Goal: Task Accomplishment & Management: Use online tool/utility

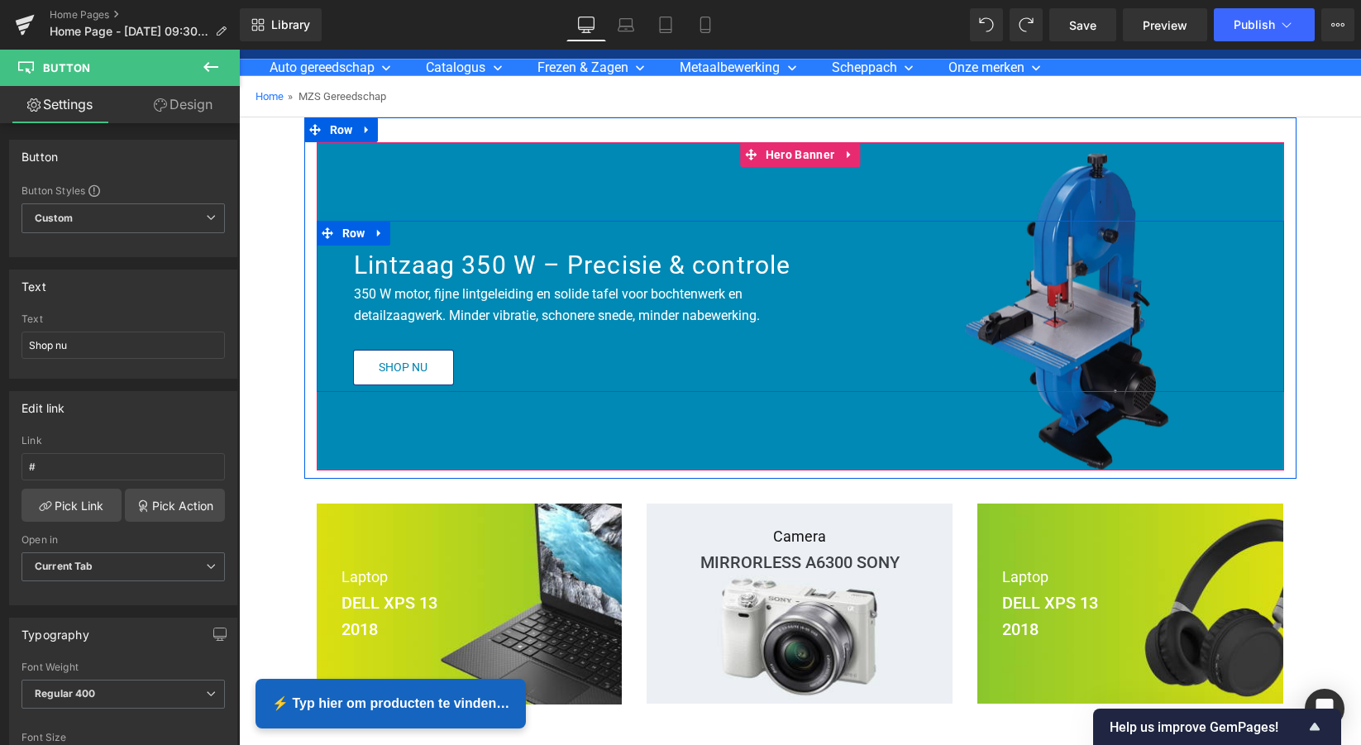
scroll to position [83, 0]
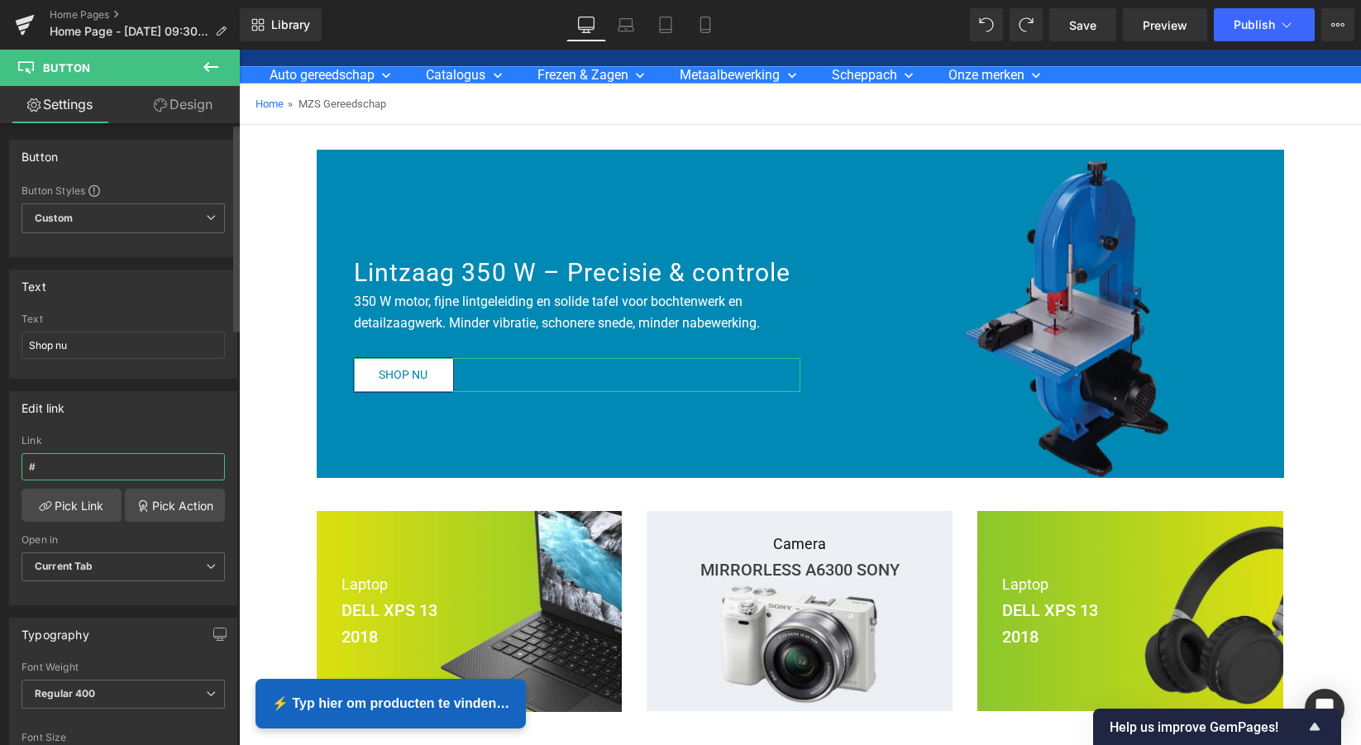
drag, startPoint x: 66, startPoint y: 468, endPoint x: 51, endPoint y: 471, distance: 15.2
click at [51, 471] on input "#" at bounding box center [122, 466] width 203 height 27
drag, startPoint x: 23, startPoint y: 470, endPoint x: 35, endPoint y: 470, distance: 11.6
click at [21, 470] on input "#" at bounding box center [122, 466] width 203 height 27
paste input "#"
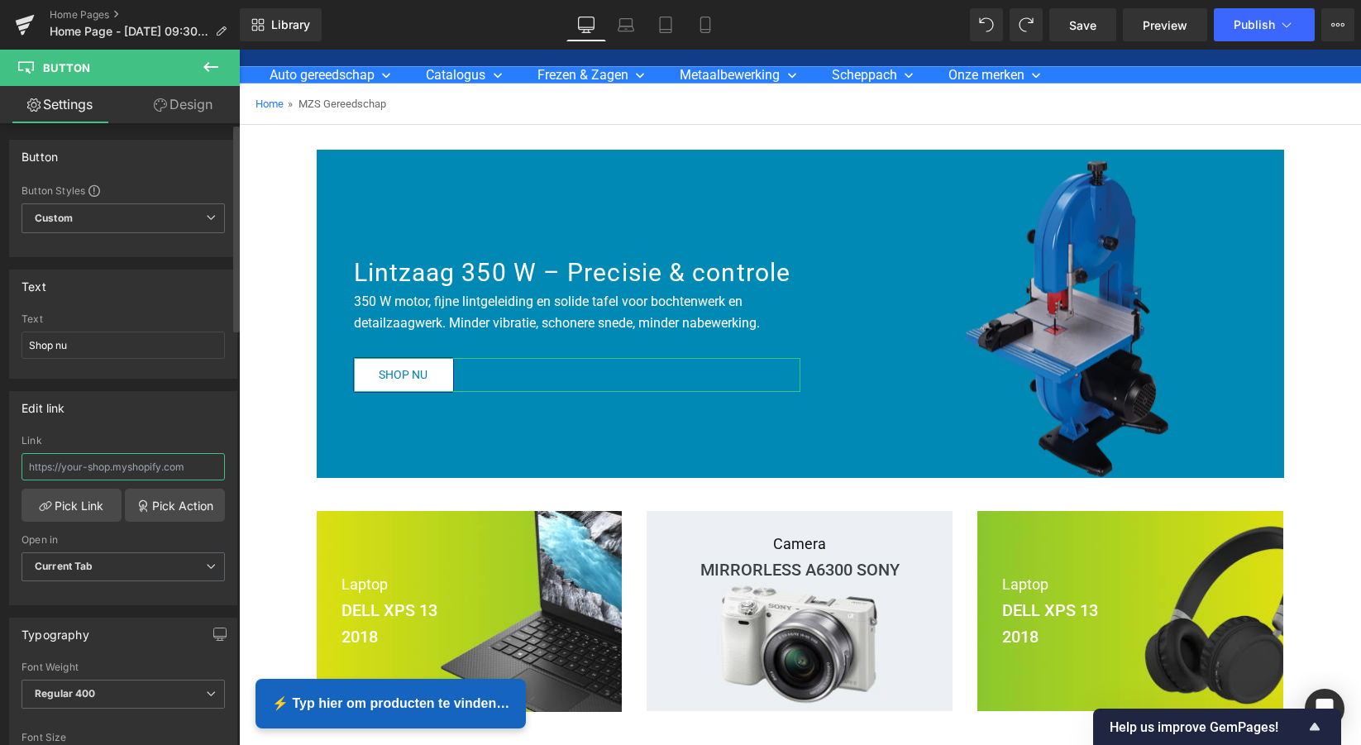
type input "#"
drag, startPoint x: 55, startPoint y: 470, endPoint x: 23, endPoint y: 470, distance: 31.4
click at [24, 470] on input "#" at bounding box center [122, 466] width 203 height 27
paste input "[URL][DOMAIN_NAME]"
type input "[URL][DOMAIN_NAME]"
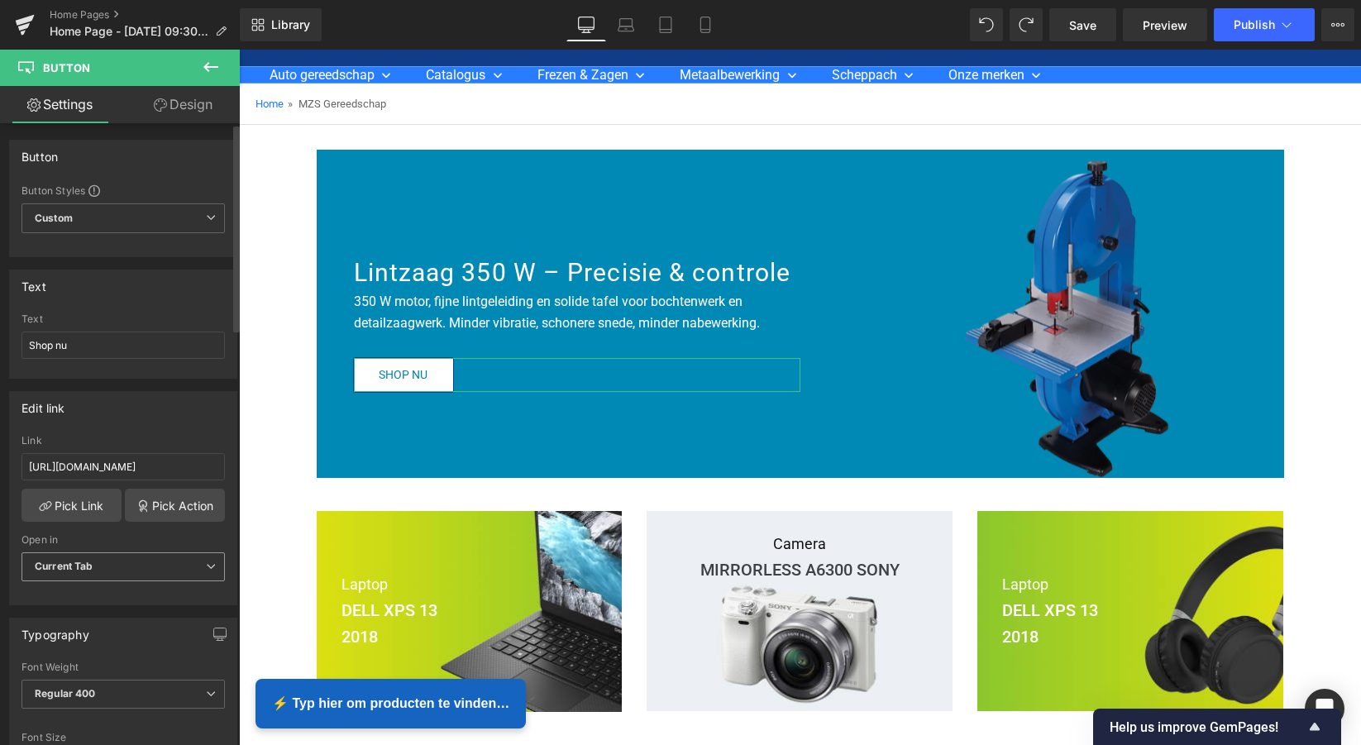
click at [193, 568] on span "Current Tab" at bounding box center [122, 566] width 203 height 29
click at [96, 591] on div "Current Tab" at bounding box center [75, 596] width 58 height 12
click at [85, 506] on link "Pick Link" at bounding box center [71, 505] width 100 height 33
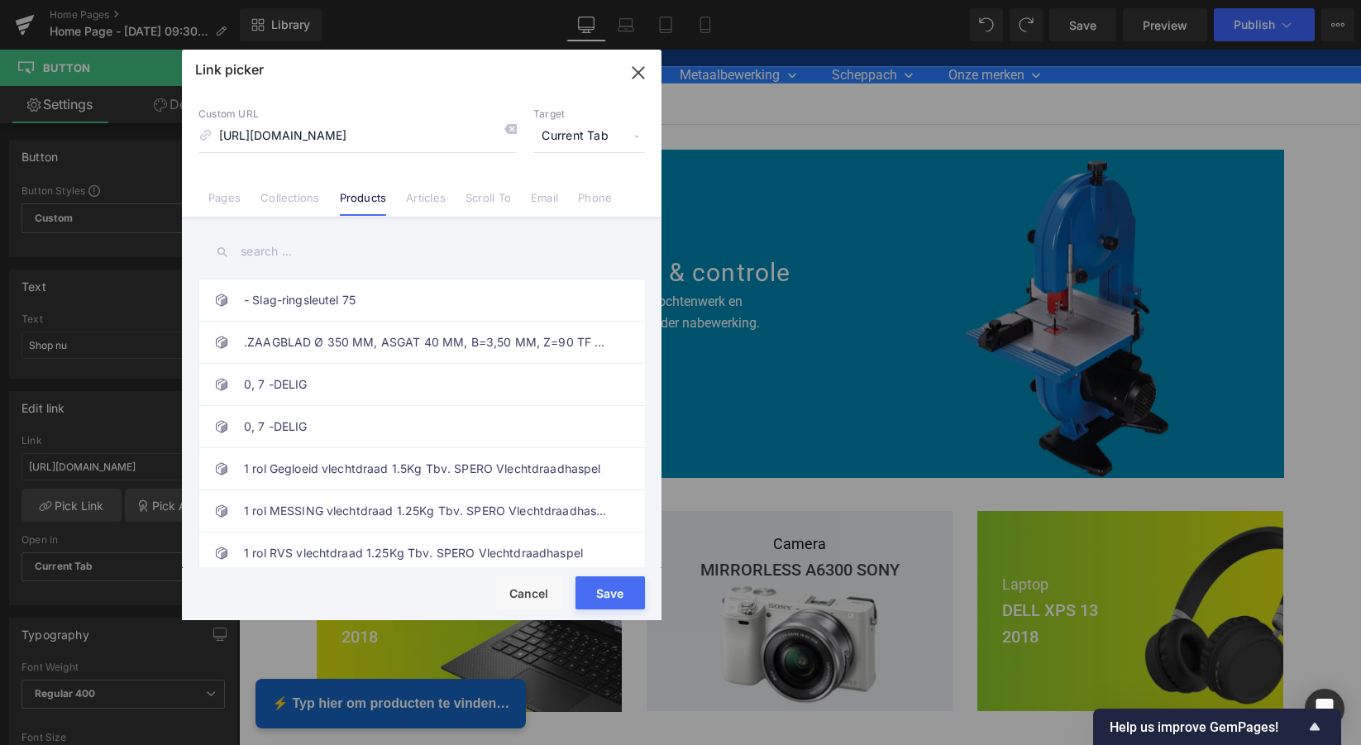
click at [610, 585] on button "Save" at bounding box center [610, 592] width 69 height 33
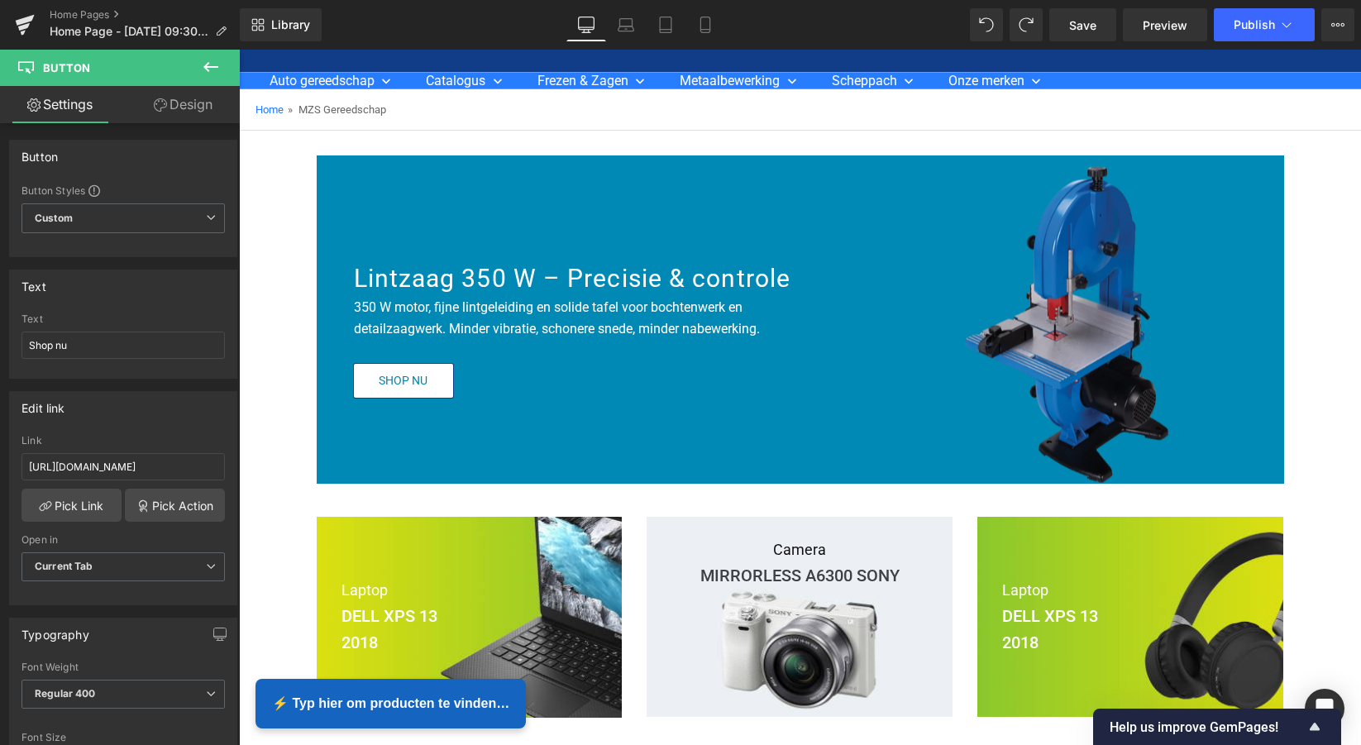
scroll to position [227, 0]
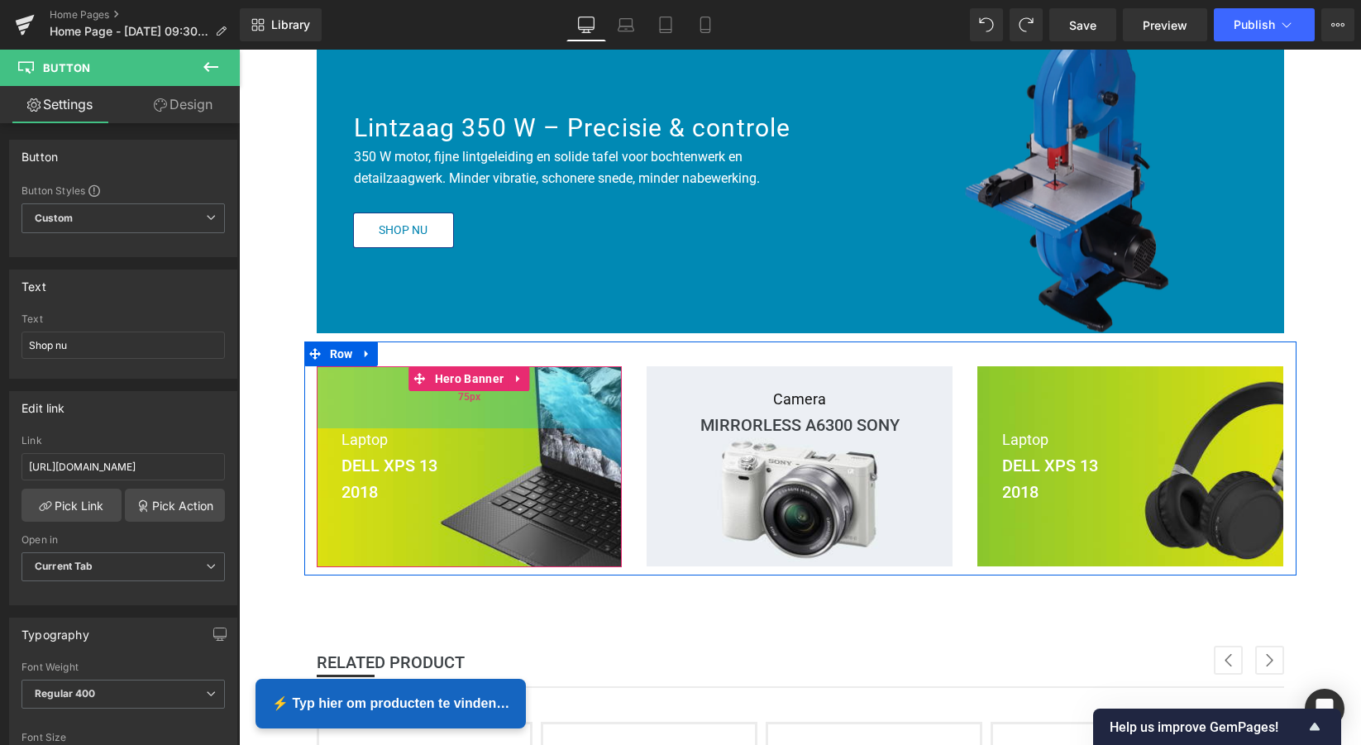
click at [552, 426] on div "75px" at bounding box center [470, 397] width 306 height 62
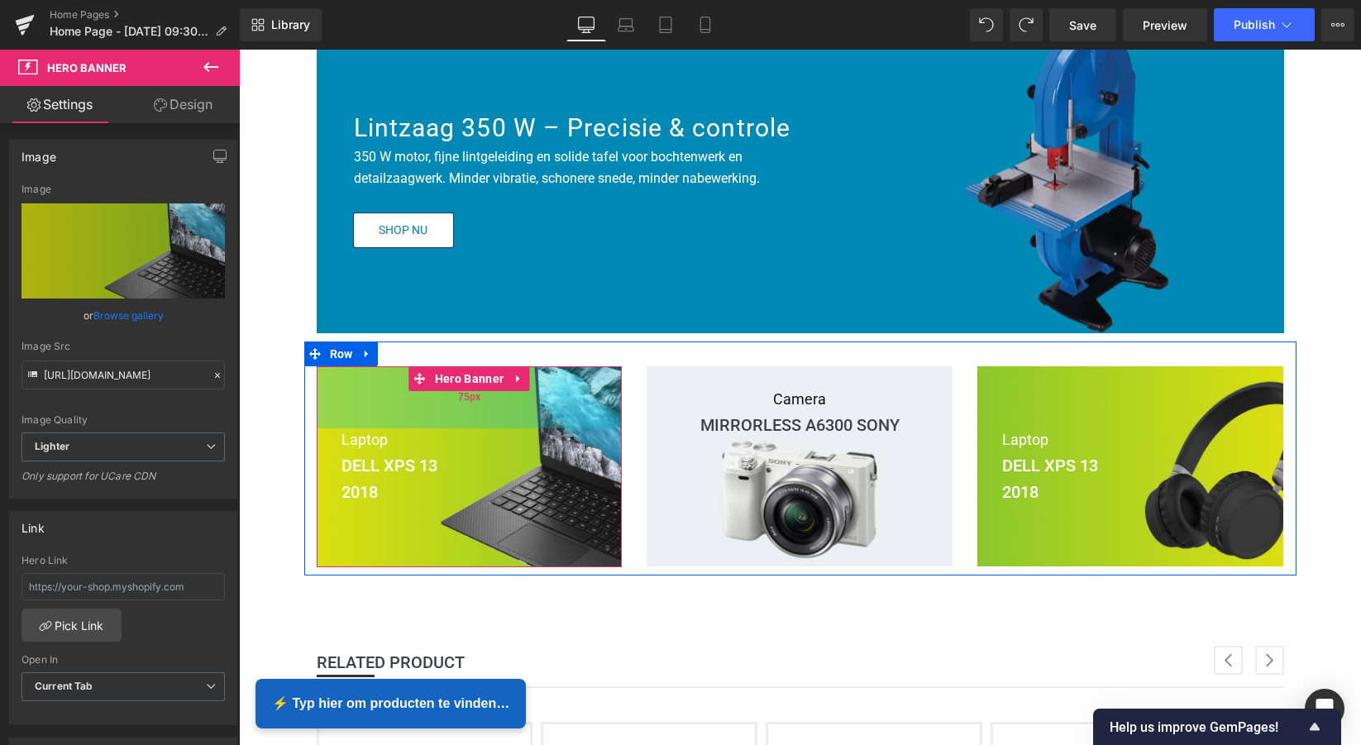
click at [449, 411] on div "75px" at bounding box center [470, 397] width 306 height 62
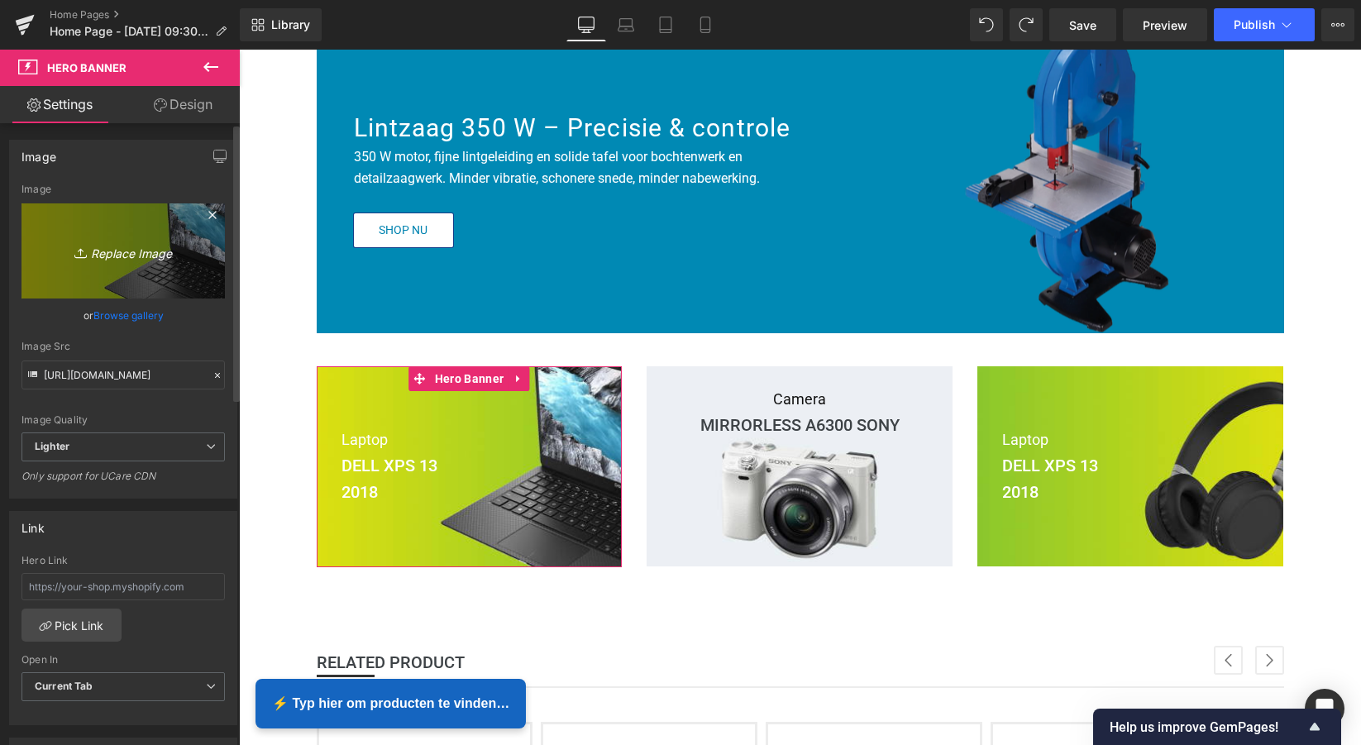
click at [113, 254] on icon "Replace Image" at bounding box center [123, 251] width 132 height 21
type input "C:\fakepath\Scherm­afbeelding [DATE] 11.12.45.png"
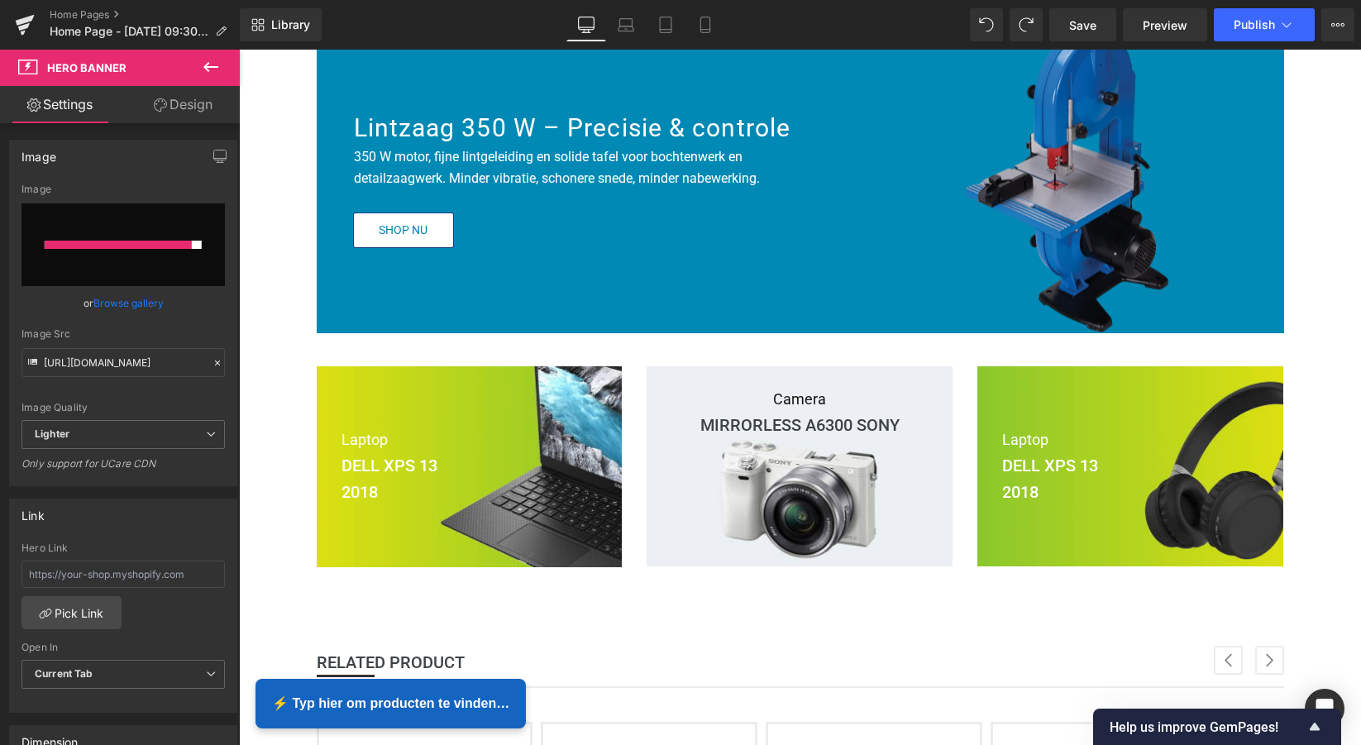
type input "[URL][DOMAIN_NAME]"
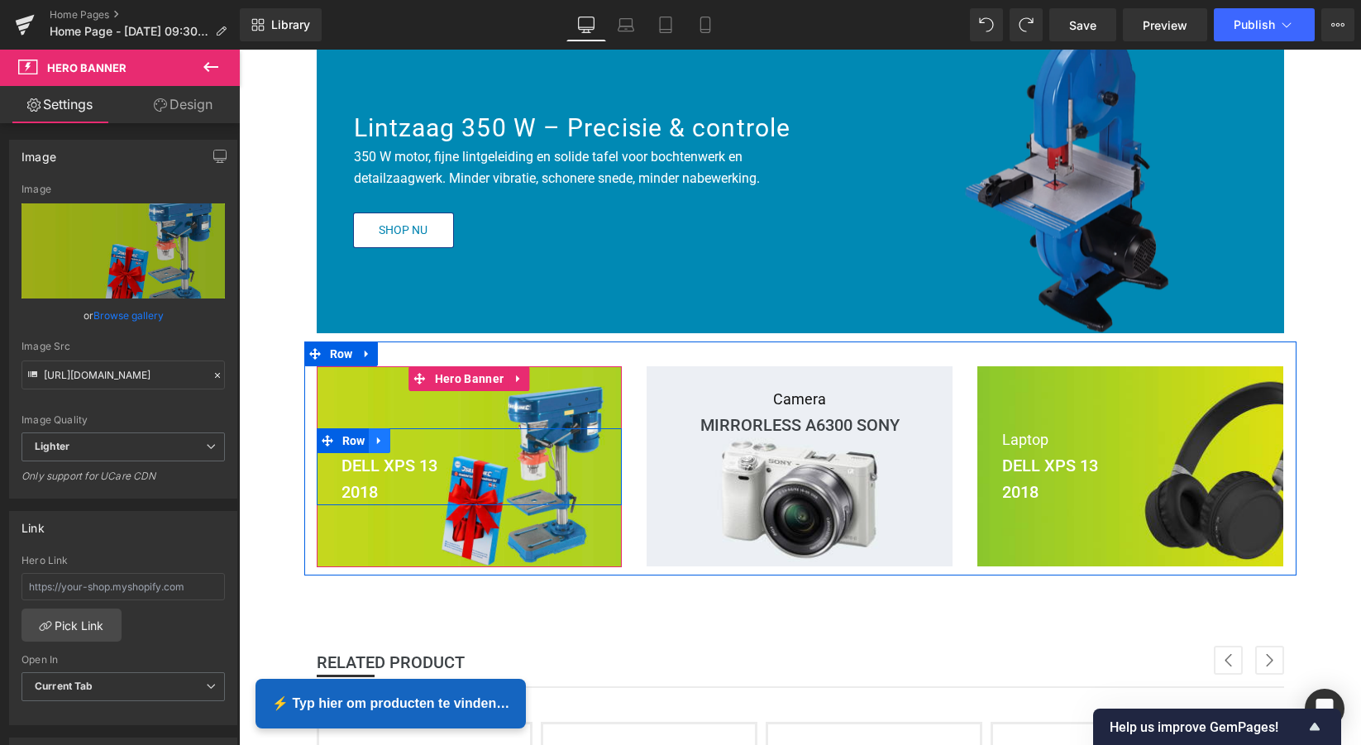
click at [381, 445] on icon at bounding box center [380, 440] width 12 height 12
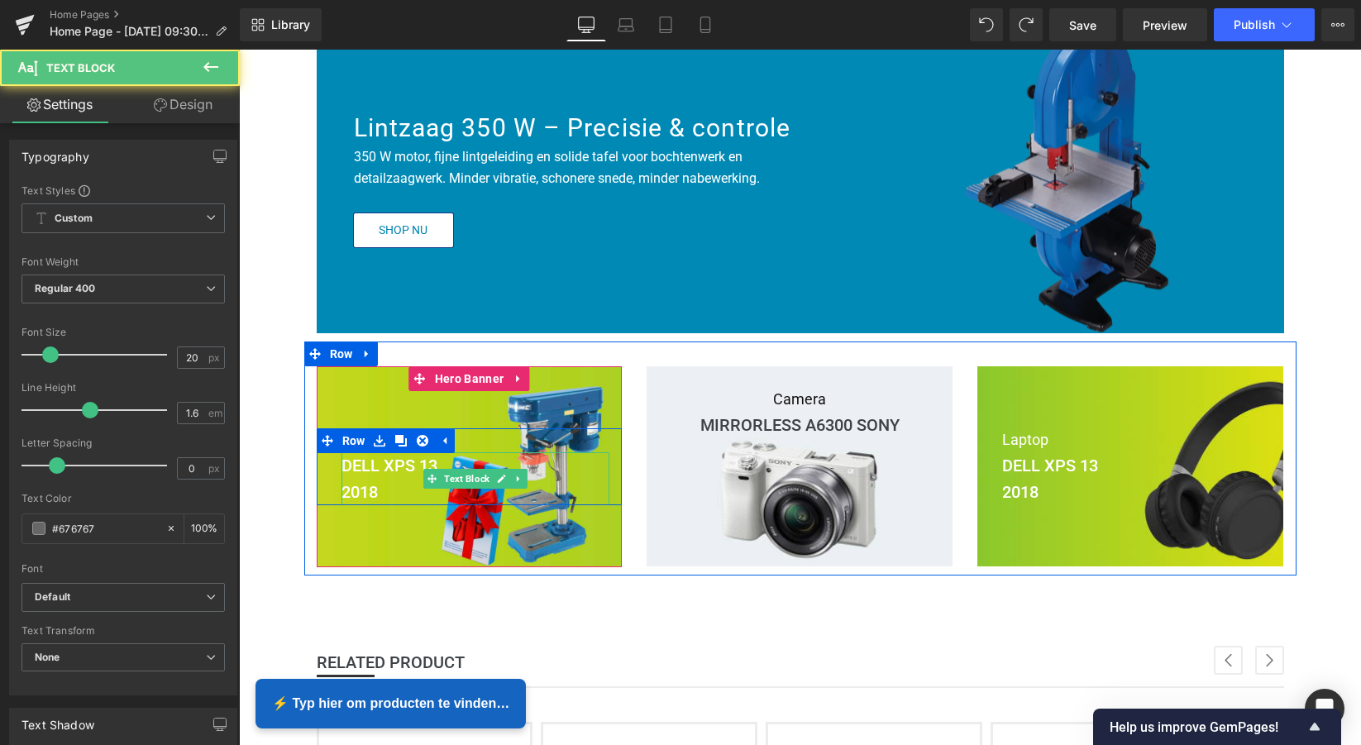
click at [390, 466] on b "DELL XPS 13" at bounding box center [390, 466] width 96 height 20
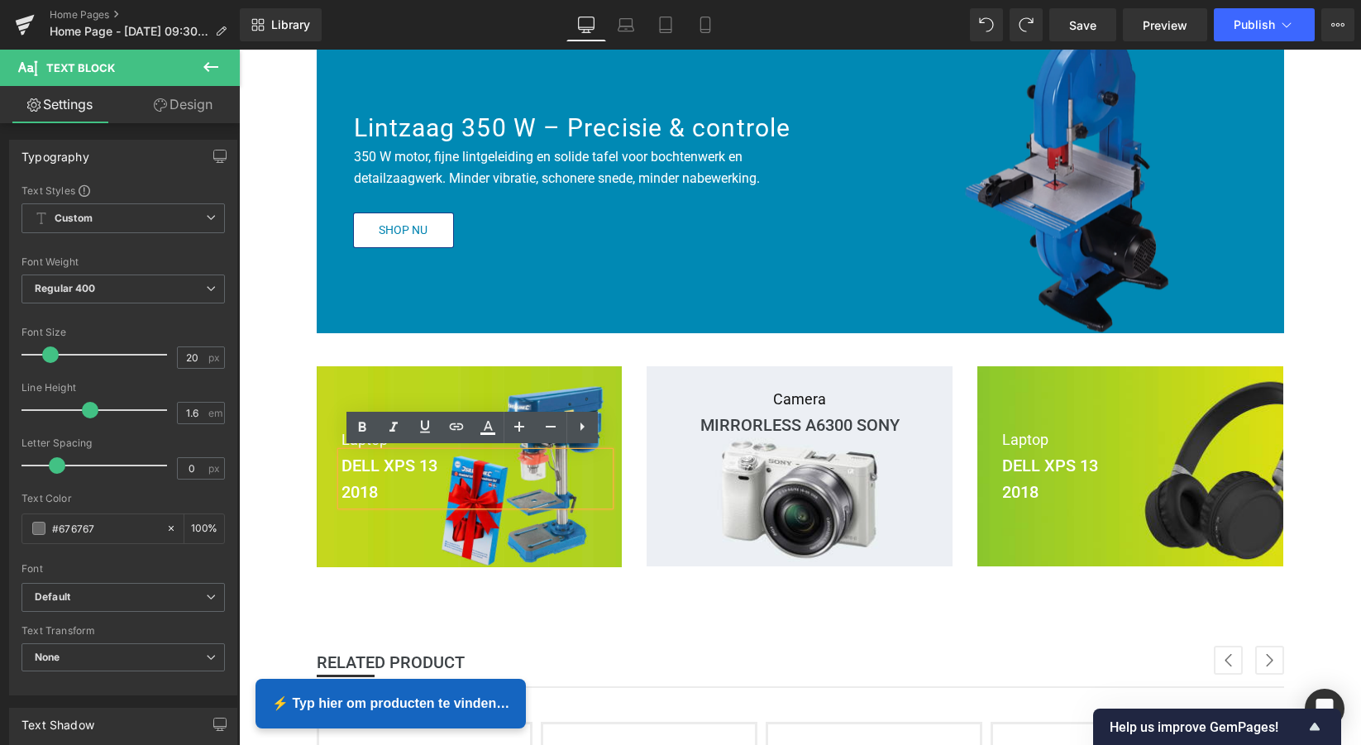
click at [317, 449] on div "Laptop Text Block DELL XPS 13 2018 Text Block Row" at bounding box center [470, 466] width 306 height 77
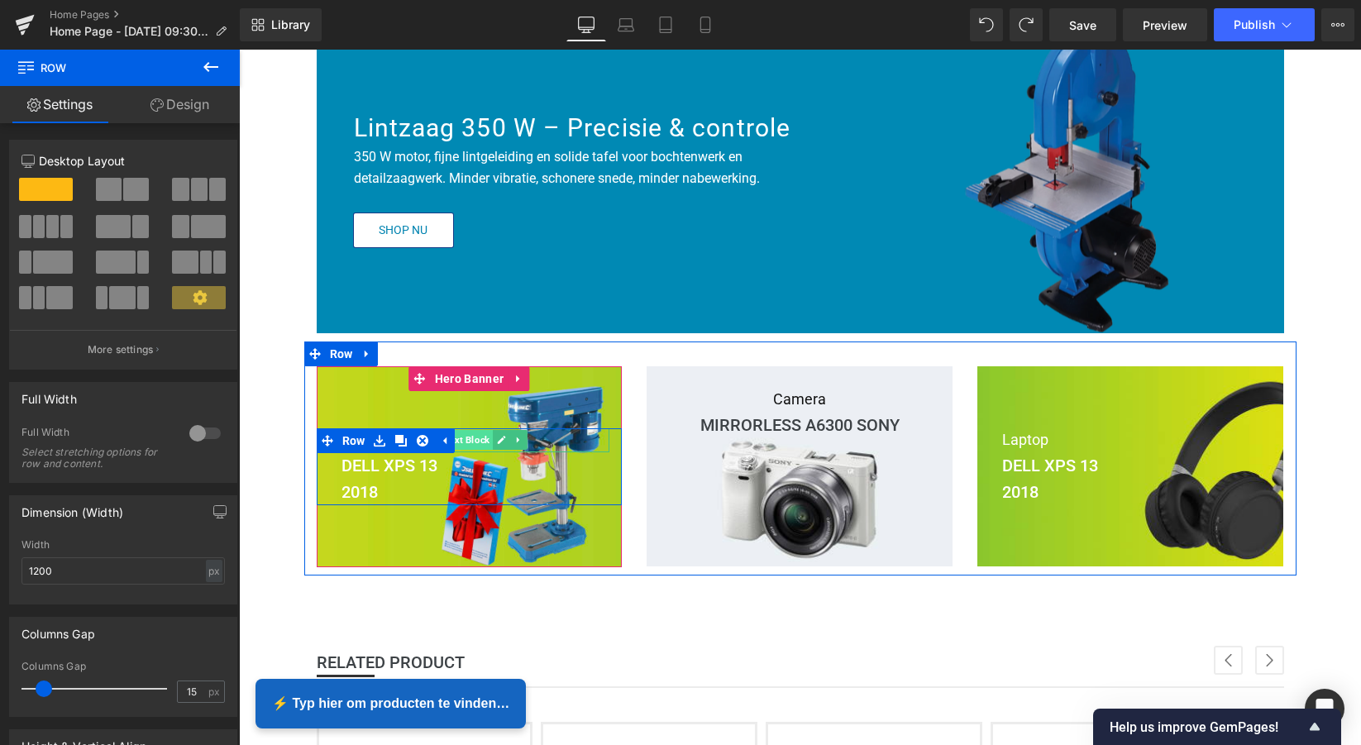
click at [474, 436] on span "Text Block" at bounding box center [467, 440] width 52 height 20
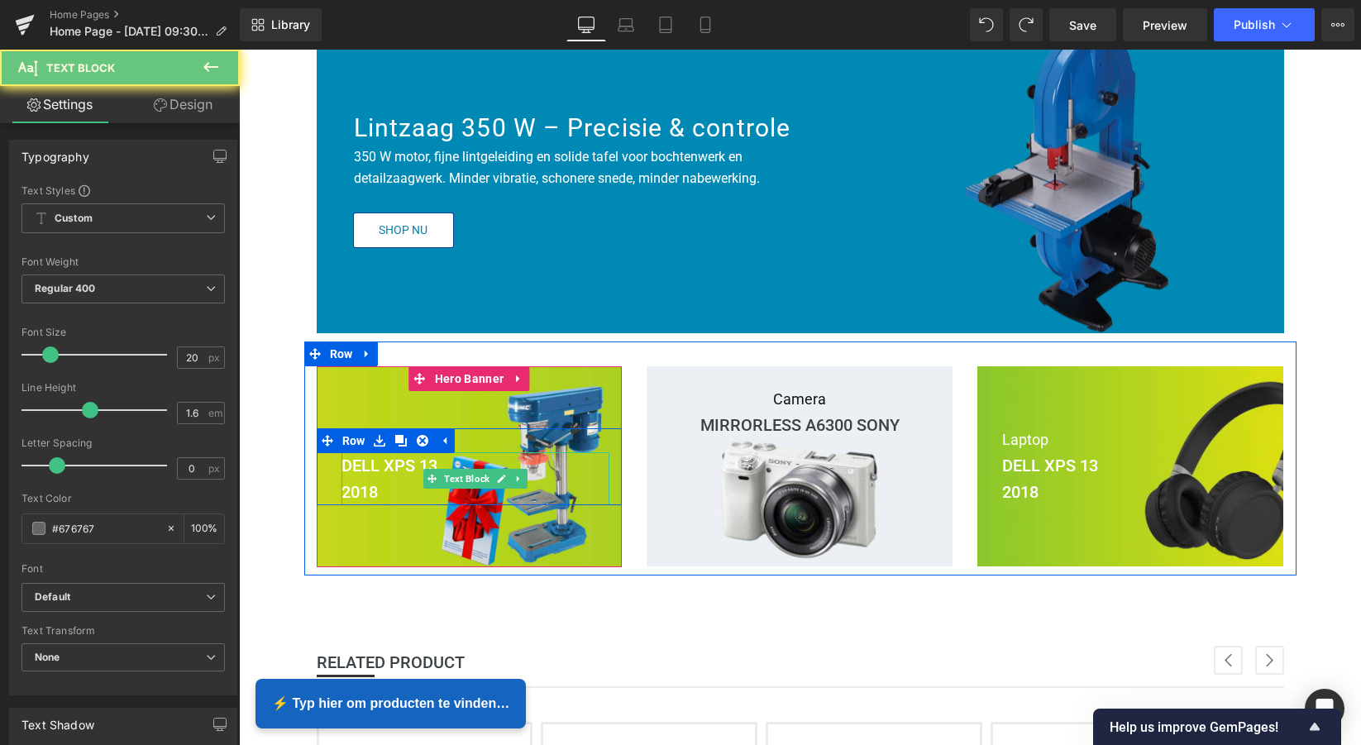
drag, startPoint x: 396, startPoint y: 465, endPoint x: 380, endPoint y: 470, distance: 16.5
click at [396, 466] on b "DELL XPS 13" at bounding box center [390, 466] width 96 height 20
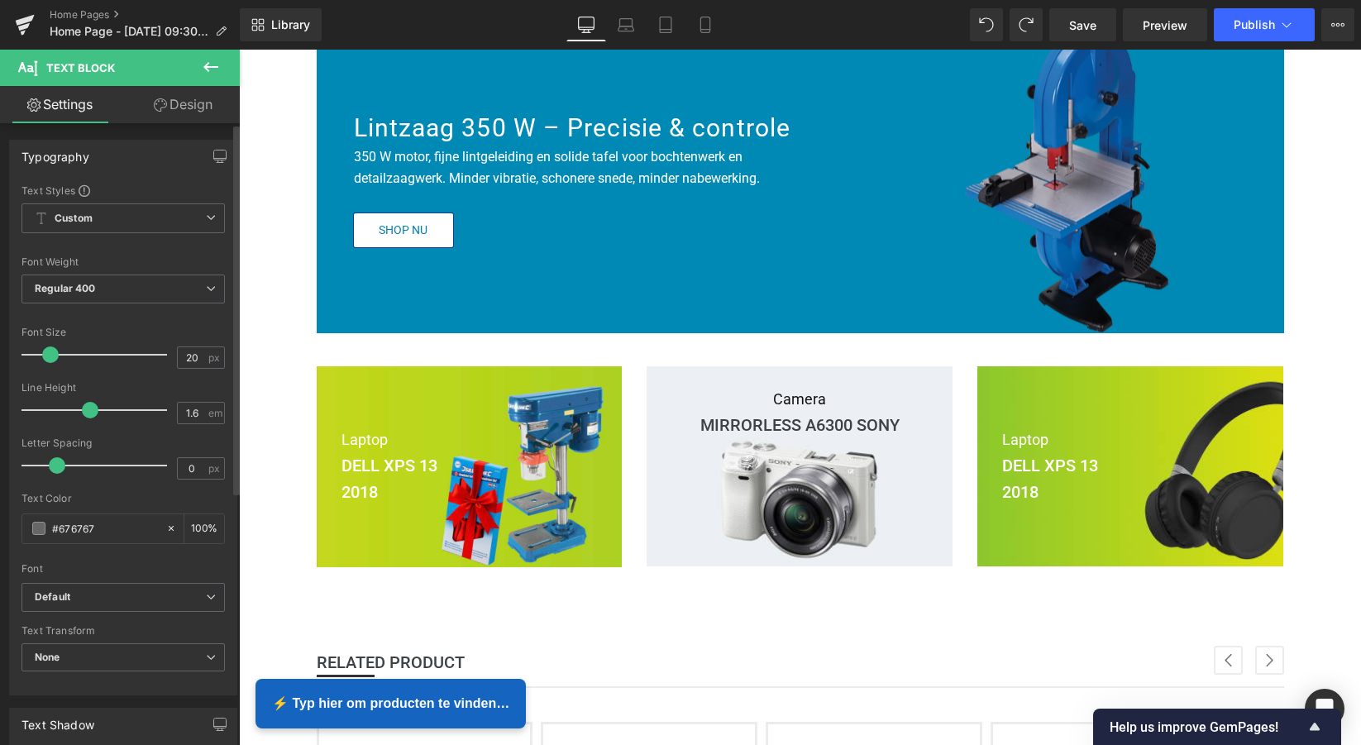
scroll to position [0, 0]
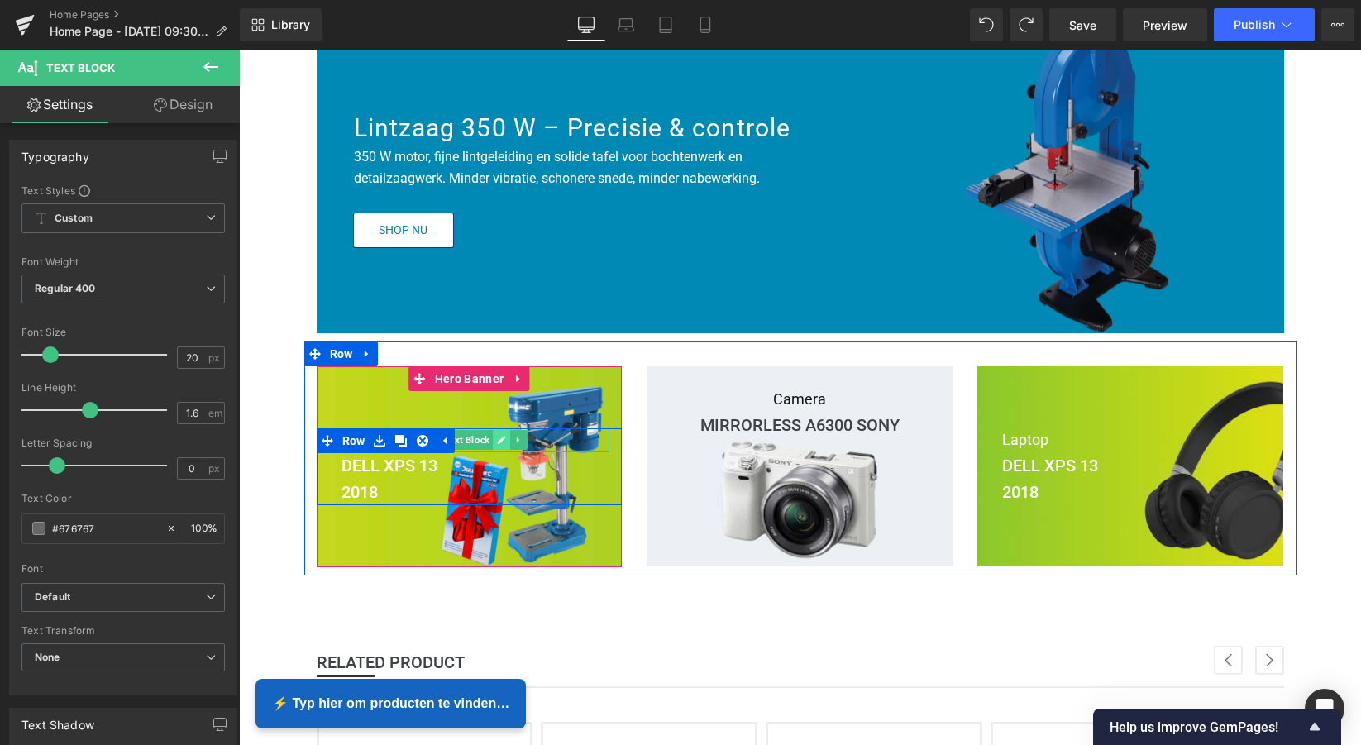
click at [498, 438] on icon at bounding box center [502, 440] width 8 height 8
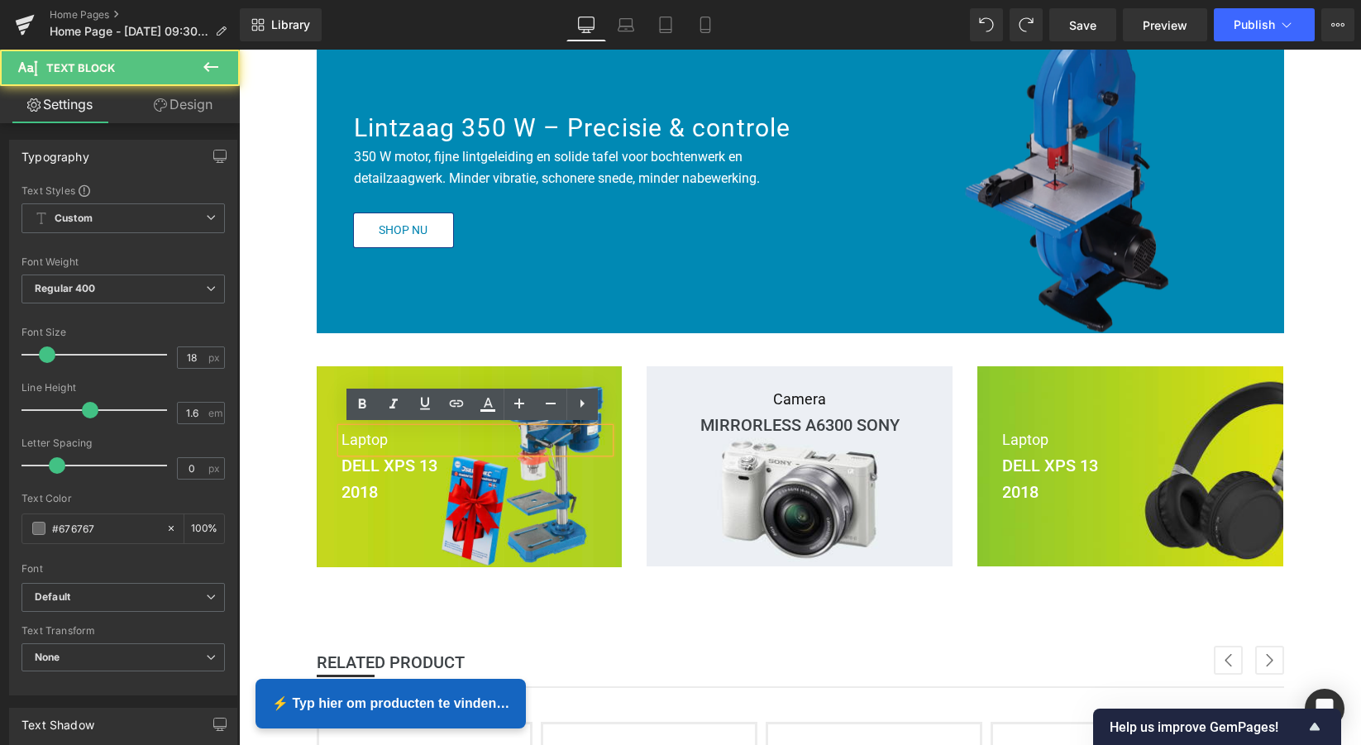
drag, startPoint x: 384, startPoint y: 436, endPoint x: 392, endPoint y: 437, distance: 8.3
click at [387, 437] on p "Laptop" at bounding box center [476, 440] width 269 height 24
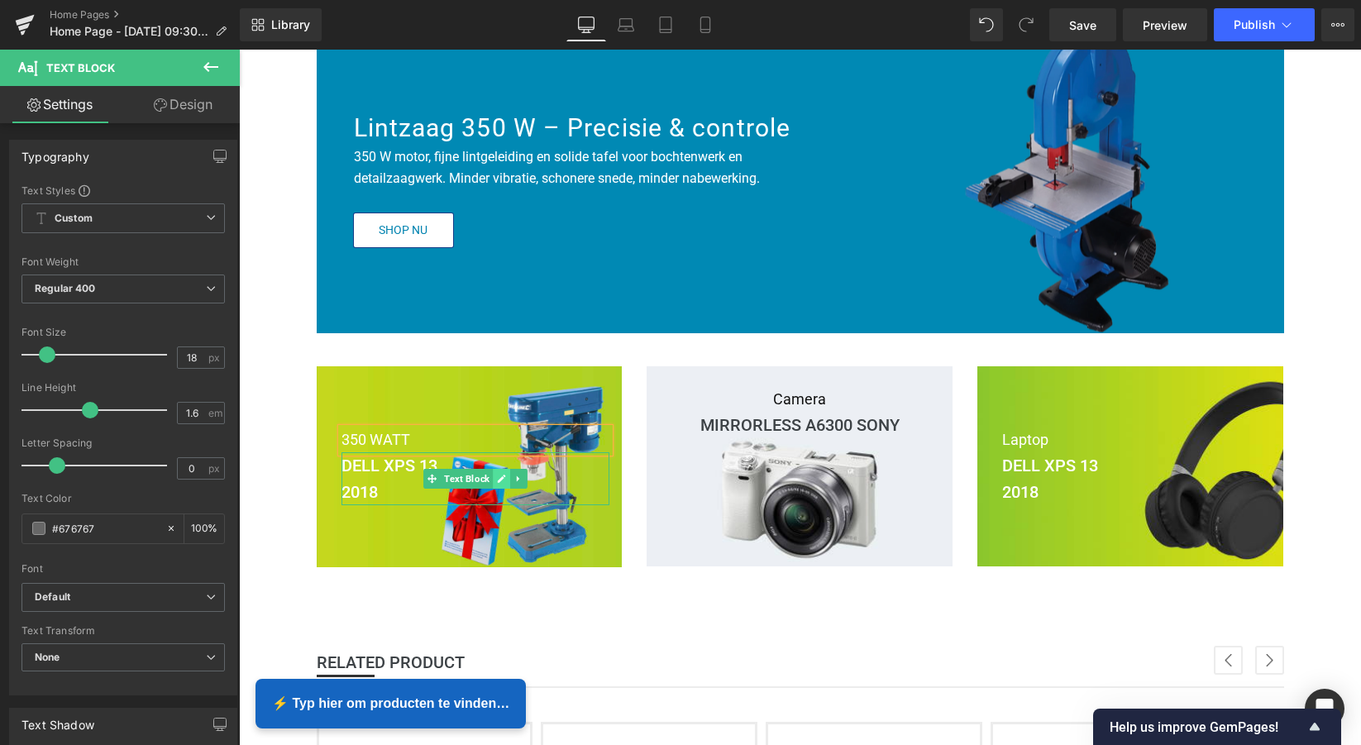
click at [499, 476] on icon at bounding box center [502, 479] width 8 height 8
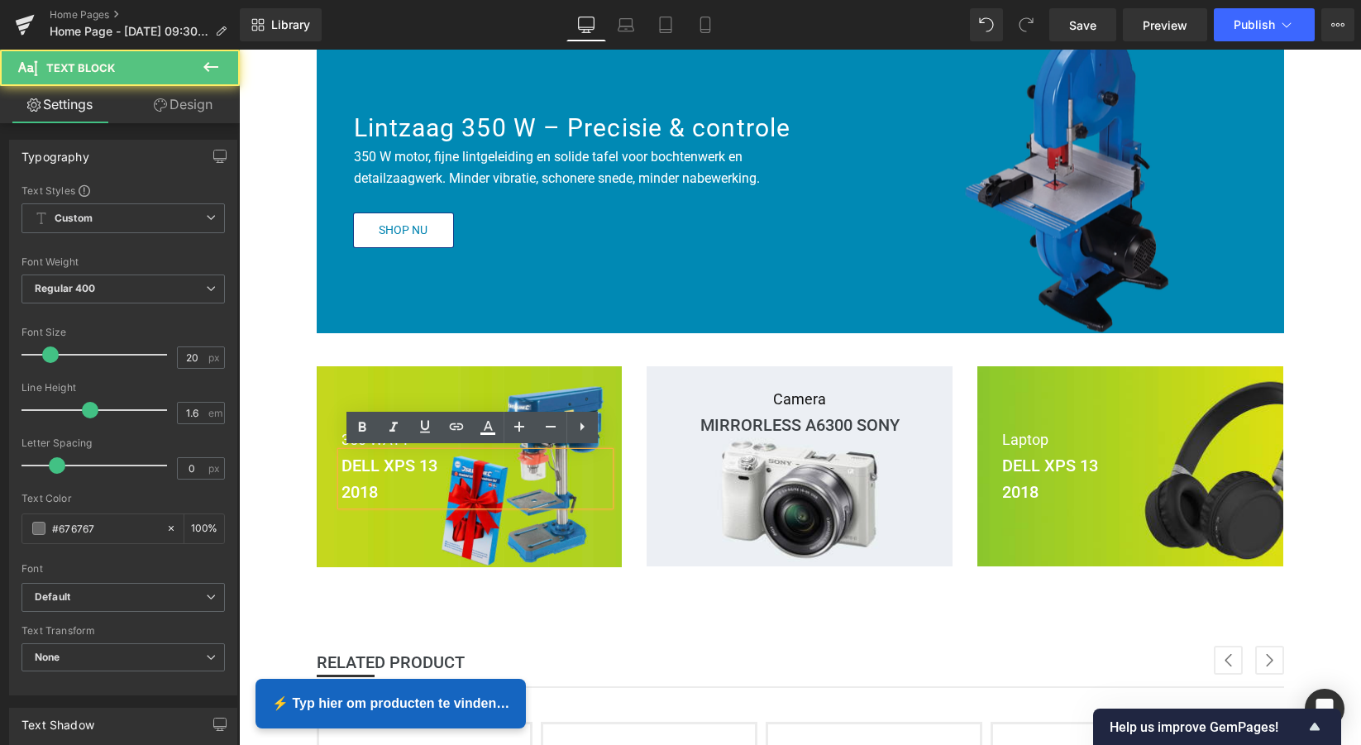
click at [383, 489] on p "2018" at bounding box center [476, 492] width 269 height 26
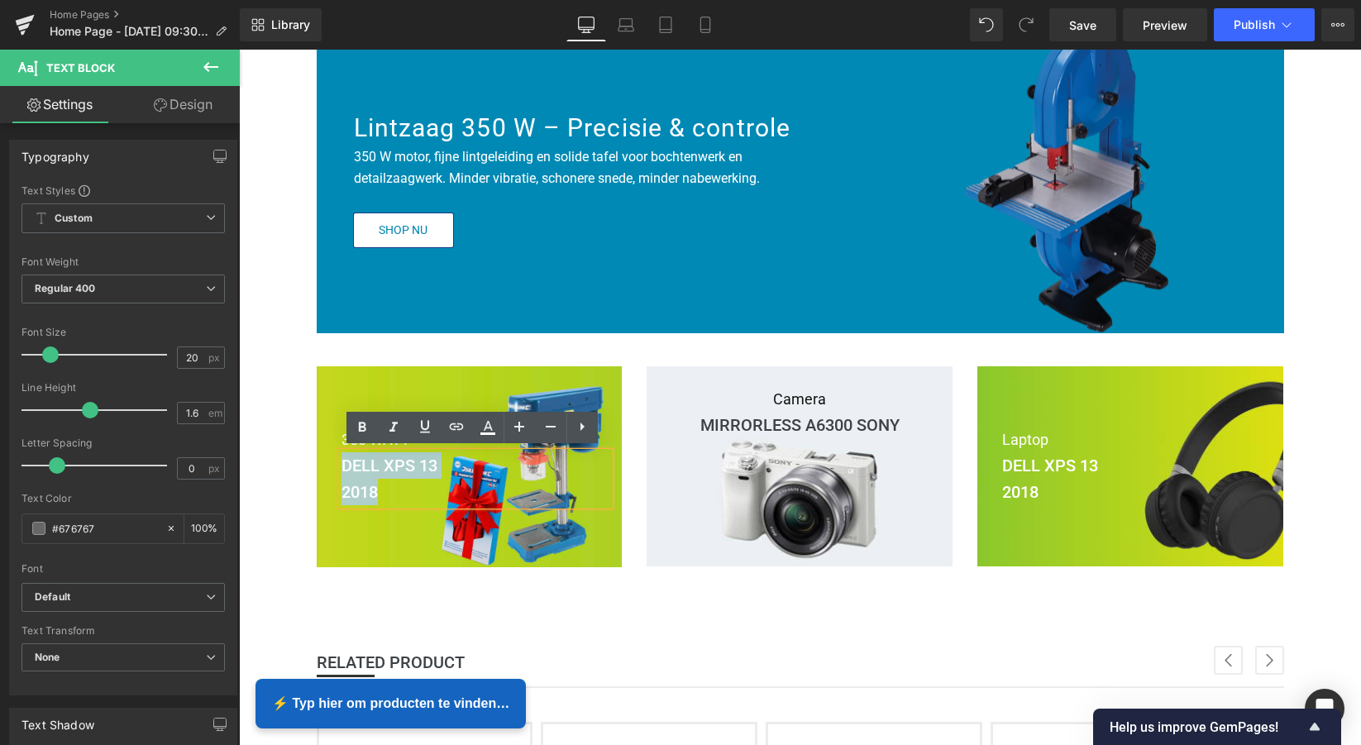
drag, startPoint x: 380, startPoint y: 489, endPoint x: 341, endPoint y: 459, distance: 49.0
click at [342, 459] on div "DELL XPS 13 2018" at bounding box center [476, 478] width 269 height 53
click at [436, 461] on b "DELL XPS 13" at bounding box center [390, 466] width 96 height 20
drag, startPoint x: 418, startPoint y: 462, endPoint x: 324, endPoint y: 460, distance: 93.5
click at [342, 461] on b "DELL XPS 13" at bounding box center [390, 466] width 96 height 20
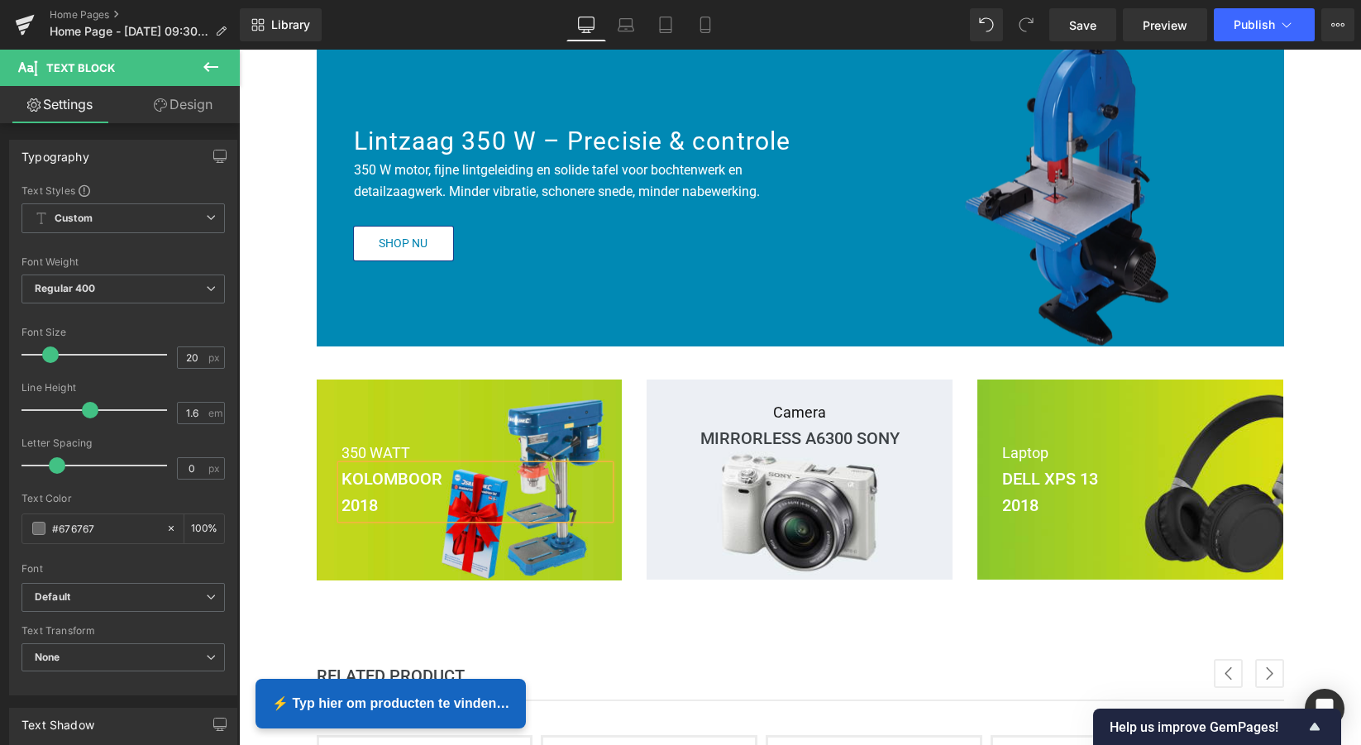
scroll to position [206, 0]
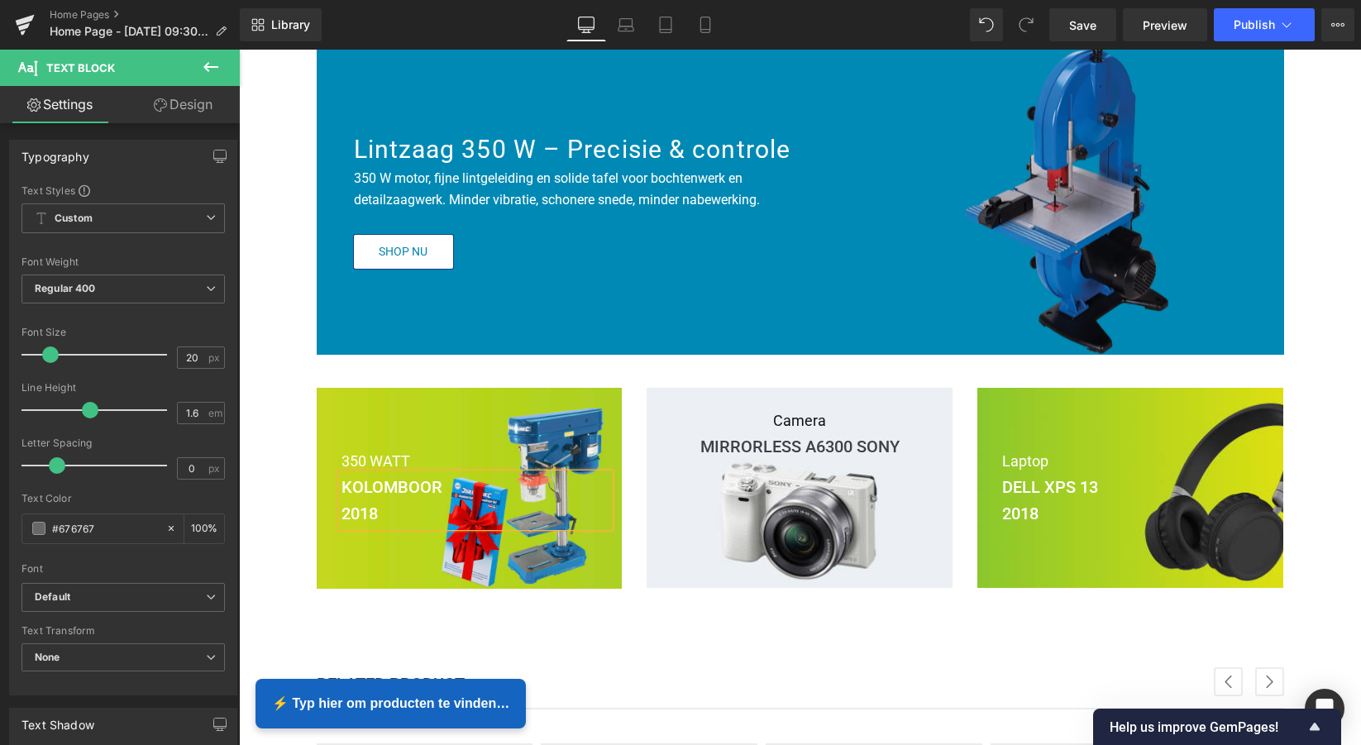
click at [380, 515] on p "2018" at bounding box center [476, 513] width 269 height 26
click at [475, 403] on div at bounding box center [470, 488] width 306 height 201
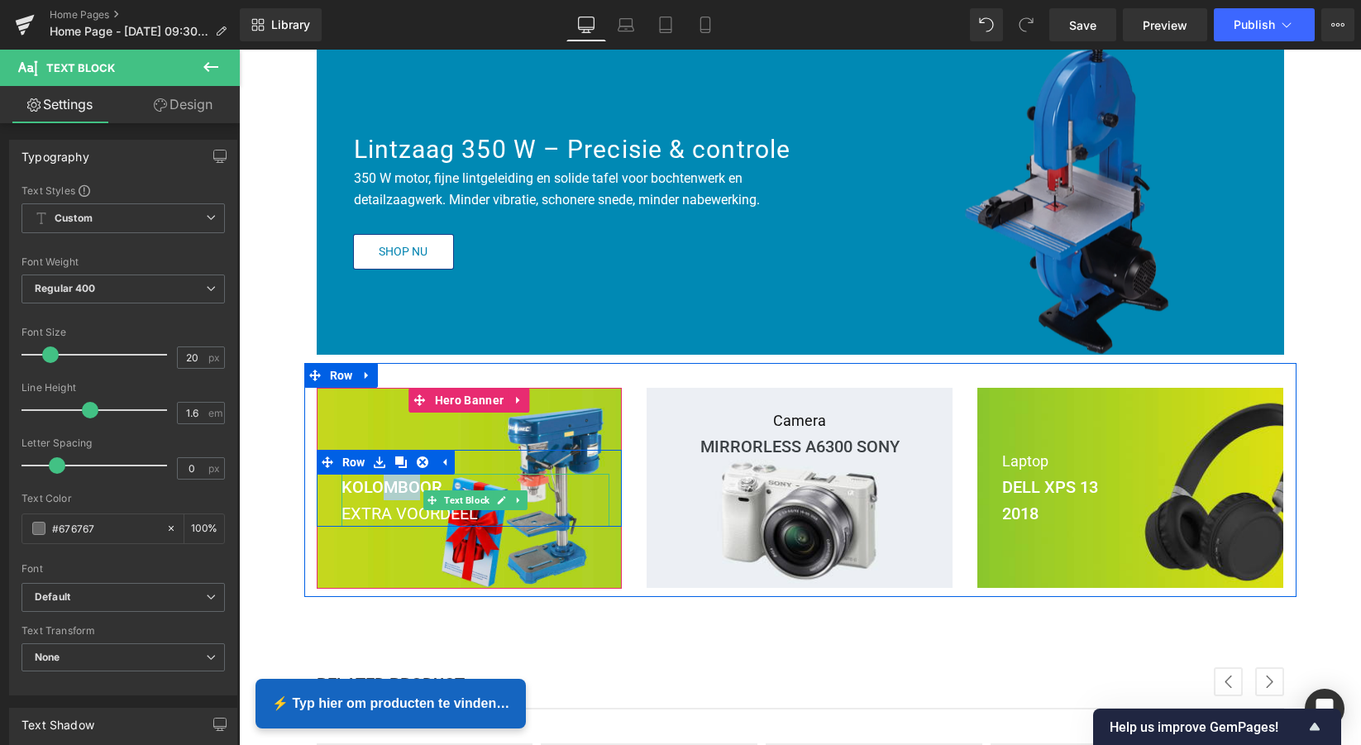
drag, startPoint x: 417, startPoint y: 485, endPoint x: 384, endPoint y: 487, distance: 32.3
click at [384, 487] on b "KOLOMBOOR" at bounding box center [392, 487] width 101 height 20
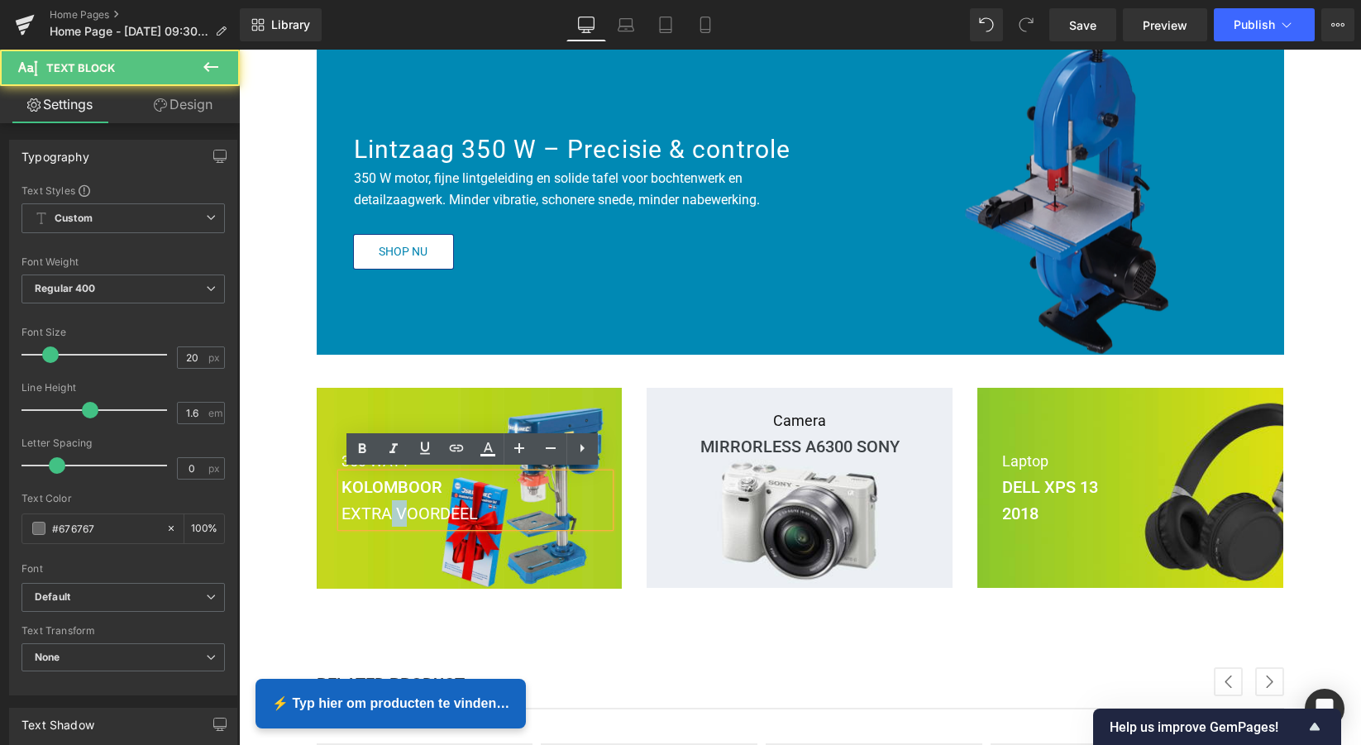
drag, startPoint x: 398, startPoint y: 513, endPoint x: 384, endPoint y: 513, distance: 14.1
click at [384, 513] on span "EXTRA VOORDEEL" at bounding box center [410, 514] width 136 height 20
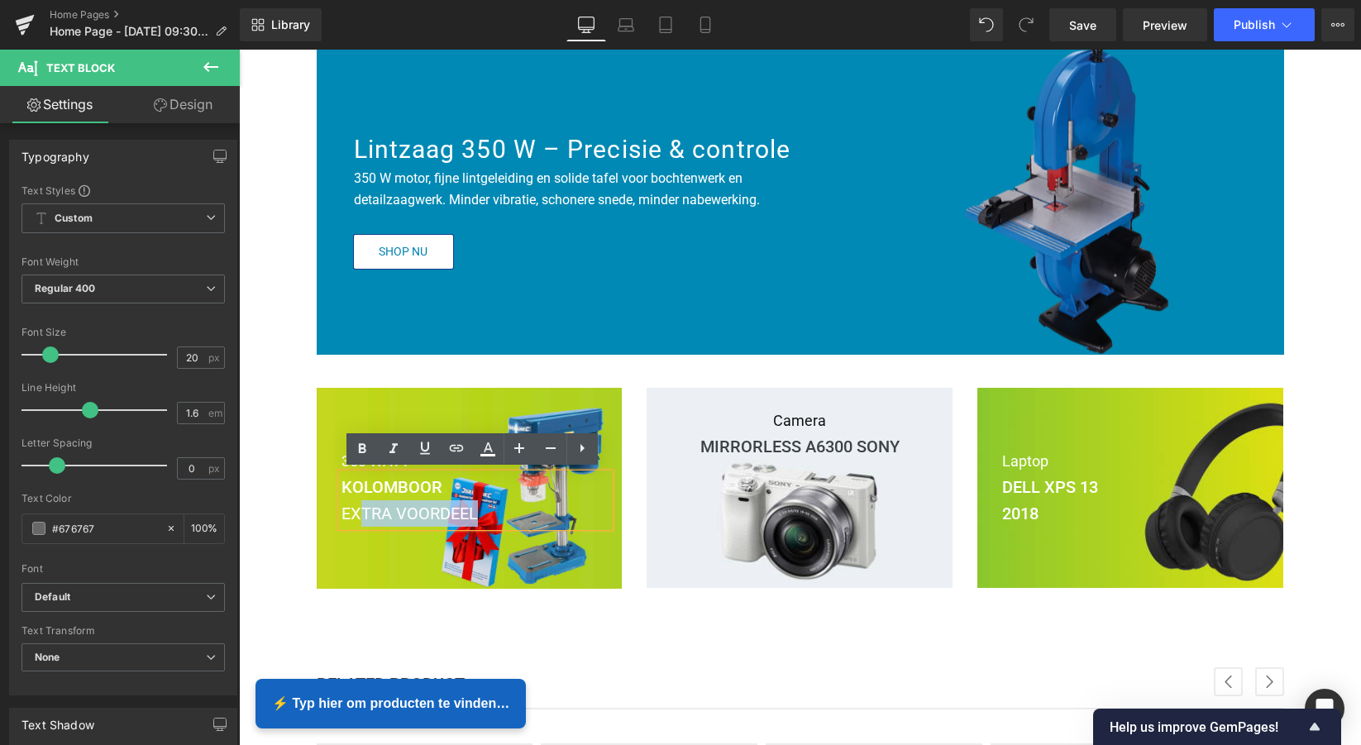
drag, startPoint x: 472, startPoint y: 509, endPoint x: 377, endPoint y: 509, distance: 95.1
click at [361, 509] on span "EXTRA VOORDEEL" at bounding box center [410, 514] width 136 height 20
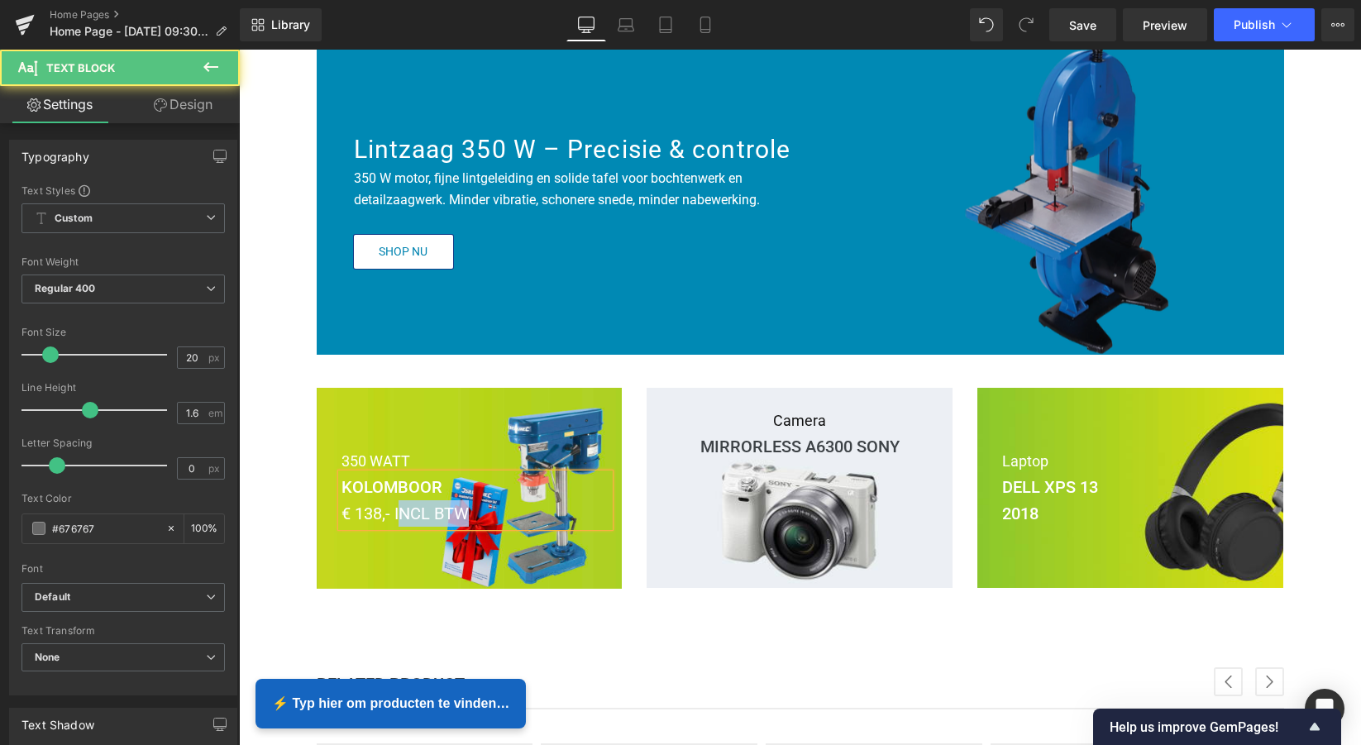
drag, startPoint x: 472, startPoint y: 510, endPoint x: 424, endPoint y: 516, distance: 48.3
click at [398, 508] on p "€ 138,- INCL BTW" at bounding box center [476, 513] width 269 height 26
click at [465, 510] on span "€ 138,- INCL BTW" at bounding box center [405, 514] width 127 height 20
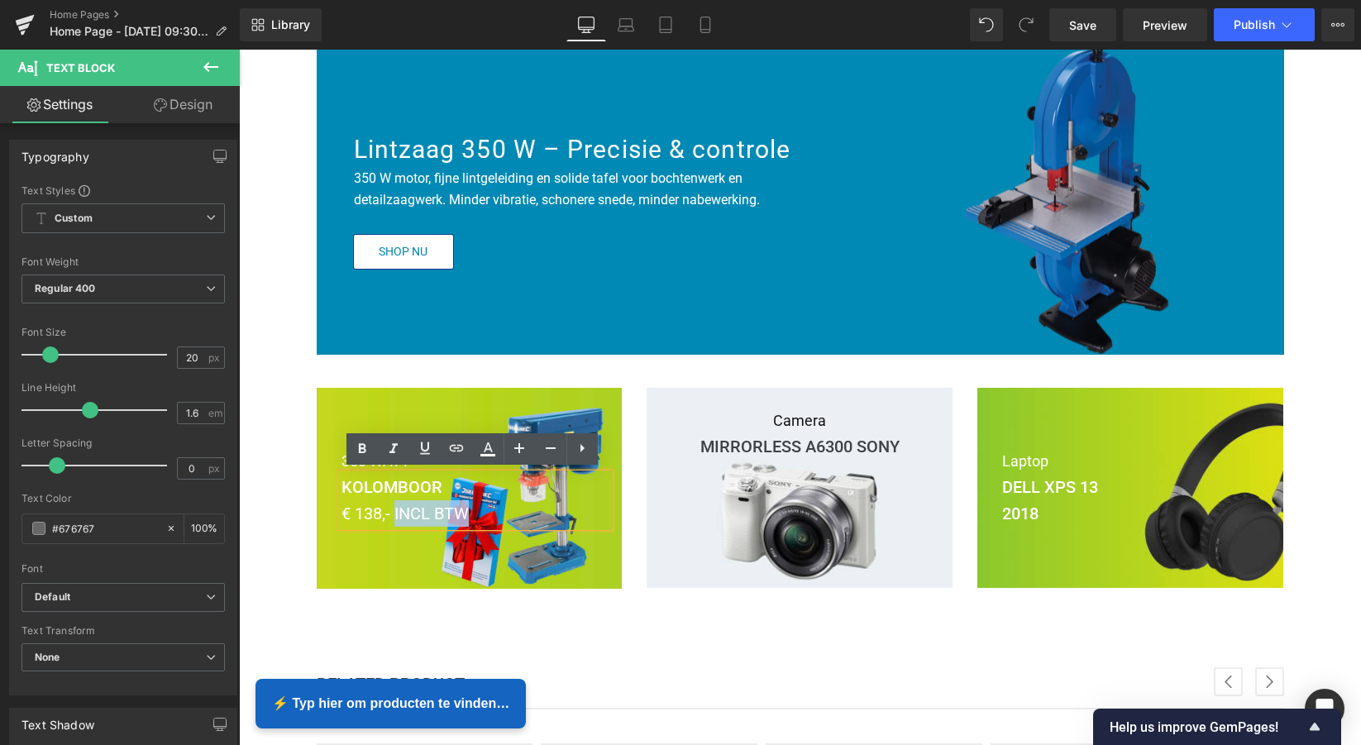
drag, startPoint x: 466, startPoint y: 510, endPoint x: 391, endPoint y: 509, distance: 74.4
click at [391, 509] on span "€ 138,- INCL BTW" at bounding box center [405, 514] width 127 height 20
click at [554, 451] on icon at bounding box center [551, 448] width 20 height 20
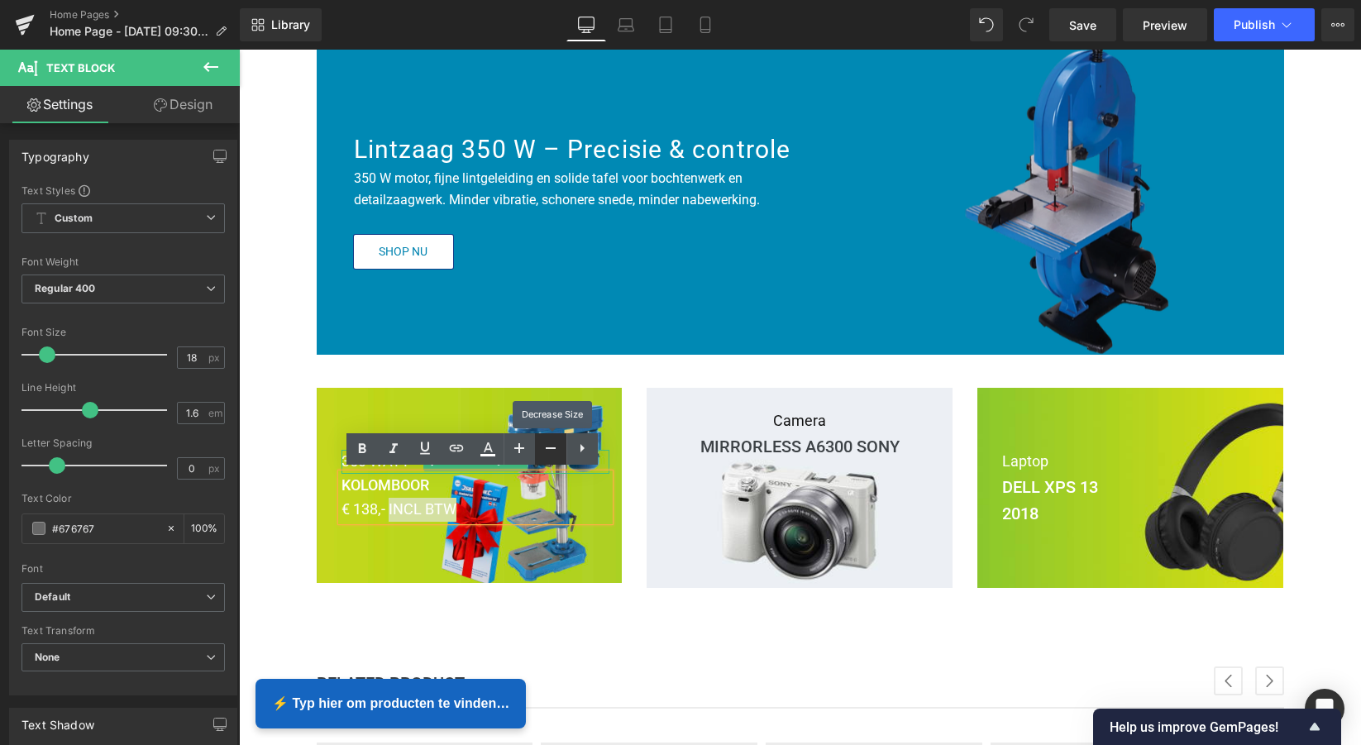
click at [554, 451] on icon at bounding box center [551, 448] width 20 height 20
type input "16"
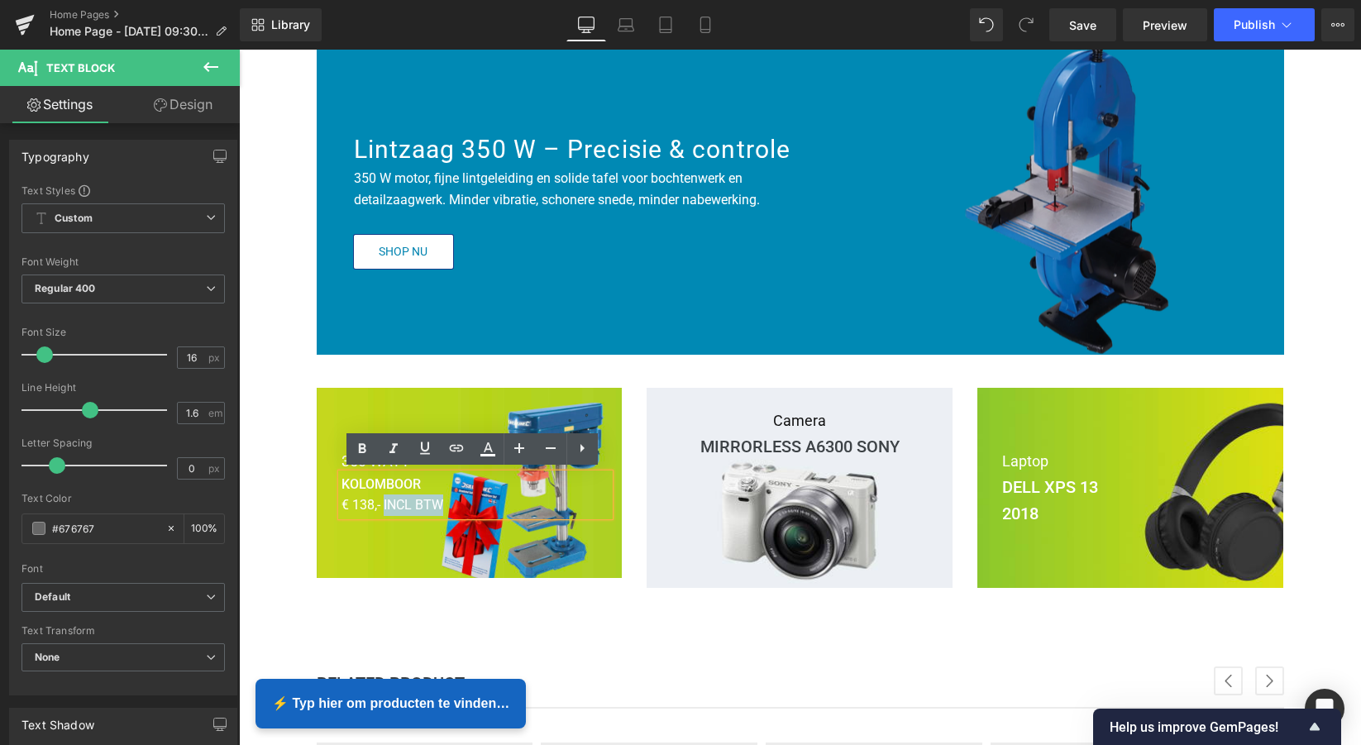
click at [523, 367] on div "350 WATT Text Block KOLOMBOOR € 138,- INCL BTW Text Block Row Hero Banner 75px …" at bounding box center [800, 479] width 992 height 233
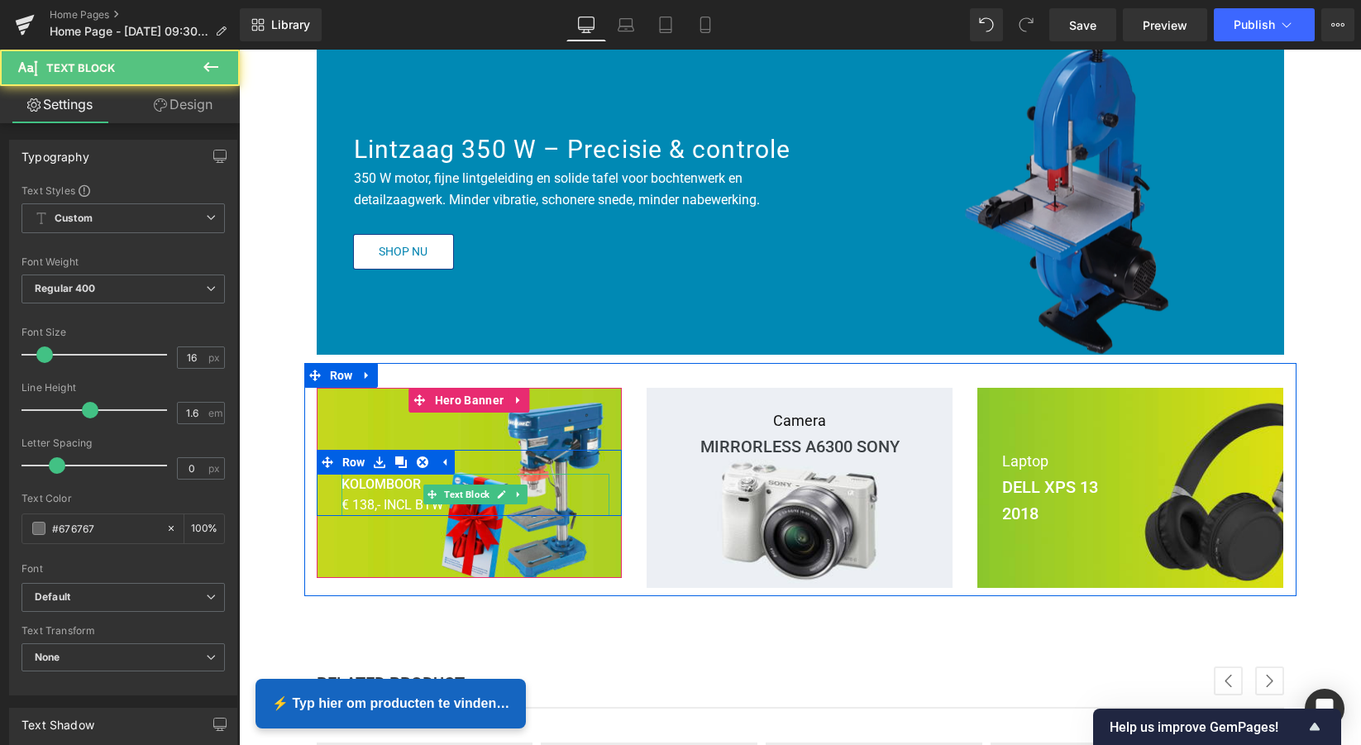
click at [392, 485] on b "KOLOMBOOR" at bounding box center [381, 484] width 79 height 16
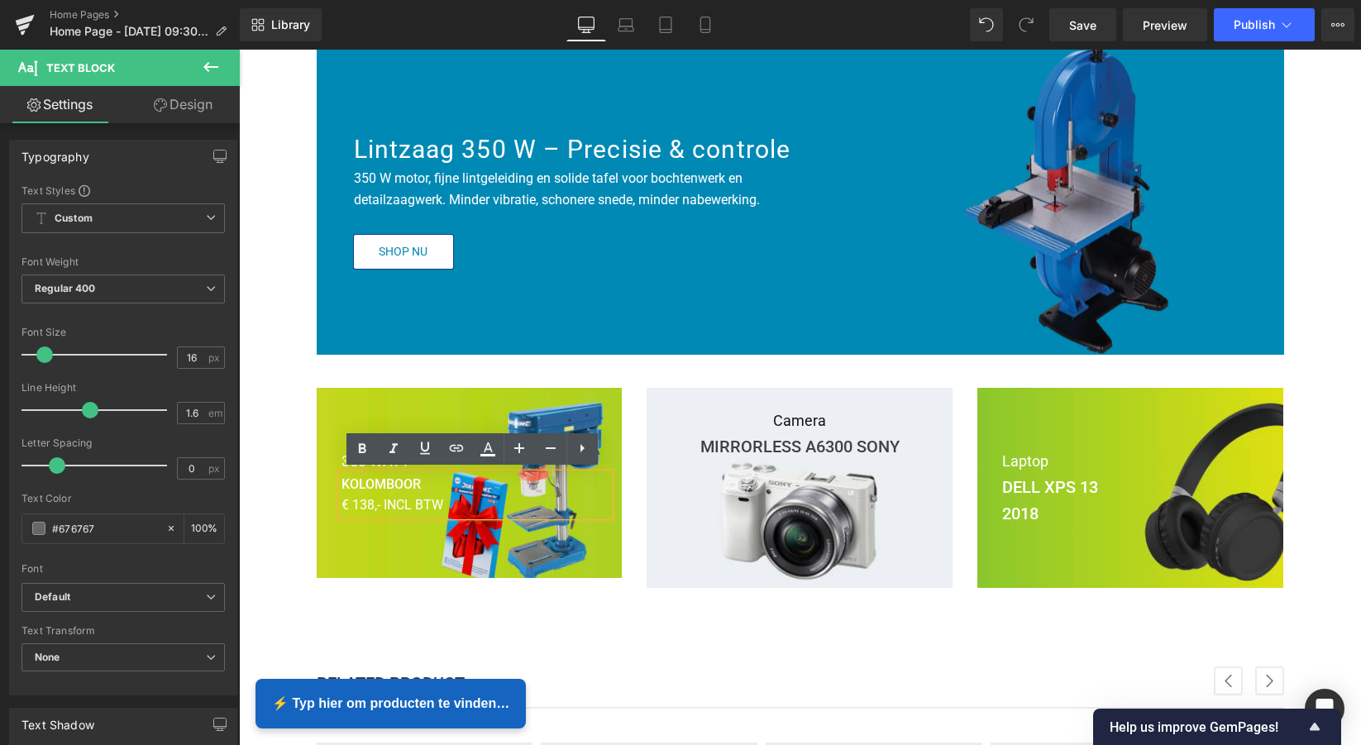
click at [437, 501] on span "€ 138,- INCL BTW" at bounding box center [393, 505] width 102 height 16
drag, startPoint x: 419, startPoint y: 499, endPoint x: 342, endPoint y: 483, distance: 79.5
click at [342, 481] on div "KOLOMBOOR € 138,- INCL BTW" at bounding box center [476, 495] width 269 height 42
click at [407, 481] on b "KOLOMBOOR" at bounding box center [381, 484] width 79 height 16
click at [416, 480] on b "KOLOMBOOR" at bounding box center [381, 484] width 79 height 16
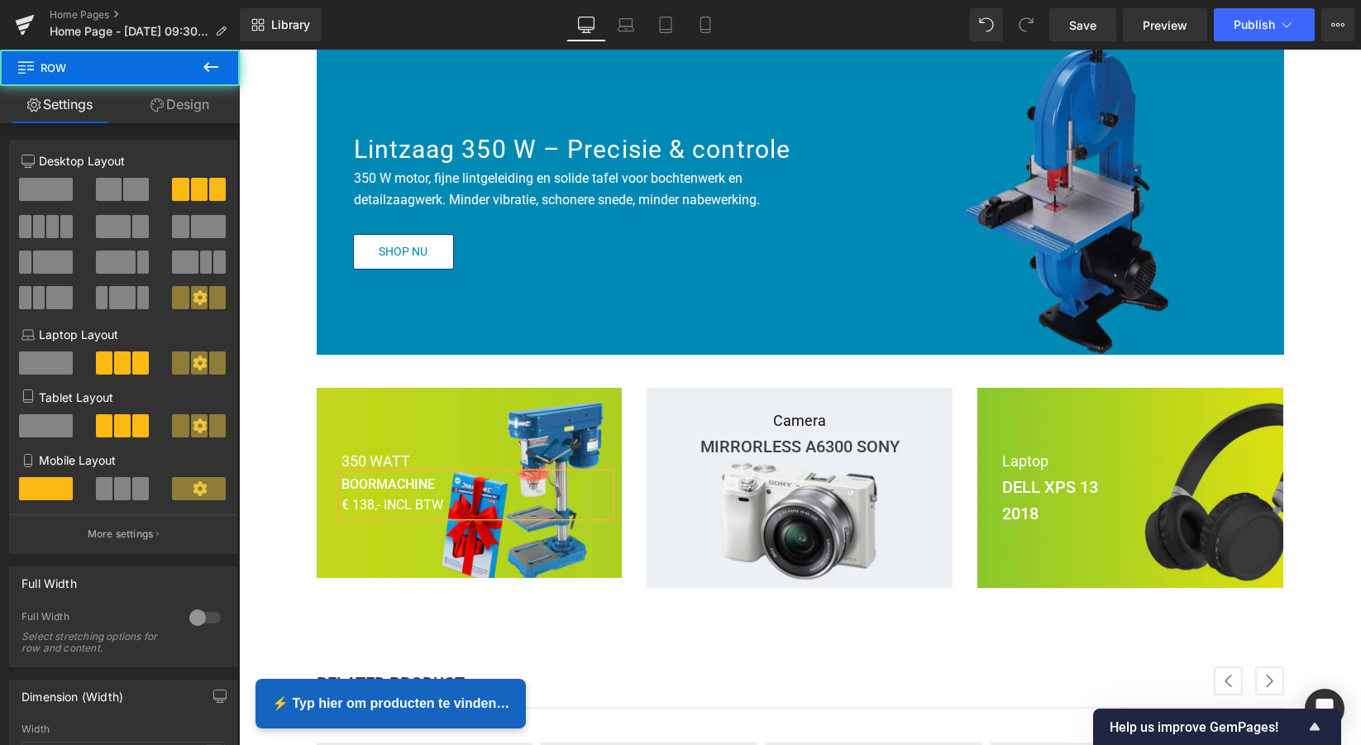
click at [529, 369] on div "350 WATT Text Block BOORMACHINE € 138,- INCL BTW Text Block Row Hero Banner 75p…" at bounding box center [800, 479] width 992 height 233
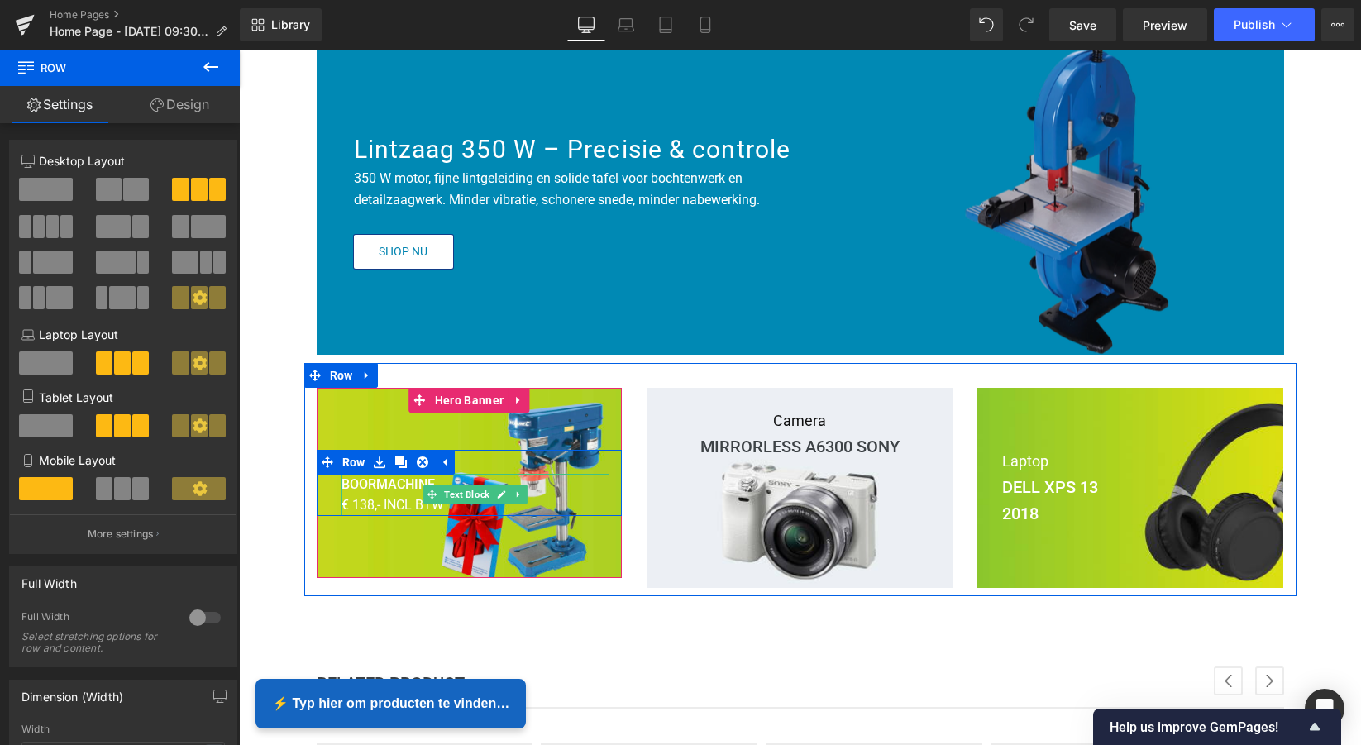
click at [438, 505] on span "€ 138,- INCL BTW" at bounding box center [393, 505] width 102 height 16
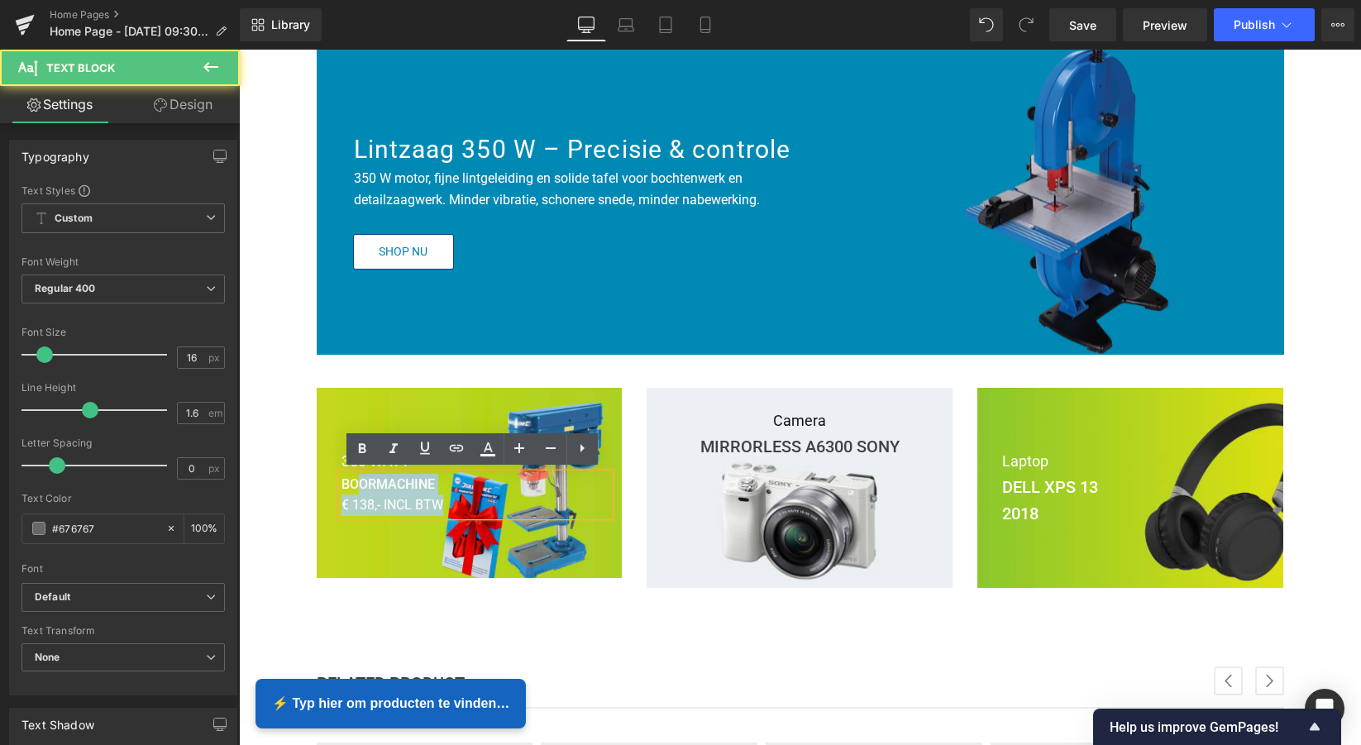
drag, startPoint x: 442, startPoint y: 501, endPoint x: 353, endPoint y: 480, distance: 91.1
click at [353, 480] on div "BOORMACHINE € 138,- INCL BTW" at bounding box center [476, 495] width 269 height 42
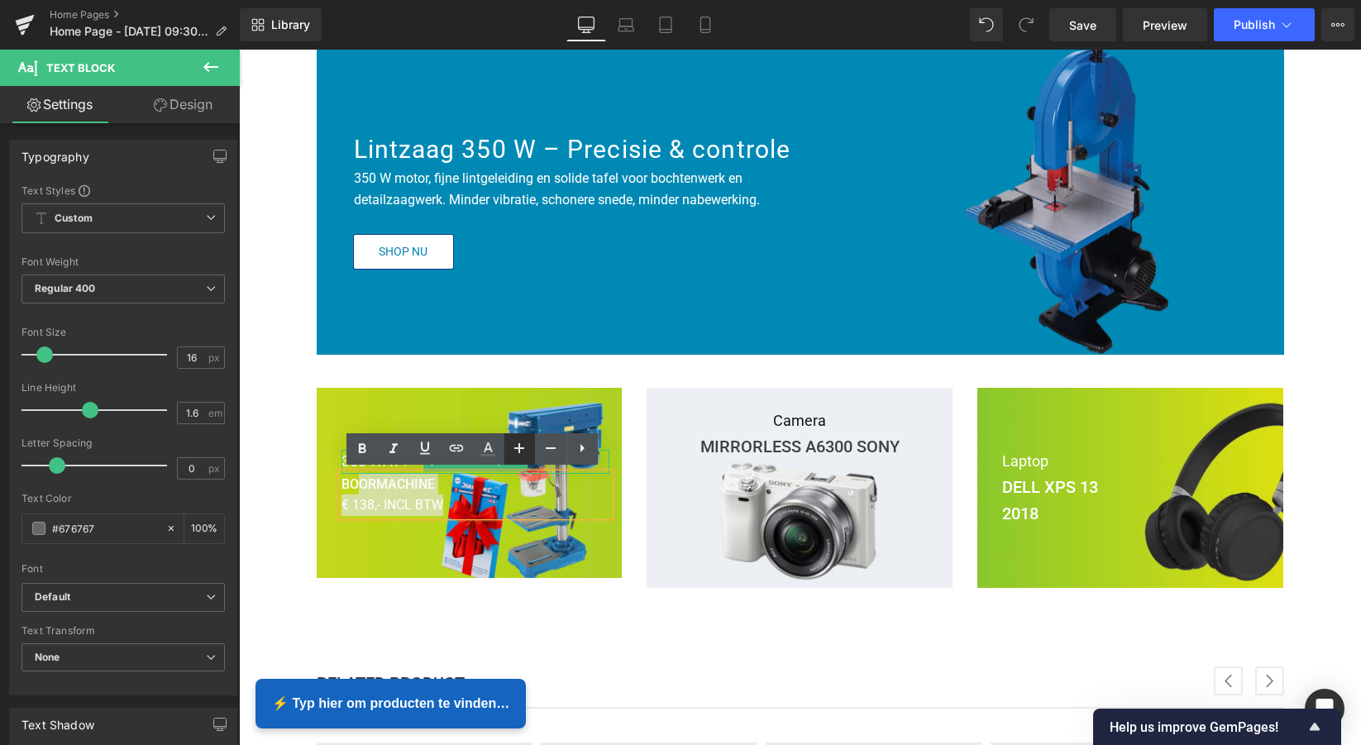
click at [523, 447] on icon at bounding box center [519, 448] width 20 height 20
type input "18"
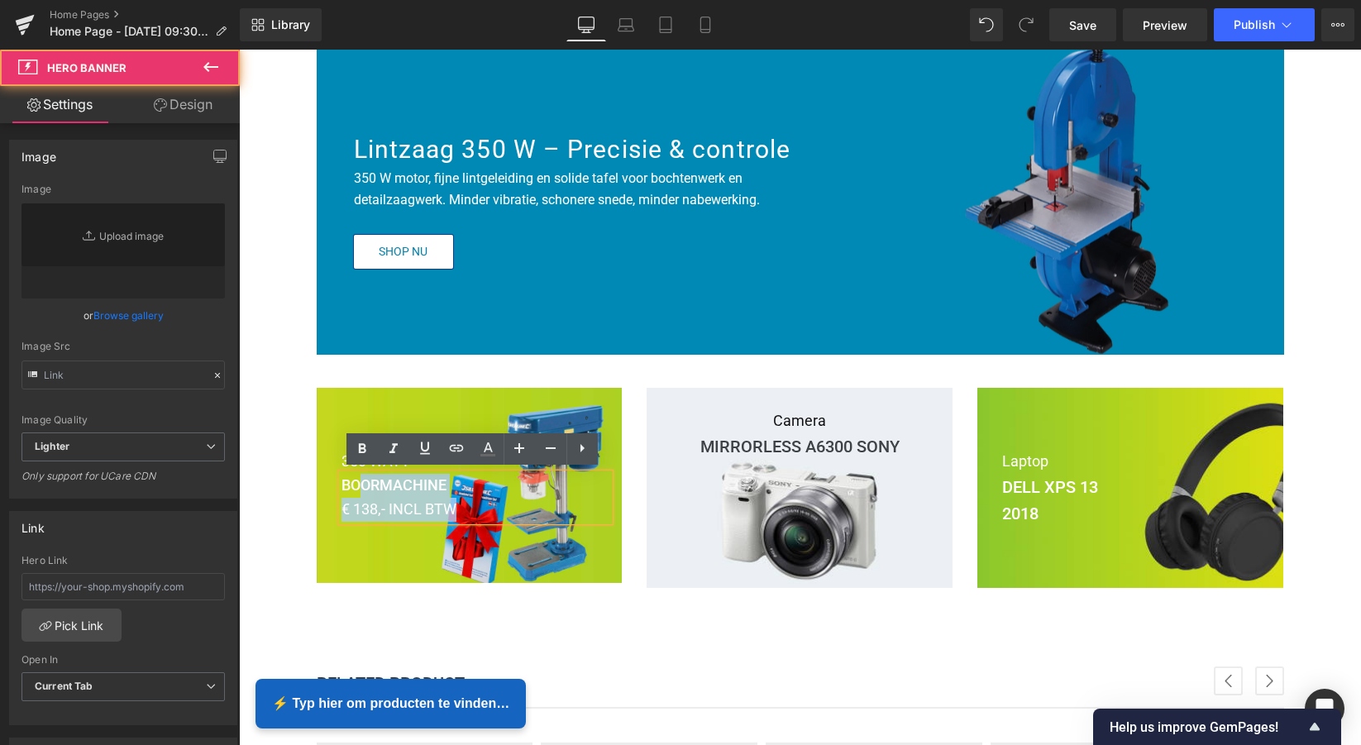
drag, startPoint x: 392, startPoint y: 539, endPoint x: 413, endPoint y: 529, distance: 23.7
click at [392, 539] on div at bounding box center [470, 485] width 306 height 195
type input "[URL][DOMAIN_NAME]"
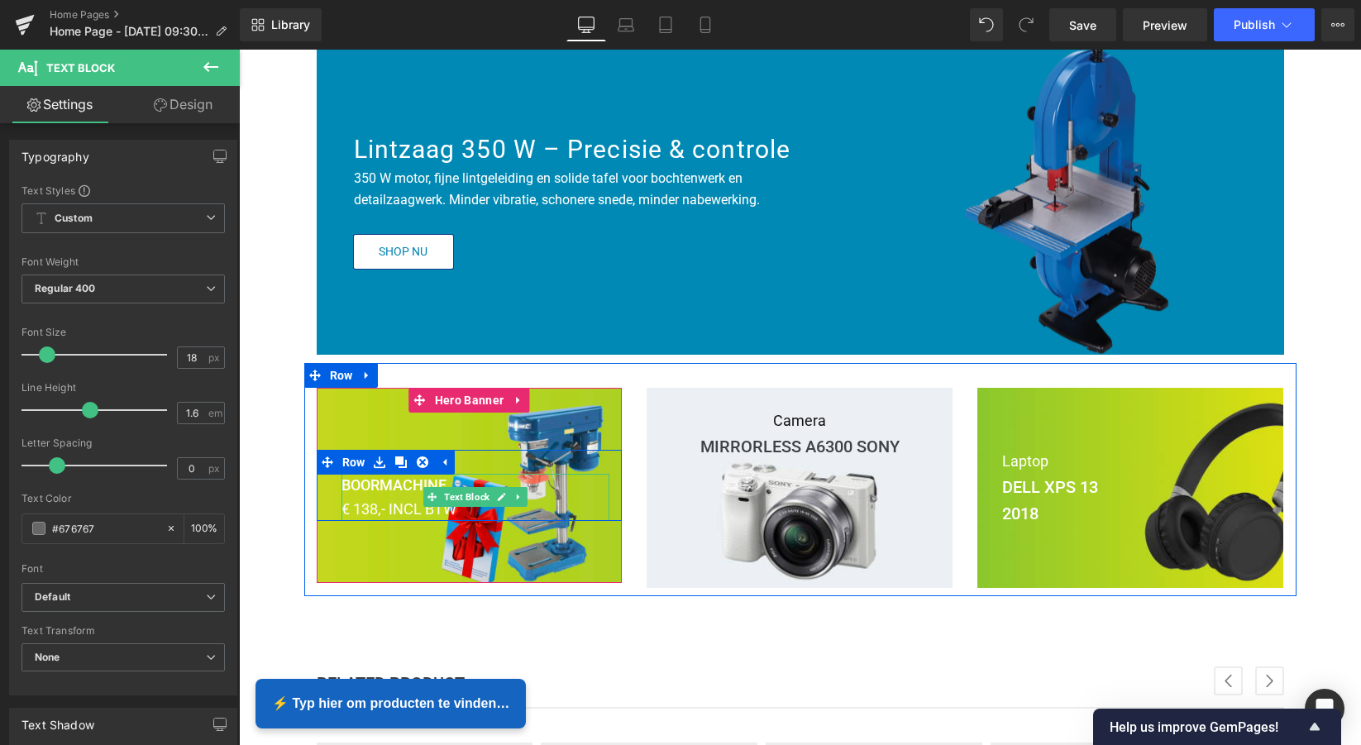
click at [451, 504] on span "€ 138,- INCL BTW" at bounding box center [399, 508] width 115 height 17
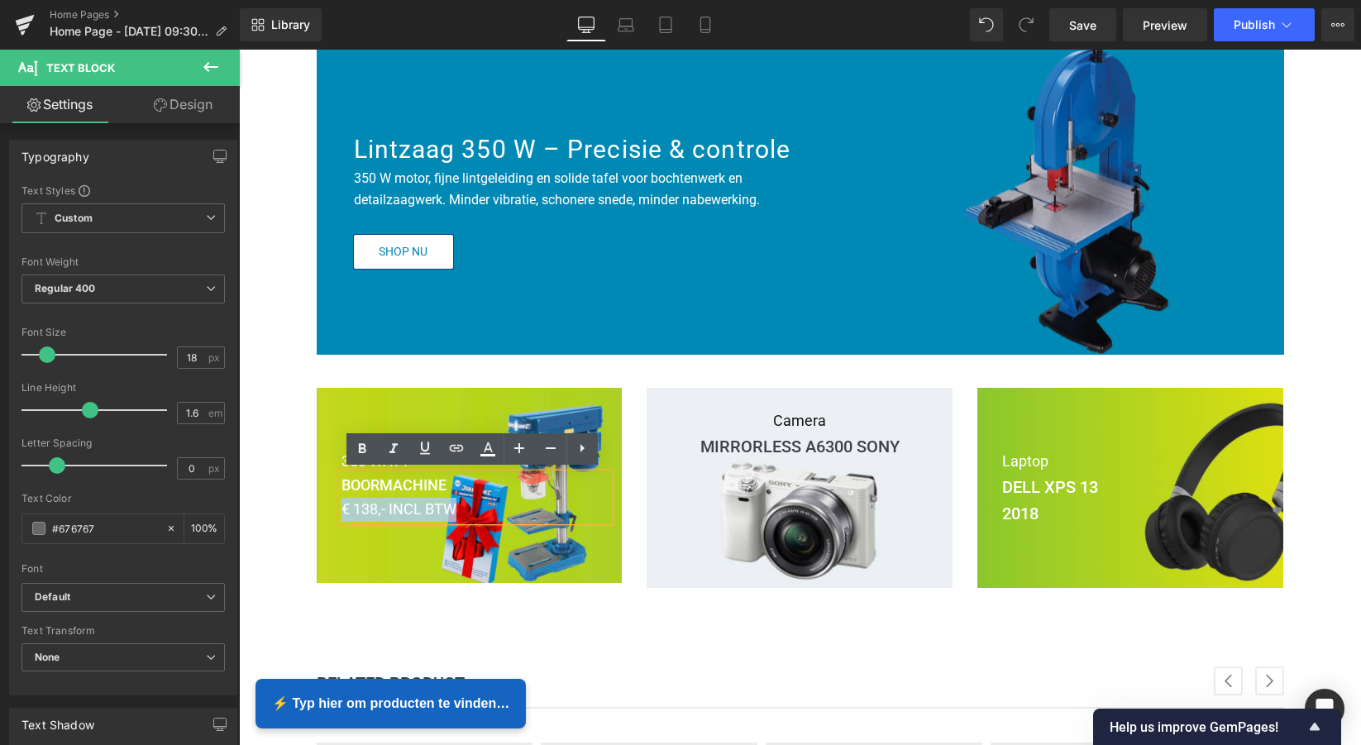
drag, startPoint x: 451, startPoint y: 506, endPoint x: 358, endPoint y: 504, distance: 93.5
click at [342, 504] on span "€ 138,- INCL BTW" at bounding box center [399, 508] width 115 height 17
click at [552, 453] on icon at bounding box center [551, 448] width 20 height 20
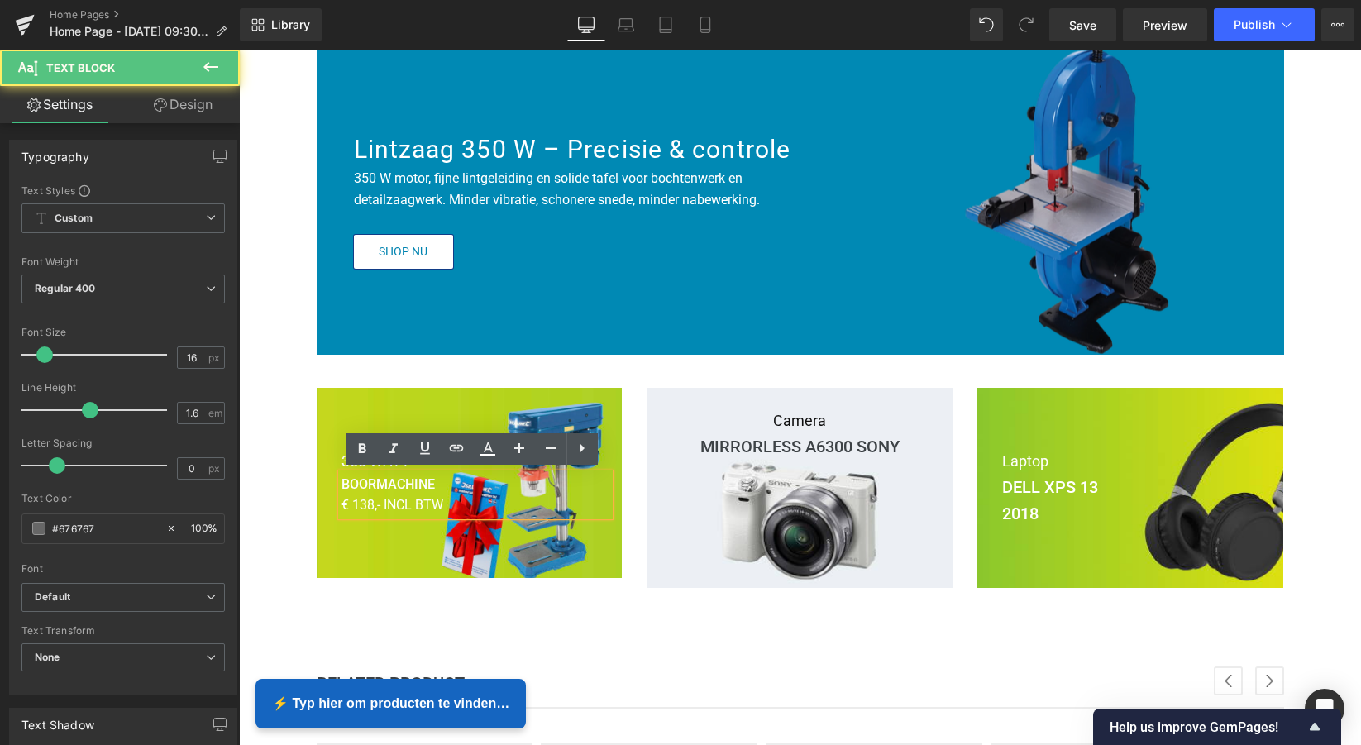
click at [433, 483] on p "BOORMACHINE" at bounding box center [476, 484] width 269 height 21
drag, startPoint x: 434, startPoint y: 480, endPoint x: 346, endPoint y: 480, distance: 87.7
click at [342, 480] on b "BOORMACHINE" at bounding box center [388, 484] width 93 height 16
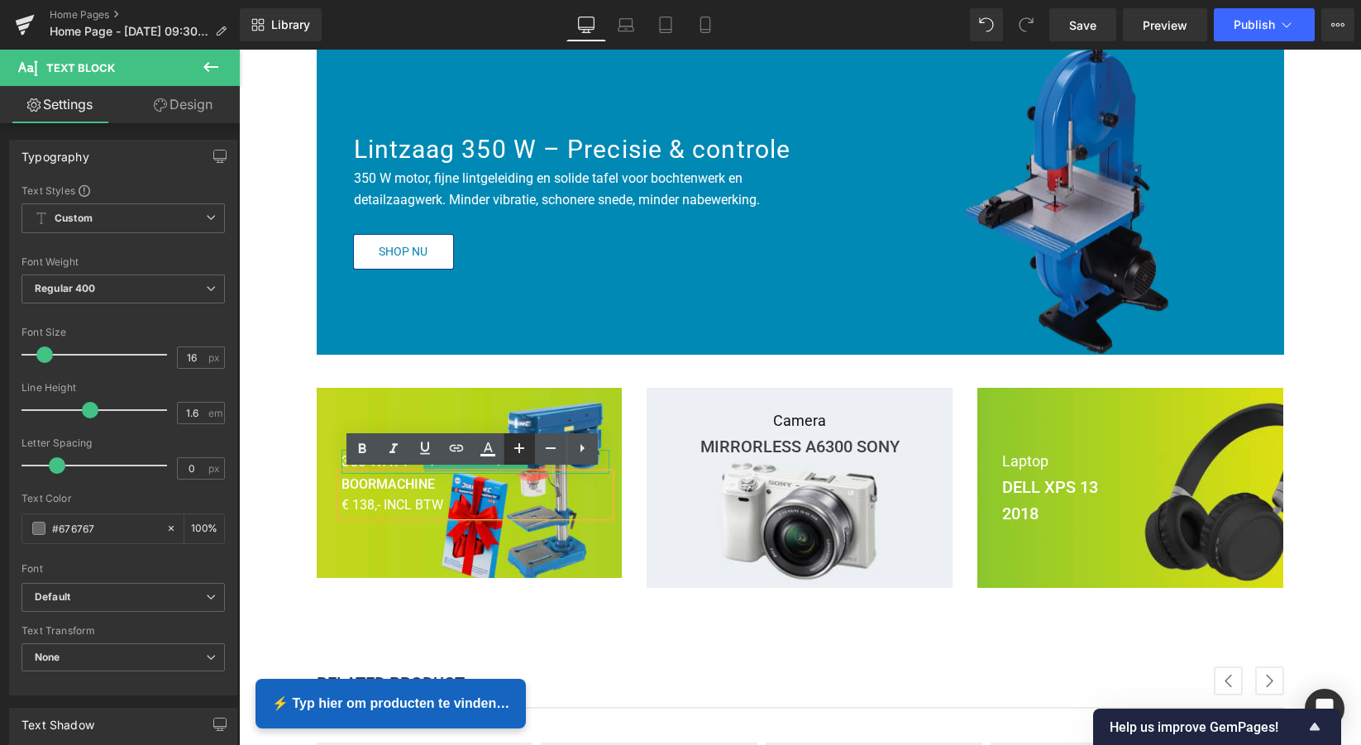
click at [523, 452] on icon at bounding box center [519, 448] width 20 height 20
type input "18"
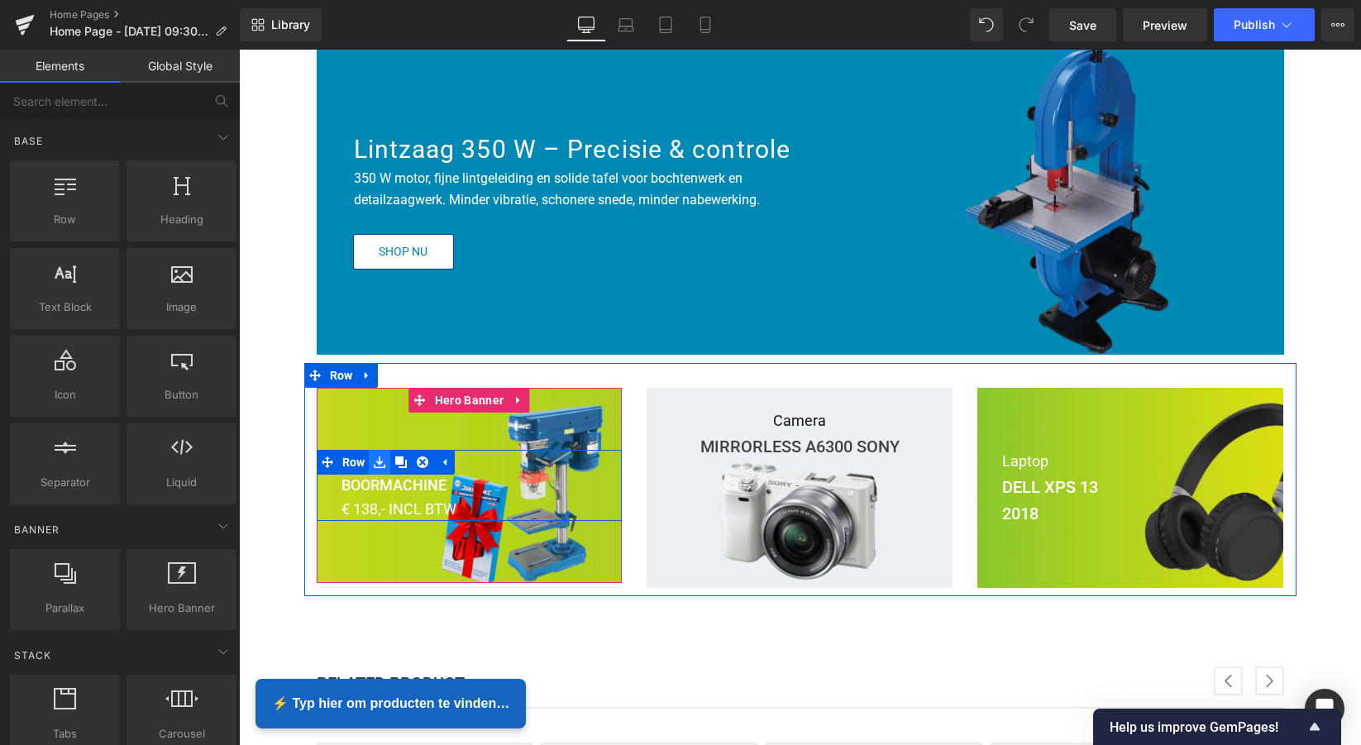
click at [369, 472] on link at bounding box center [379, 462] width 21 height 25
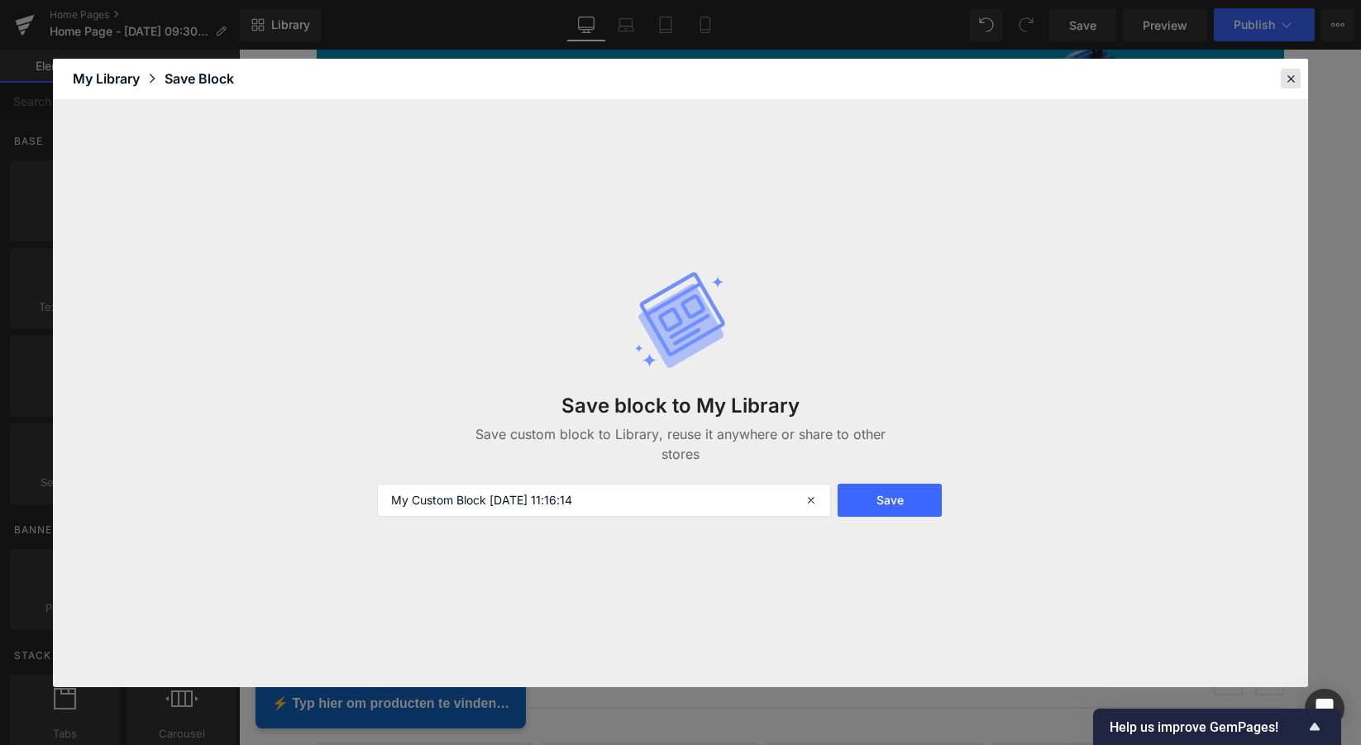
click at [1292, 83] on icon at bounding box center [1290, 78] width 15 height 15
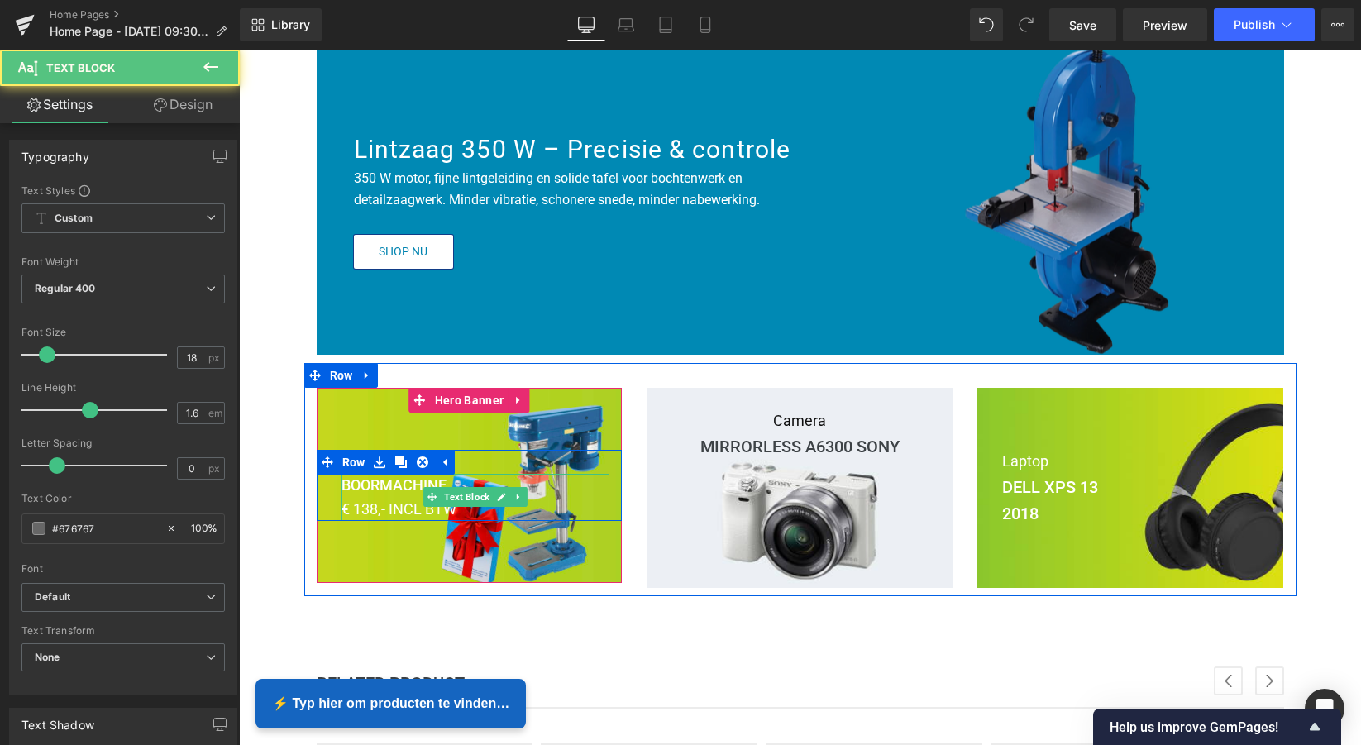
click at [383, 498] on p "€ 138,- INCL BTW" at bounding box center [476, 510] width 269 height 24
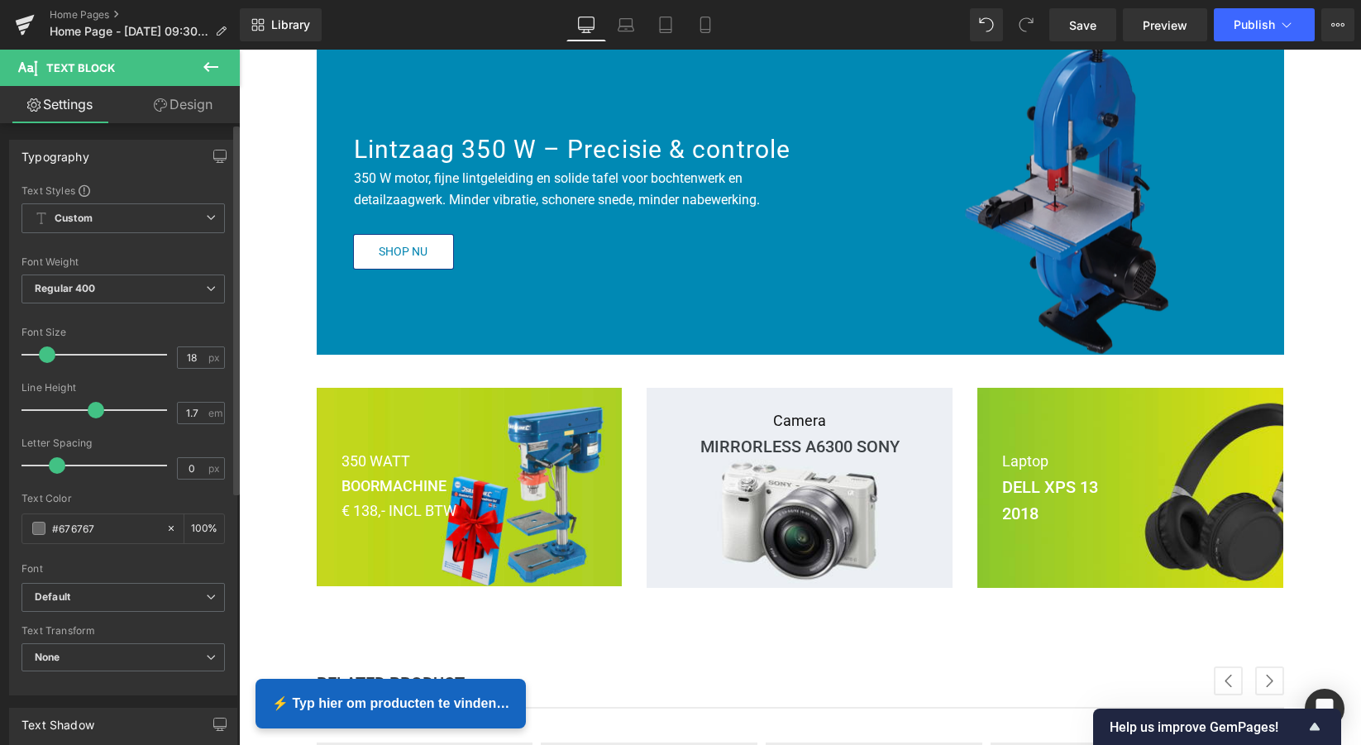
type input "1.8"
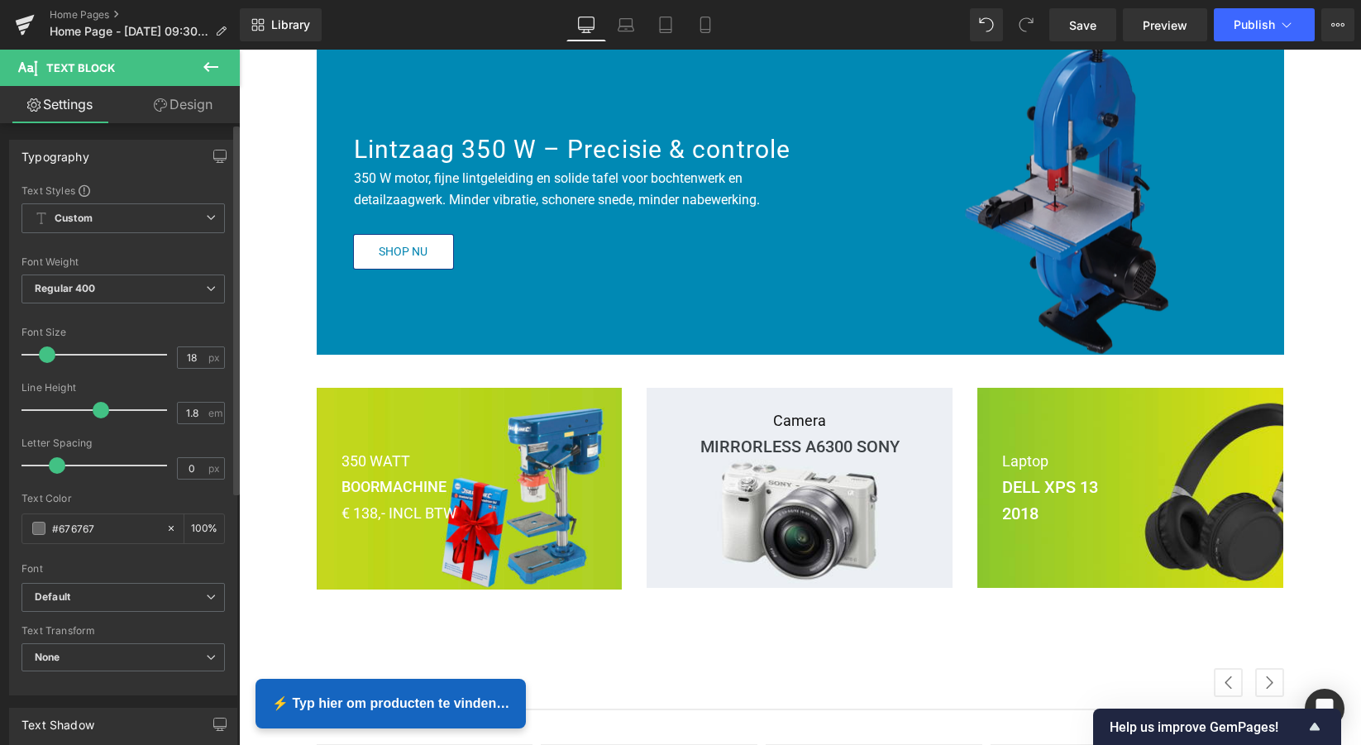
drag, startPoint x: 88, startPoint y: 413, endPoint x: 98, endPoint y: 411, distance: 9.2
click at [98, 411] on span at bounding box center [101, 410] width 17 height 17
click at [50, 358] on span at bounding box center [47, 354] width 17 height 17
type input "18"
click at [50, 358] on span at bounding box center [47, 354] width 17 height 17
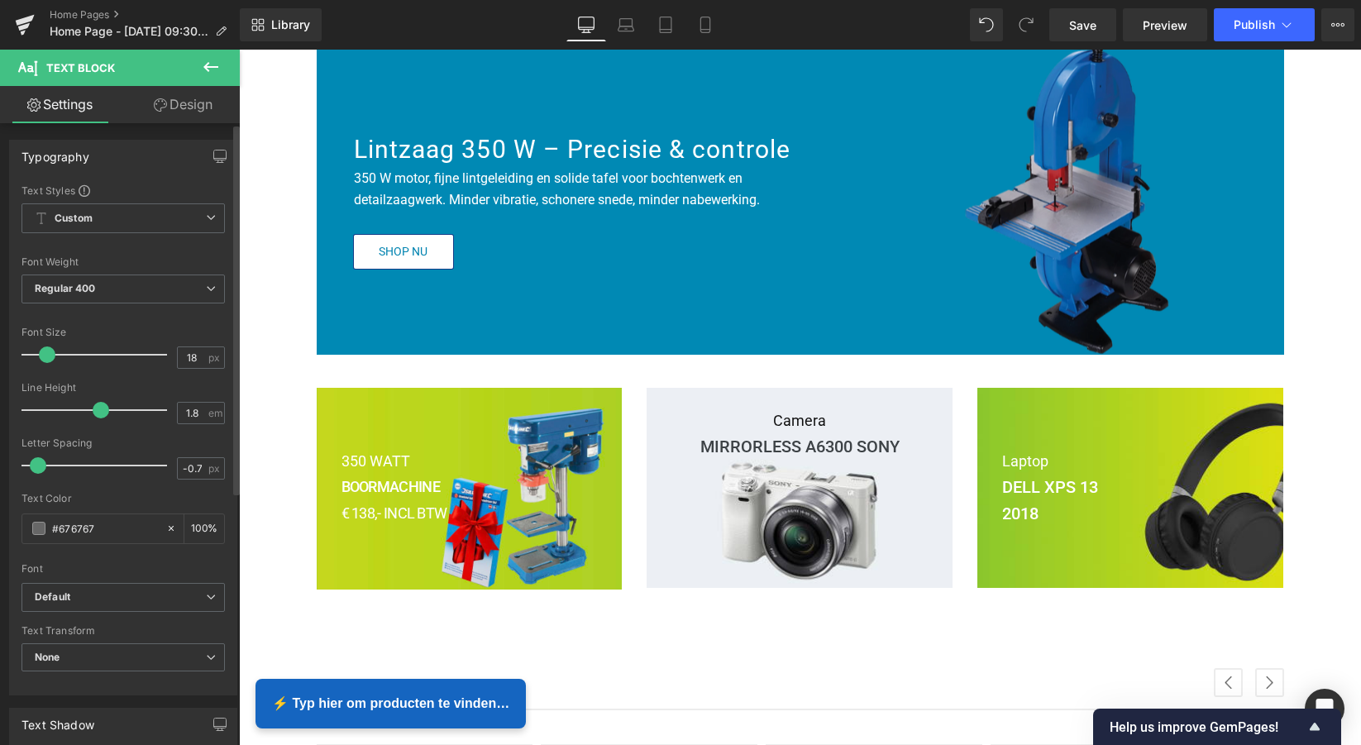
type input "-0.9"
drag, startPoint x: 54, startPoint y: 469, endPoint x: 31, endPoint y: 468, distance: 23.2
click at [31, 468] on span at bounding box center [32, 465] width 17 height 17
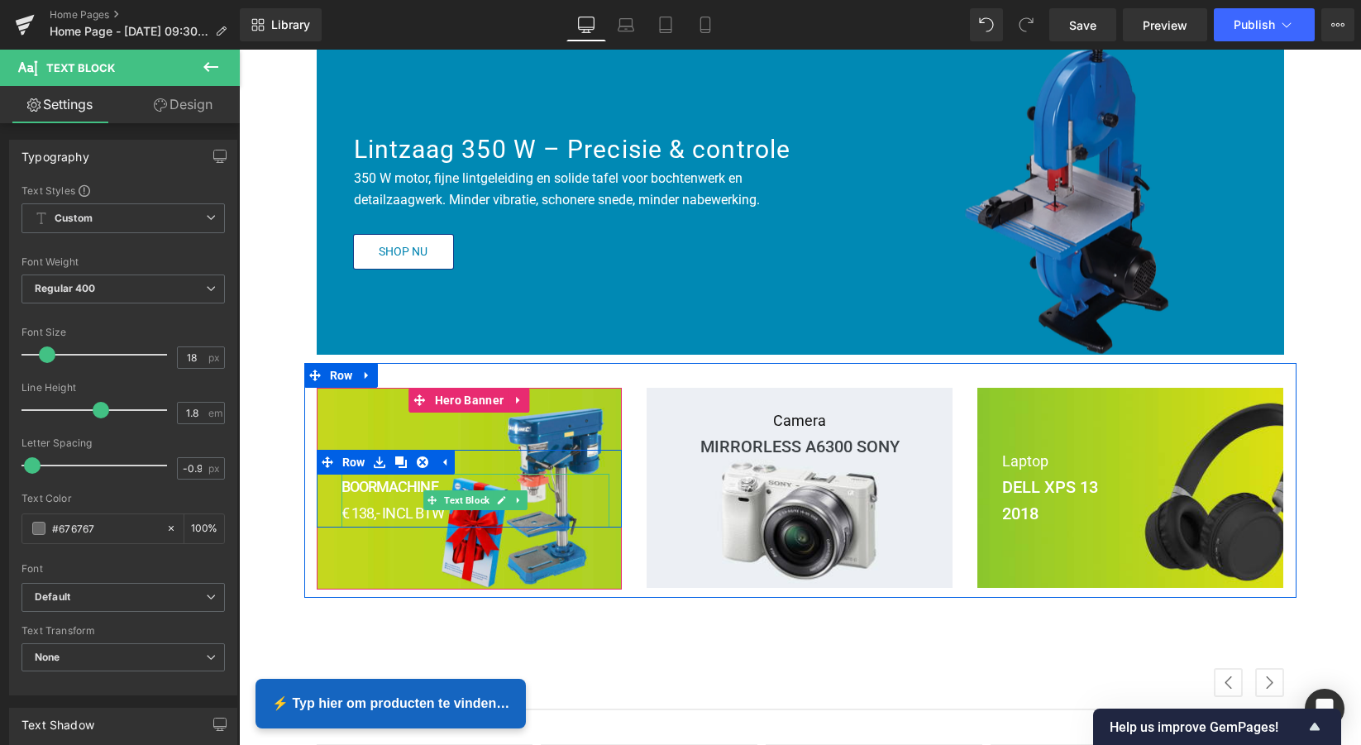
click at [438, 513] on span "€ 138,- INCL BTW" at bounding box center [393, 512] width 103 height 17
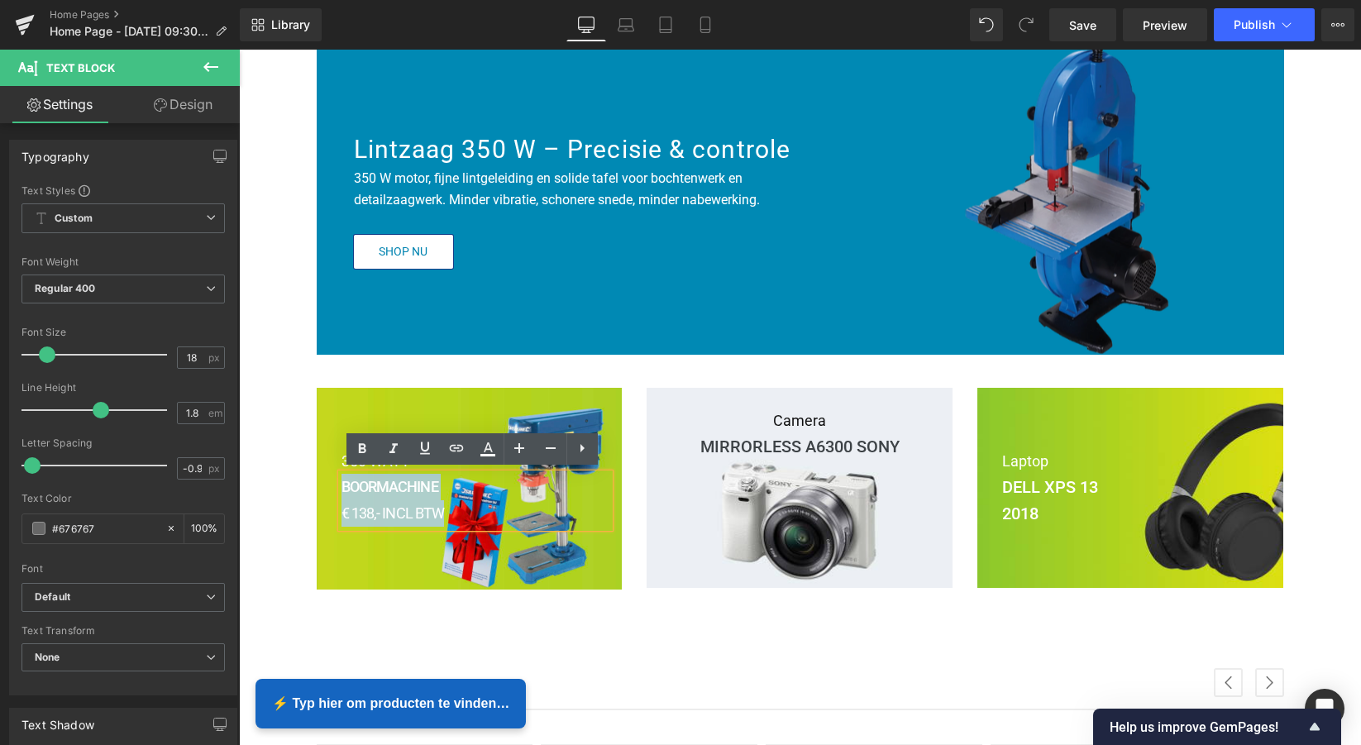
drag, startPoint x: 427, startPoint y: 512, endPoint x: 346, endPoint y: 485, distance: 85.5
click at [342, 485] on div "BOORMACHINE € 138,- INCL BTW" at bounding box center [476, 501] width 269 height 54
click at [365, 455] on icon at bounding box center [362, 449] width 20 height 20
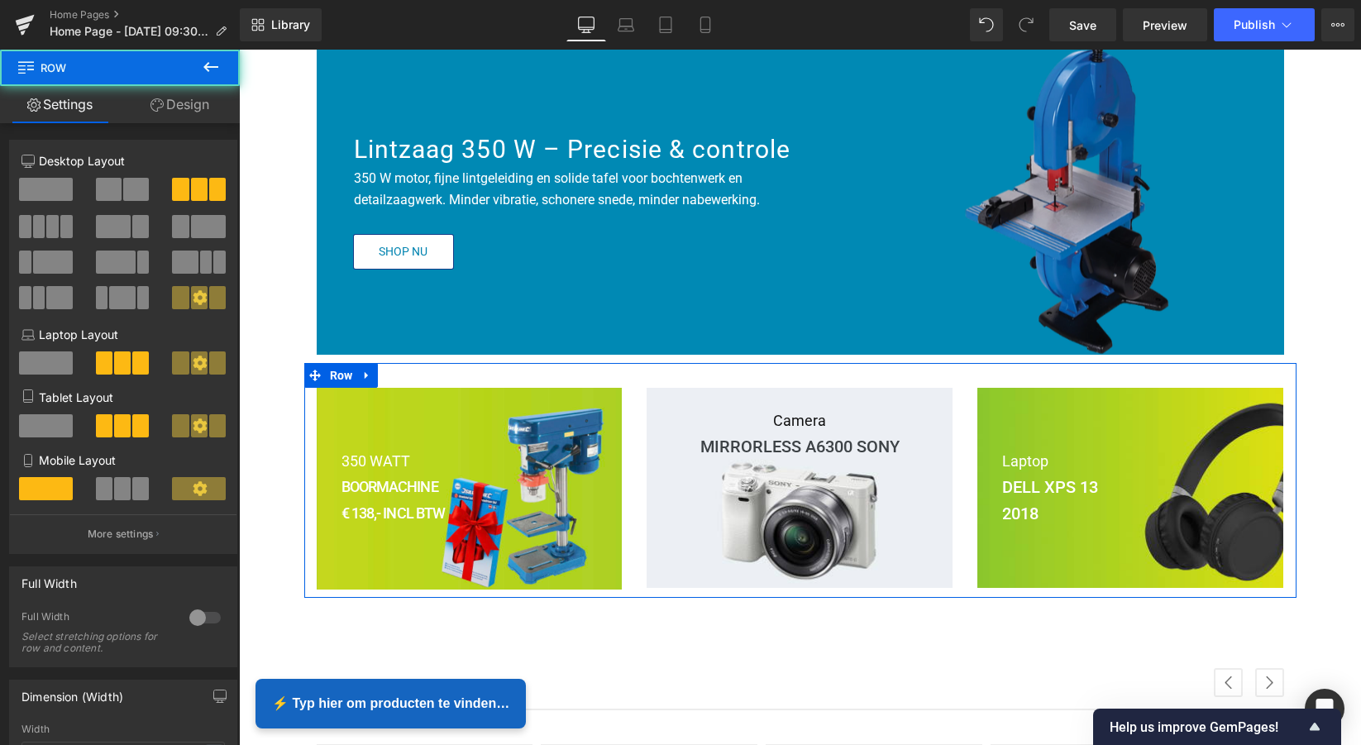
click at [304, 494] on div "350 WATT Text Block BOORMACHINE € 138,- INCL BTW Text Block Row Hero Banner 75p…" at bounding box center [800, 480] width 992 height 235
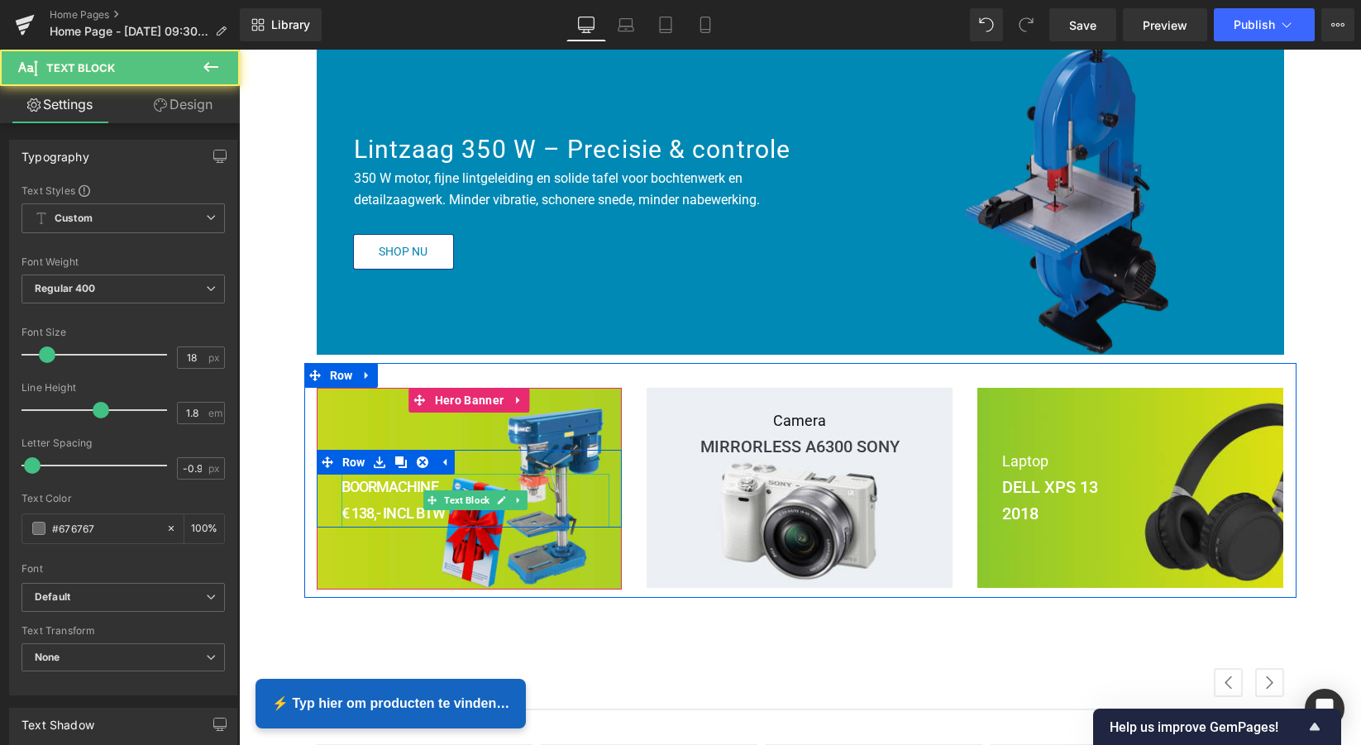
click at [442, 512] on strong "€ 138,- INCL BTW" at bounding box center [394, 512] width 104 height 17
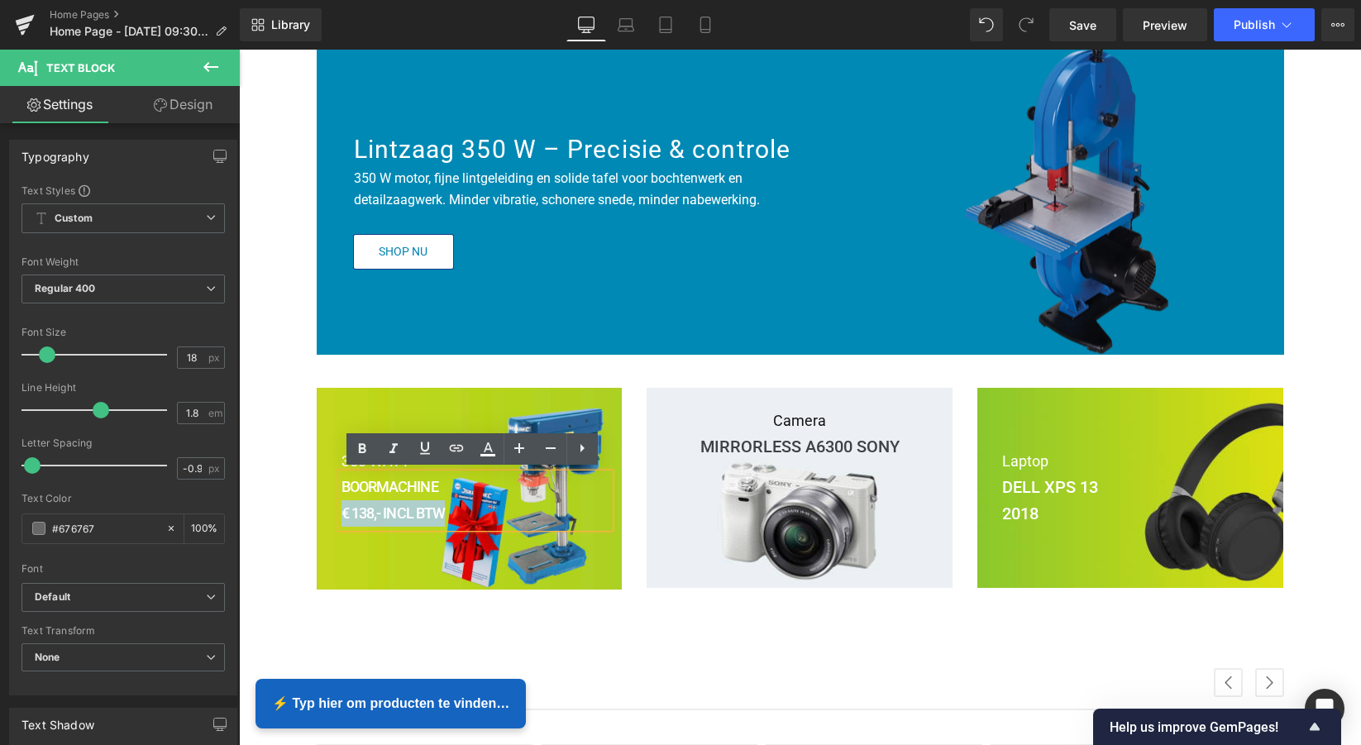
drag, startPoint x: 443, startPoint y: 512, endPoint x: 339, endPoint y: 509, distance: 104.2
click at [342, 509] on p "€ 138,- INCL BTW" at bounding box center [476, 513] width 269 height 26
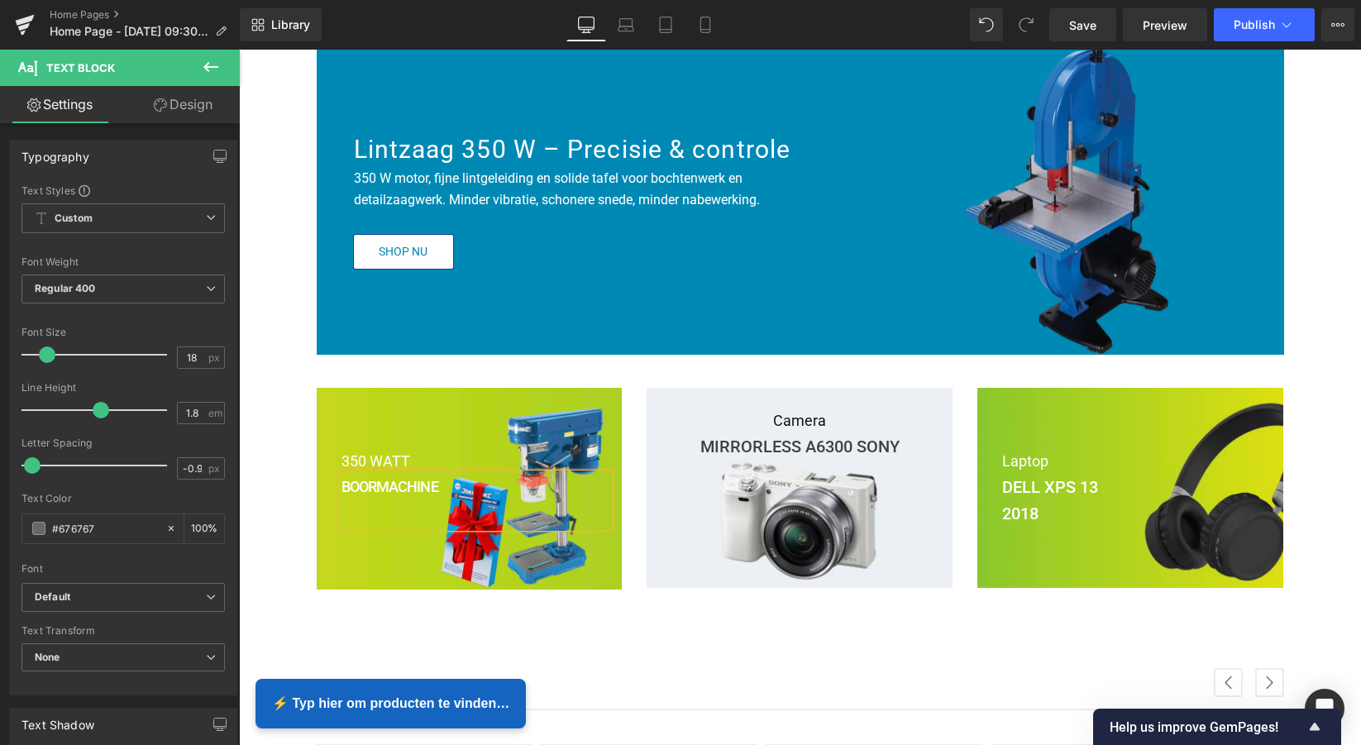
scroll to position [208, 0]
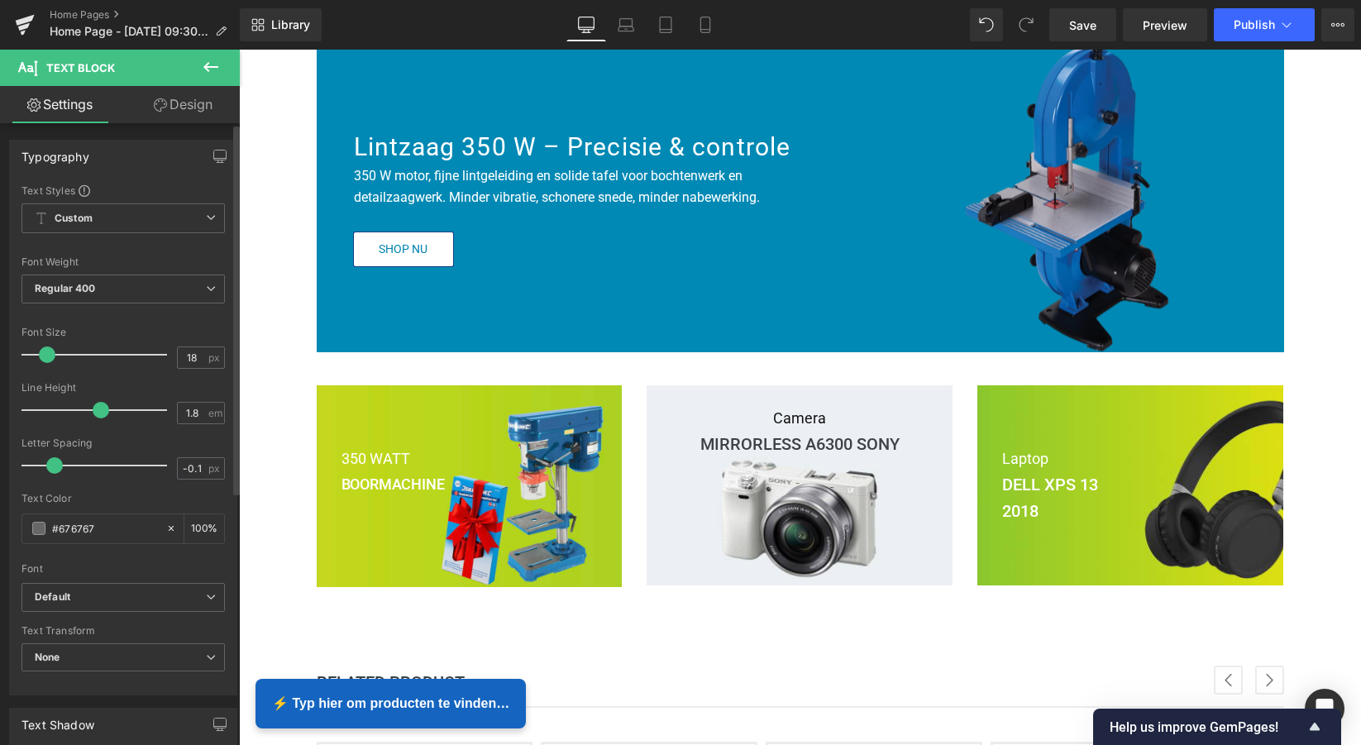
type input "0"
drag, startPoint x: 33, startPoint y: 471, endPoint x: 55, endPoint y: 472, distance: 22.3
click at [55, 472] on span at bounding box center [57, 465] width 17 height 17
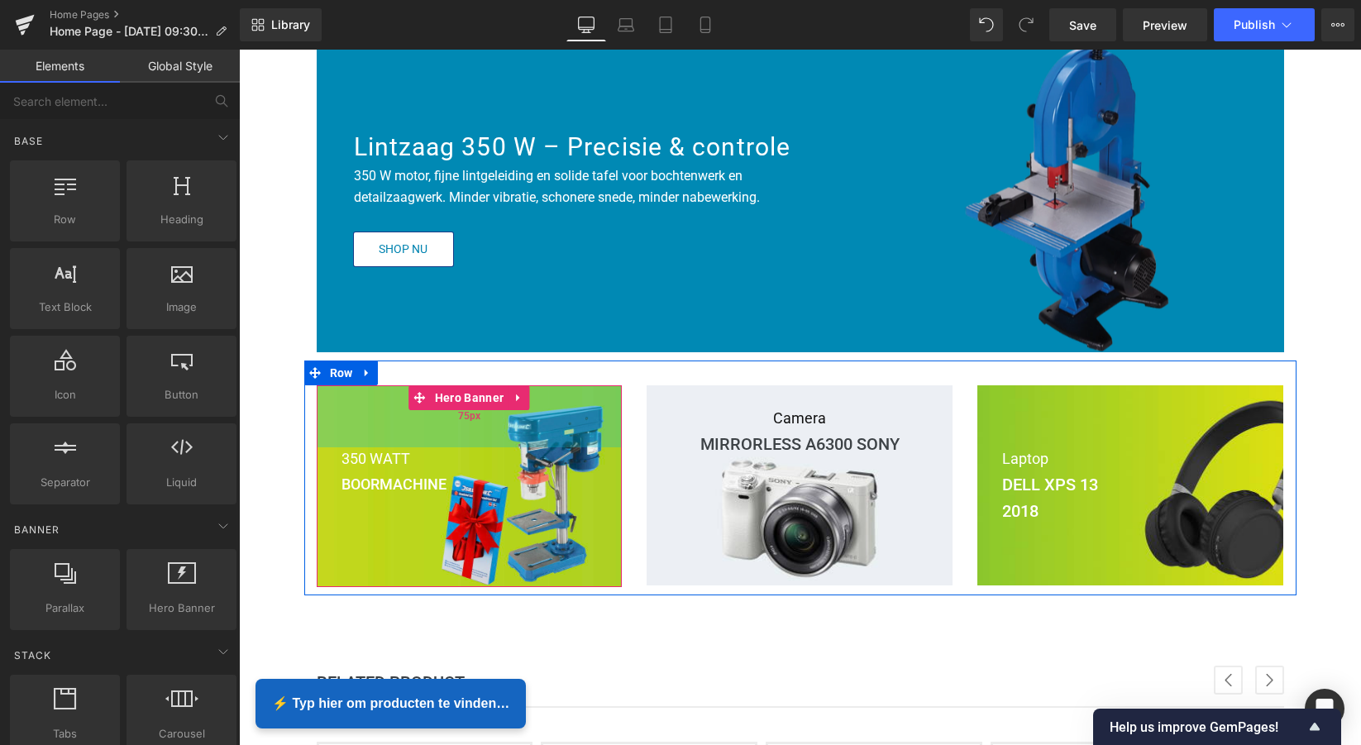
click at [442, 419] on div "75px" at bounding box center [470, 416] width 306 height 62
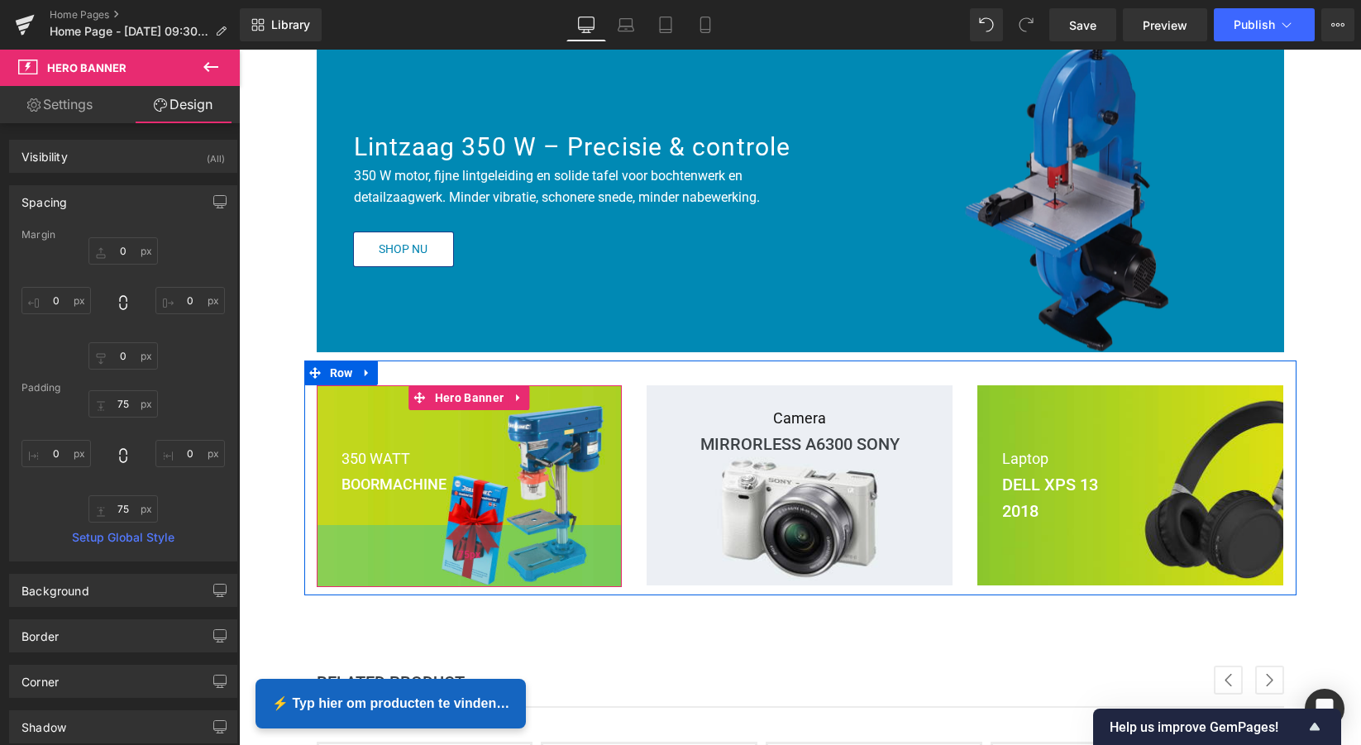
type input "75px"
click at [347, 544] on div "75px" at bounding box center [470, 556] width 306 height 62
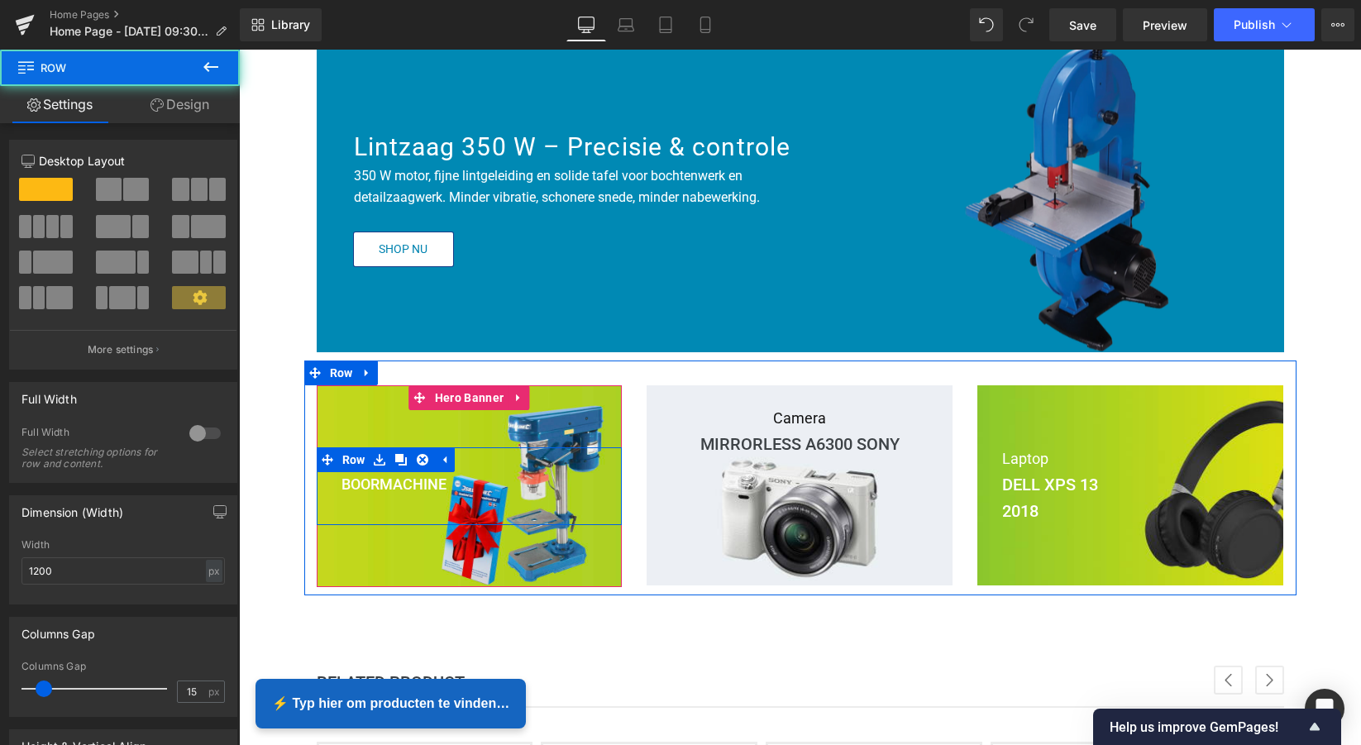
click at [362, 519] on div "350 WATT Text Block BOORMACHINE Text Block Row" at bounding box center [470, 486] width 306 height 78
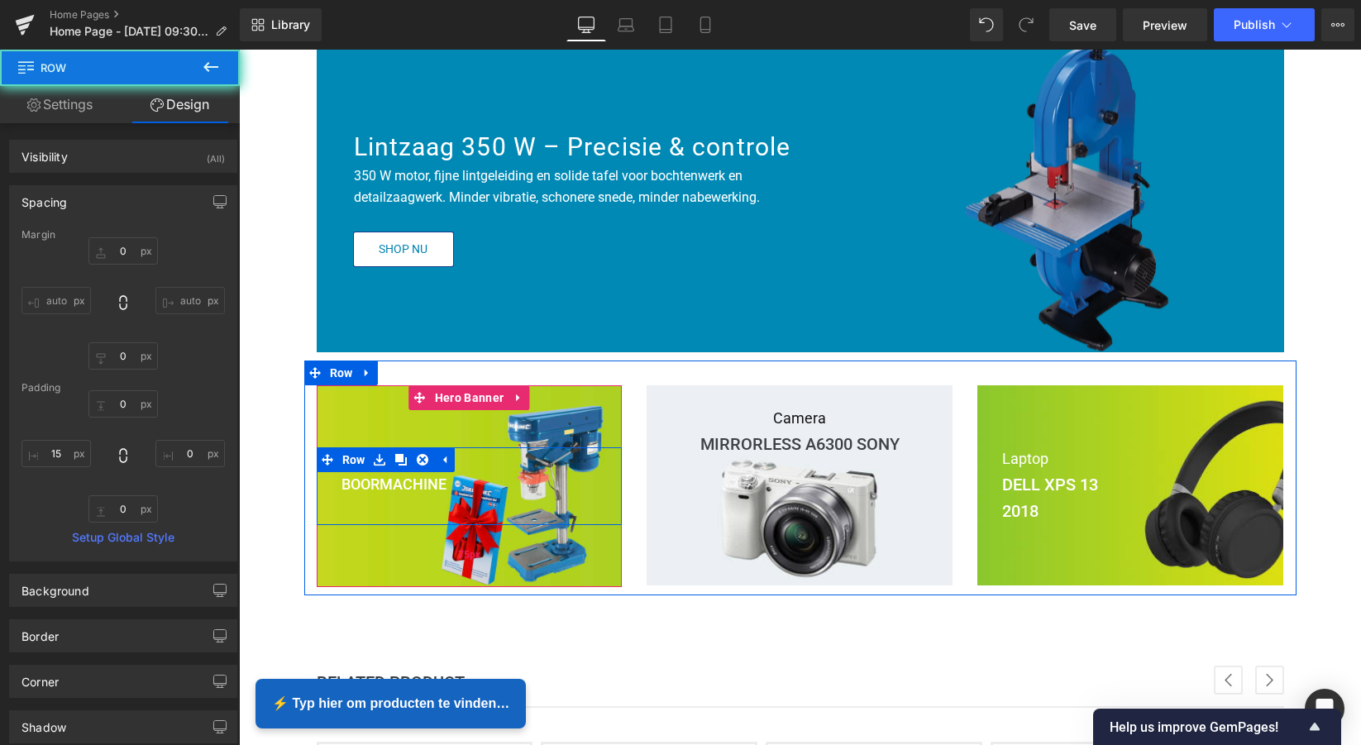
click at [365, 546] on div "75px" at bounding box center [470, 556] width 306 height 62
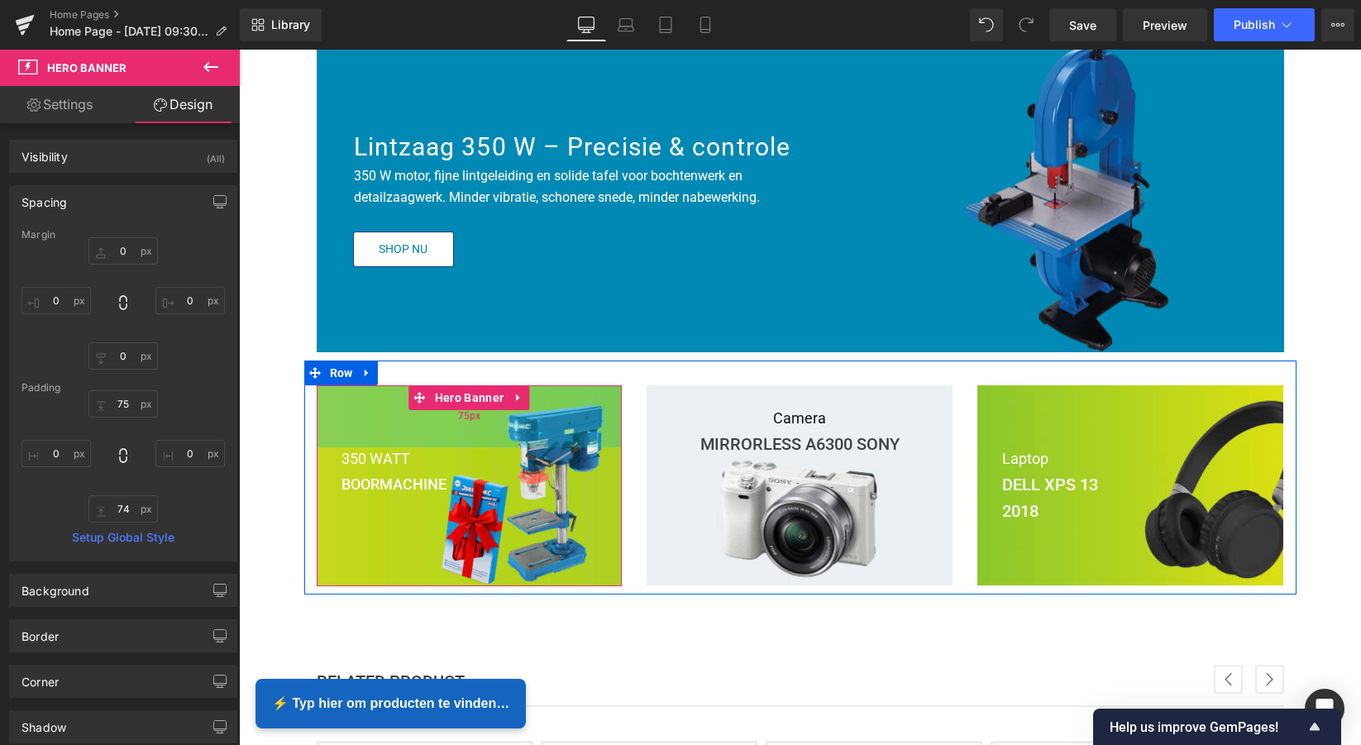
scroll to position [205, 0]
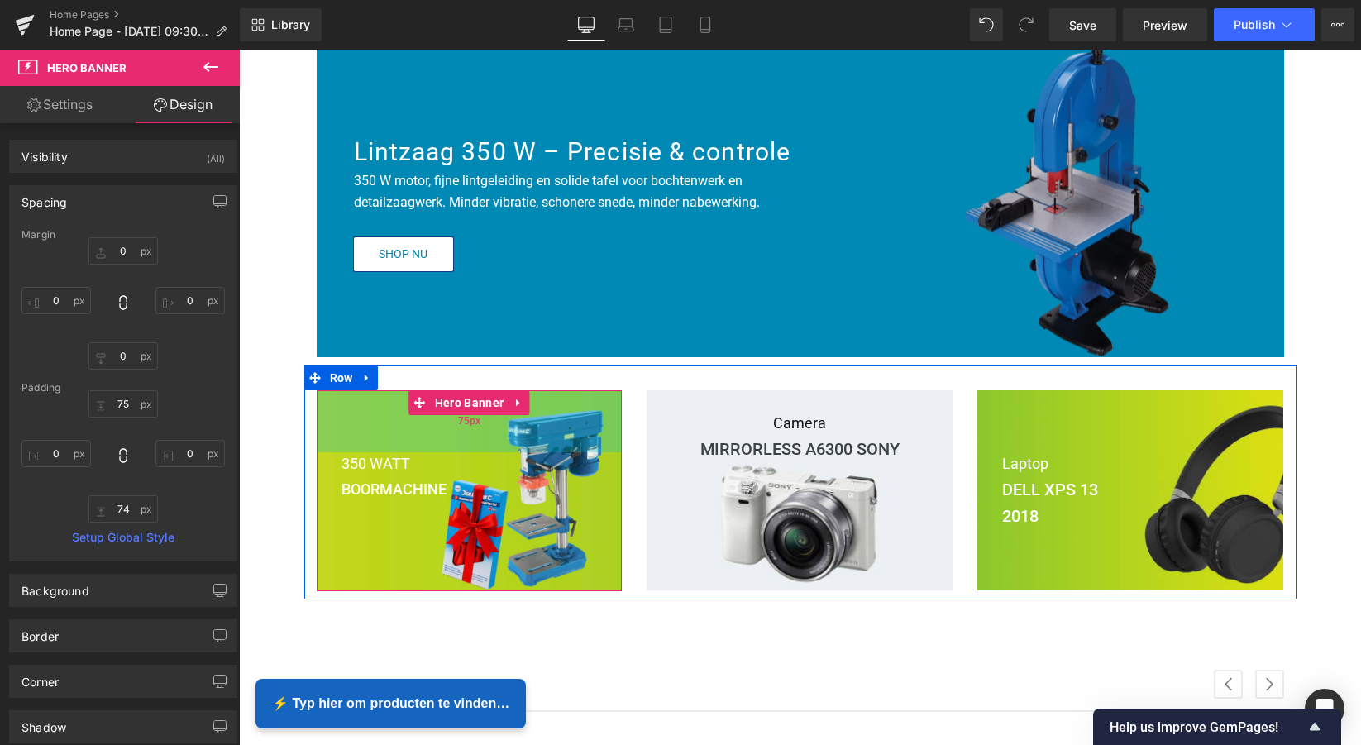
click at [384, 423] on div "75px" at bounding box center [470, 421] width 306 height 62
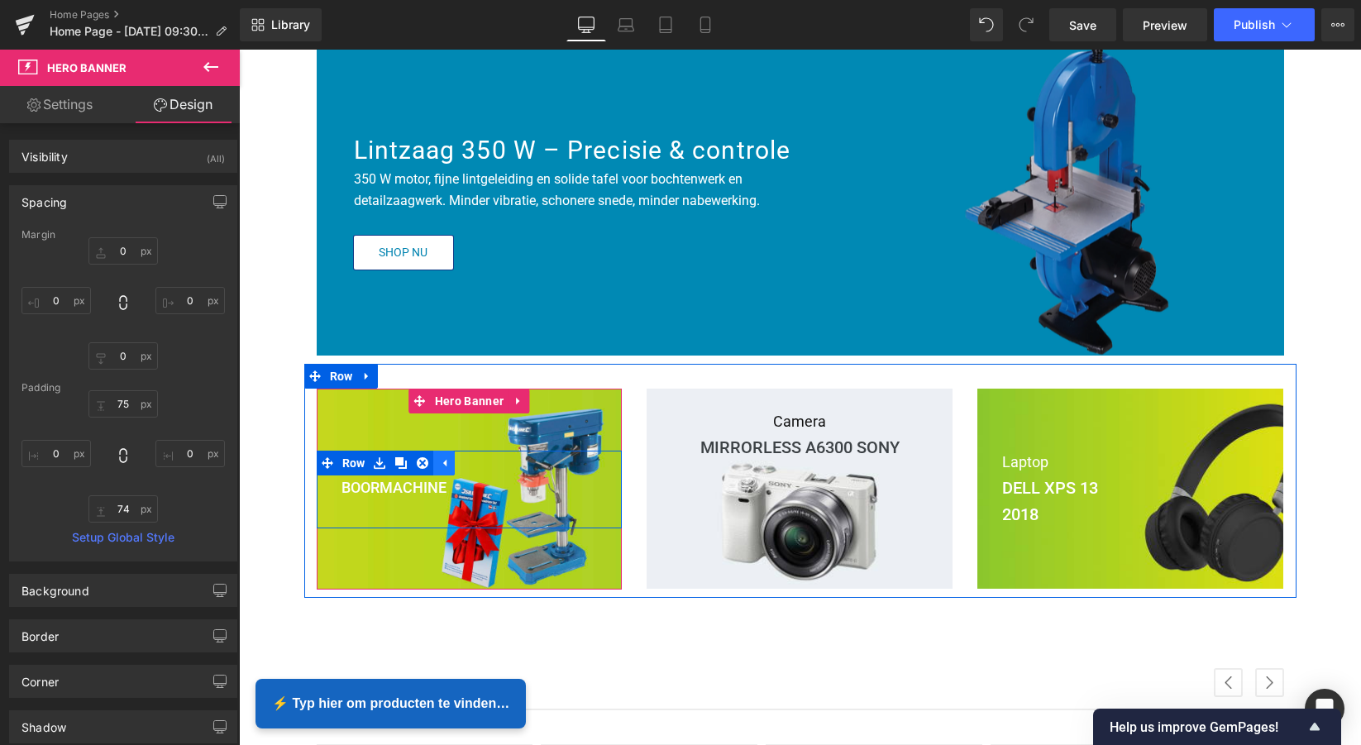
click at [442, 459] on icon at bounding box center [444, 462] width 12 height 12
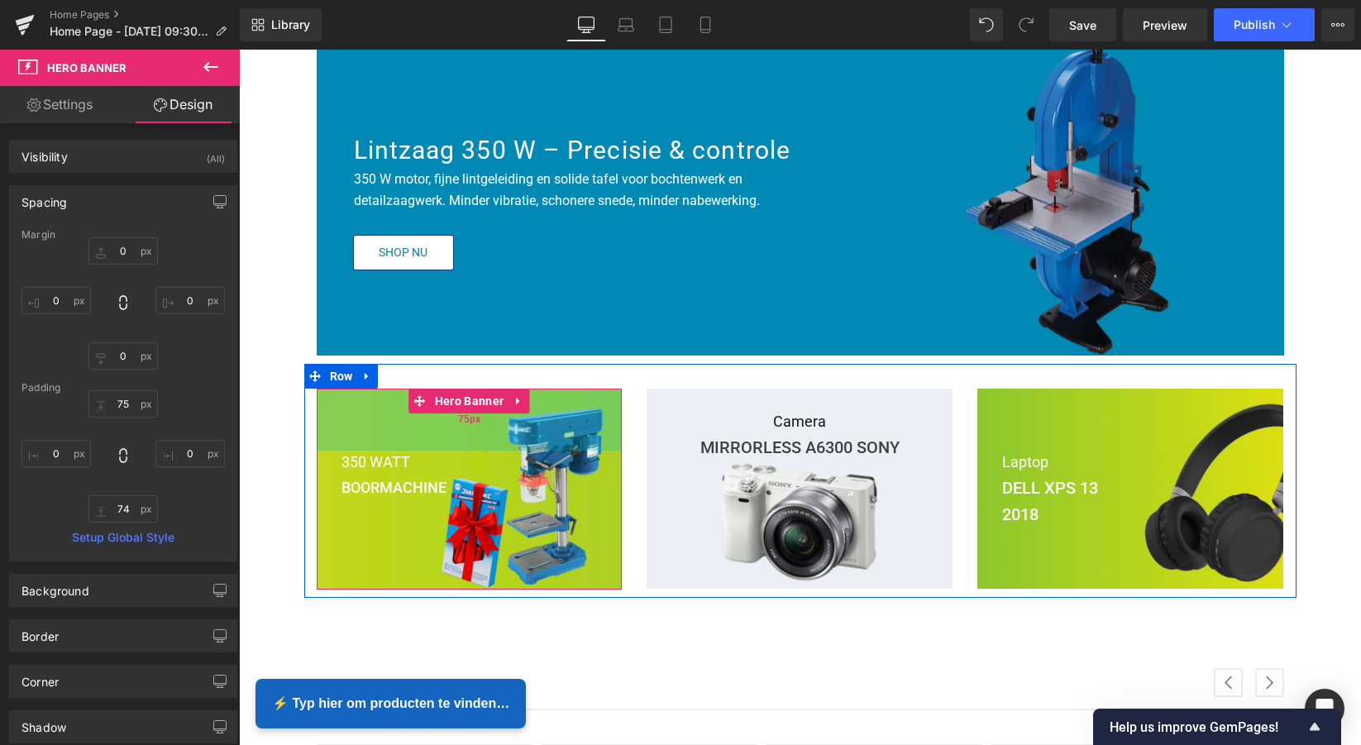
click at [547, 433] on div "75px" at bounding box center [470, 420] width 306 height 62
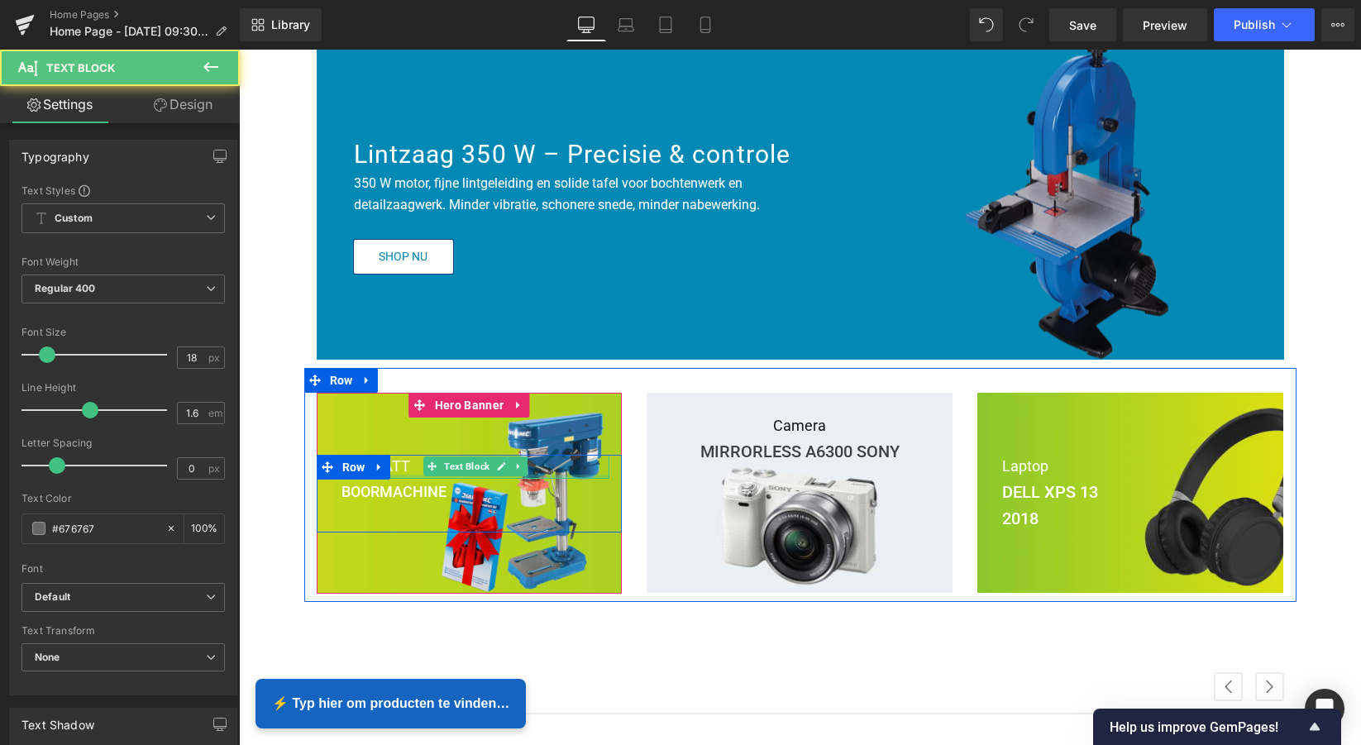
click at [587, 472] on div "350 WATT Text Block" at bounding box center [476, 467] width 269 height 24
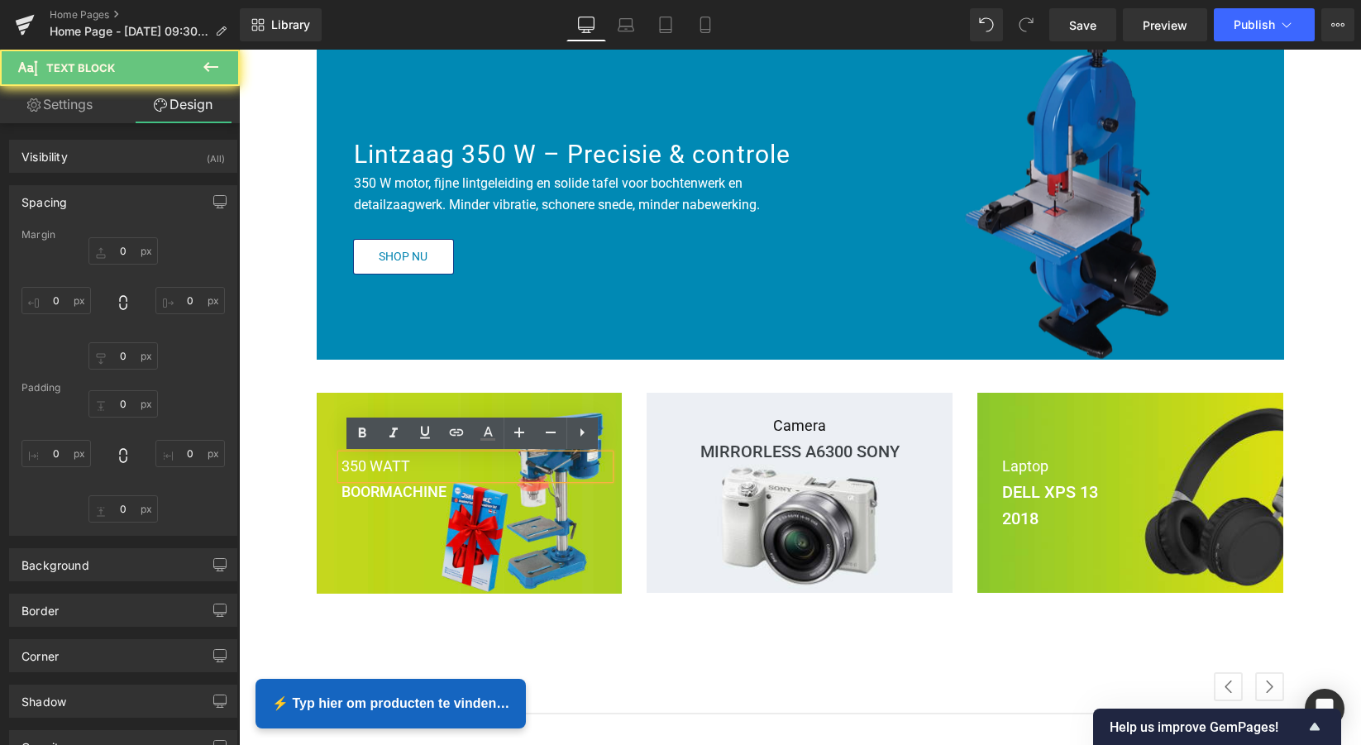
type input "0"
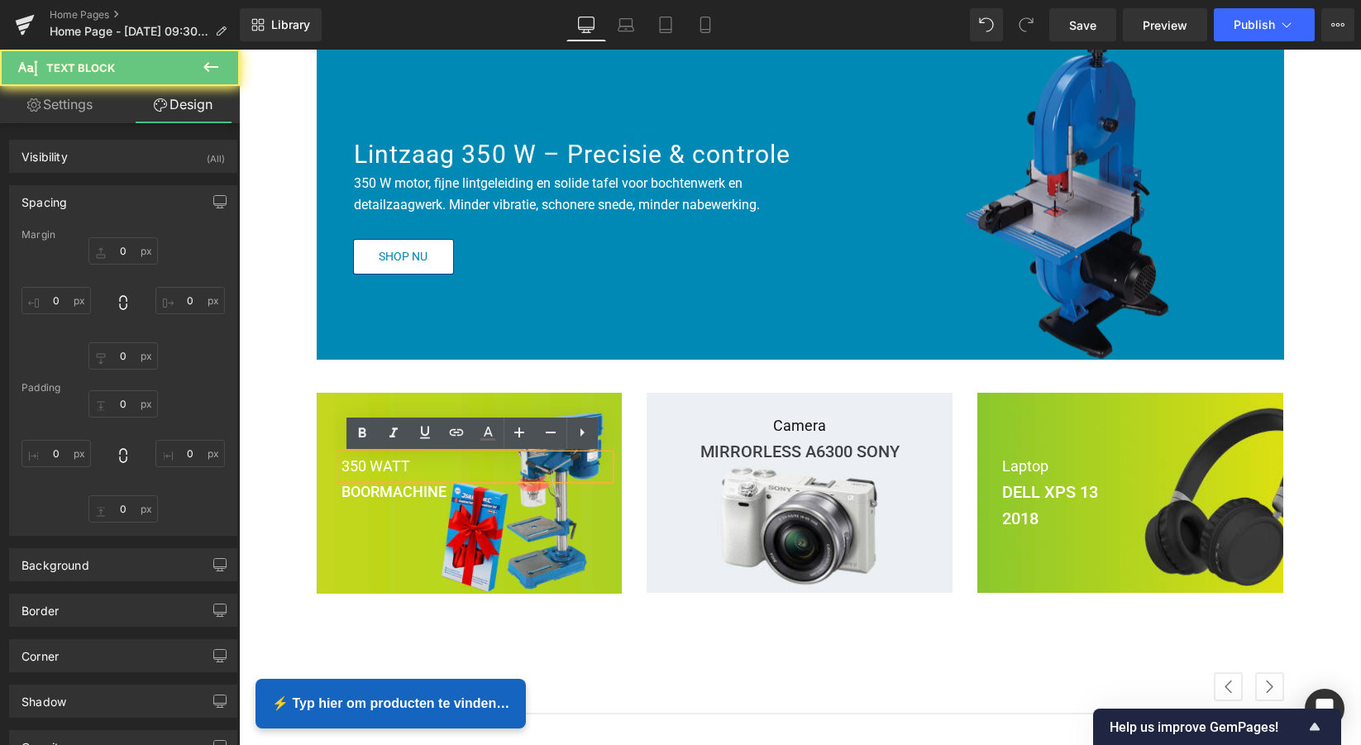
type input "0"
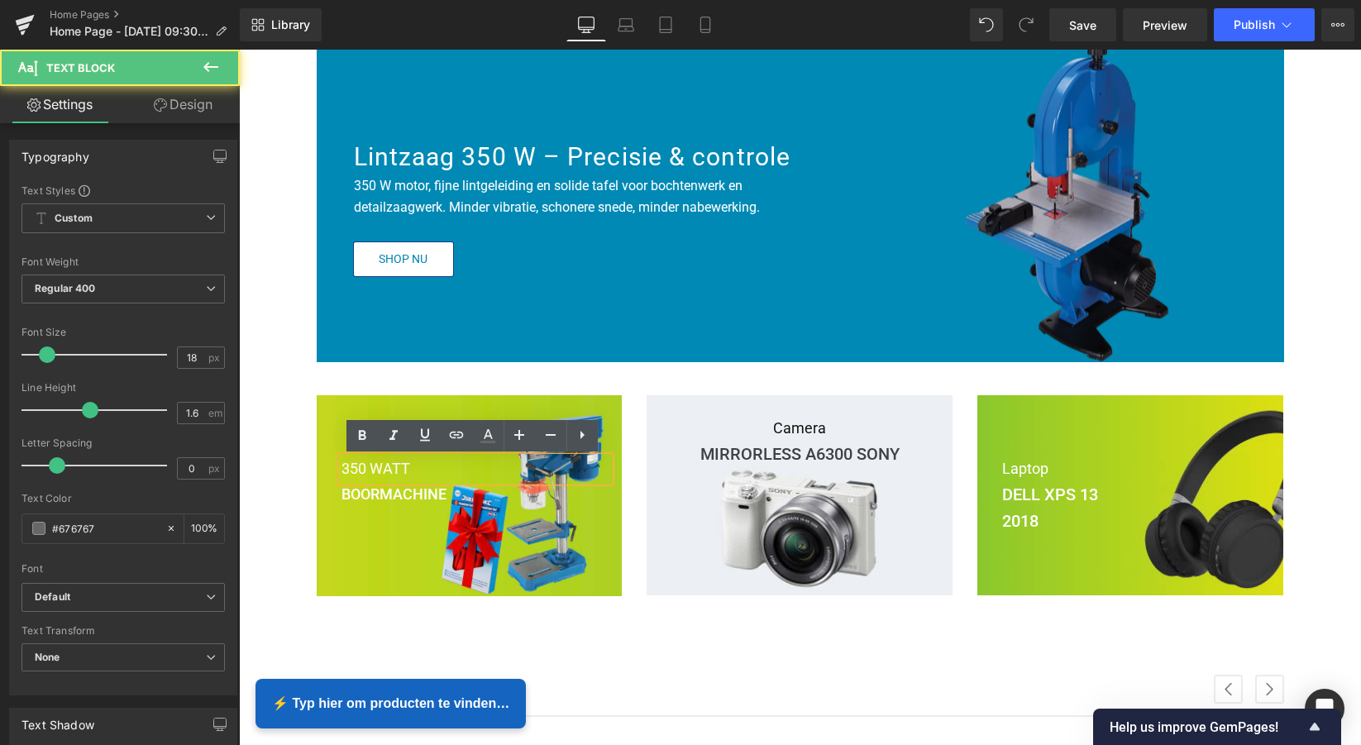
scroll to position [189, 0]
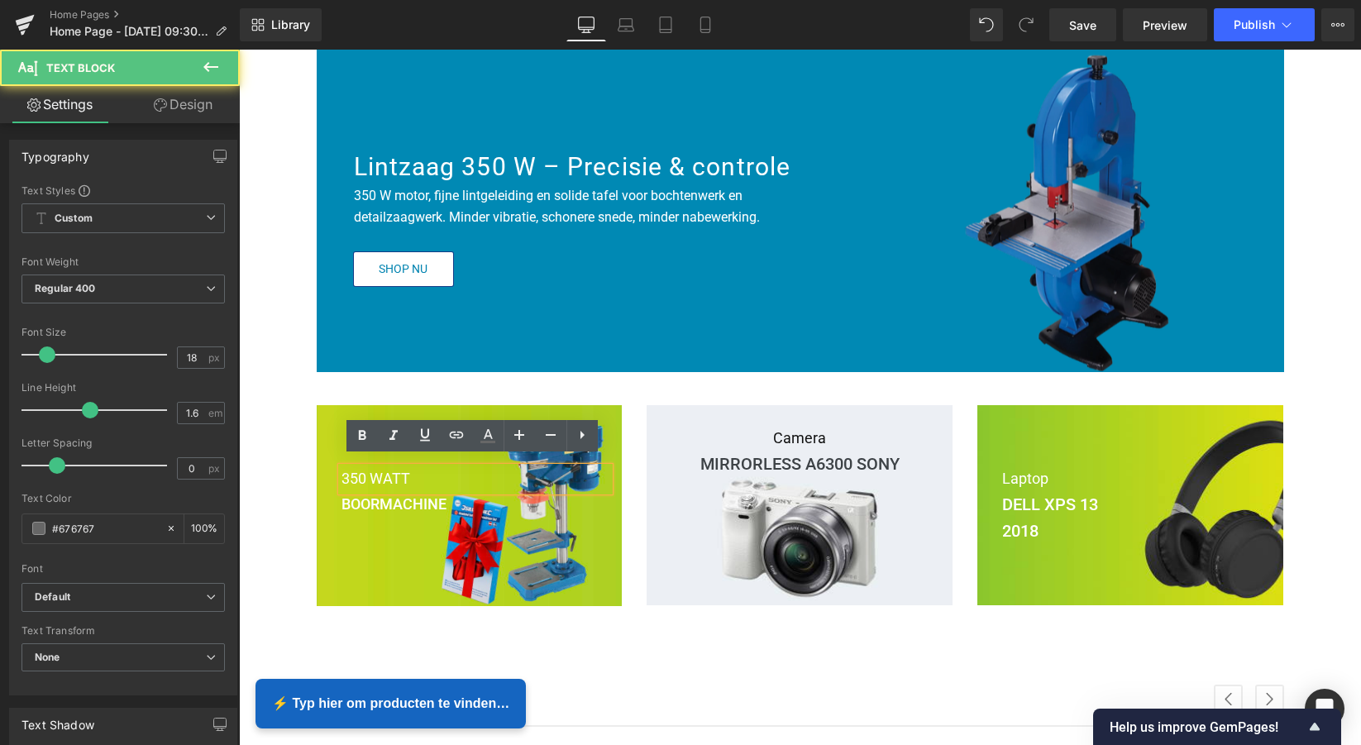
click at [588, 471] on p "350 WATT" at bounding box center [476, 479] width 269 height 24
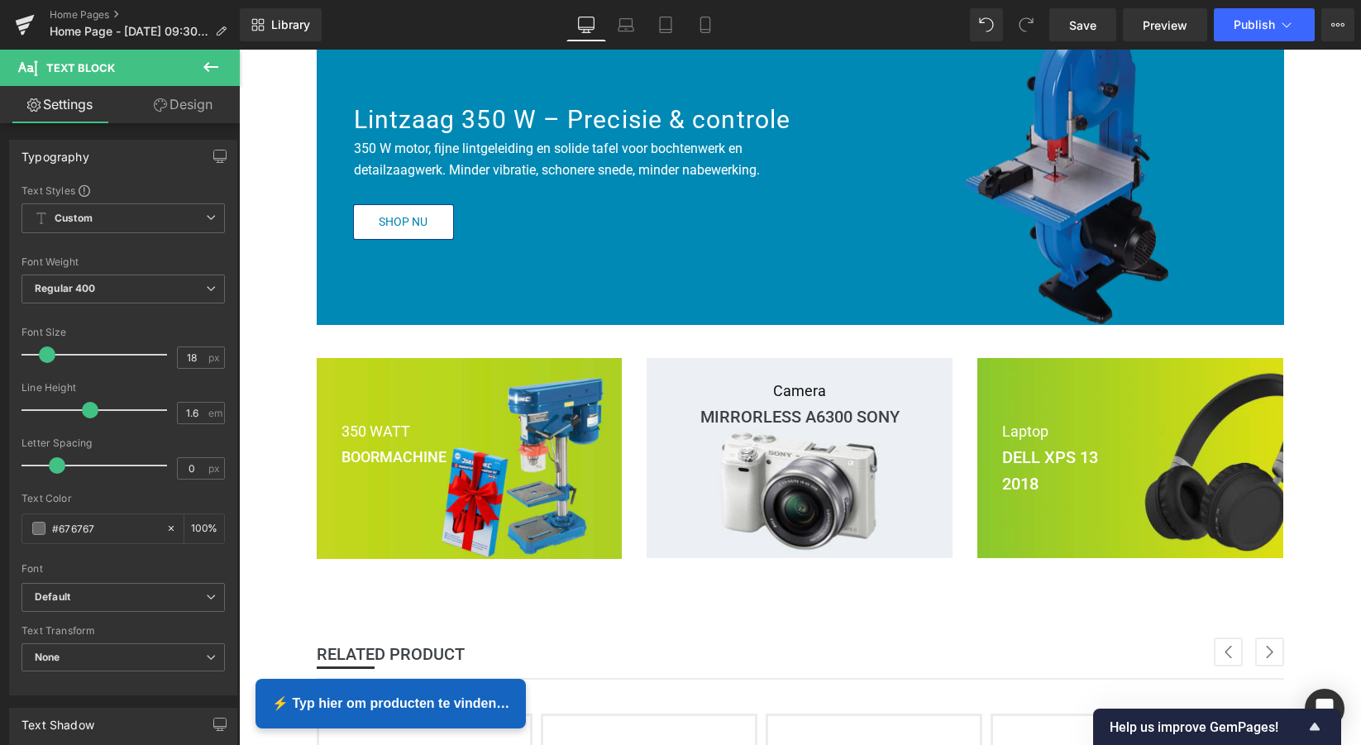
scroll to position [330, 0]
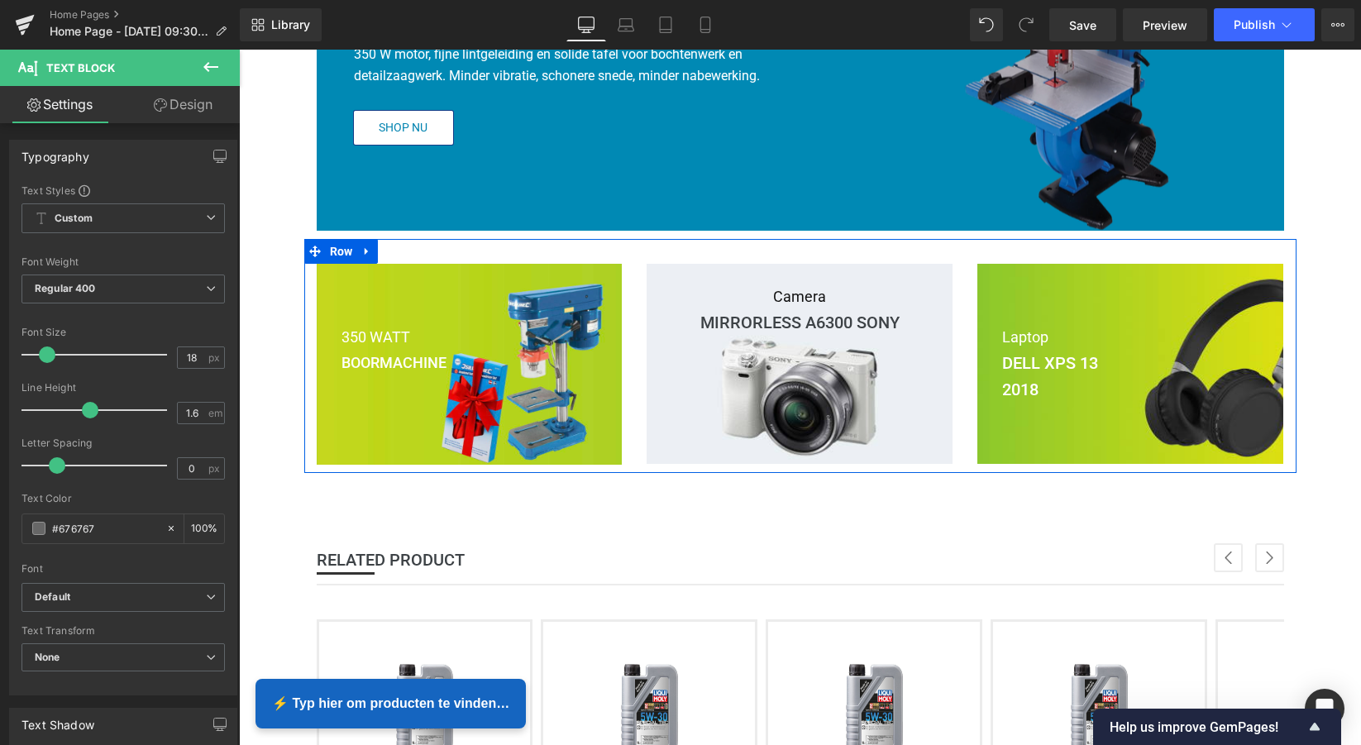
click at [239, 50] on div "74px" at bounding box center [239, 50] width 0 height 0
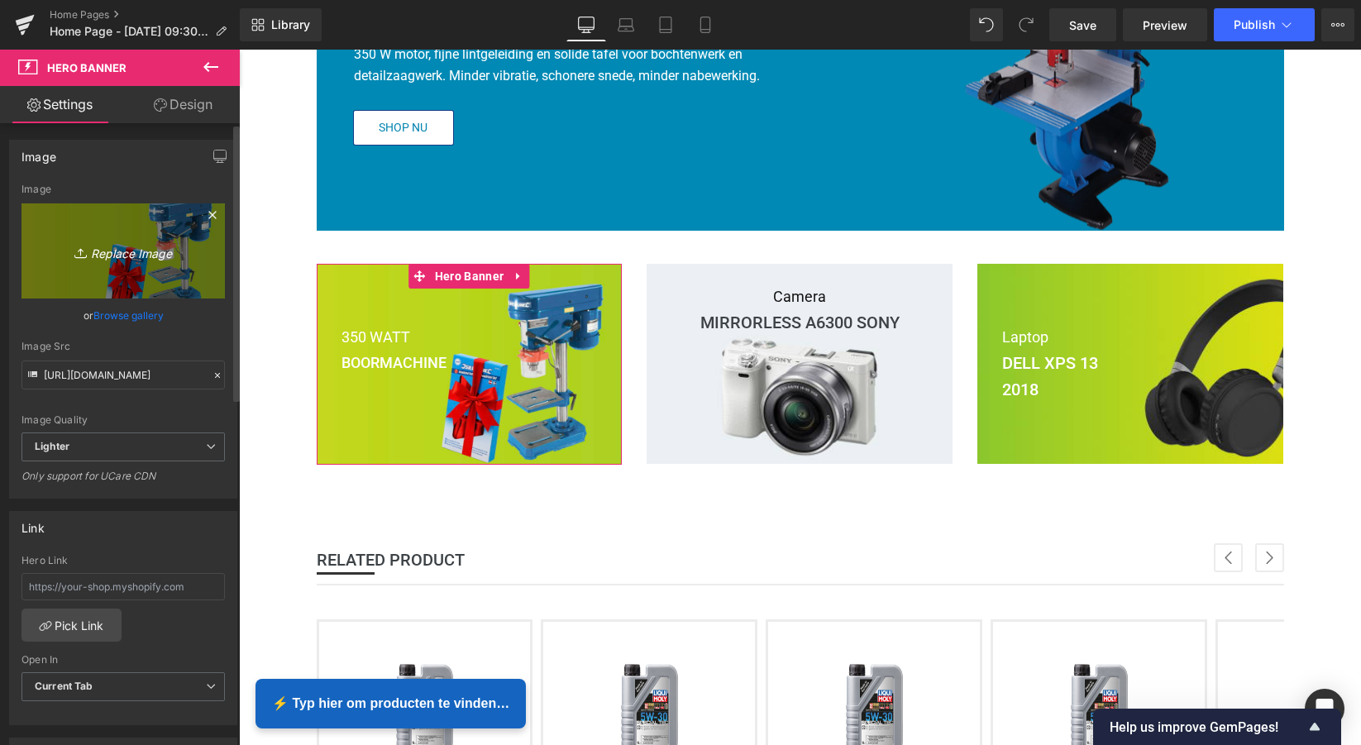
click at [123, 255] on icon "Replace Image" at bounding box center [123, 251] width 132 height 21
type input "C:\fakepath\Black White Bold Modern Clothing Brand Logo.png"
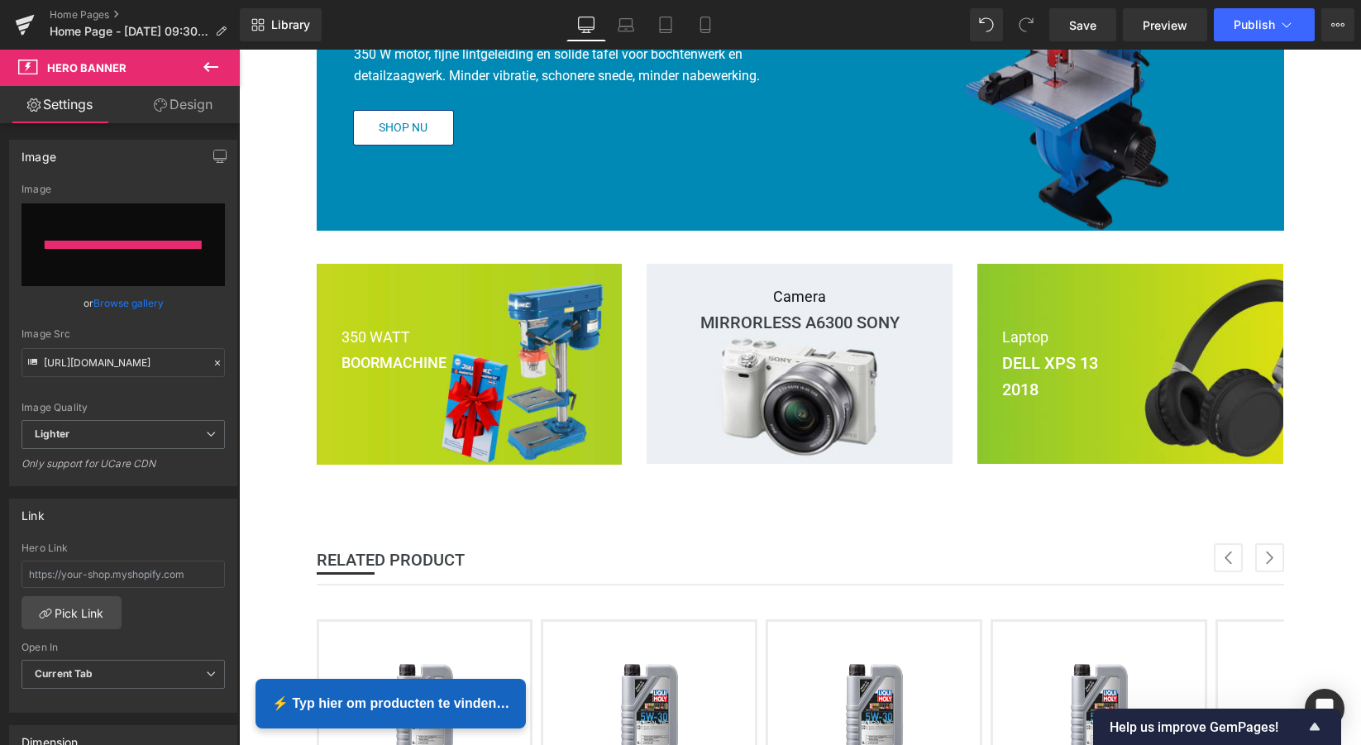
type input "[URL][DOMAIN_NAME]"
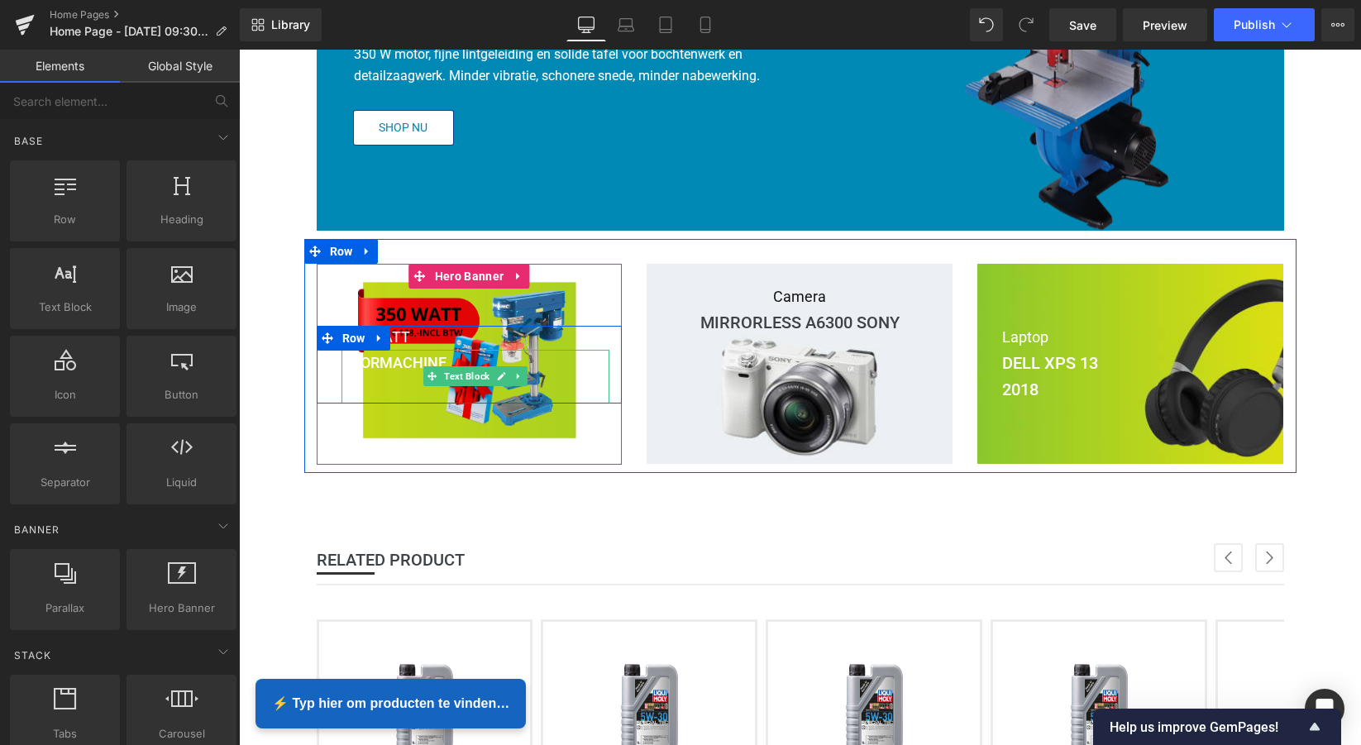
click at [562, 356] on p "BOORMACHINE" at bounding box center [476, 363] width 269 height 26
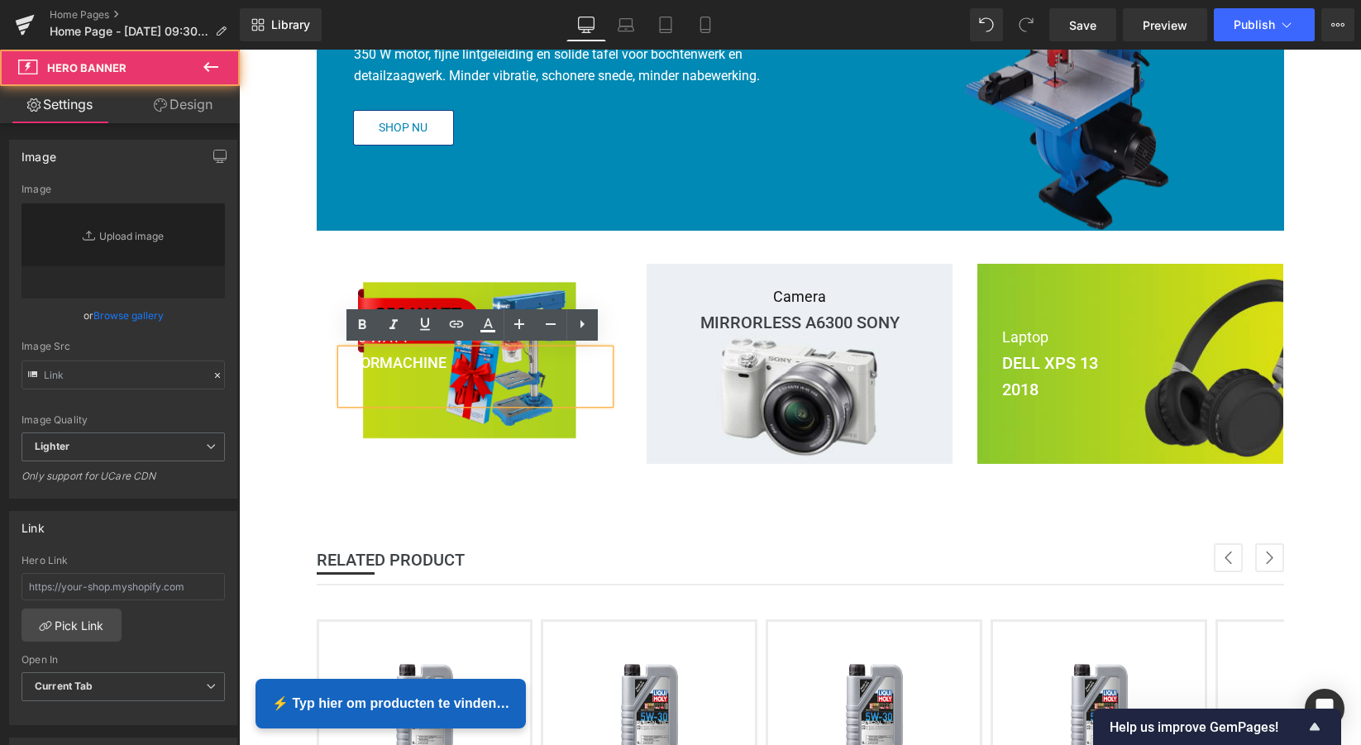
click at [504, 288] on div at bounding box center [470, 364] width 306 height 201
type input "[URL][DOMAIN_NAME]"
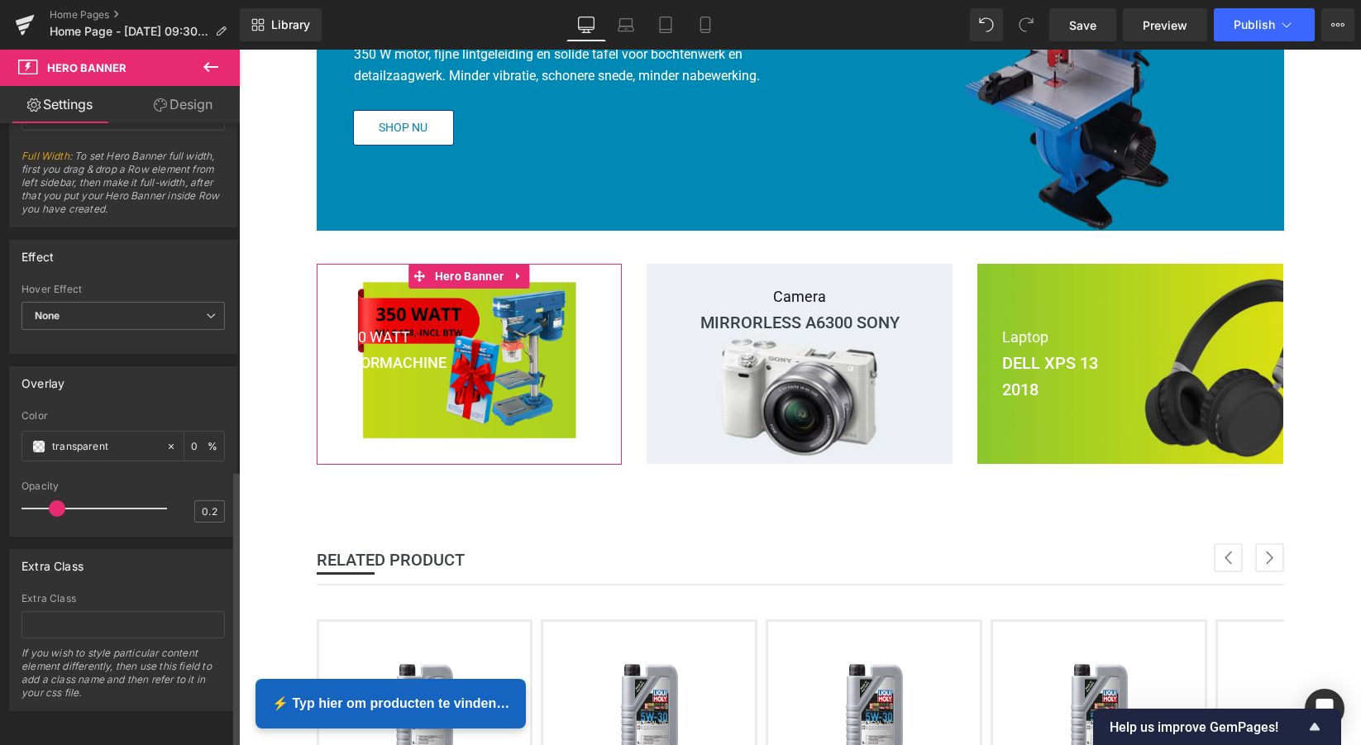
scroll to position [776, 0]
type input "0.2"
click at [61, 500] on span at bounding box center [57, 508] width 17 height 17
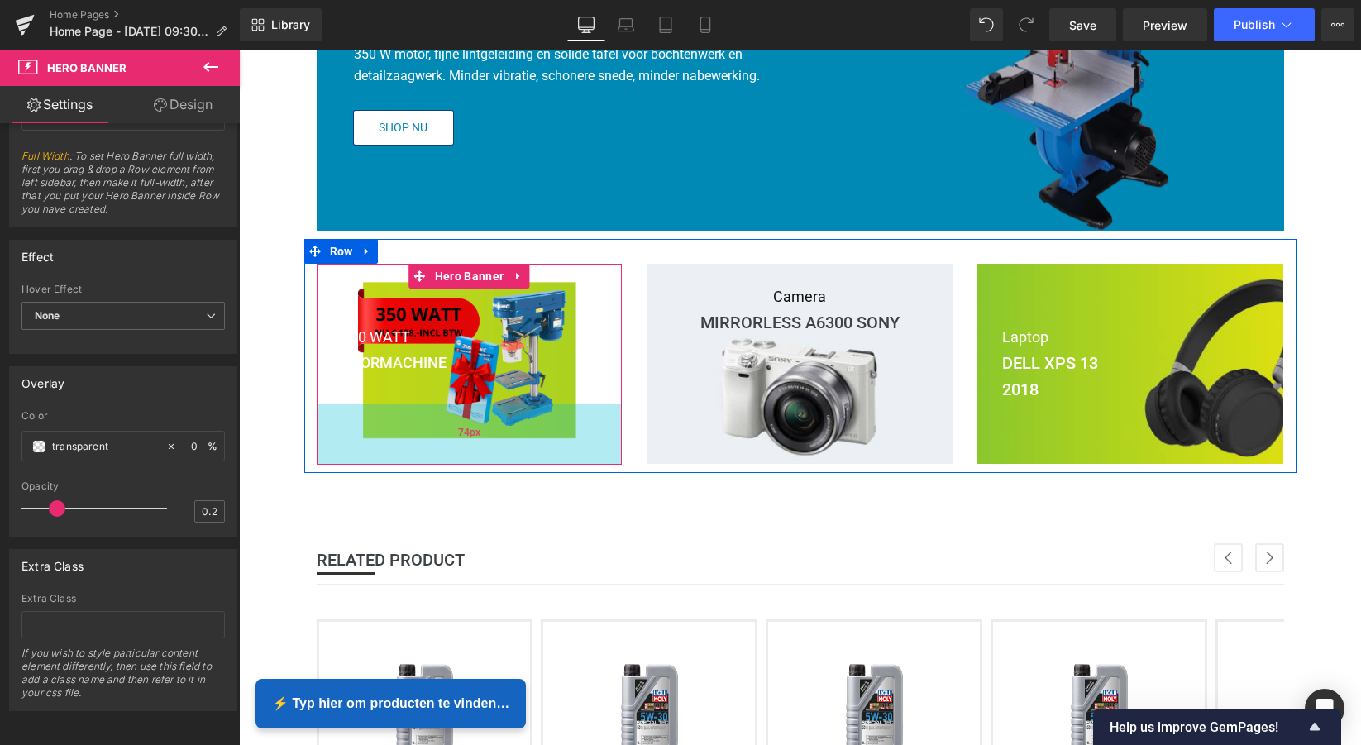
click at [408, 432] on div "74px" at bounding box center [470, 434] width 306 height 61
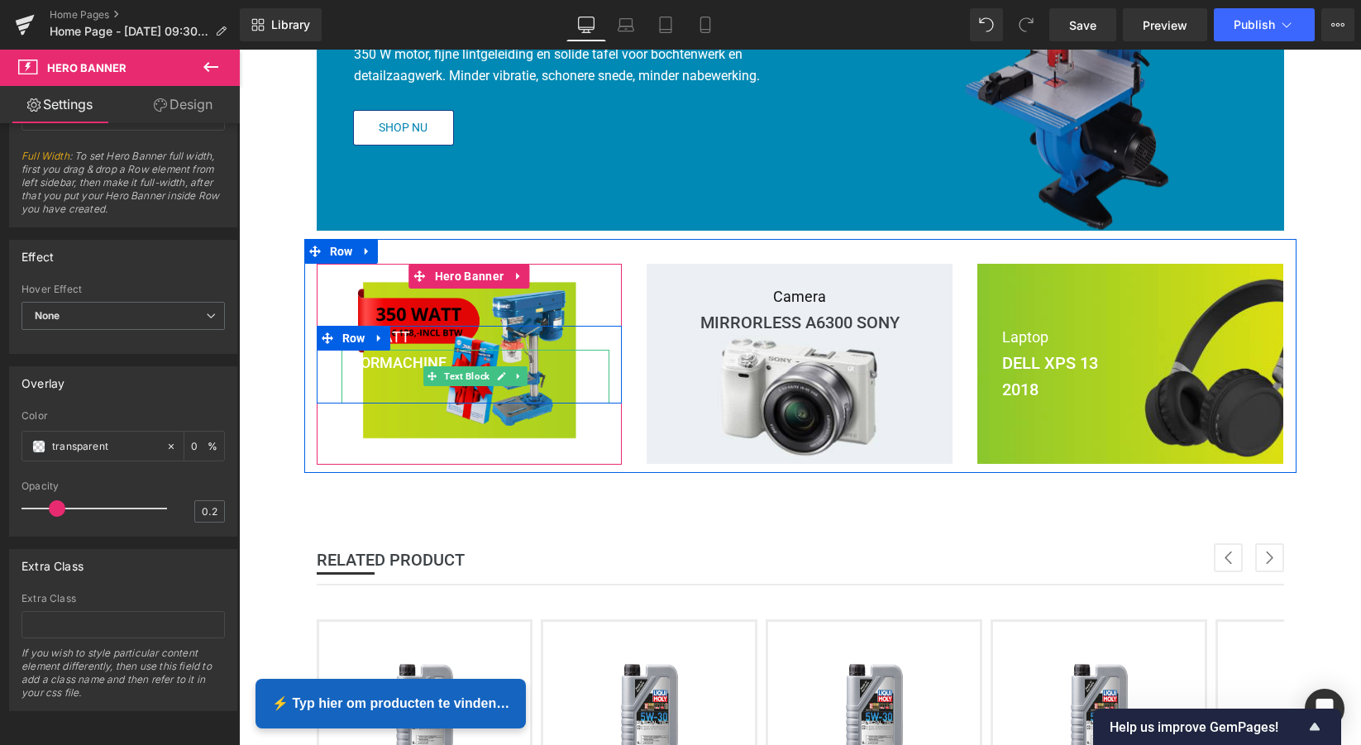
click at [448, 352] on p "BOORMACHINE" at bounding box center [476, 363] width 269 height 26
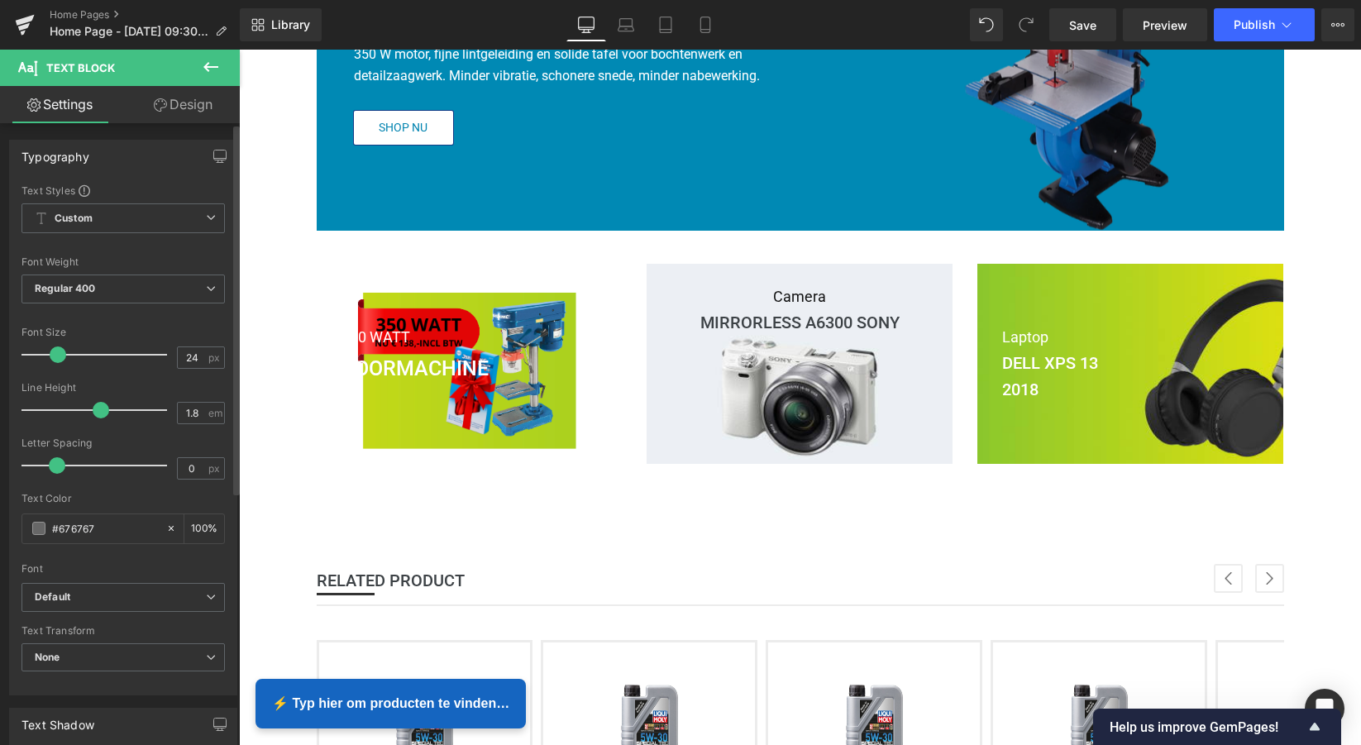
type input "23"
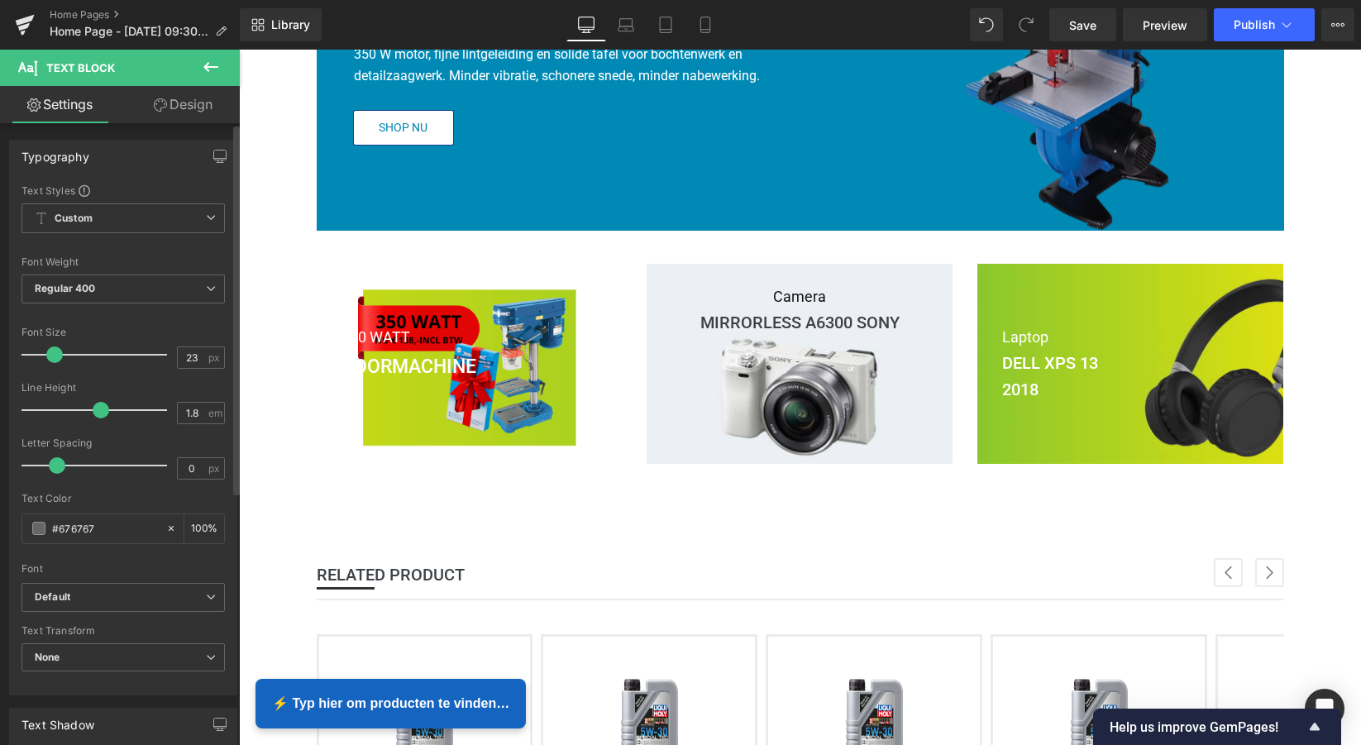
drag, startPoint x: 46, startPoint y: 359, endPoint x: 55, endPoint y: 358, distance: 8.3
click at [54, 359] on span at bounding box center [54, 354] width 17 height 17
type input "2"
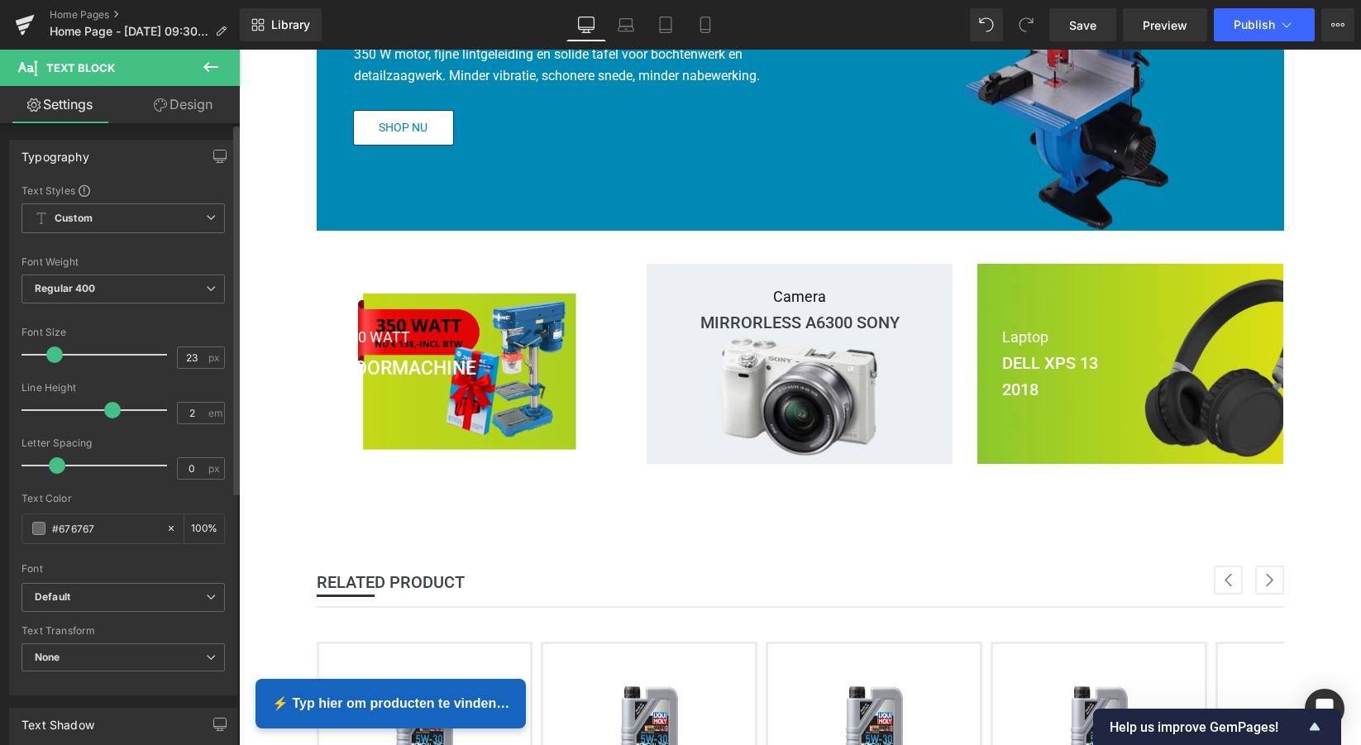
drag, startPoint x: 90, startPoint y: 410, endPoint x: 107, endPoint y: 410, distance: 17.4
click at [107, 410] on span at bounding box center [112, 410] width 17 height 17
type input "-0.4"
drag, startPoint x: 63, startPoint y: 464, endPoint x: 48, endPoint y: 461, distance: 15.1
click at [48, 461] on span at bounding box center [46, 465] width 17 height 17
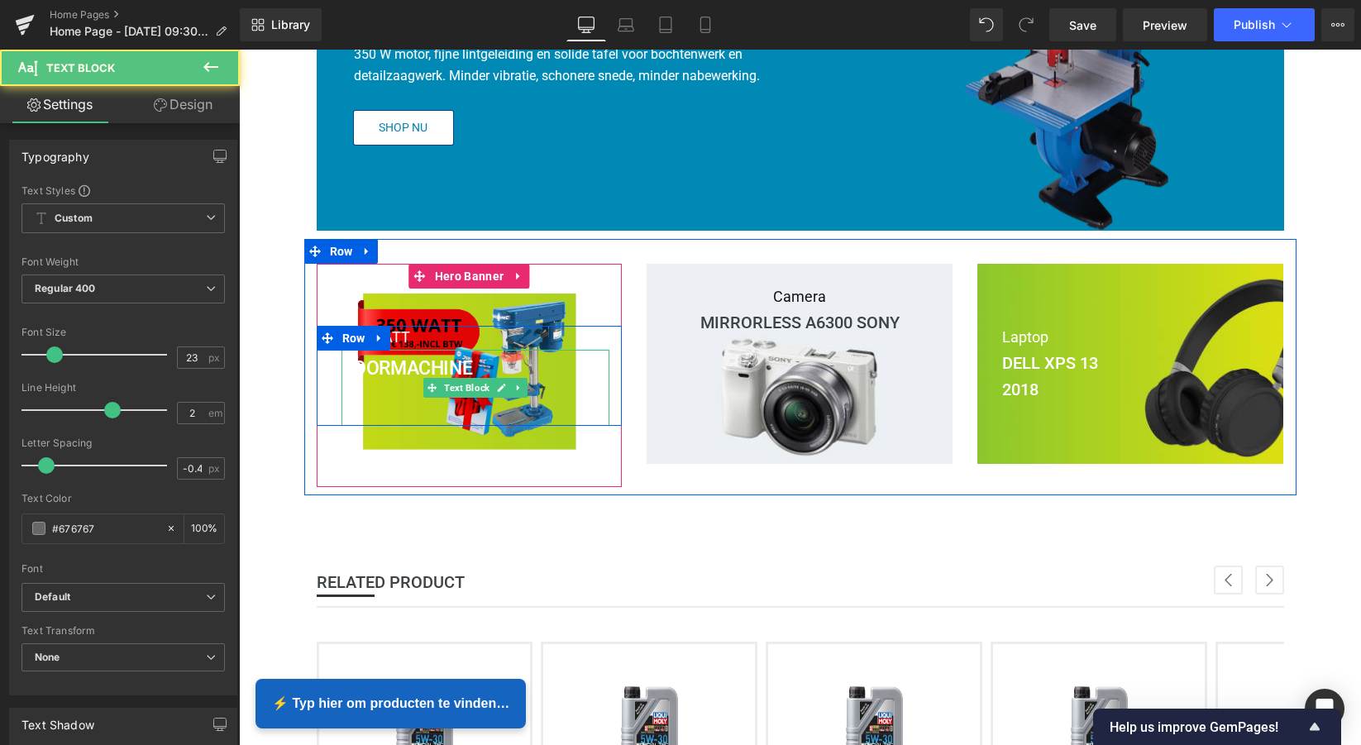
click at [442, 369] on strong "BOORMACHINE" at bounding box center [407, 368] width 131 height 22
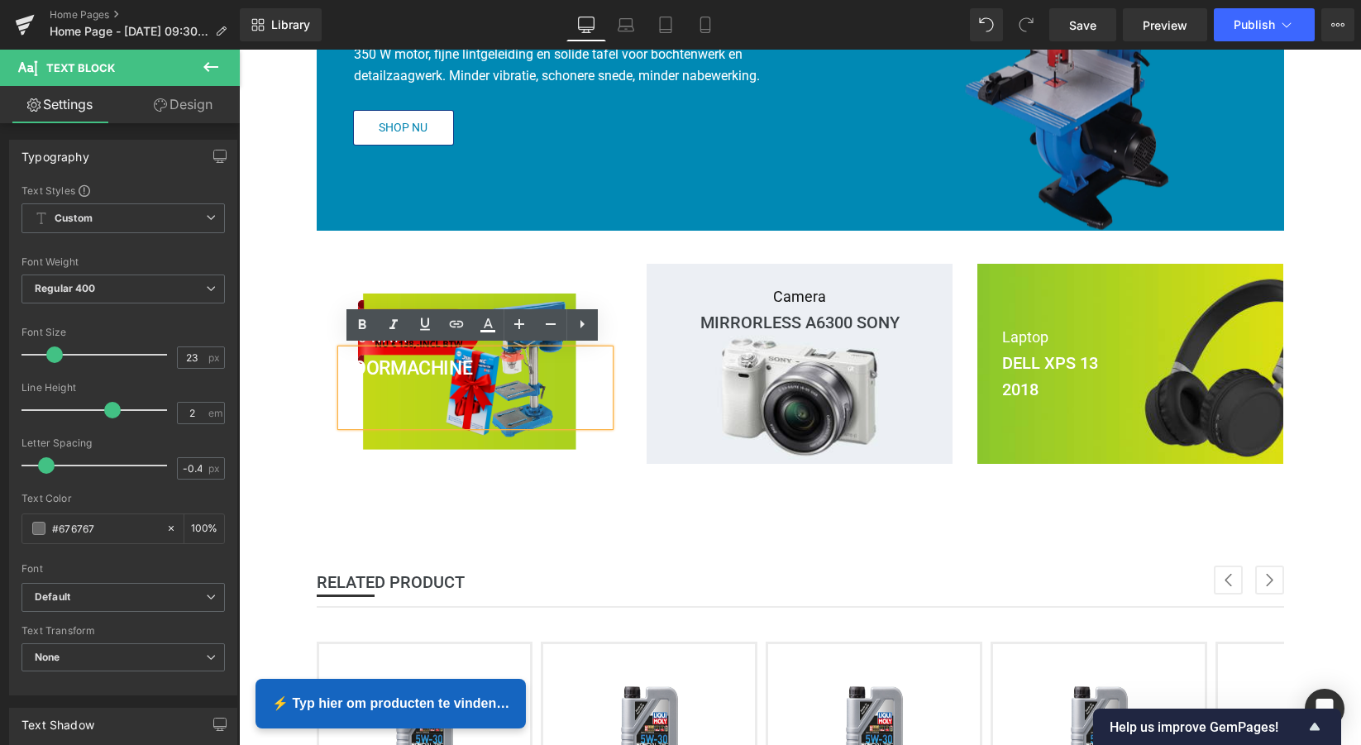
click at [414, 436] on div at bounding box center [470, 375] width 306 height 223
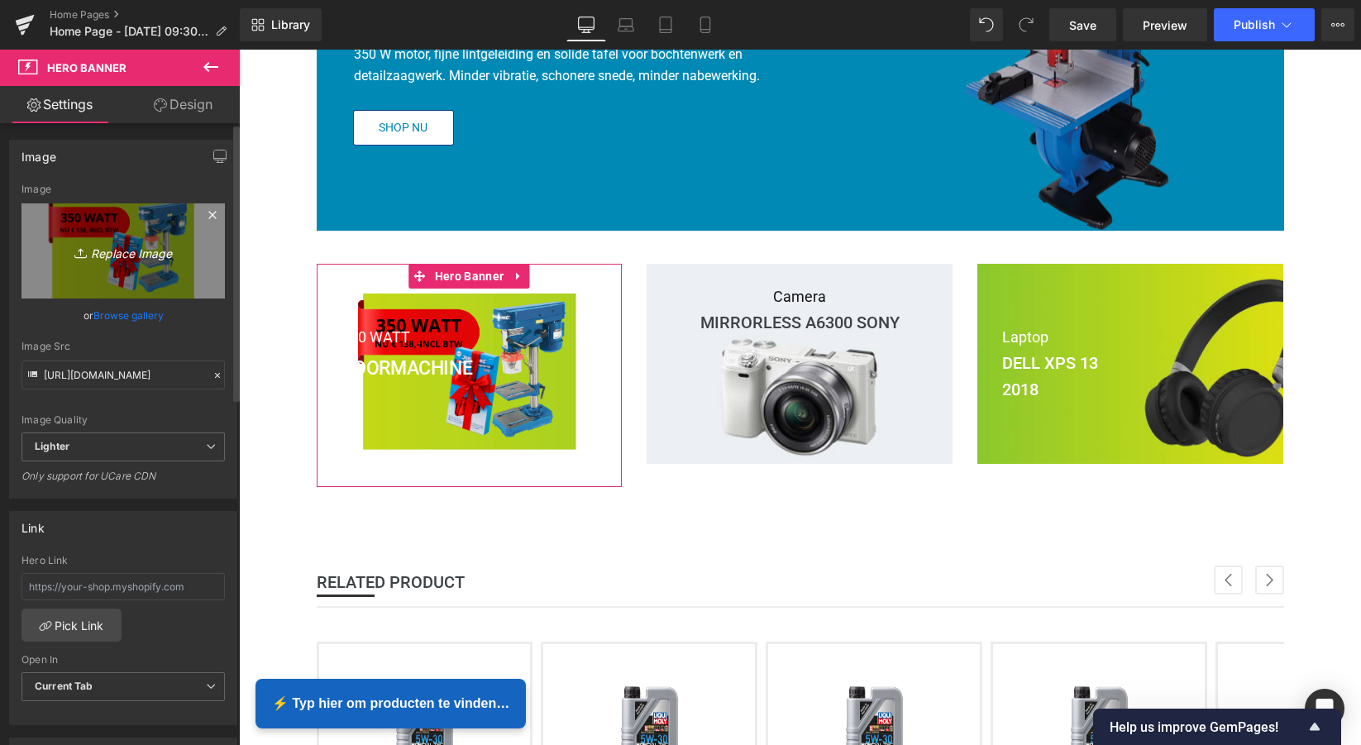
click at [131, 255] on icon "Replace Image" at bounding box center [123, 251] width 132 height 21
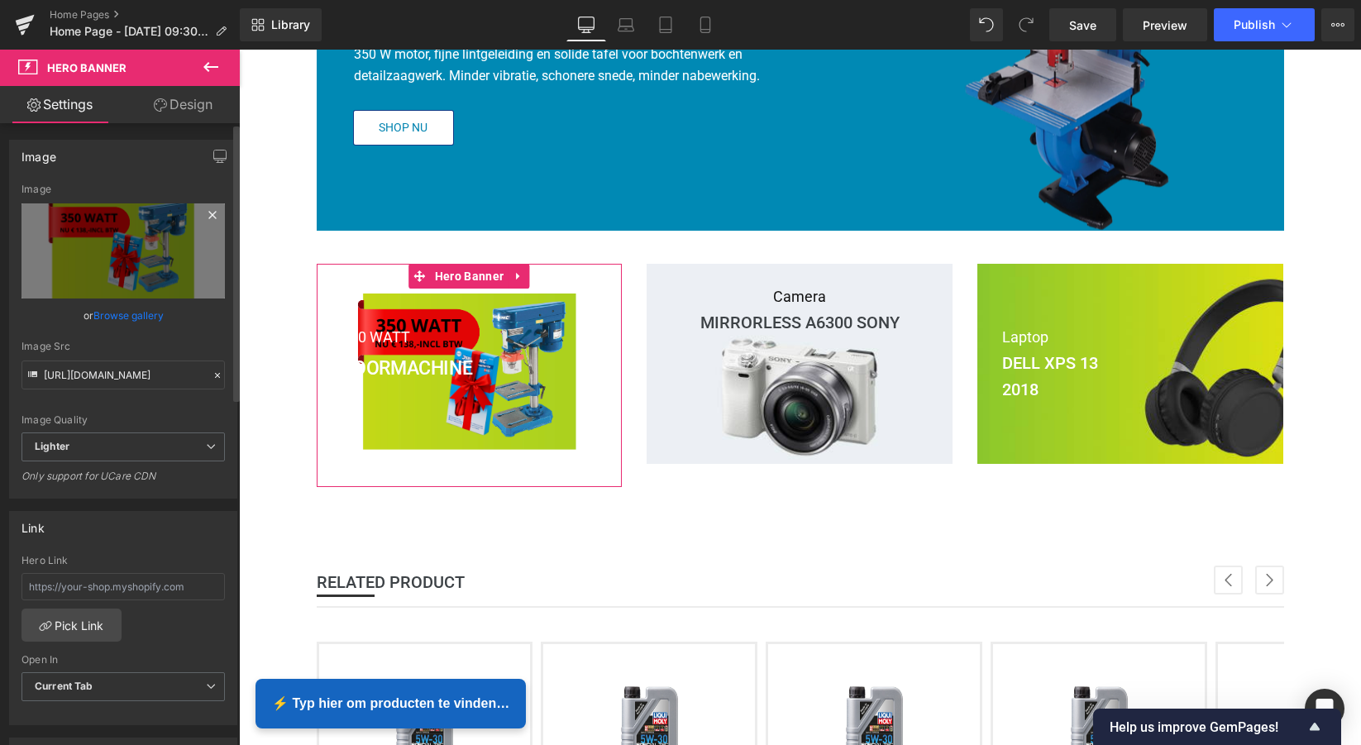
click at [209, 214] on icon at bounding box center [213, 215] width 20 height 20
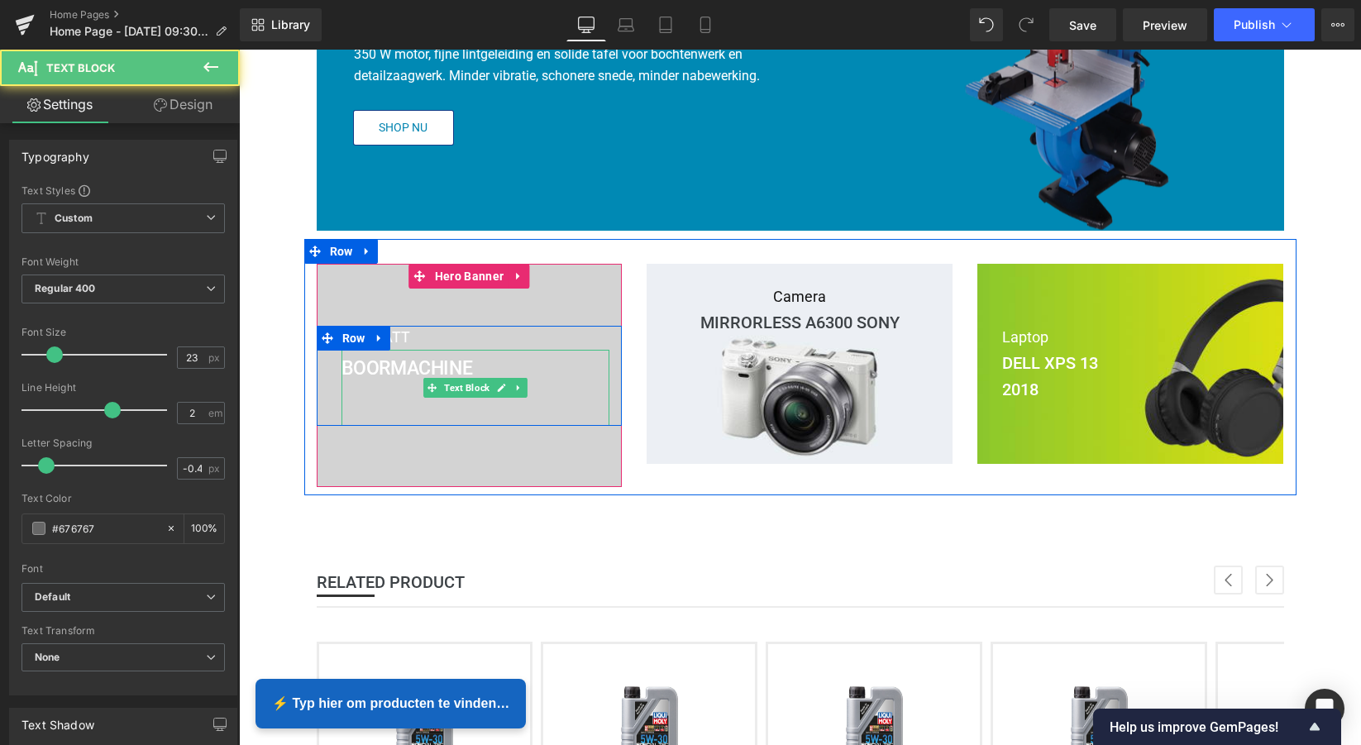
click at [404, 362] on strong "BOORMACHINE" at bounding box center [407, 368] width 131 height 22
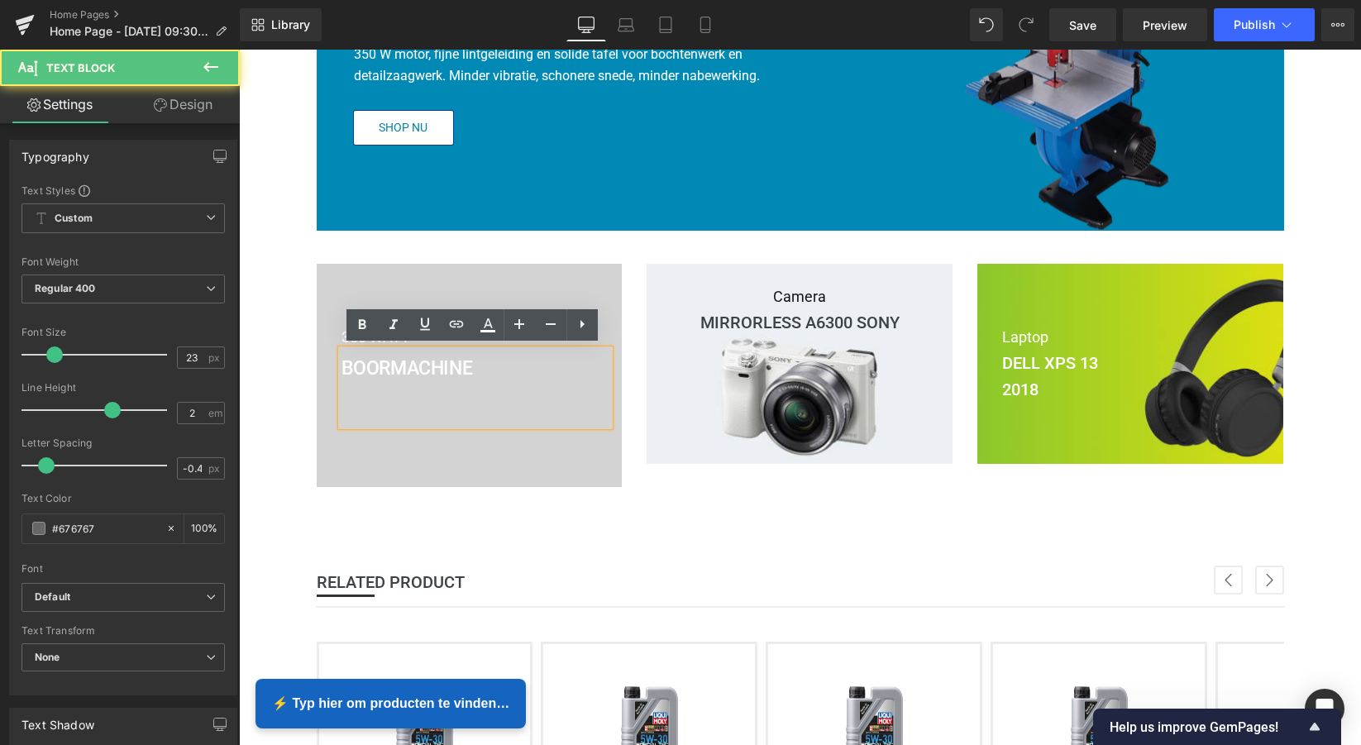
click at [442, 369] on strong "BOORMACHINE" at bounding box center [407, 368] width 131 height 22
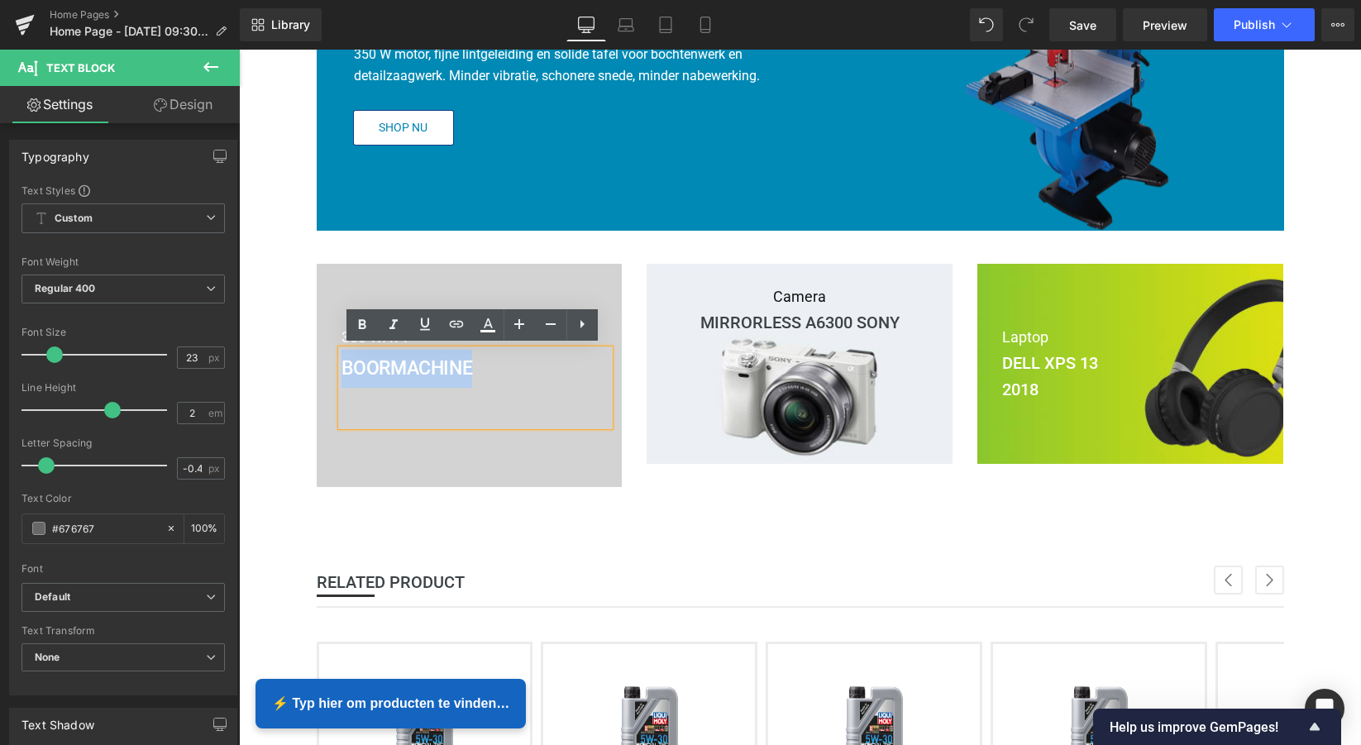
drag, startPoint x: 471, startPoint y: 369, endPoint x: 339, endPoint y: 365, distance: 132.4
click at [342, 365] on strong "BOORMACHINE" at bounding box center [407, 368] width 131 height 22
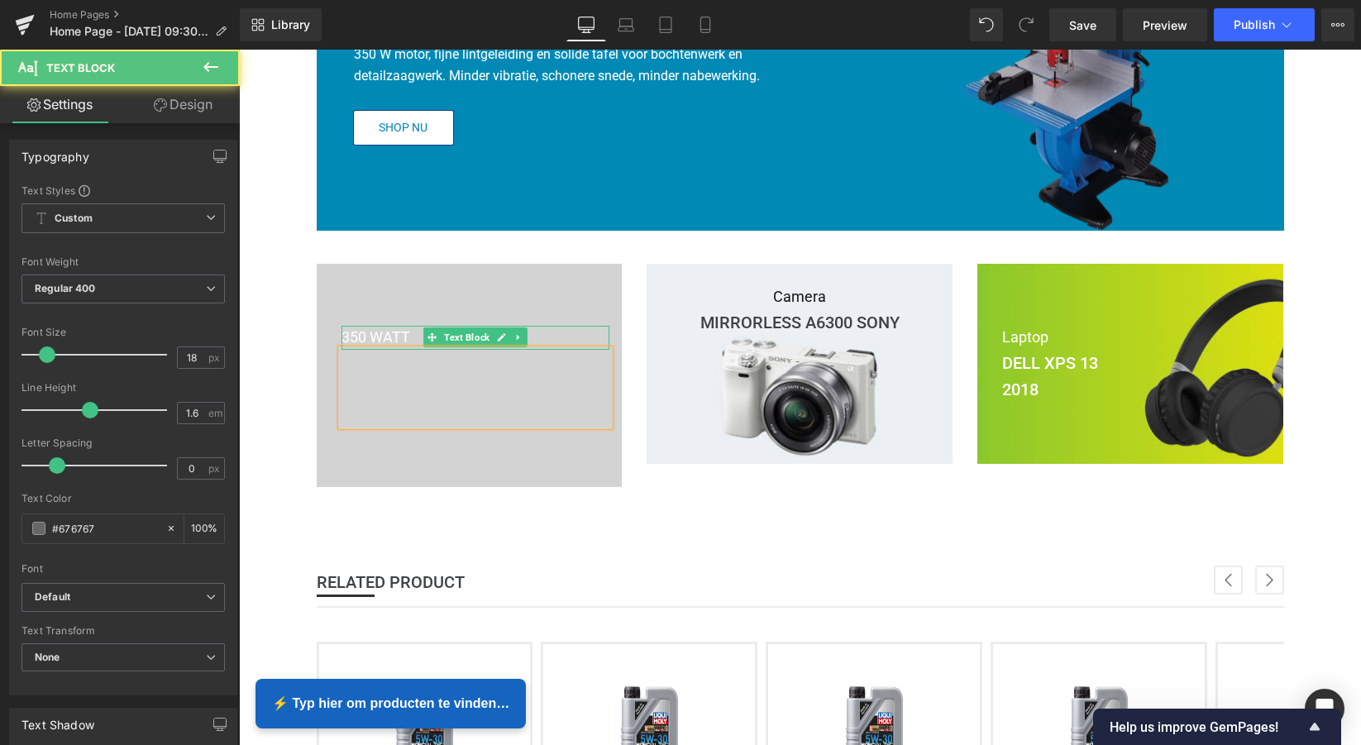
drag, startPoint x: 415, startPoint y: 337, endPoint x: 405, endPoint y: 333, distance: 10.7
click at [414, 337] on p "350 WATT" at bounding box center [476, 338] width 269 height 24
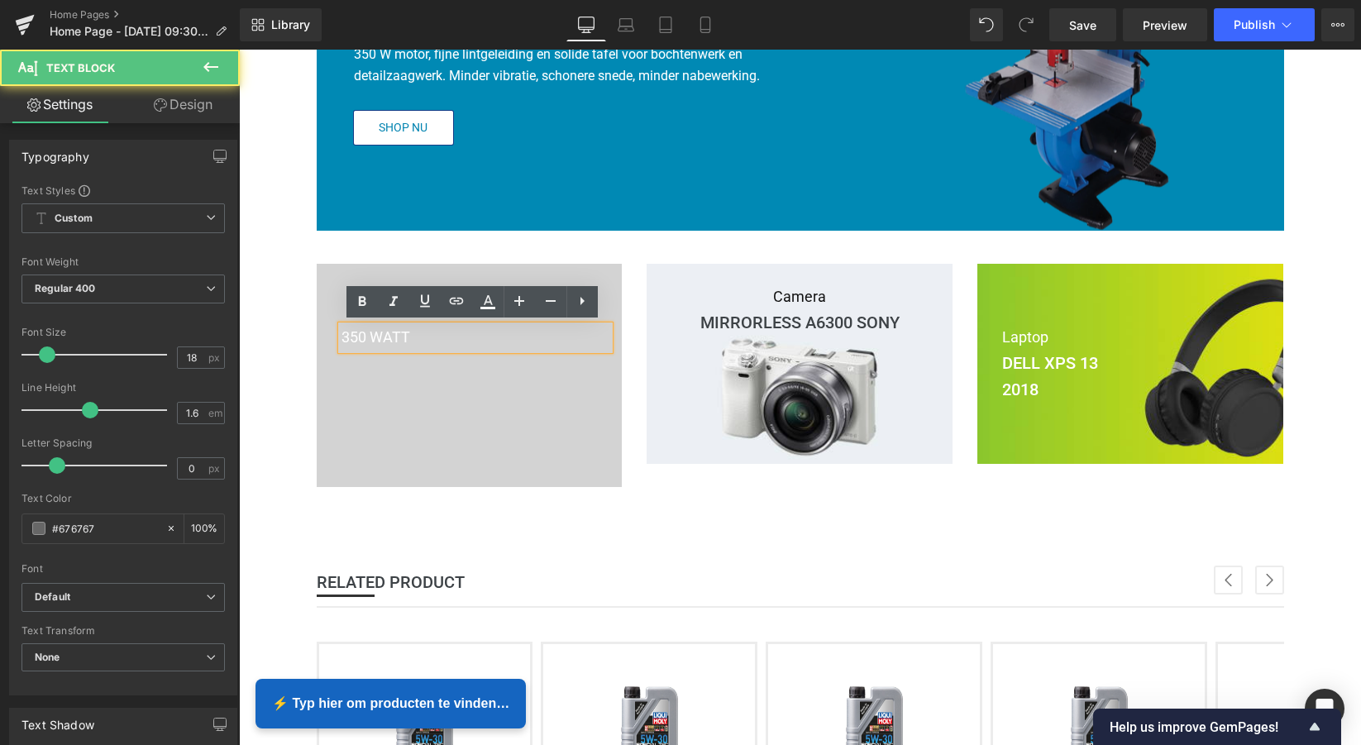
click at [404, 333] on span "350 WATT" at bounding box center [376, 336] width 69 height 17
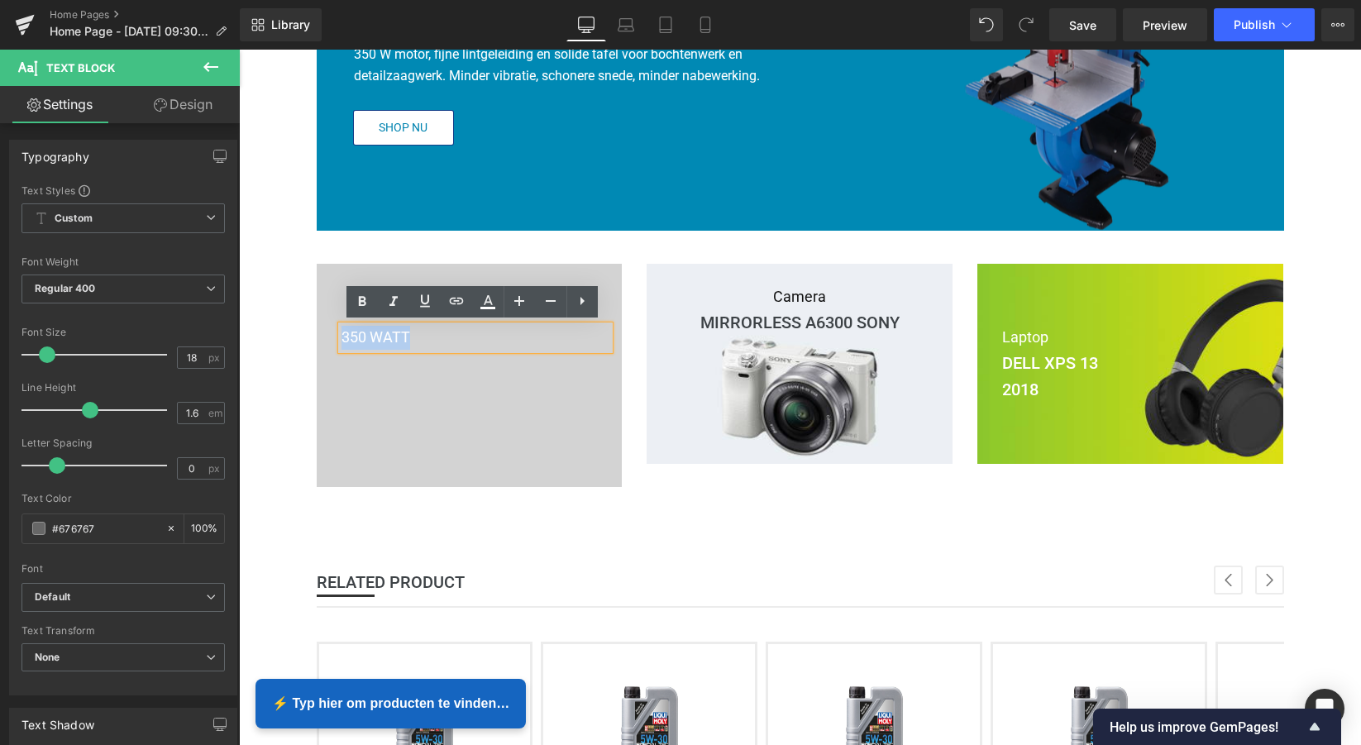
drag, startPoint x: 409, startPoint y: 335, endPoint x: 327, endPoint y: 333, distance: 81.9
click at [329, 332] on div "350 WATT Text Block Text Block" at bounding box center [476, 376] width 294 height 100
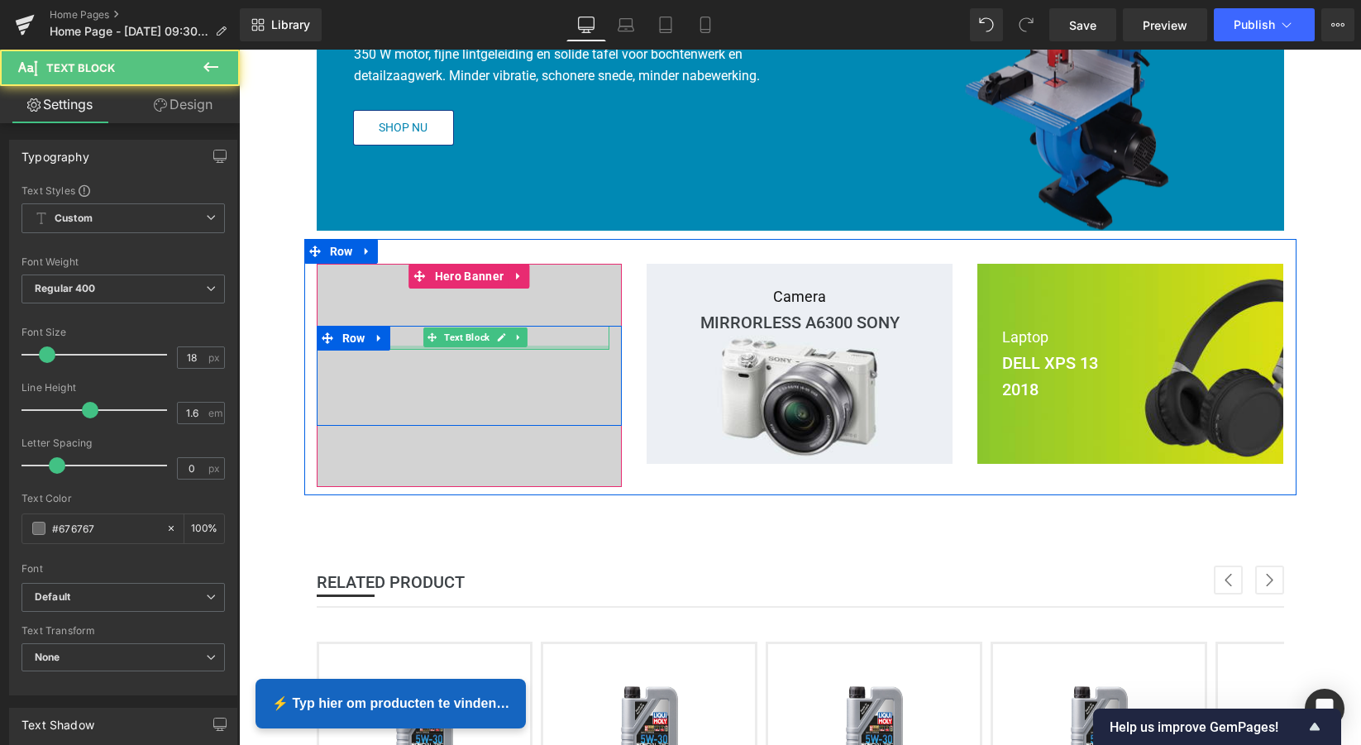
click at [483, 346] on div at bounding box center [476, 348] width 269 height 4
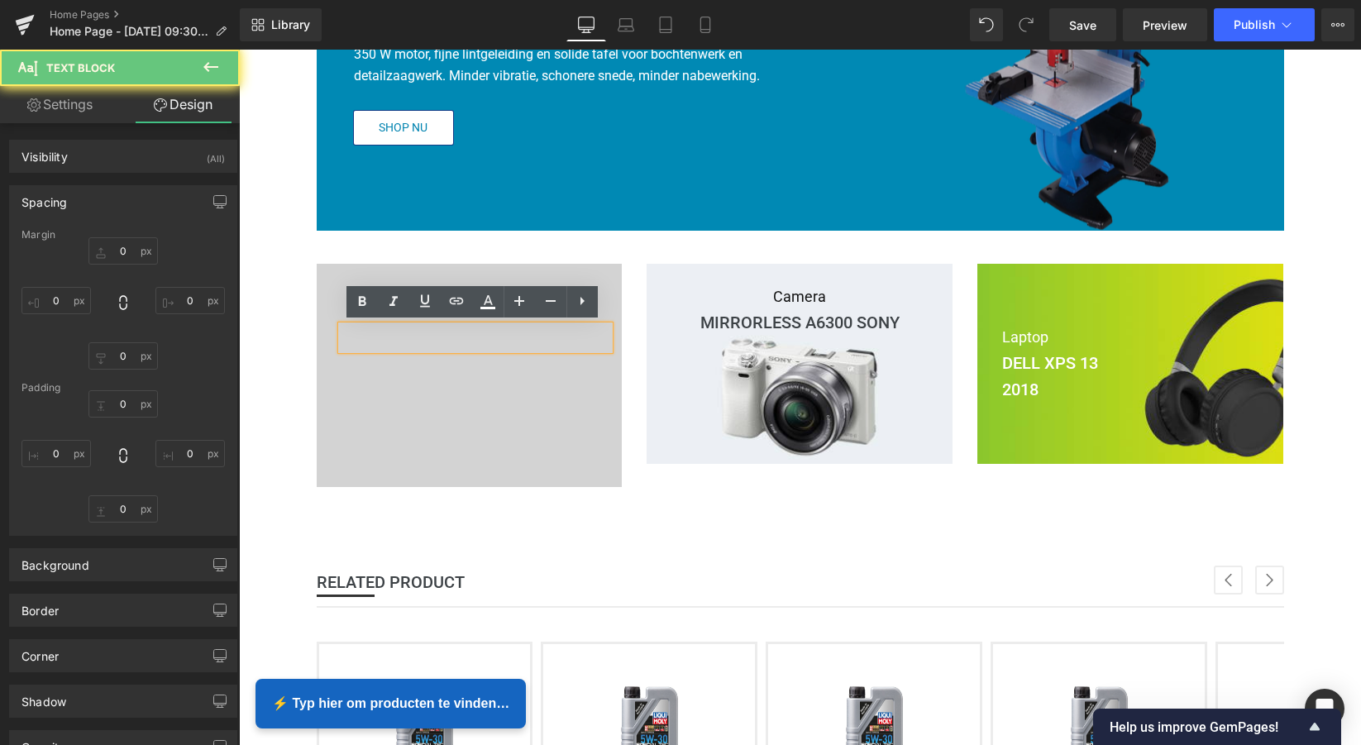
type input "0"
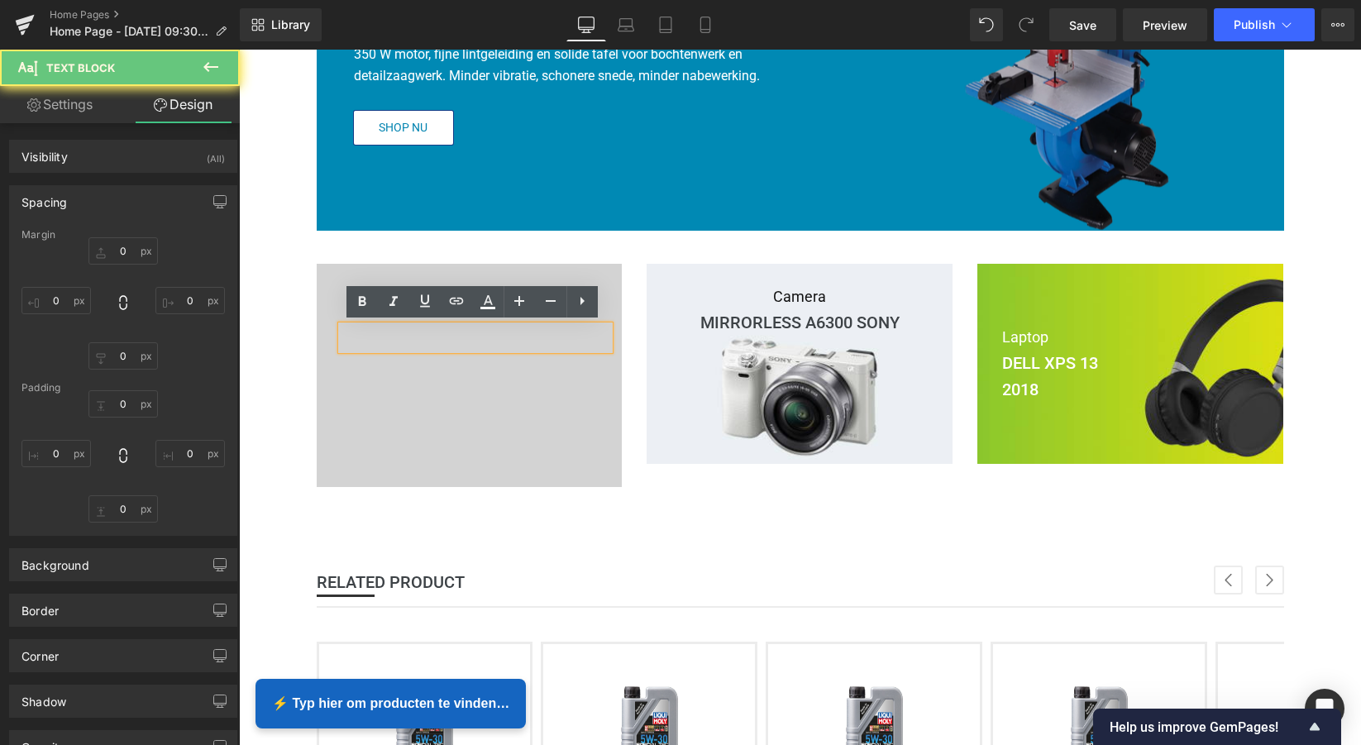
type input "0"
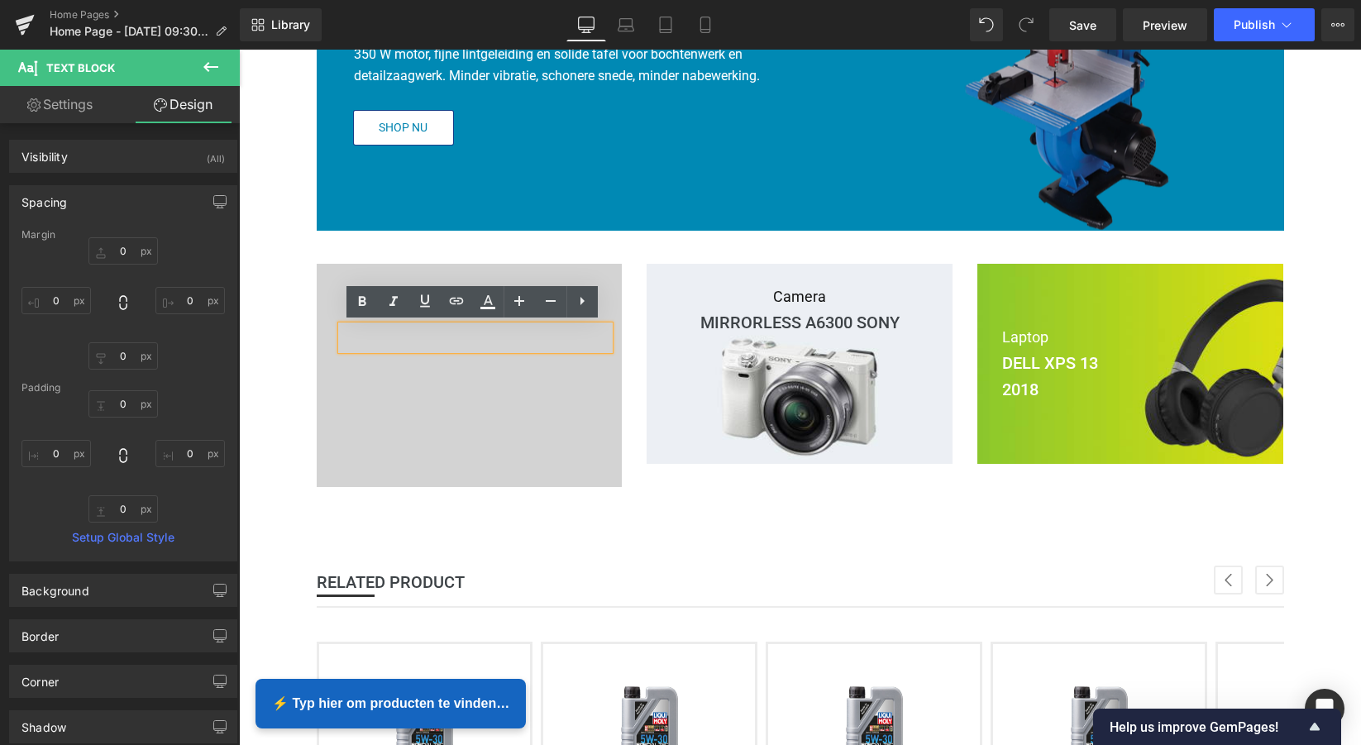
click at [608, 274] on div at bounding box center [470, 375] width 306 height 223
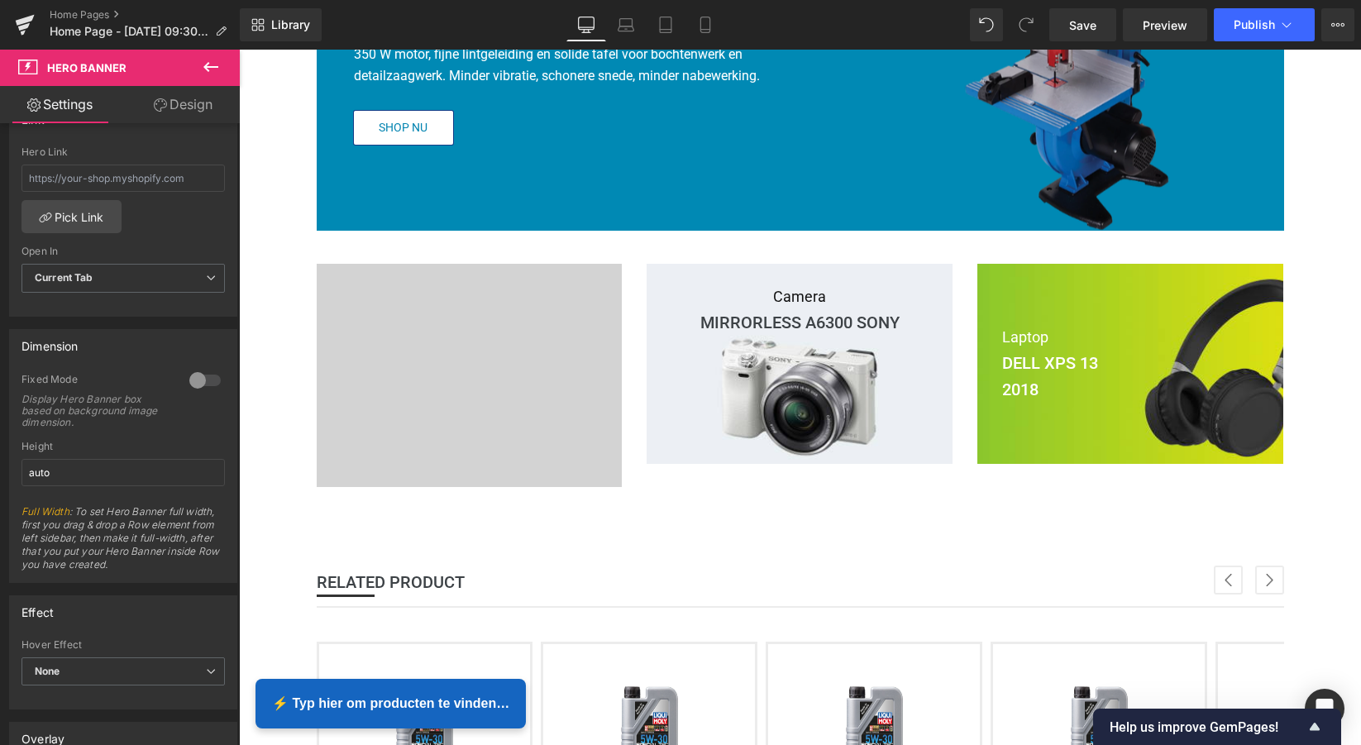
scroll to position [361, 0]
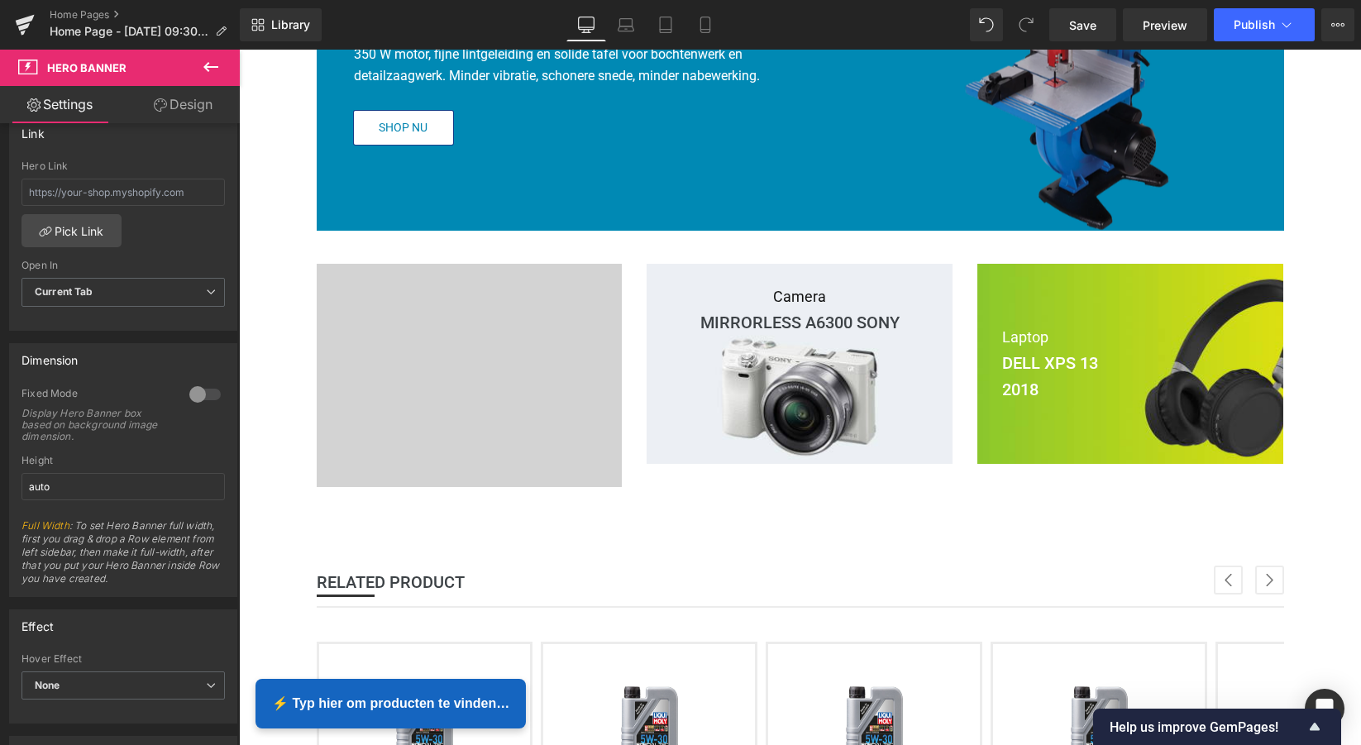
click at [424, 424] on div at bounding box center [800, 397] width 1122 height 695
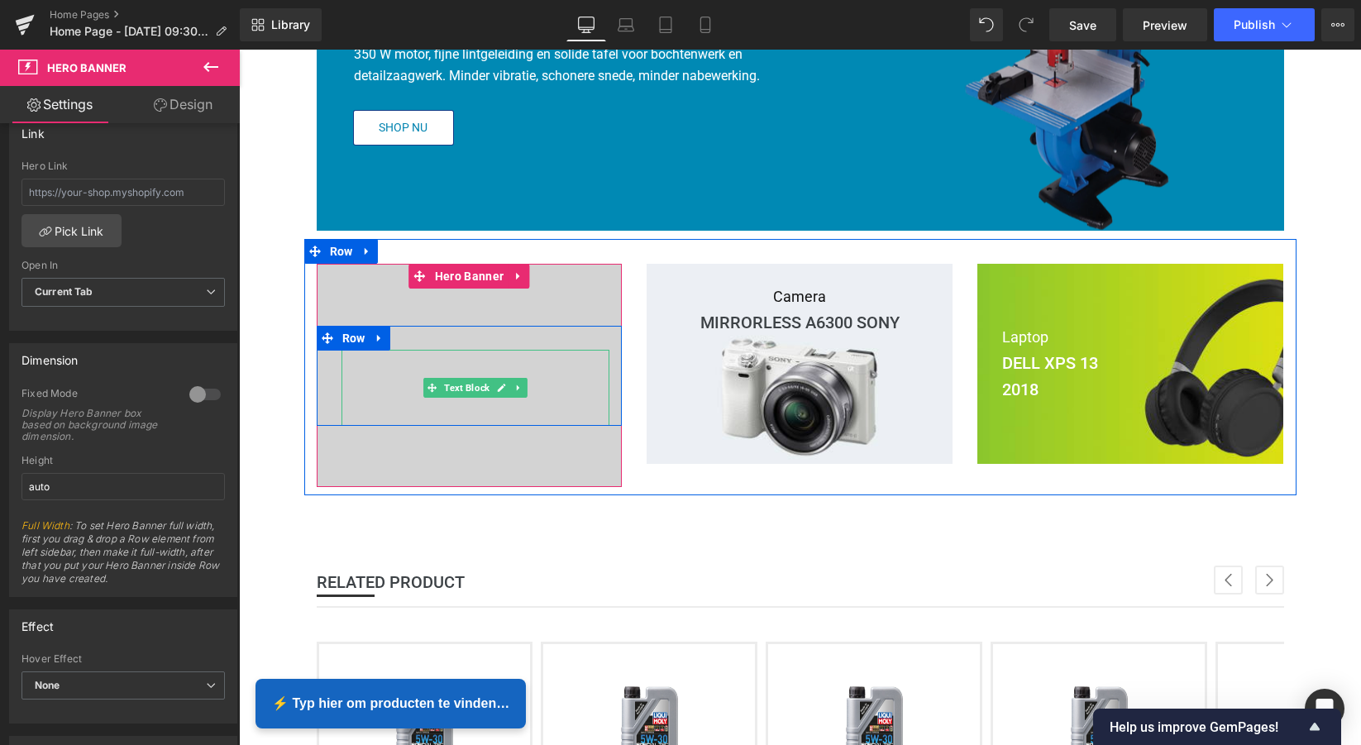
click at [451, 361] on p at bounding box center [476, 369] width 269 height 38
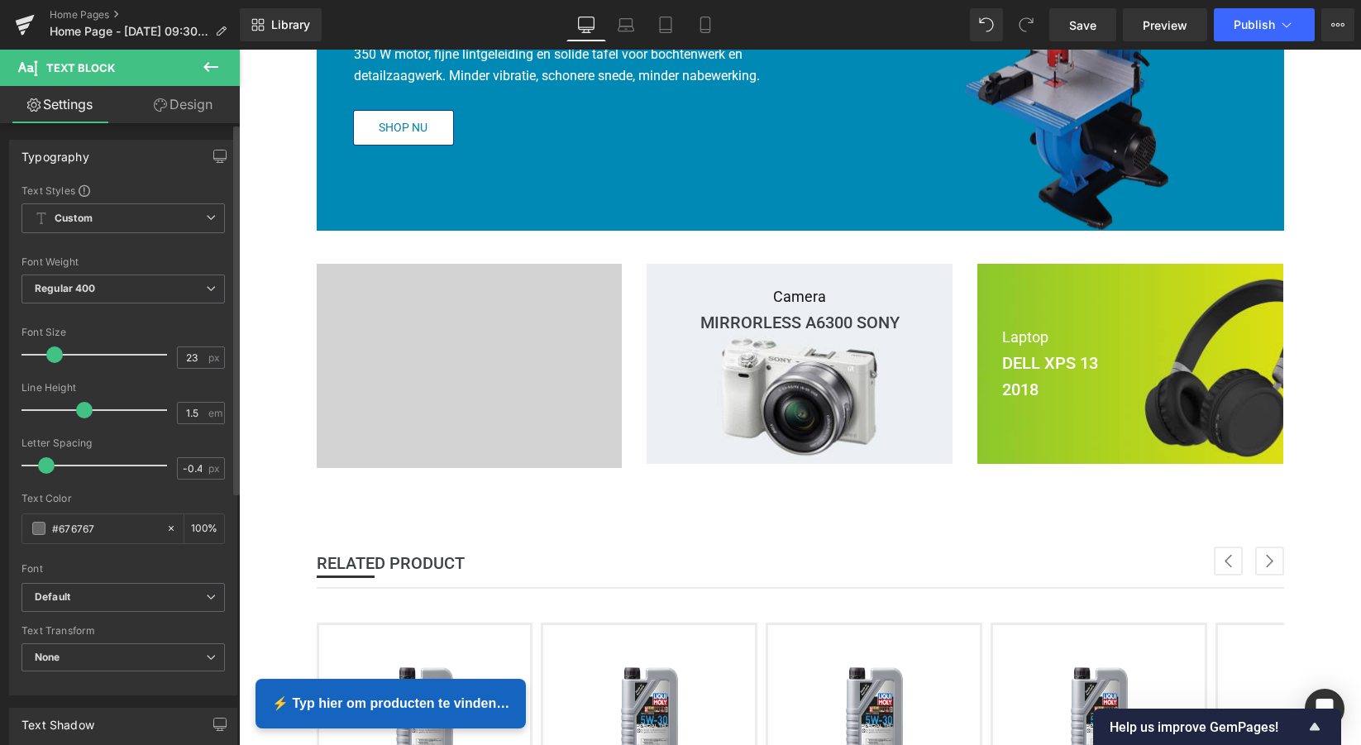
type input "1.4"
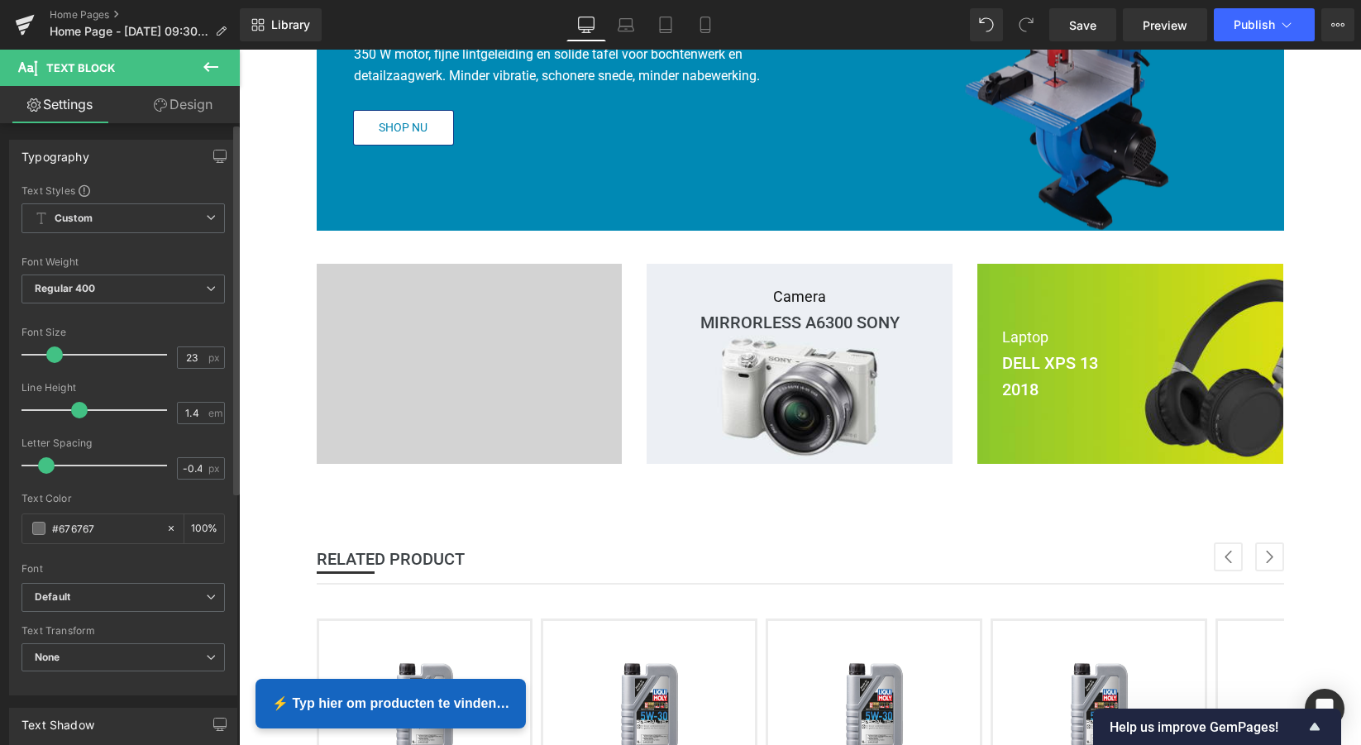
drag, startPoint x: 103, startPoint y: 412, endPoint x: 77, endPoint y: 407, distance: 26.9
click at [76, 407] on span at bounding box center [79, 410] width 17 height 17
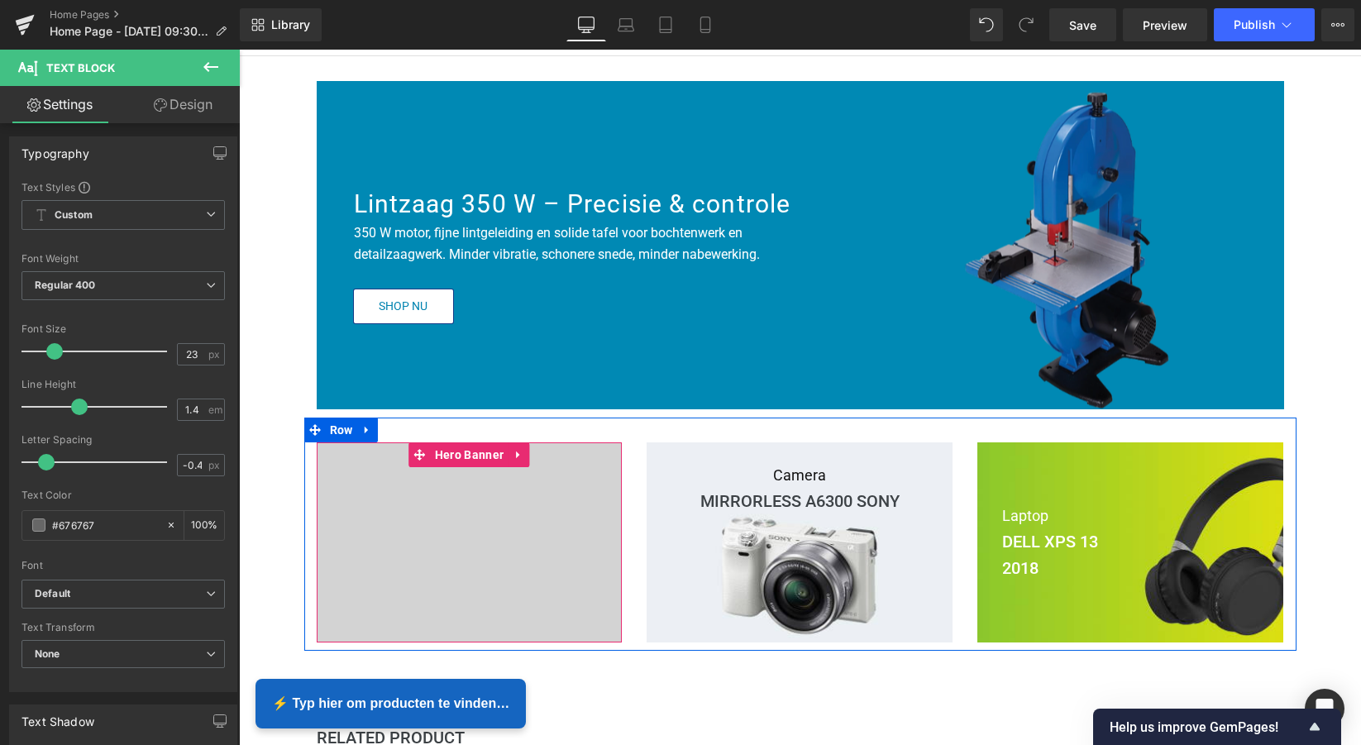
scroll to position [0, 0]
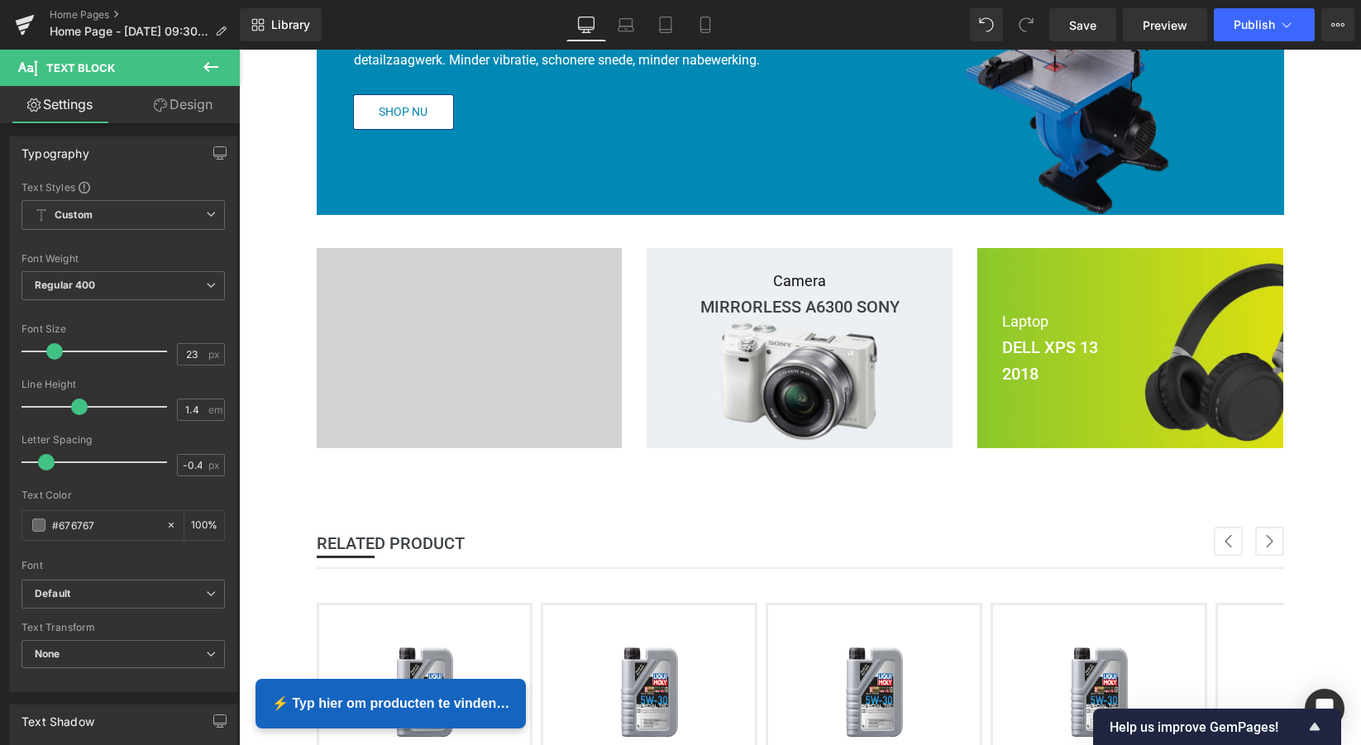
click at [499, 334] on div "Text Block Text Block" at bounding box center [476, 348] width 294 height 77
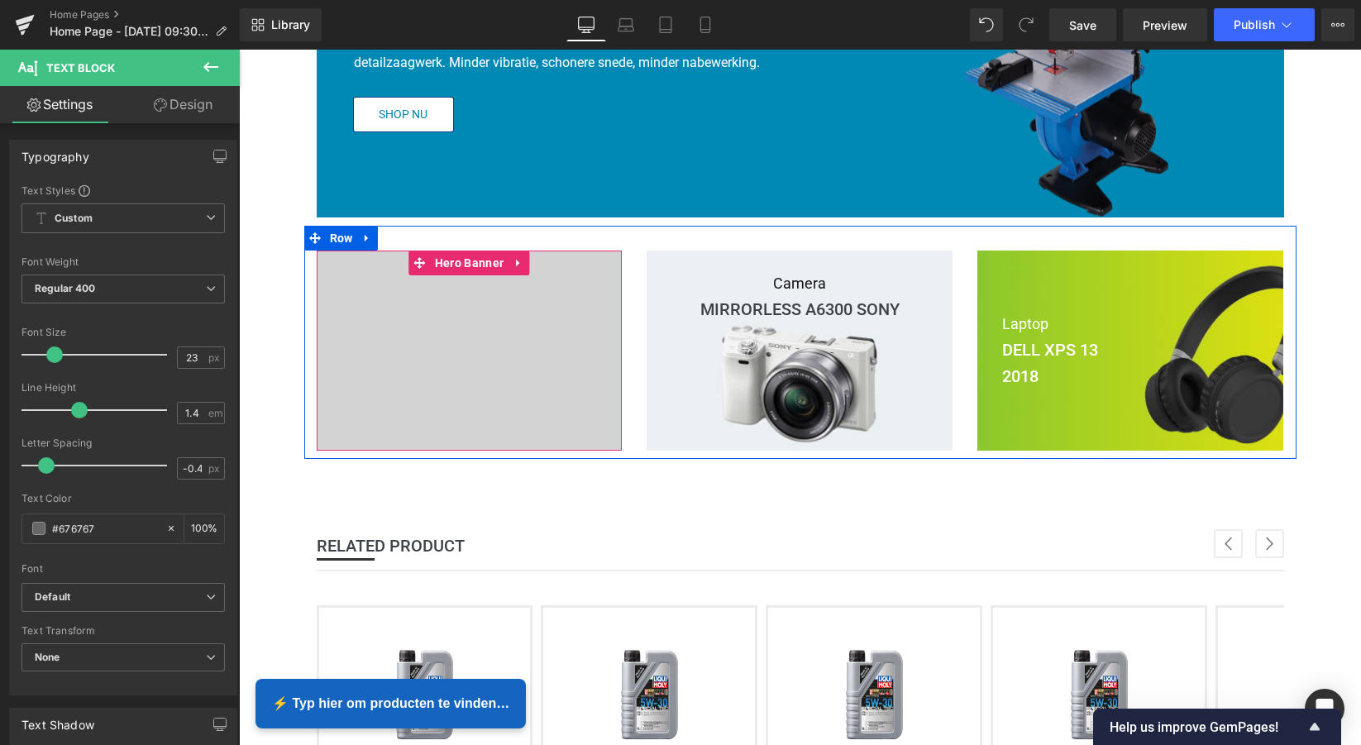
click at [357, 287] on div "75px" at bounding box center [470, 282] width 306 height 62
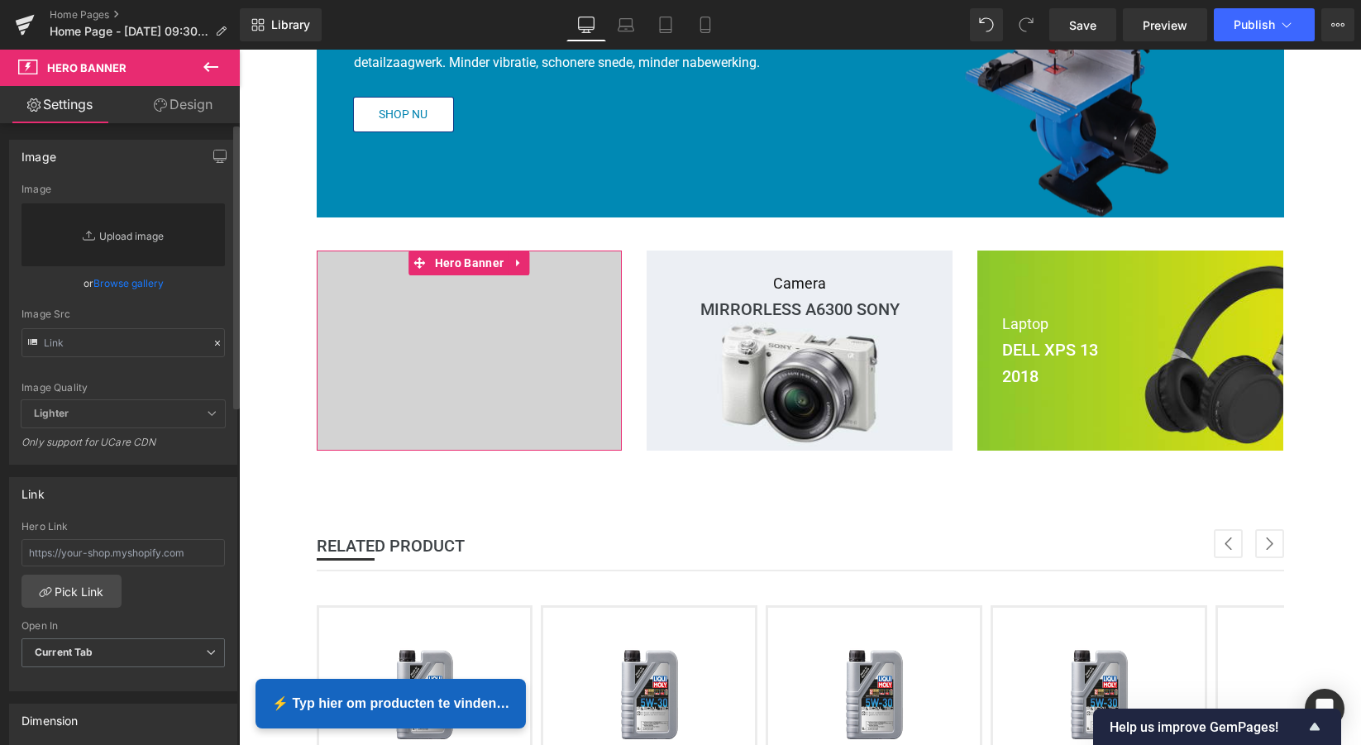
click at [132, 241] on link "Replace Image" at bounding box center [122, 234] width 203 height 63
type input "C:\fakepath\Black White Bold Modern Clothing Brand Logo.png"
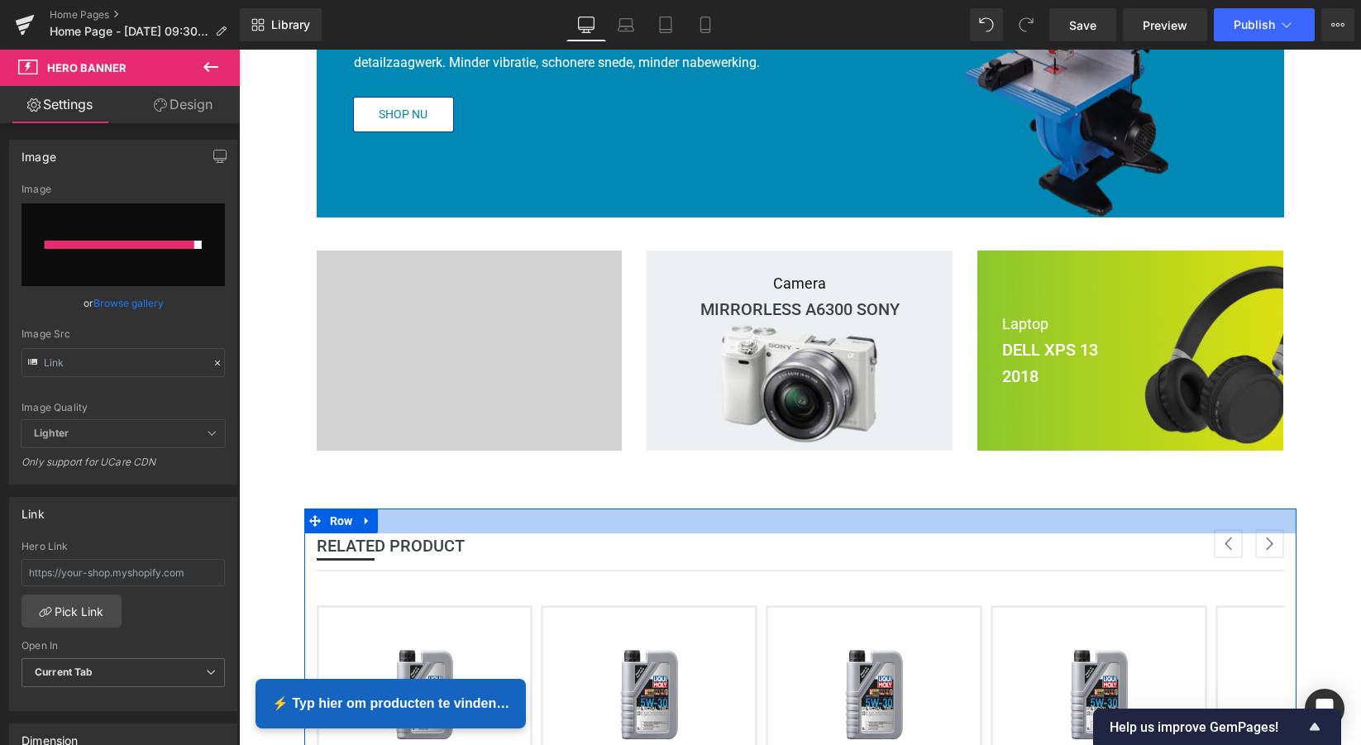
type input "[URL][DOMAIN_NAME]"
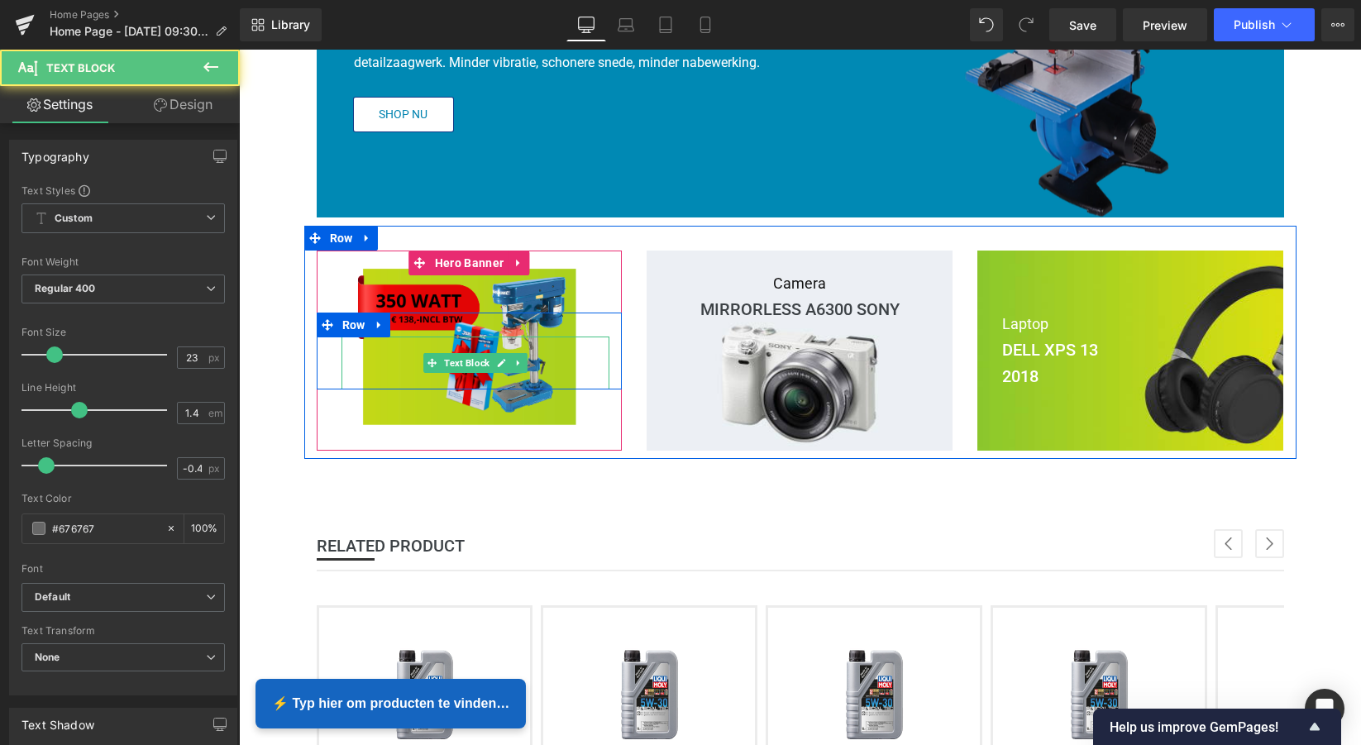
click at [410, 346] on p at bounding box center [476, 350] width 269 height 26
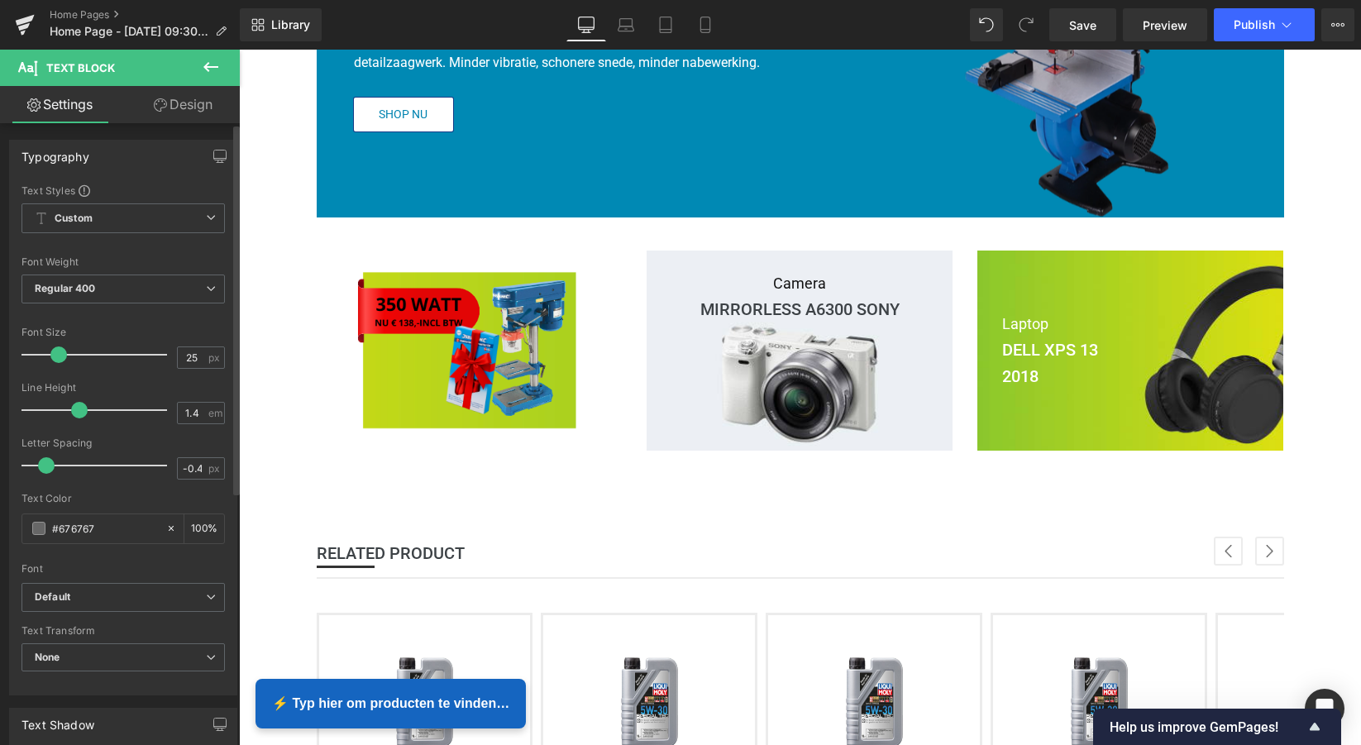
type input "24"
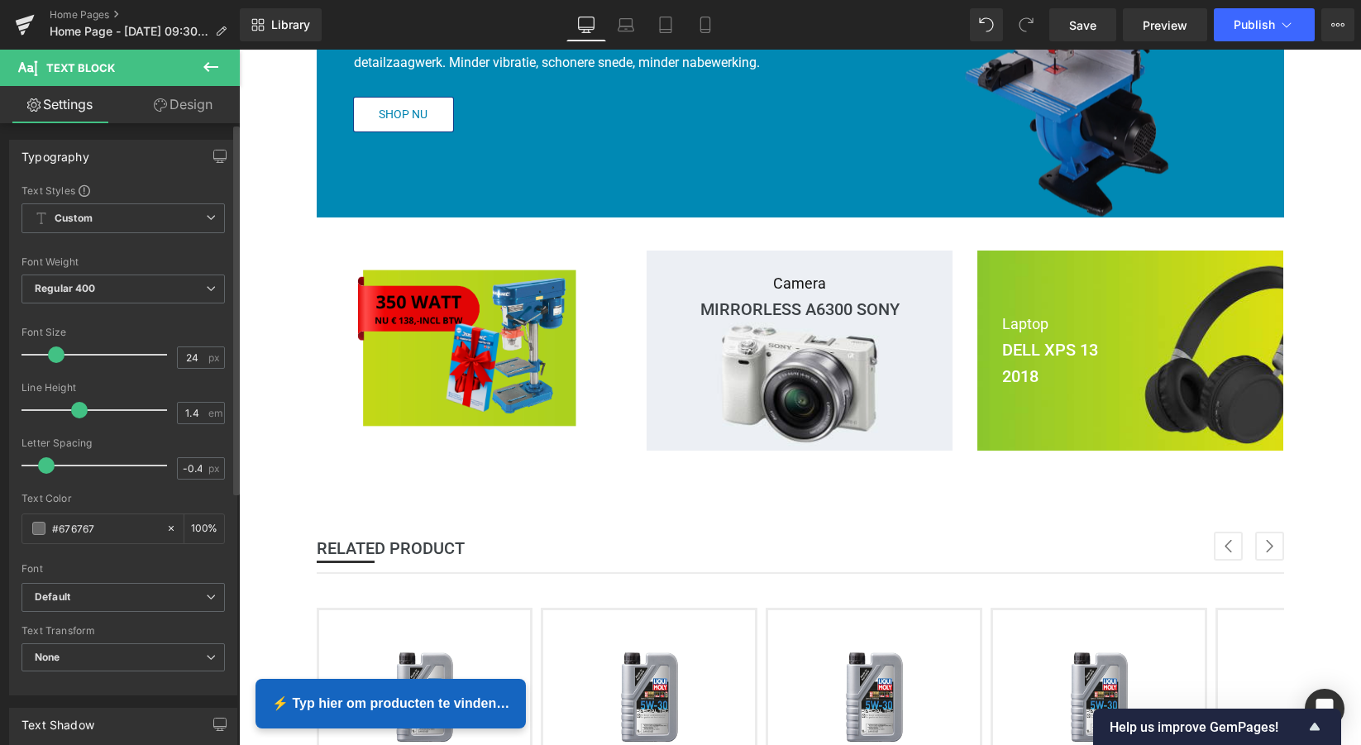
click at [54, 355] on span at bounding box center [56, 354] width 17 height 17
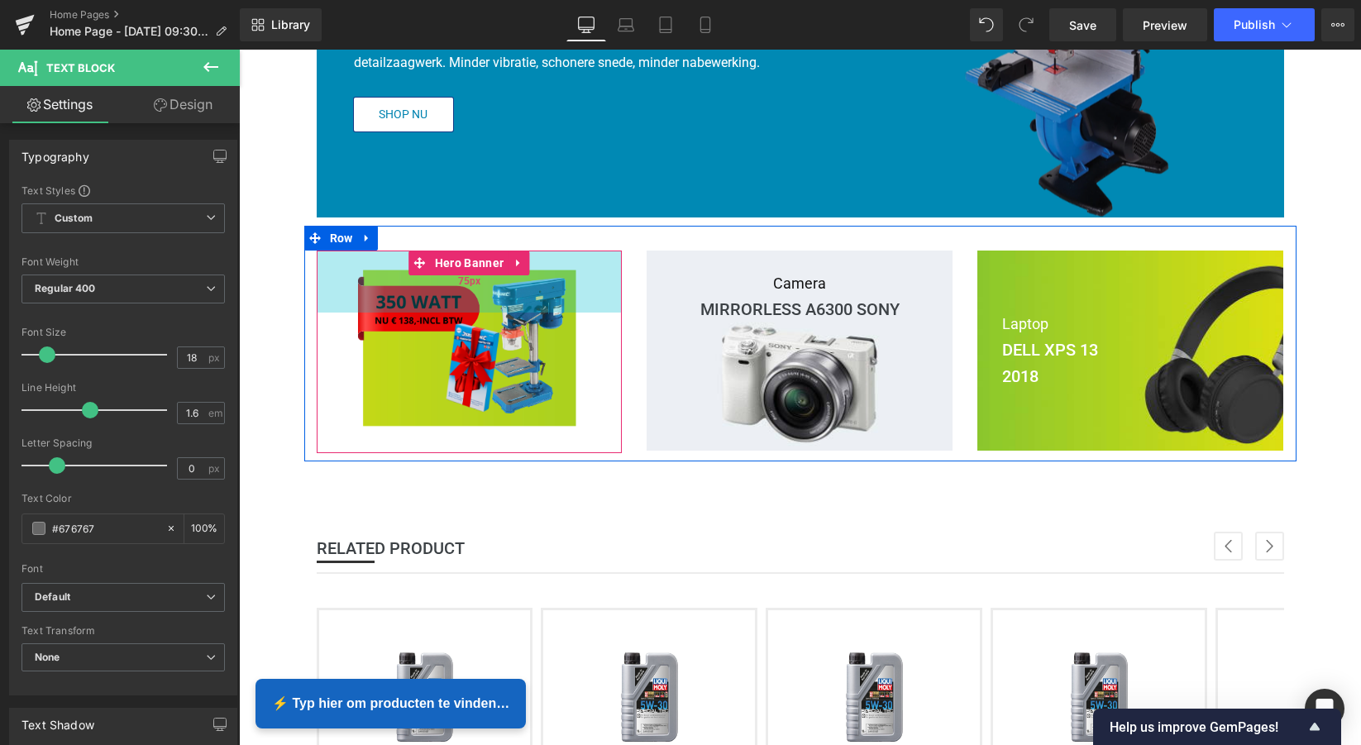
click at [408, 295] on div "75px" at bounding box center [470, 282] width 306 height 62
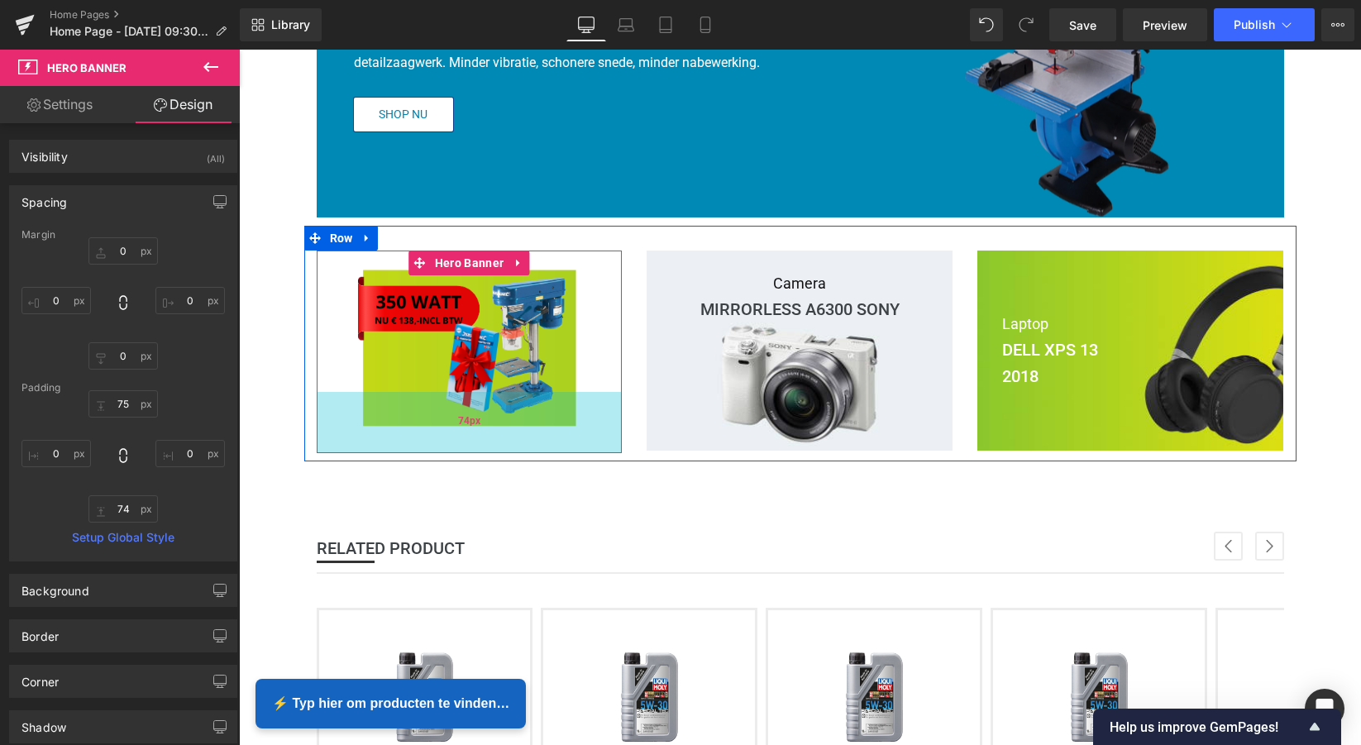
click at [373, 406] on div "74px" at bounding box center [470, 422] width 306 height 61
type input "74px"
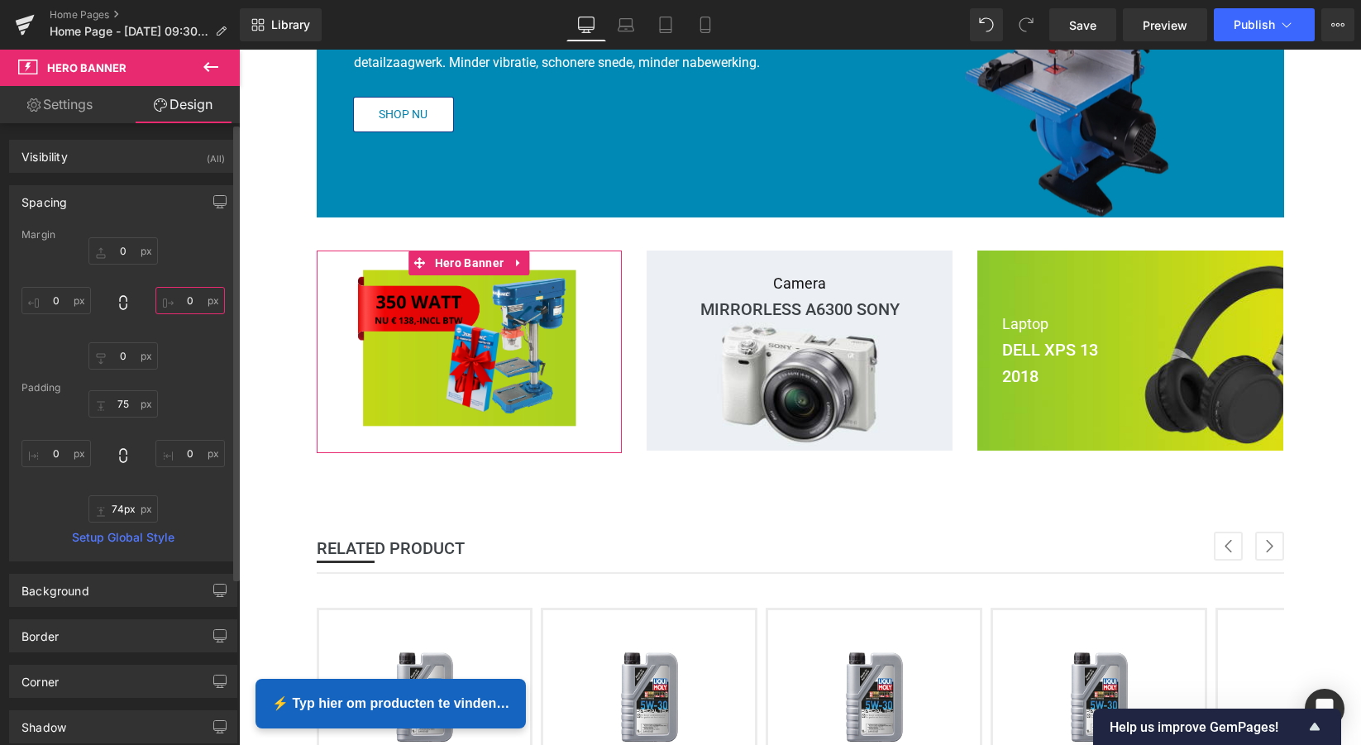
click at [186, 302] on input "0" at bounding box center [189, 300] width 69 height 27
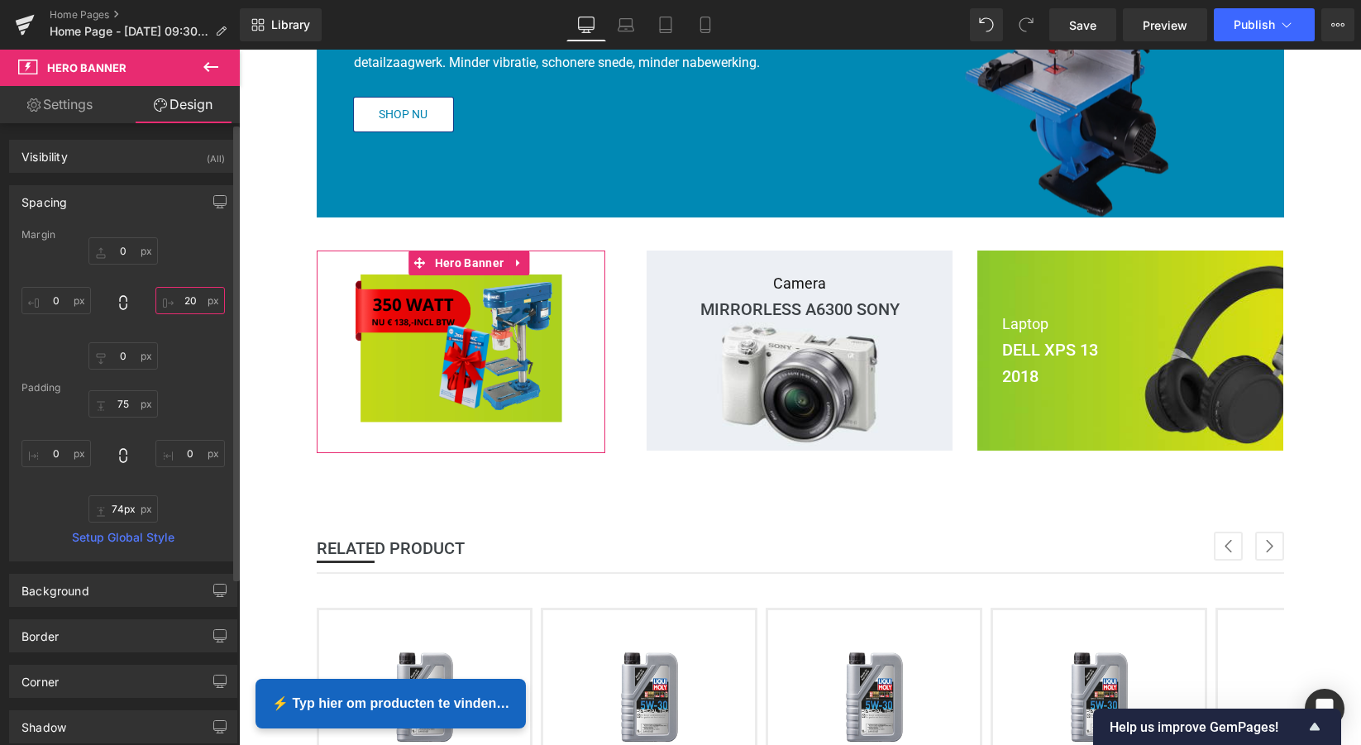
type input "2"
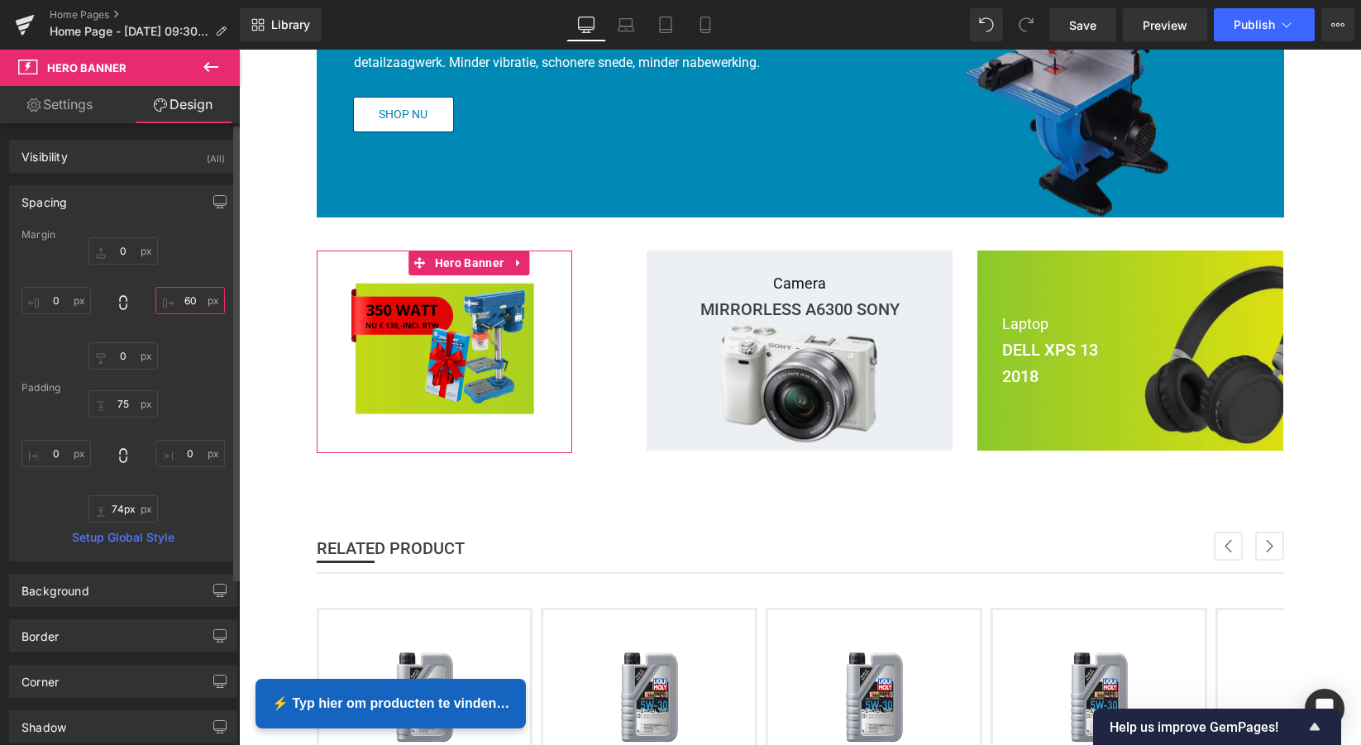
type input "6"
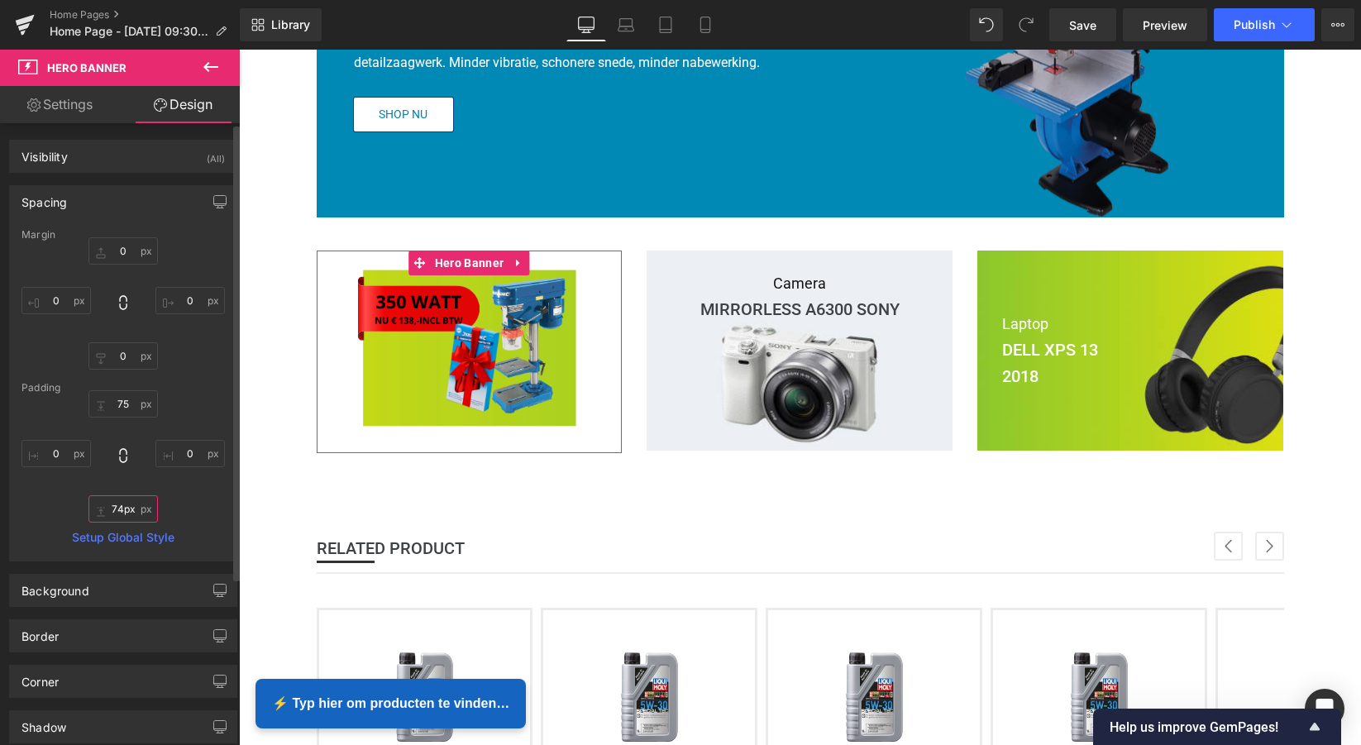
click at [126, 514] on input "74px" at bounding box center [122, 508] width 69 height 27
click at [120, 509] on input "74px" at bounding box center [122, 508] width 69 height 27
type input "7px"
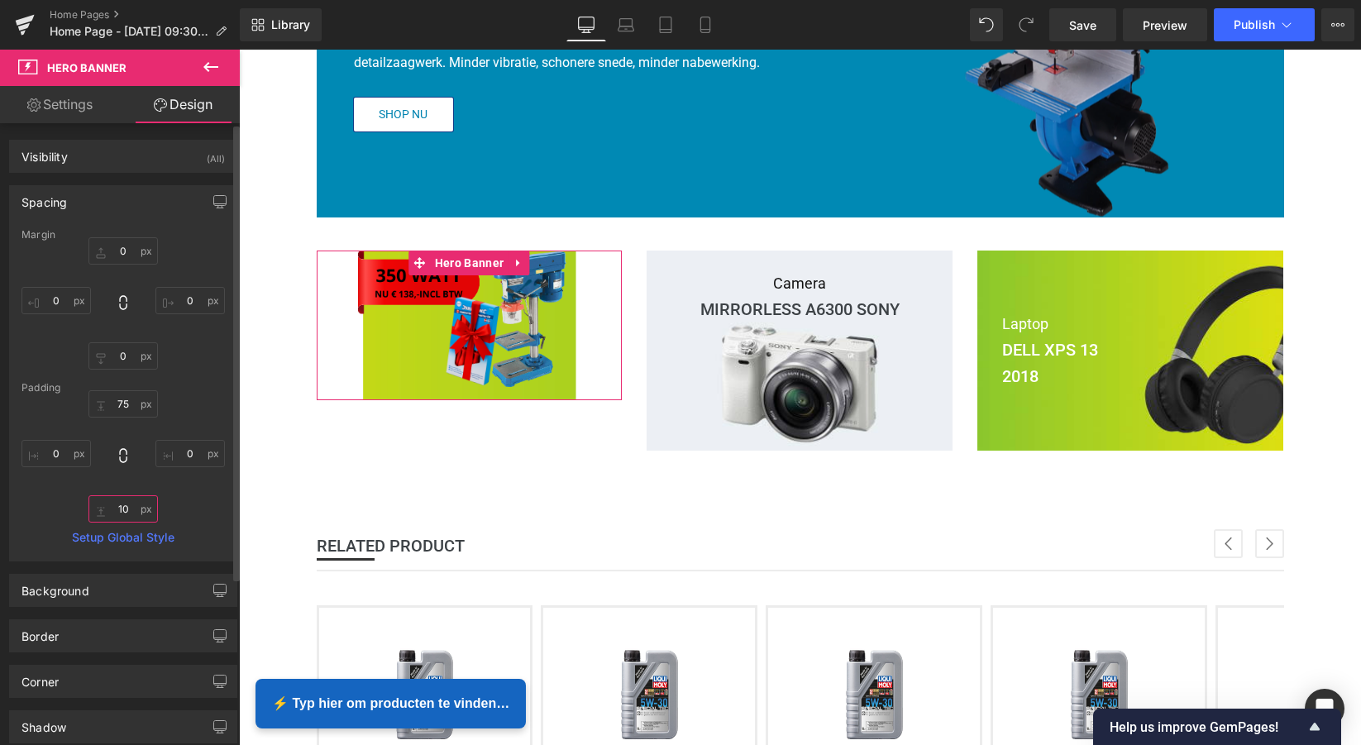
type input "1"
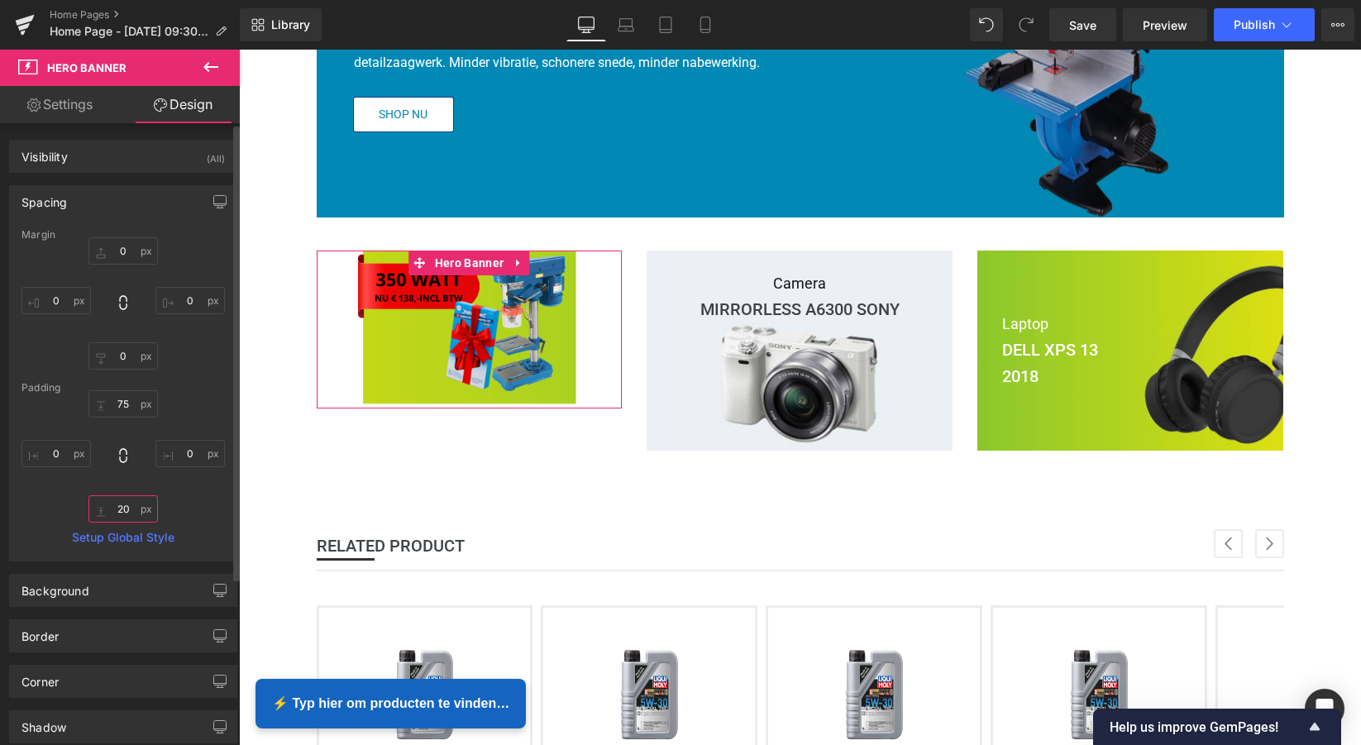
type input "2"
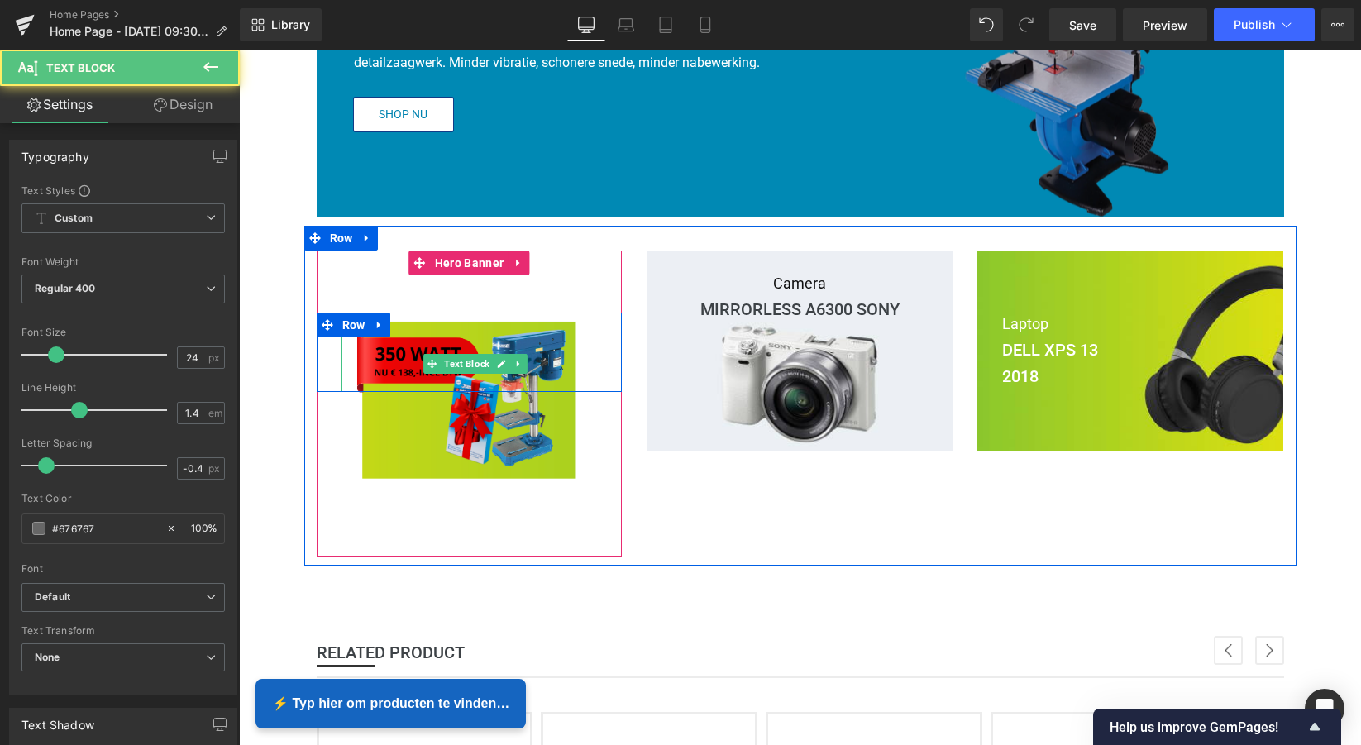
click at [556, 372] on p at bounding box center [476, 378] width 269 height 28
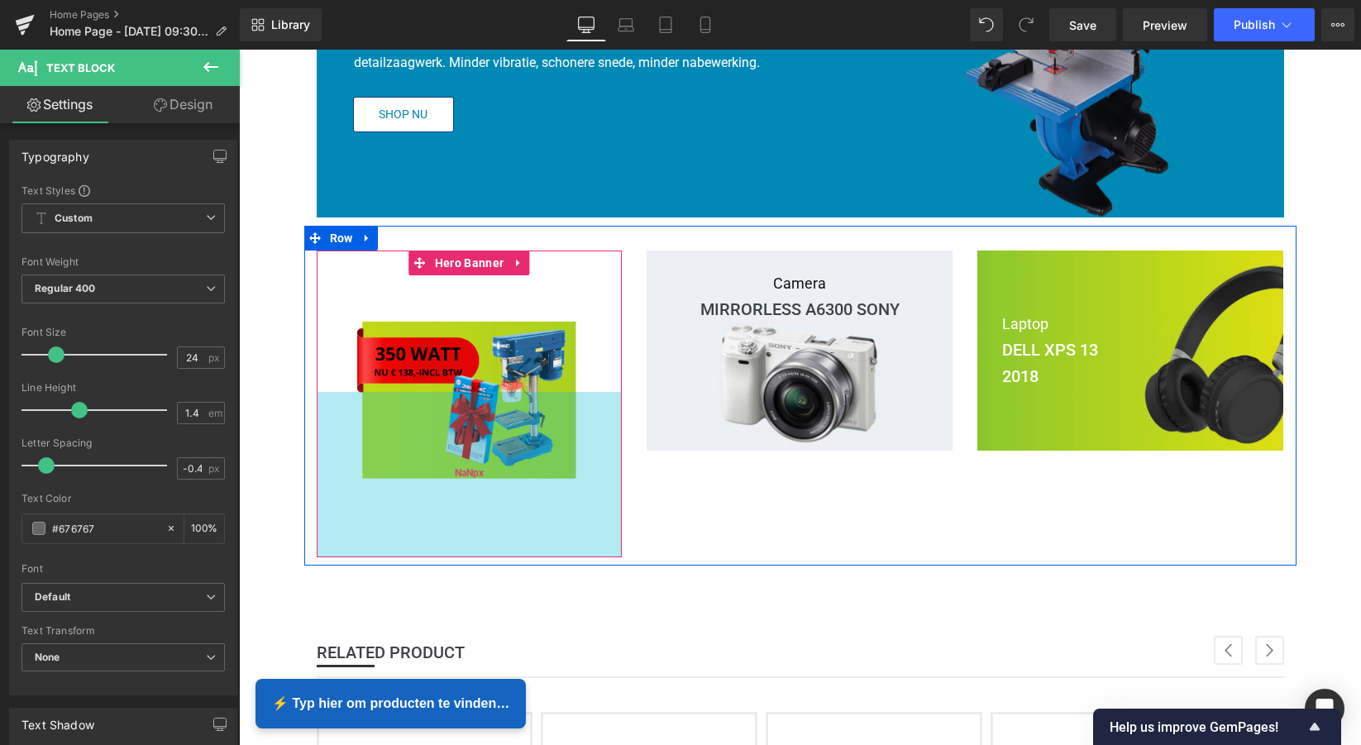
click at [445, 429] on div "NaNpx" at bounding box center [470, 474] width 306 height 165
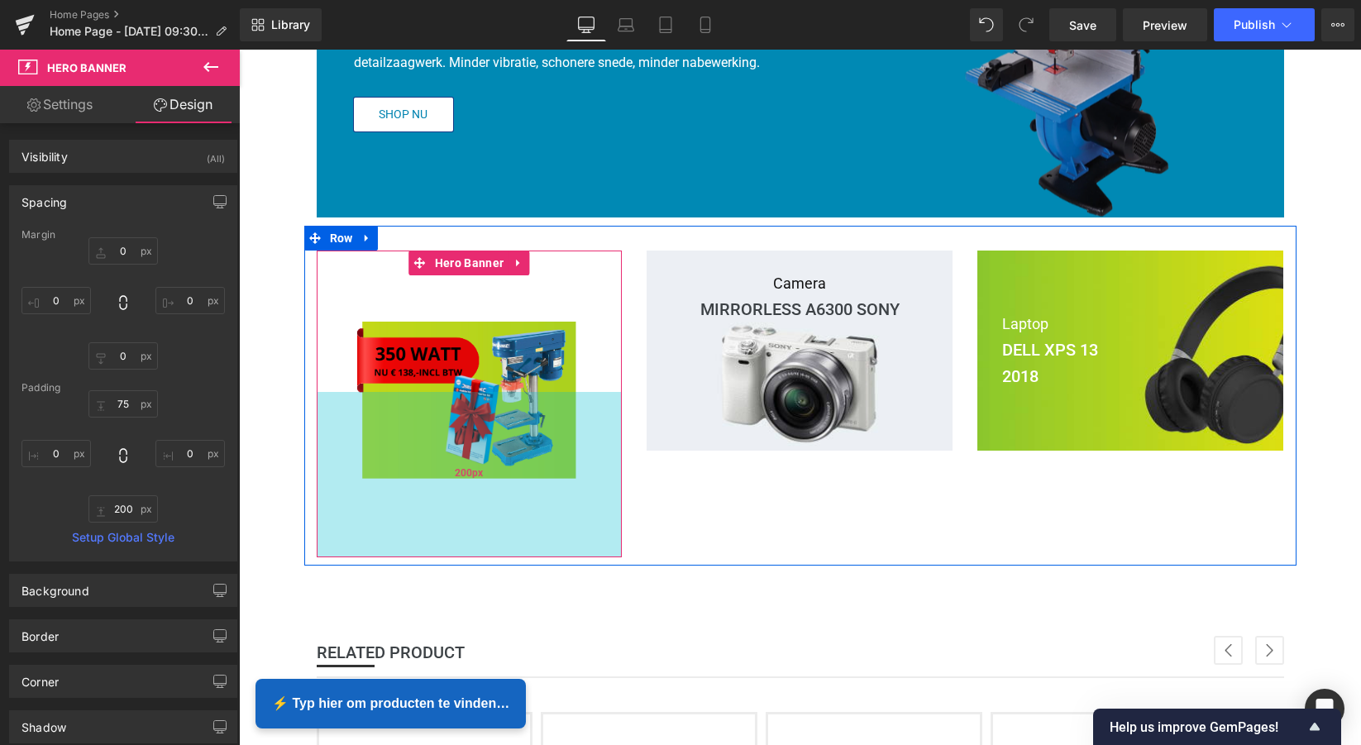
type input "200px"
click at [404, 399] on div "200px" at bounding box center [470, 474] width 306 height 165
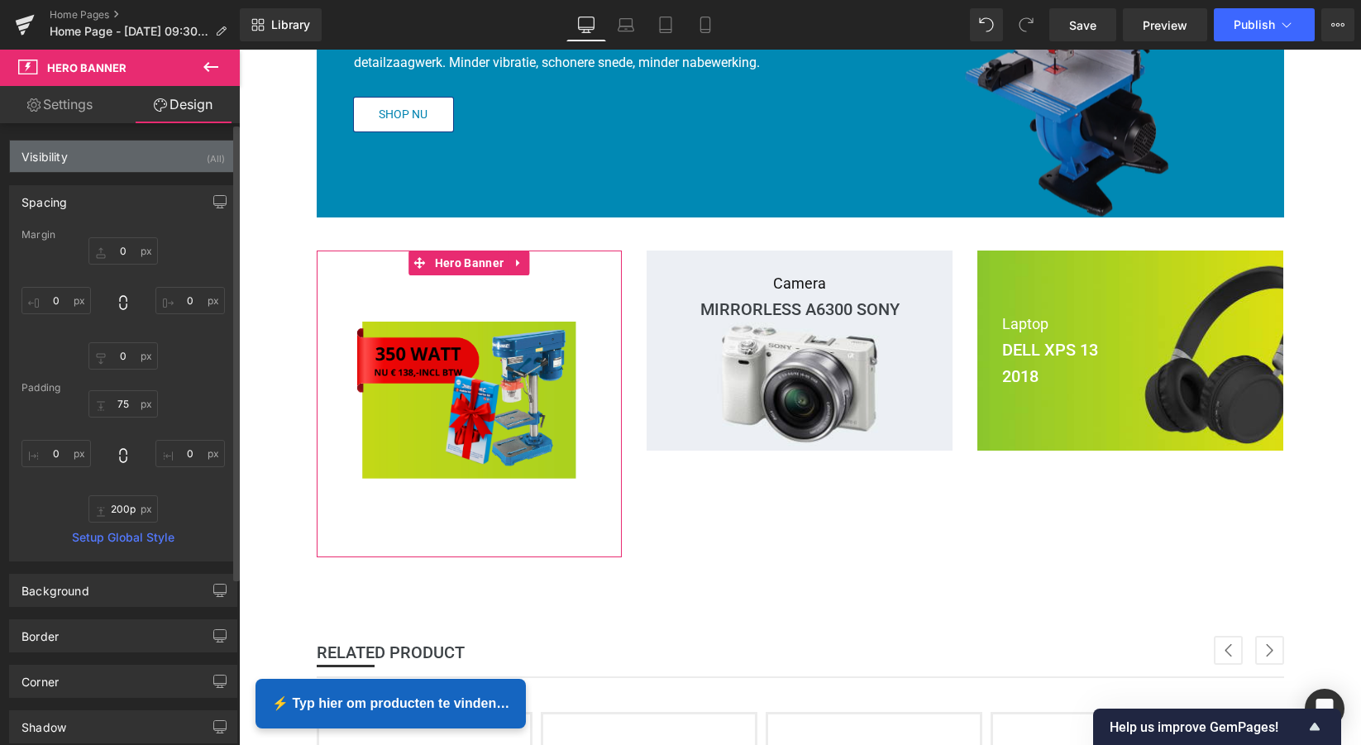
click at [147, 157] on div "Visibility (All)" at bounding box center [123, 156] width 227 height 31
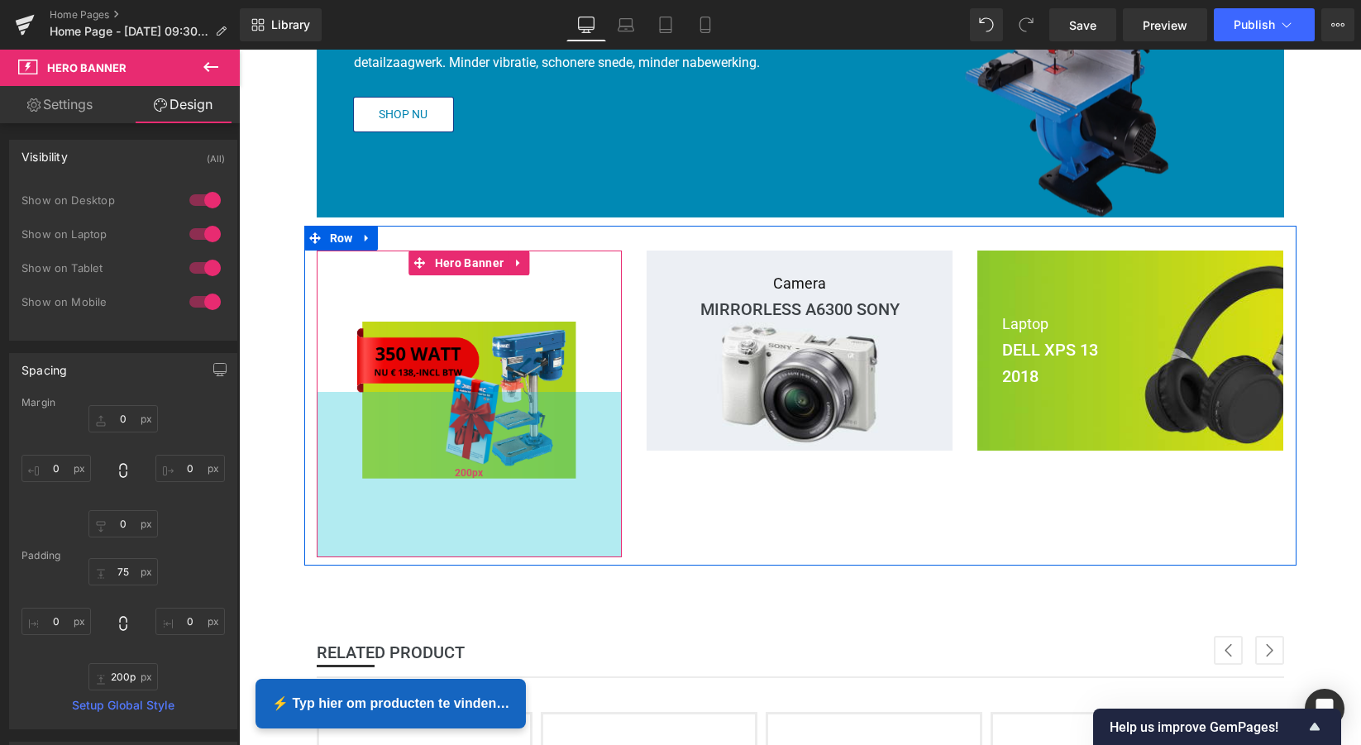
click at [558, 437] on div "200px" at bounding box center [470, 474] width 306 height 165
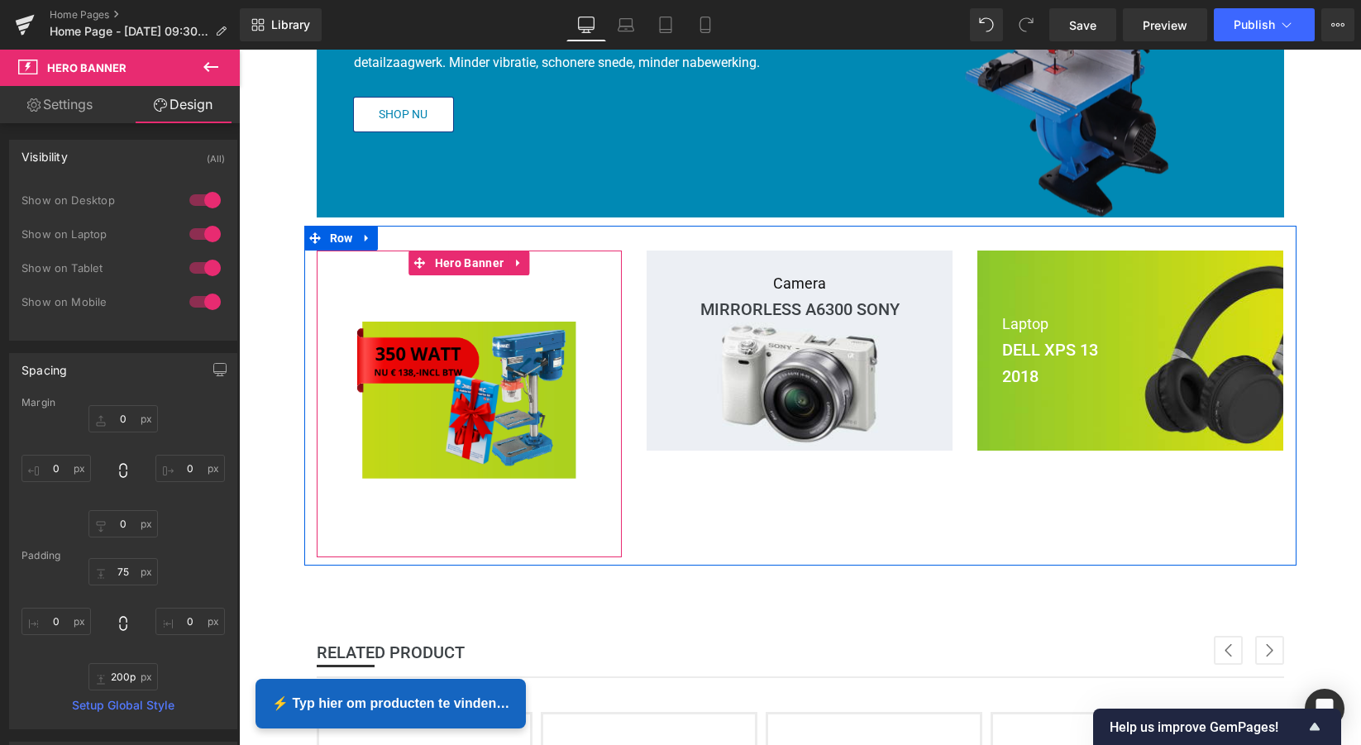
click at [555, 360] on p at bounding box center [476, 351] width 269 height 28
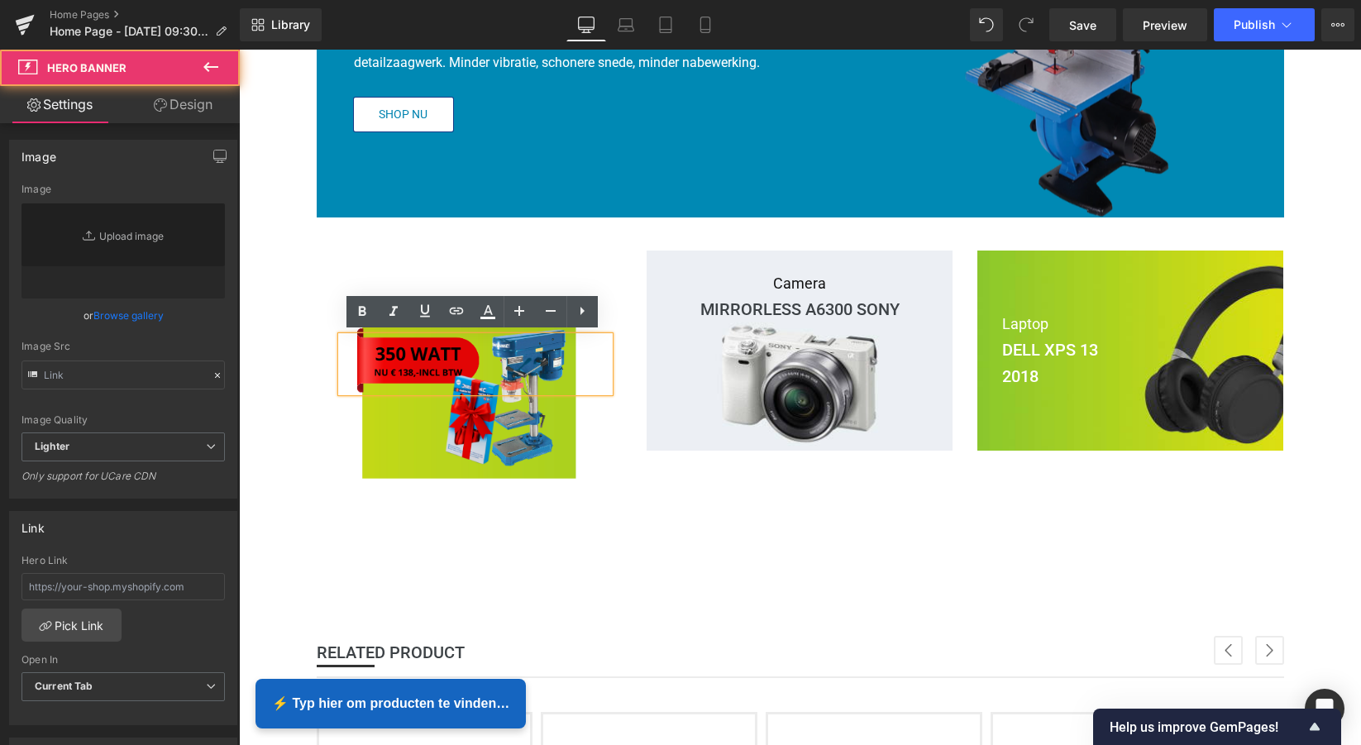
type input "[URL][DOMAIN_NAME]"
click at [534, 393] on div at bounding box center [470, 404] width 306 height 307
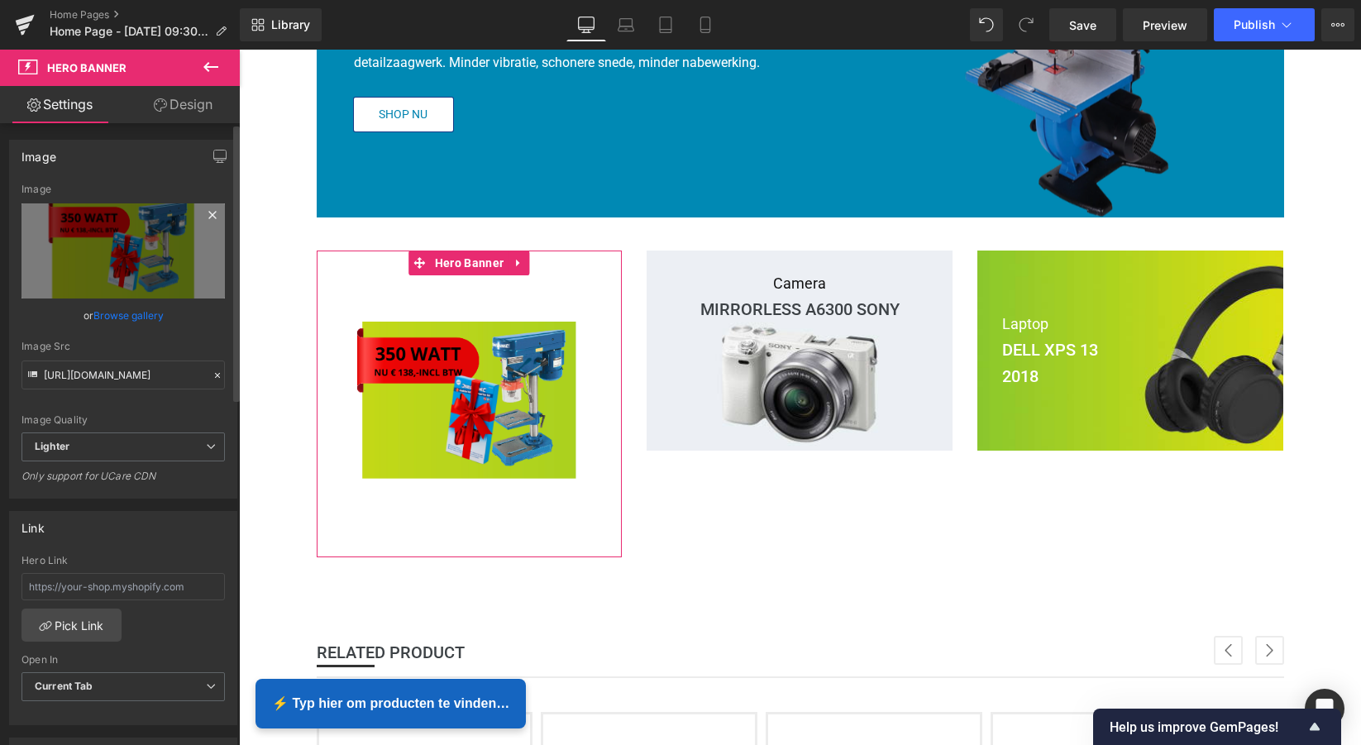
click at [208, 215] on icon at bounding box center [211, 214] width 7 height 7
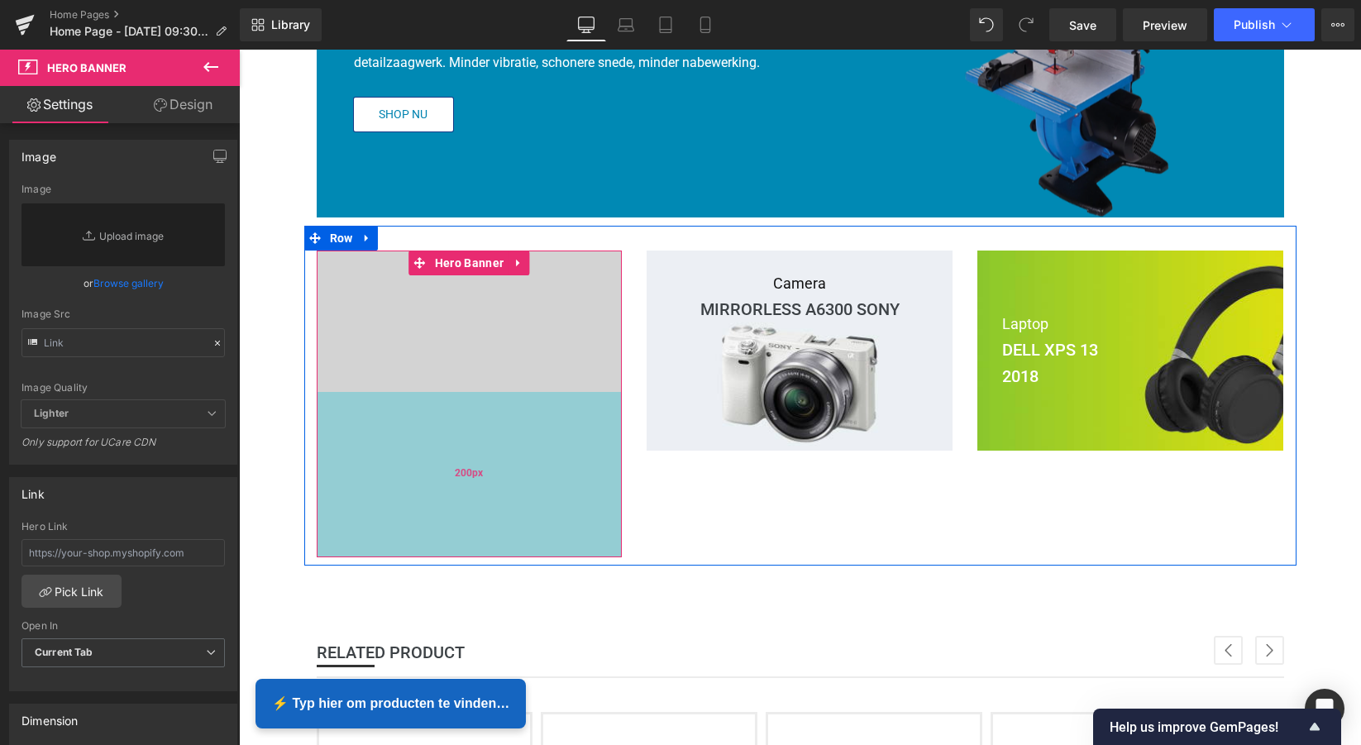
click at [483, 471] on div "200px" at bounding box center [470, 474] width 306 height 165
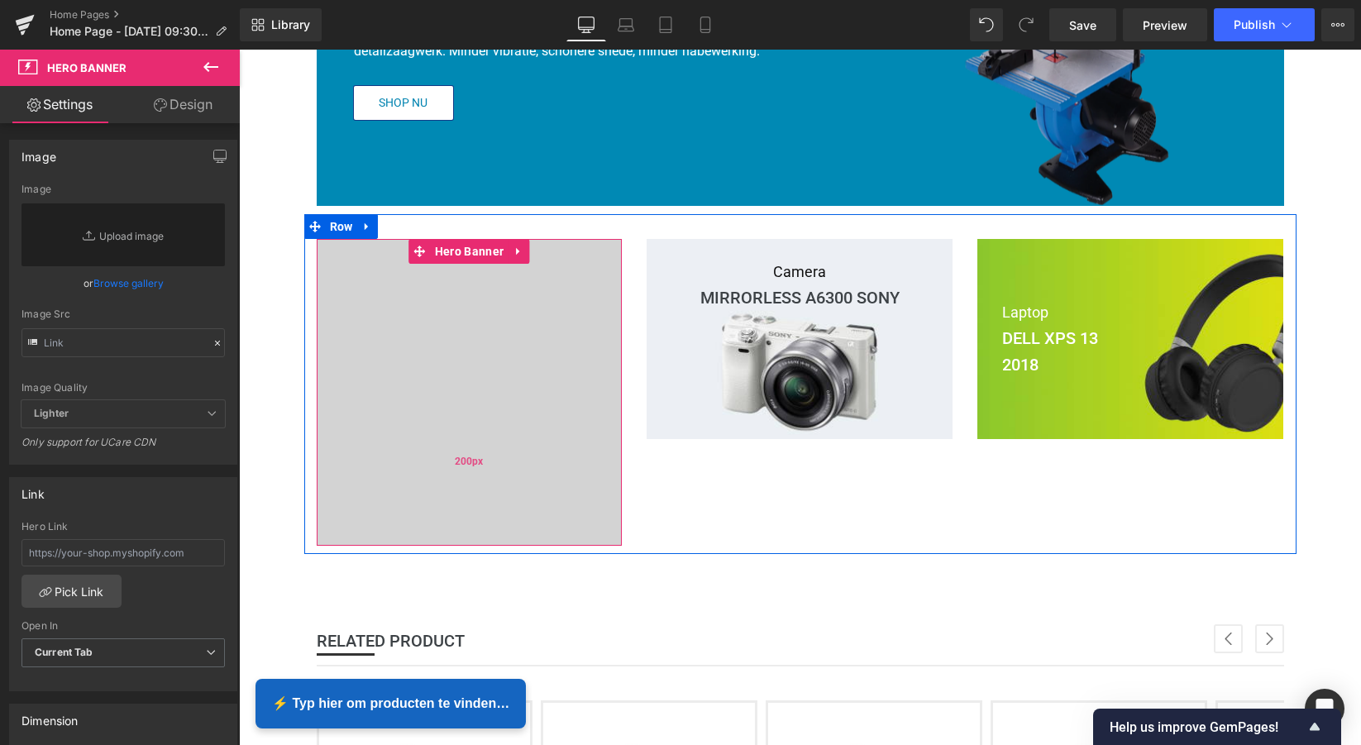
scroll to position [337, 0]
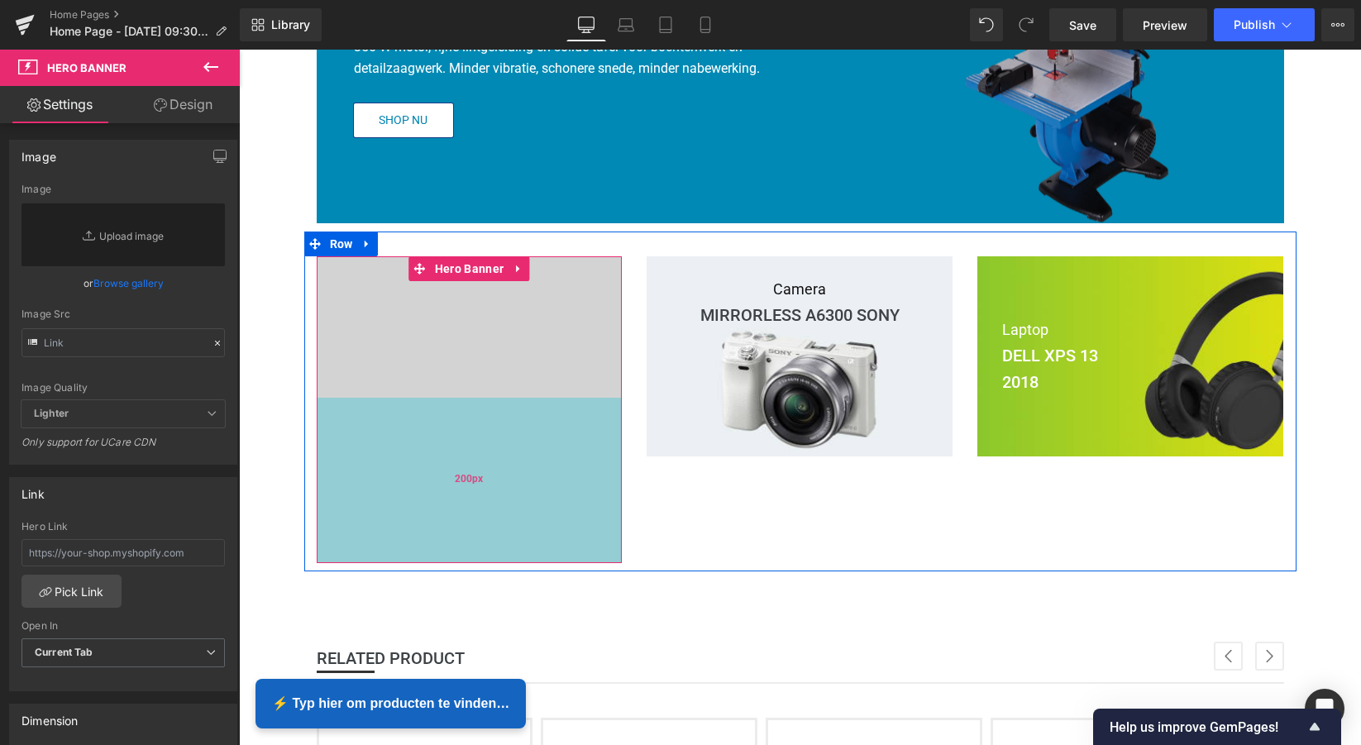
click at [502, 436] on div "200px" at bounding box center [470, 480] width 306 height 165
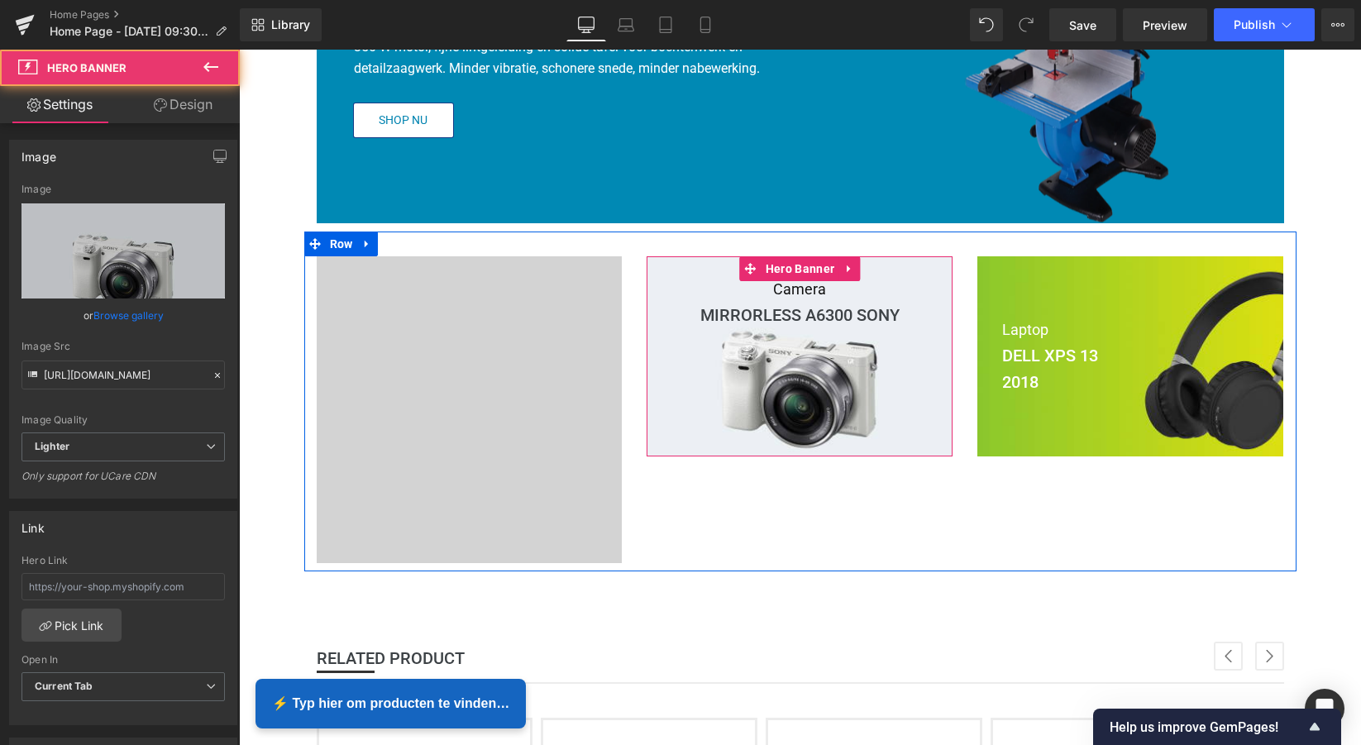
click at [702, 370] on div at bounding box center [800, 356] width 306 height 200
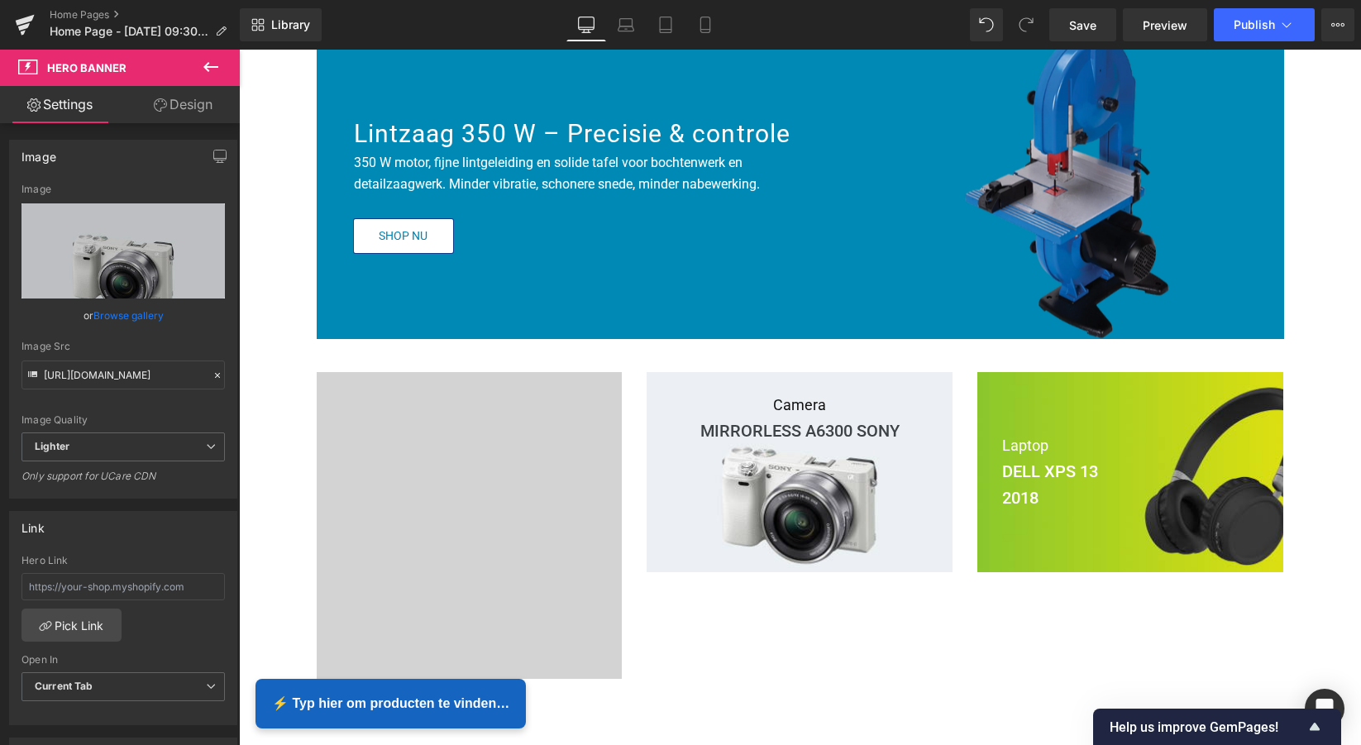
scroll to position [223, 0]
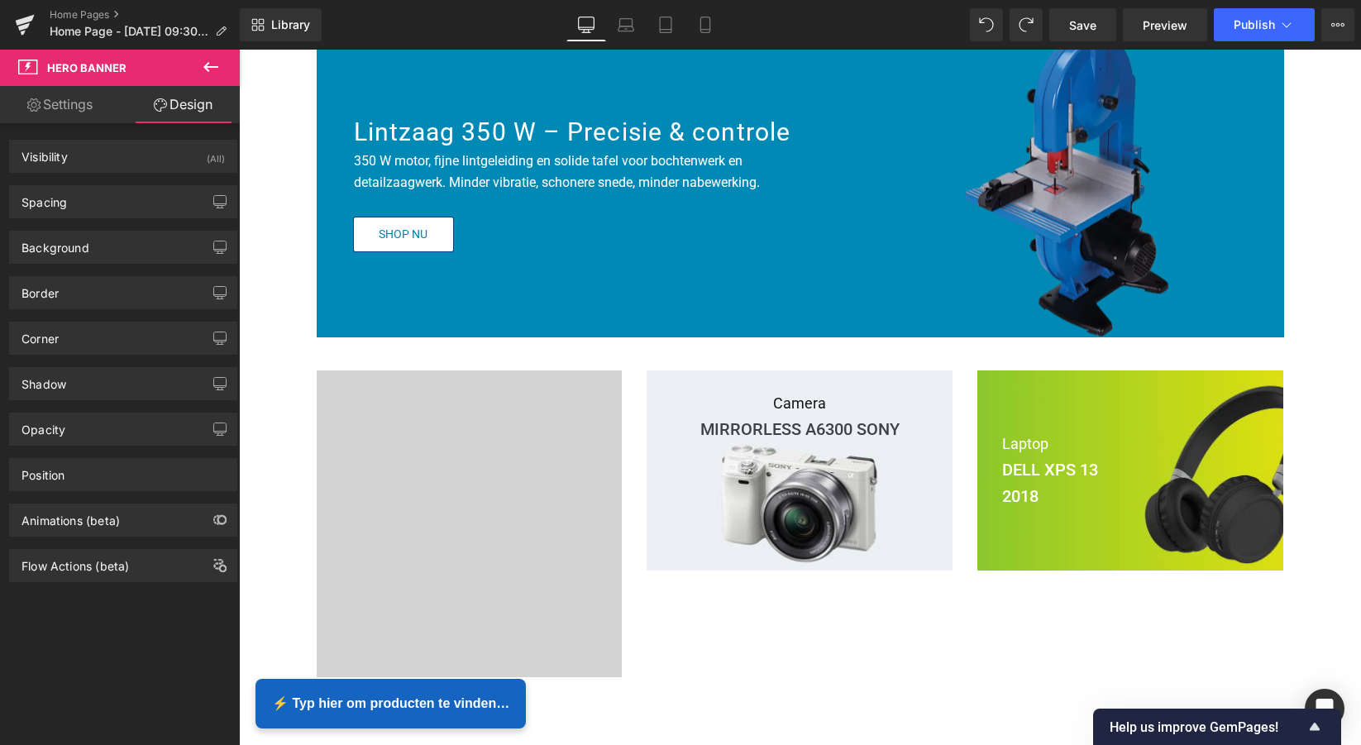
type input "auto"
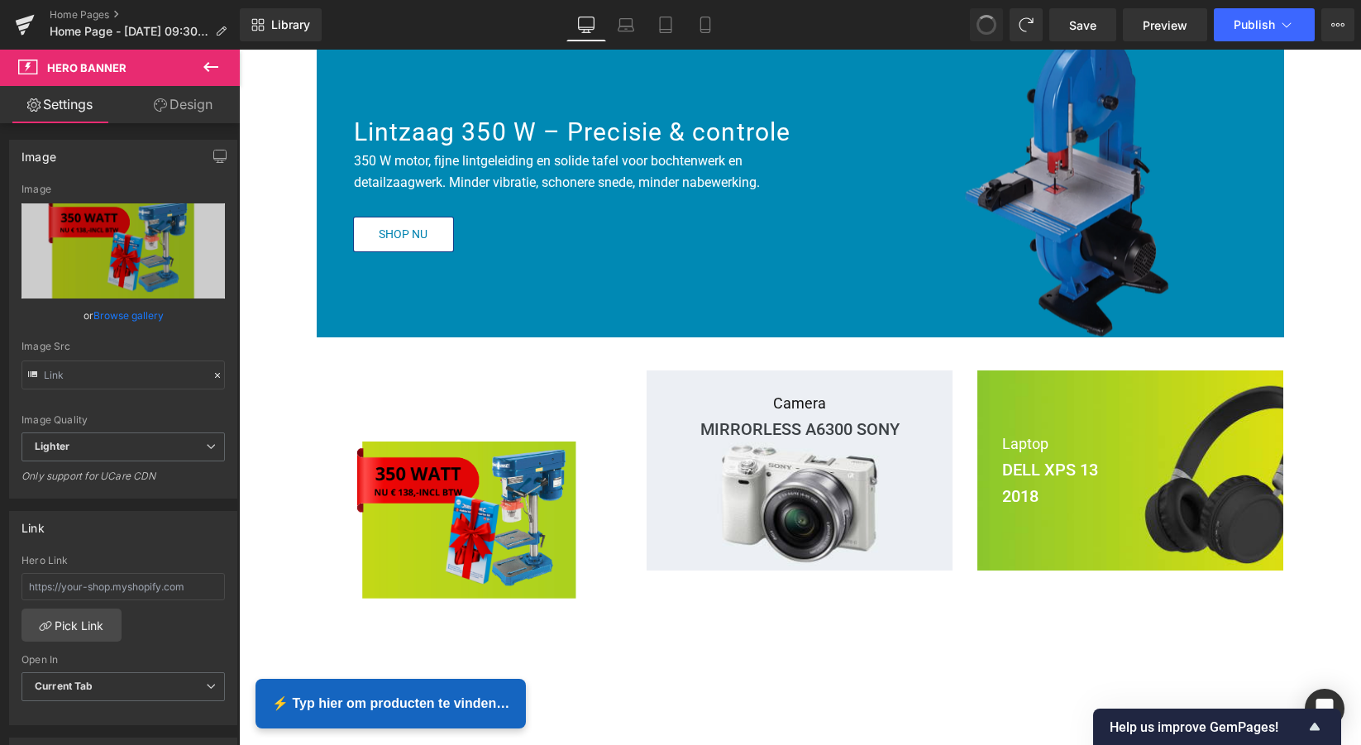
type input "[URL][DOMAIN_NAME]"
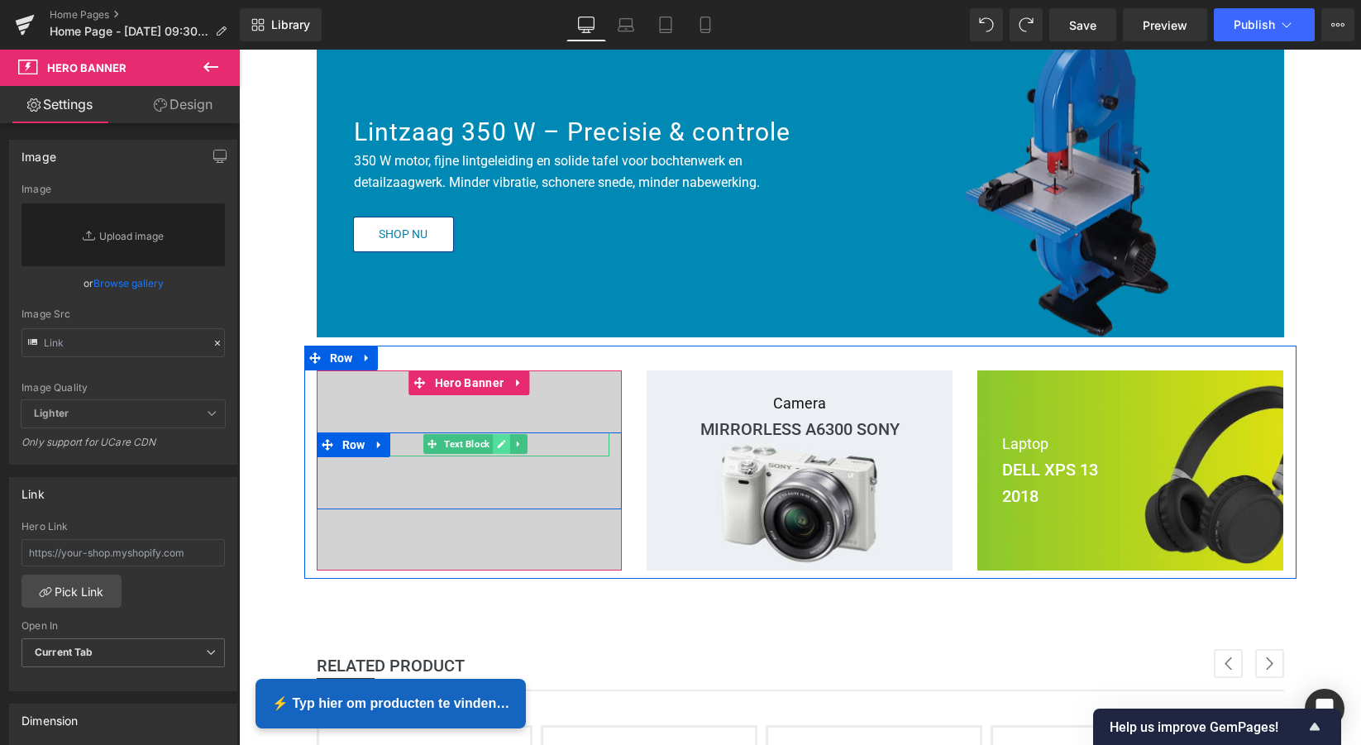
click at [498, 444] on icon at bounding box center [502, 444] width 8 height 8
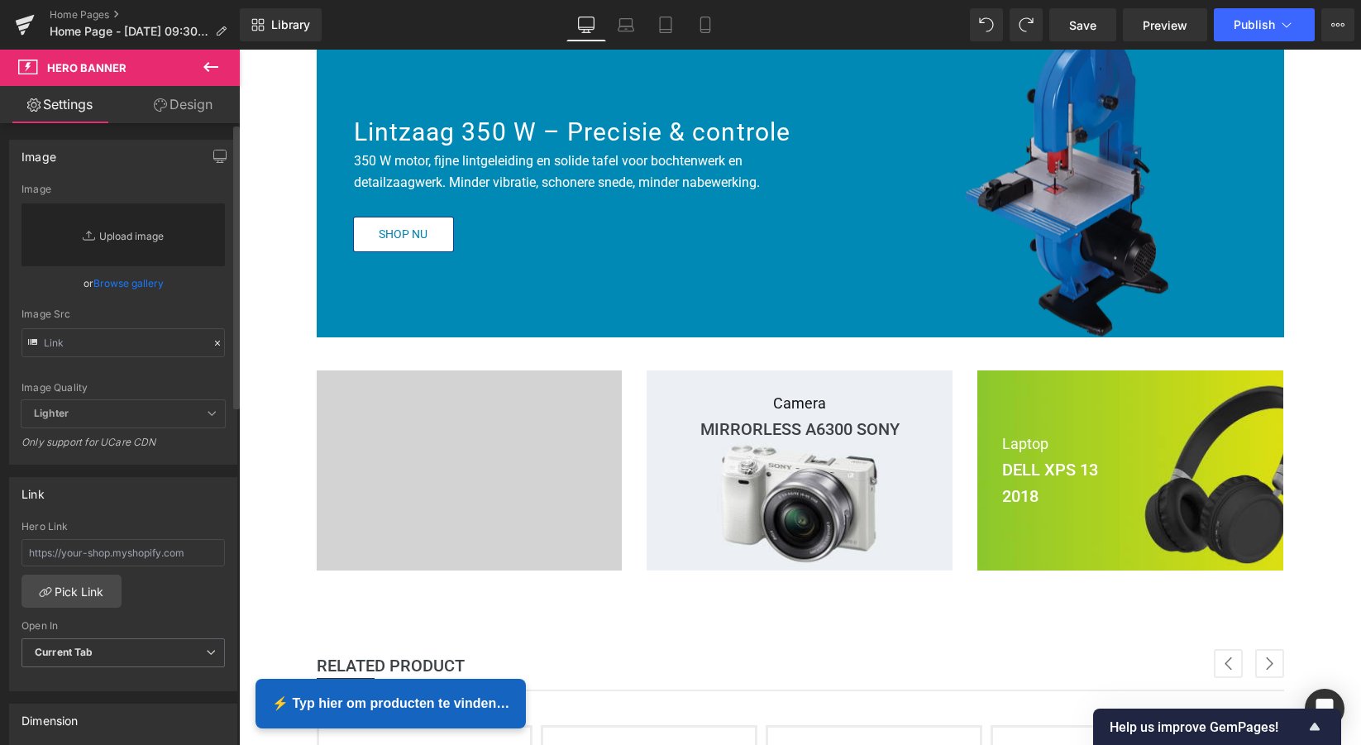
click at [125, 236] on link "Replace Image" at bounding box center [122, 234] width 203 height 63
type input "C:\fakepath\Black White Bold Modern Clothing Brand Logo.png"
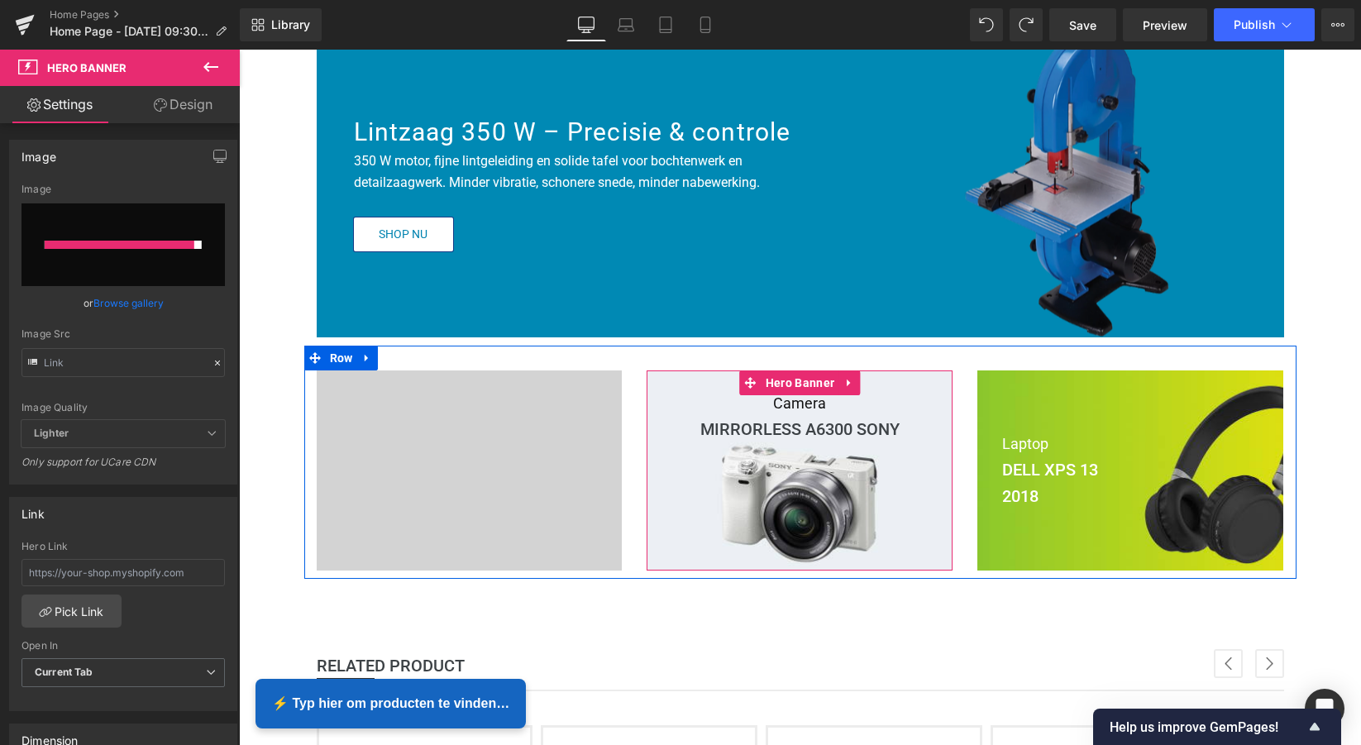
type input "[URL][DOMAIN_NAME]"
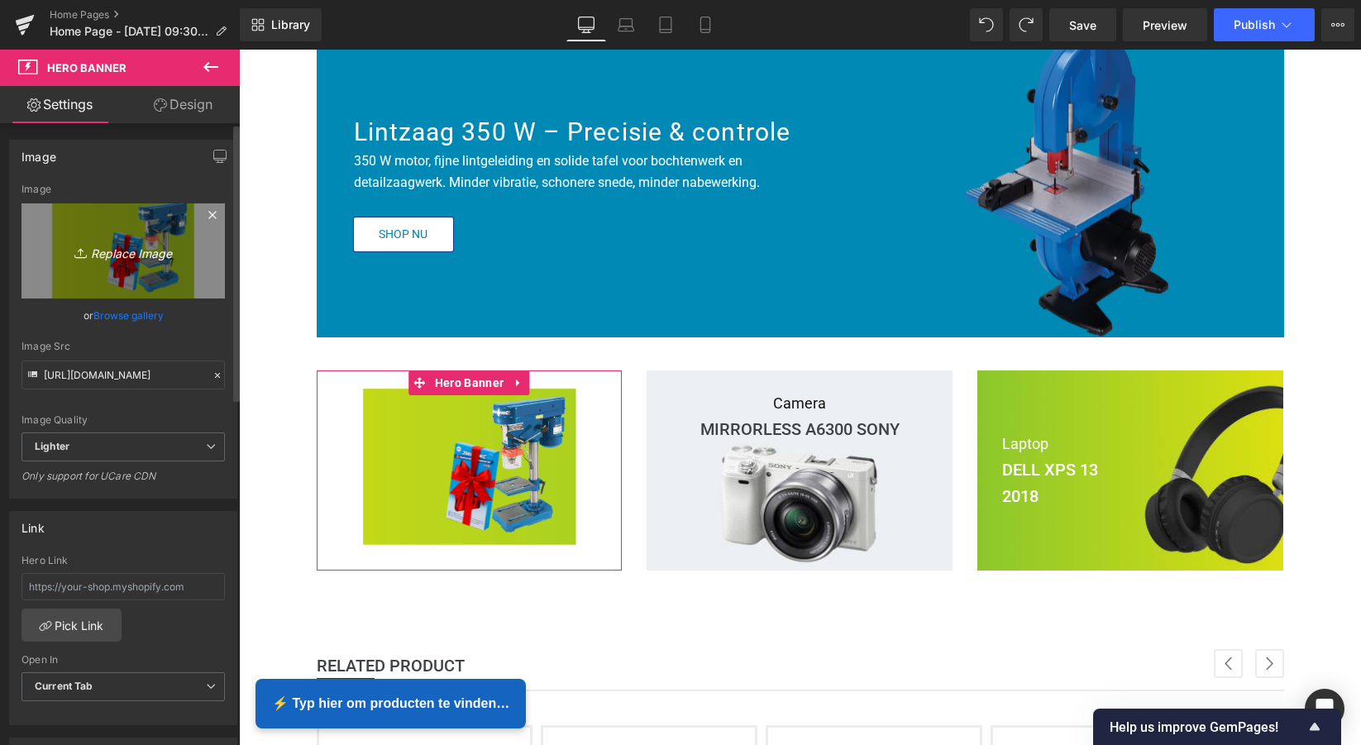
click at [127, 251] on icon "Replace Image" at bounding box center [123, 251] width 132 height 21
type input "C:\fakepath\Scherm­afbeelding [DATE] 11.25.51.png"
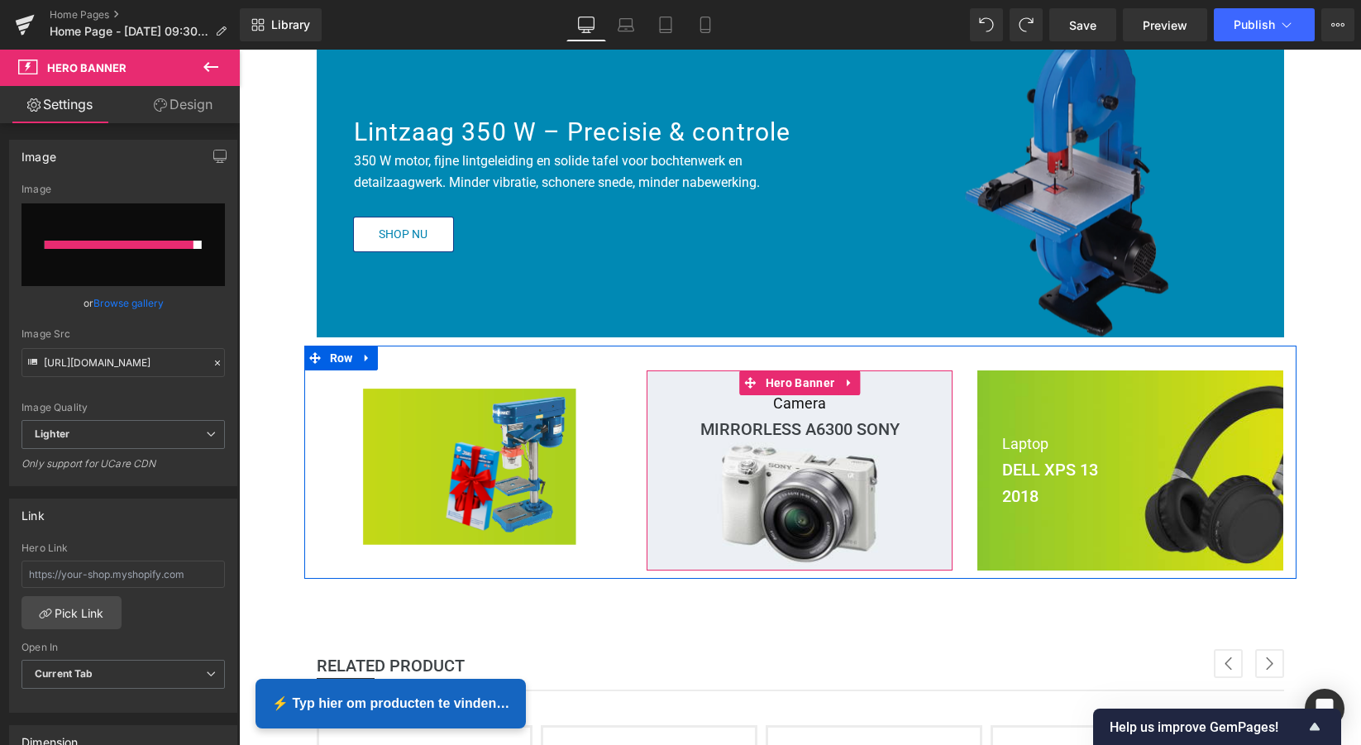
type input "[URL][DOMAIN_NAME]"
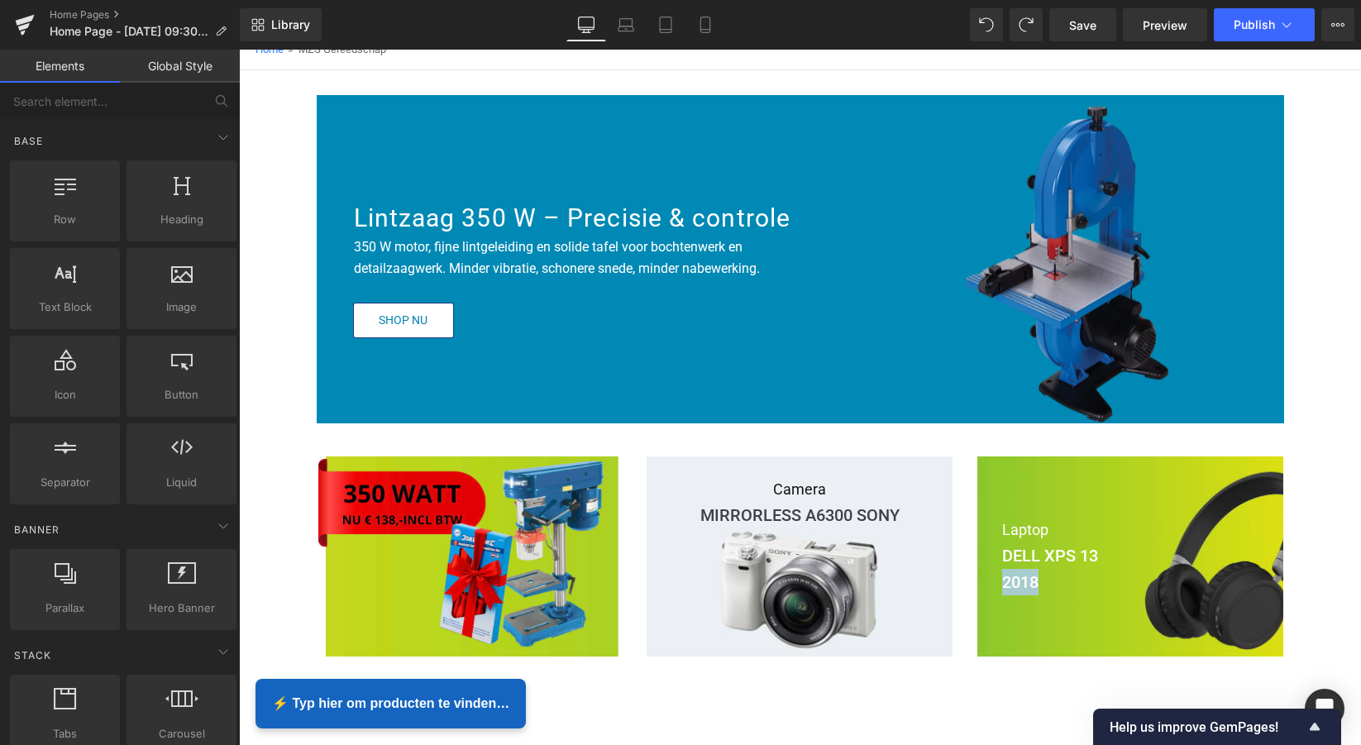
scroll to position [138, 0]
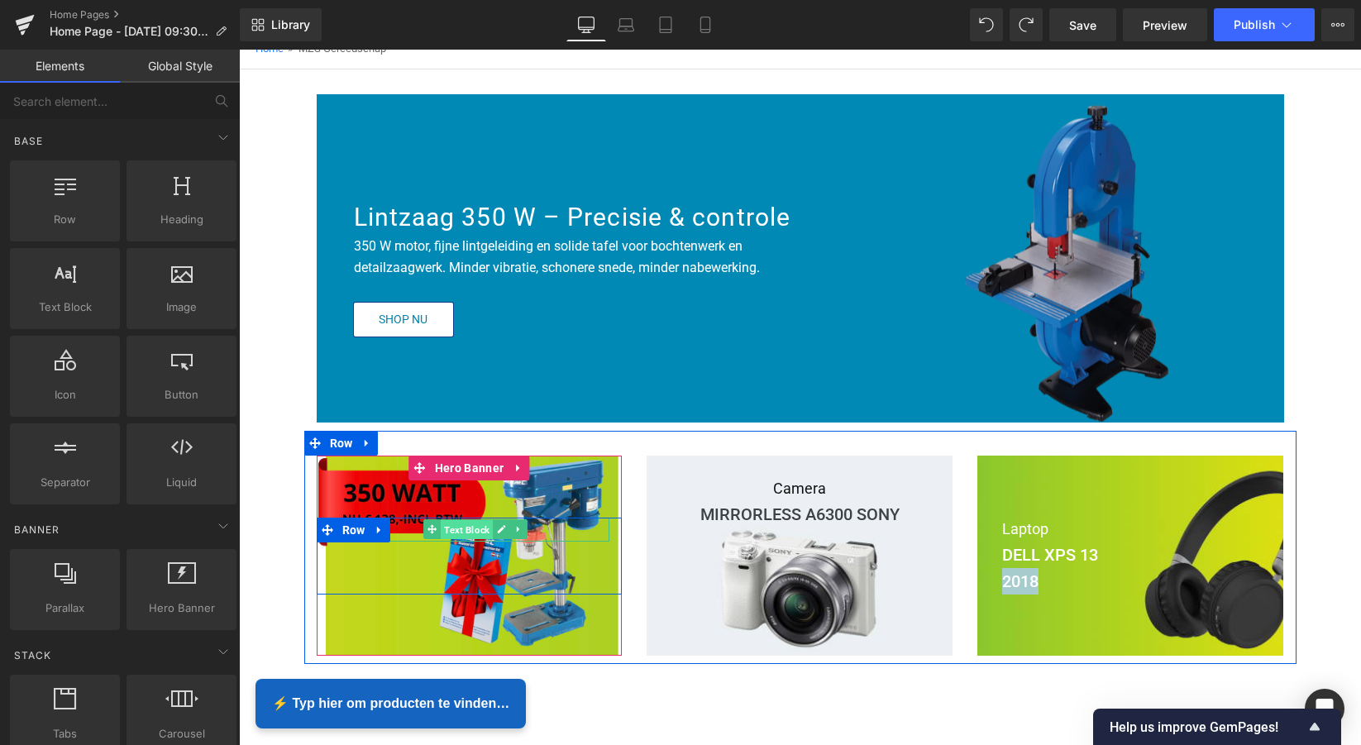
click at [441, 533] on span "Text Block" at bounding box center [467, 530] width 52 height 20
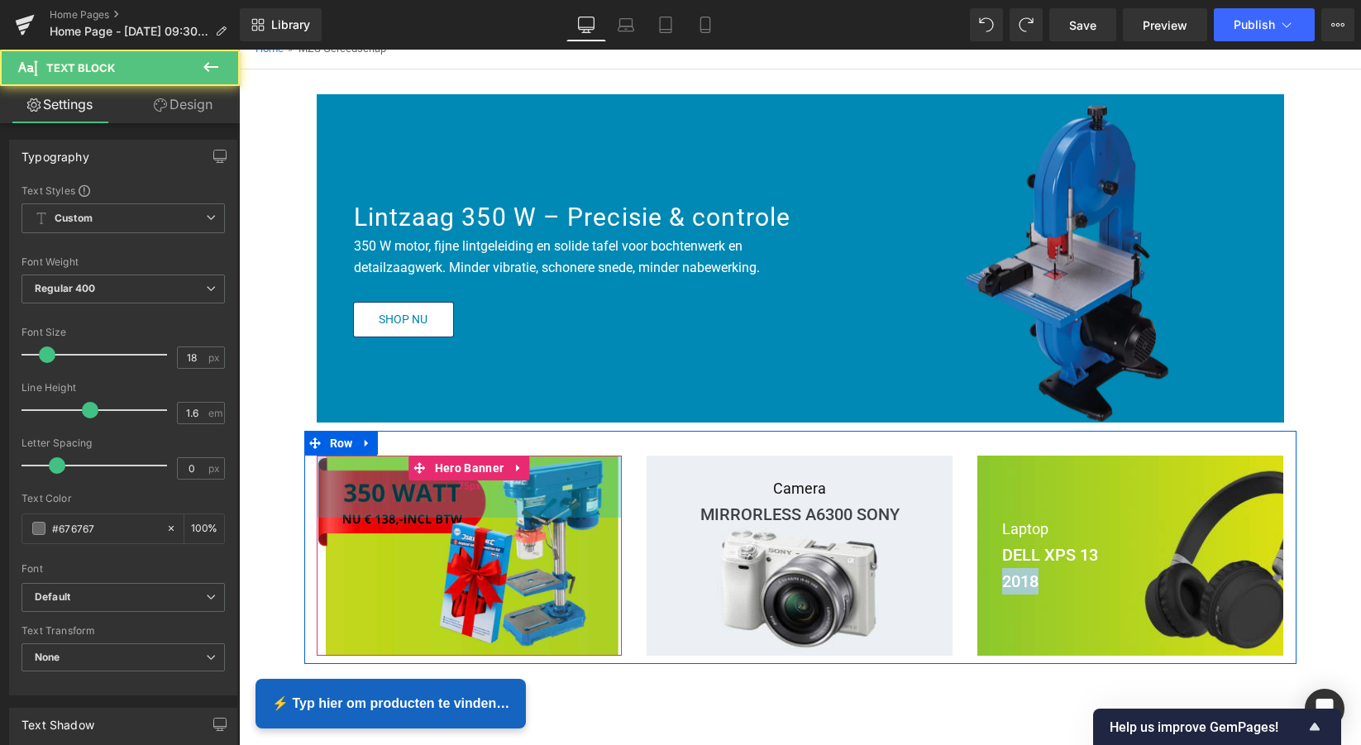
click at [417, 499] on div "75px" at bounding box center [470, 487] width 306 height 62
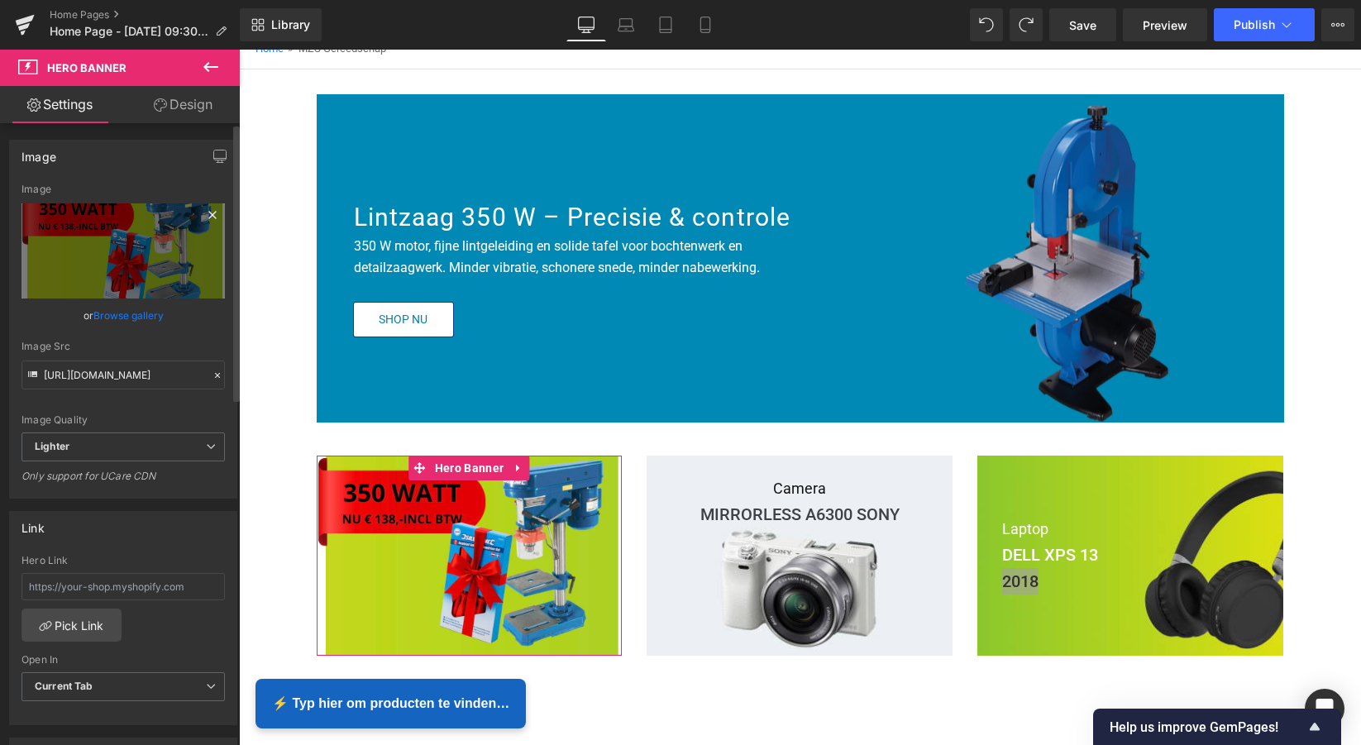
click at [209, 213] on icon at bounding box center [213, 215] width 20 height 20
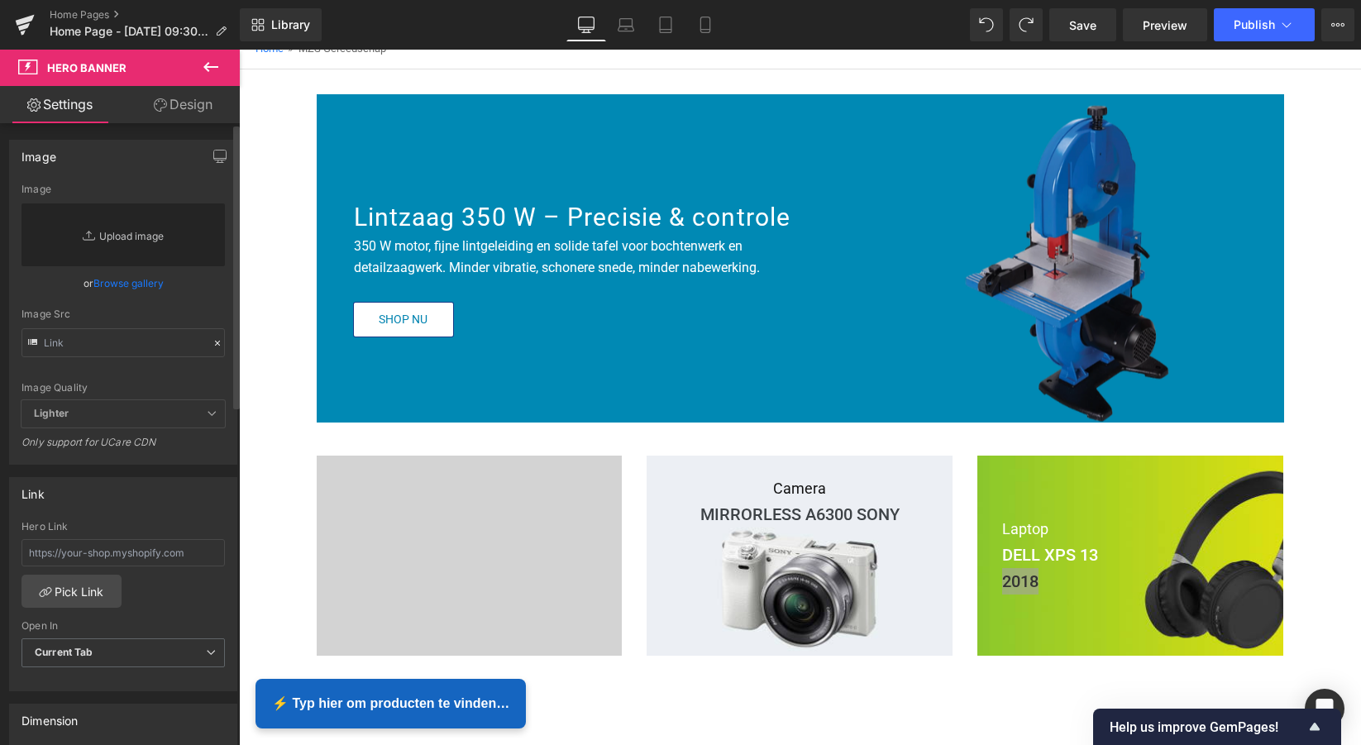
click at [126, 236] on link "Replace Image" at bounding box center [122, 234] width 203 height 63
type input "C:\fakepath\Scherm­afbeelding [DATE] 11.26.40.png"
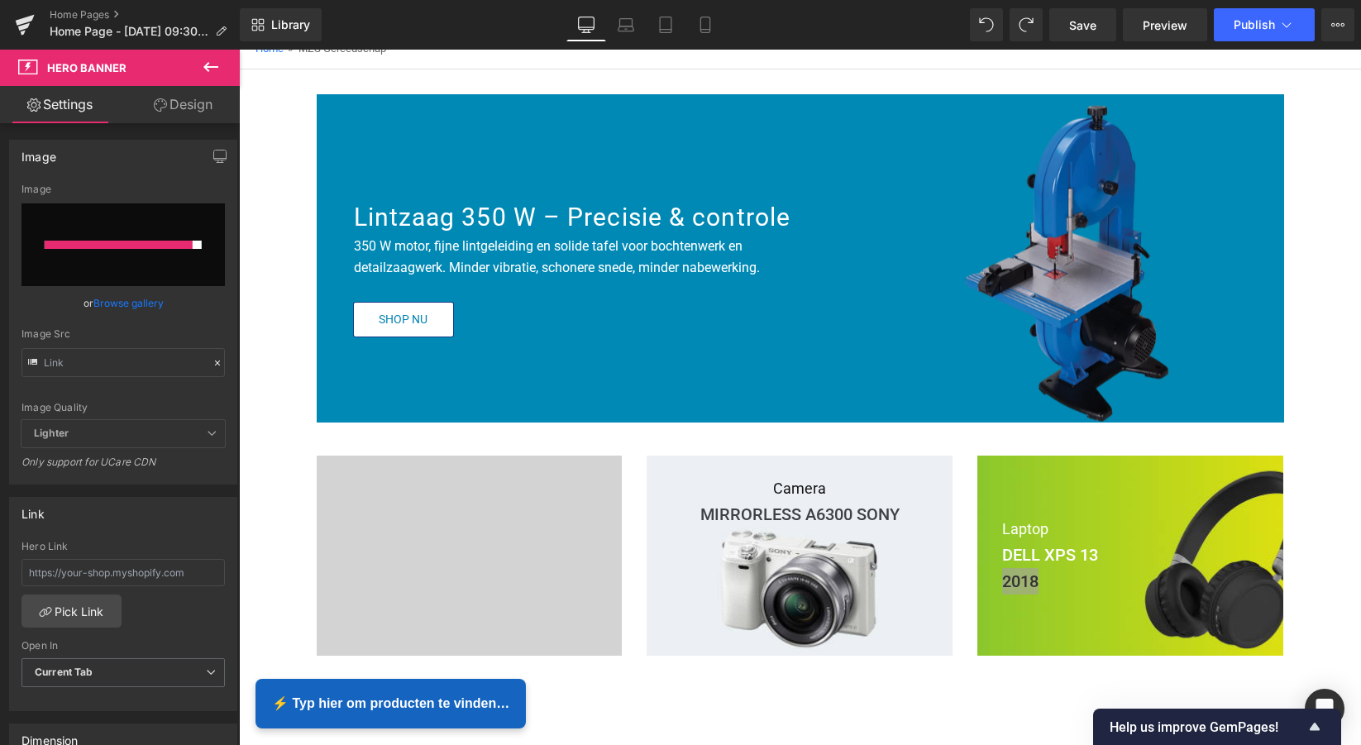
type input "[URL][DOMAIN_NAME]"
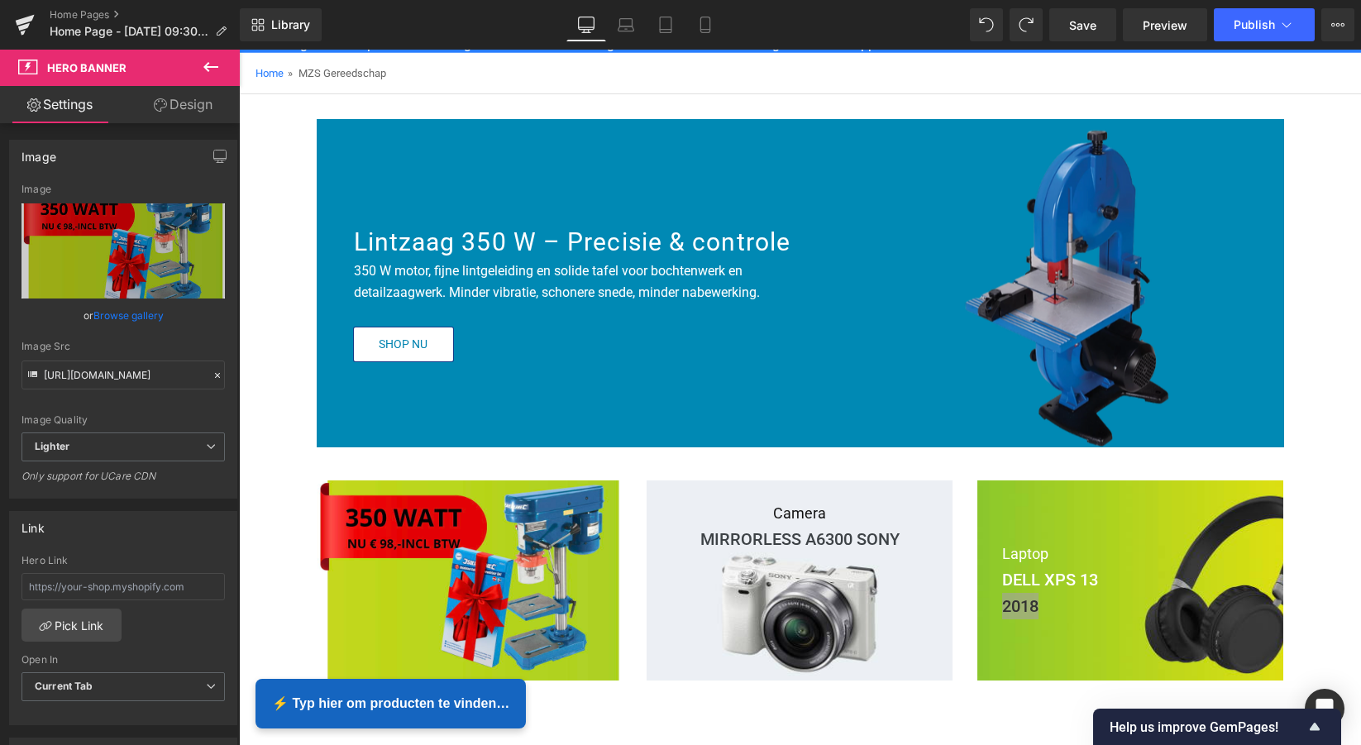
scroll to position [117, 0]
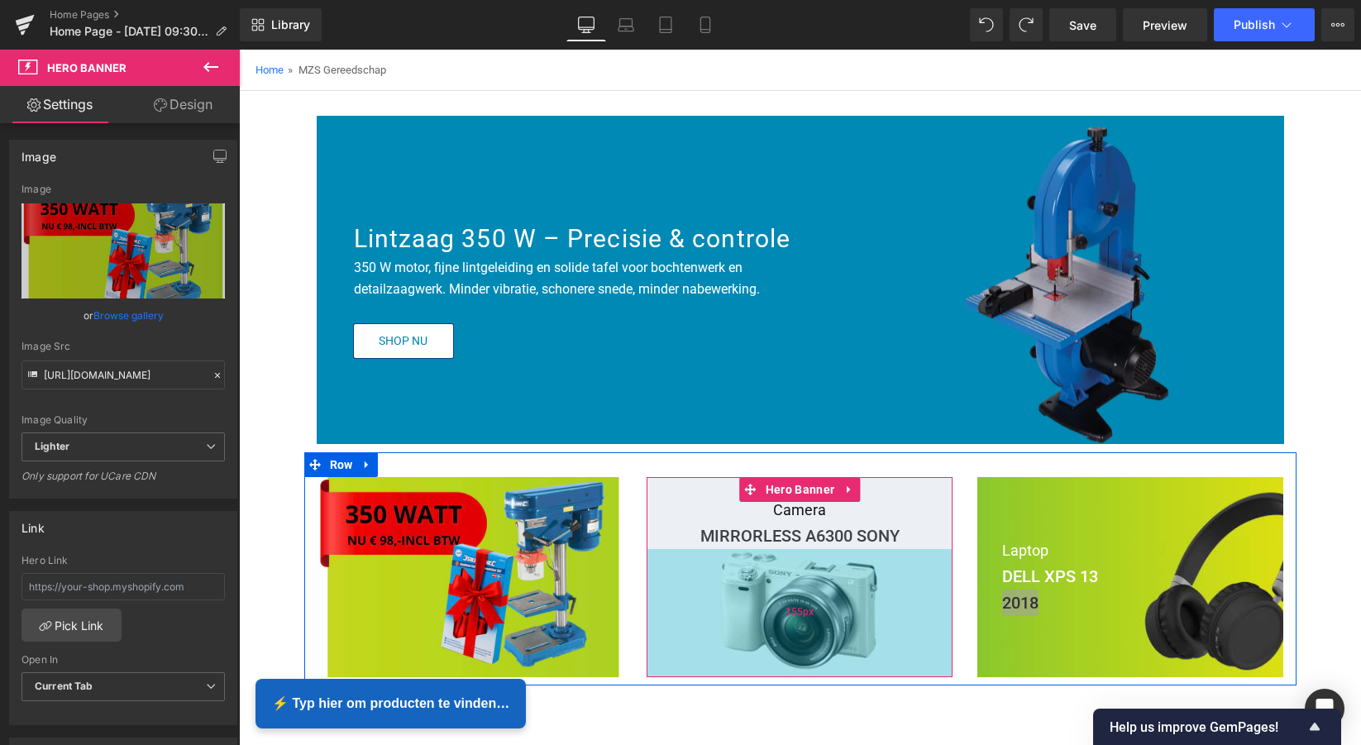
click at [833, 580] on div "155px" at bounding box center [800, 613] width 306 height 128
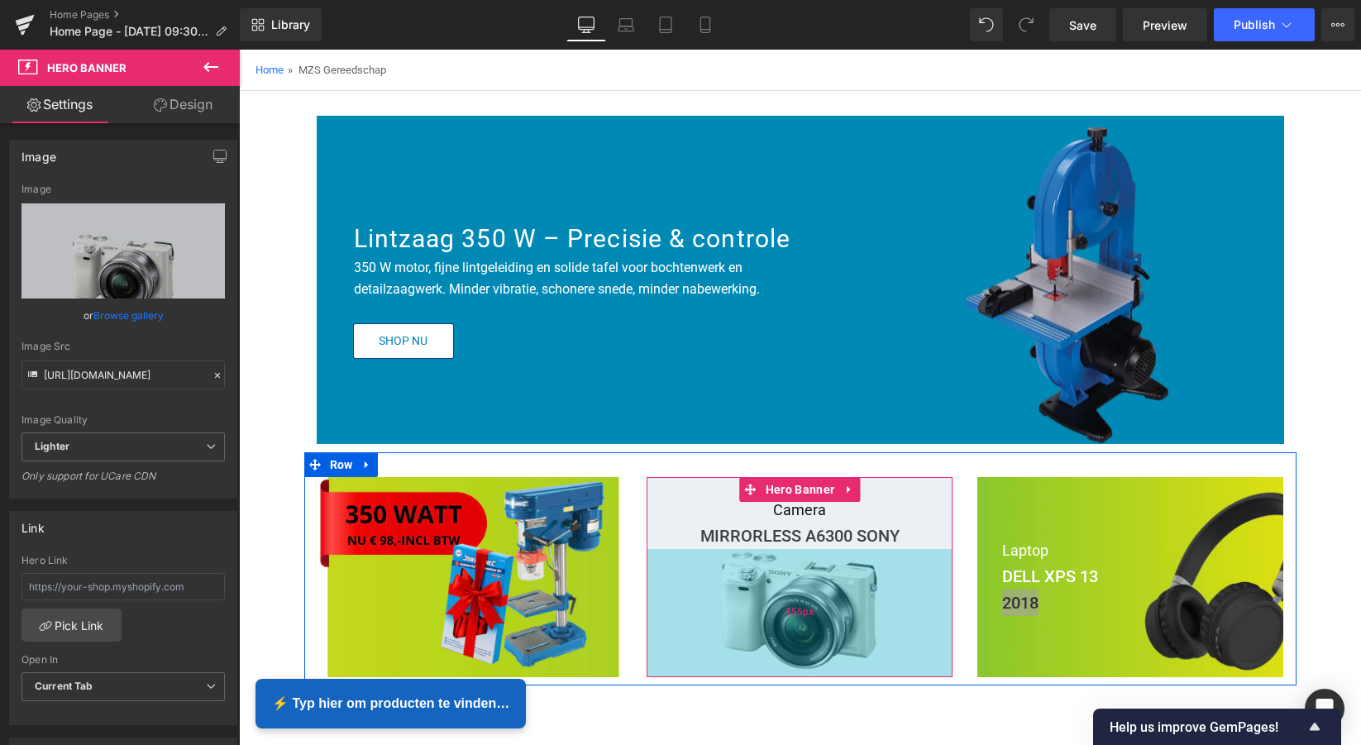
click at [798, 594] on div "155px" at bounding box center [800, 613] width 306 height 128
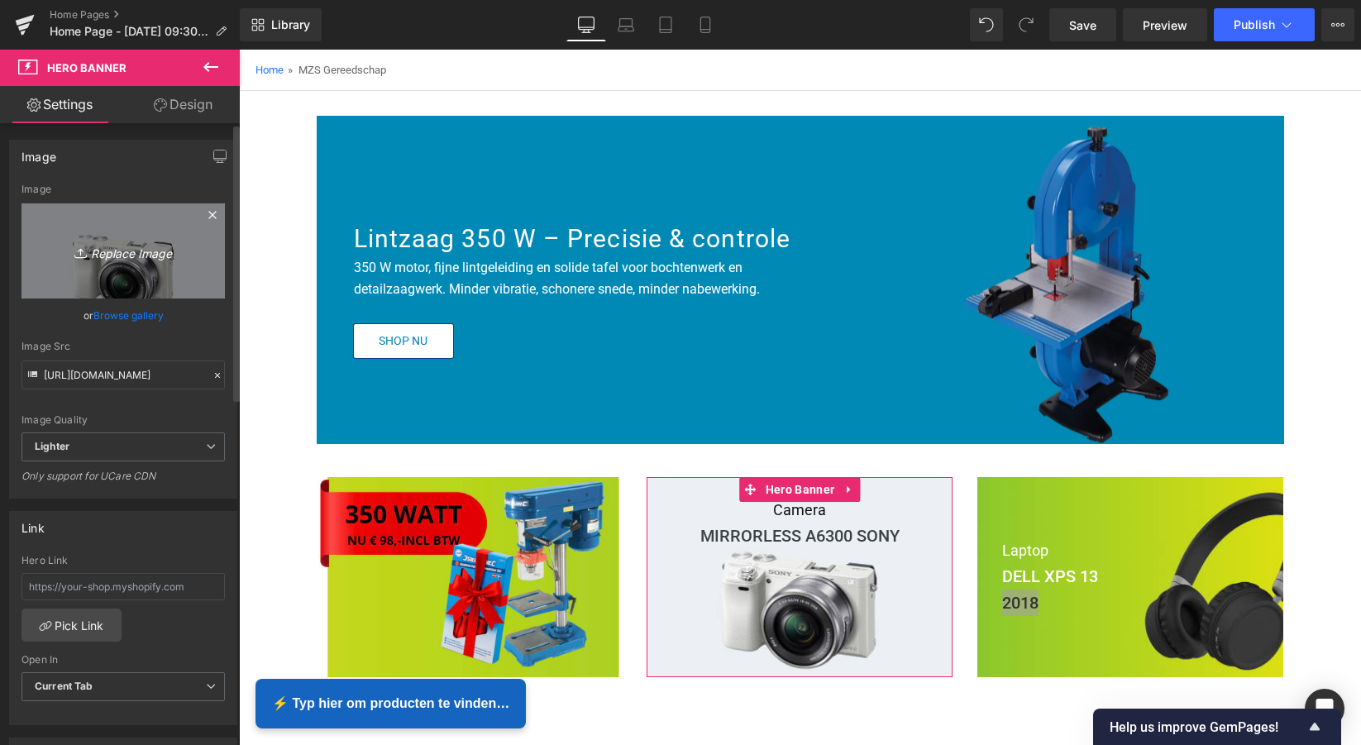
click at [126, 256] on icon "Replace Image" at bounding box center [123, 251] width 132 height 21
type input "C:\fakepath\Scherm­afbeelding [DATE] 11.32.27.png"
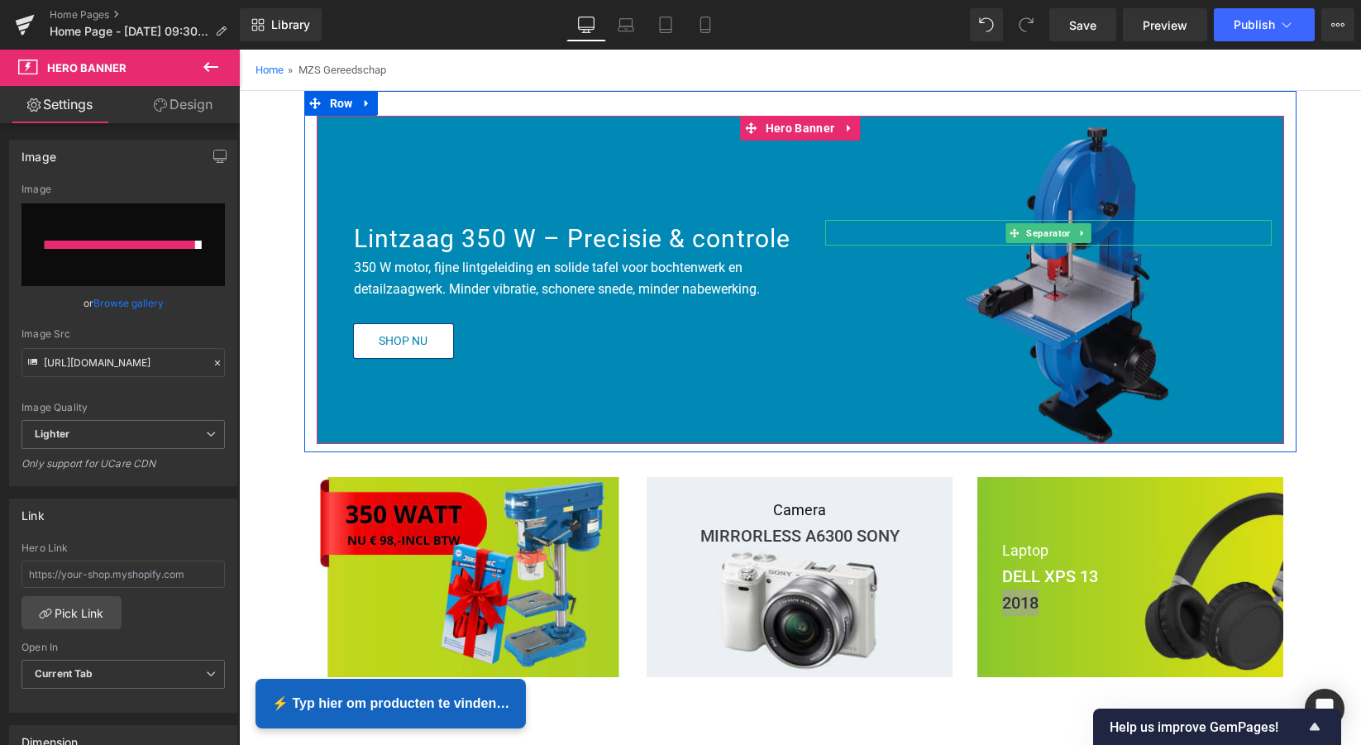
type input "[URL][DOMAIN_NAME]"
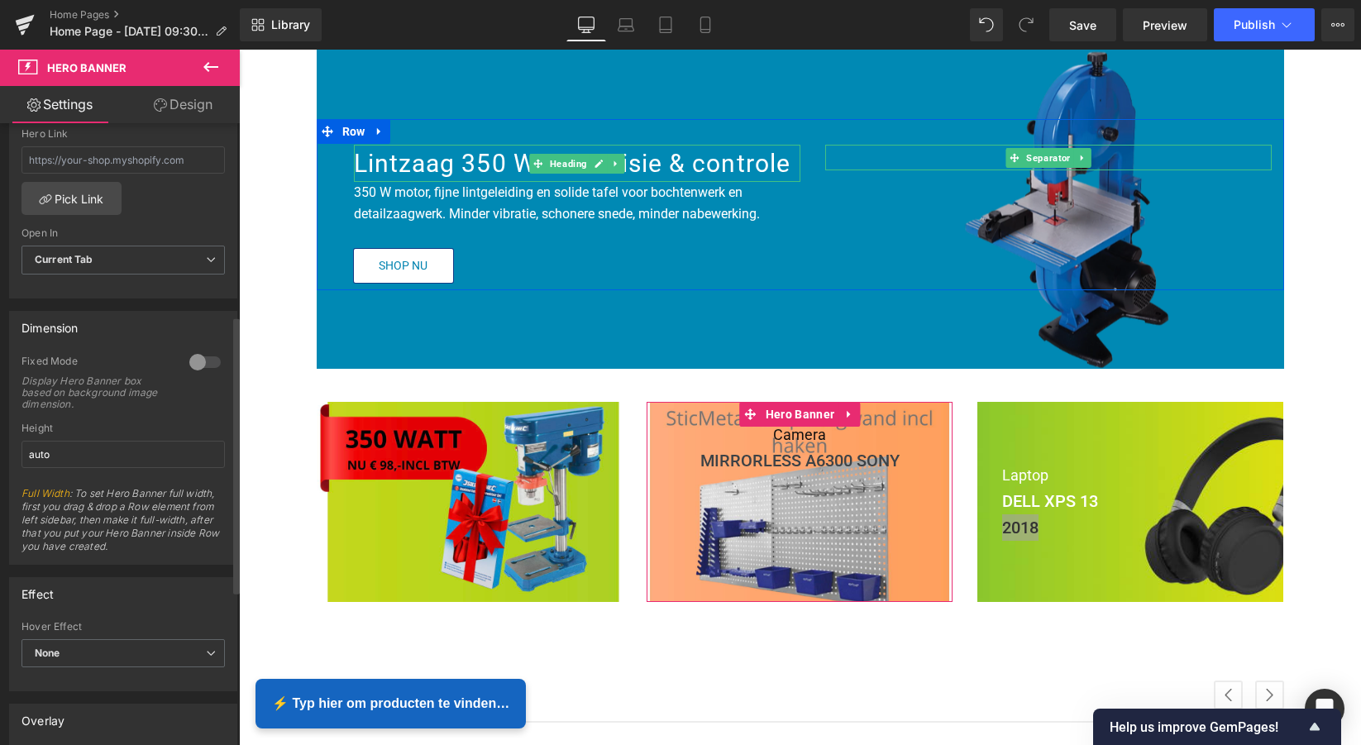
scroll to position [422, 0]
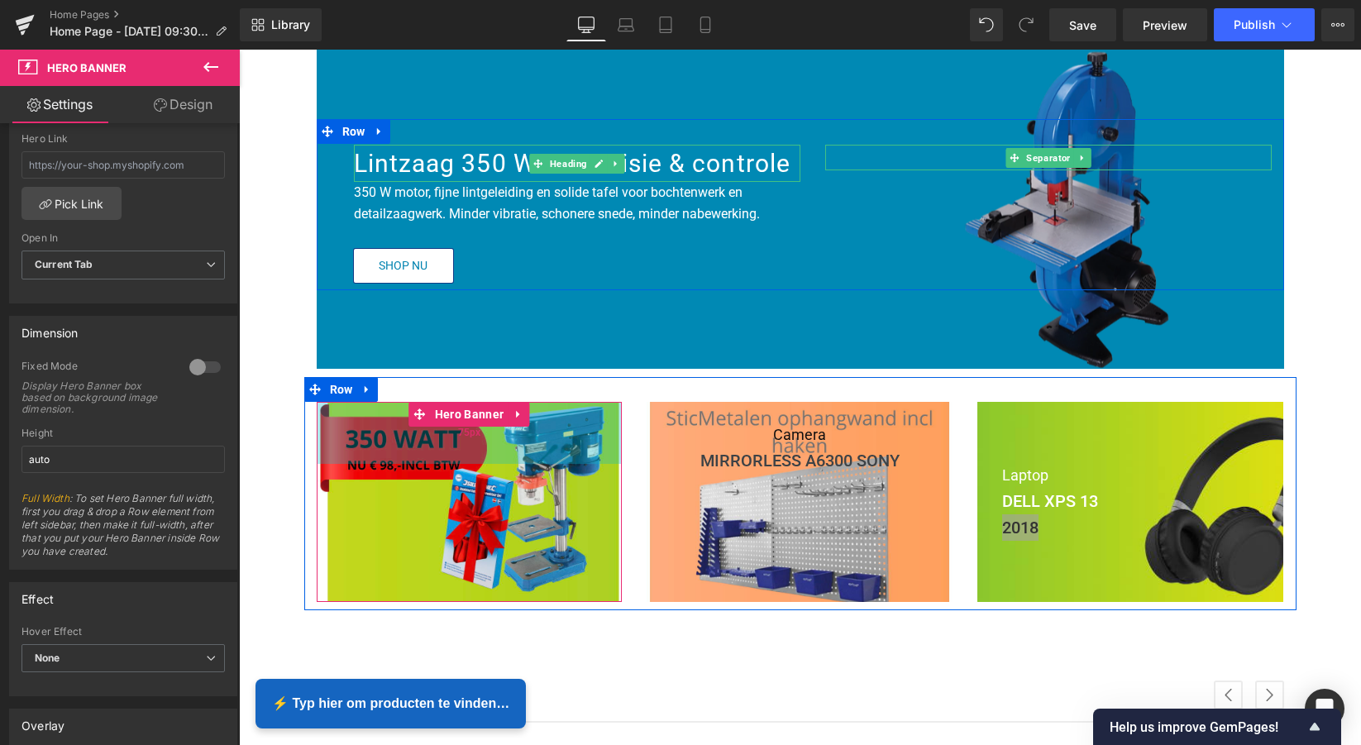
click at [519, 445] on div "75px" at bounding box center [470, 433] width 306 height 62
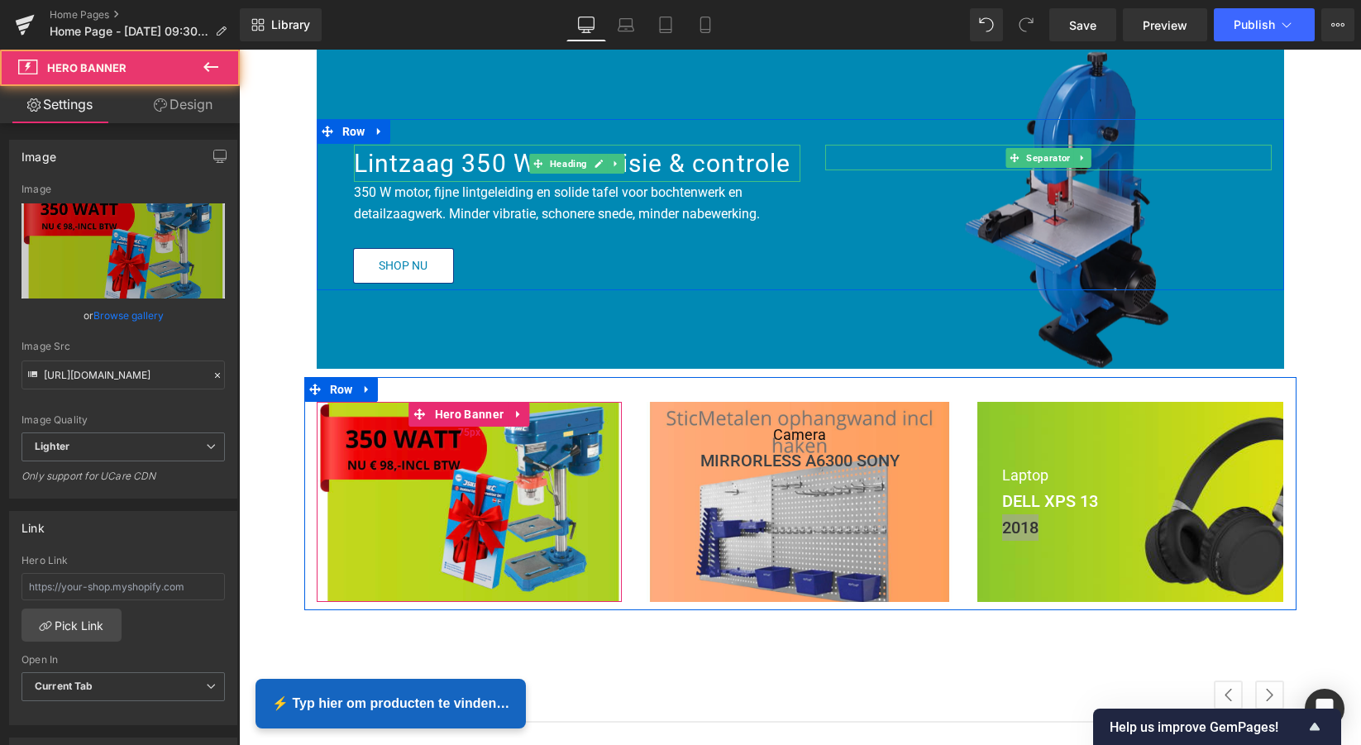
scroll to position [191, 0]
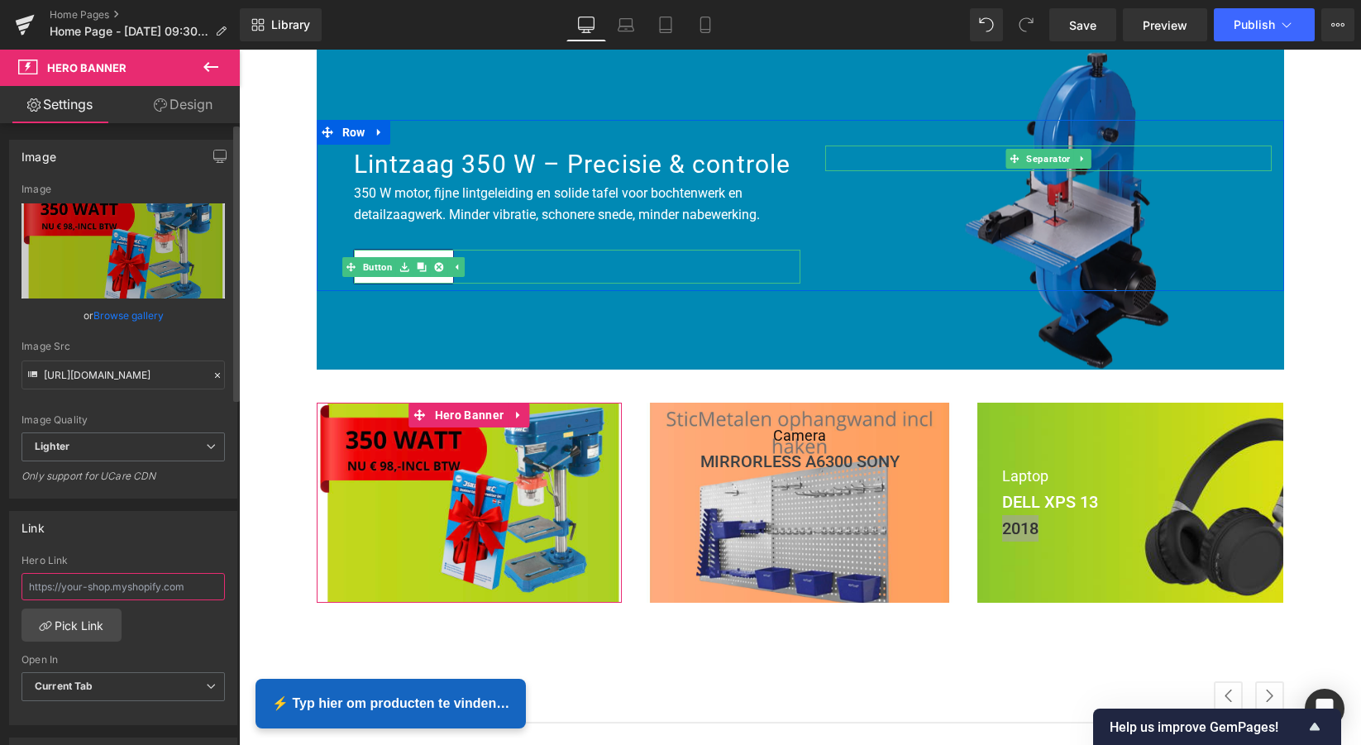
click at [193, 588] on input "text" at bounding box center [122, 586] width 203 height 27
drag, startPoint x: 197, startPoint y: 587, endPoint x: 12, endPoint y: 585, distance: 185.2
click at [12, 585] on div "Hero Link Pick Link Current Tab New Tab Open In Current Tab Current Tab New Tab" at bounding box center [123, 640] width 227 height 170
paste input "[URL][DOMAIN_NAME]"
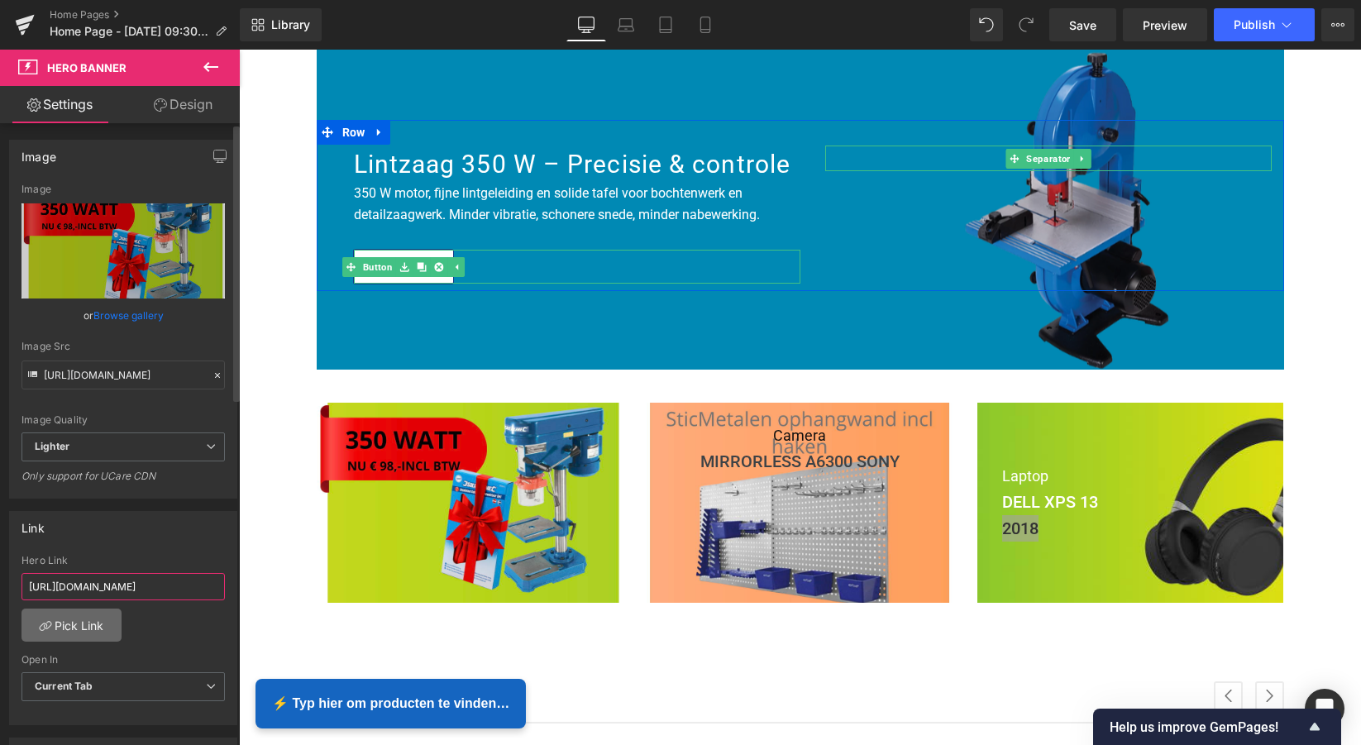
type input "[URL][DOMAIN_NAME]"
click at [76, 624] on link "Pick Link" at bounding box center [71, 625] width 100 height 33
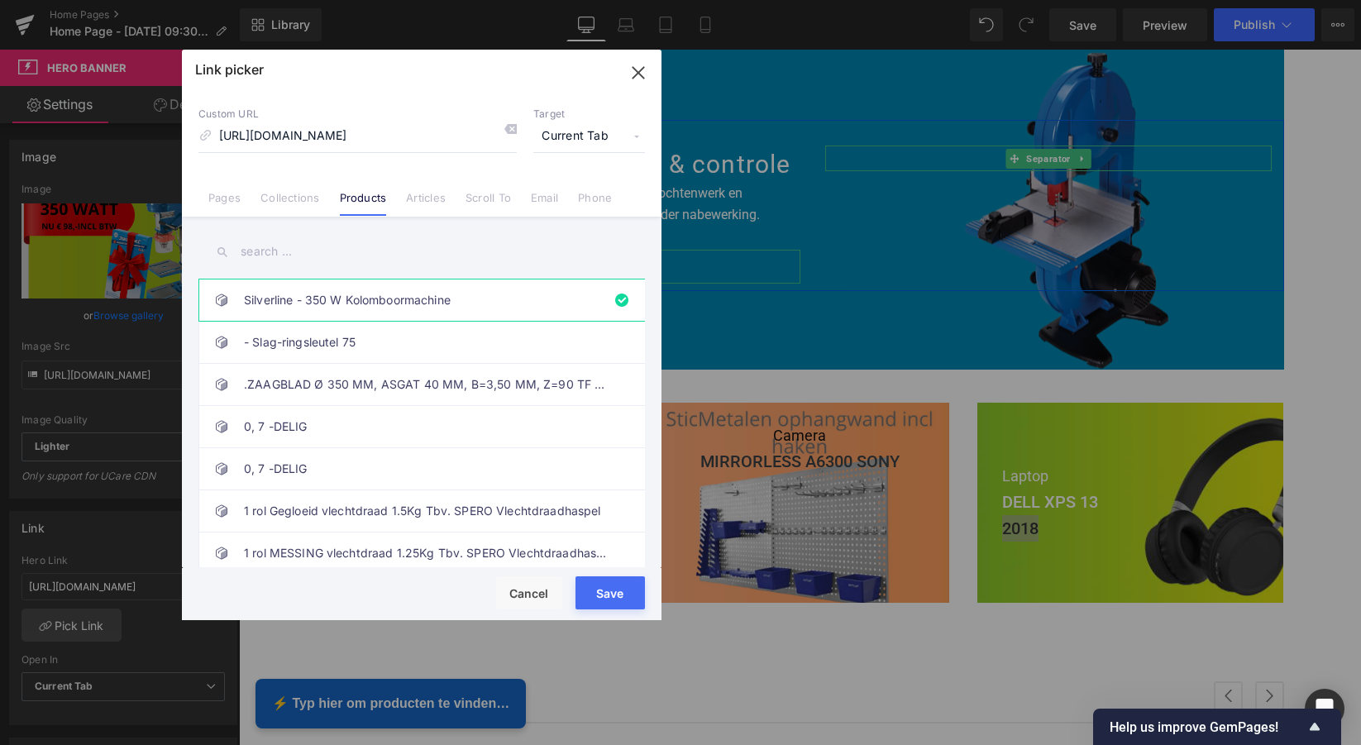
click at [614, 593] on button "Save" at bounding box center [610, 592] width 69 height 33
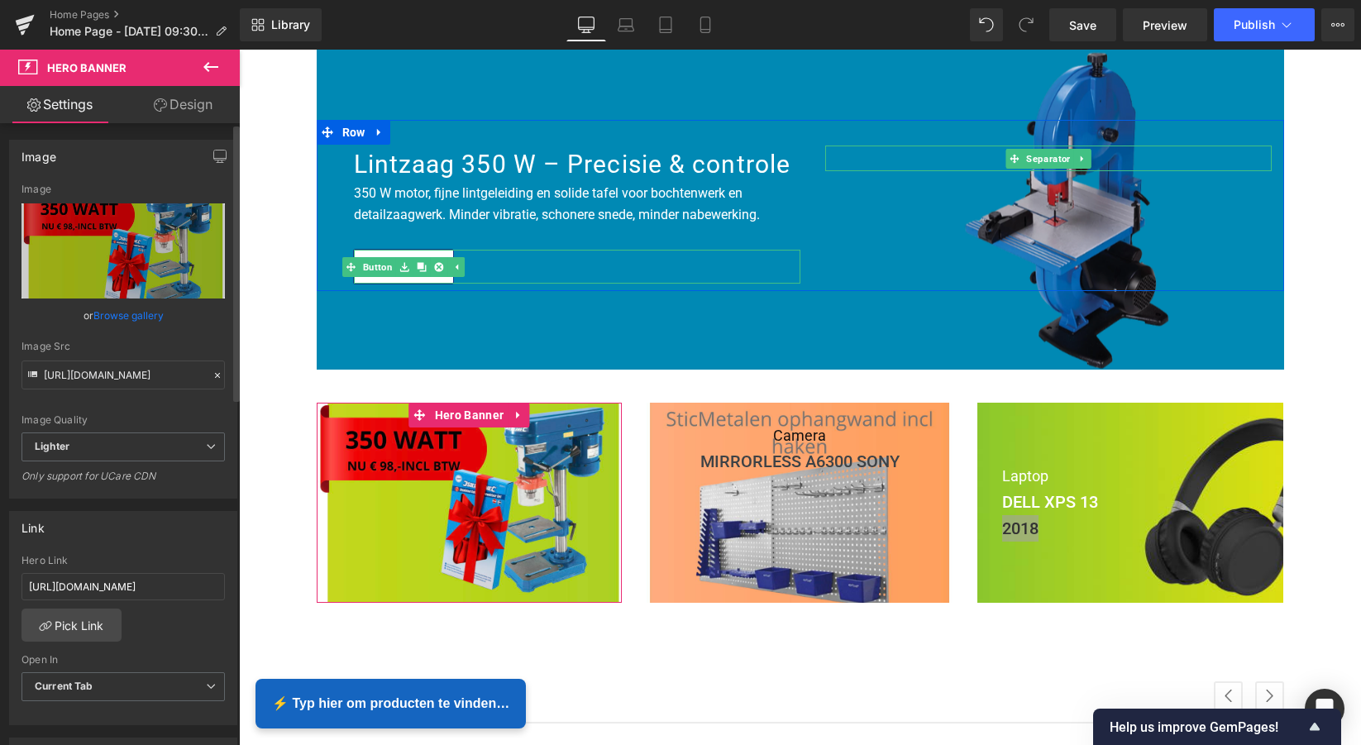
click at [183, 521] on div "Link" at bounding box center [123, 527] width 227 height 31
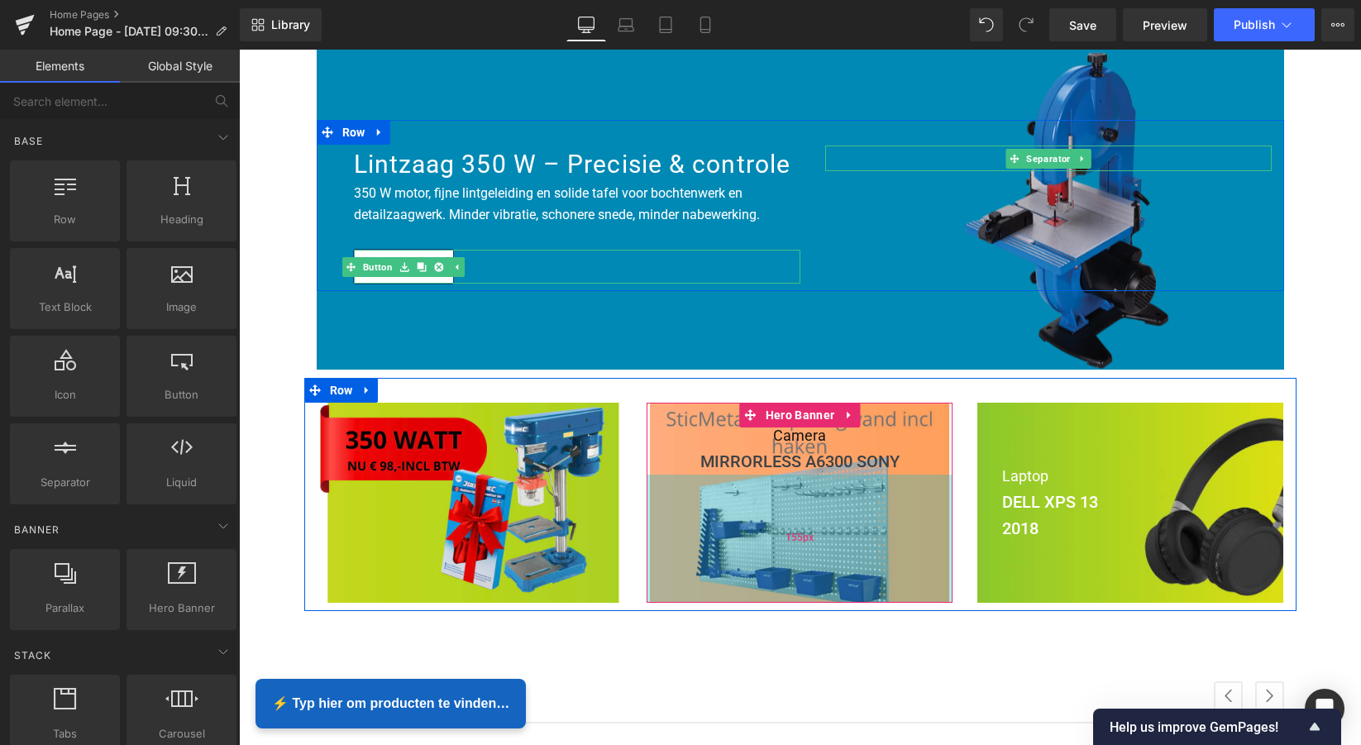
click at [810, 499] on div "155px" at bounding box center [800, 539] width 306 height 128
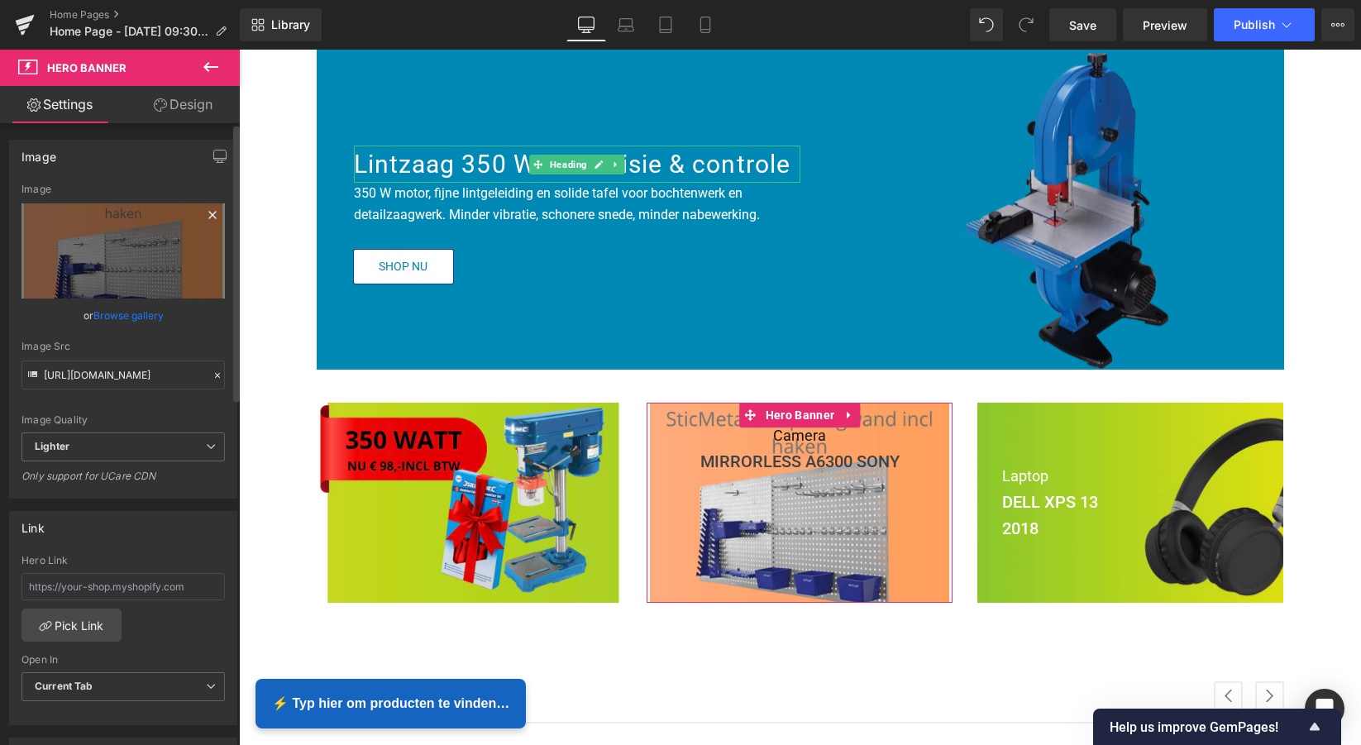
click at [208, 216] on icon at bounding box center [211, 214] width 7 height 7
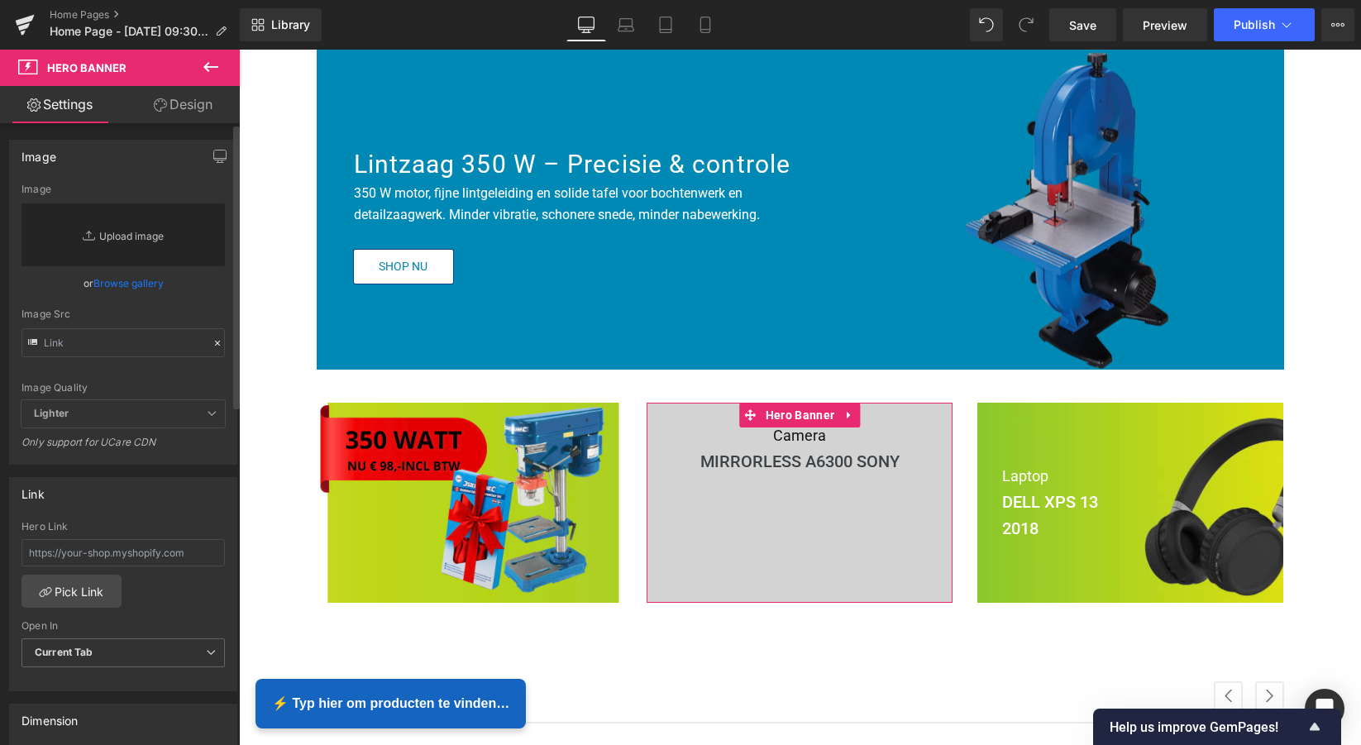
click at [120, 236] on link "Replace Image" at bounding box center [122, 234] width 203 height 63
type input "C:\fakepath\Scherm­afbeelding [DATE] 11.35.07.png"
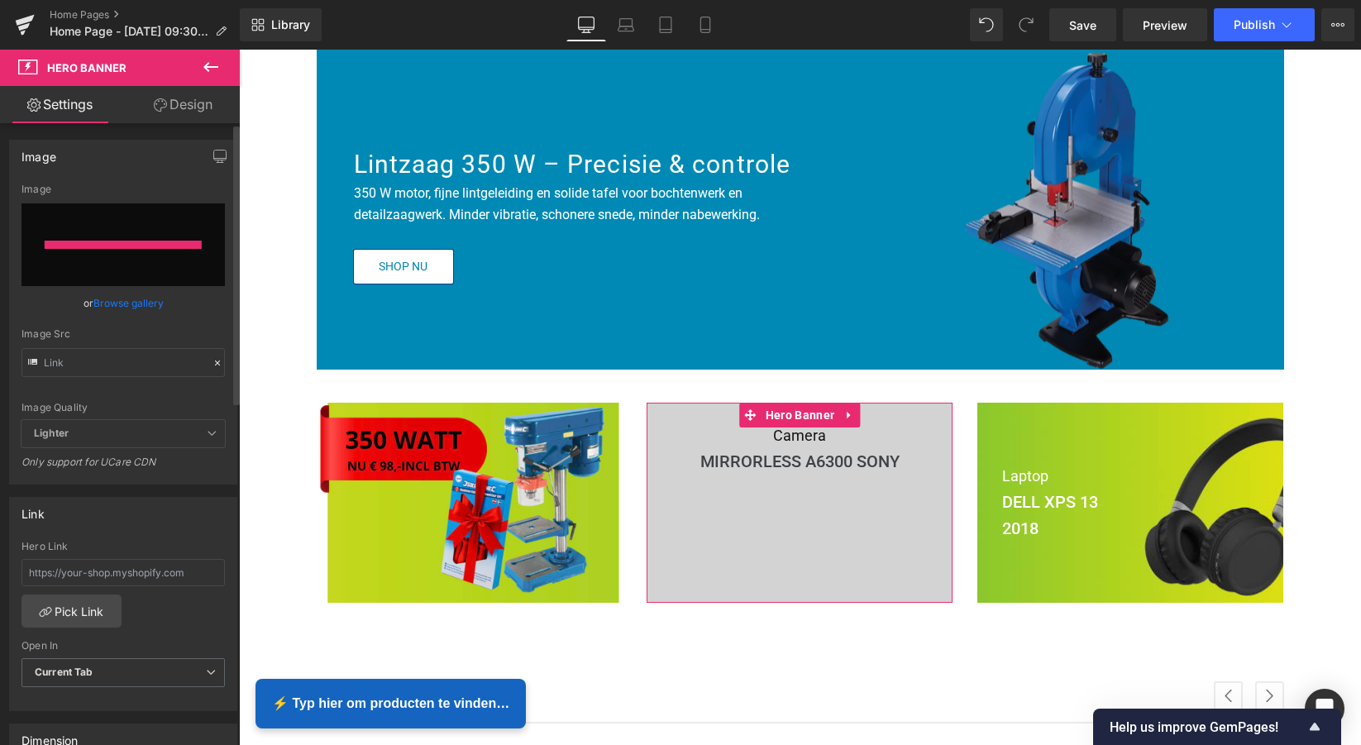
type input "[URL][DOMAIN_NAME]"
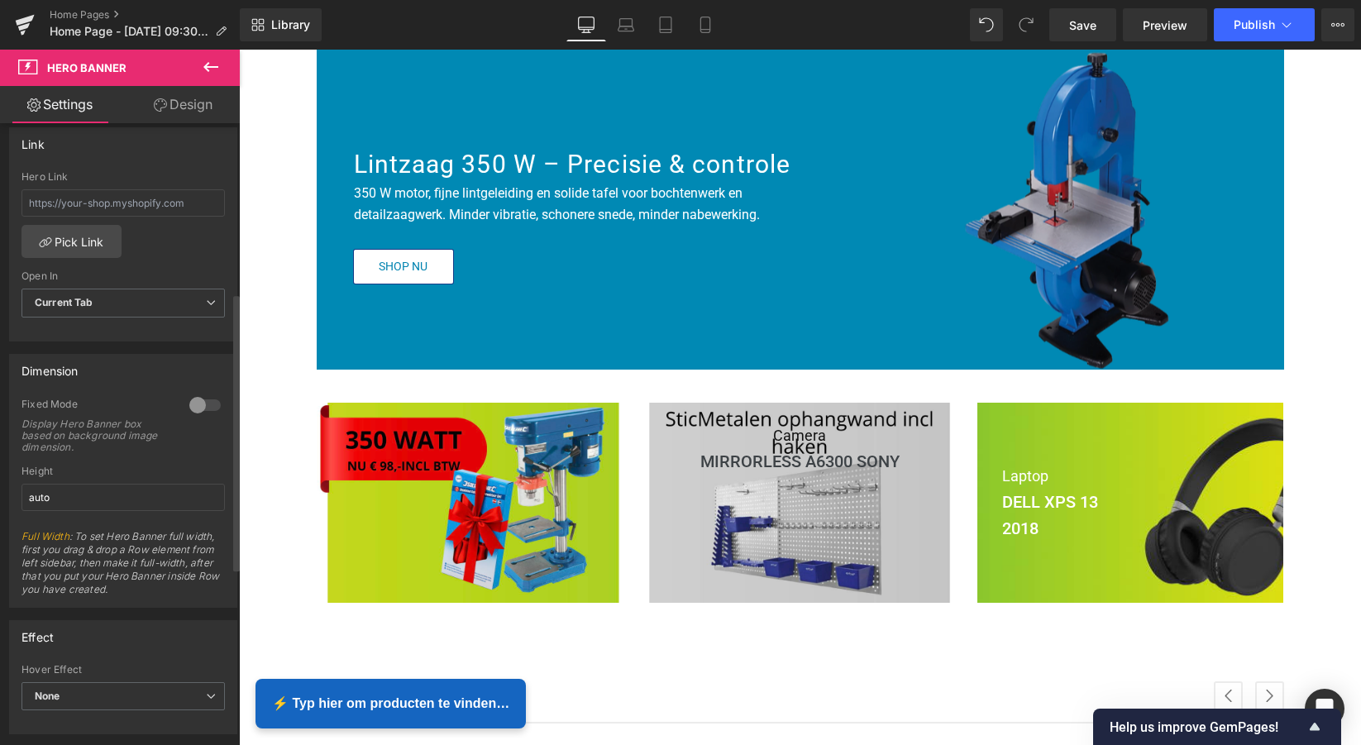
scroll to position [380, 0]
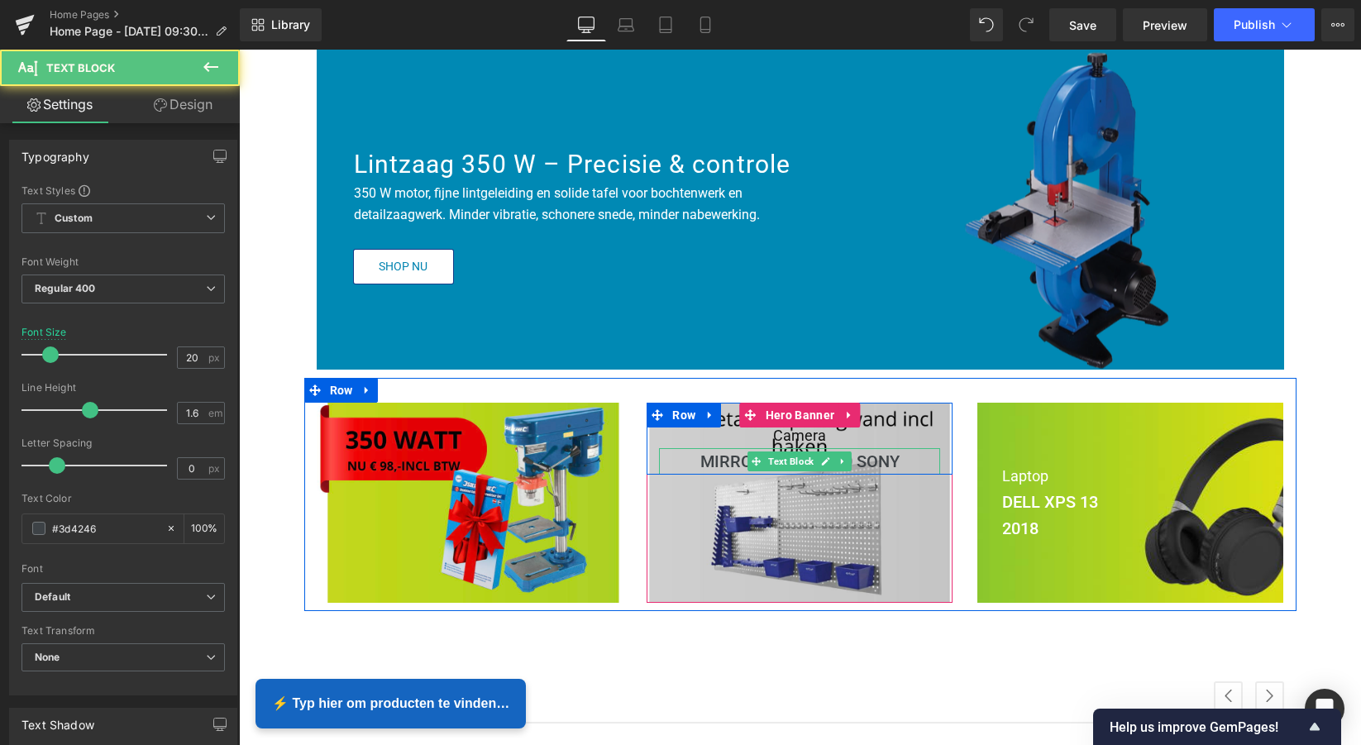
click at [718, 459] on b "MIRRORLESS A6300 SONY" at bounding box center [799, 461] width 199 height 20
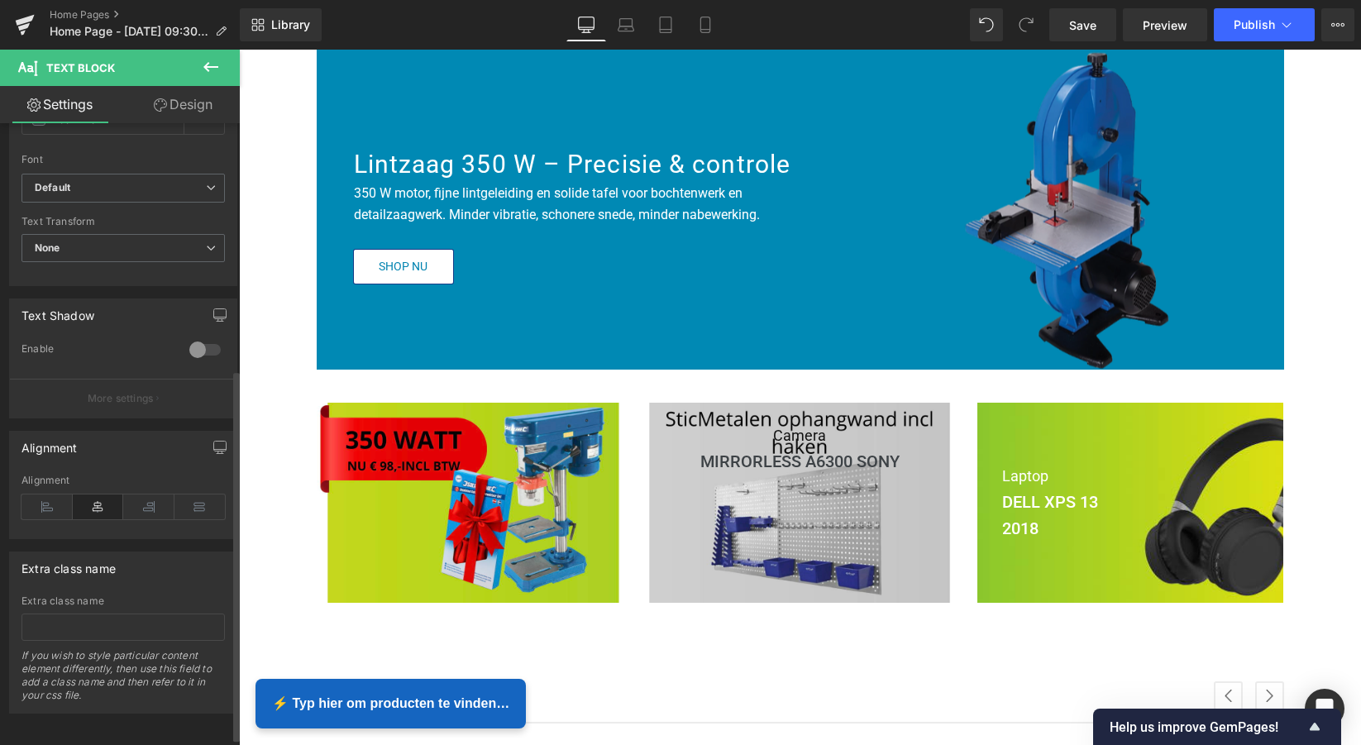
scroll to position [412, 0]
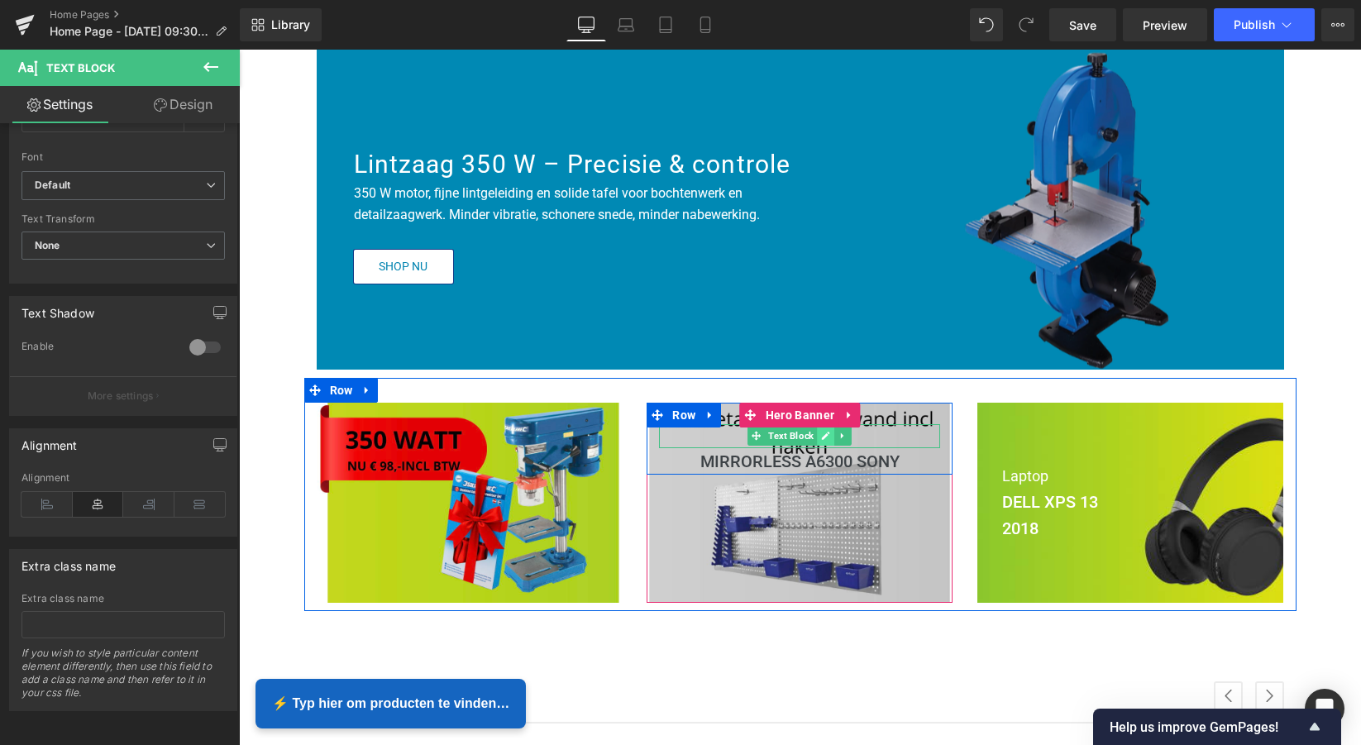
click at [824, 437] on icon at bounding box center [825, 436] width 9 height 10
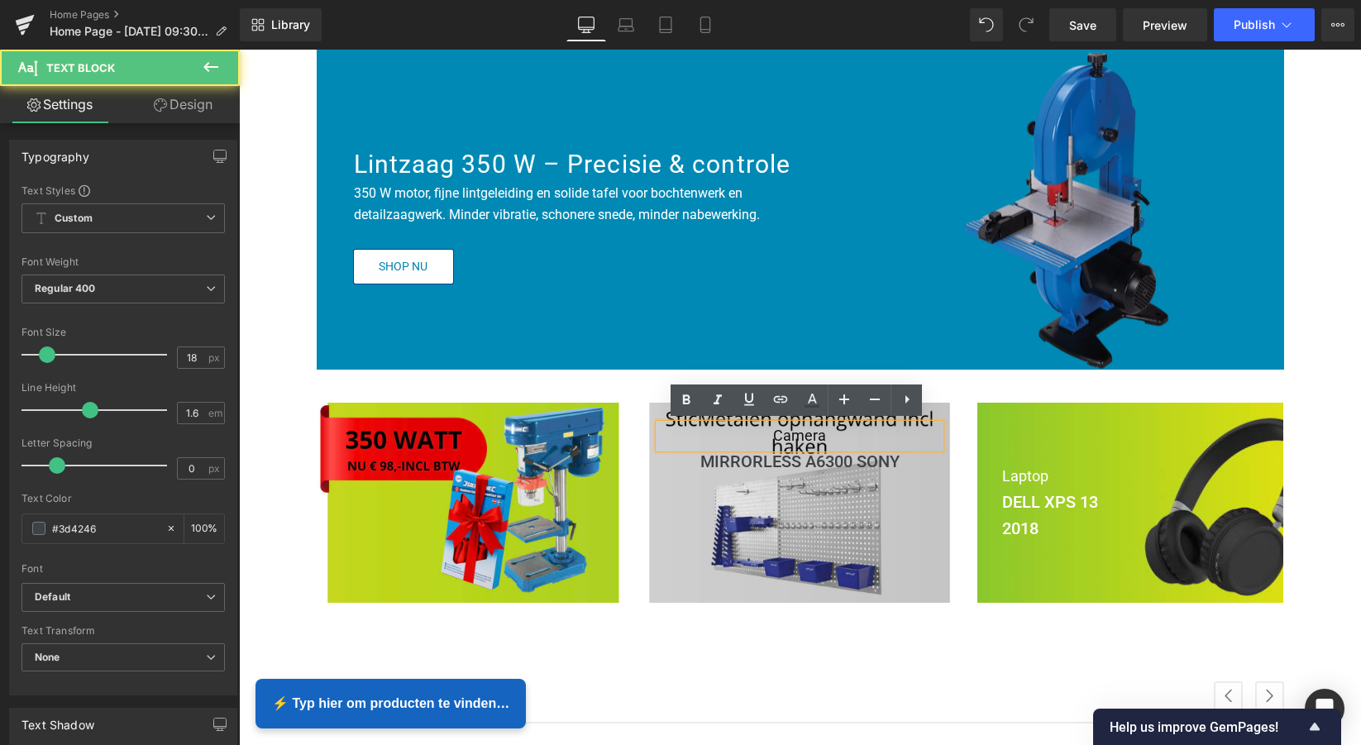
click at [825, 436] on p "Camera" at bounding box center [799, 436] width 281 height 24
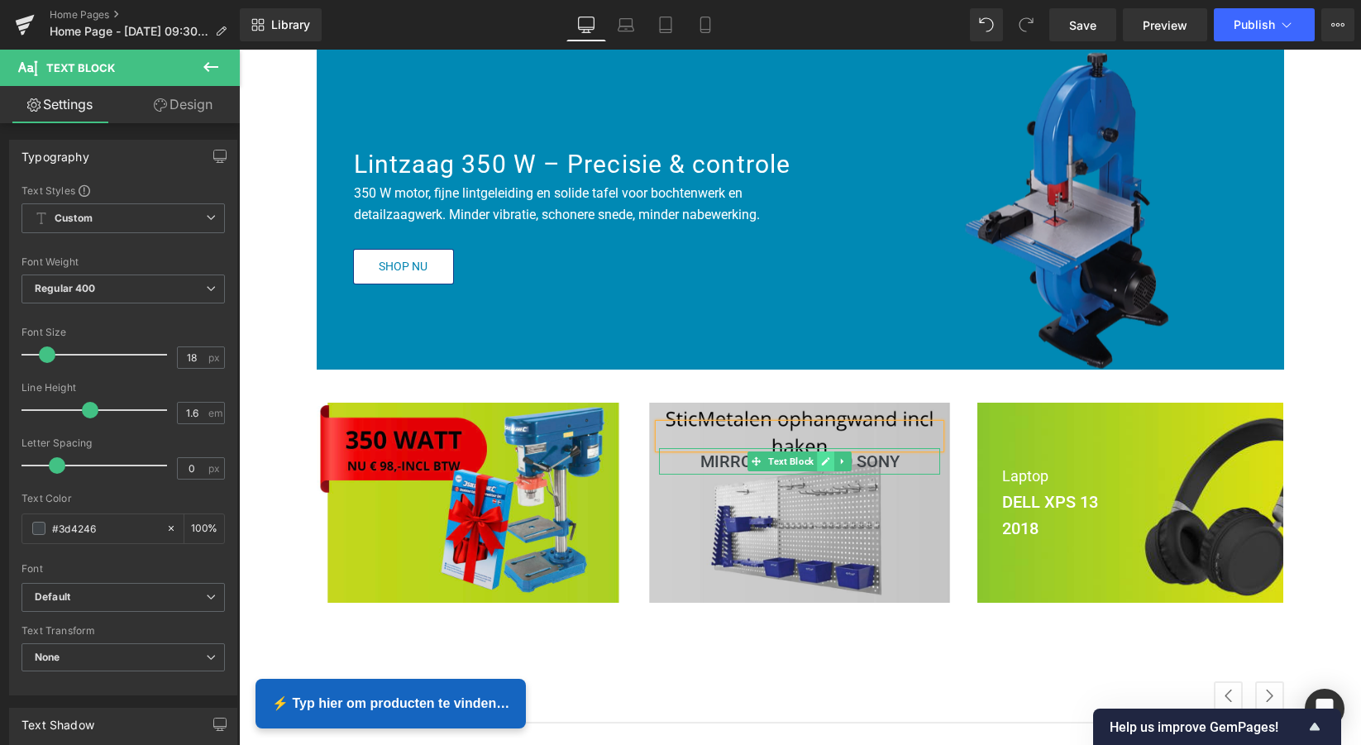
click at [831, 454] on link at bounding box center [826, 461] width 17 height 20
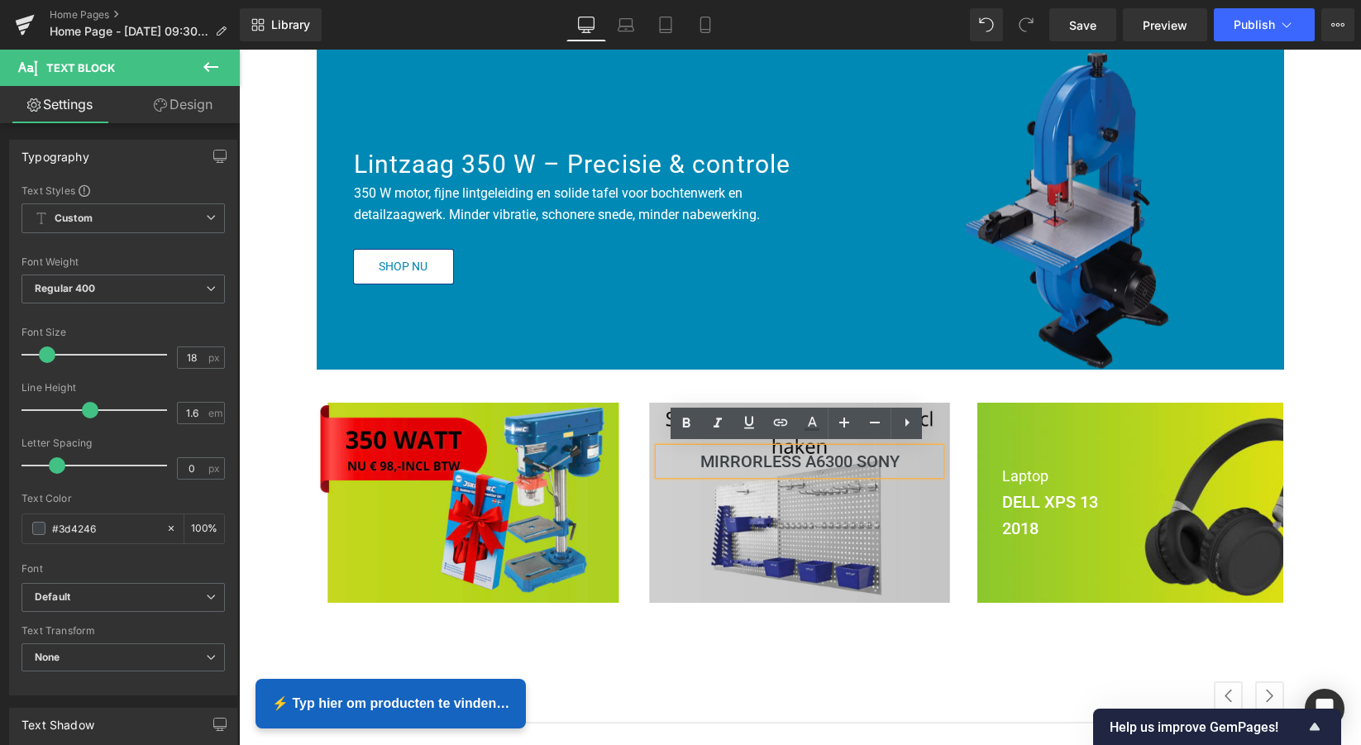
click at [889, 461] on b "MIRRORLESS A6300 SONY" at bounding box center [799, 461] width 199 height 20
click at [898, 458] on p "MIRRORLESS A6300 SONY" at bounding box center [799, 461] width 281 height 26
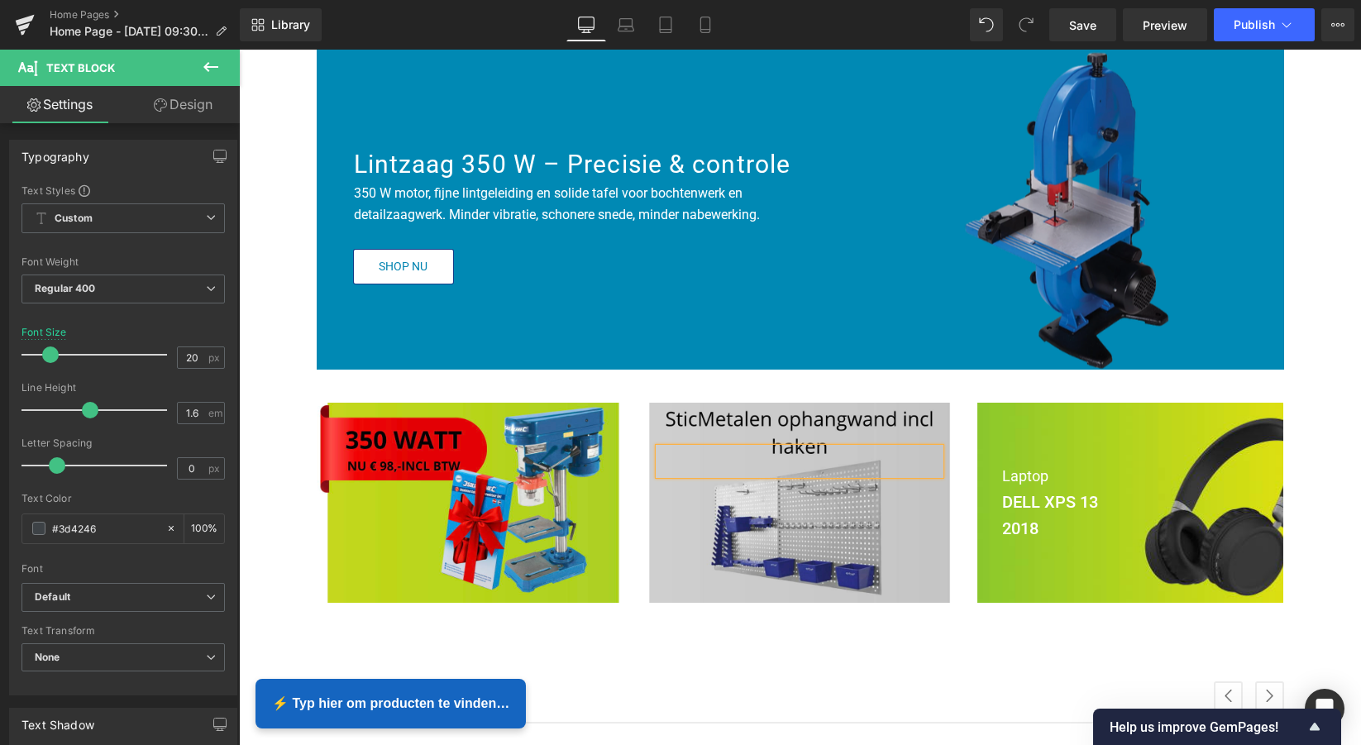
click at [931, 385] on div "Text Block Text Block Row Hero Banner 75px 74px Text Block Text Block Row Hero …" at bounding box center [800, 494] width 992 height 233
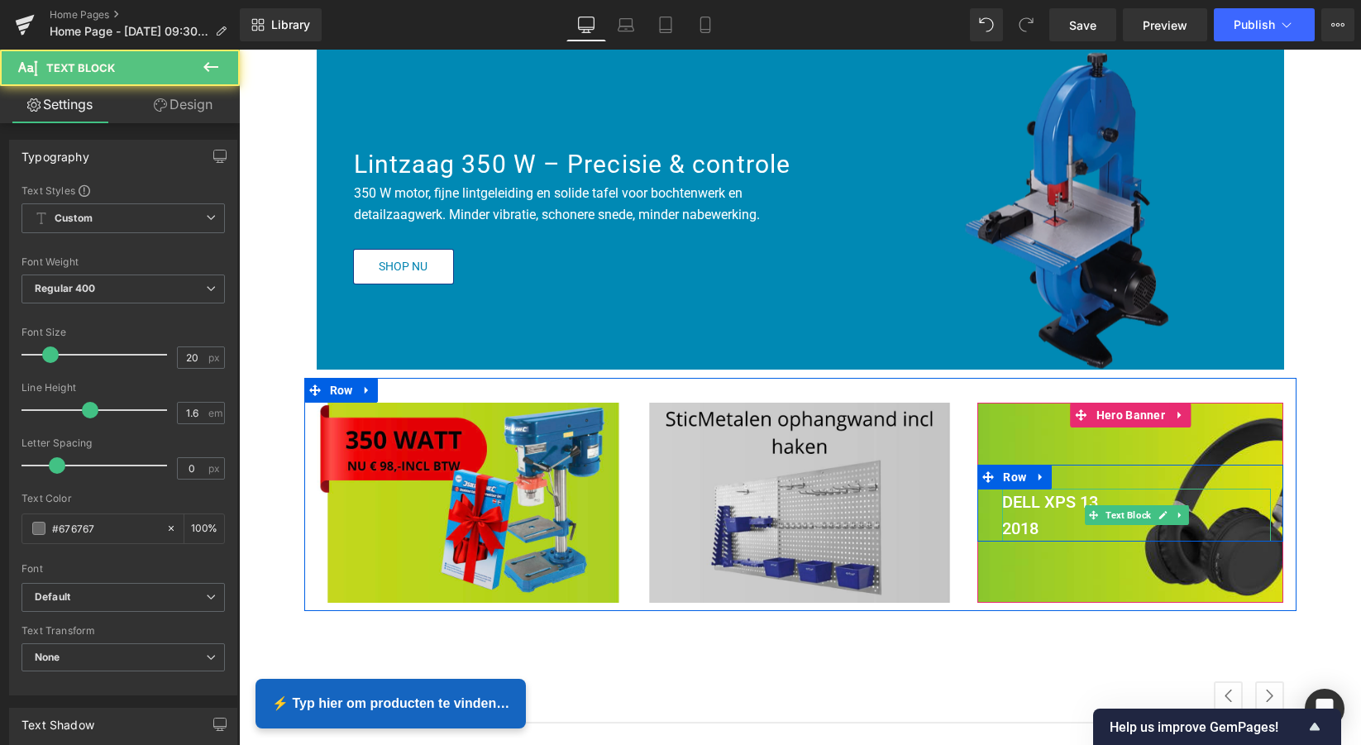
click at [1102, 492] on p "DELL XPS 13" at bounding box center [1136, 502] width 269 height 26
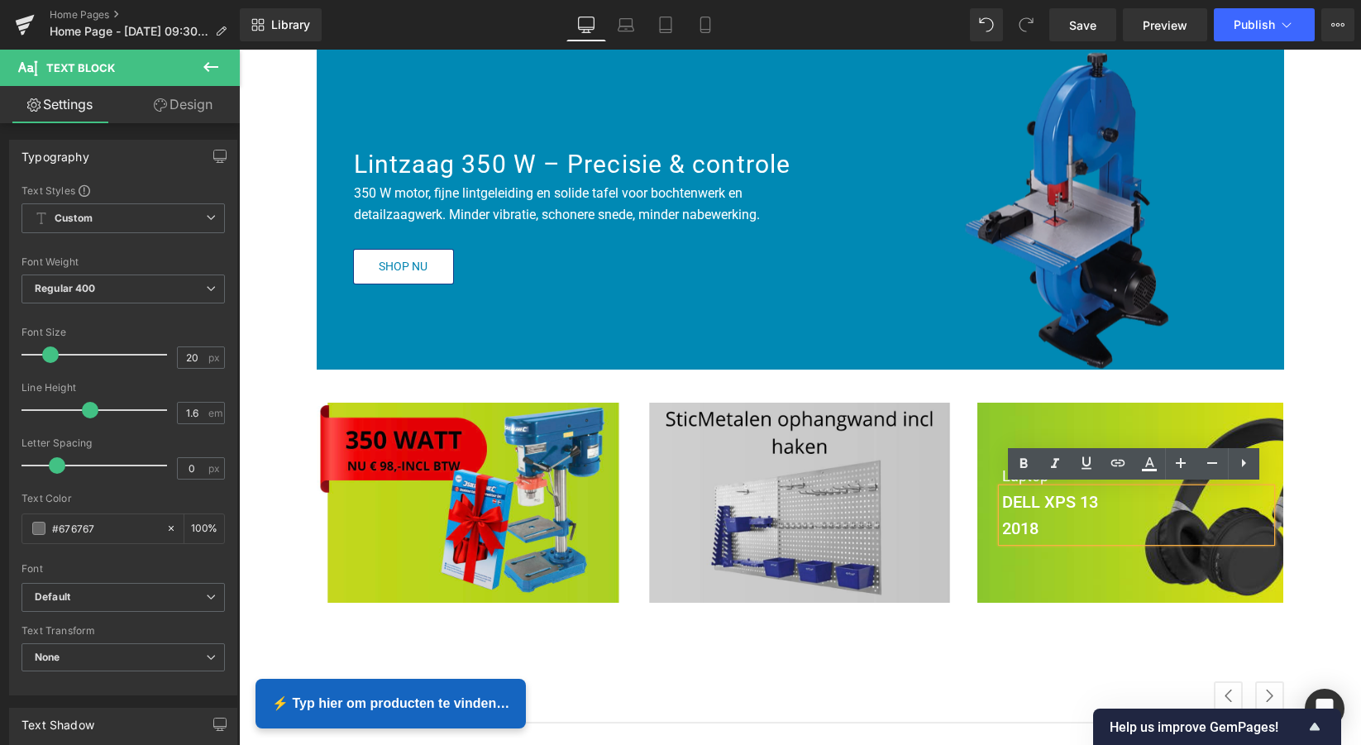
click at [1063, 438] on div at bounding box center [1130, 503] width 306 height 200
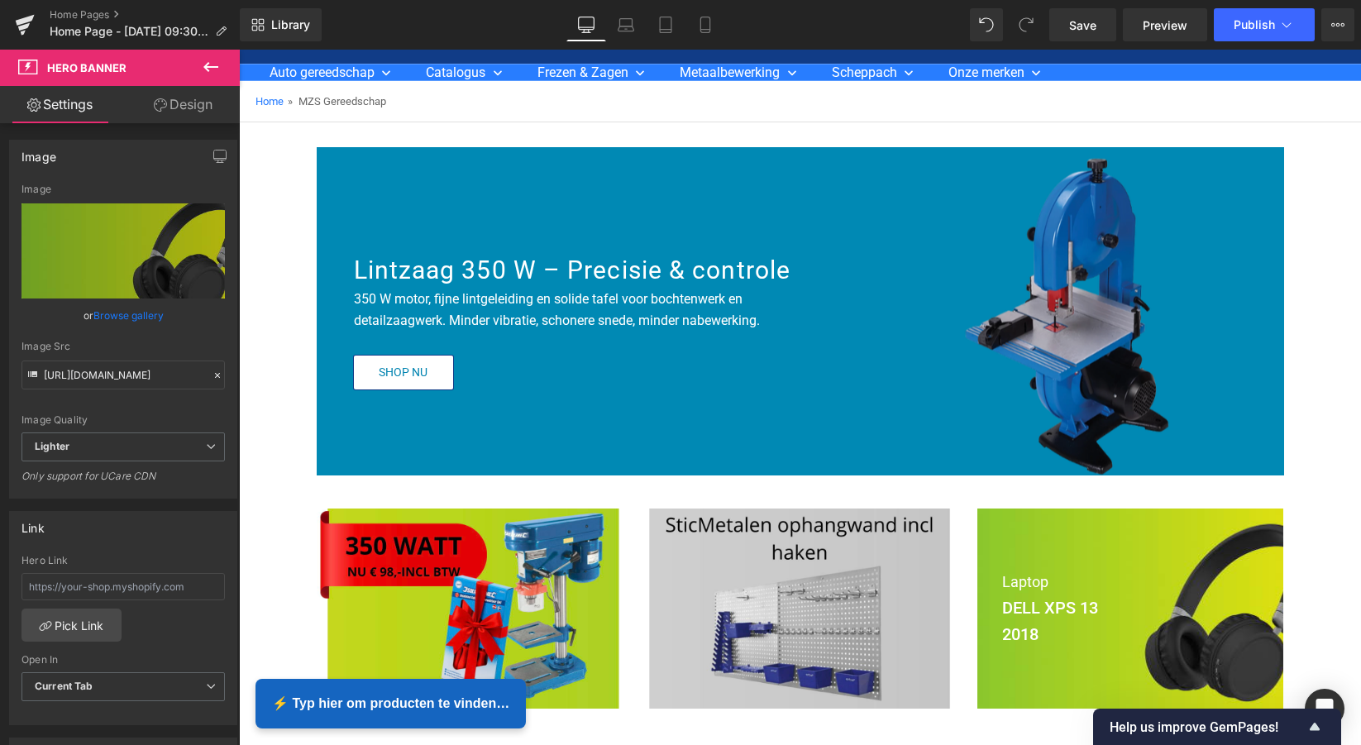
scroll to position [80, 0]
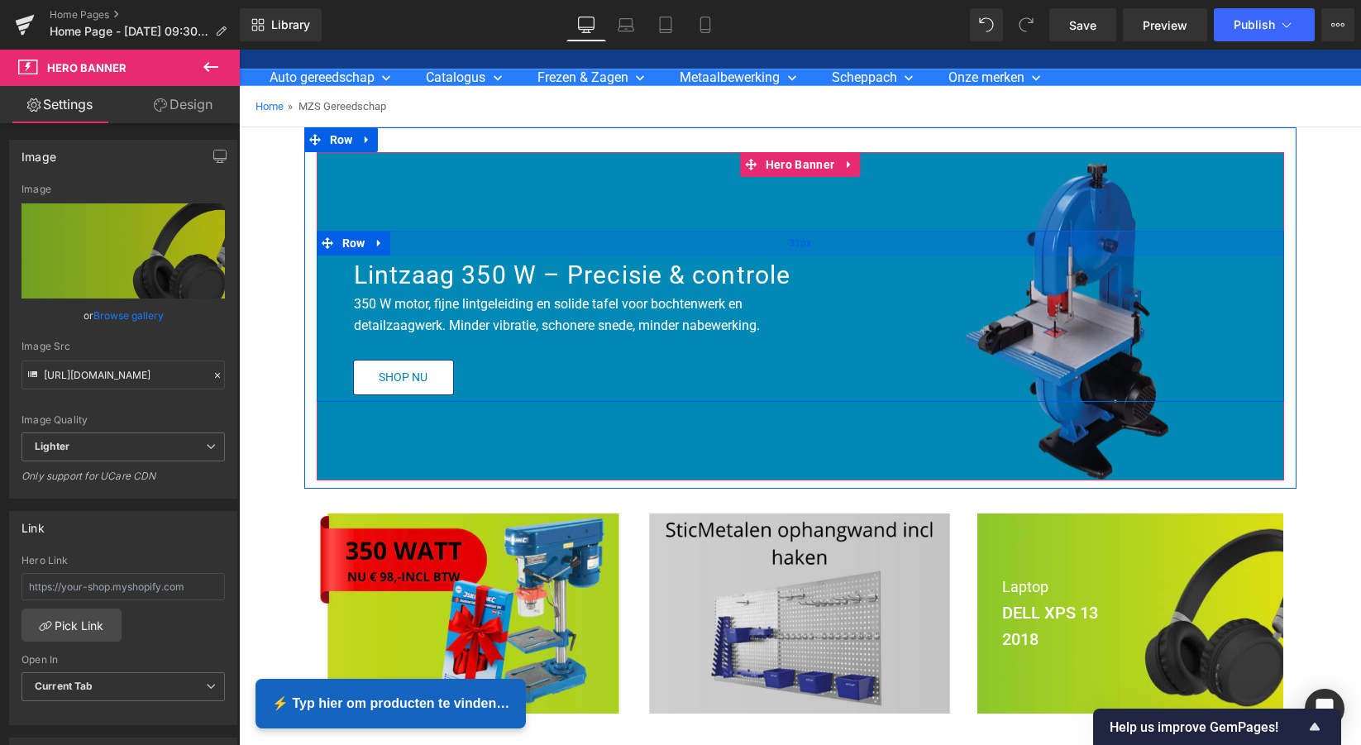
click at [894, 249] on div "31px" at bounding box center [800, 244] width 967 height 26
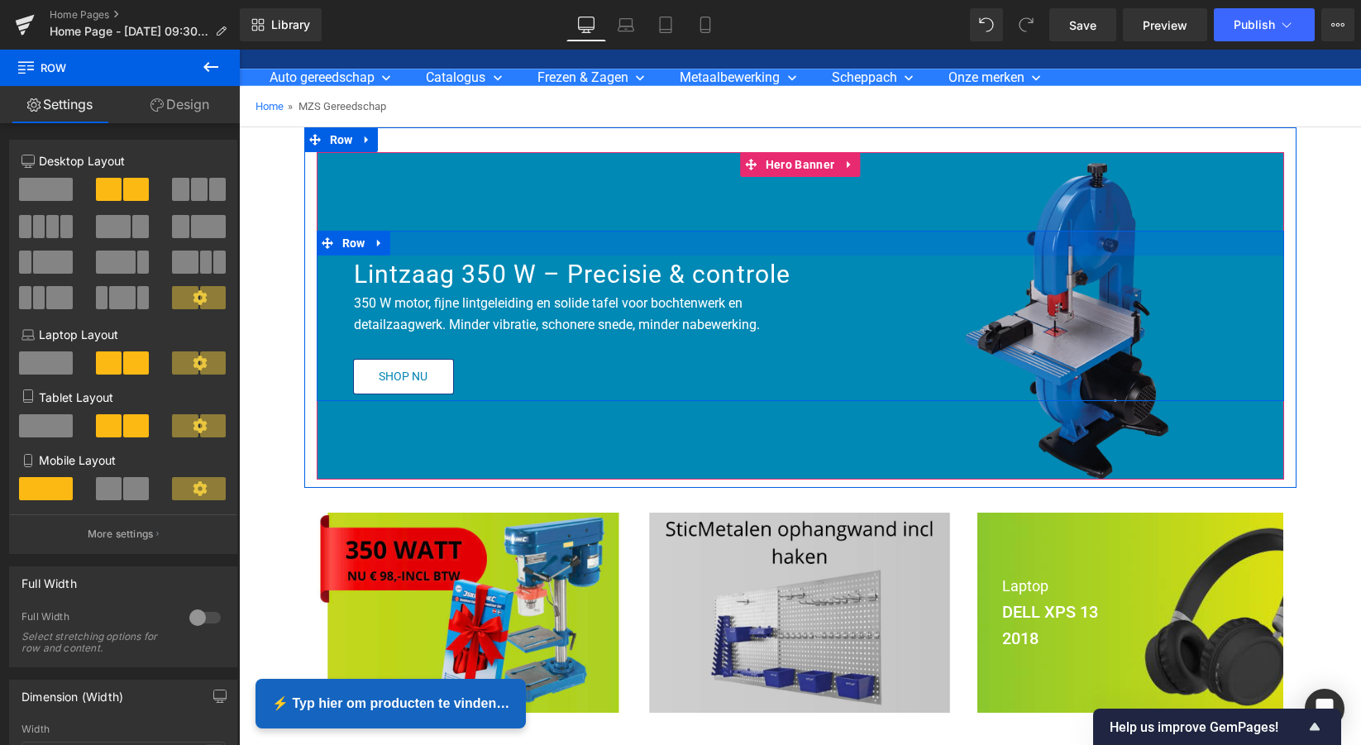
click at [895, 233] on div at bounding box center [800, 243] width 967 height 25
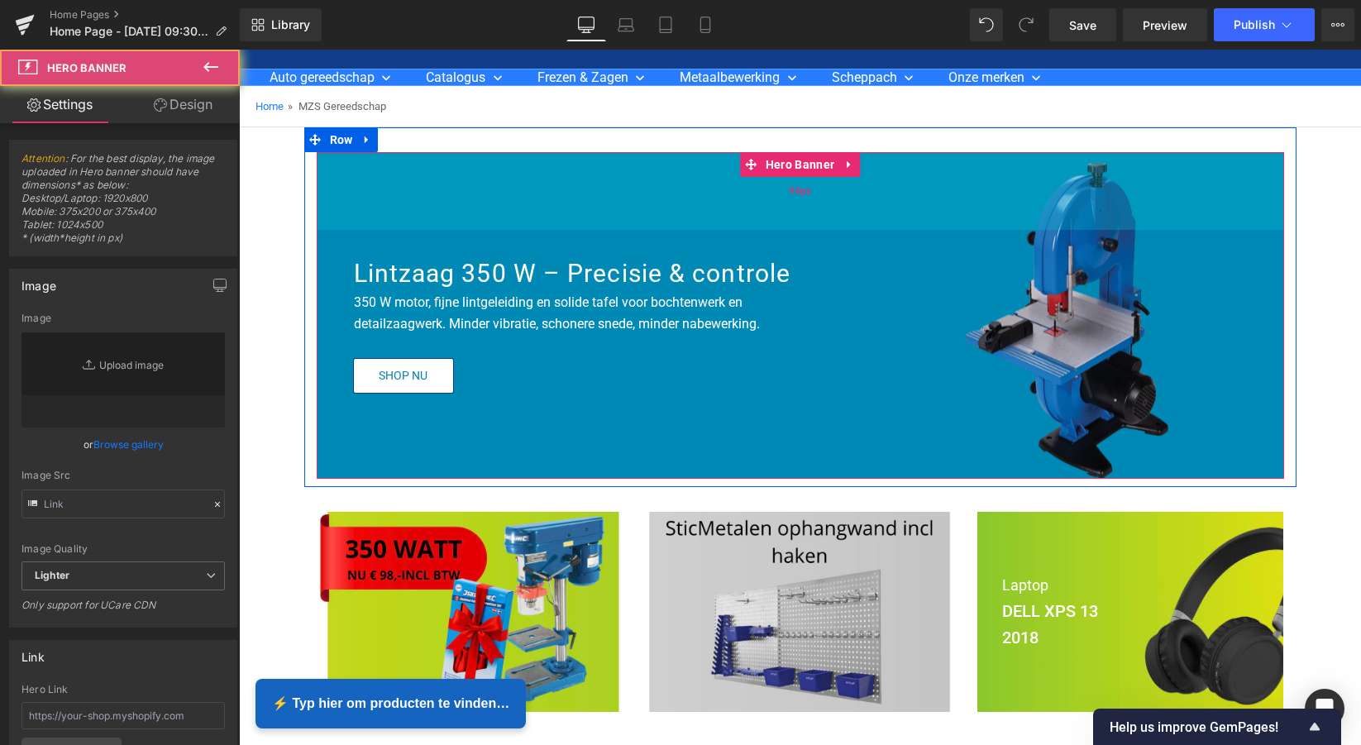
click at [898, 217] on div "94px" at bounding box center [800, 191] width 967 height 78
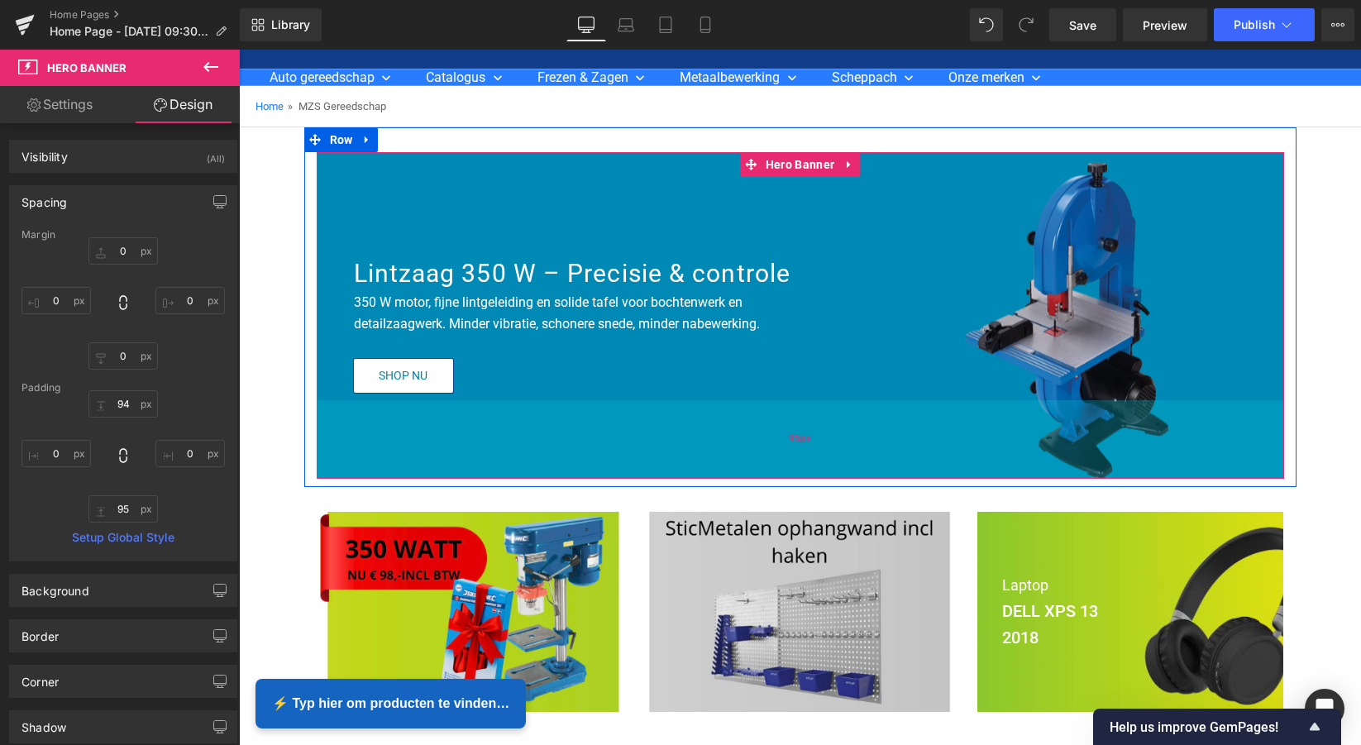
click at [914, 436] on div "95px" at bounding box center [800, 439] width 967 height 79
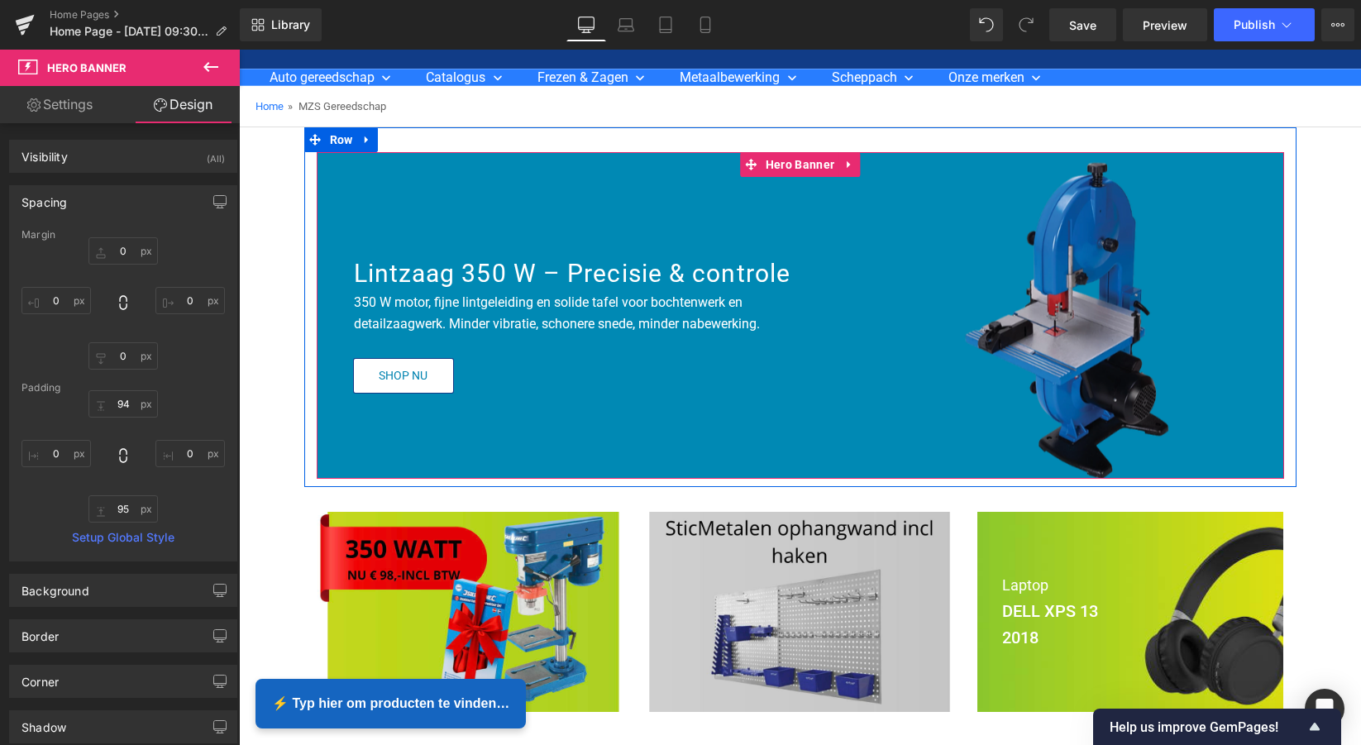
click at [896, 380] on div "Lintzaag 350 W – Precisie & controle Heading 350 W motor, fijne lintgeleiding e…" at bounding box center [800, 315] width 967 height 170
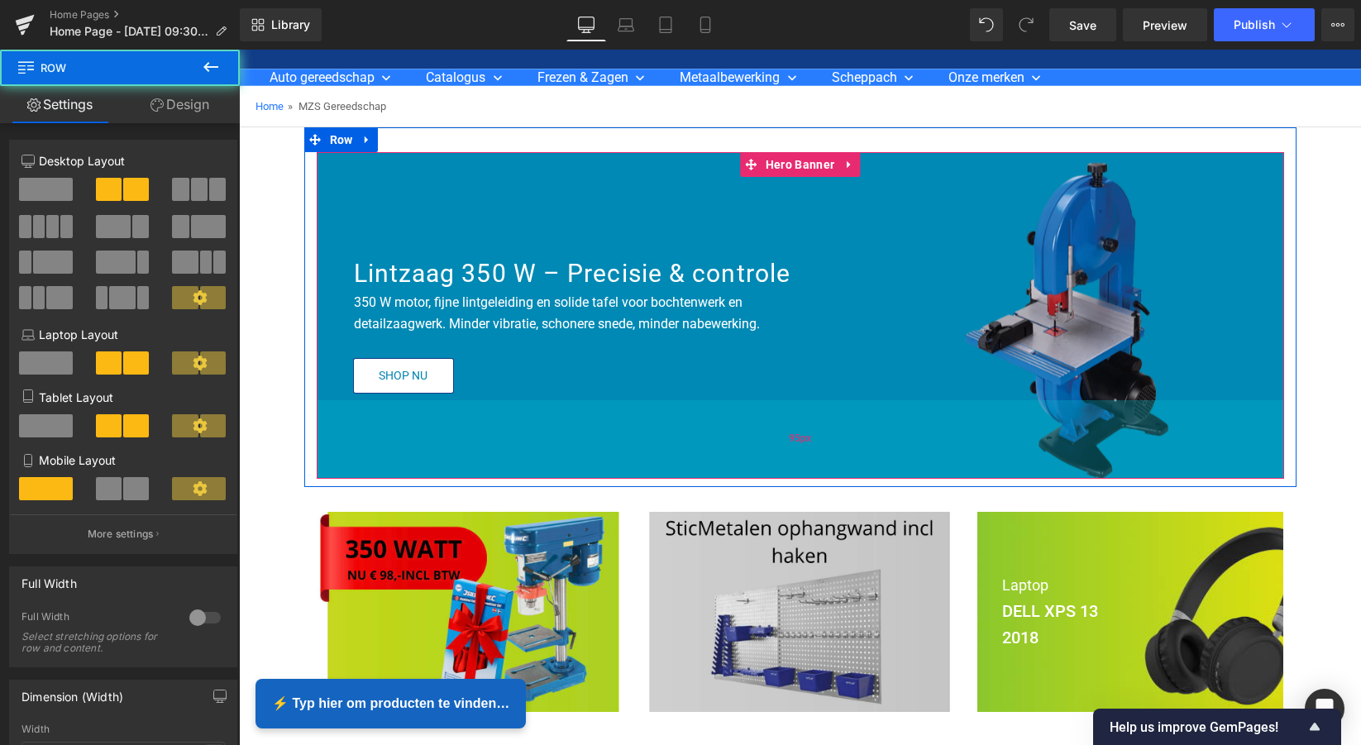
drag, startPoint x: 884, startPoint y: 401, endPoint x: 862, endPoint y: 424, distance: 31.6
click at [885, 401] on div "95px" at bounding box center [800, 439] width 967 height 79
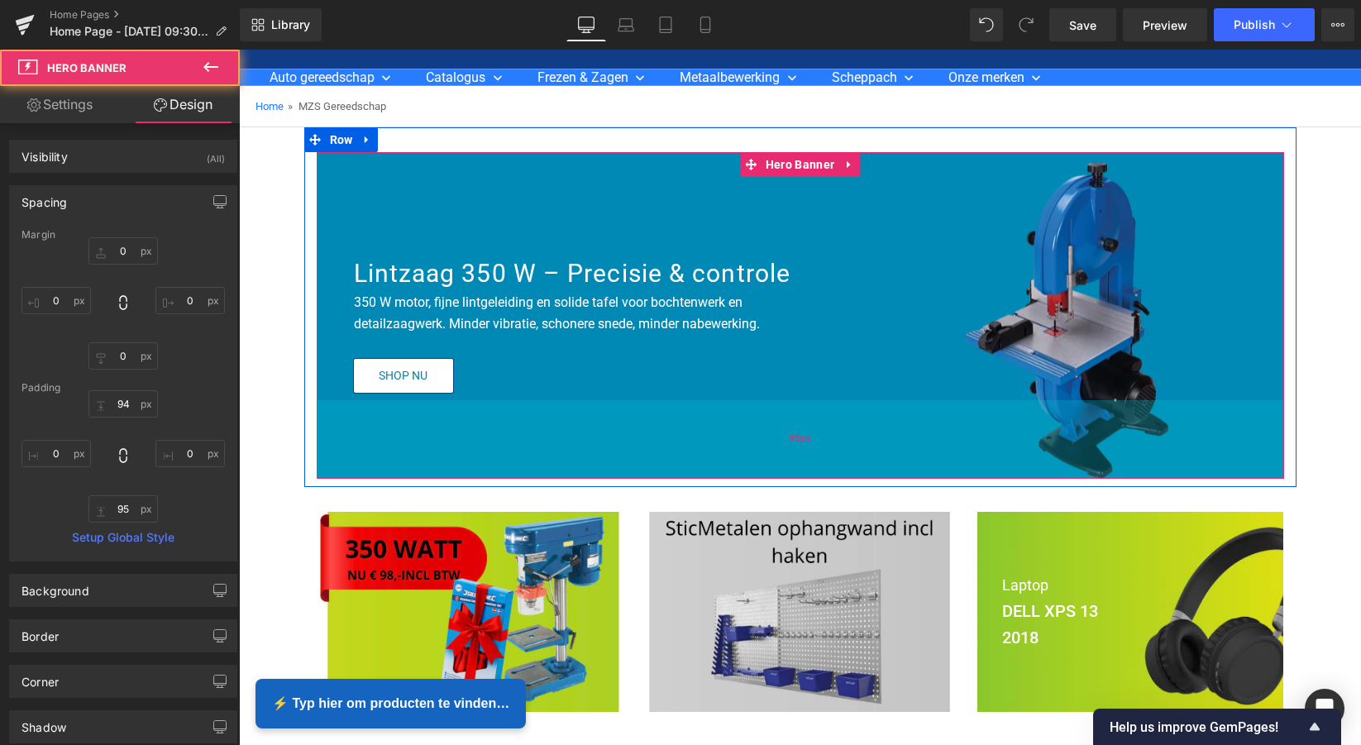
click at [855, 427] on div "95px" at bounding box center [800, 439] width 967 height 79
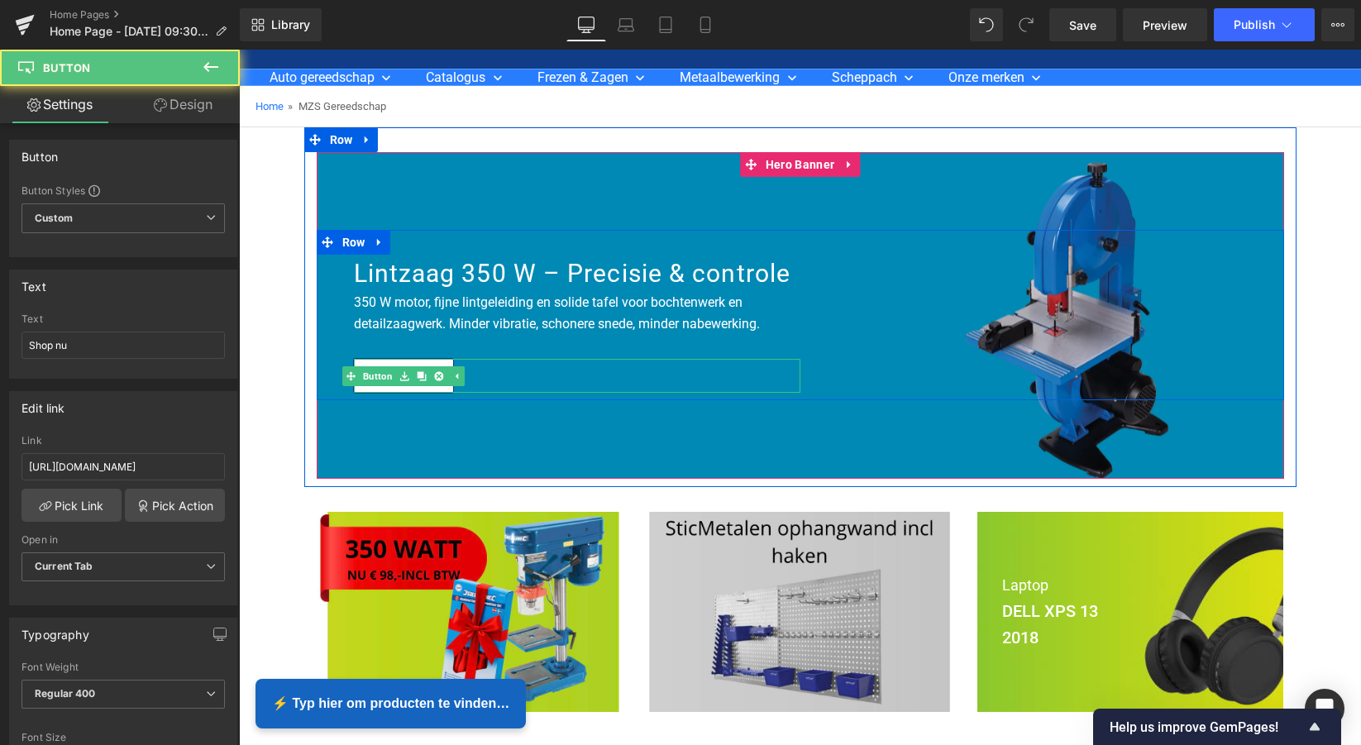
click at [559, 373] on div "Shop nu" at bounding box center [577, 376] width 447 height 34
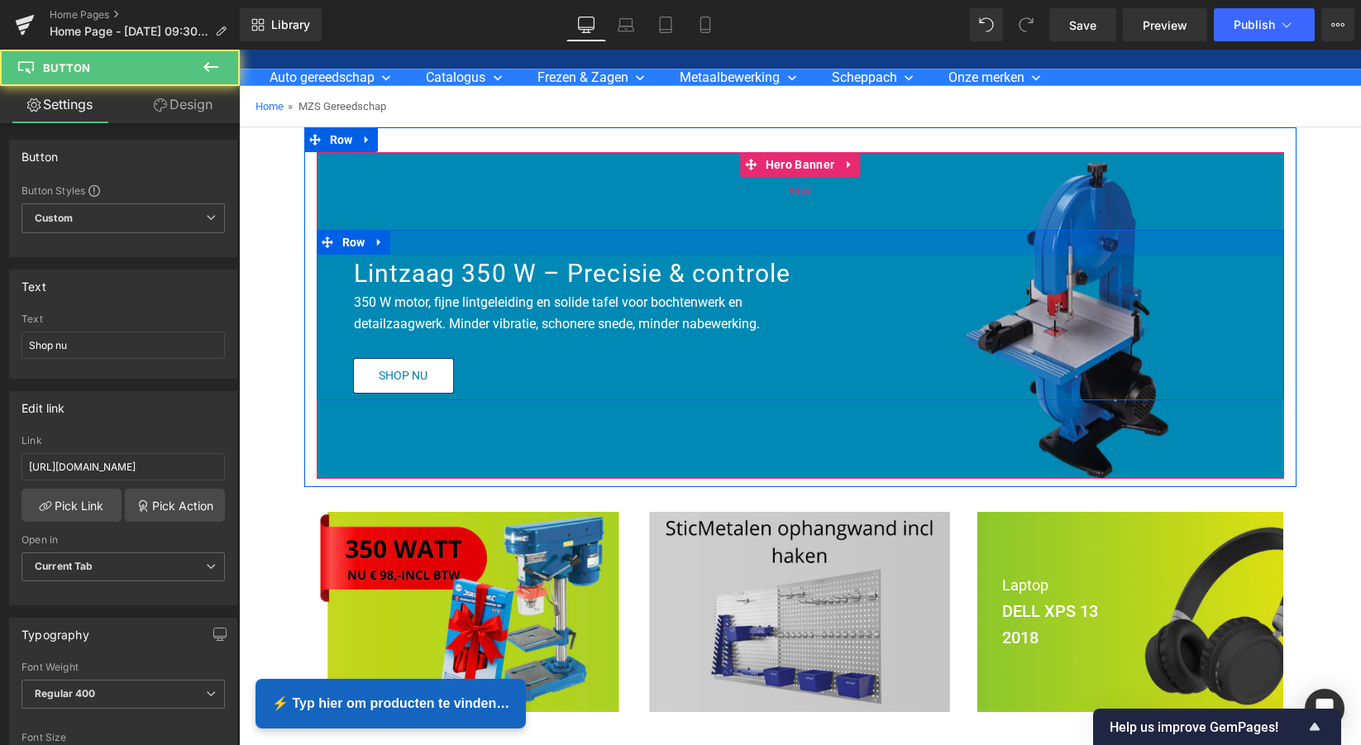
click at [630, 226] on div "94px" at bounding box center [800, 191] width 967 height 78
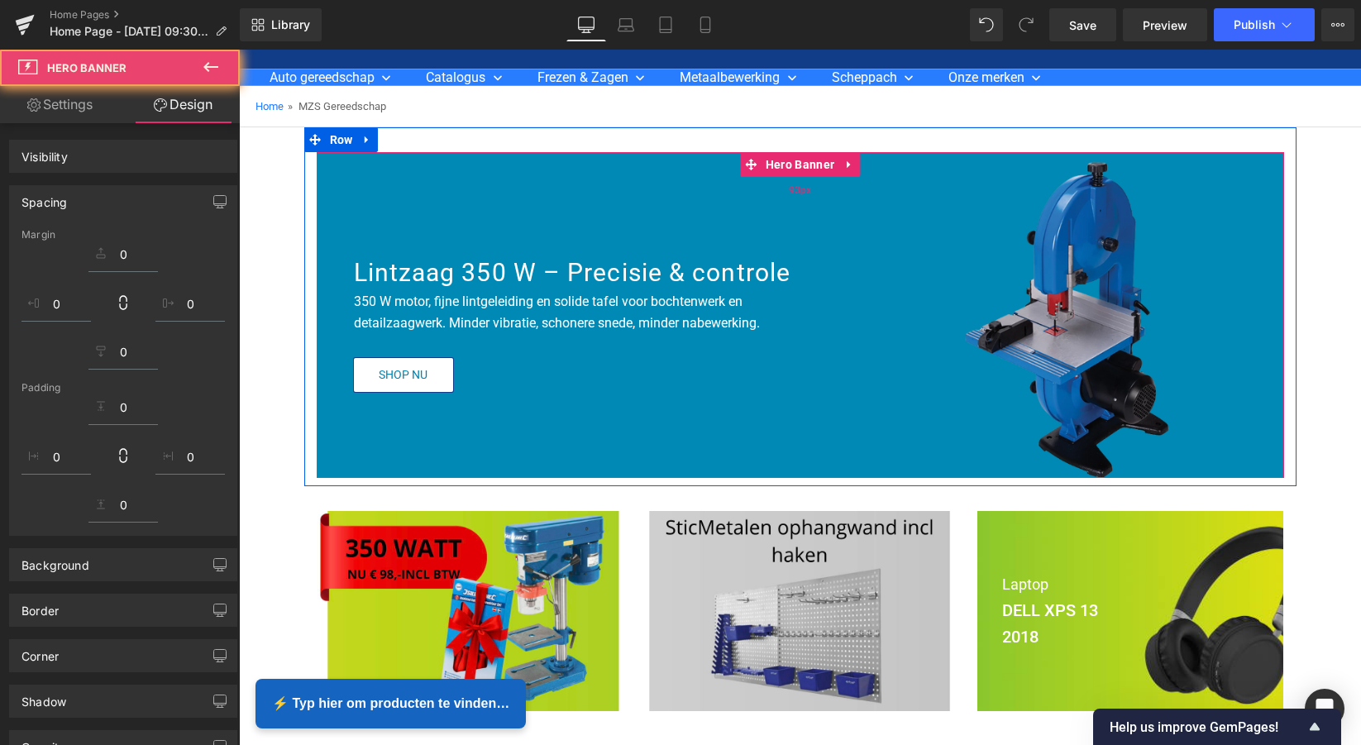
click at [461, 179] on div "93px" at bounding box center [800, 190] width 967 height 77
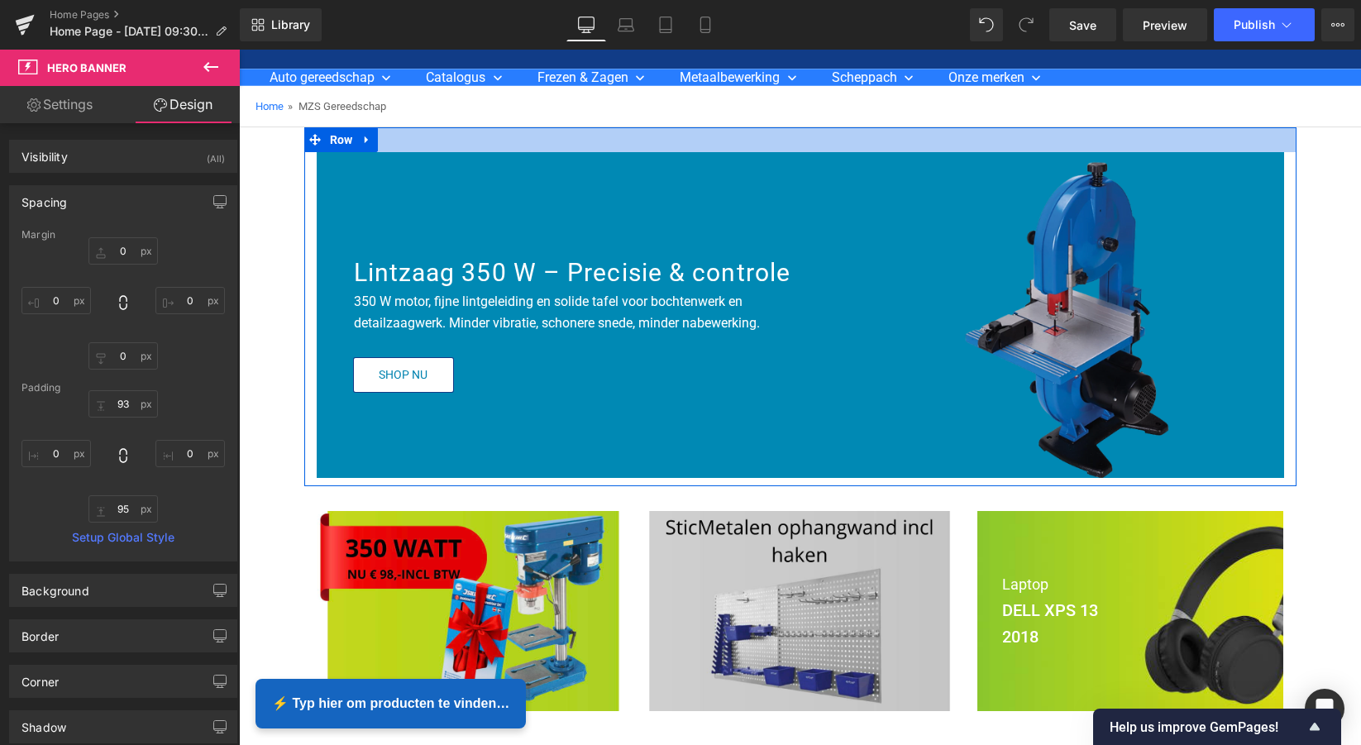
click at [1277, 142] on div at bounding box center [800, 139] width 992 height 25
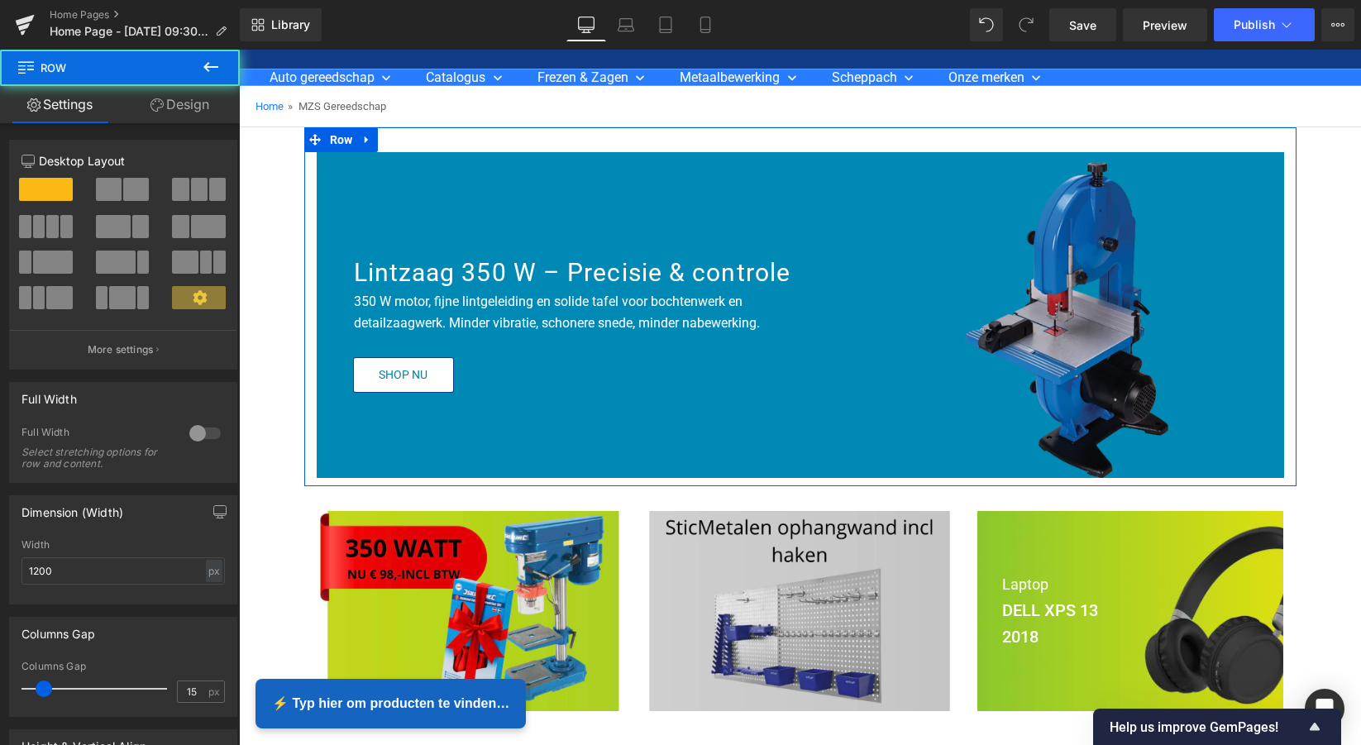
click at [1262, 146] on div at bounding box center [800, 139] width 992 height 25
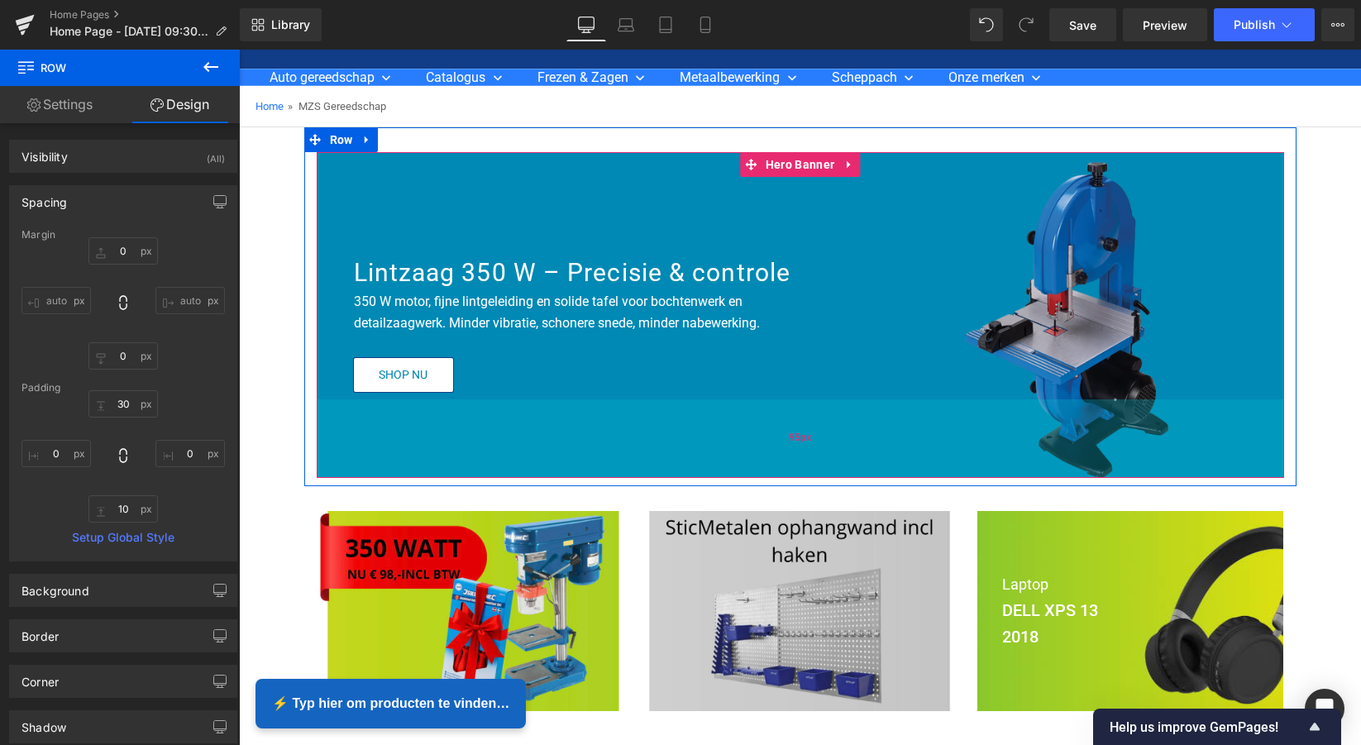
click at [1020, 475] on div "95px" at bounding box center [800, 438] width 967 height 79
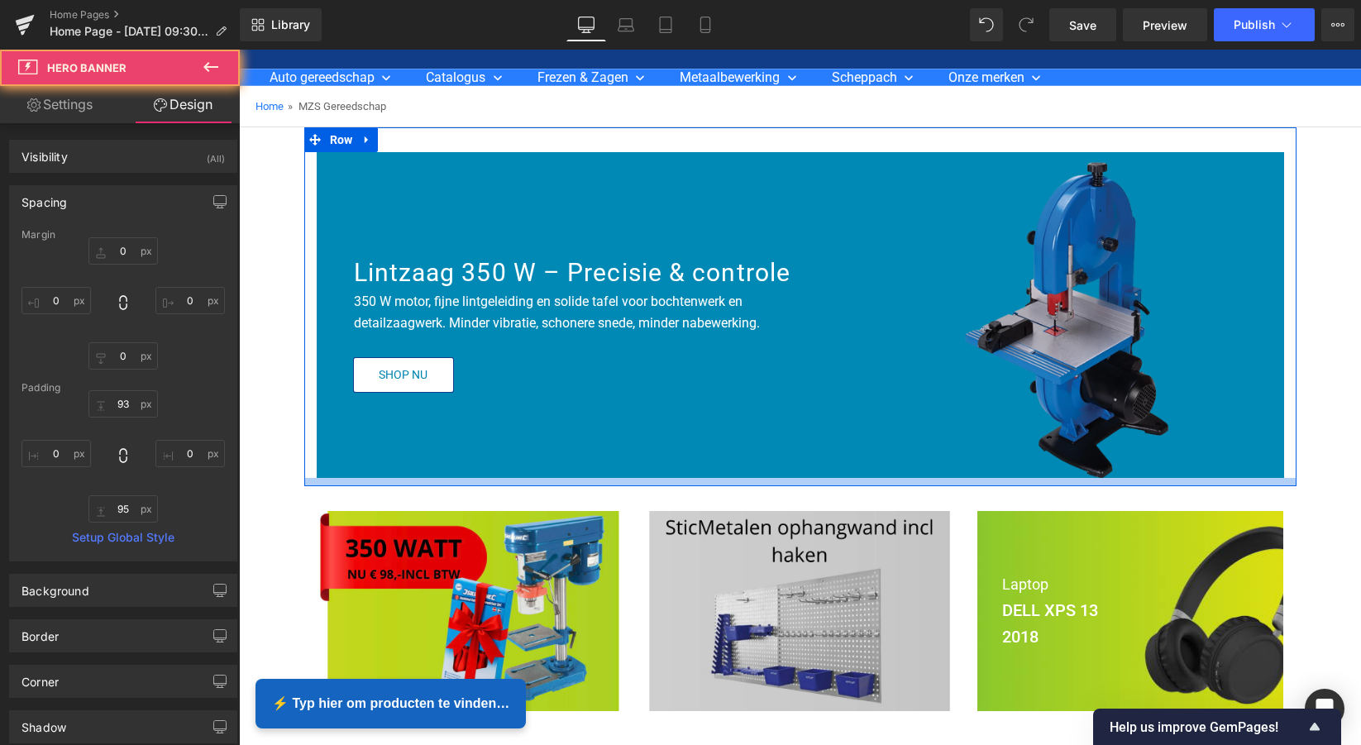
click at [1018, 480] on div at bounding box center [800, 482] width 992 height 8
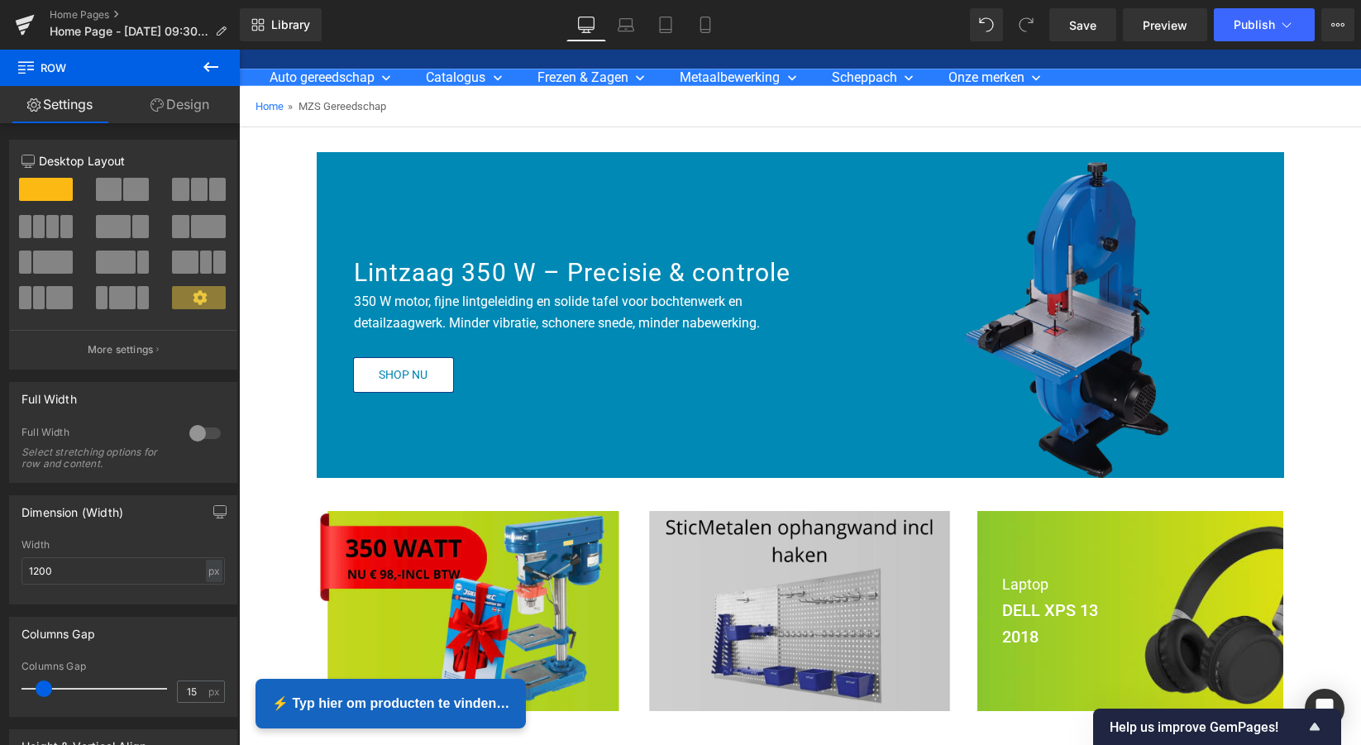
click at [213, 67] on icon at bounding box center [210, 67] width 15 height 10
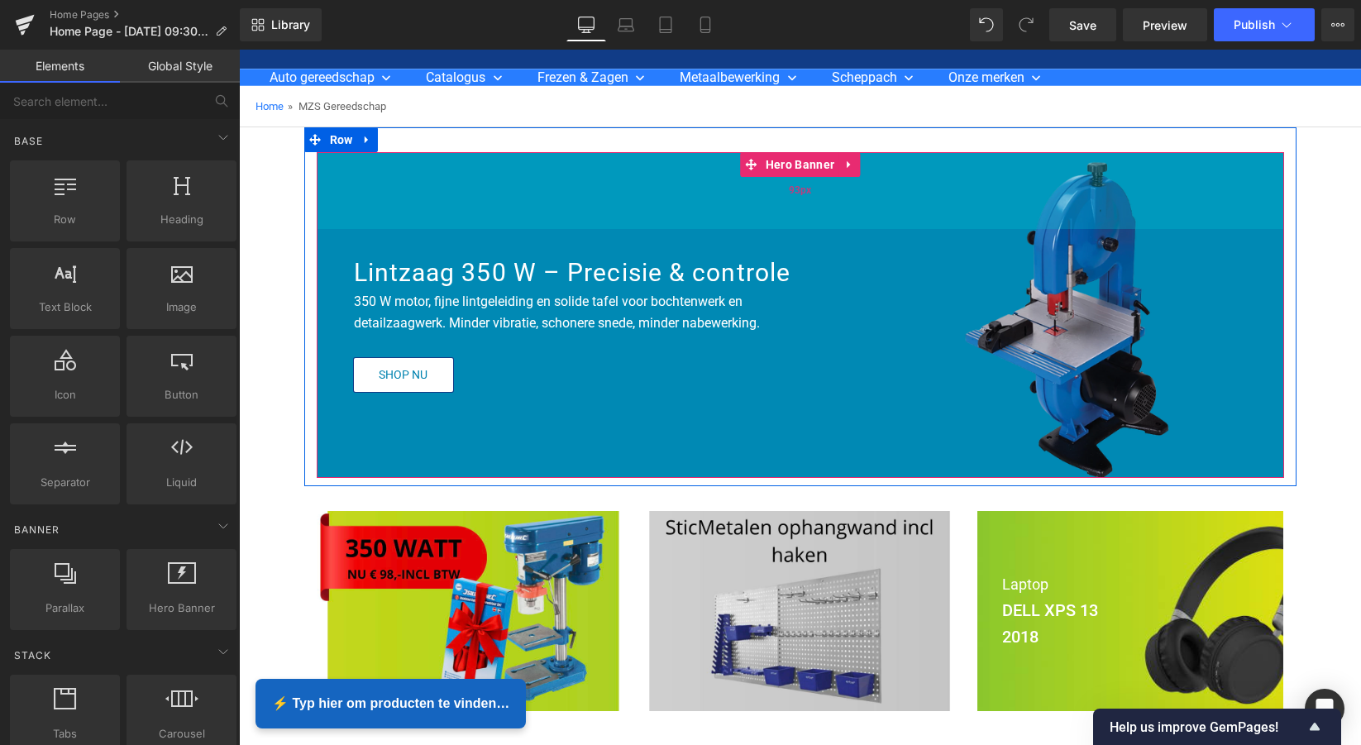
click at [556, 219] on div "93px" at bounding box center [800, 190] width 967 height 77
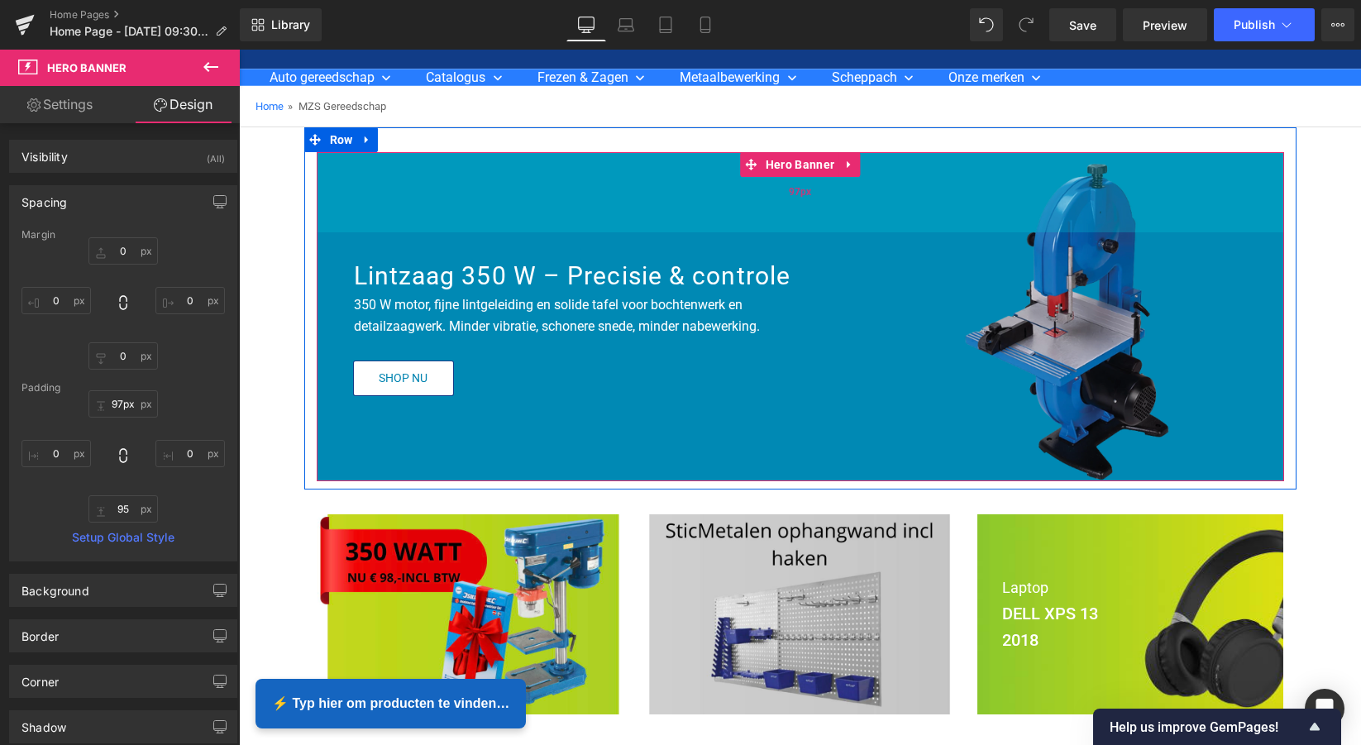
click at [555, 227] on div "97px" at bounding box center [800, 192] width 967 height 80
type input "102px"
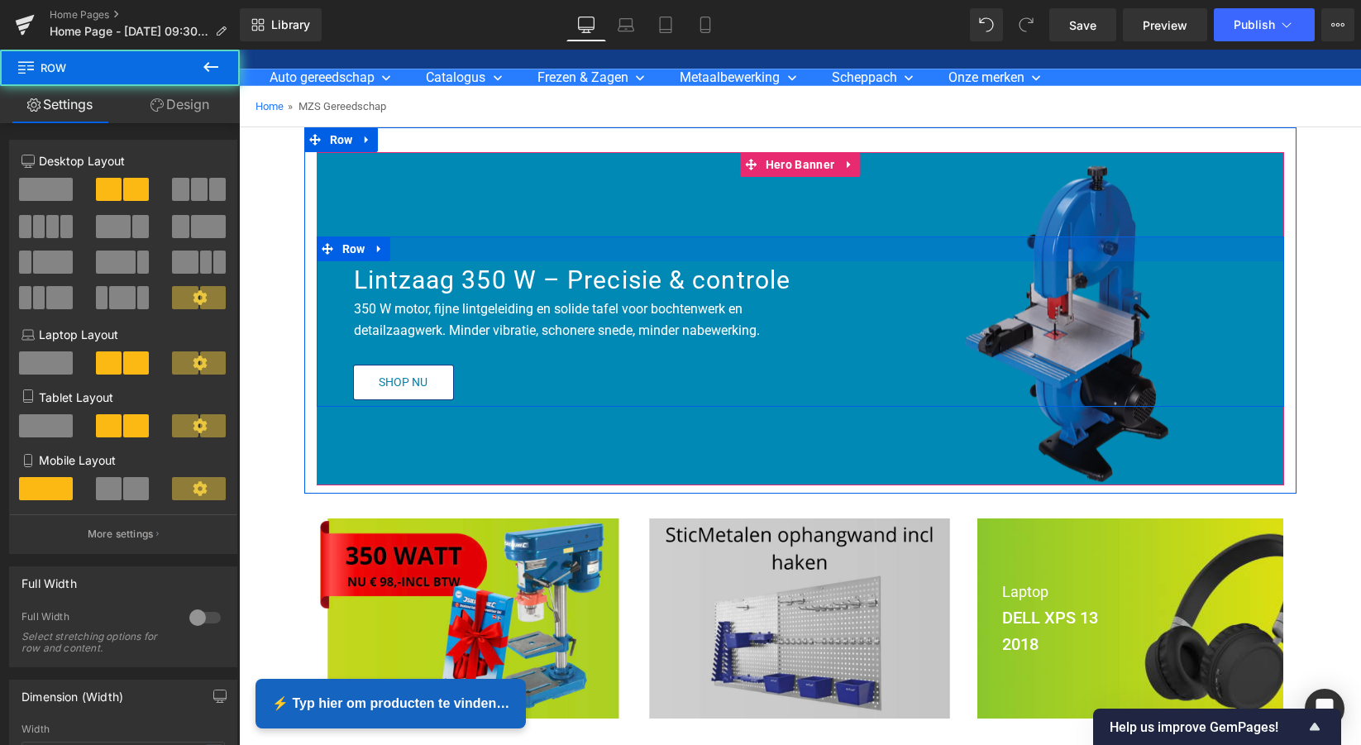
click at [556, 241] on div at bounding box center [800, 248] width 967 height 25
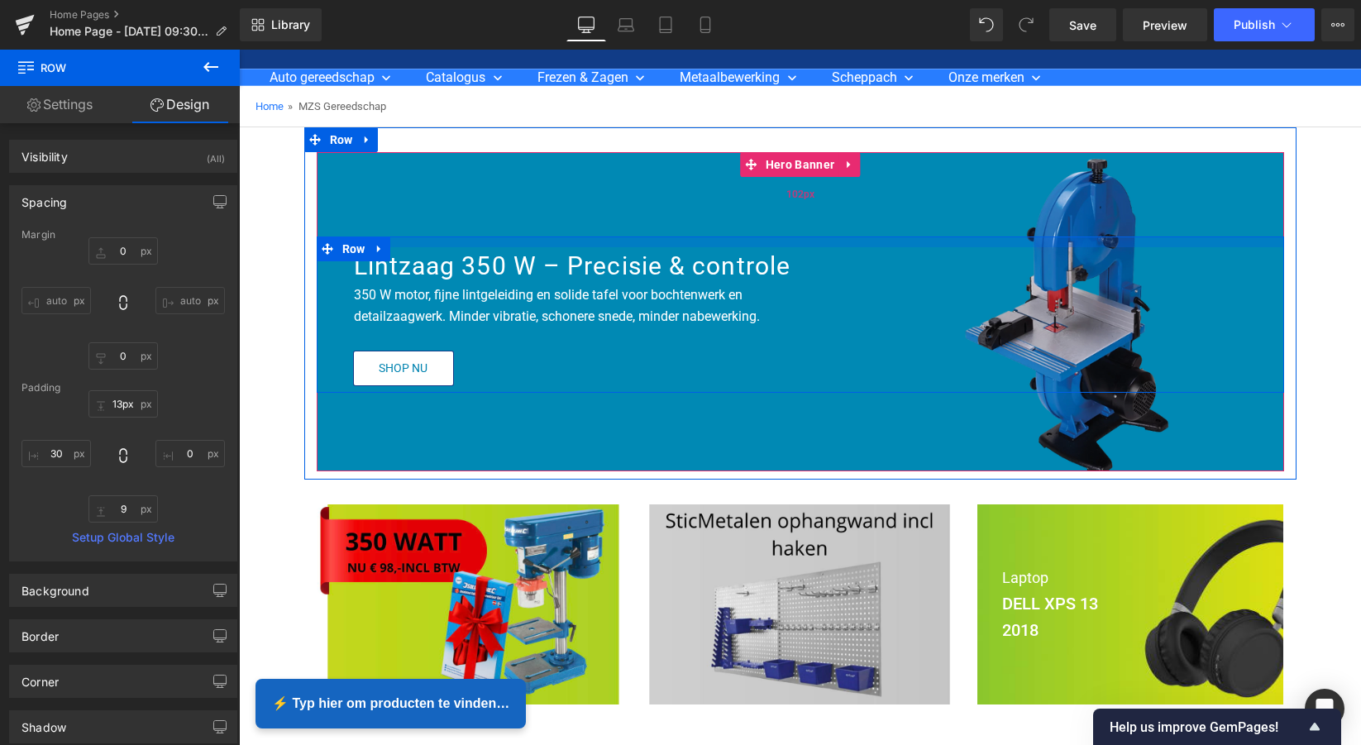
type input "12px"
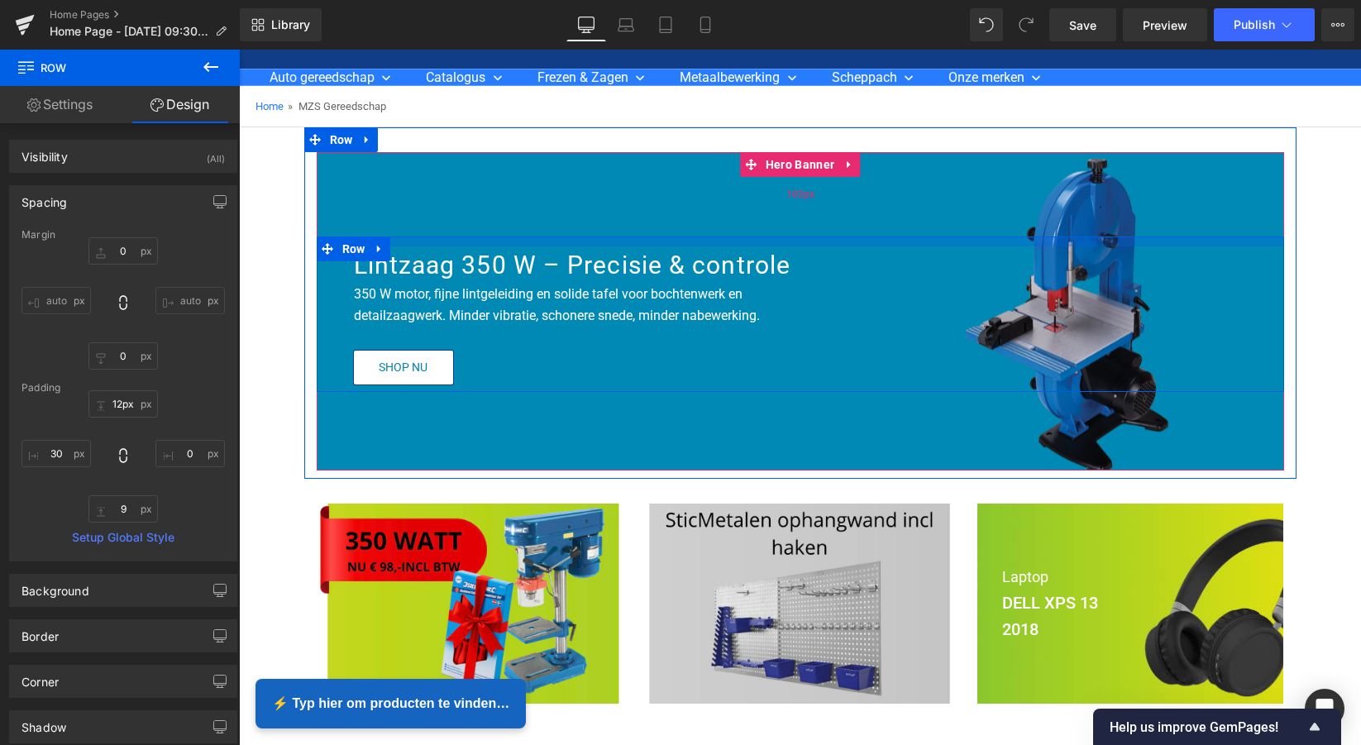
drag, startPoint x: 562, startPoint y: 236, endPoint x: 564, endPoint y: 227, distance: 9.2
click at [564, 227] on div "Lintzaag 350 W – Precisie & controle Heading 350 W motor, fijne lintgeleiding e…" at bounding box center [800, 311] width 967 height 318
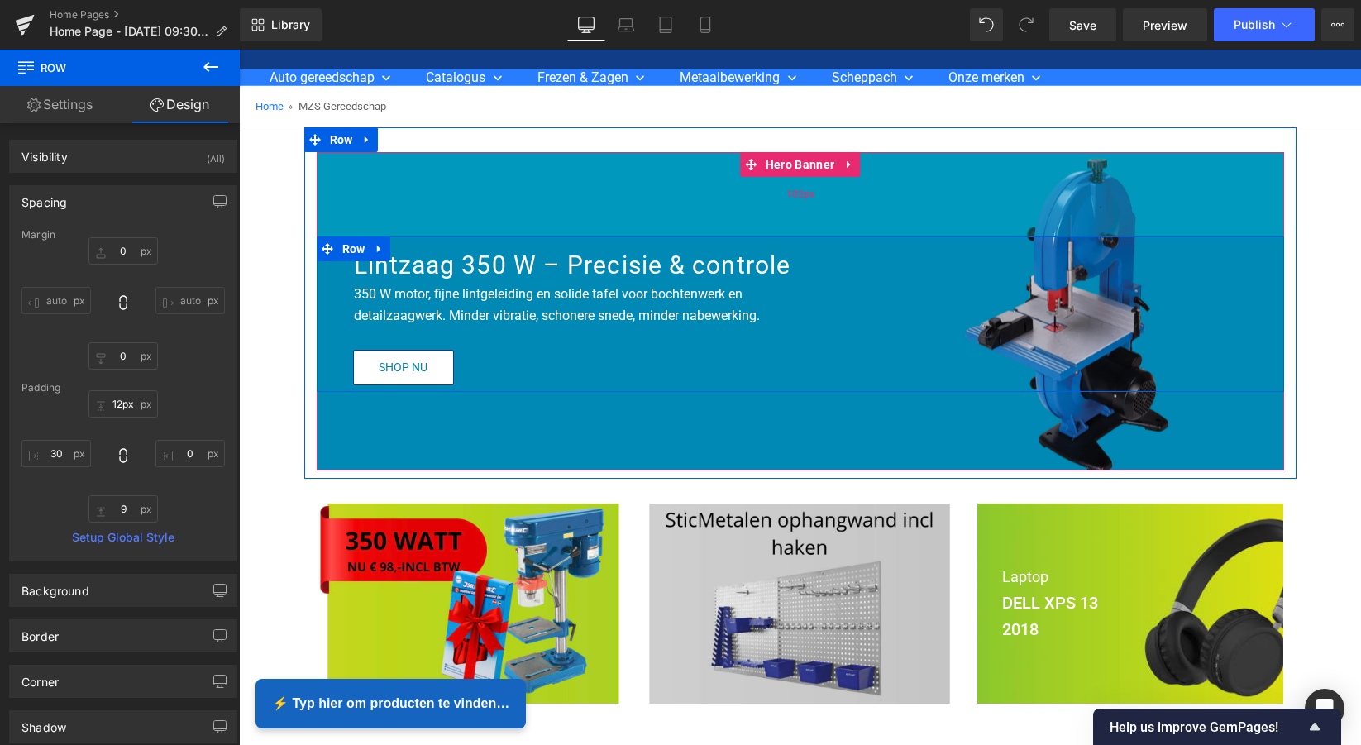
click at [586, 214] on div "102px" at bounding box center [800, 194] width 967 height 84
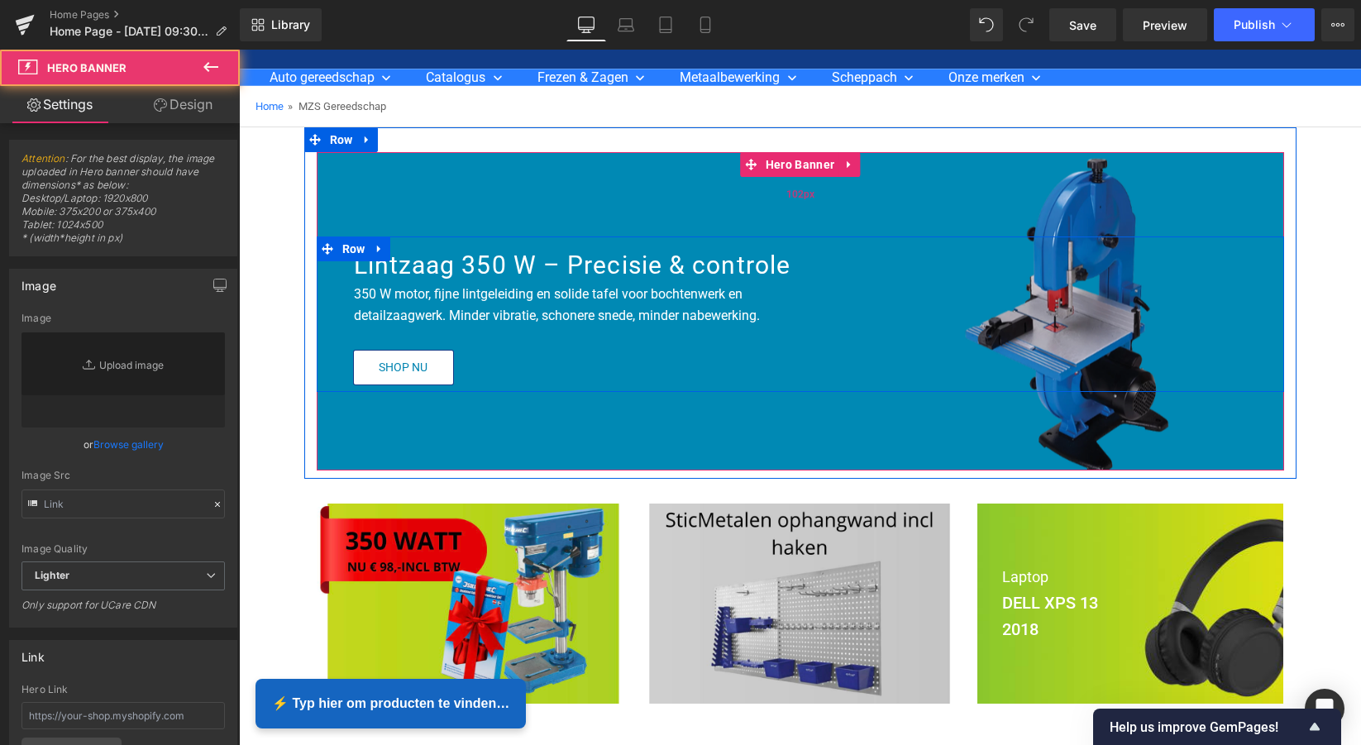
type input "[URL][DOMAIN_NAME]"
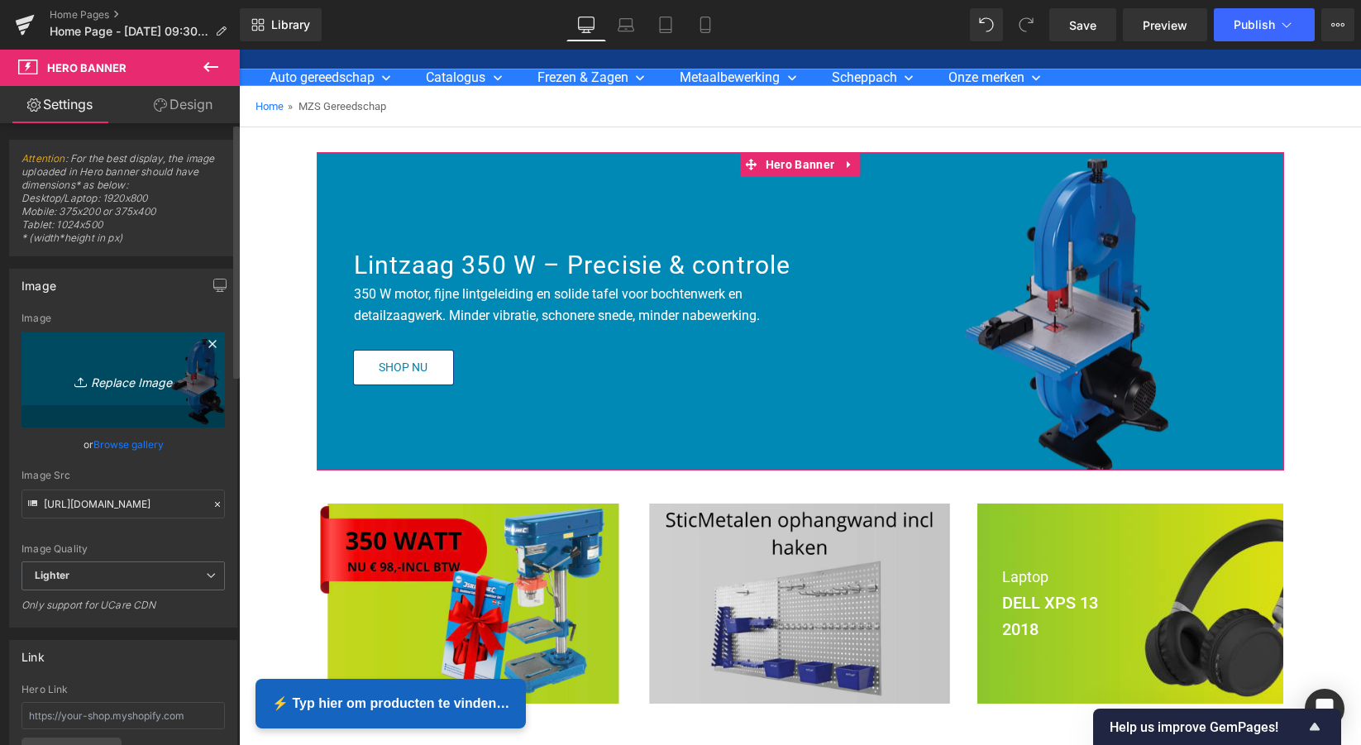
click at [130, 382] on icon "Replace Image" at bounding box center [123, 380] width 132 height 21
type input "C:\fakepath\xxx4u (2500 x 1000 px) kopie.png"
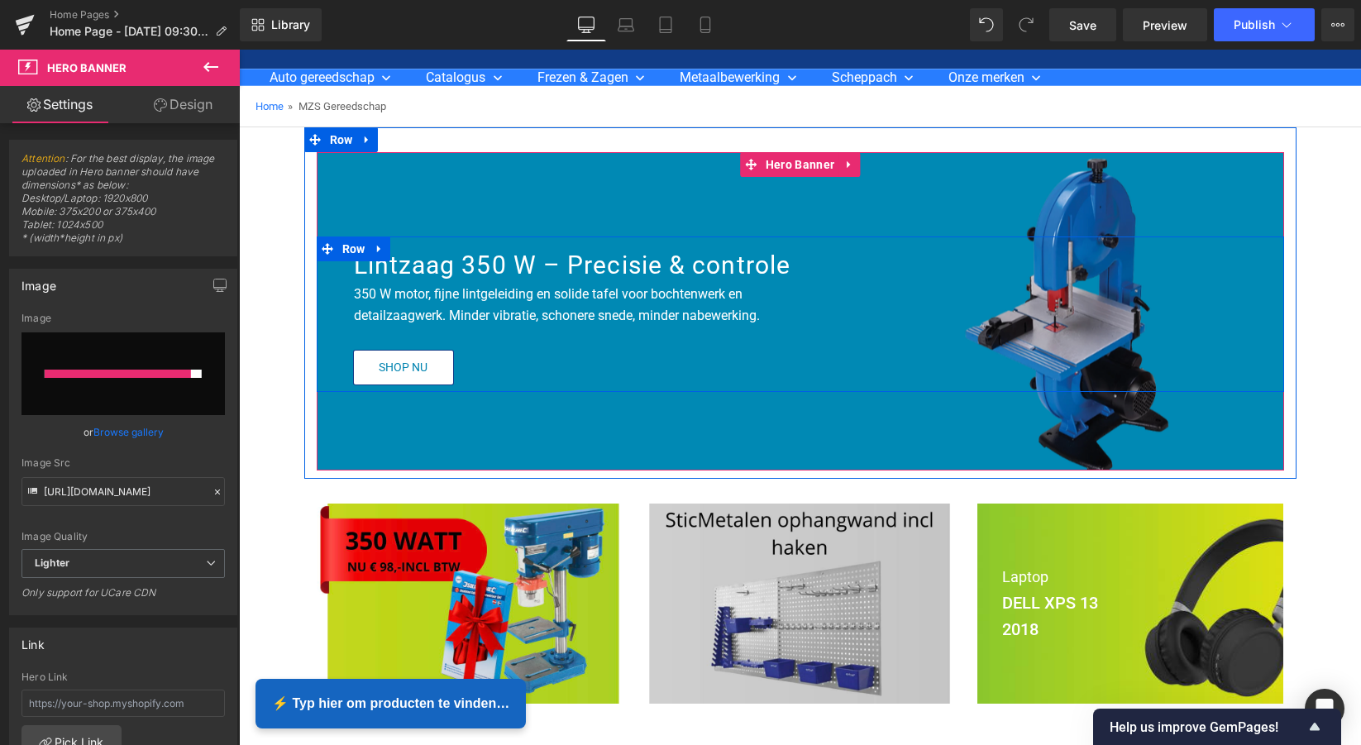
type input "[URL][DOMAIN_NAME]"
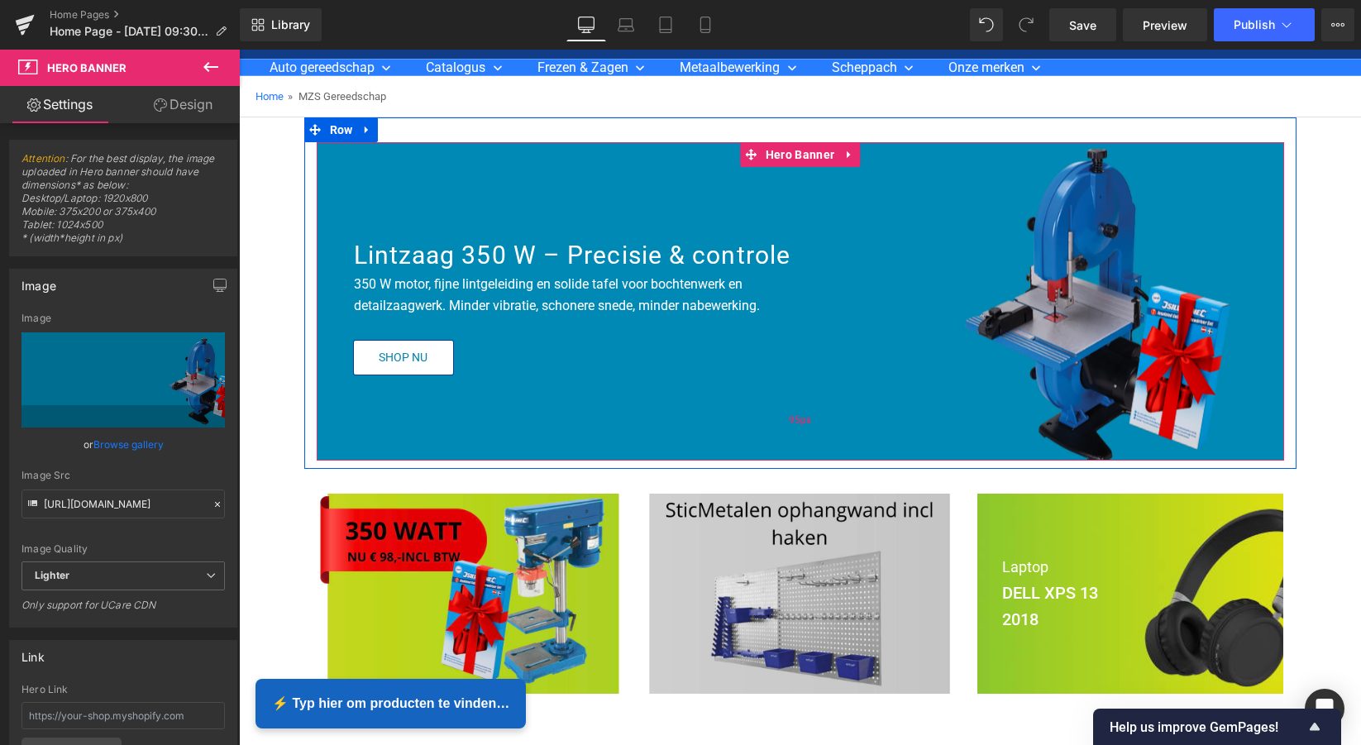
scroll to position [87, 0]
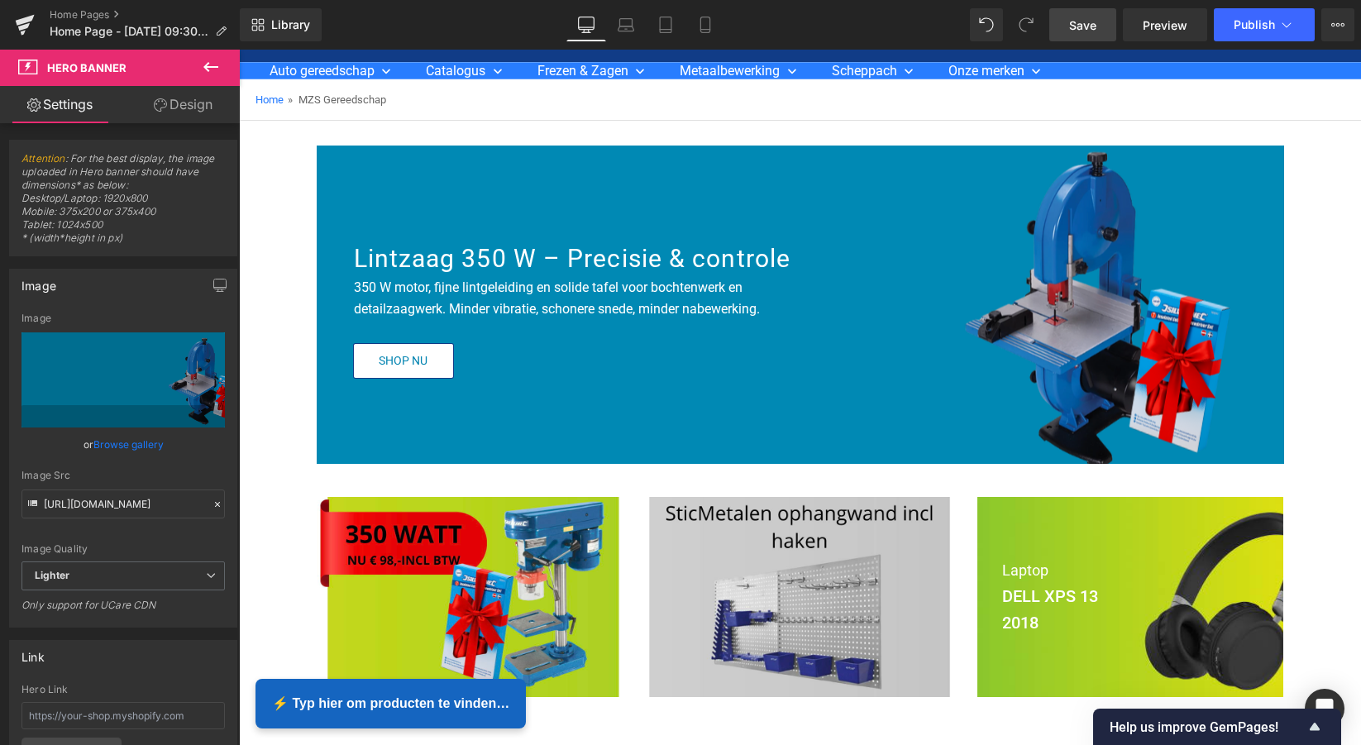
click at [1082, 31] on span "Save" at bounding box center [1082, 25] width 27 height 17
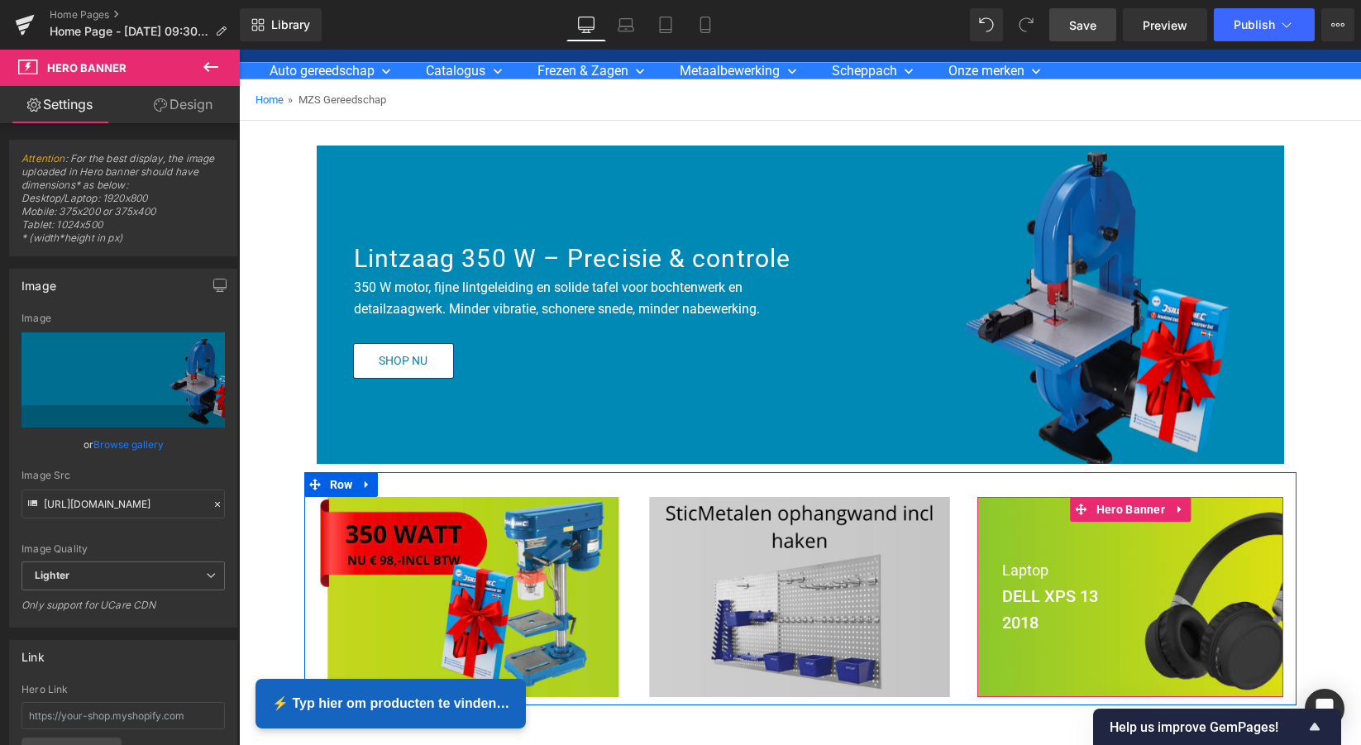
click at [1125, 566] on span "Text Block" at bounding box center [1128, 571] width 52 height 20
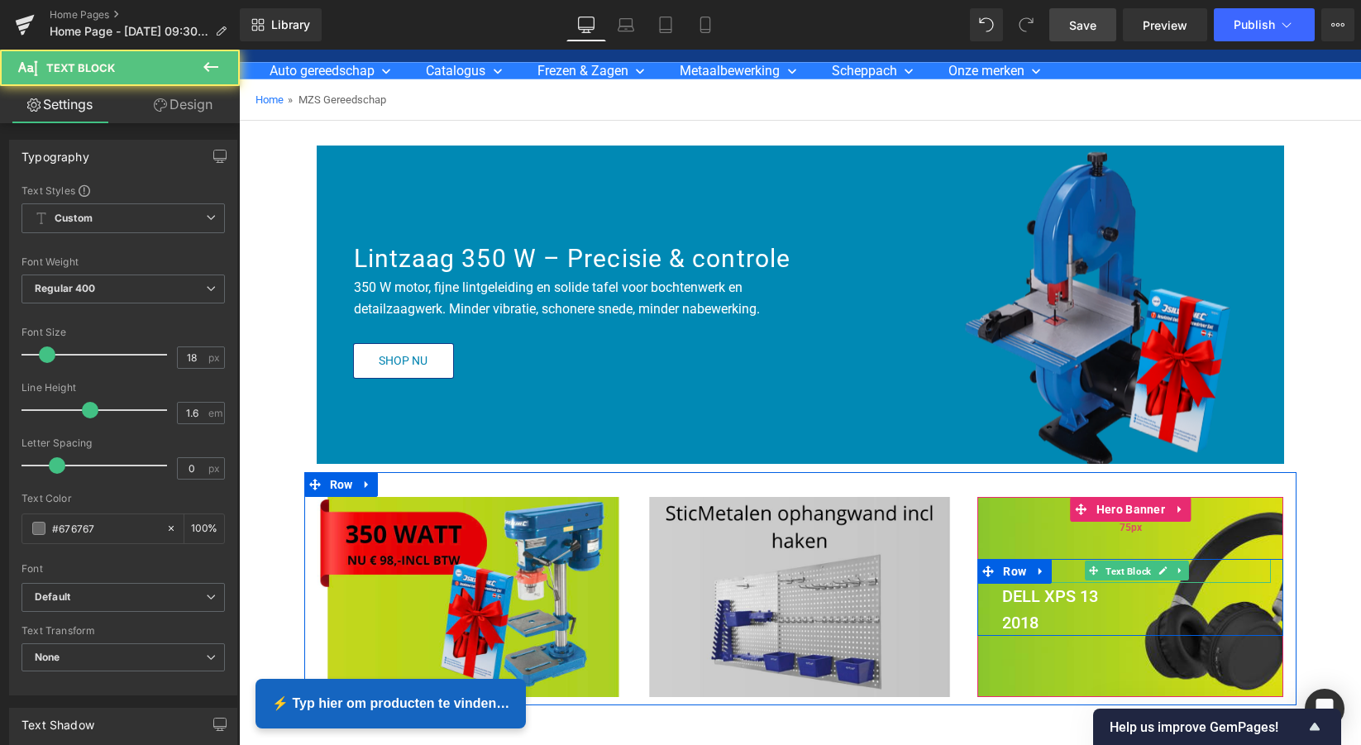
click at [1115, 544] on div "75px" at bounding box center [1130, 528] width 306 height 62
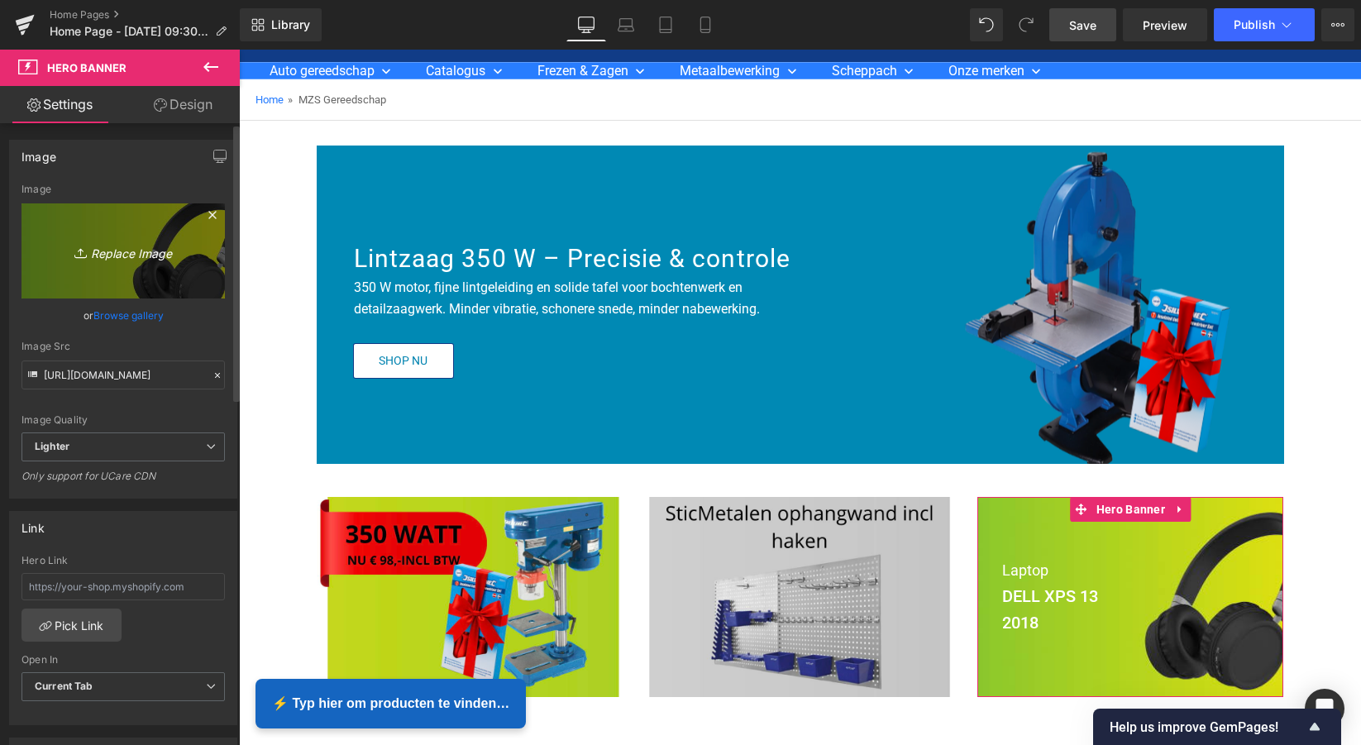
click at [115, 254] on icon "Replace Image" at bounding box center [123, 251] width 132 height 21
type input "C:\fakepath\Scherm­afbeelding [DATE] 11.45.30.png"
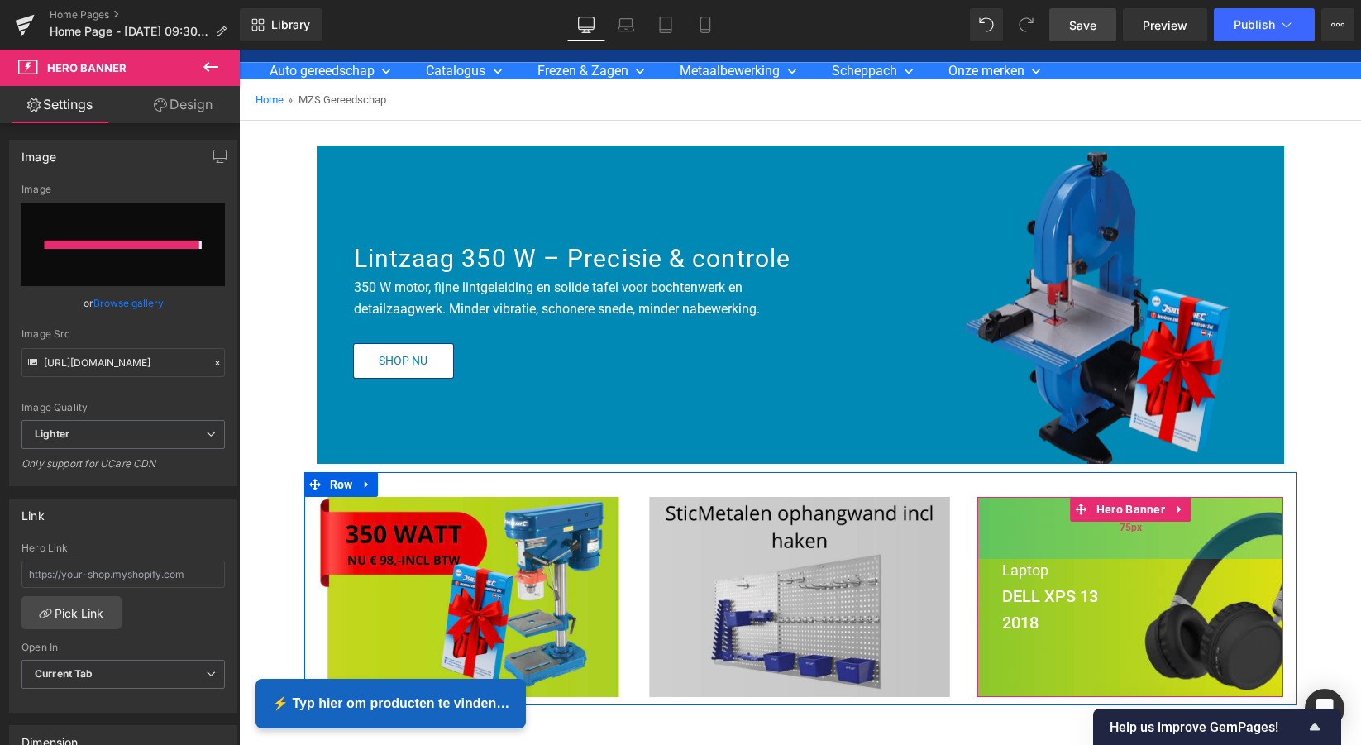
type input "[URL][DOMAIN_NAME]"
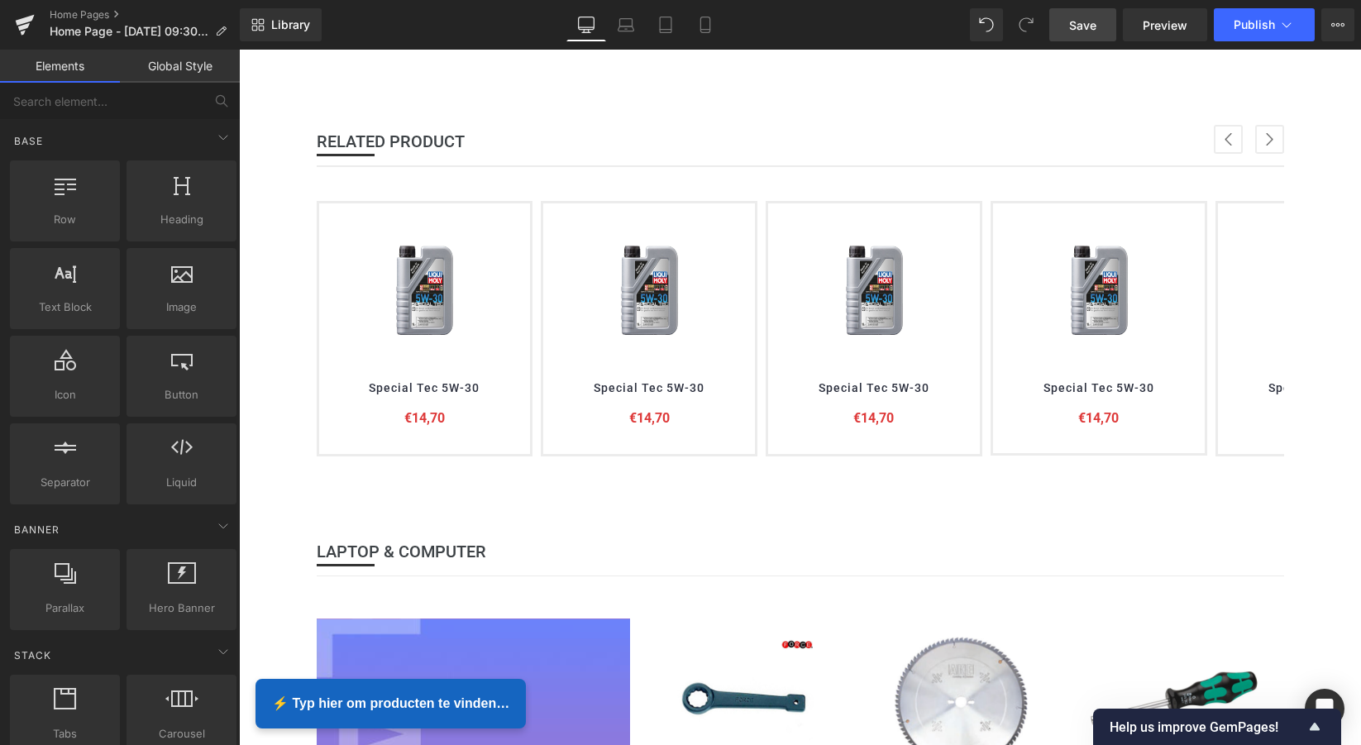
scroll to position [746, 0]
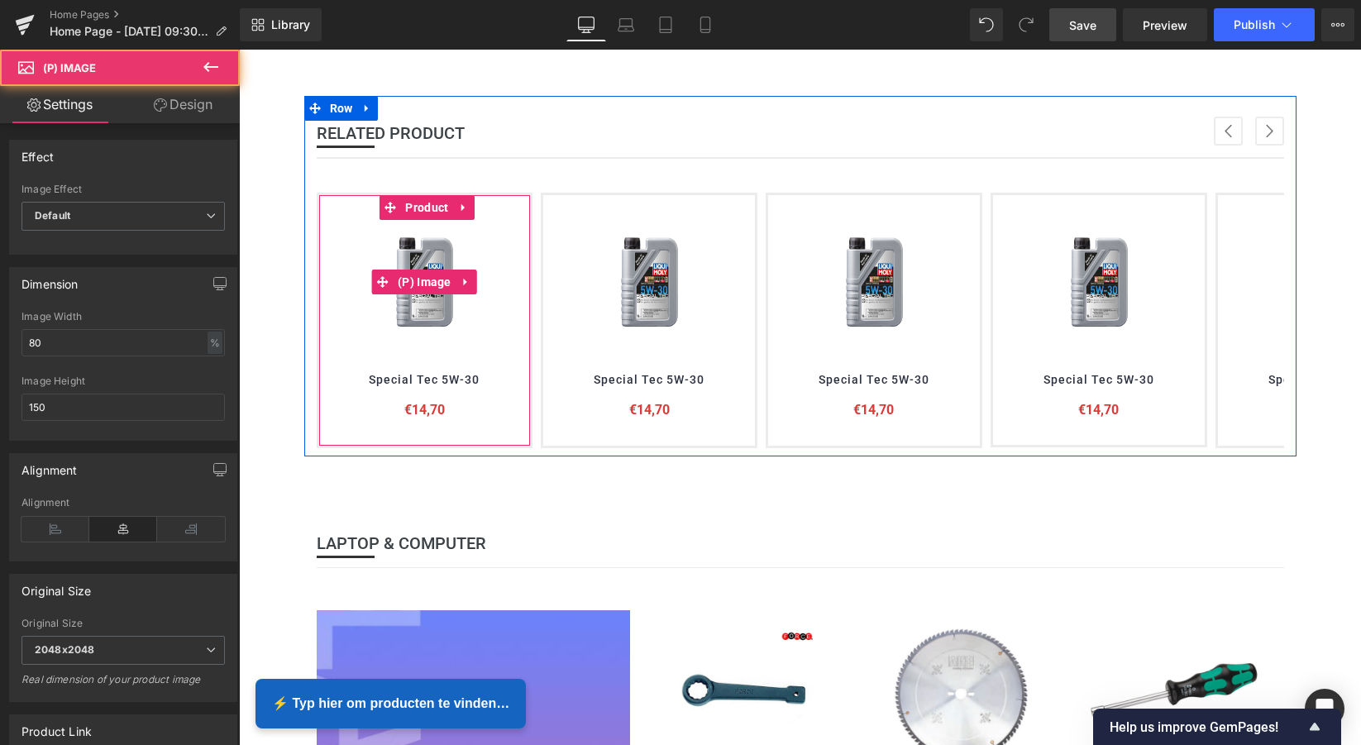
click at [486, 266] on link at bounding box center [424, 282] width 124 height 124
click at [424, 299] on img at bounding box center [424, 282] width 99 height 124
click at [463, 276] on icon at bounding box center [467, 282] width 12 height 12
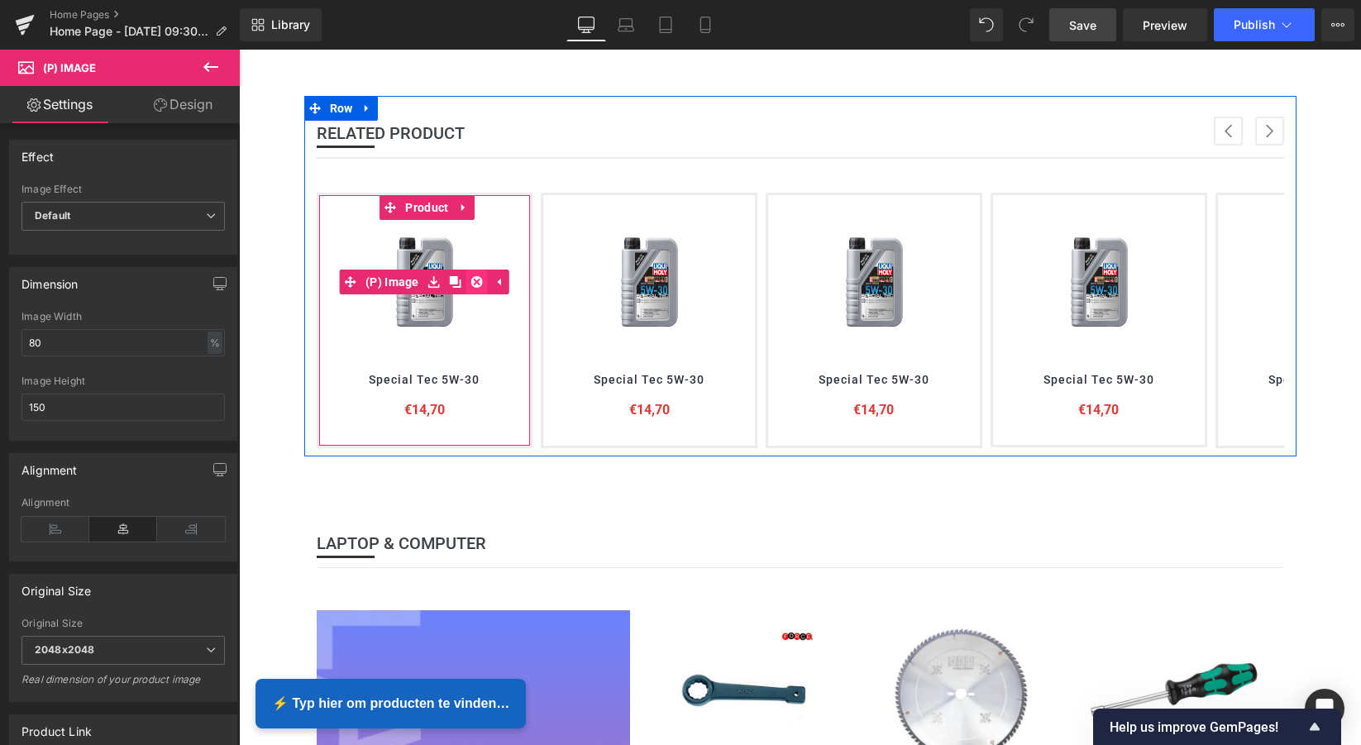
click at [471, 277] on icon at bounding box center [477, 282] width 12 height 12
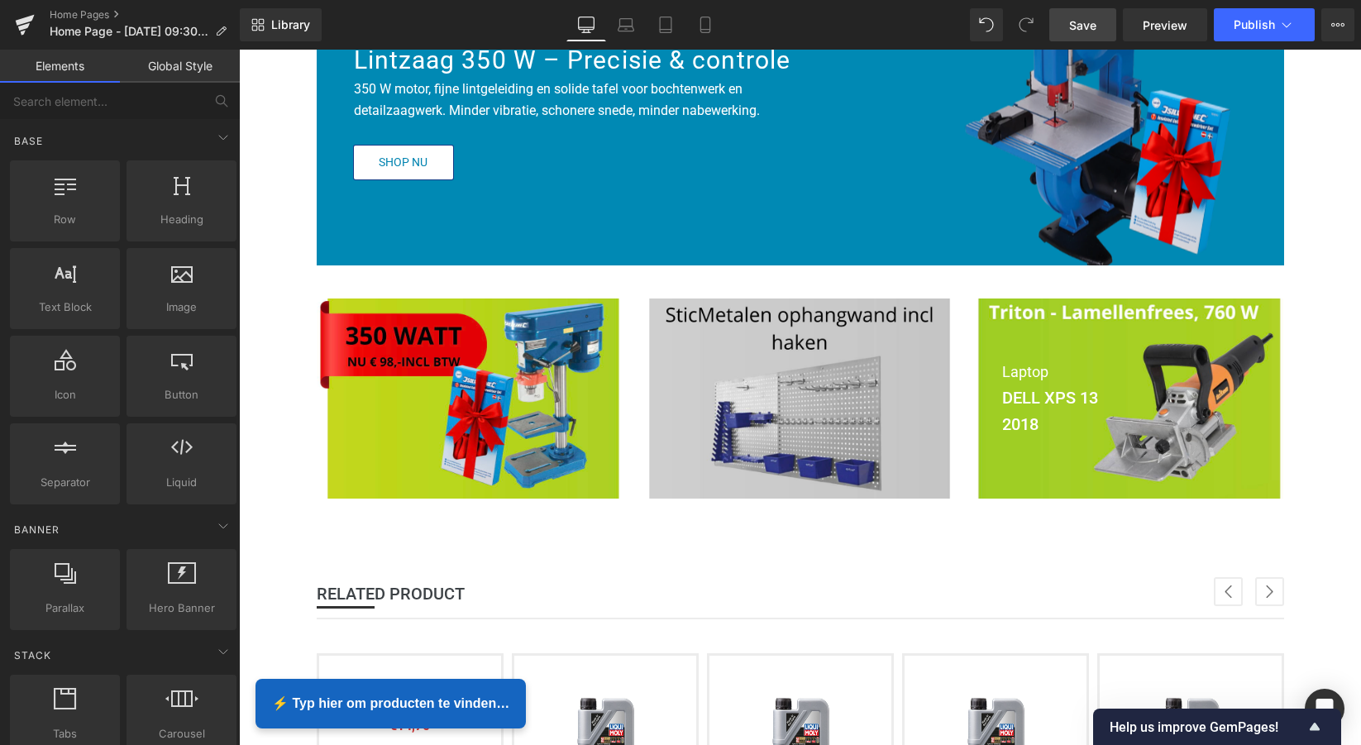
scroll to position [283, 0]
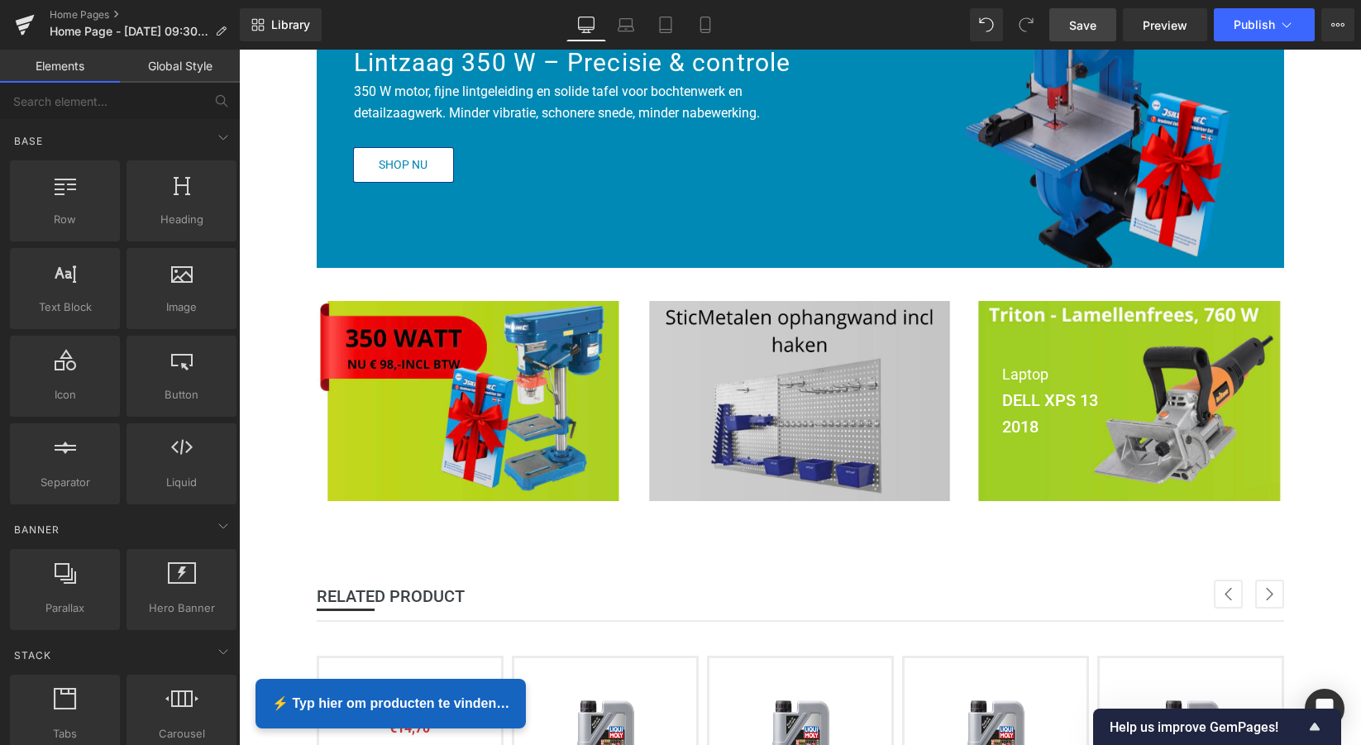
click at [1084, 34] on link "Save" at bounding box center [1082, 24] width 67 height 33
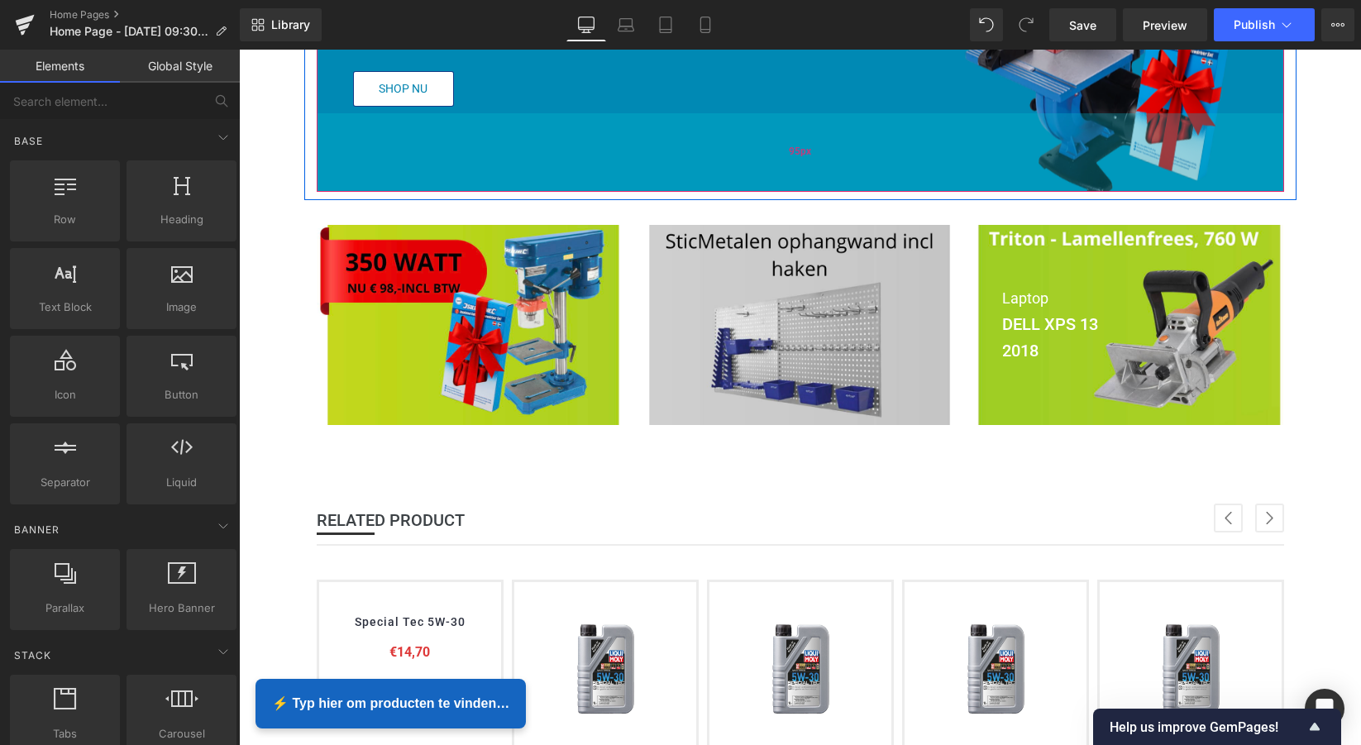
scroll to position [377, 0]
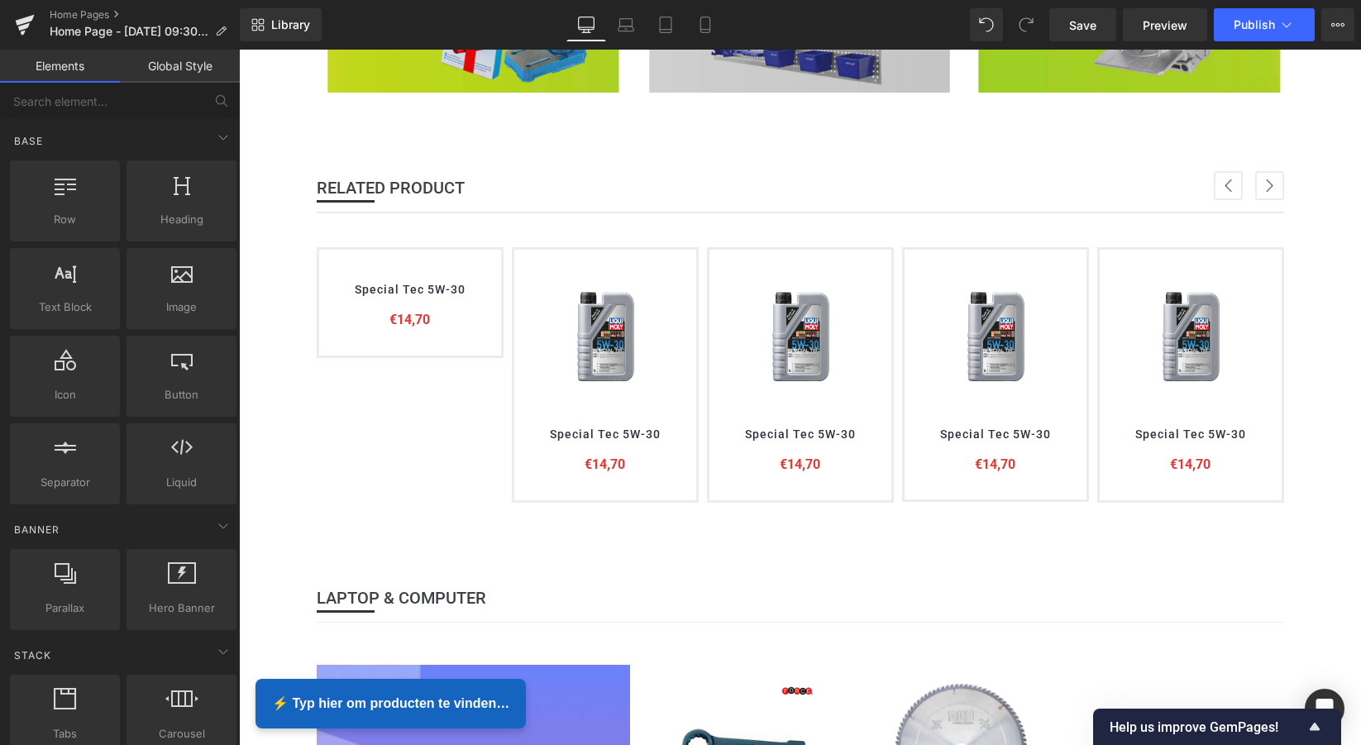
scroll to position [696, 0]
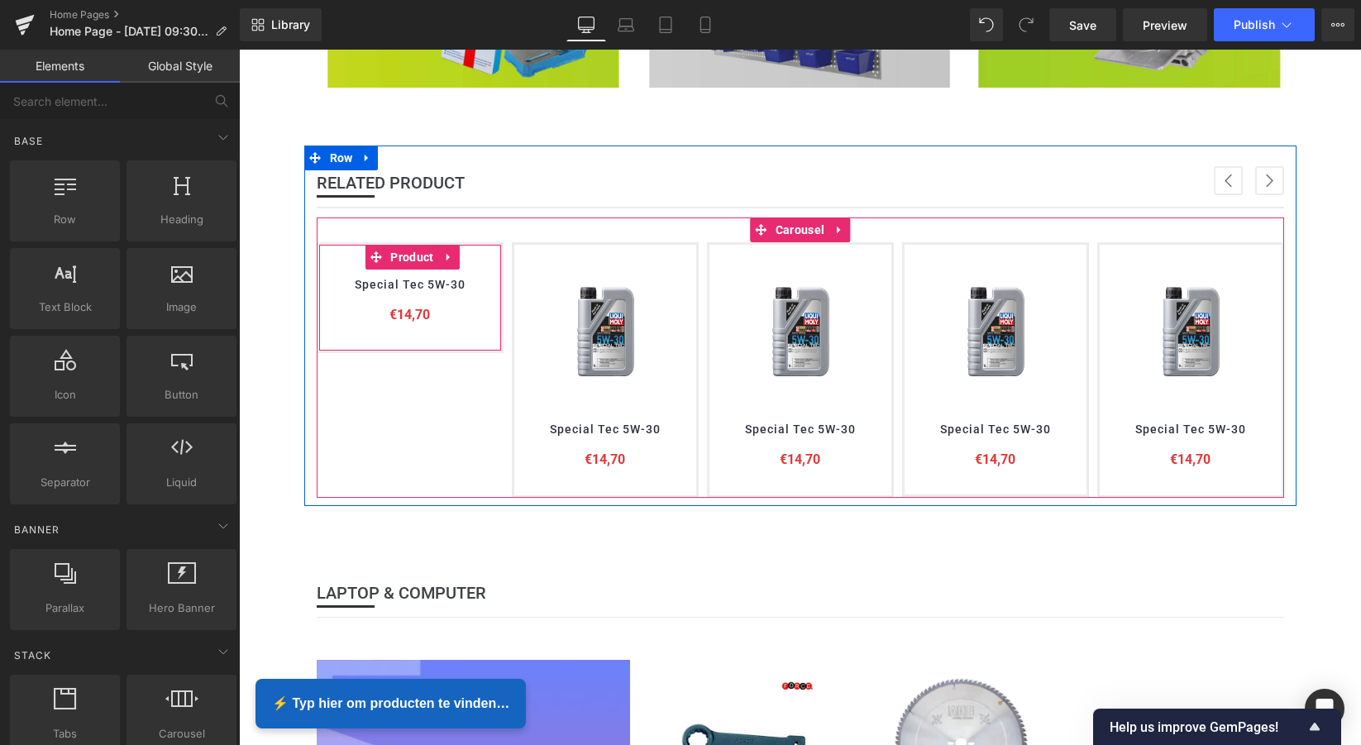
click at [443, 253] on icon at bounding box center [449, 257] width 12 height 12
click at [381, 255] on link "Product" at bounding box center [368, 257] width 73 height 25
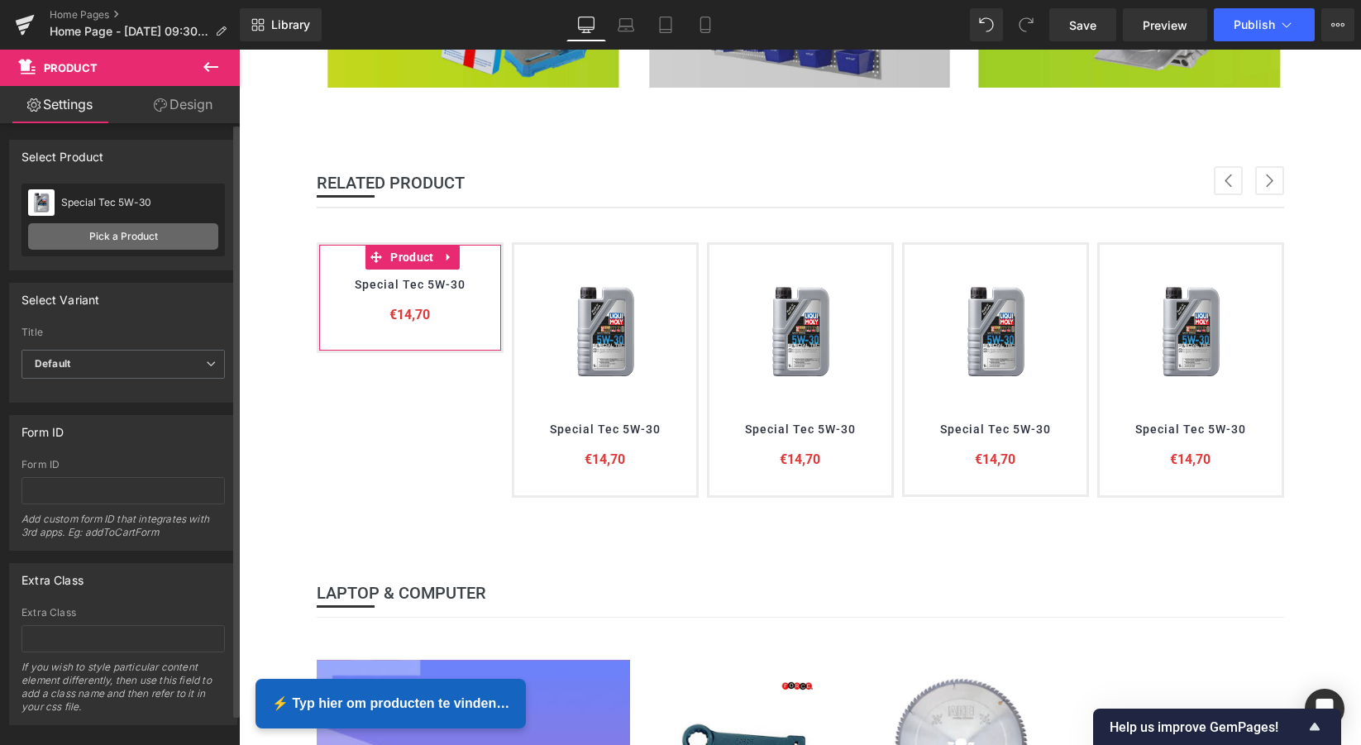
click at [118, 239] on link "Pick a Product" at bounding box center [123, 236] width 190 height 26
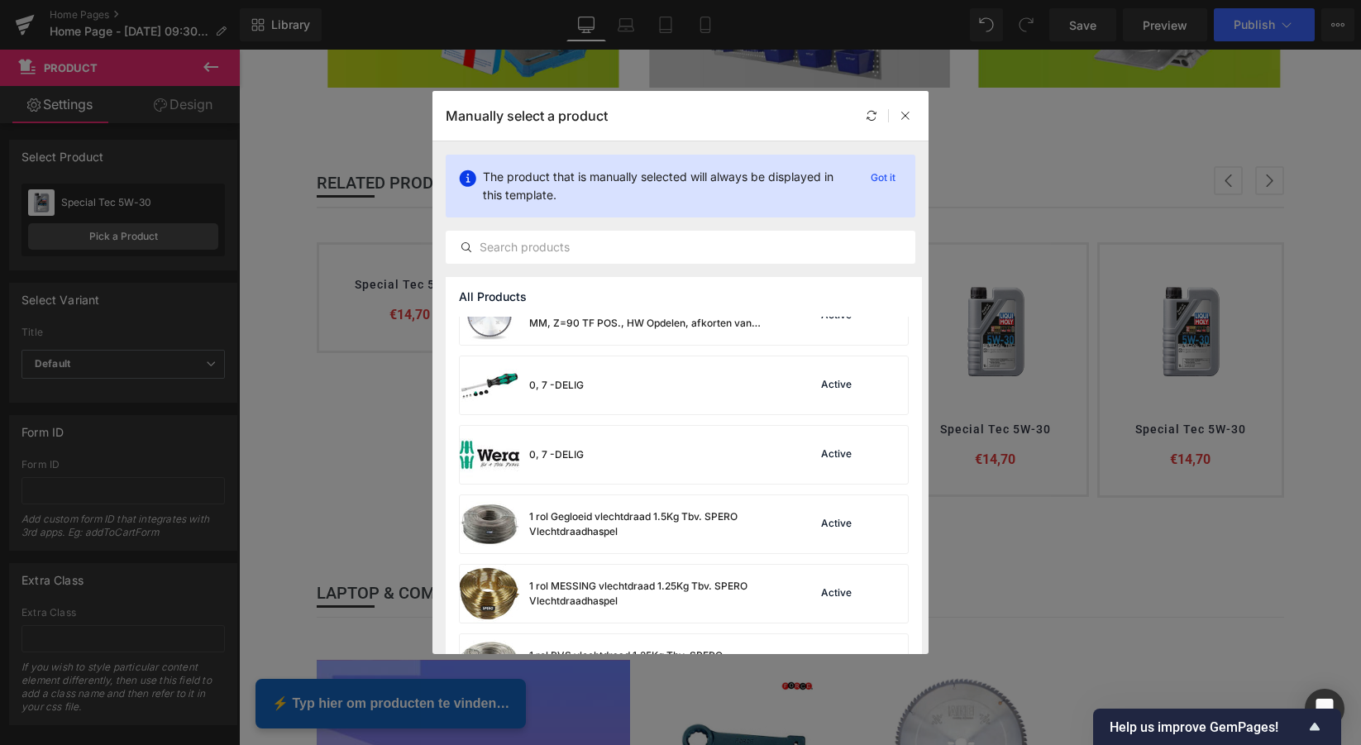
scroll to position [105, 0]
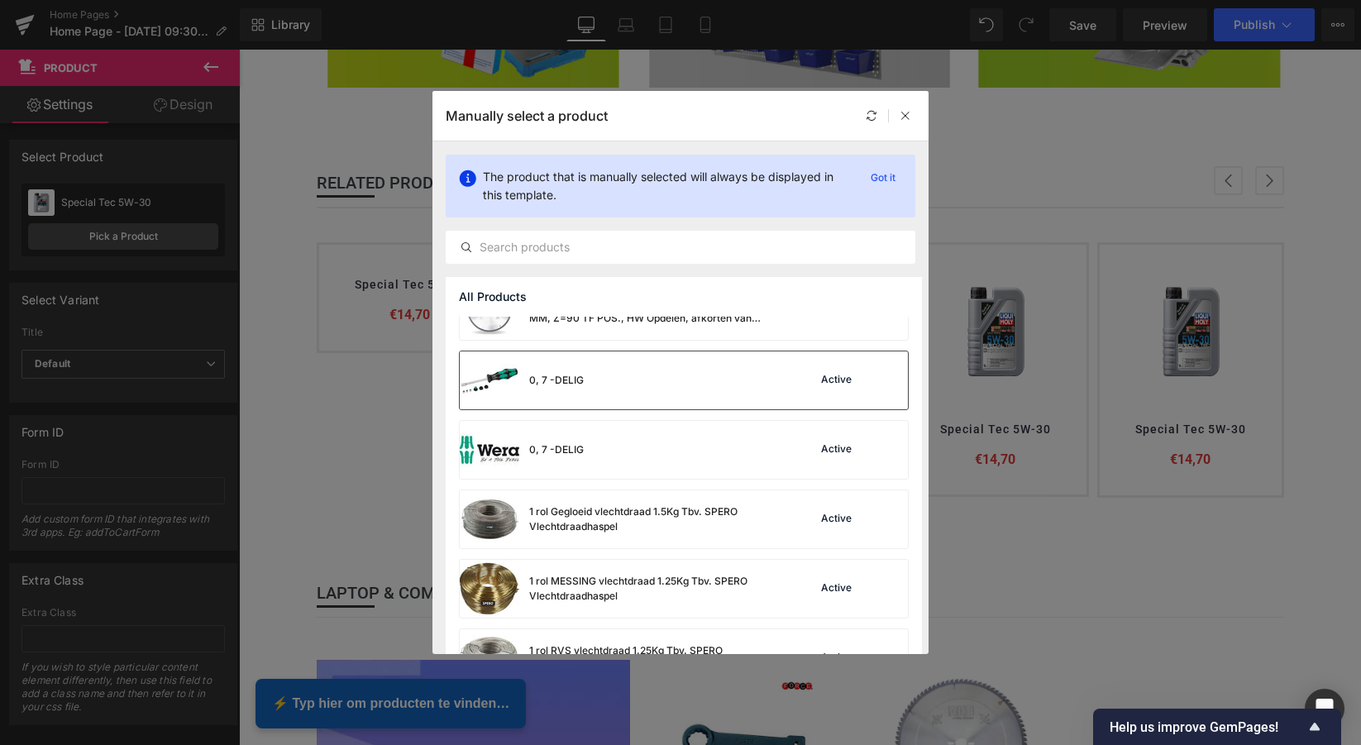
click at [551, 384] on div "0, 7 -DELIG" at bounding box center [556, 380] width 55 height 15
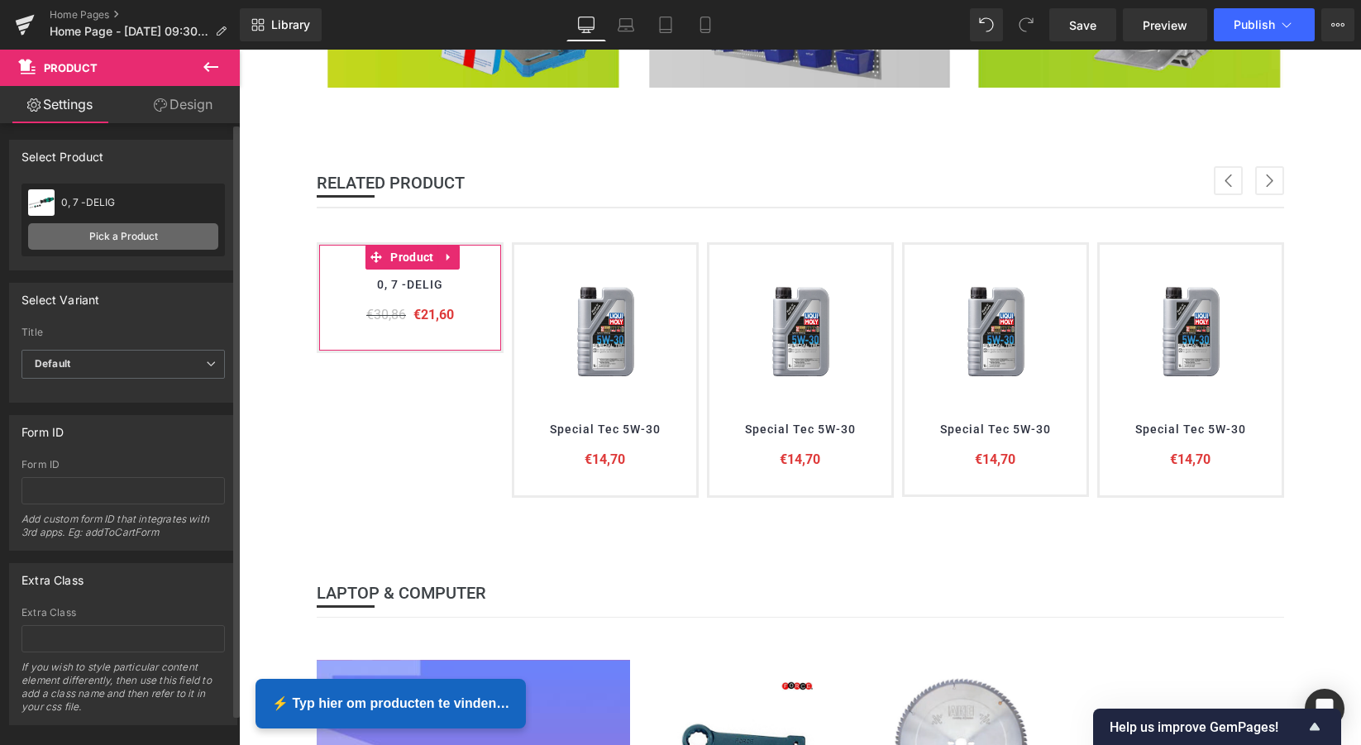
click at [129, 238] on link "Pick a Product" at bounding box center [123, 236] width 190 height 26
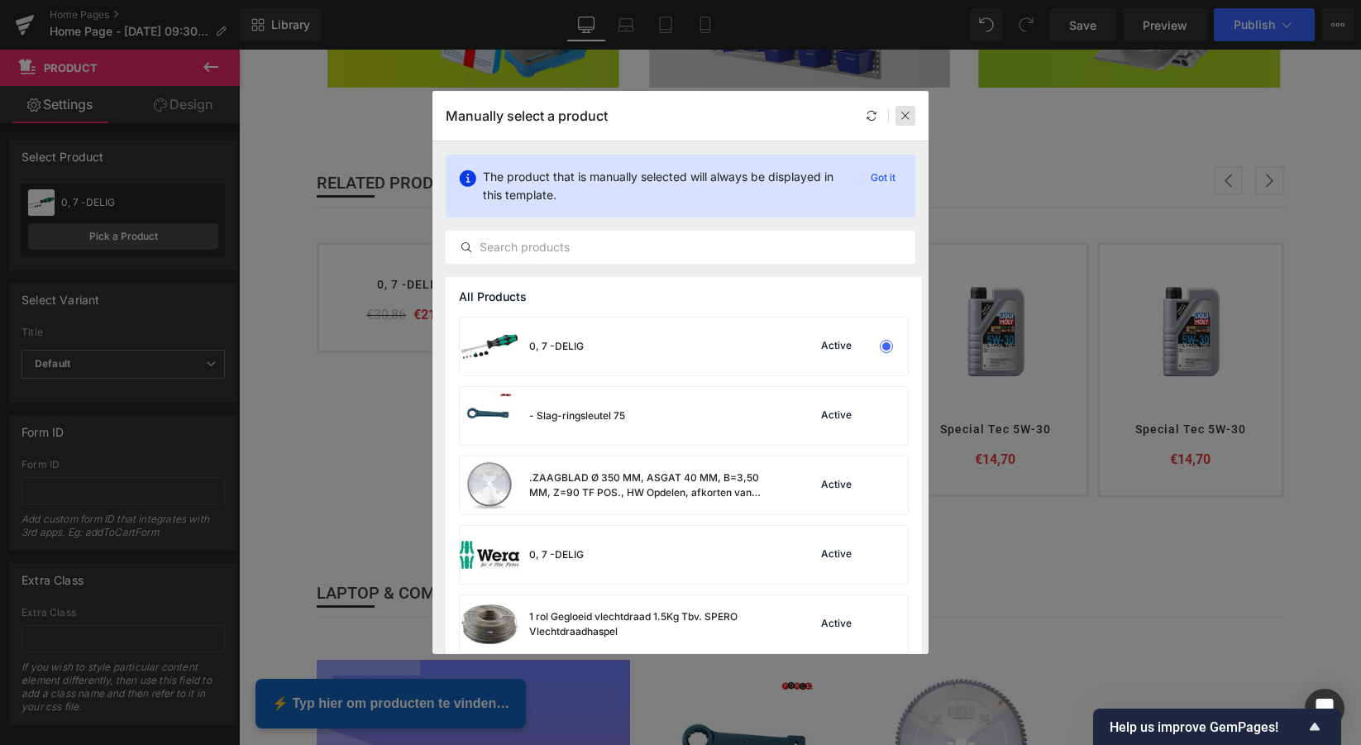
click at [905, 116] on icon at bounding box center [906, 116] width 12 height 12
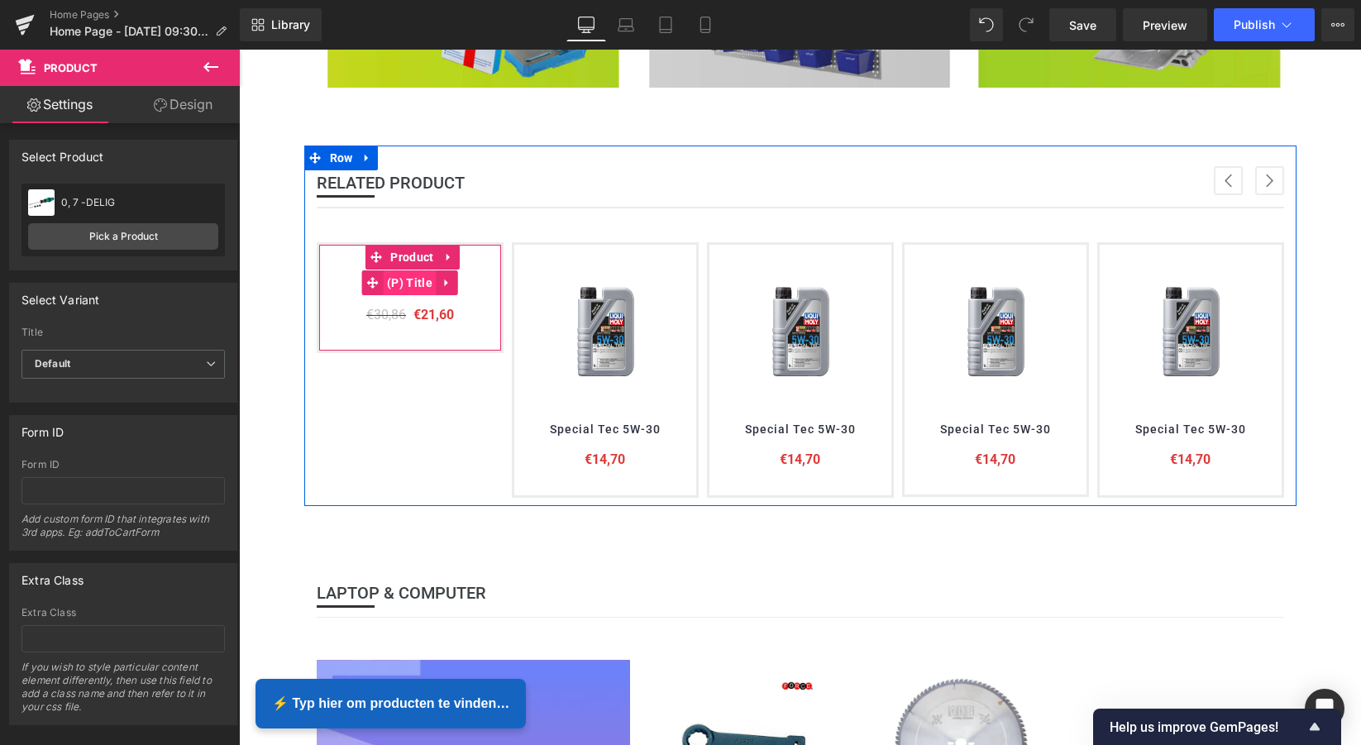
click at [415, 281] on span "(P) Title" at bounding box center [410, 282] width 54 height 25
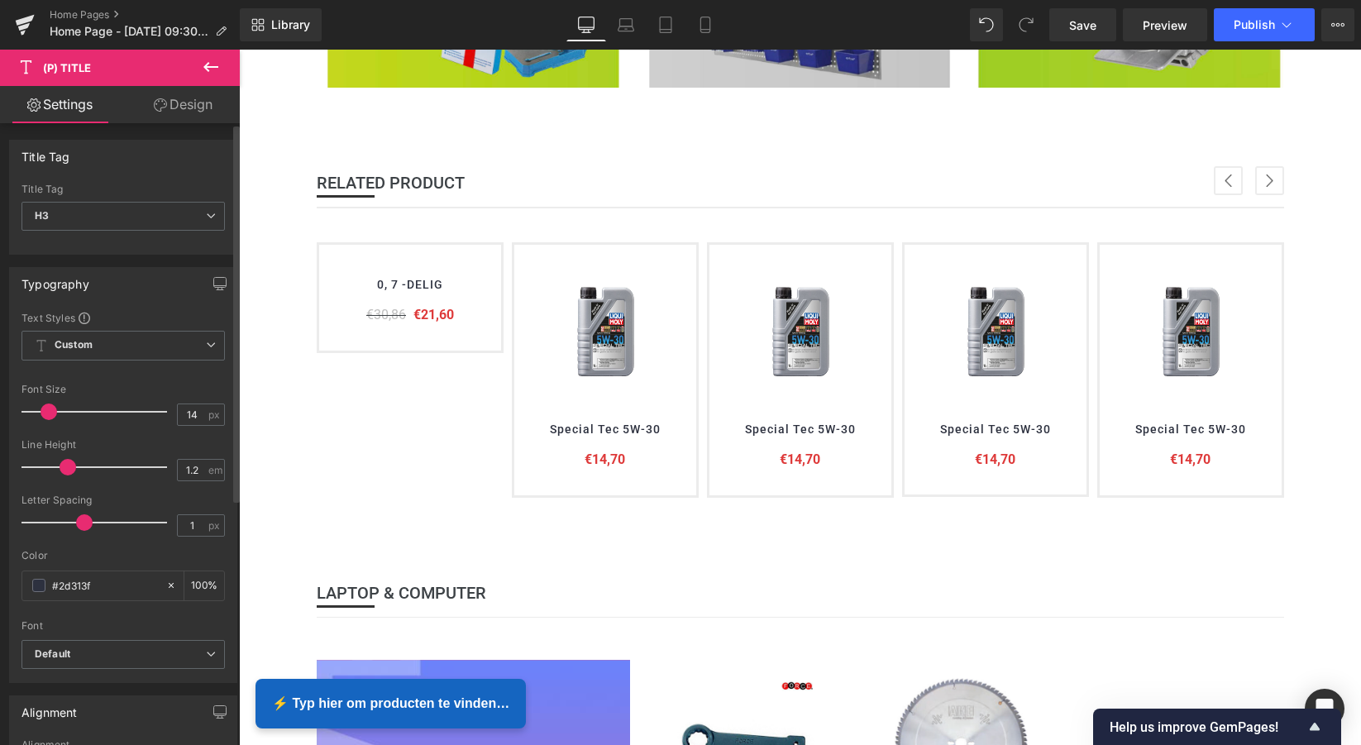
click at [150, 267] on div "Typography Text Styles Custom Custom Setup Global Style Custom Setup Global Sty…" at bounding box center [123, 475] width 228 height 416
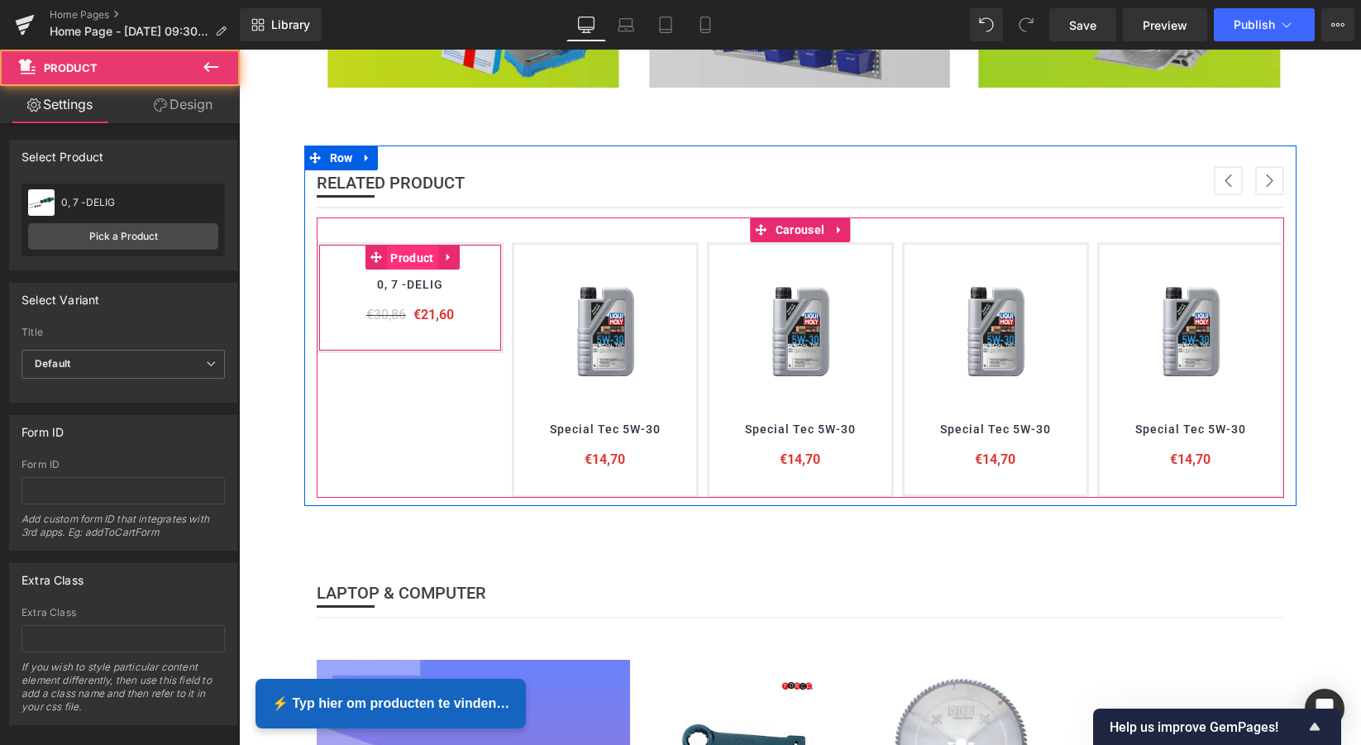
click at [419, 254] on span "Product" at bounding box center [411, 258] width 51 height 25
click at [418, 254] on span "Product" at bounding box center [411, 257] width 51 height 25
click at [446, 256] on icon at bounding box center [447, 257] width 3 height 7
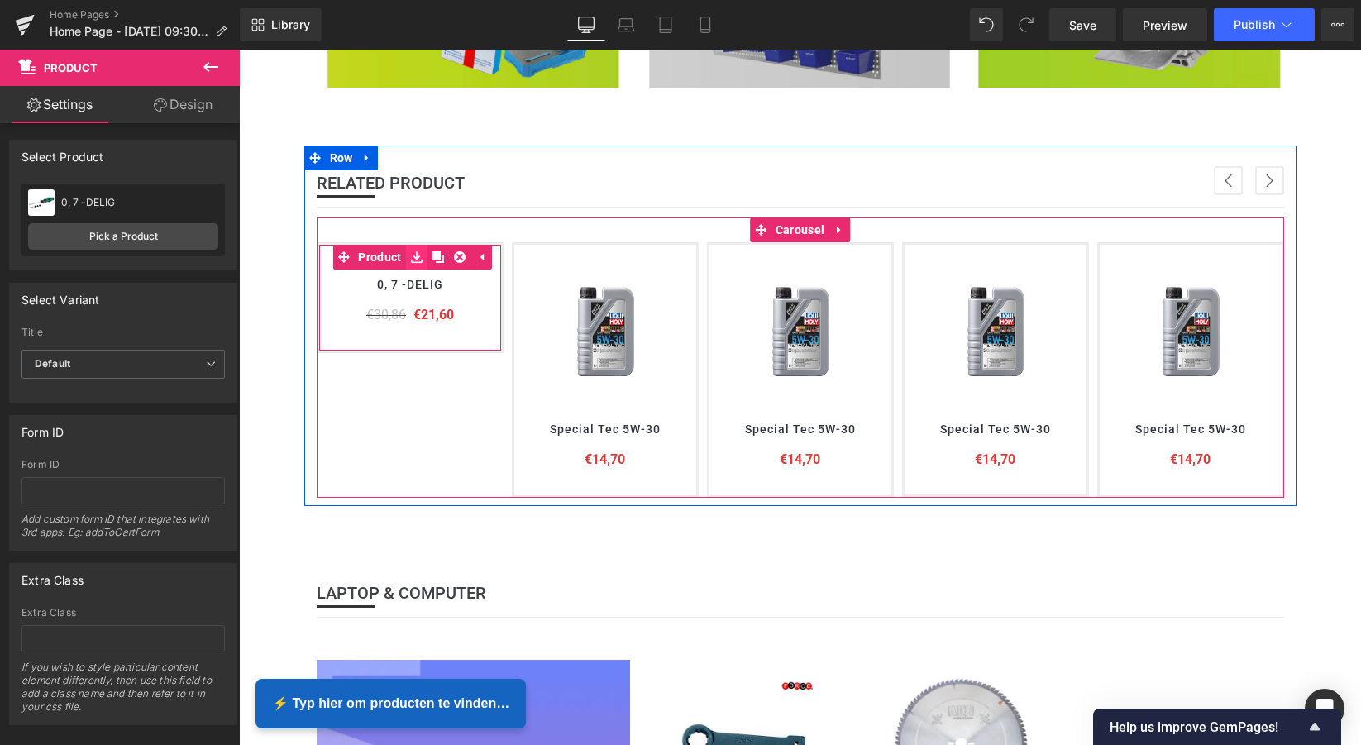
click at [411, 257] on icon at bounding box center [417, 257] width 12 height 12
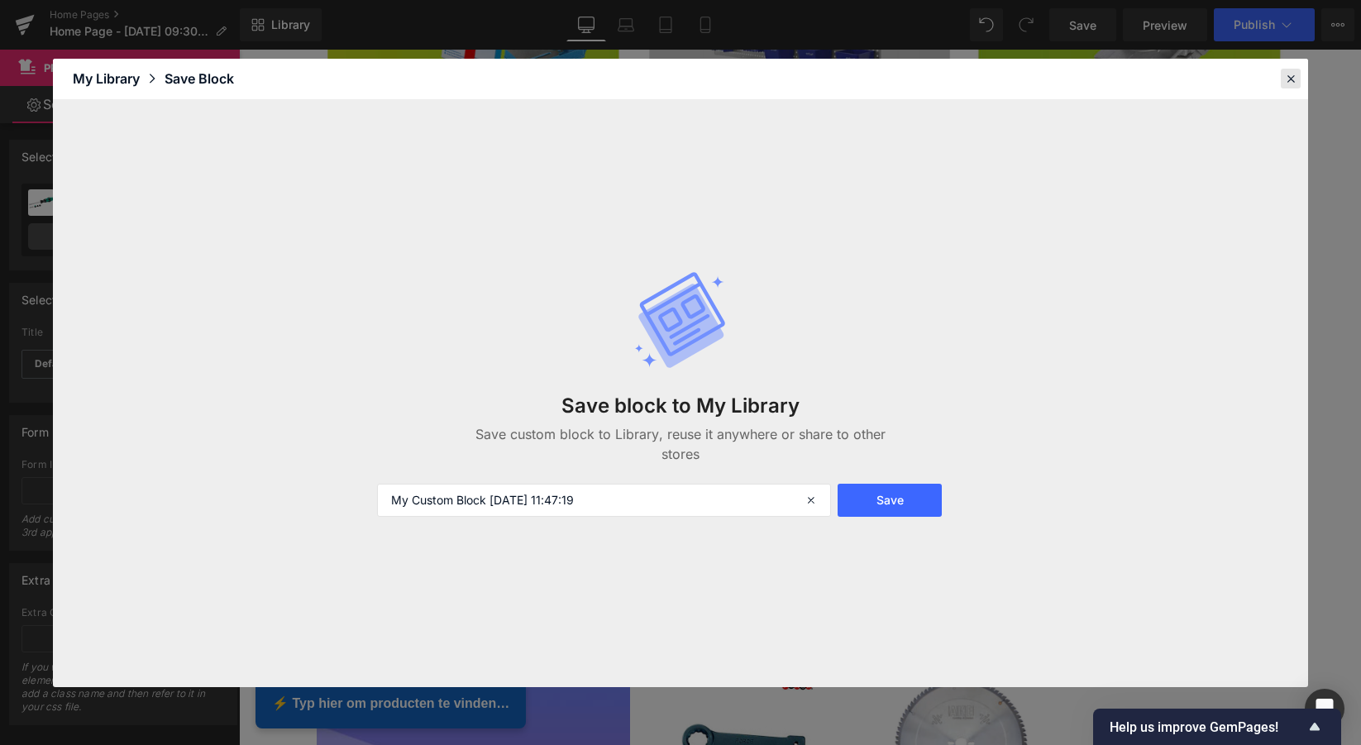
click at [1281, 80] on div at bounding box center [1291, 79] width 20 height 20
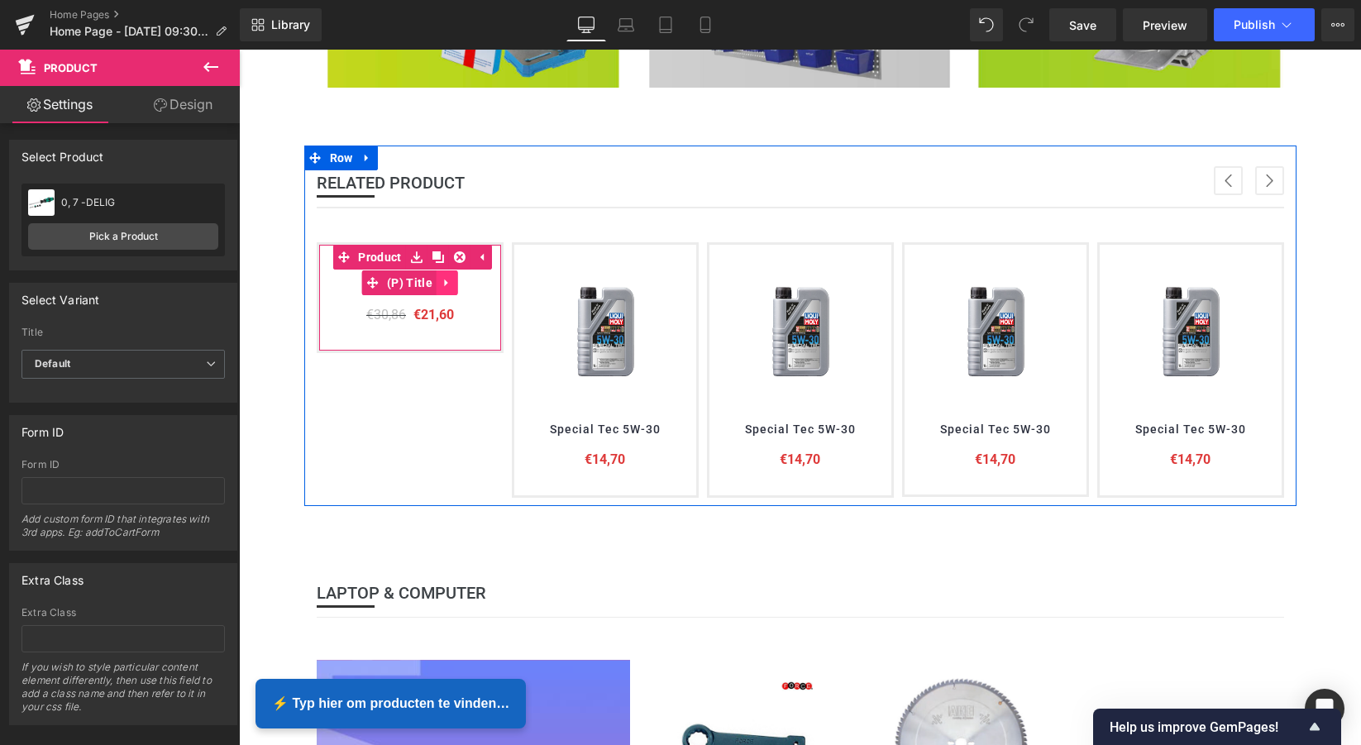
click at [442, 277] on icon at bounding box center [448, 283] width 12 height 12
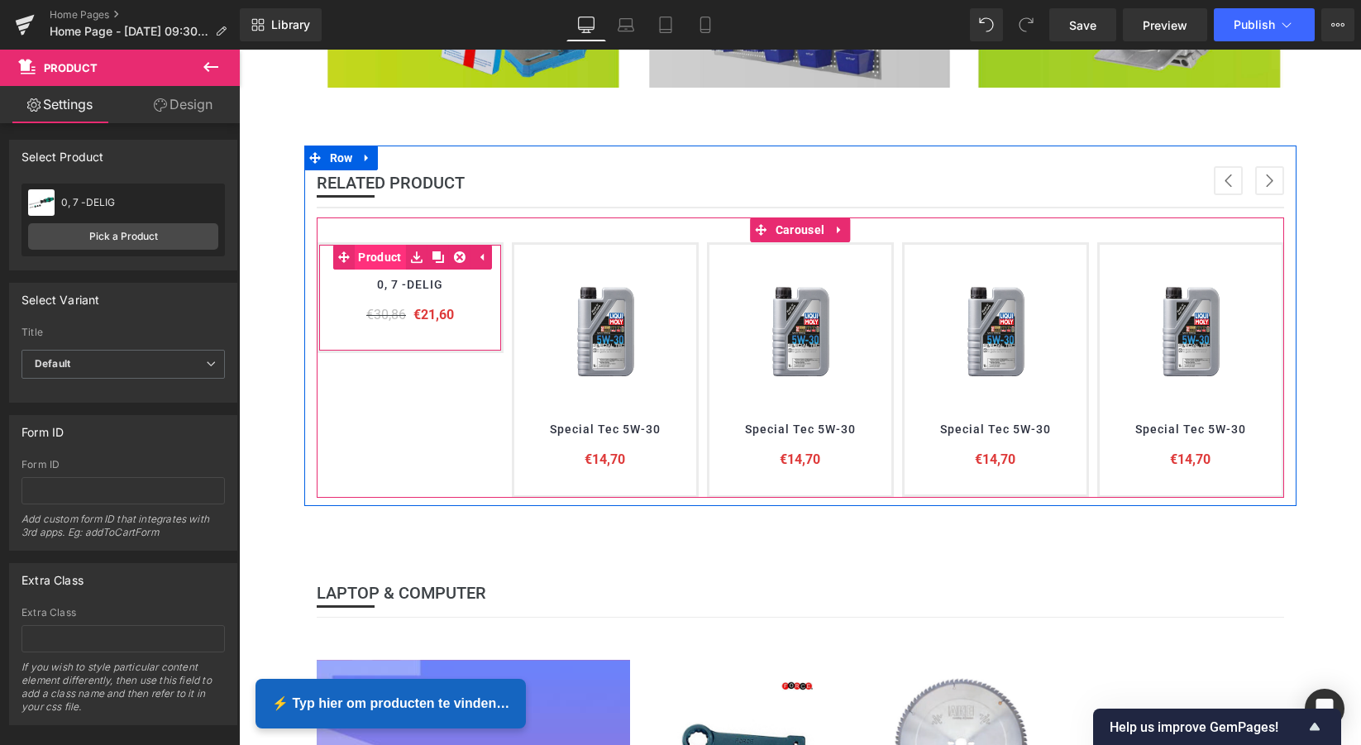
click at [375, 253] on link "Product" at bounding box center [368, 257] width 73 height 25
click at [406, 253] on span "Product" at bounding box center [411, 258] width 51 height 25
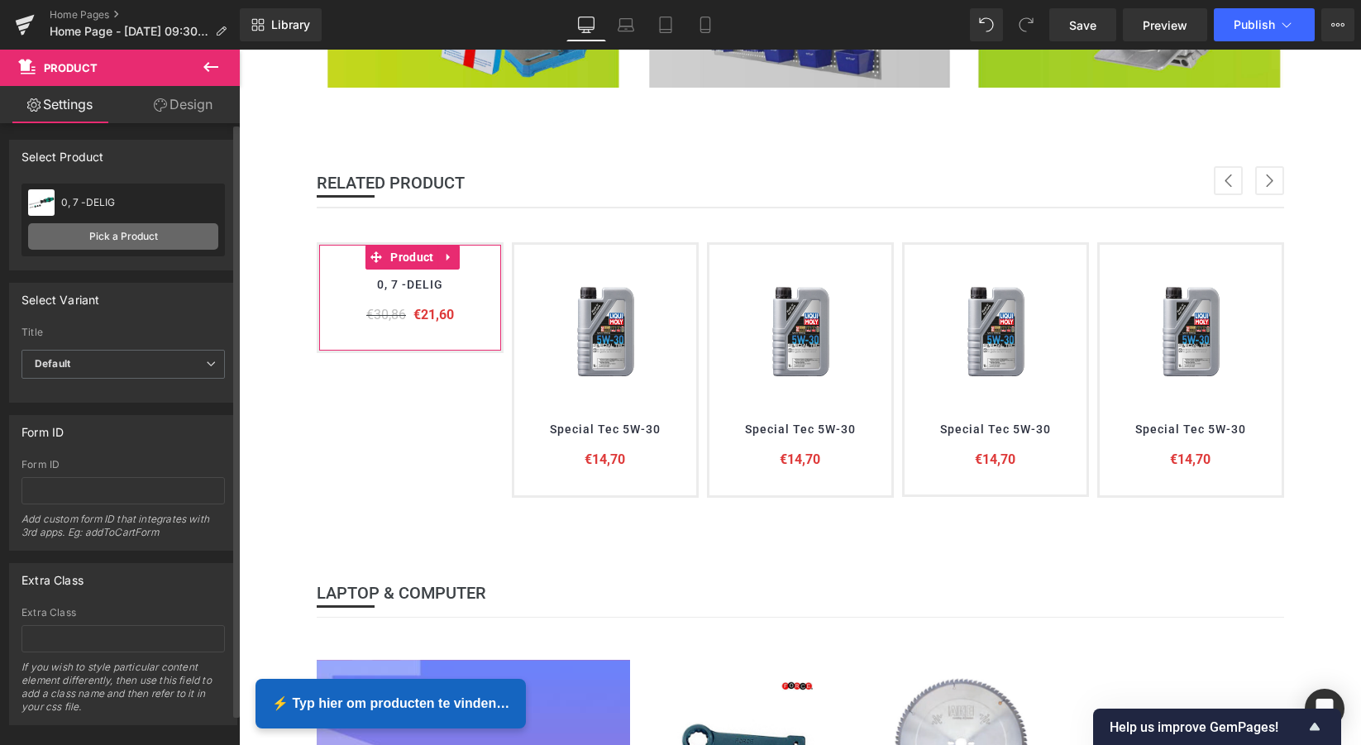
click at [129, 235] on link "Pick a Product" at bounding box center [123, 236] width 190 height 26
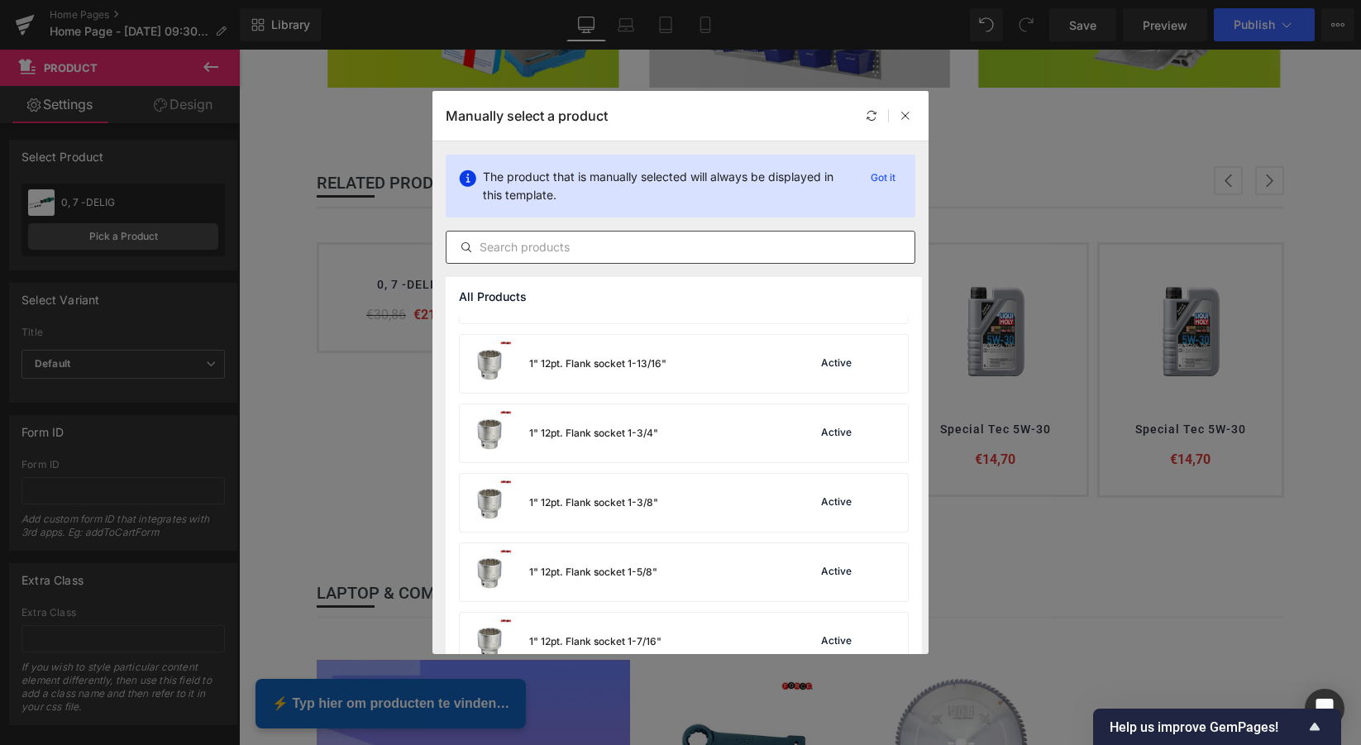
scroll to position [881, 0]
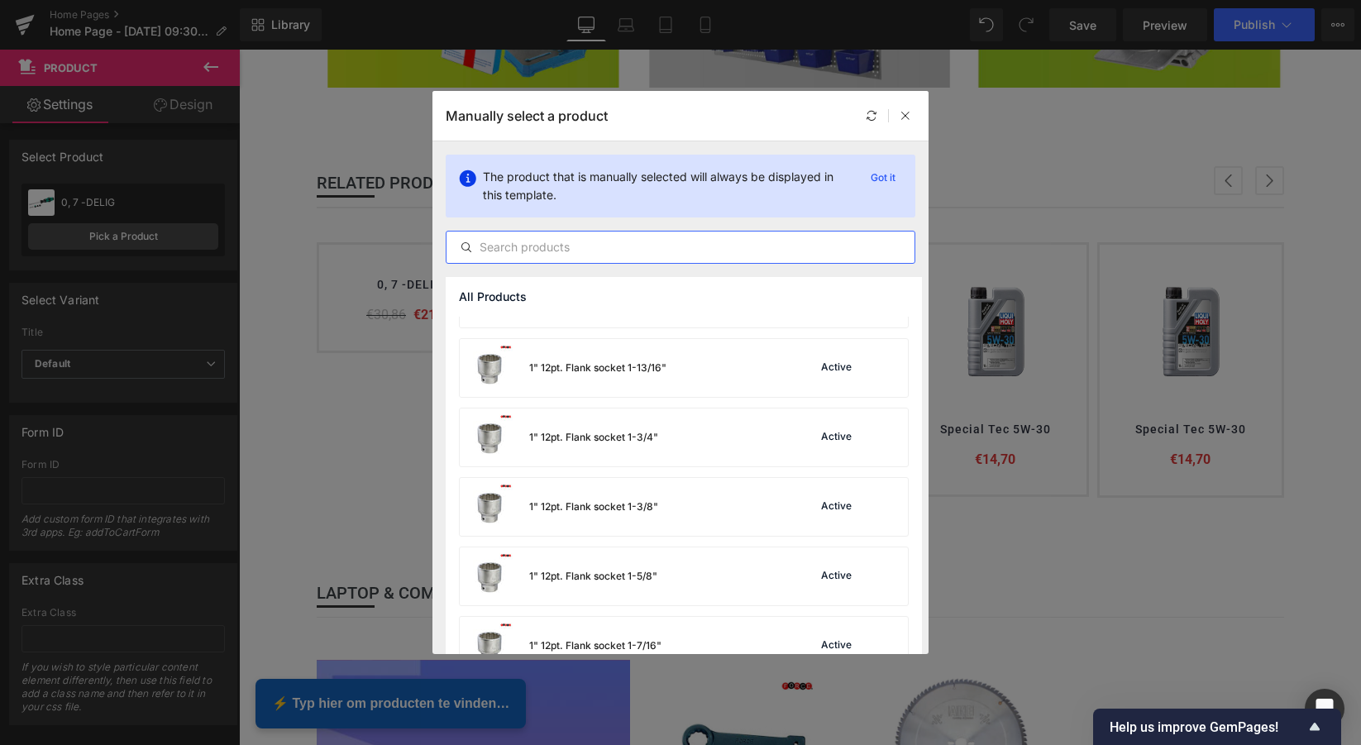
click at [511, 248] on input "text" at bounding box center [681, 247] width 468 height 20
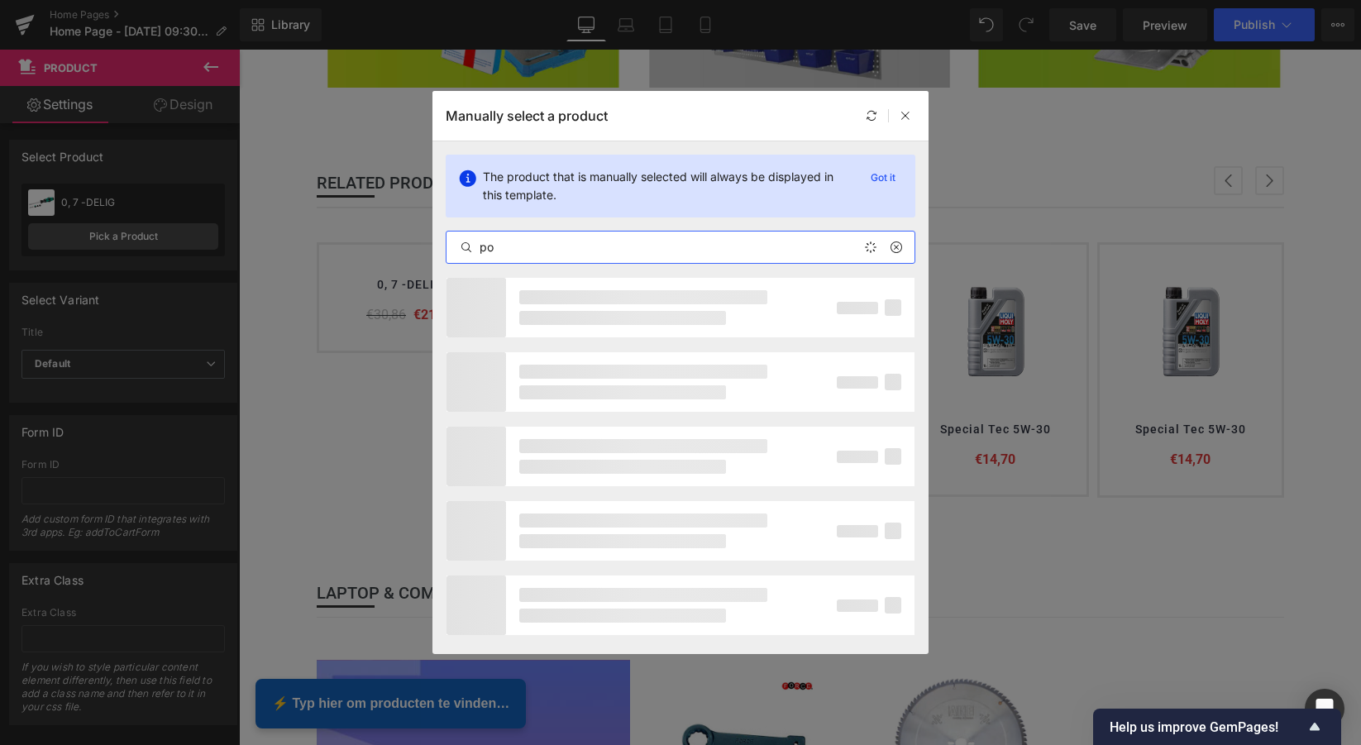
type input "p"
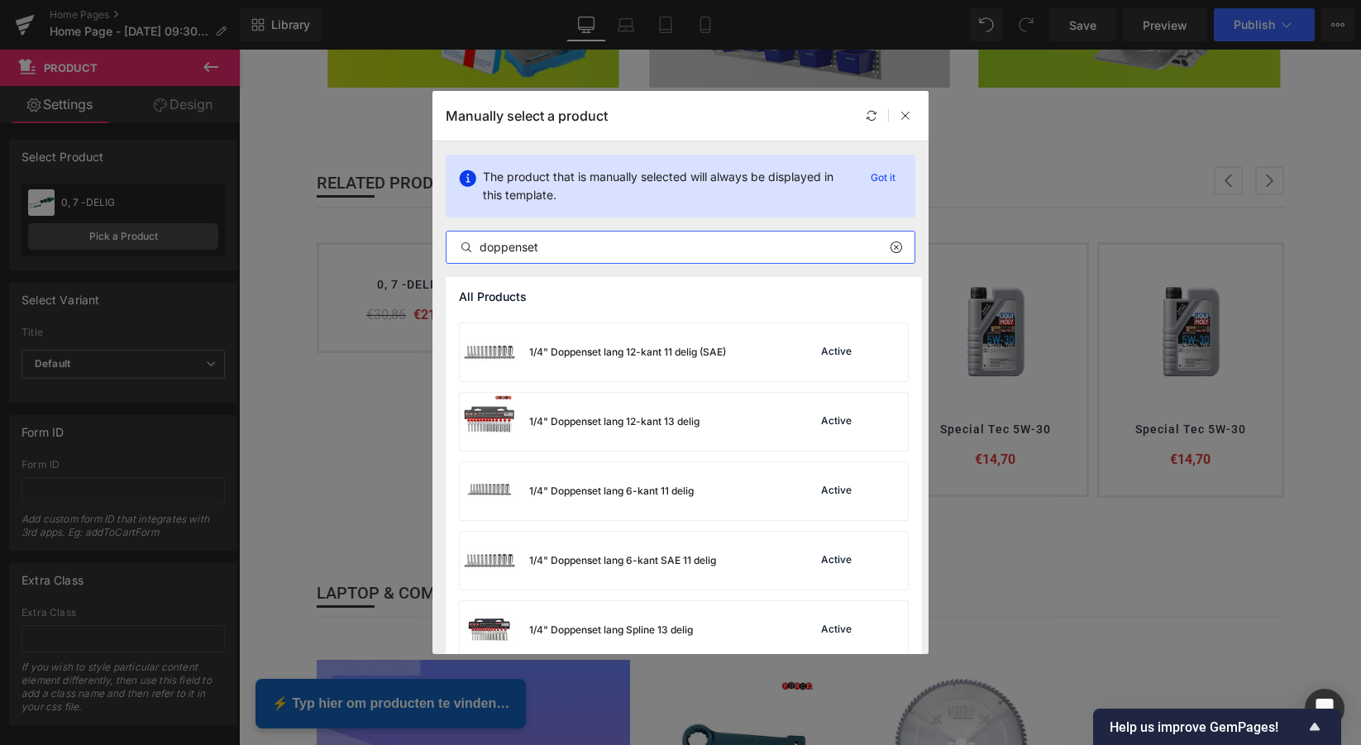
scroll to position [2424, 0]
click at [550, 247] on input "doppenset" at bounding box center [681, 247] width 468 height 20
drag, startPoint x: 528, startPoint y: 246, endPoint x: 467, endPoint y: 245, distance: 61.2
click at [467, 245] on div "doppenset" at bounding box center [681, 247] width 468 height 20
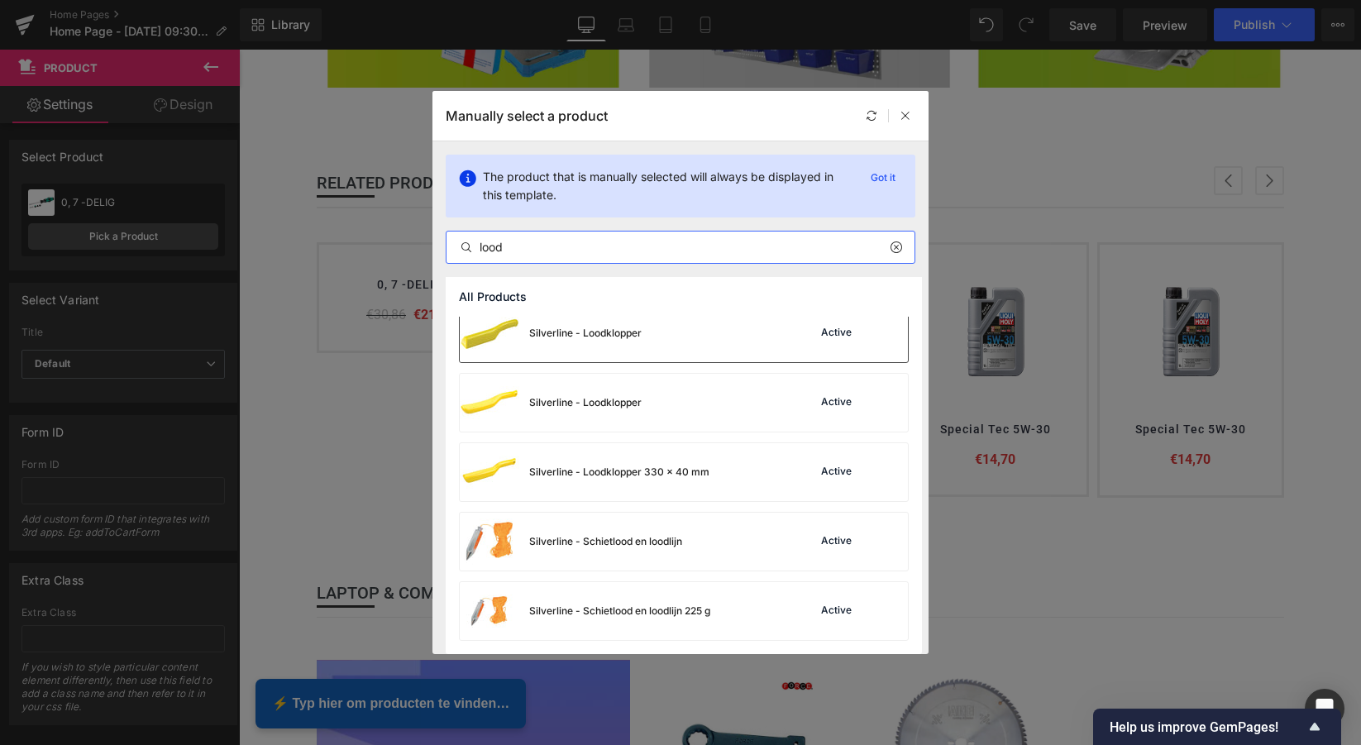
scroll to position [1333, 0]
click at [521, 247] on input "lood" at bounding box center [681, 247] width 468 height 20
drag, startPoint x: 488, startPoint y: 246, endPoint x: 453, endPoint y: 245, distance: 34.8
click at [453, 245] on input "lood" at bounding box center [681, 247] width 468 height 20
paste input "FE Stick-On 1200x5GR / 6 kg Roll"
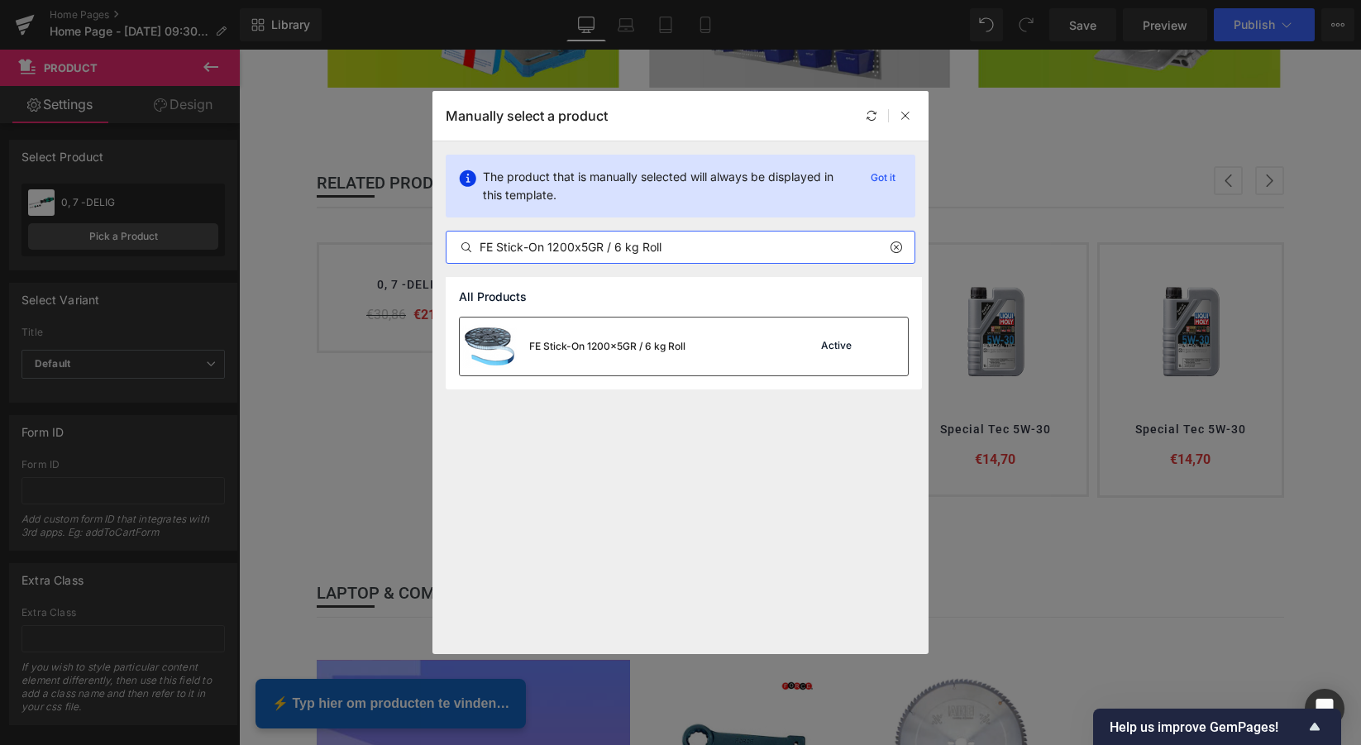
type input "FE Stick-On 1200x5GR / 6 kg Roll"
click at [556, 354] on div "FE Stick-On 1200x5GR / 6 kg Roll" at bounding box center [573, 347] width 226 height 58
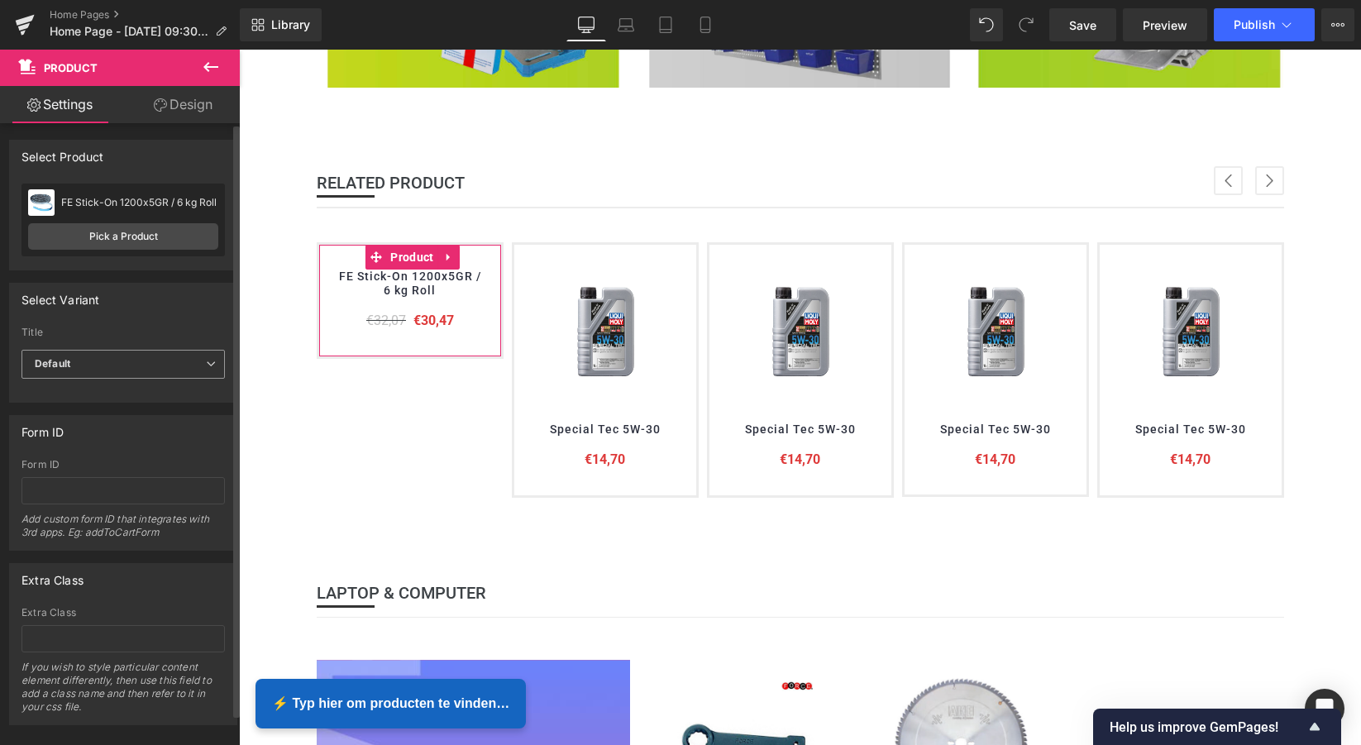
click at [110, 361] on span "Default" at bounding box center [122, 364] width 203 height 29
click at [111, 361] on span "Default" at bounding box center [119, 364] width 197 height 29
click at [155, 308] on div "Select Variant" at bounding box center [123, 299] width 227 height 31
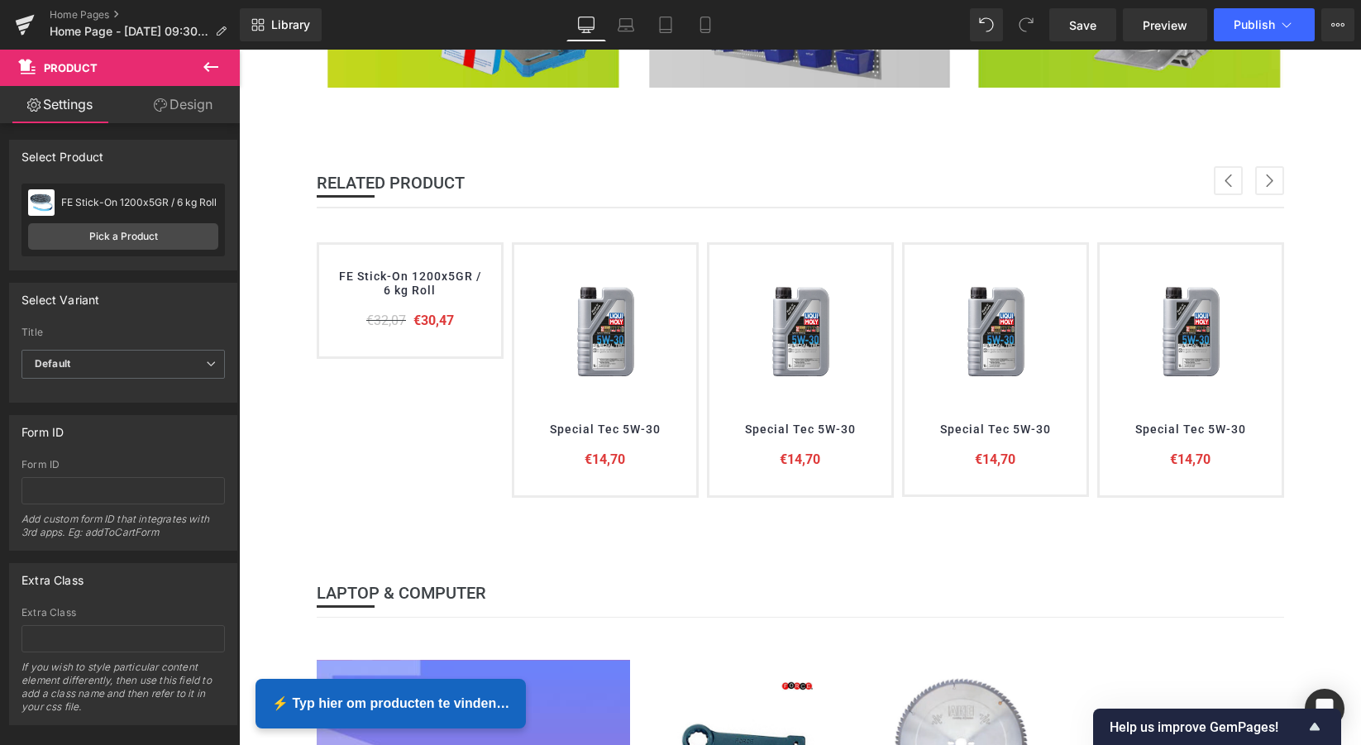
scroll to position [0, 0]
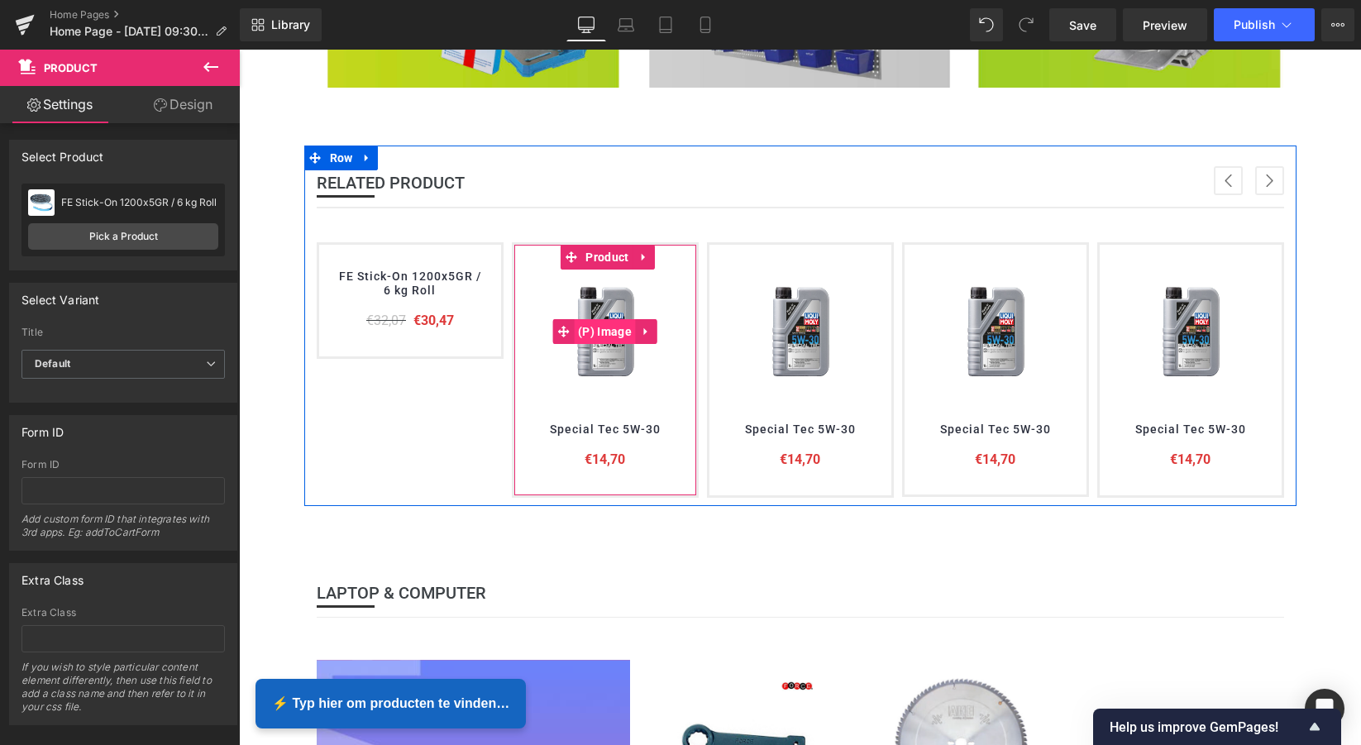
click at [604, 329] on span "(P) Image" at bounding box center [605, 331] width 62 height 25
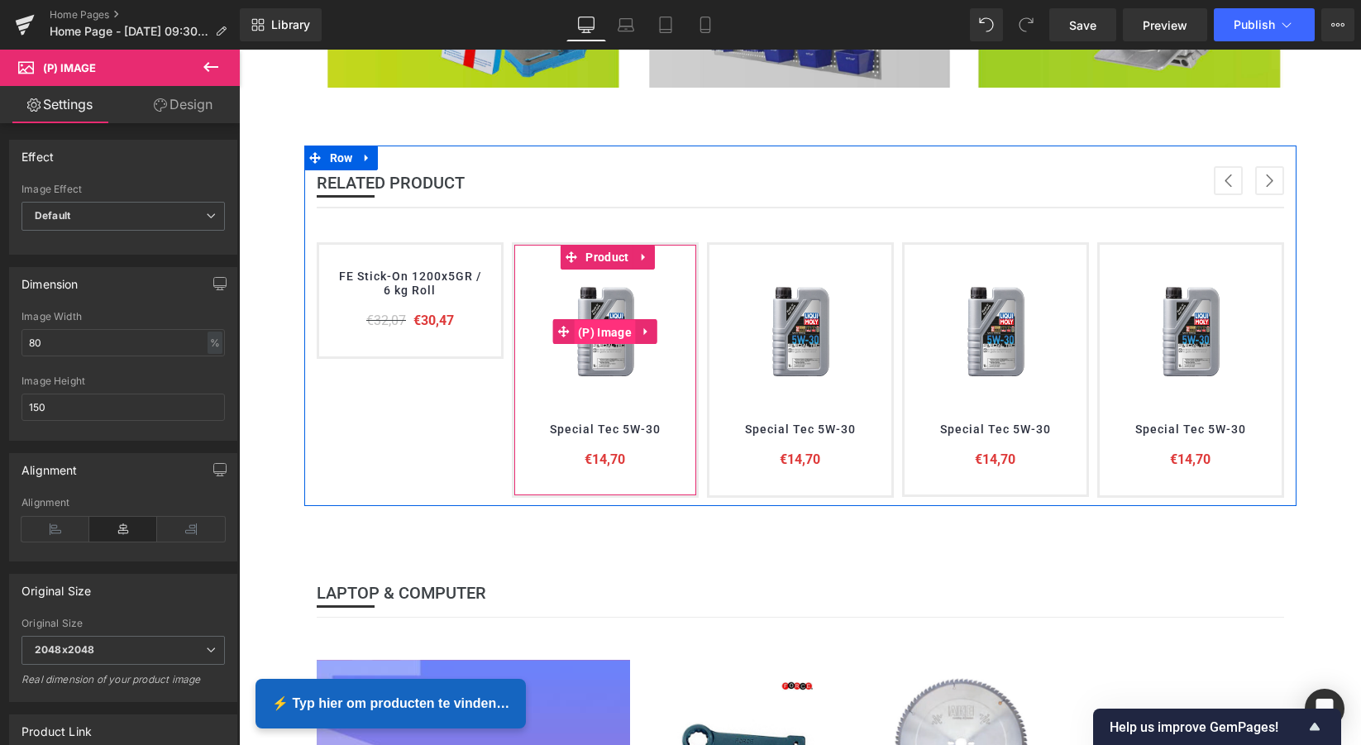
click at [601, 333] on span "(P) Image" at bounding box center [605, 332] width 62 height 25
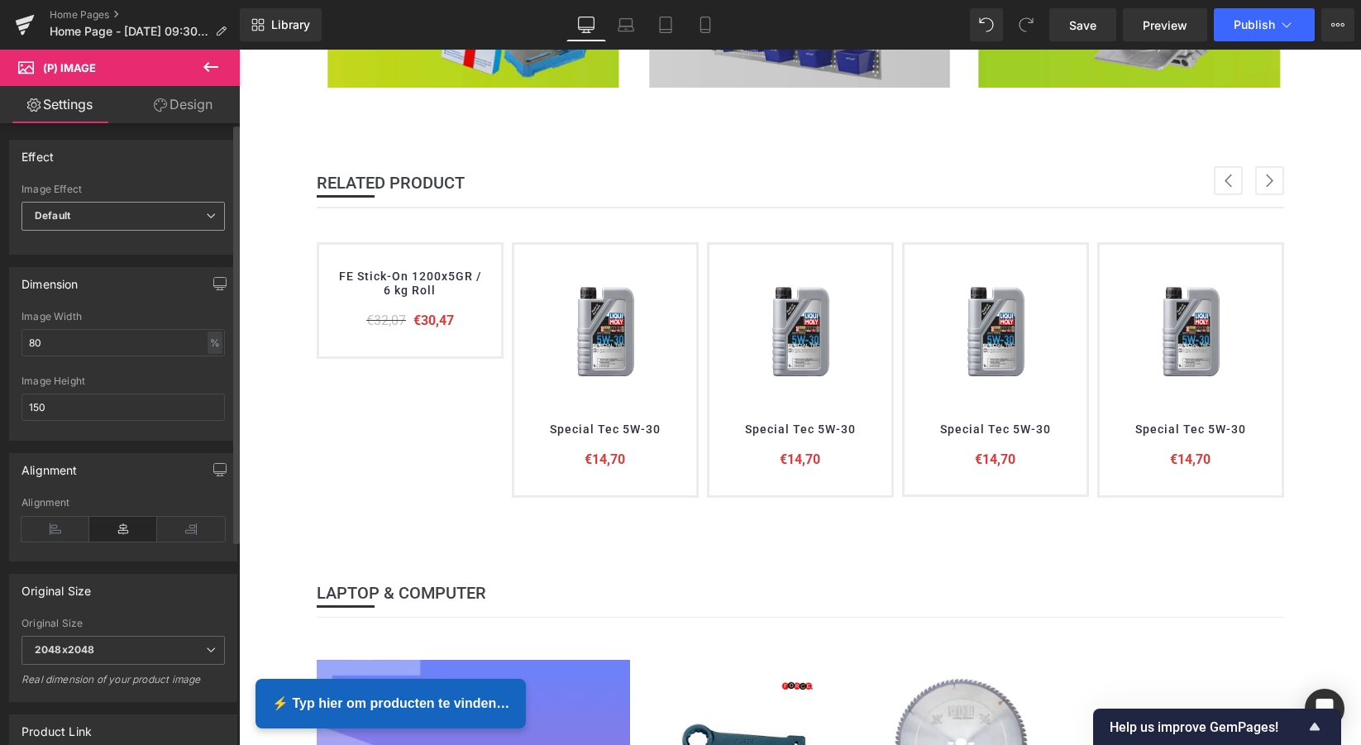
click at [110, 215] on span "Default" at bounding box center [122, 216] width 203 height 29
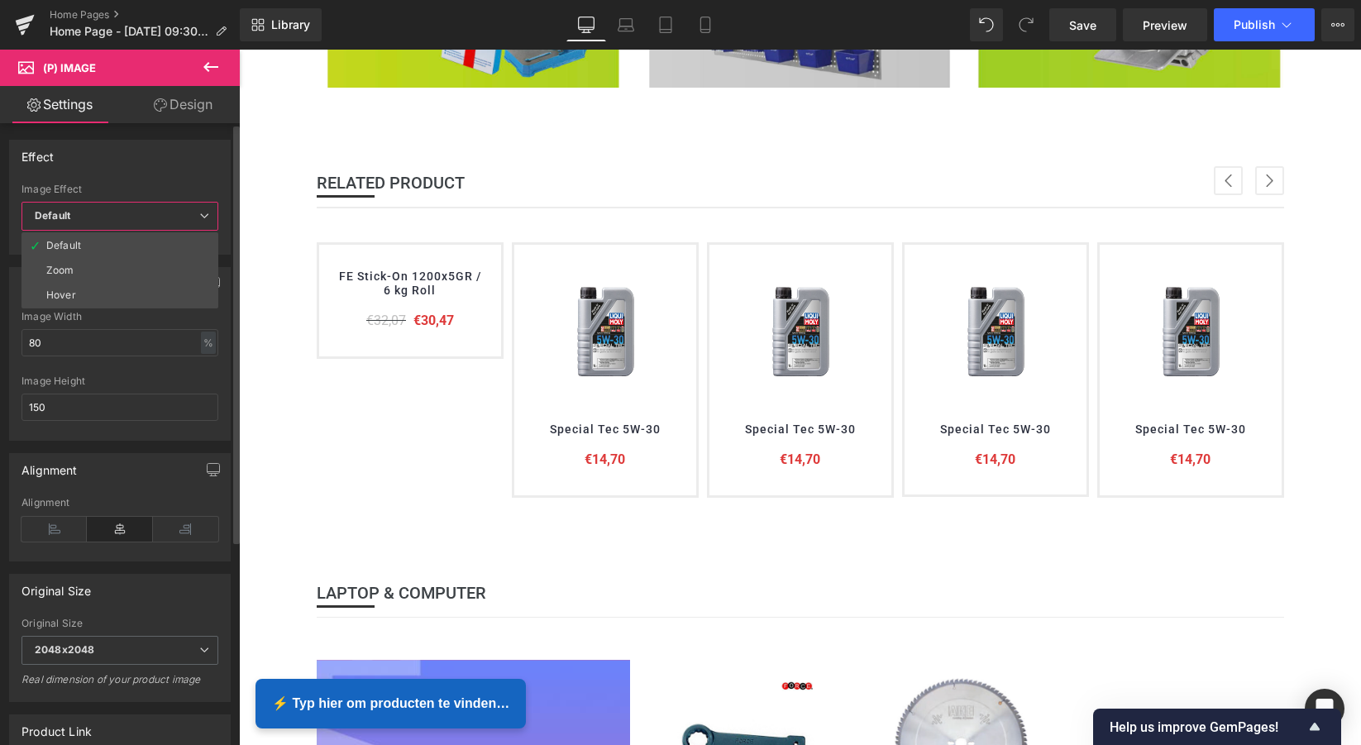
click at [110, 215] on span "Default" at bounding box center [119, 216] width 197 height 29
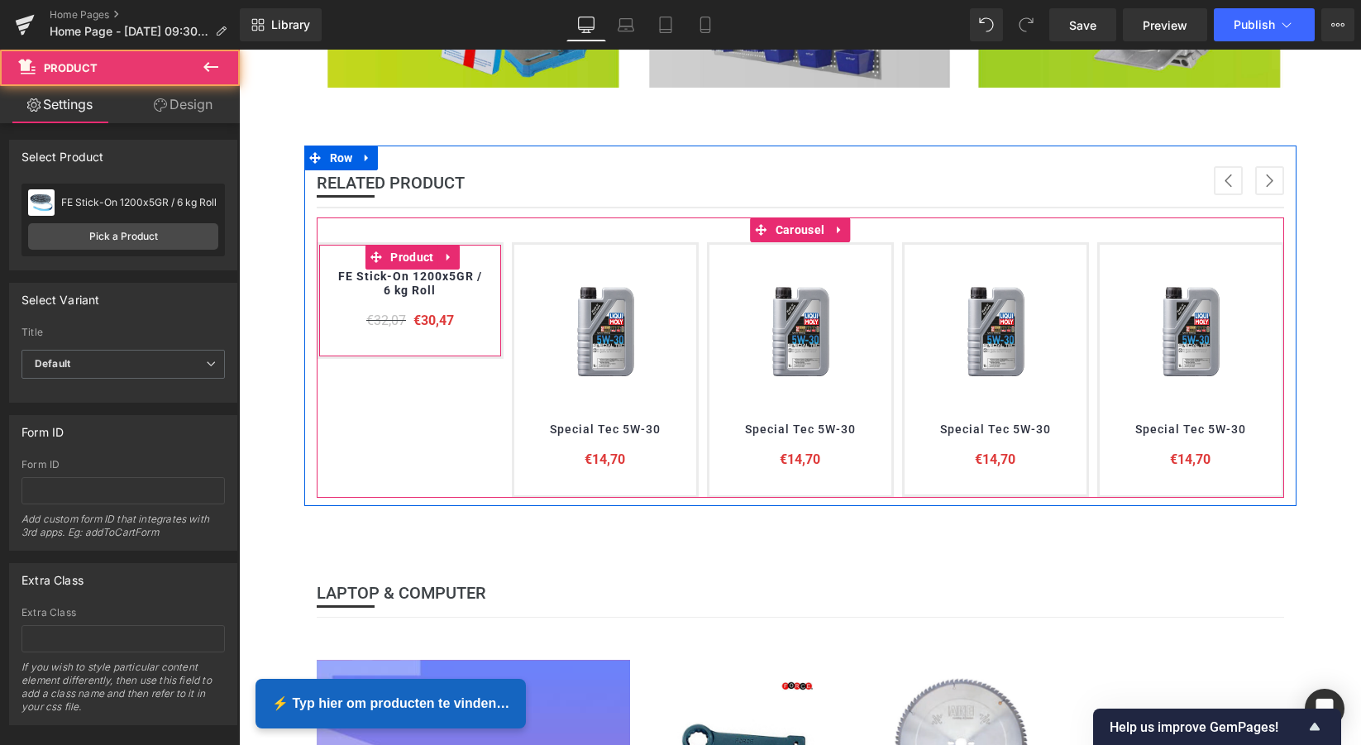
drag, startPoint x: 451, startPoint y: 303, endPoint x: 440, endPoint y: 293, distance: 14.6
click at [451, 302] on div "FE Stick-On 1200x5GR / 6 kg Roll (P) Title €32,07 €30,47 (P) Price" at bounding box center [410, 300] width 149 height 61
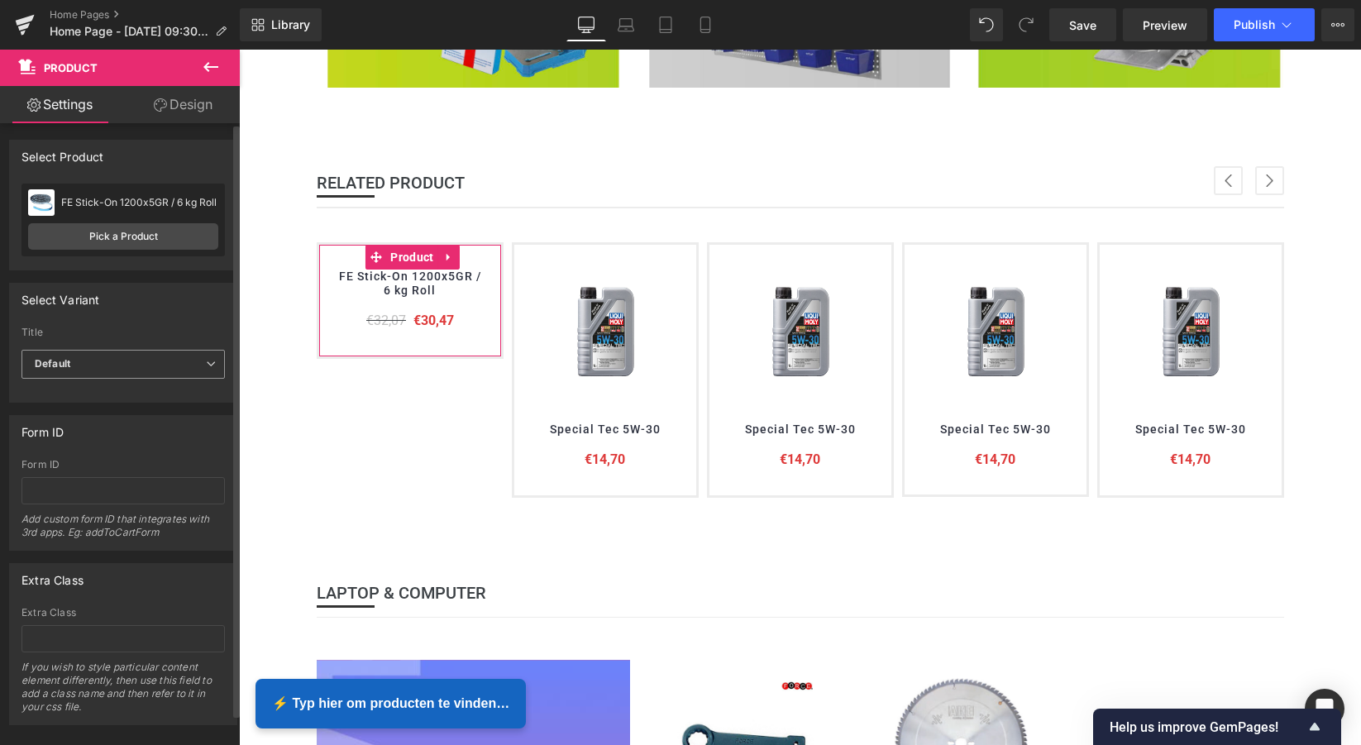
click at [182, 362] on span "Default" at bounding box center [122, 364] width 203 height 29
click at [148, 418] on li "Default Title" at bounding box center [119, 418] width 197 height 25
click at [165, 365] on span "Default Title" at bounding box center [122, 364] width 203 height 29
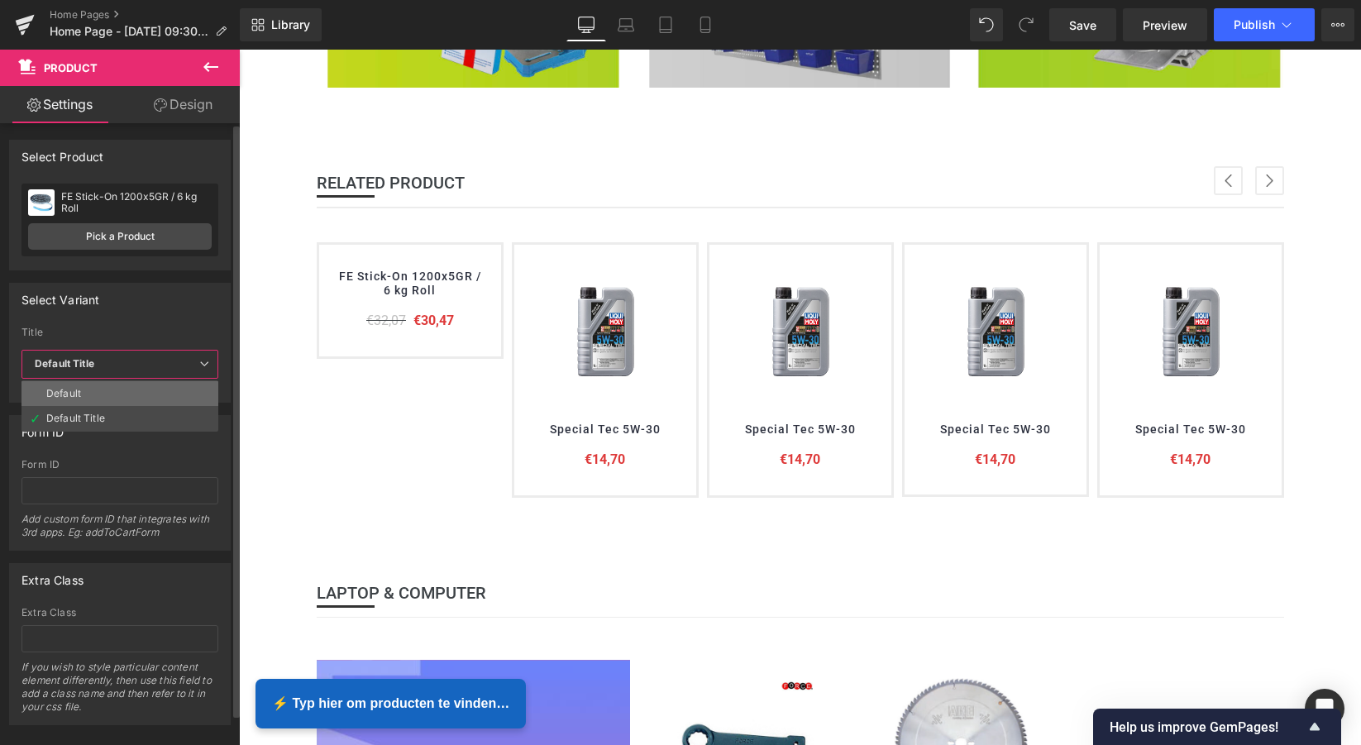
click at [138, 393] on li "Default" at bounding box center [119, 393] width 197 height 25
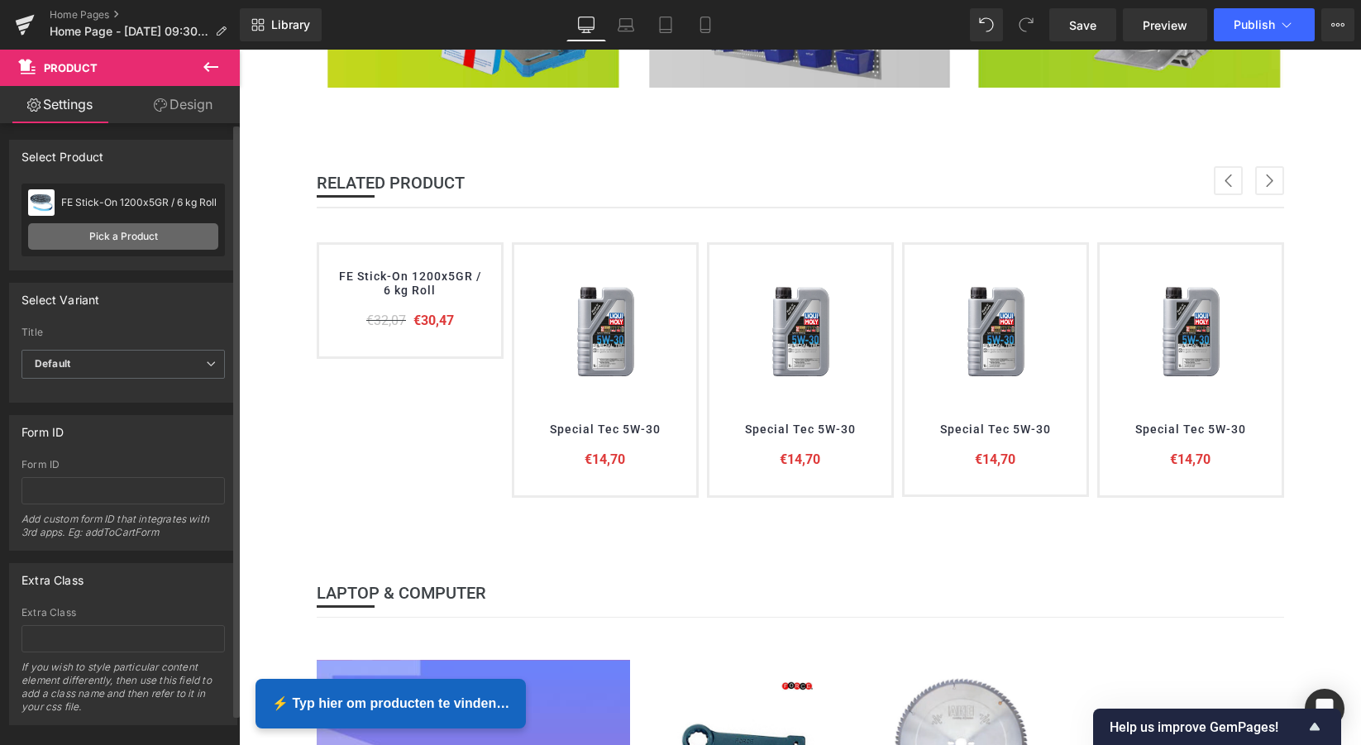
click at [140, 236] on link "Pick a Product" at bounding box center [123, 236] width 190 height 26
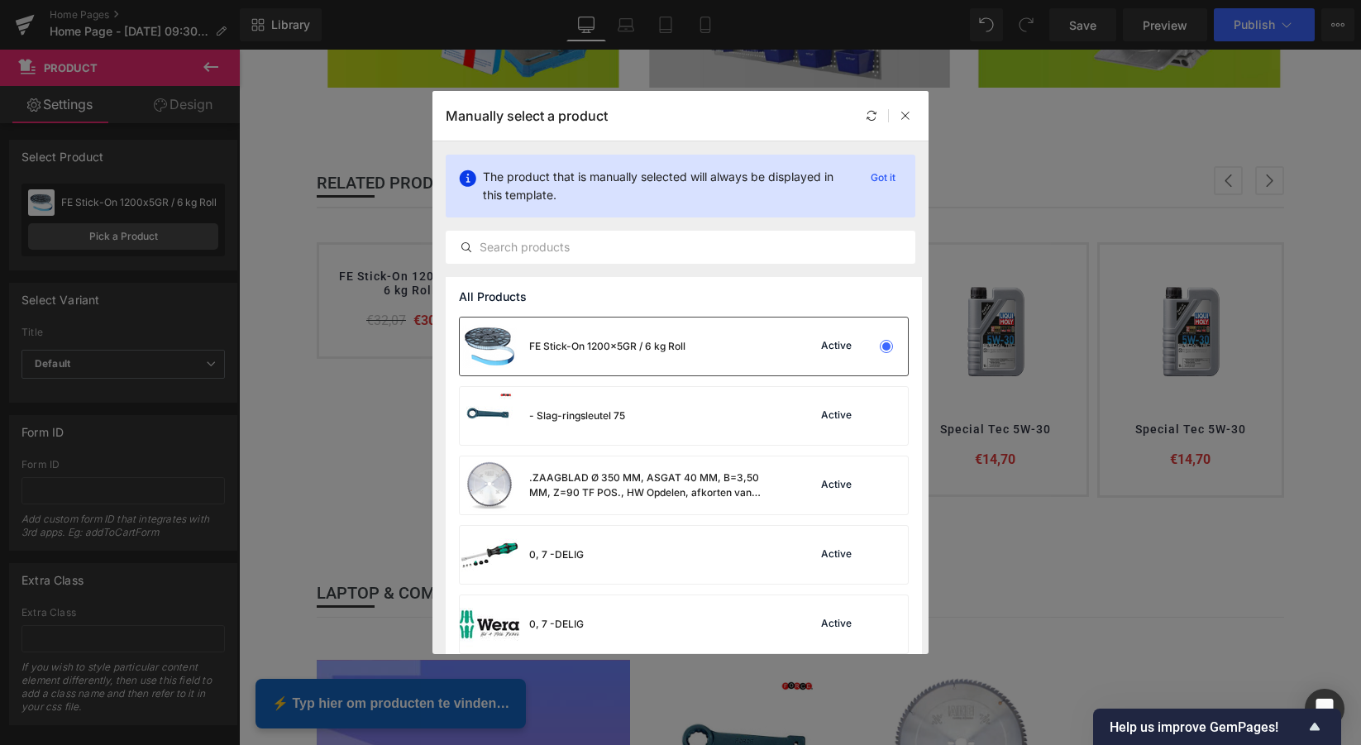
click at [637, 339] on div "FE Stick-On 1200x5GR / 6 kg Roll" at bounding box center [607, 346] width 156 height 15
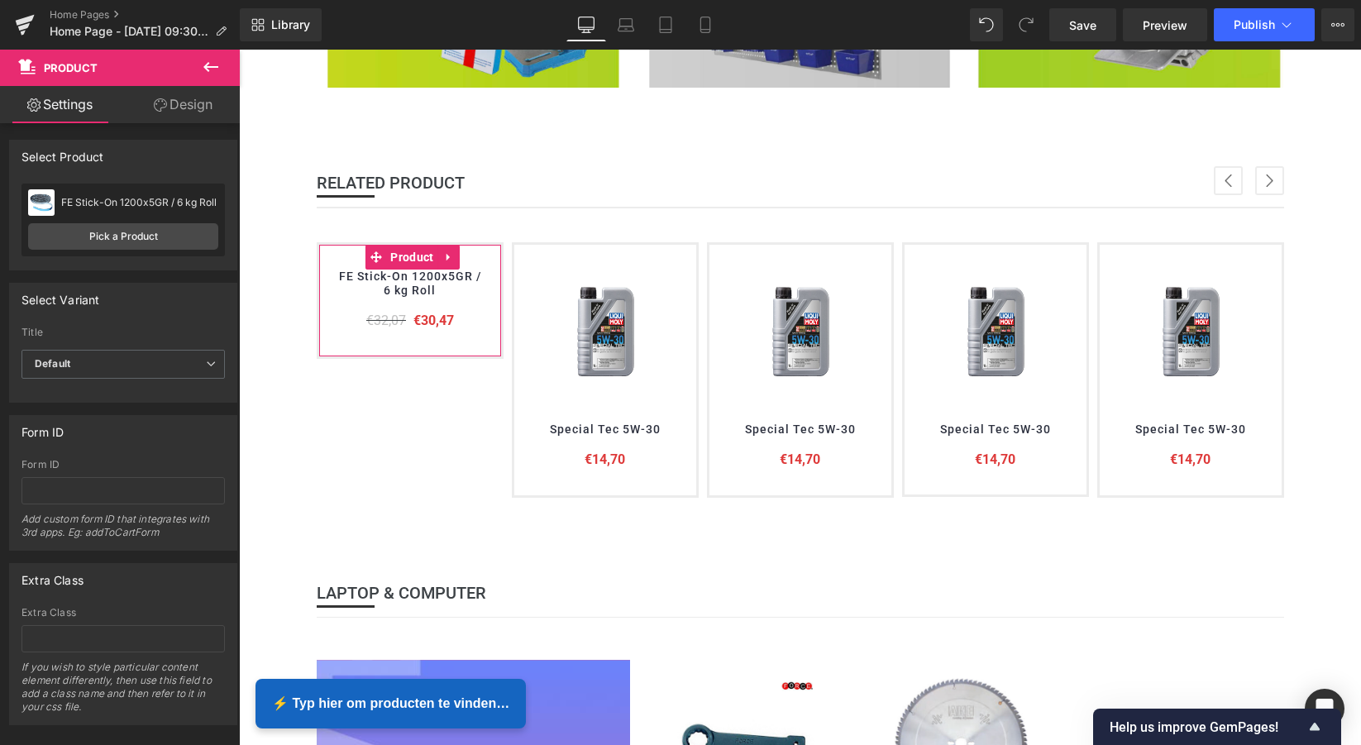
click at [194, 107] on link "Design" at bounding box center [183, 104] width 120 height 37
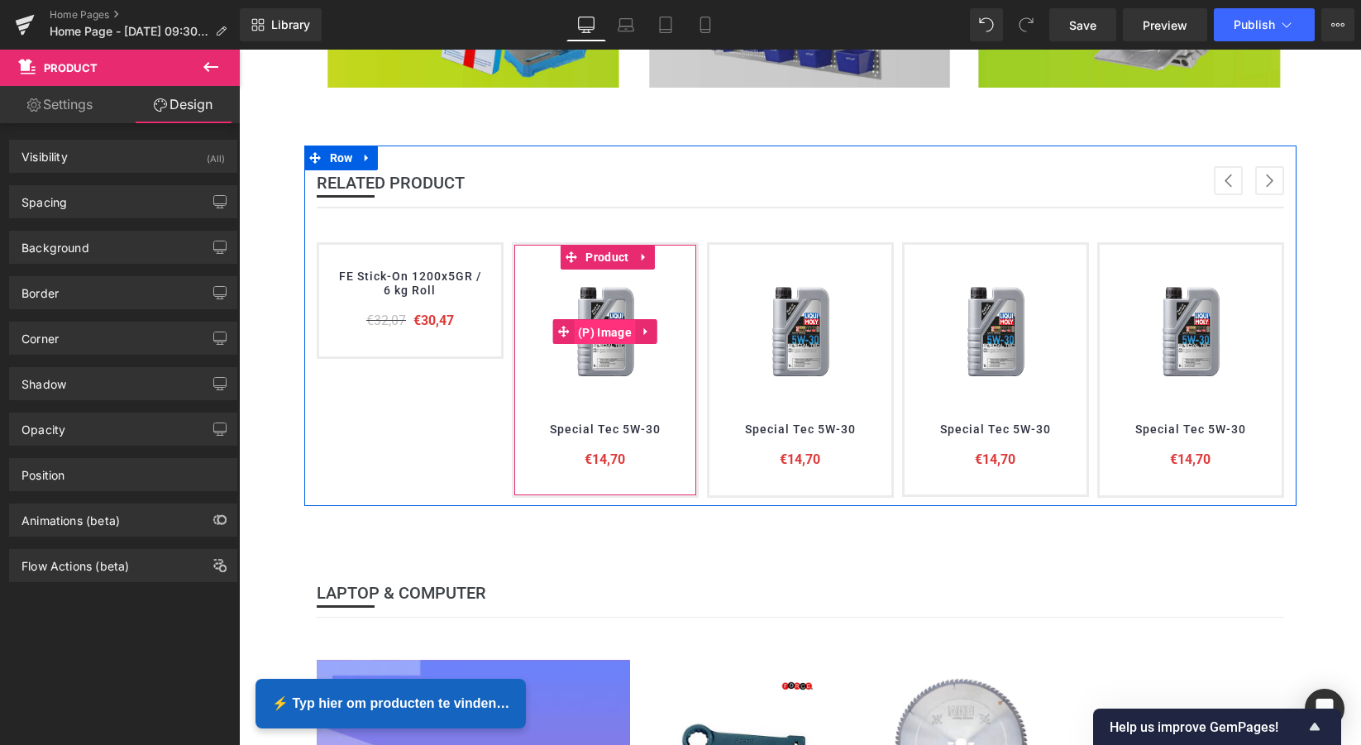
click at [601, 336] on span "(P) Image" at bounding box center [605, 332] width 62 height 25
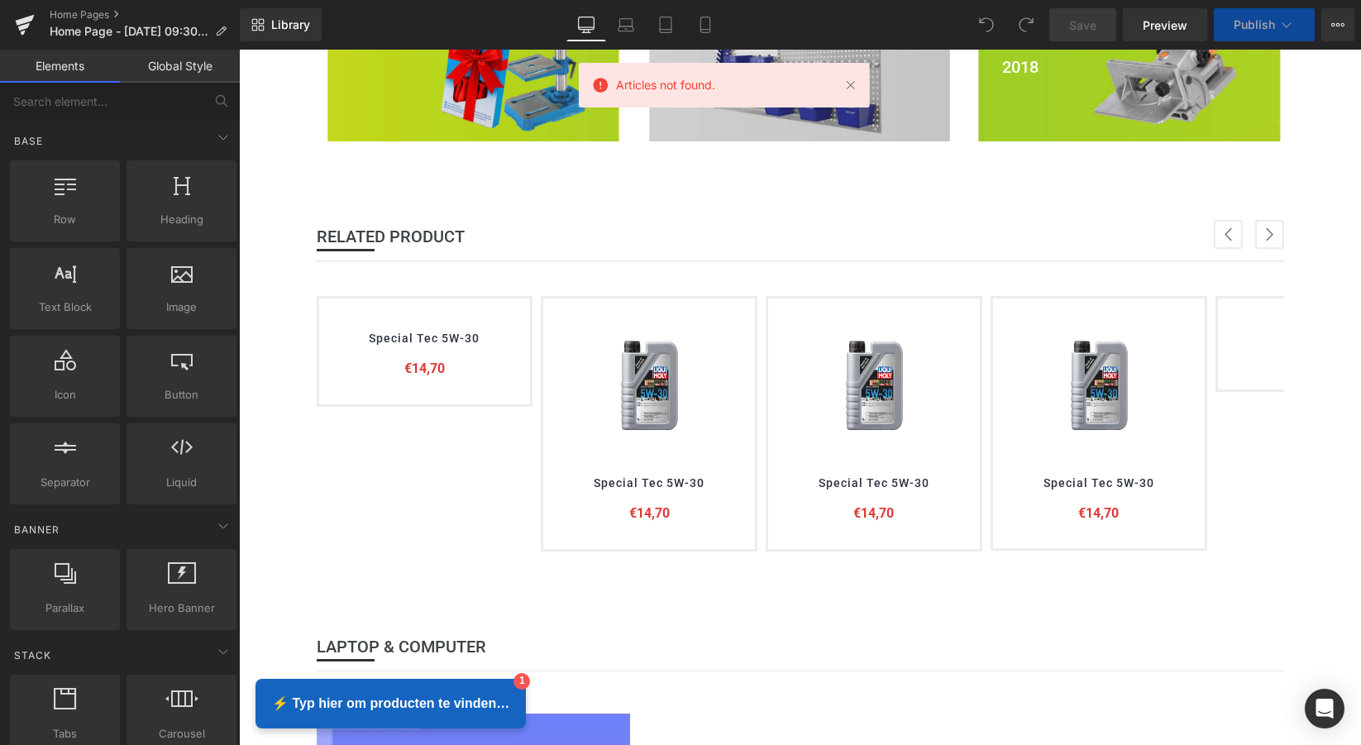
scroll to position [691, 0]
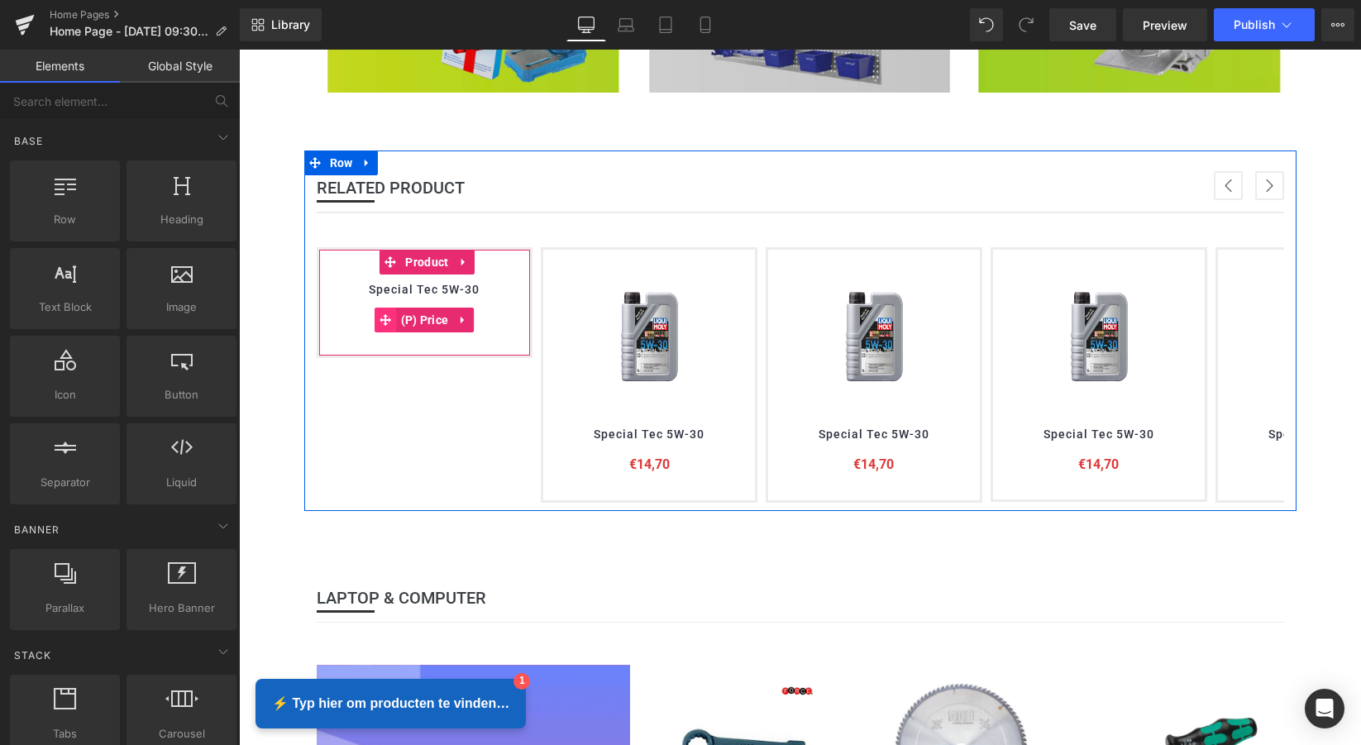
click at [375, 308] on span at bounding box center [385, 320] width 21 height 25
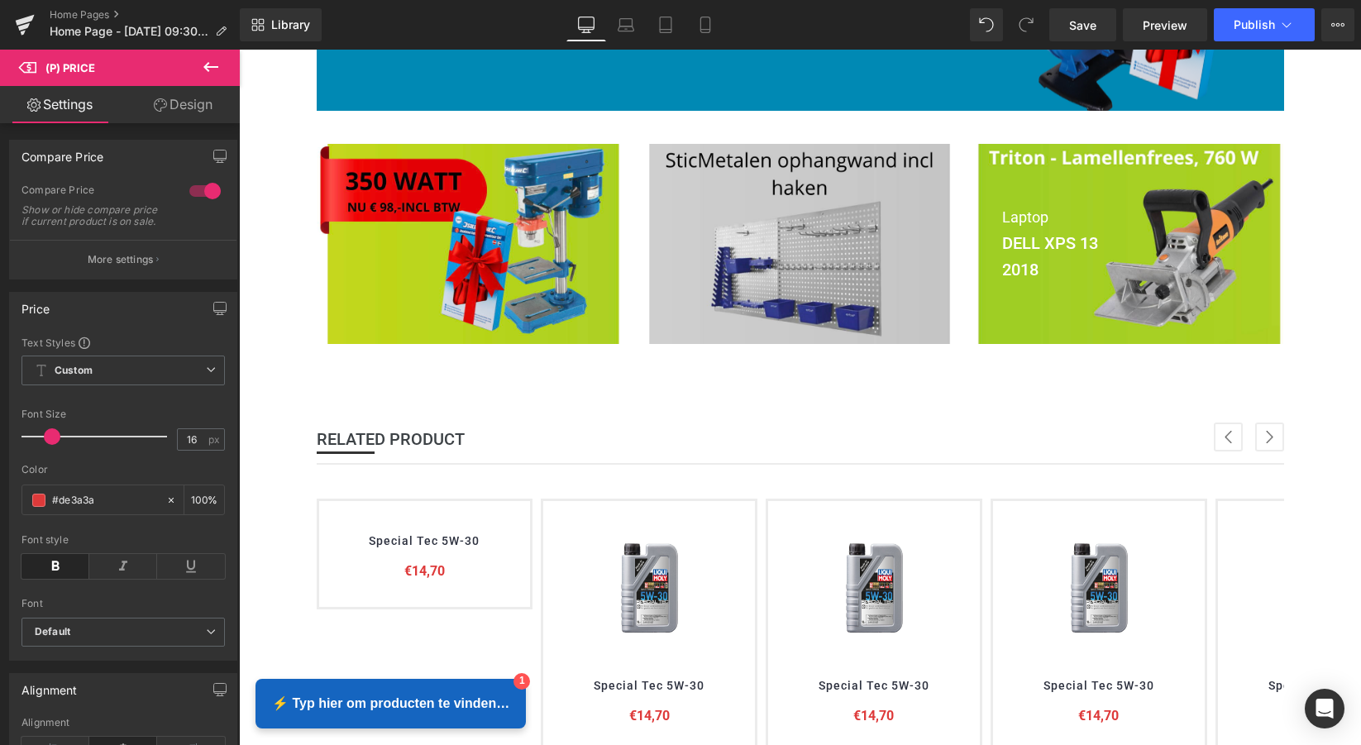
scroll to position [438, 0]
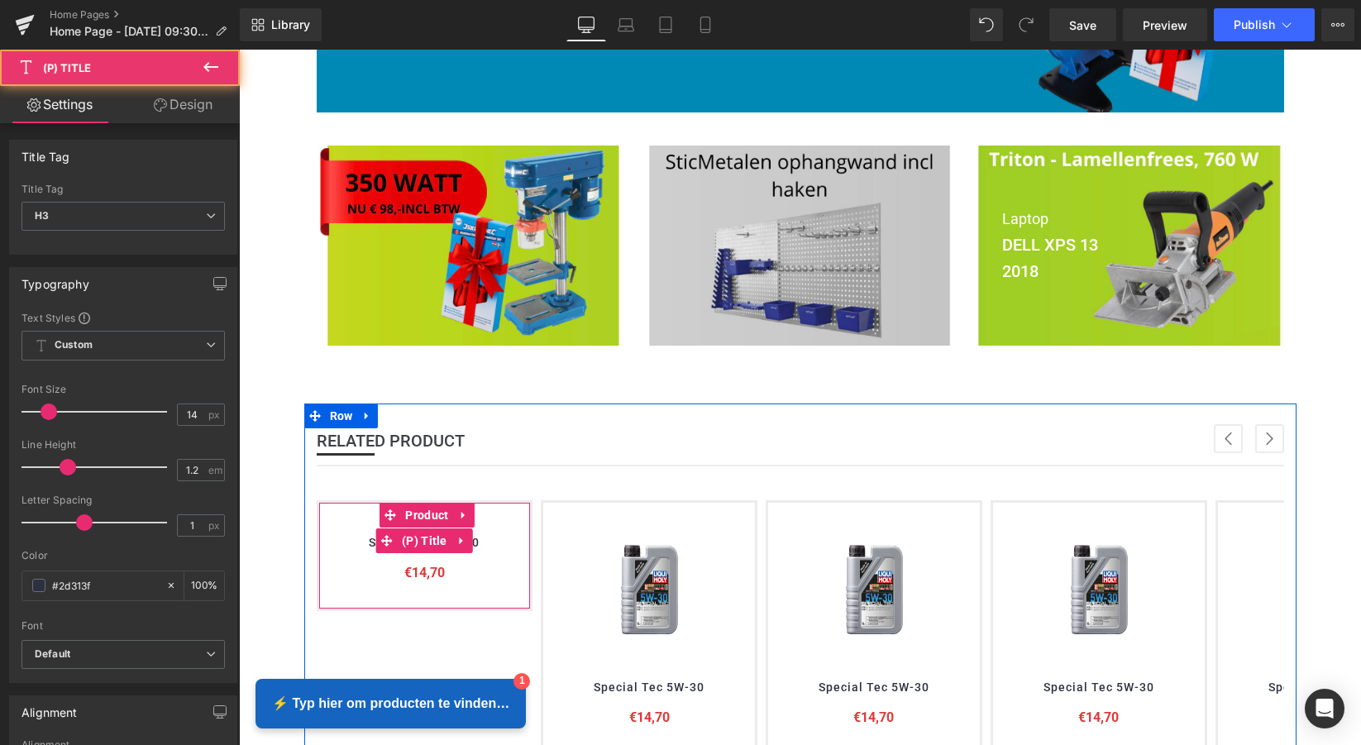
click at [481, 547] on h3 "Special Tec 5W-30" at bounding box center [425, 541] width 179 height 26
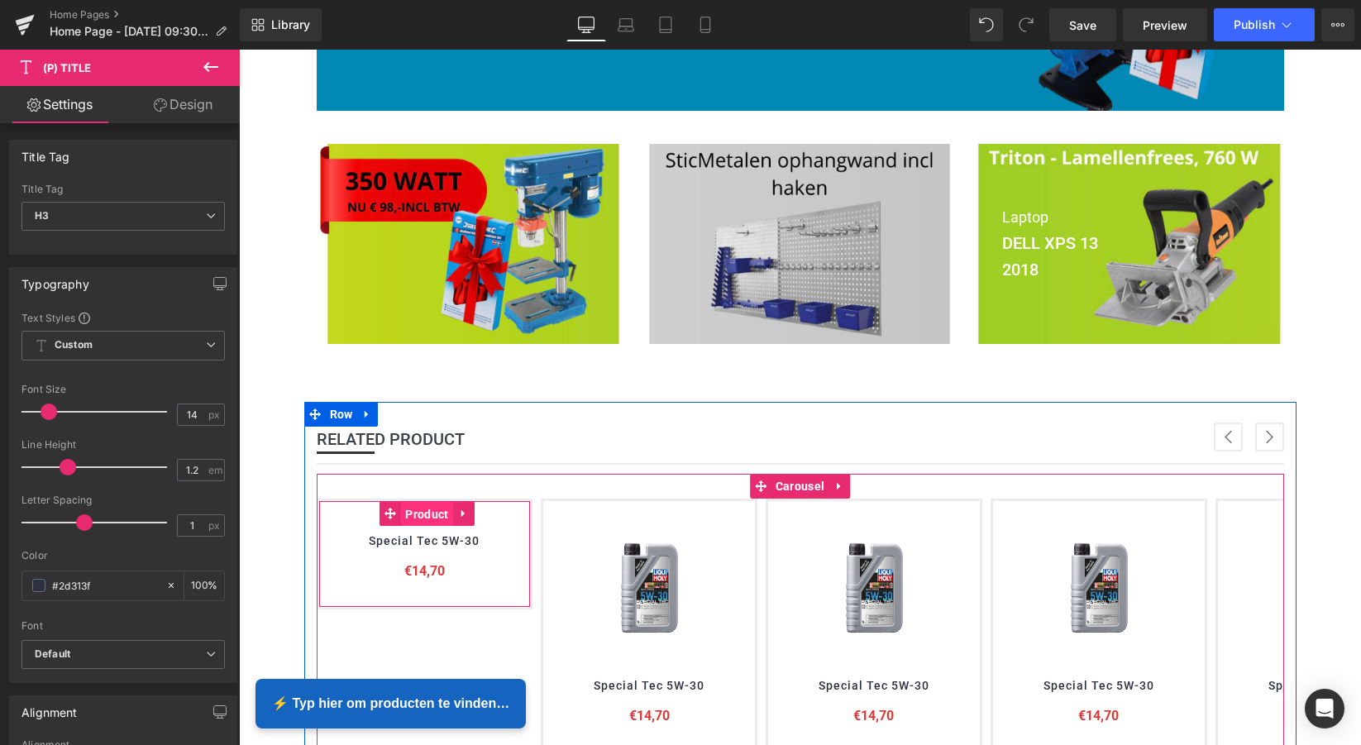
click at [423, 511] on span "Product" at bounding box center [426, 514] width 51 height 25
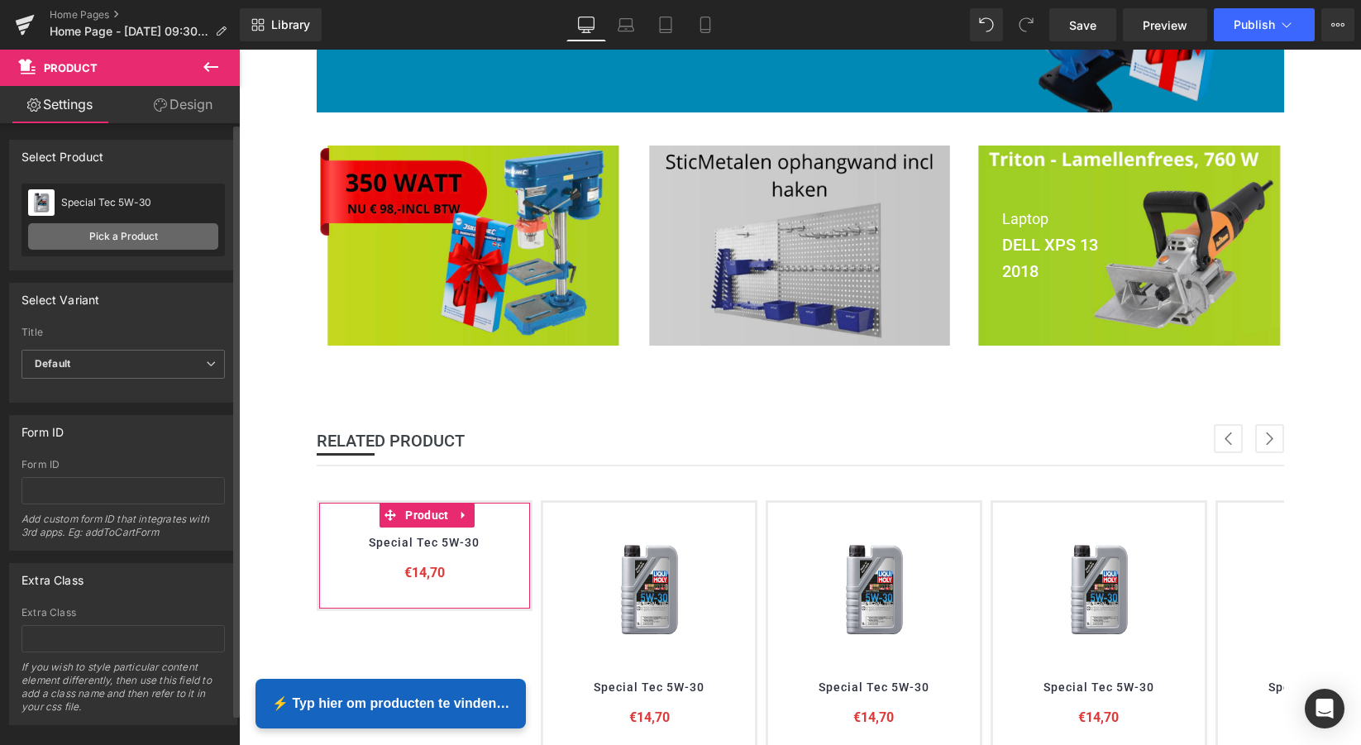
click at [125, 233] on link "Pick a Product" at bounding box center [123, 236] width 190 height 26
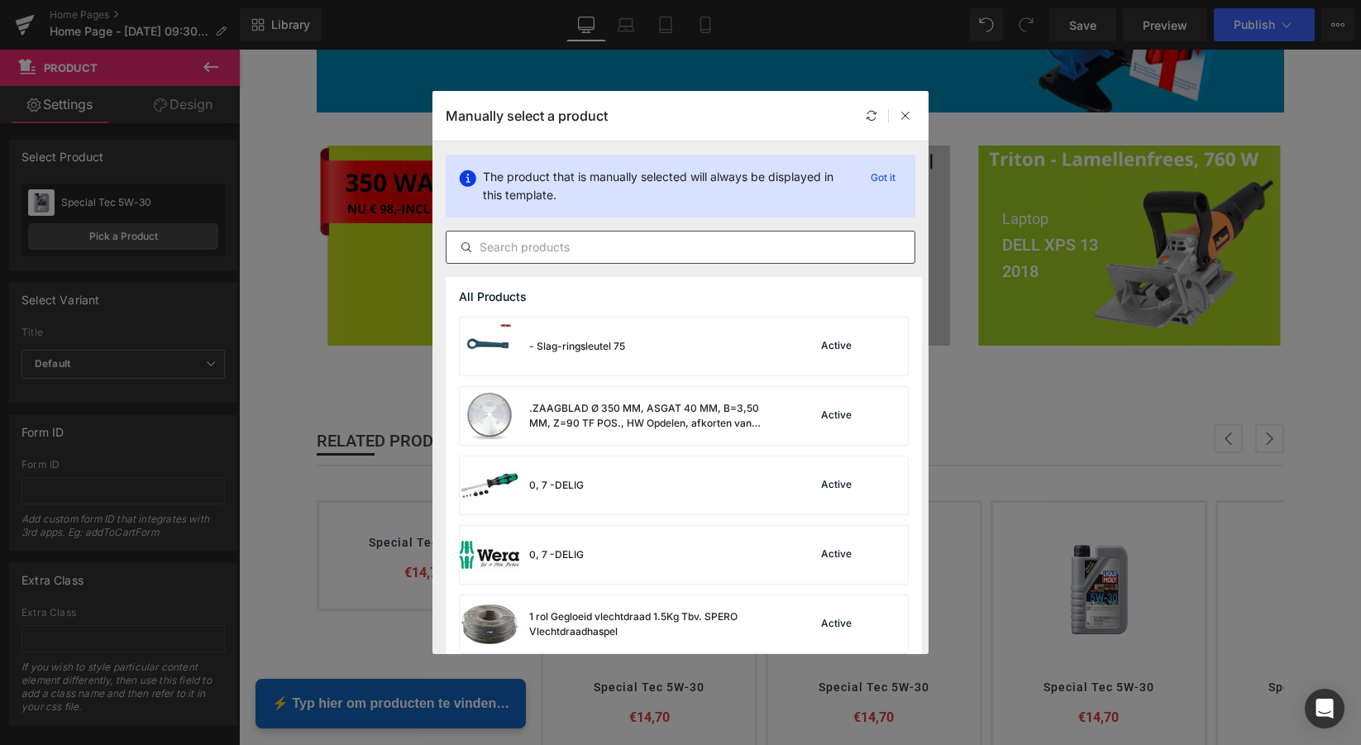
click at [509, 249] on input "text" at bounding box center [681, 247] width 468 height 20
paste input "FE Stick-On 1200x5GR / 6 kg Roll"
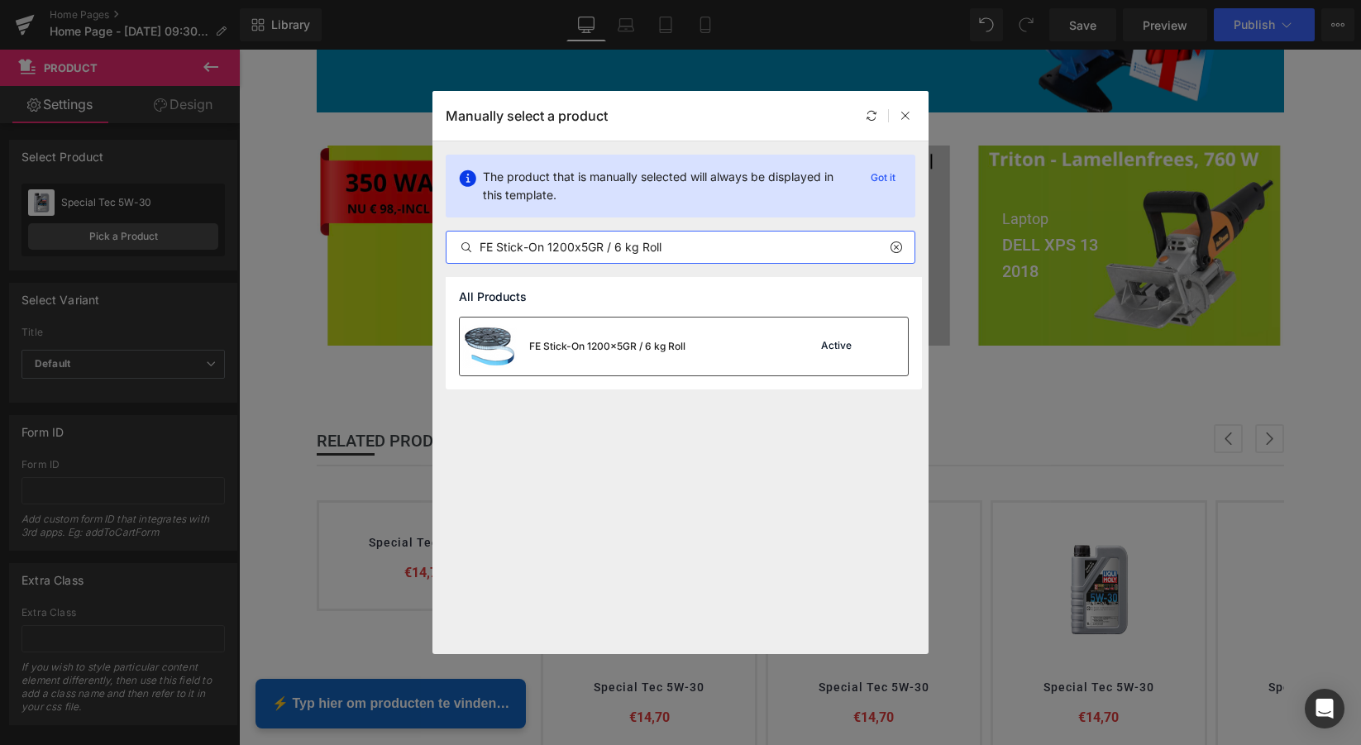
type input "FE Stick-On 1200x5GR / 6 kg Roll"
click at [604, 343] on div "FE Stick-On 1200x5GR / 6 kg Roll" at bounding box center [607, 346] width 156 height 15
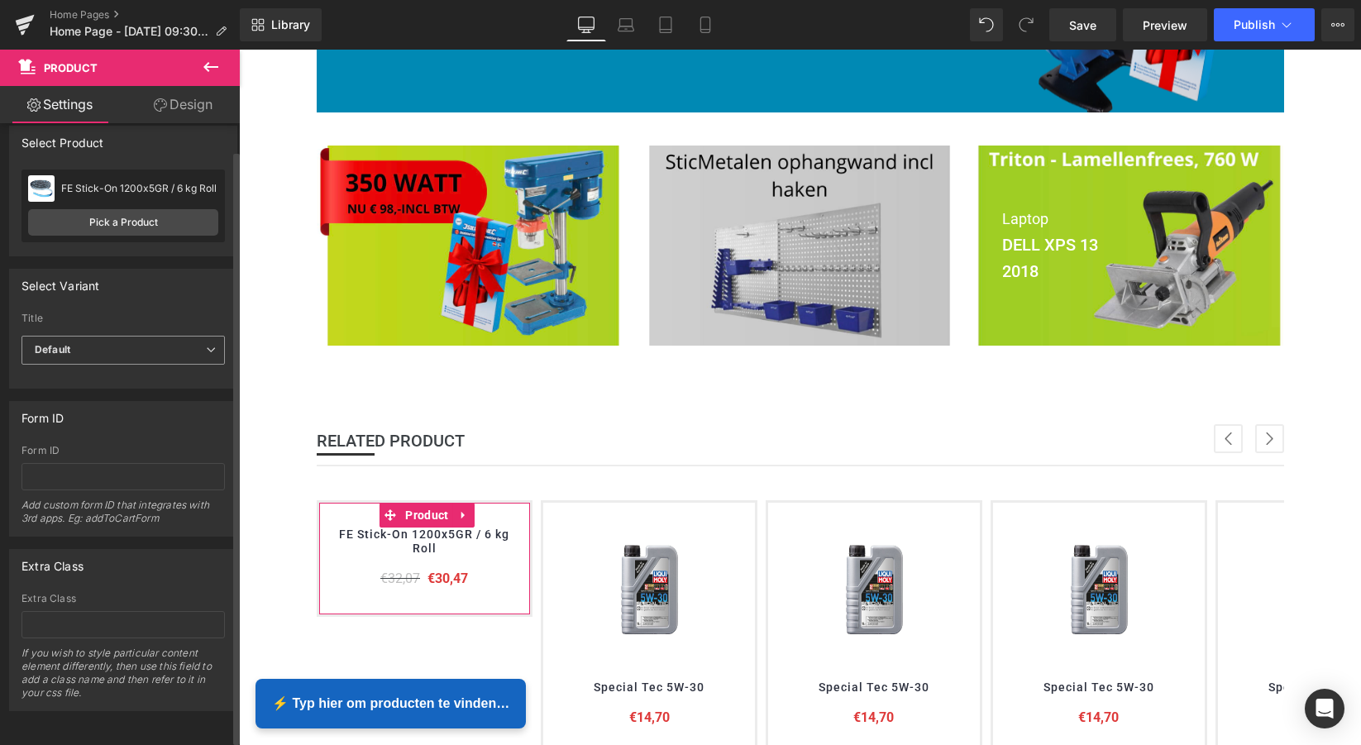
scroll to position [21, 0]
click at [206, 345] on icon at bounding box center [211, 350] width 10 height 10
click at [143, 394] on li "Default Title" at bounding box center [119, 404] width 197 height 25
click at [206, 345] on icon at bounding box center [211, 350] width 10 height 10
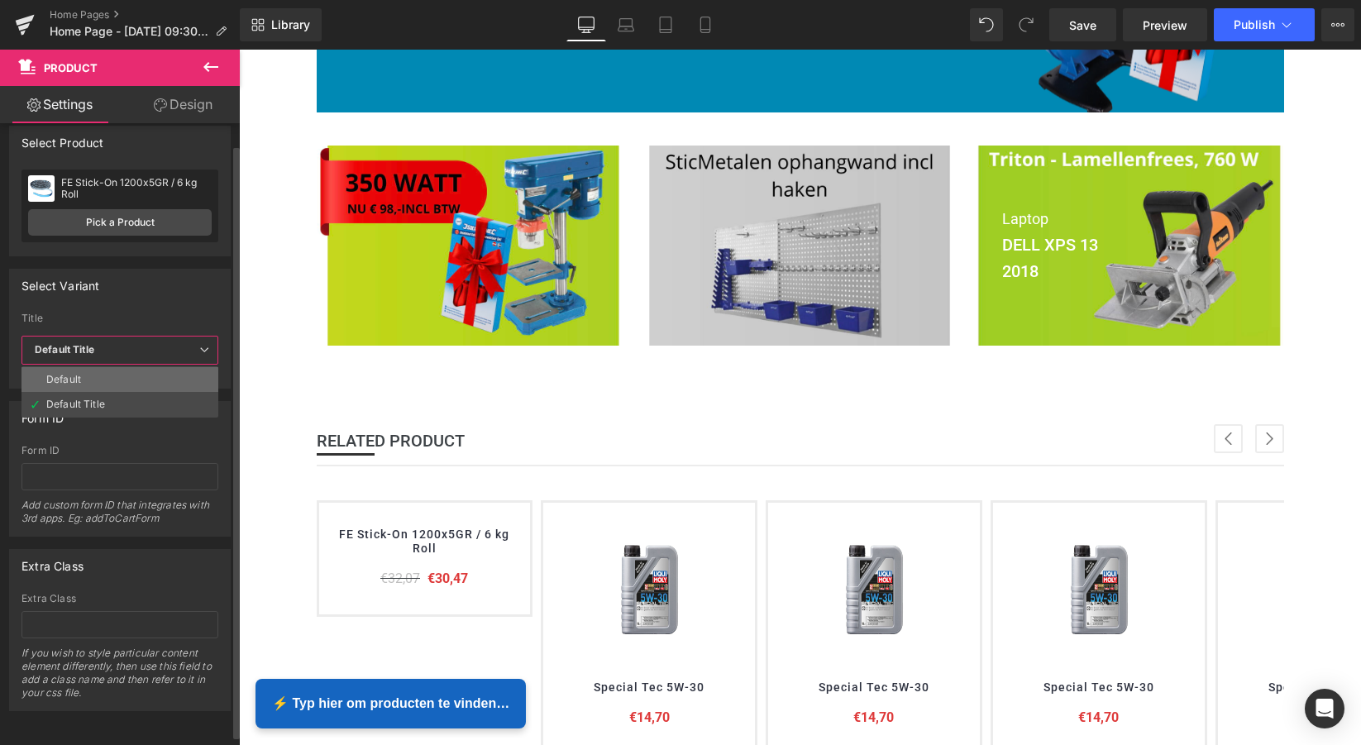
click at [130, 373] on li "Default" at bounding box center [119, 379] width 197 height 25
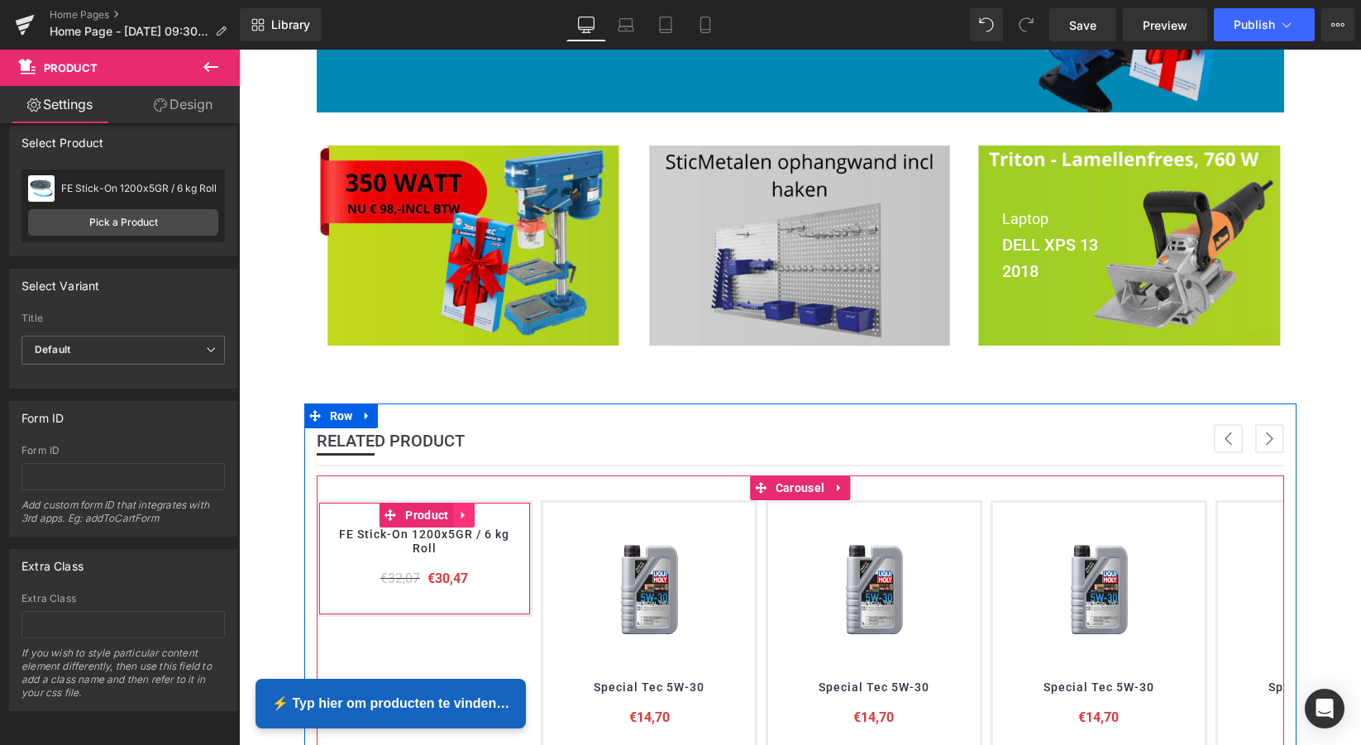
click at [461, 512] on icon at bounding box center [462, 515] width 3 height 7
click at [451, 513] on icon at bounding box center [453, 515] width 12 height 12
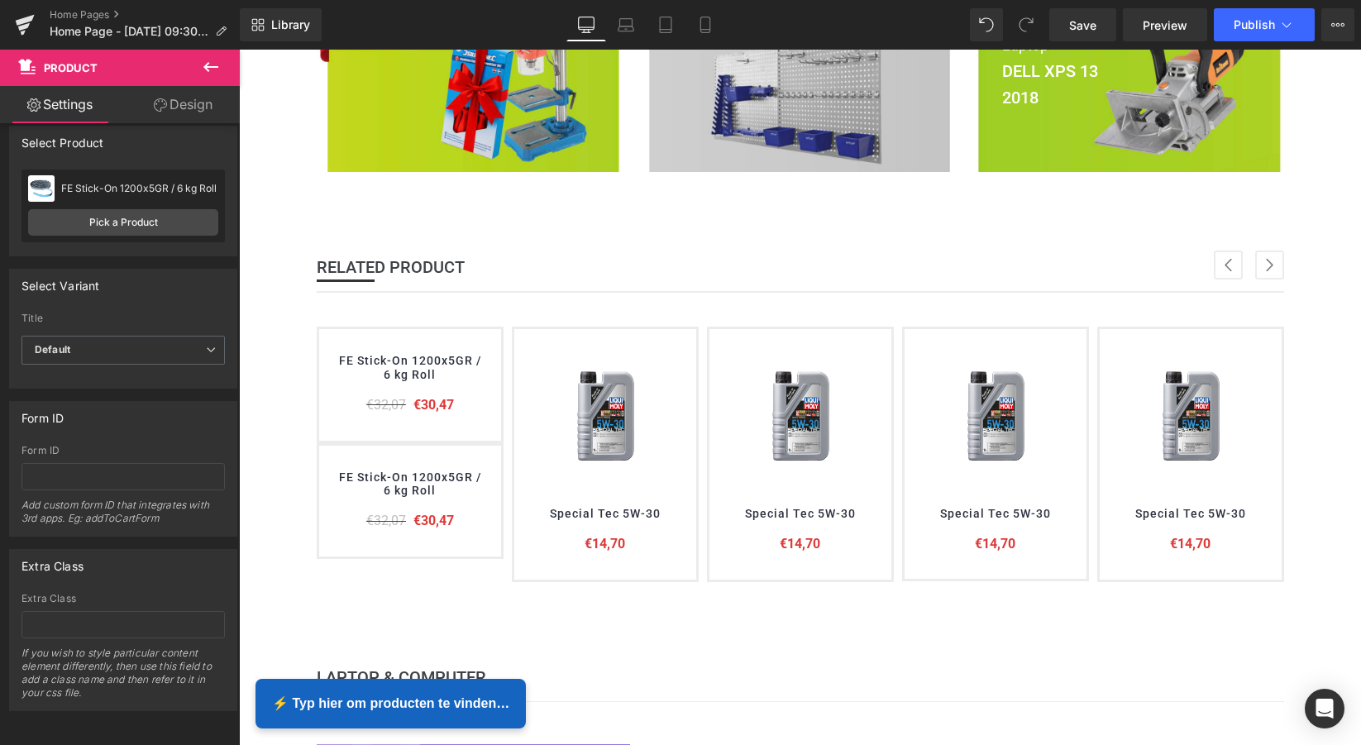
scroll to position [614, 0]
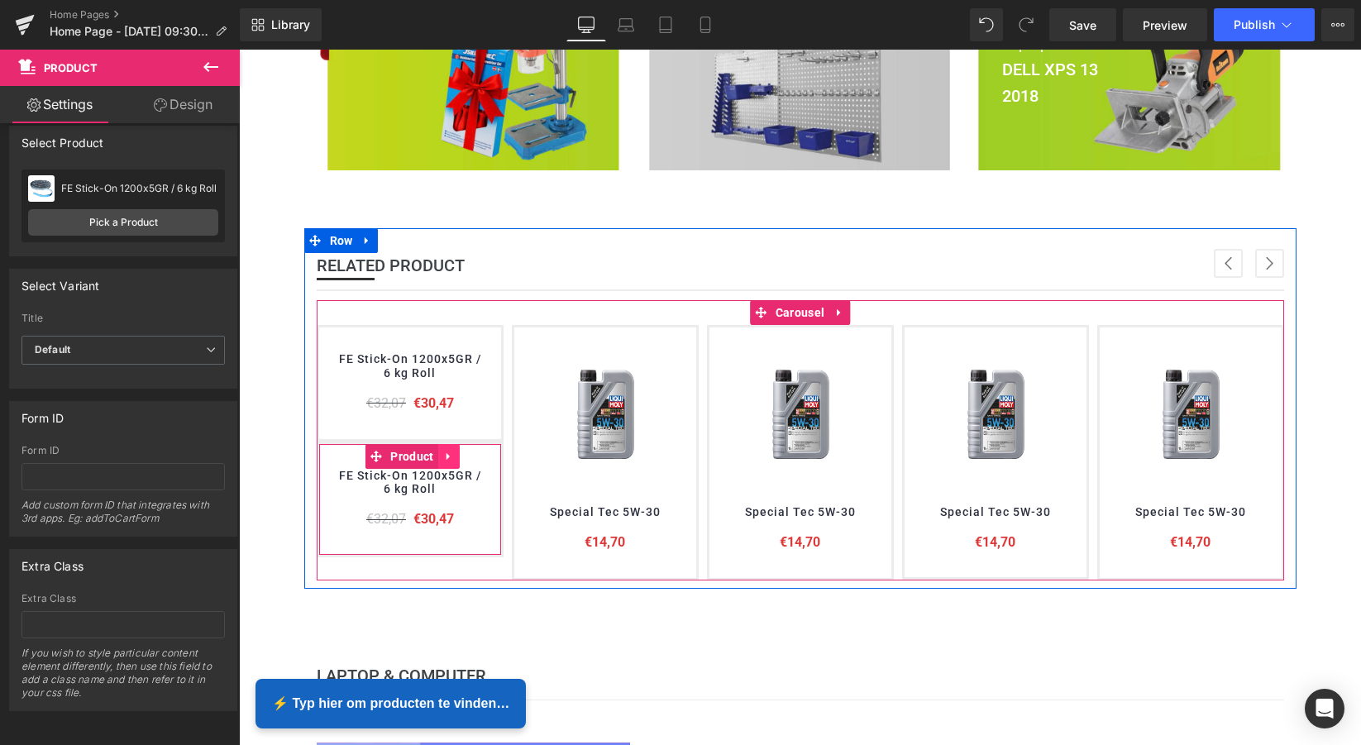
click at [446, 454] on icon at bounding box center [447, 455] width 3 height 7
click at [456, 451] on icon at bounding box center [460, 456] width 12 height 12
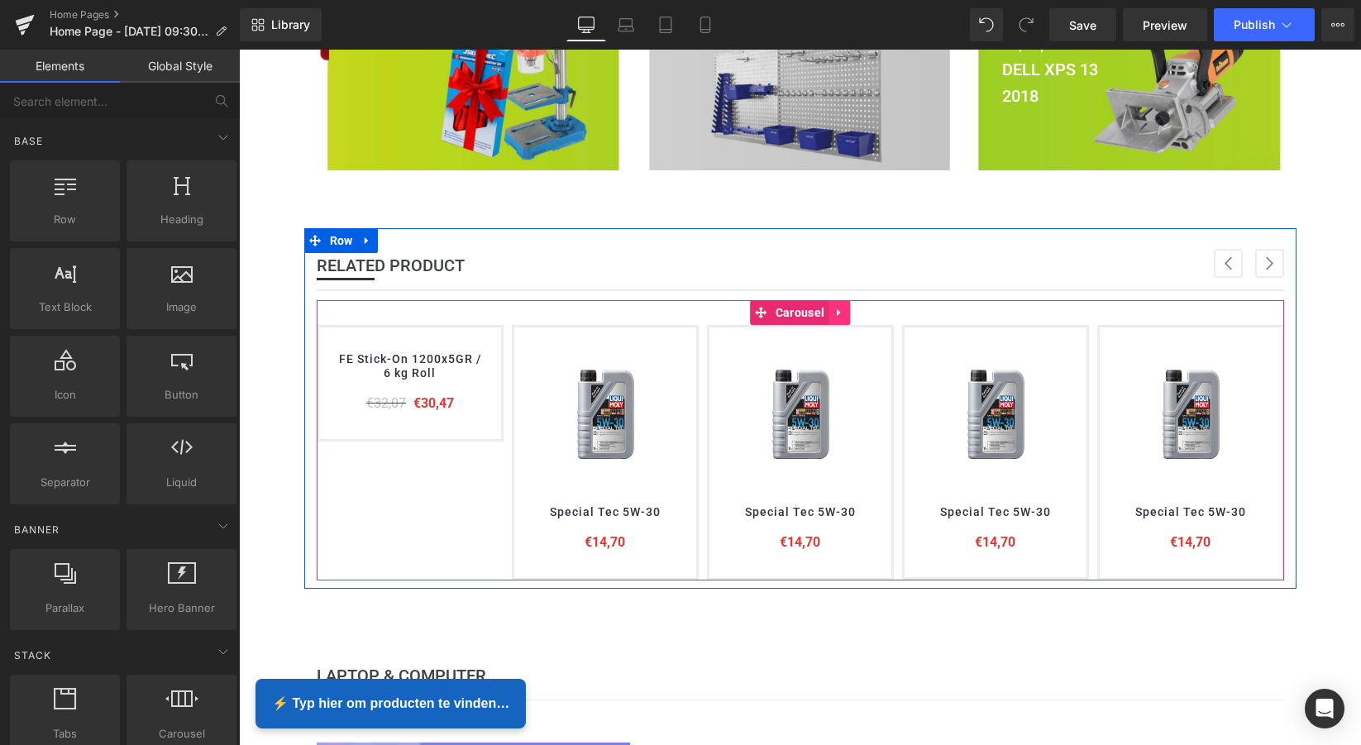
click at [838, 308] on icon at bounding box center [839, 313] width 12 height 12
click at [872, 308] on icon at bounding box center [872, 313] width 12 height 12
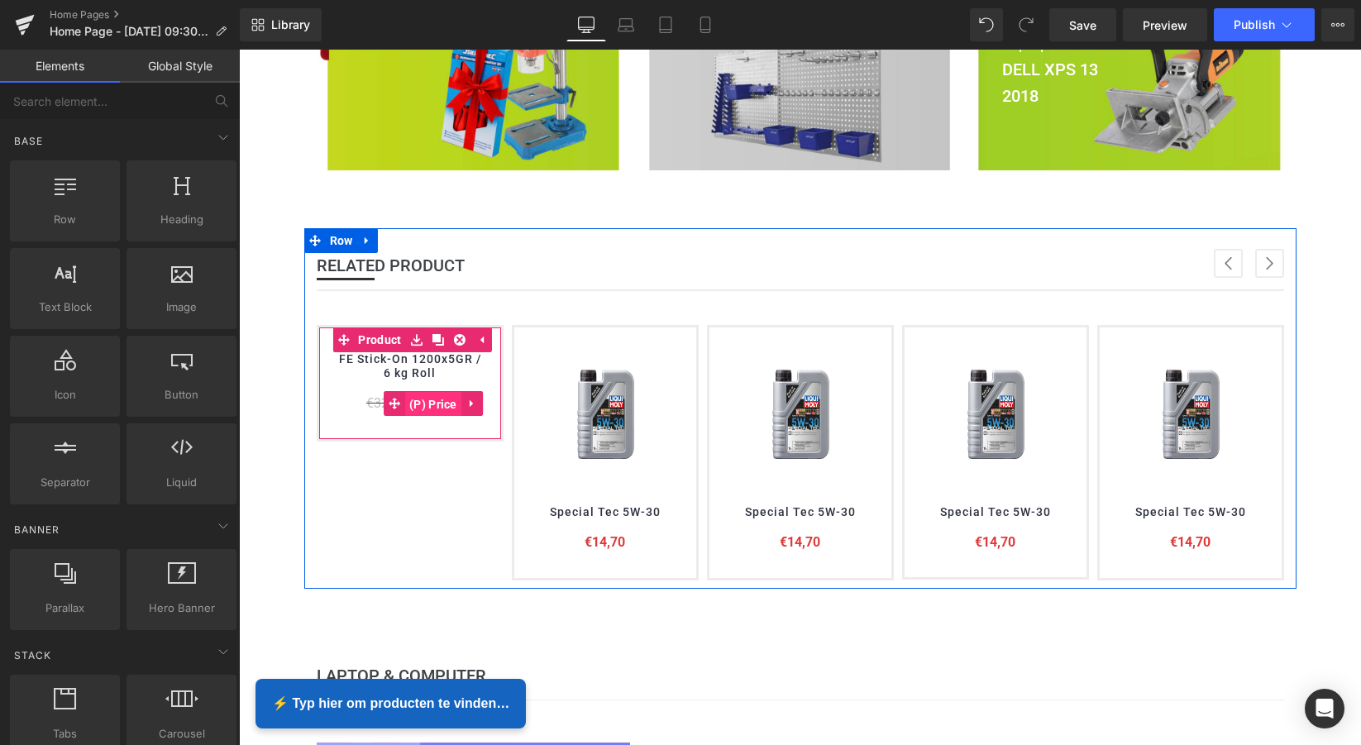
click at [408, 395] on span "(P) Price" at bounding box center [433, 404] width 56 height 25
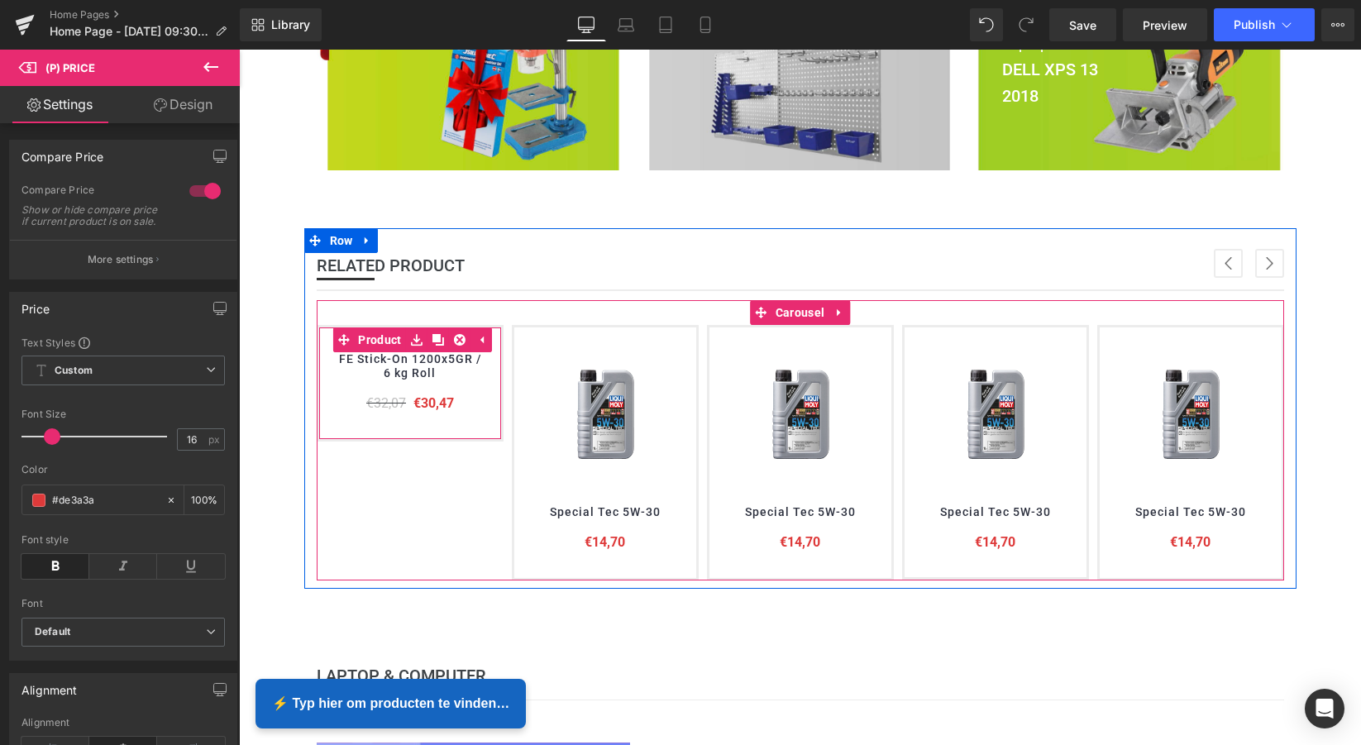
click at [356, 376] on h3 "FE Stick-On 1200x5GR / 6 kg Roll" at bounding box center [410, 368] width 149 height 32
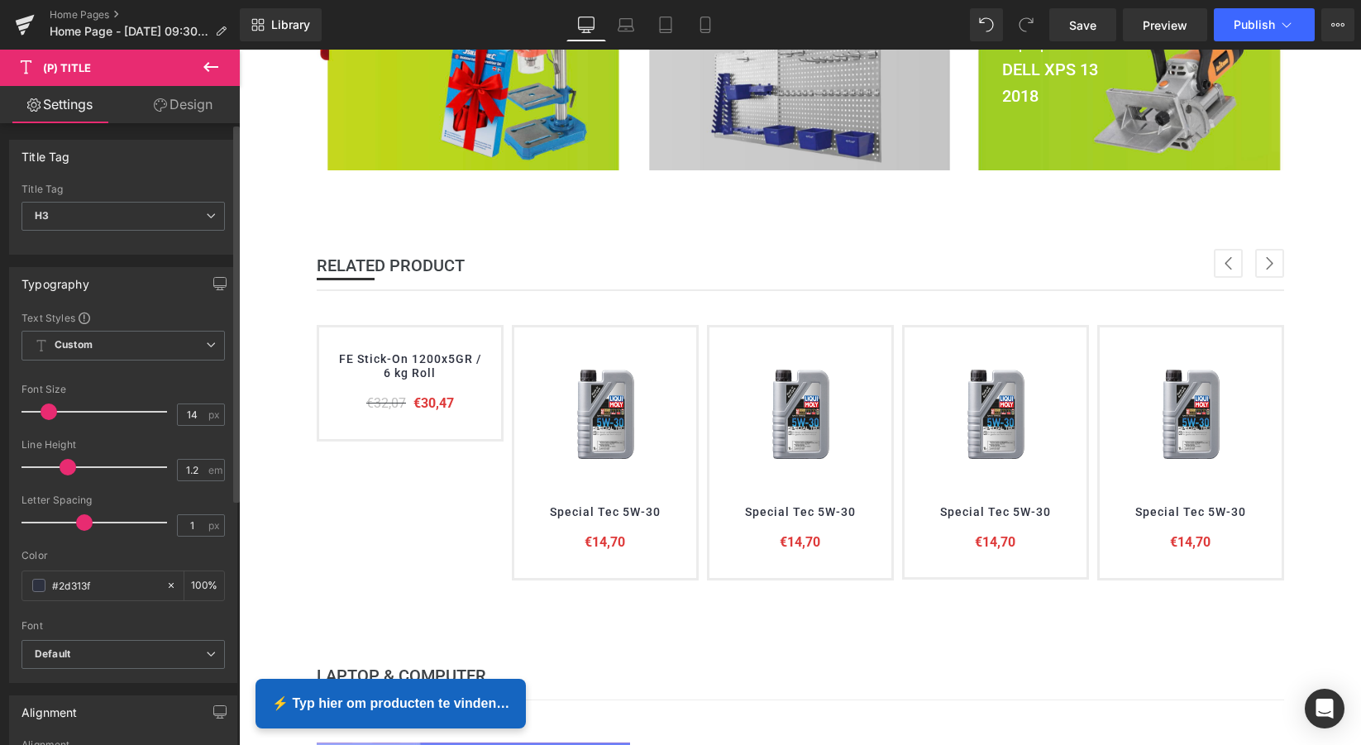
scroll to position [7, 0]
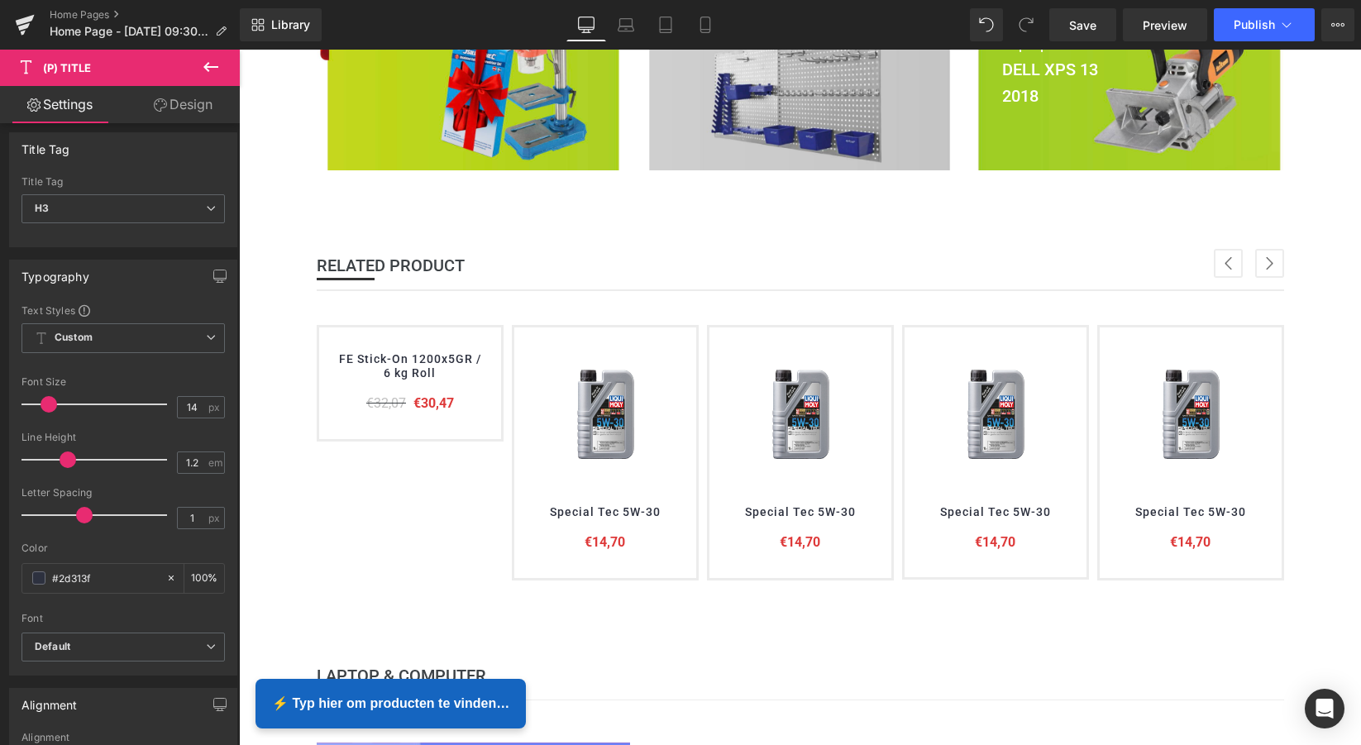
click at [204, 70] on icon at bounding box center [211, 67] width 20 height 20
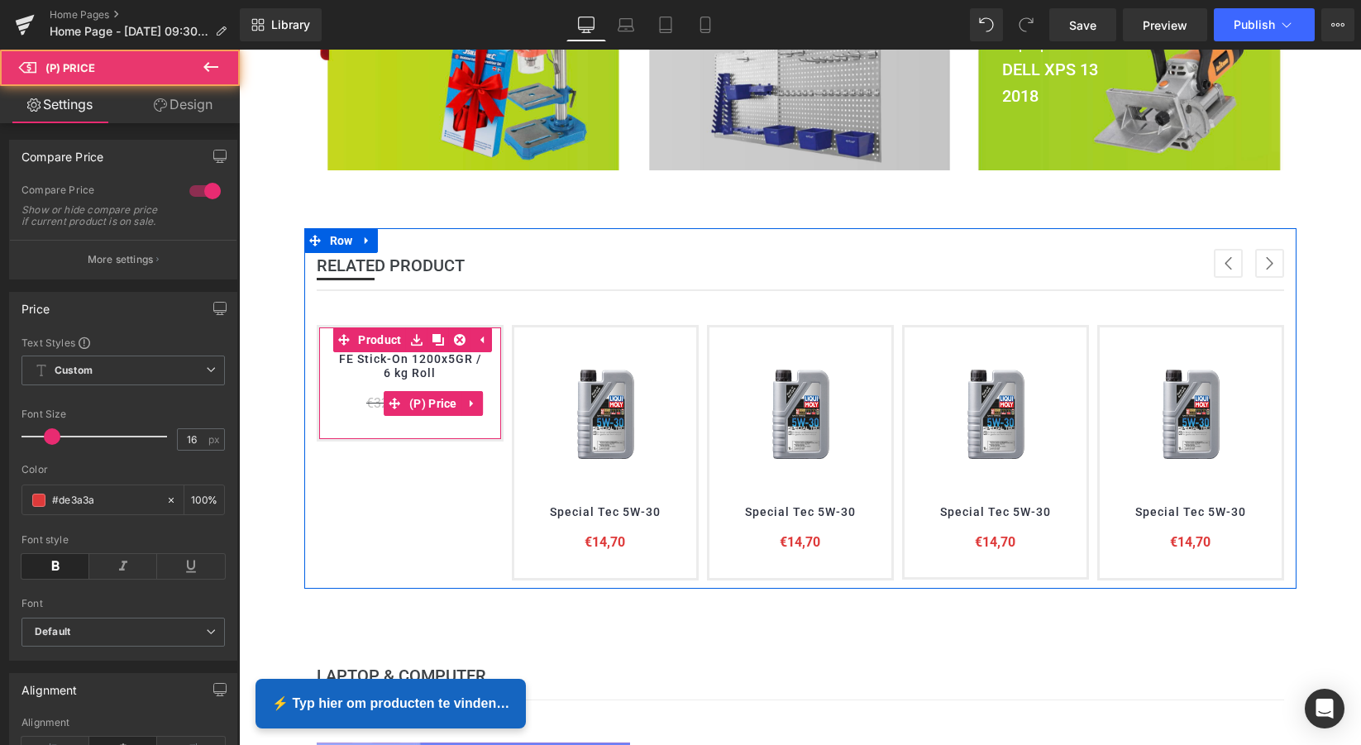
click at [346, 393] on div "€32,07 €30,47" at bounding box center [410, 403] width 149 height 21
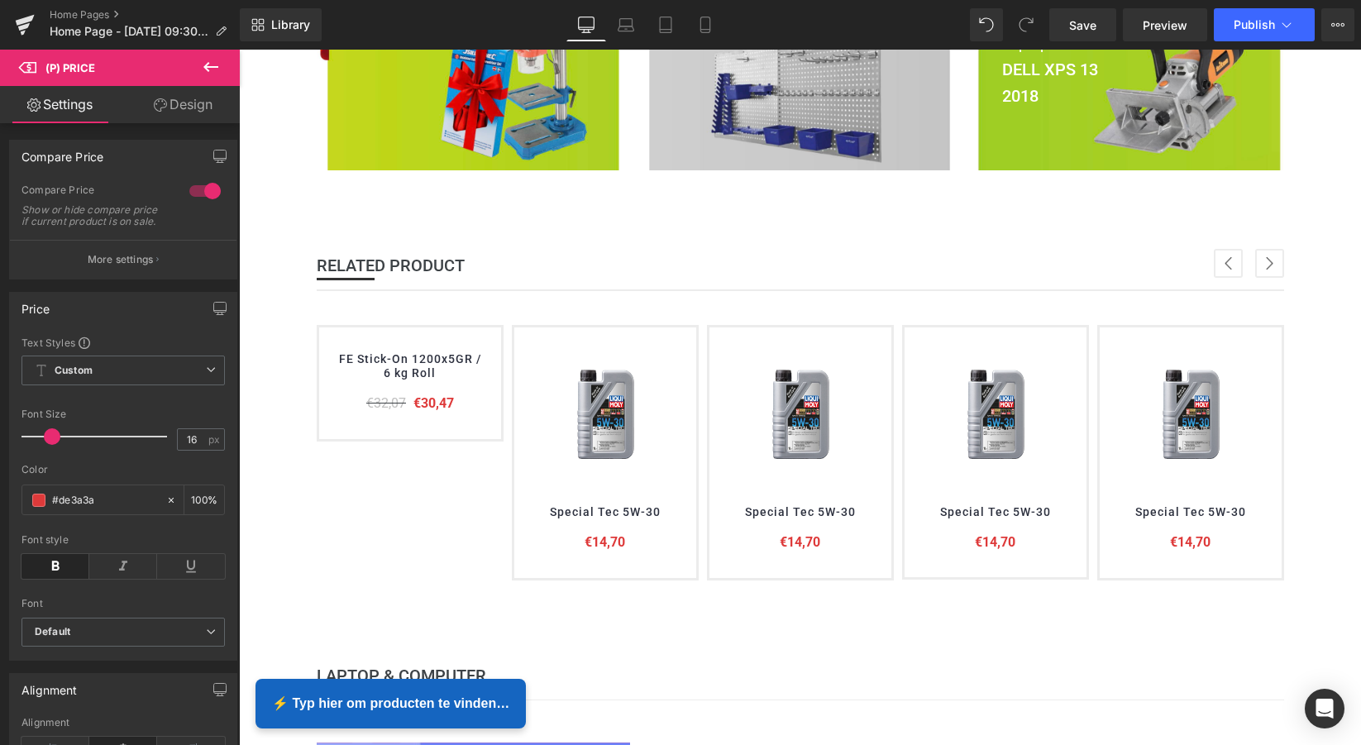
click at [202, 67] on icon at bounding box center [211, 67] width 20 height 20
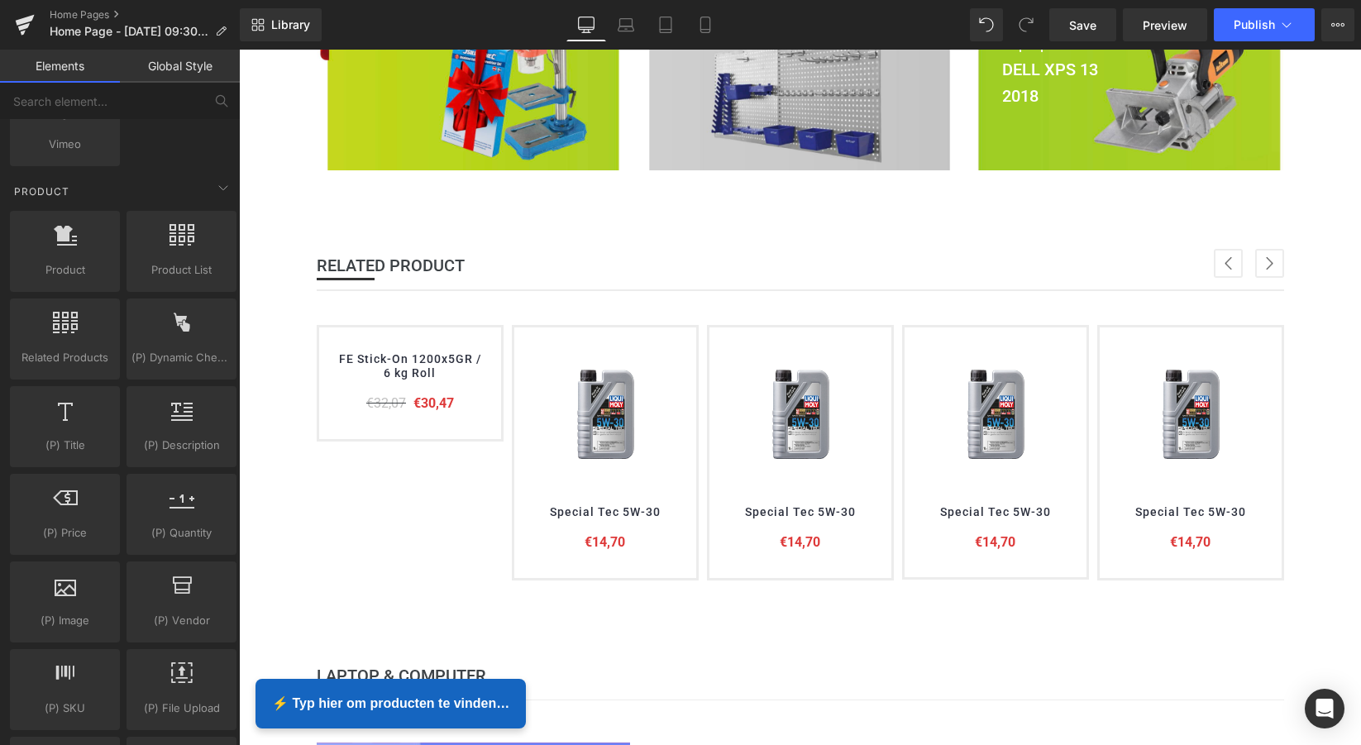
scroll to position [1356, 0]
click at [56, 242] on icon at bounding box center [65, 233] width 23 height 21
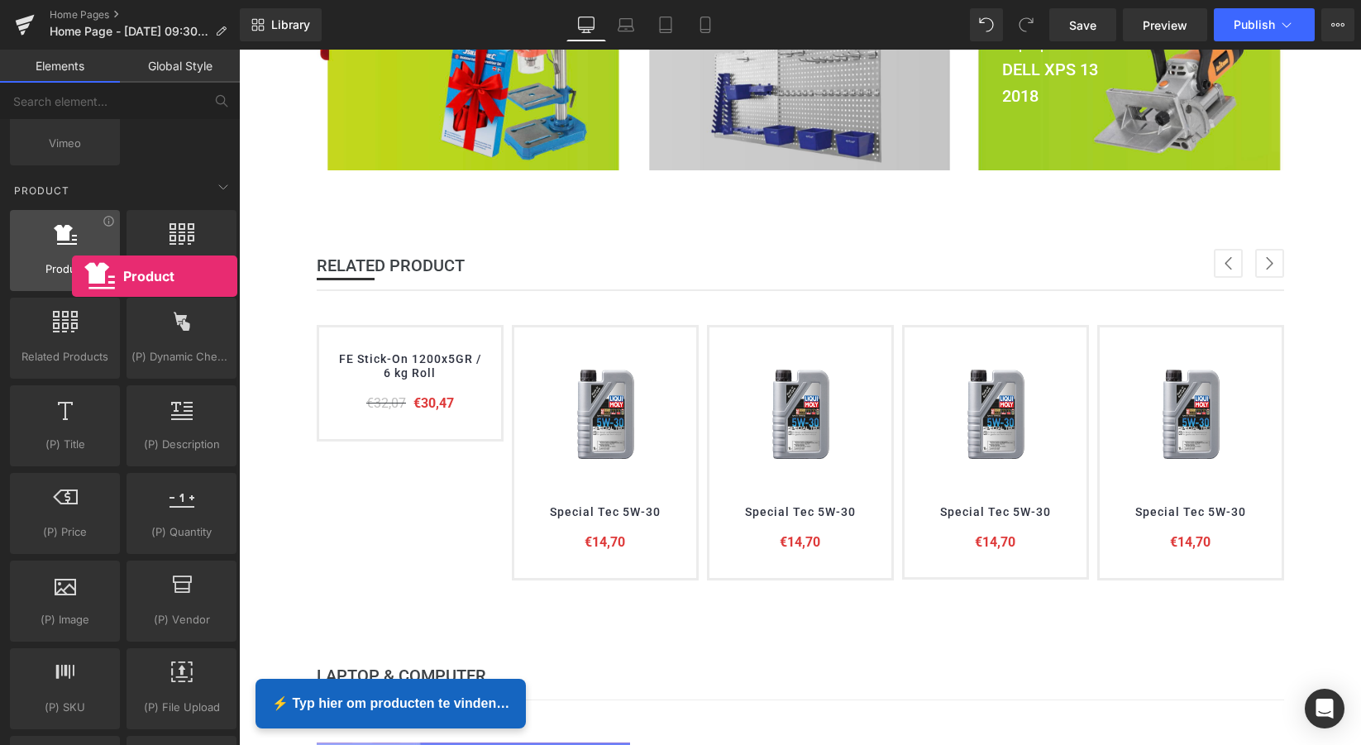
click at [72, 276] on span "Product" at bounding box center [65, 268] width 100 height 17
click at [64, 265] on span "Product" at bounding box center [65, 268] width 100 height 17
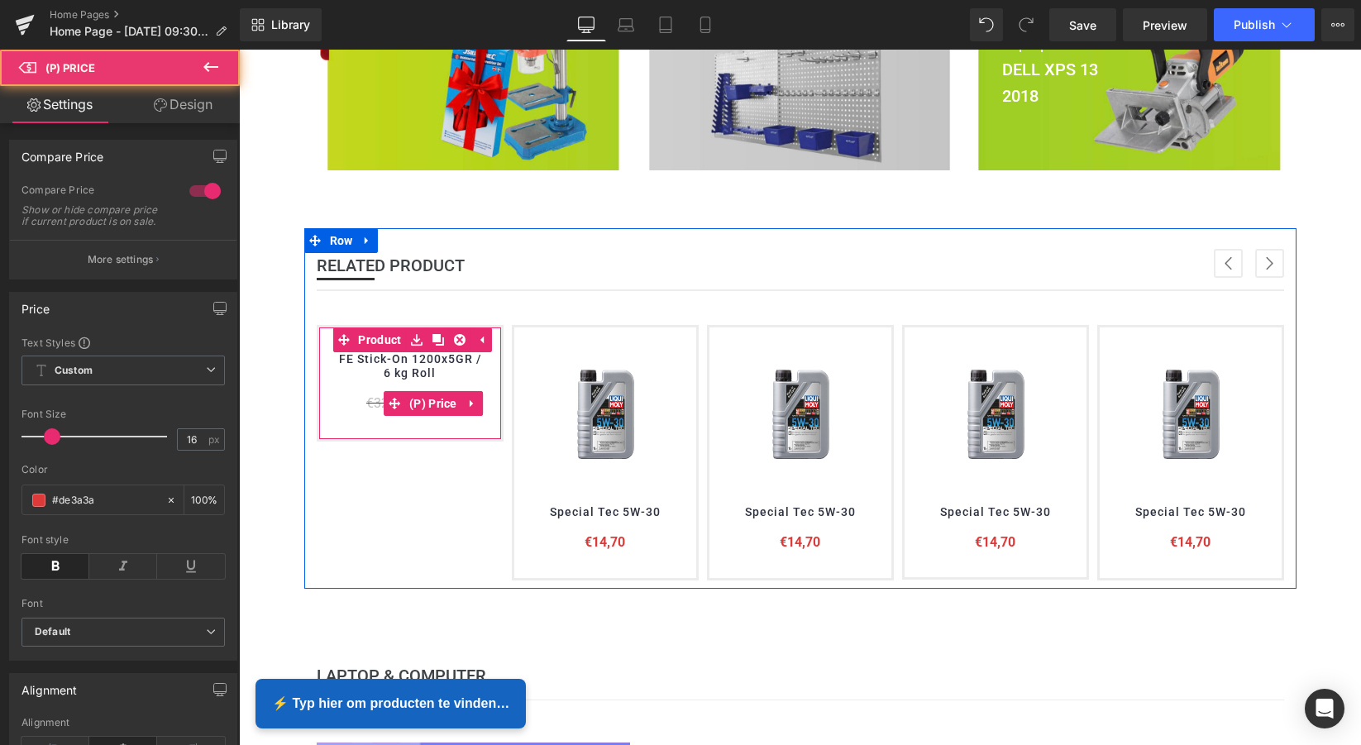
click at [357, 399] on div "€32,07 €30,47" at bounding box center [410, 403] width 149 height 21
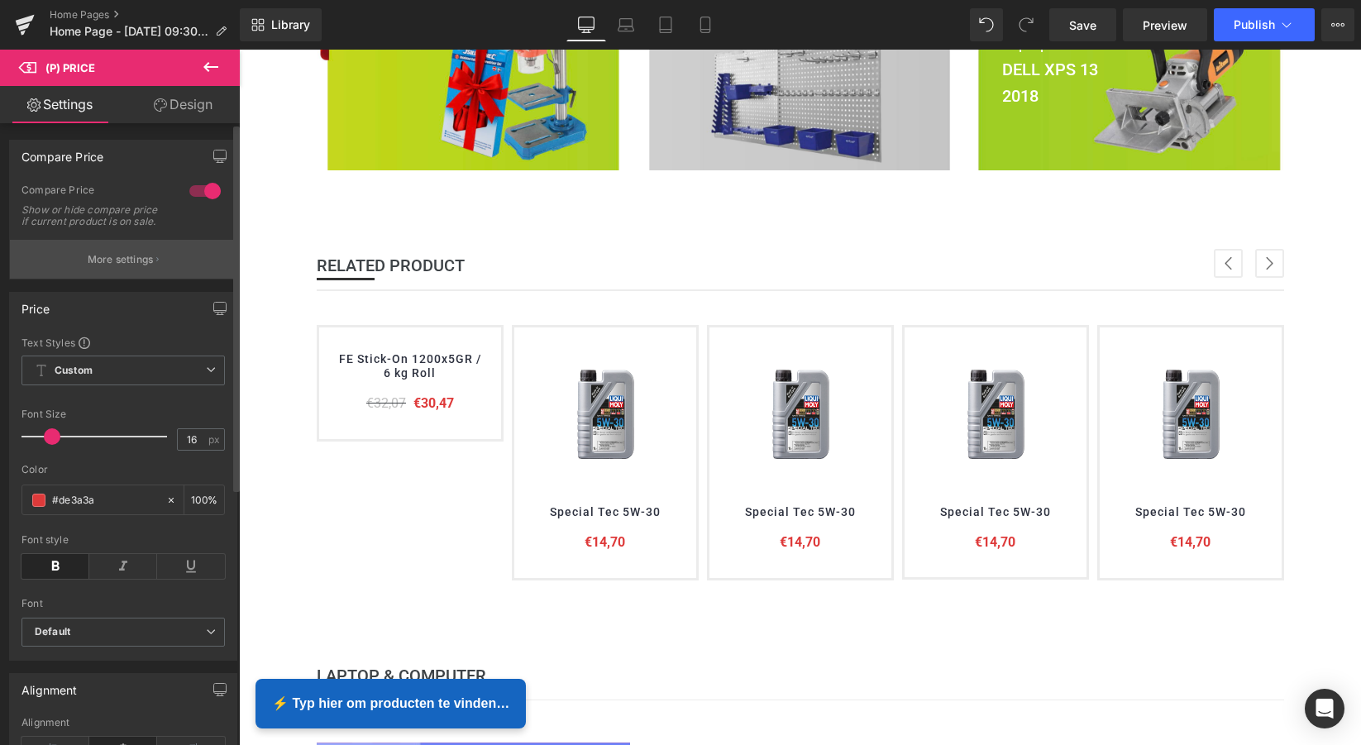
click at [149, 267] on p "More settings" at bounding box center [121, 259] width 66 height 15
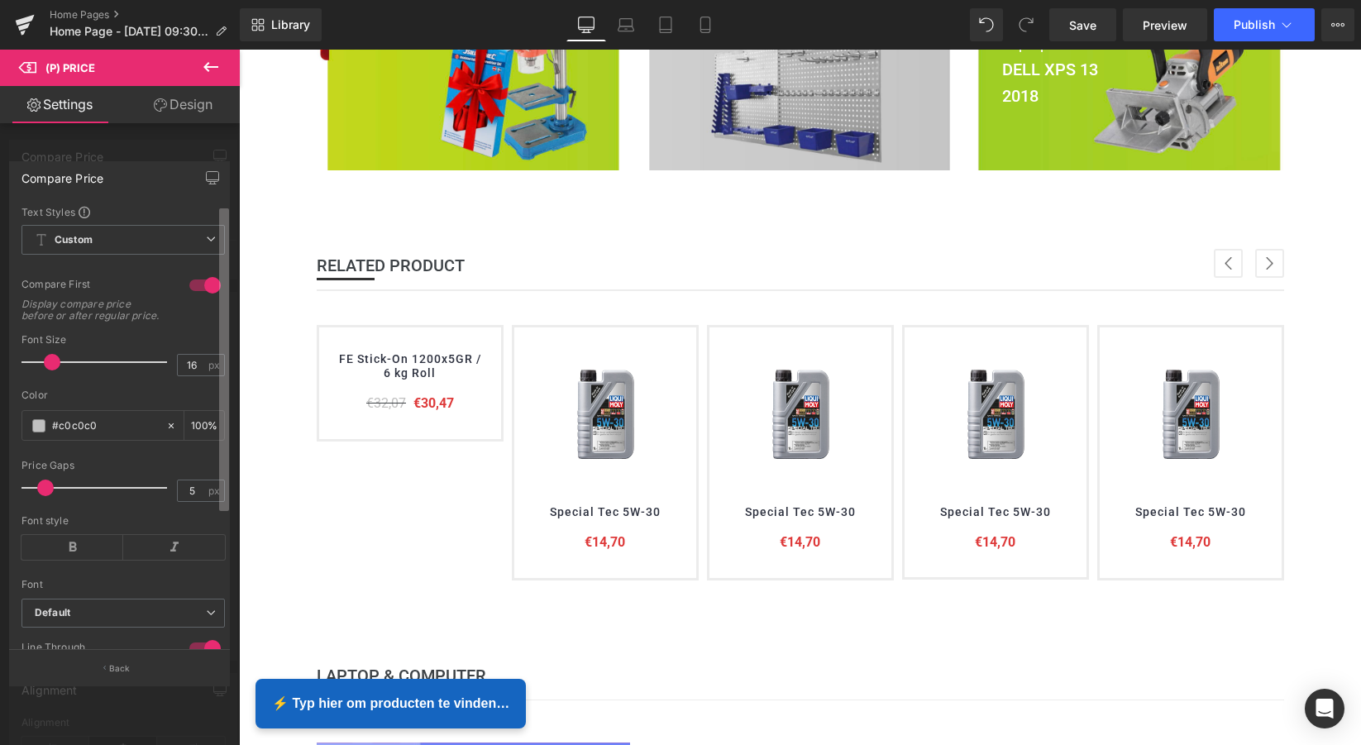
scroll to position [0, 0]
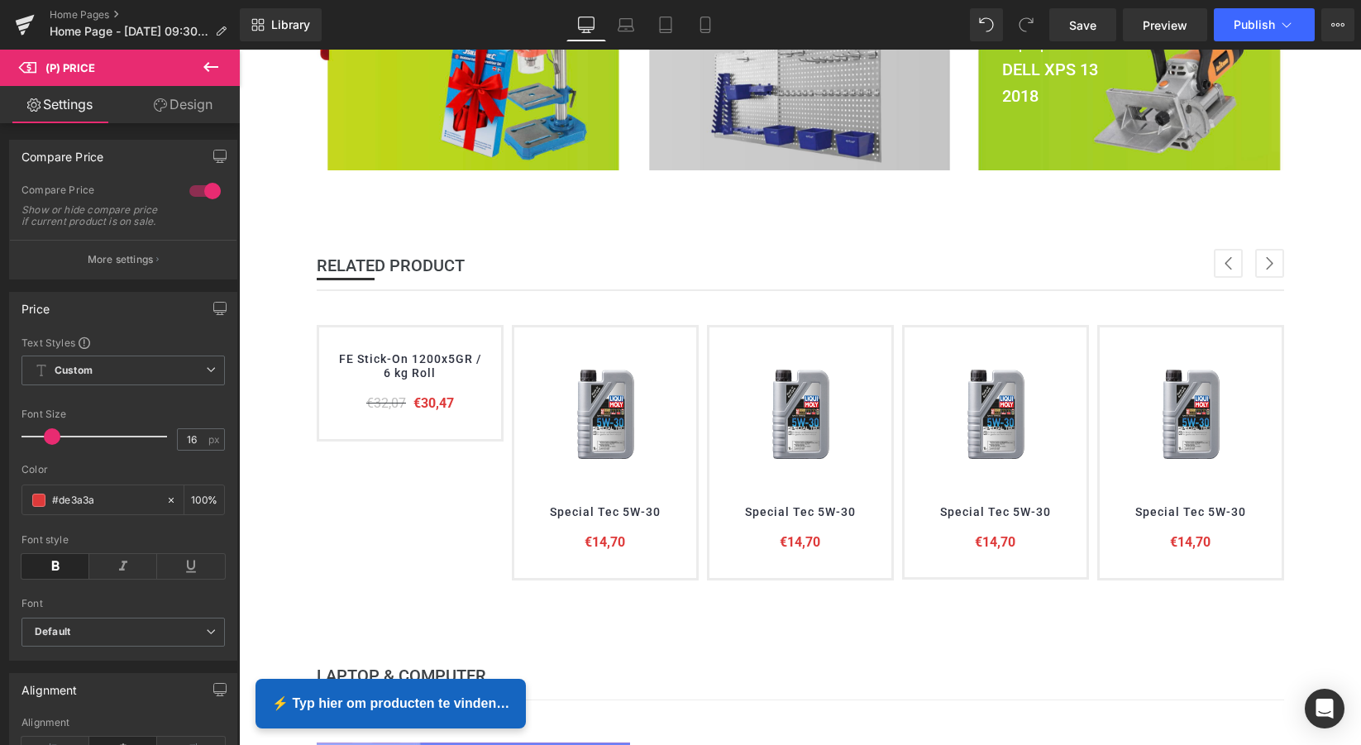
click at [192, 104] on link "Design" at bounding box center [183, 104] width 120 height 37
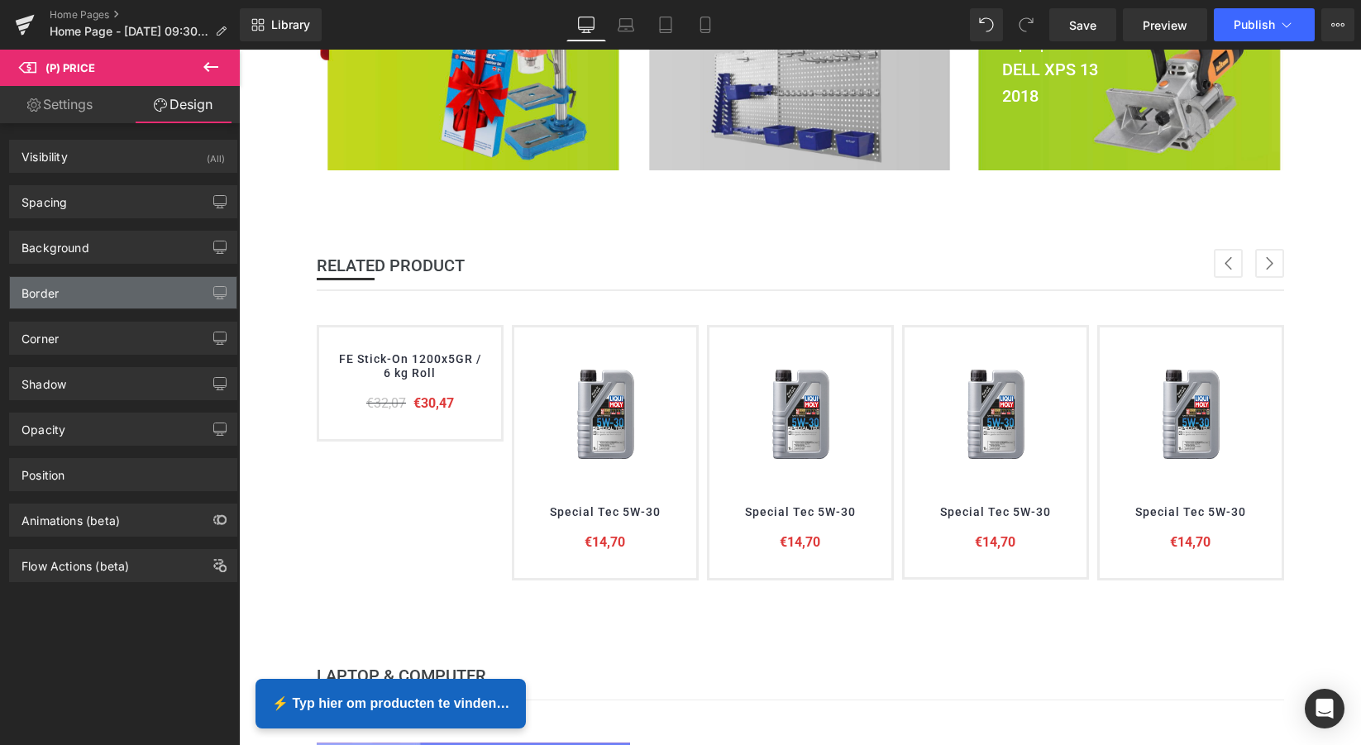
click at [146, 302] on div "Border" at bounding box center [123, 292] width 227 height 31
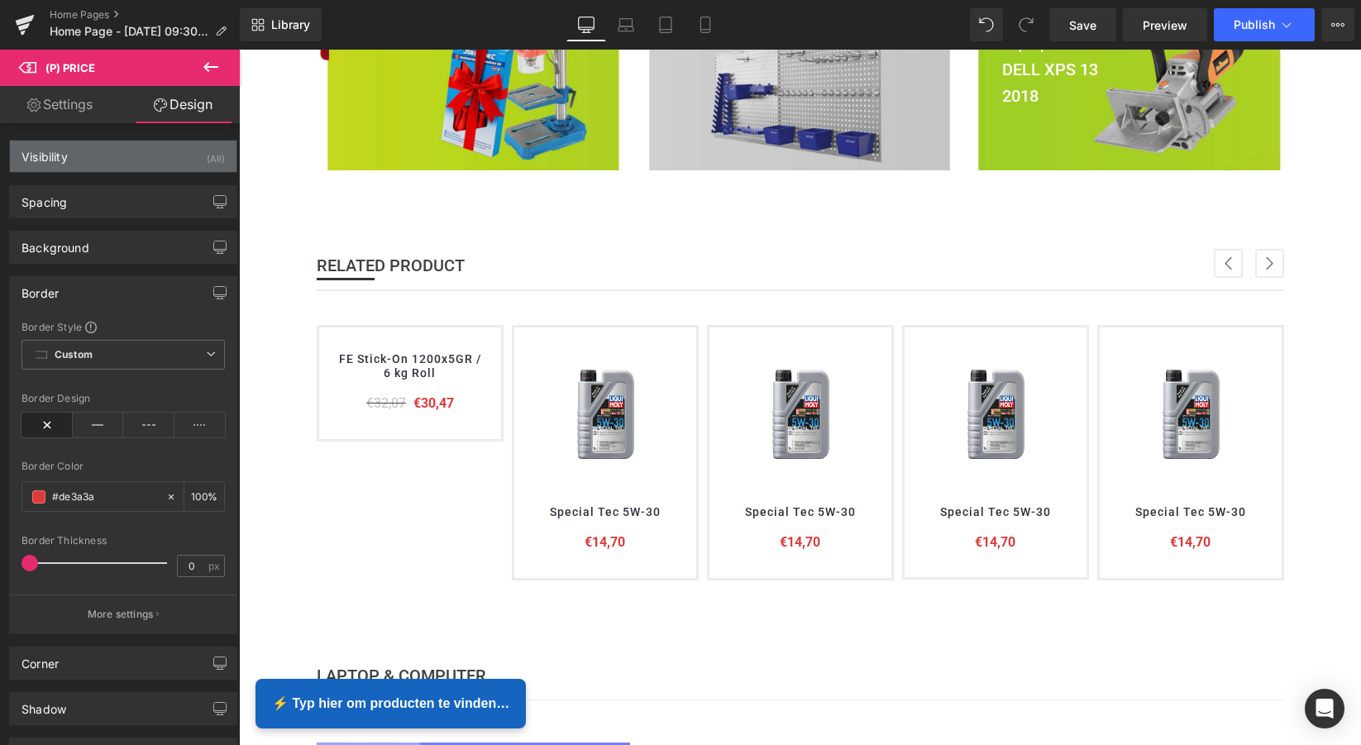
click at [120, 161] on div "Visibility (All)" at bounding box center [123, 156] width 227 height 31
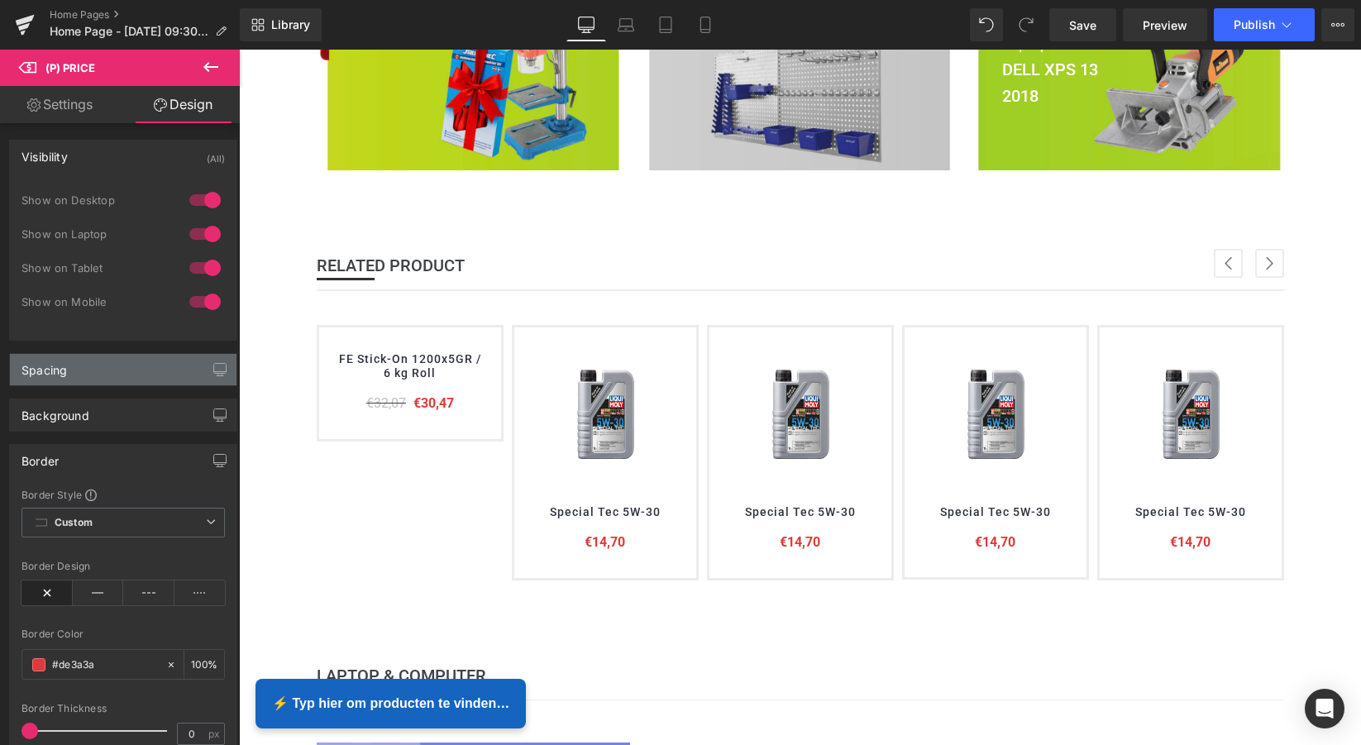
click at [107, 372] on div "Spacing" at bounding box center [123, 369] width 227 height 31
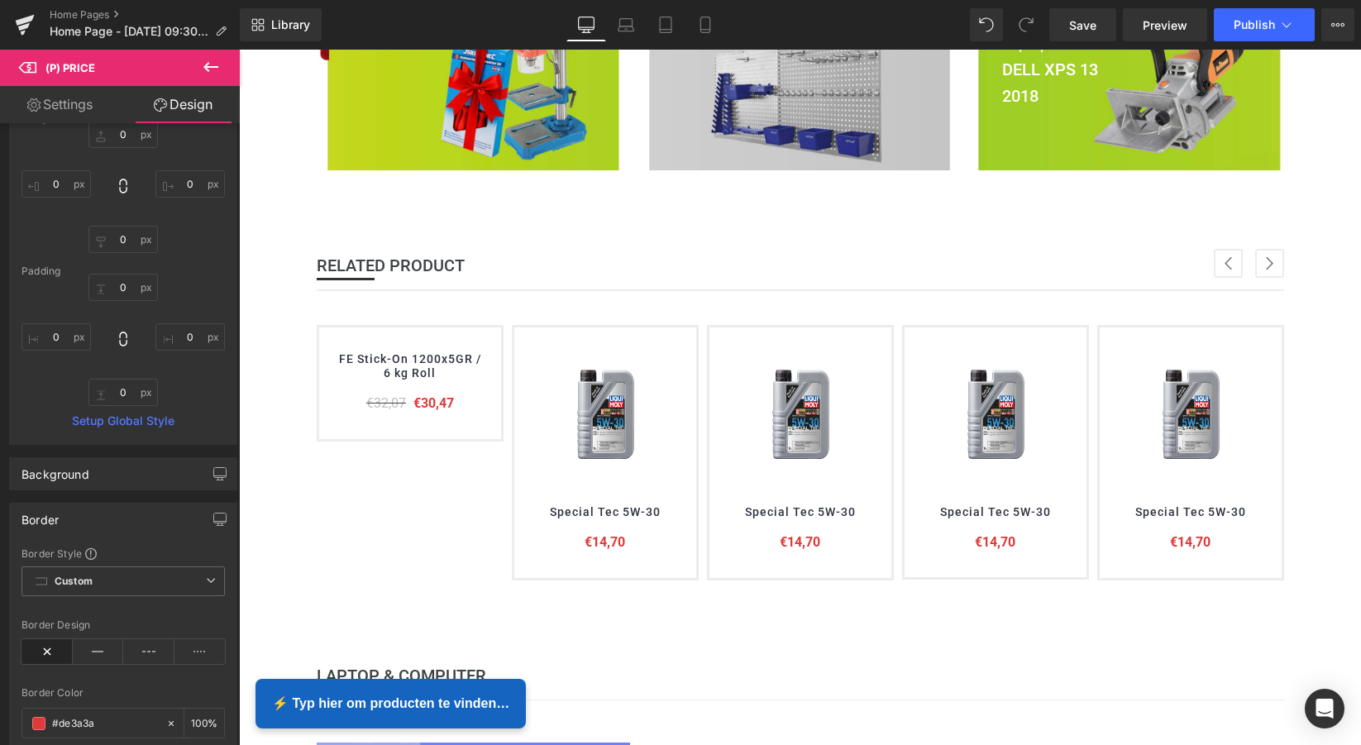
scroll to position [284, 0]
click at [432, 376] on div at bounding box center [800, 397] width 1122 height 695
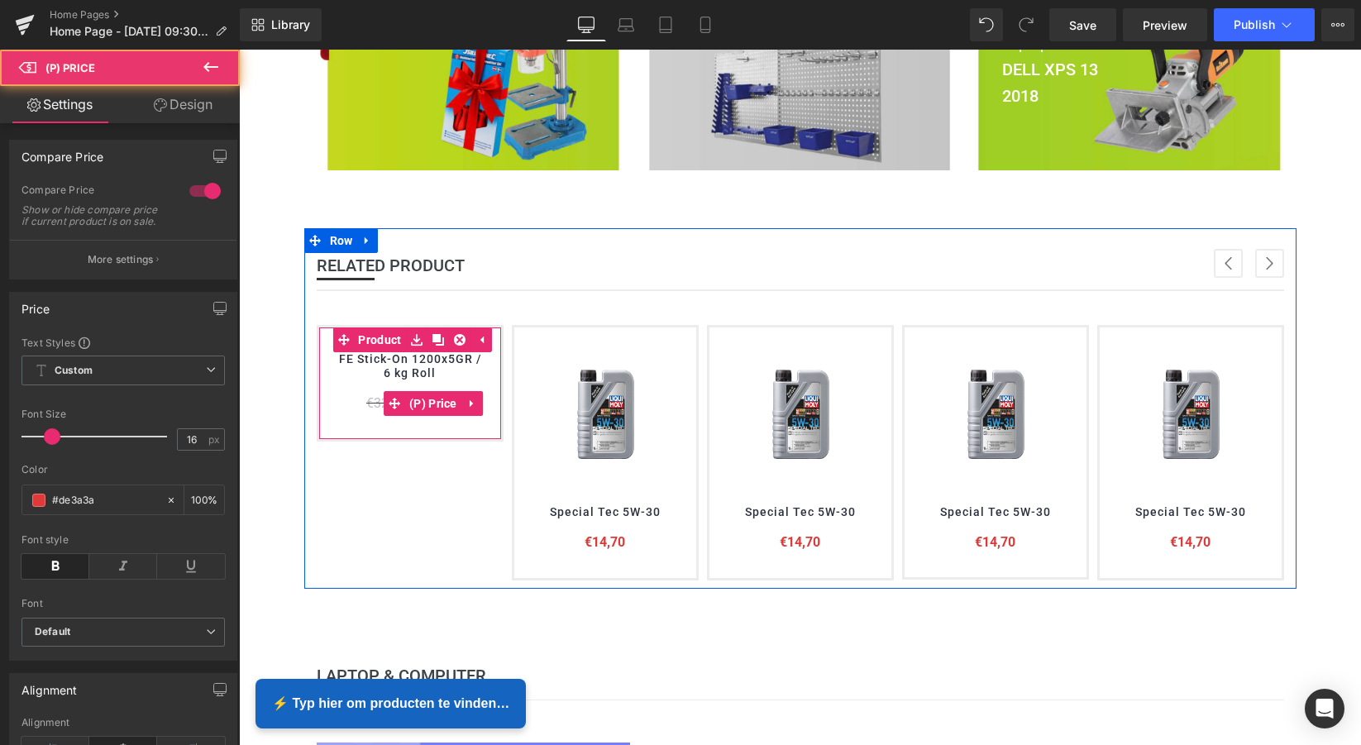
drag, startPoint x: 365, startPoint y: 393, endPoint x: 357, endPoint y: 384, distance: 11.7
click at [361, 393] on div "€32,07 €30,47" at bounding box center [410, 403] width 149 height 21
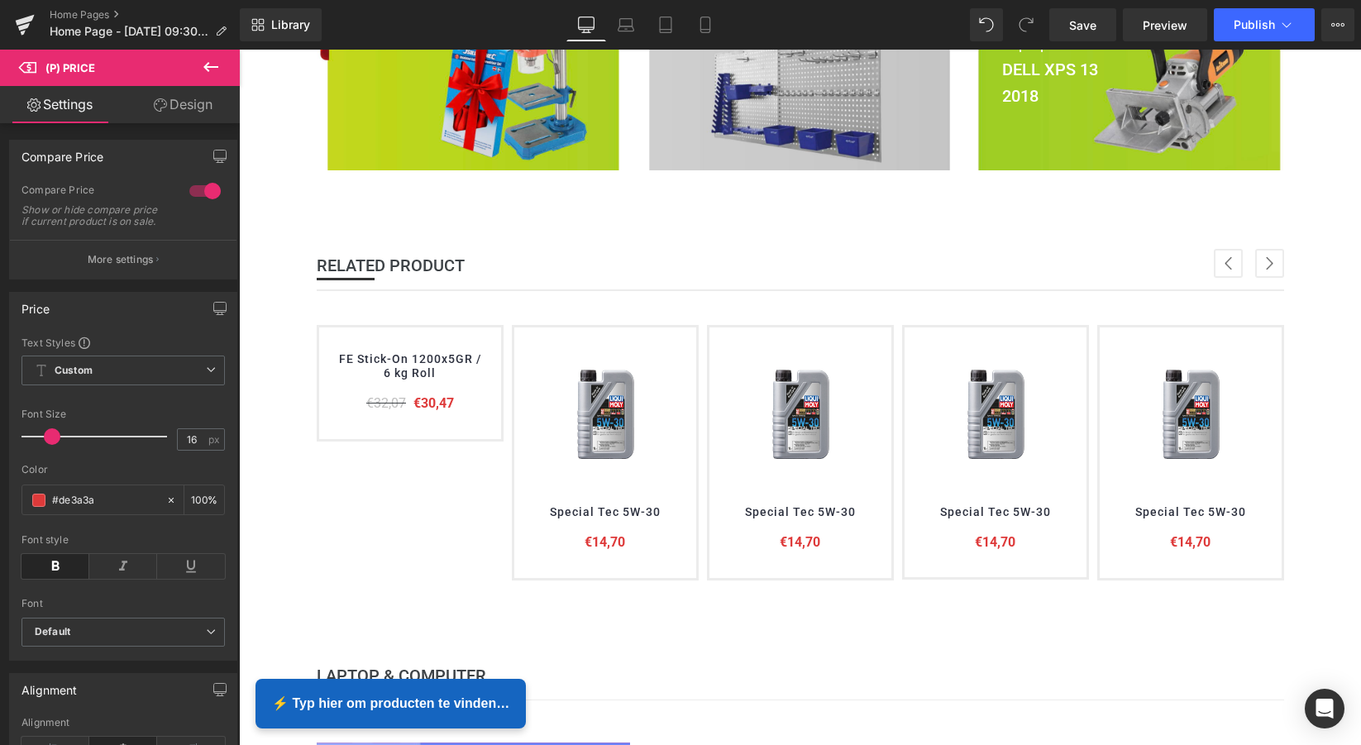
click at [205, 67] on icon at bounding box center [210, 67] width 15 height 10
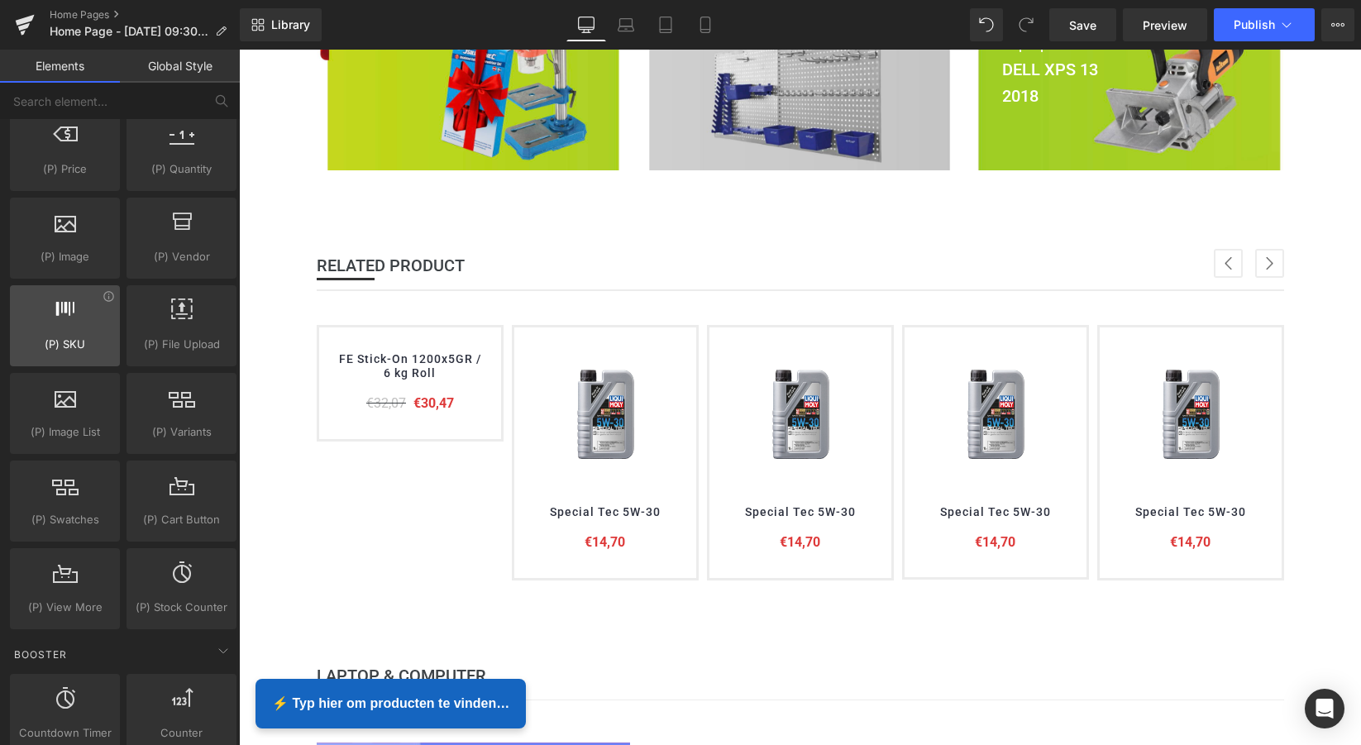
scroll to position [1699, 0]
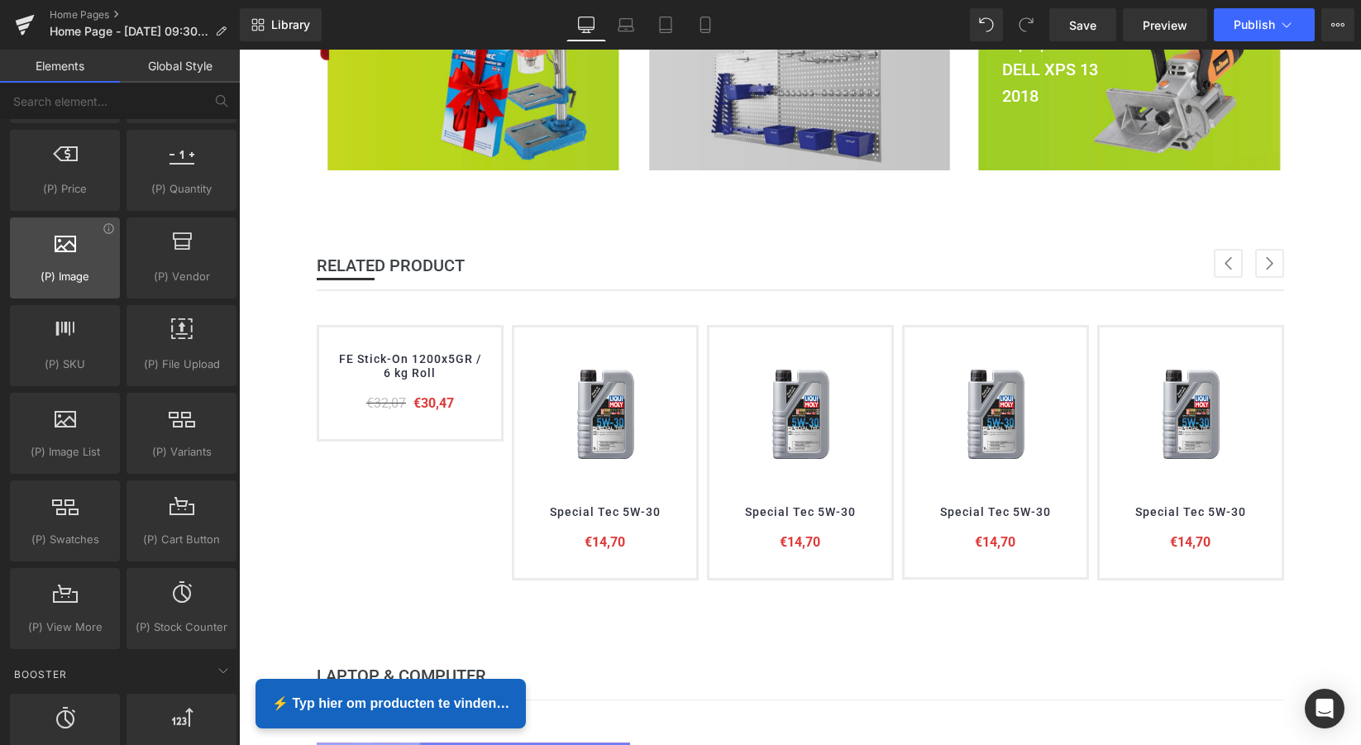
click at [64, 265] on div at bounding box center [65, 249] width 100 height 37
click at [105, 236] on div at bounding box center [65, 249] width 100 height 37
click at [107, 235] on div at bounding box center [65, 249] width 100 height 37
click at [106, 228] on icon at bounding box center [108, 228] width 10 height 10
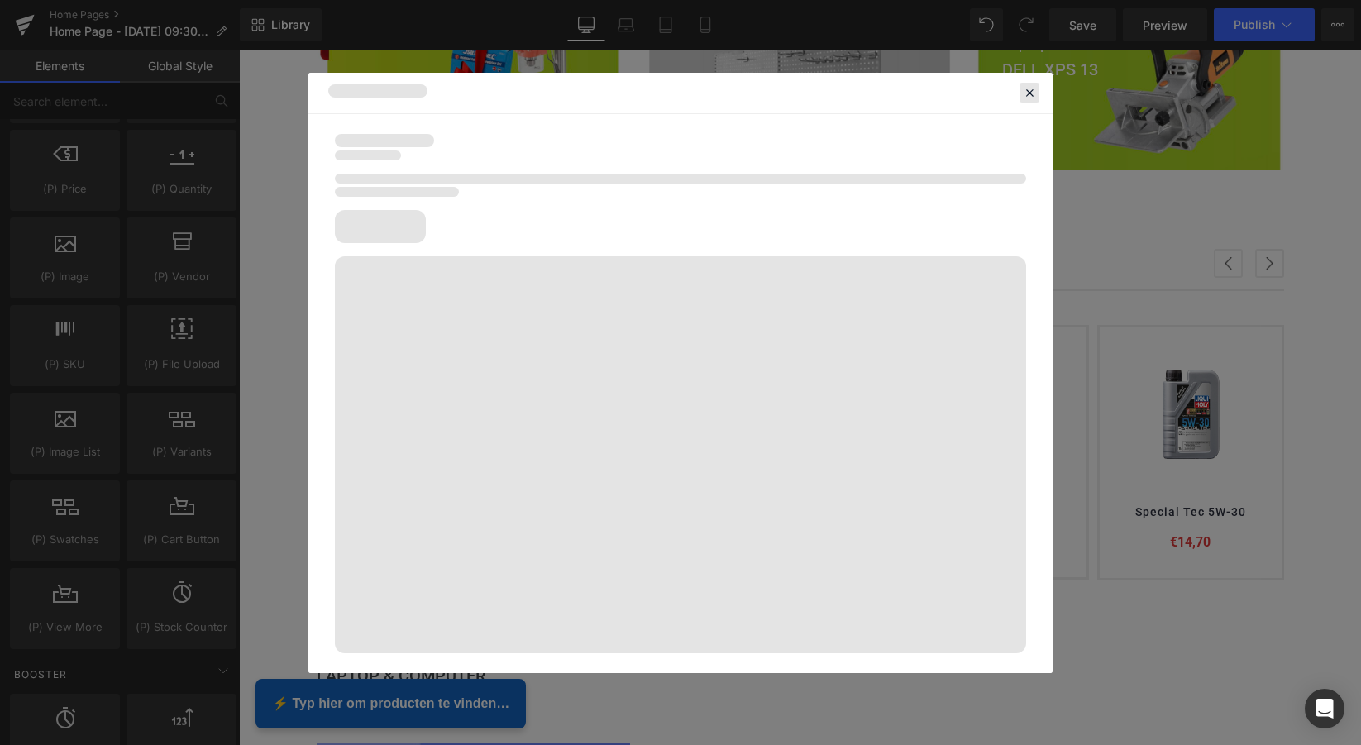
click at [1029, 94] on icon at bounding box center [1029, 92] width 15 height 15
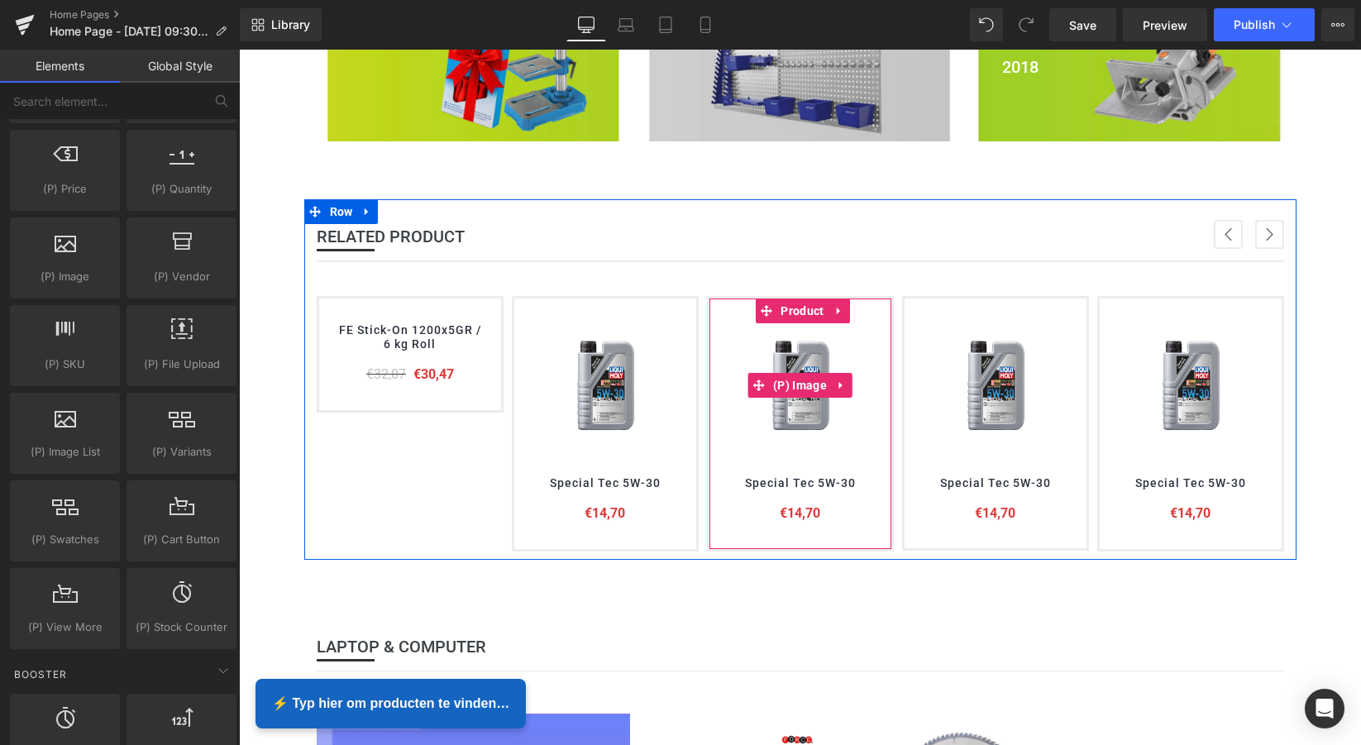
scroll to position [643, 0]
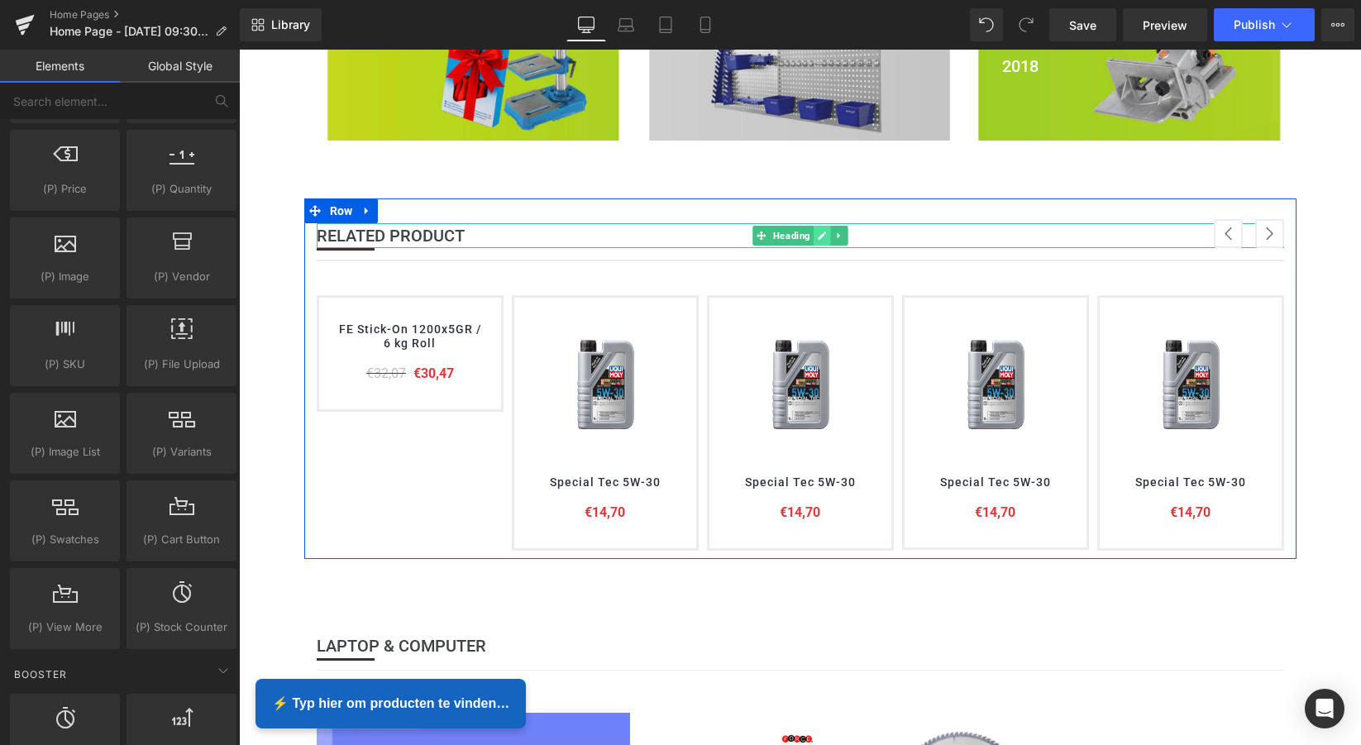
click at [817, 231] on icon at bounding box center [821, 236] width 9 height 10
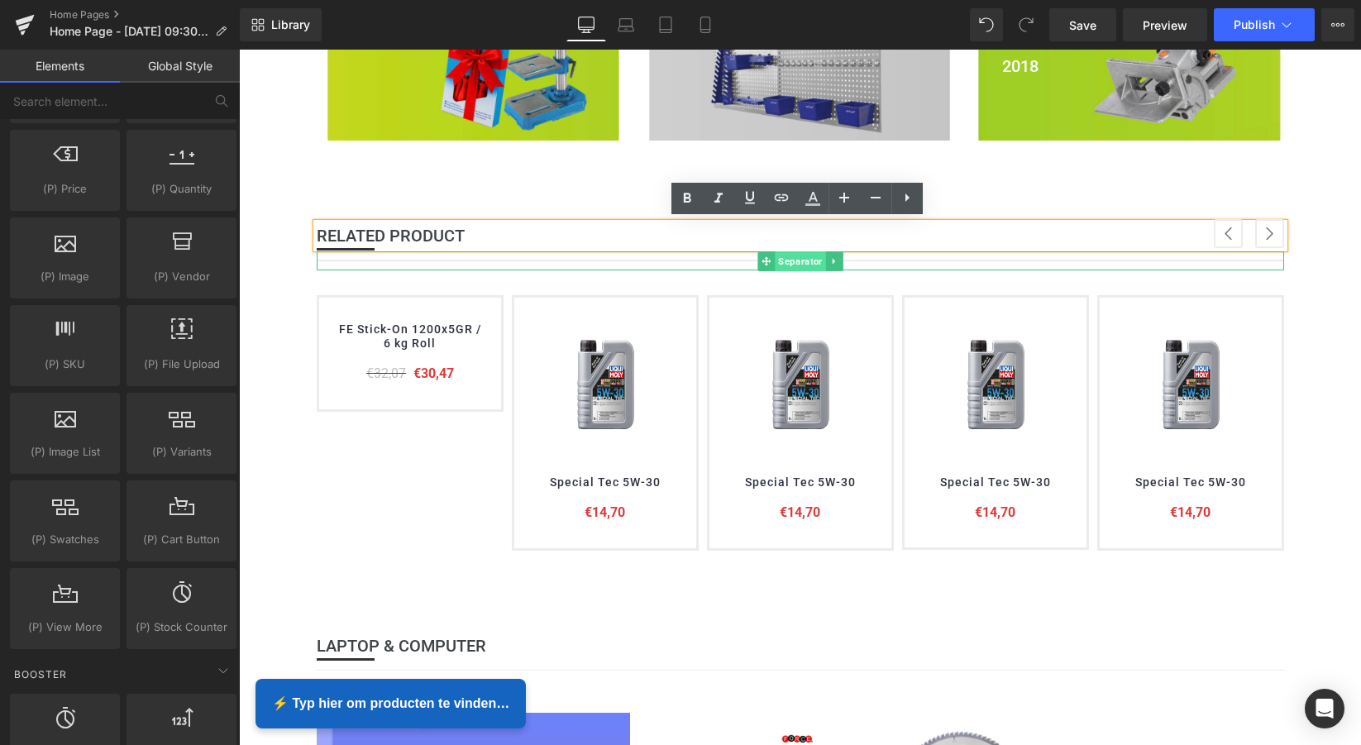
click at [795, 258] on span "Separator" at bounding box center [800, 261] width 50 height 20
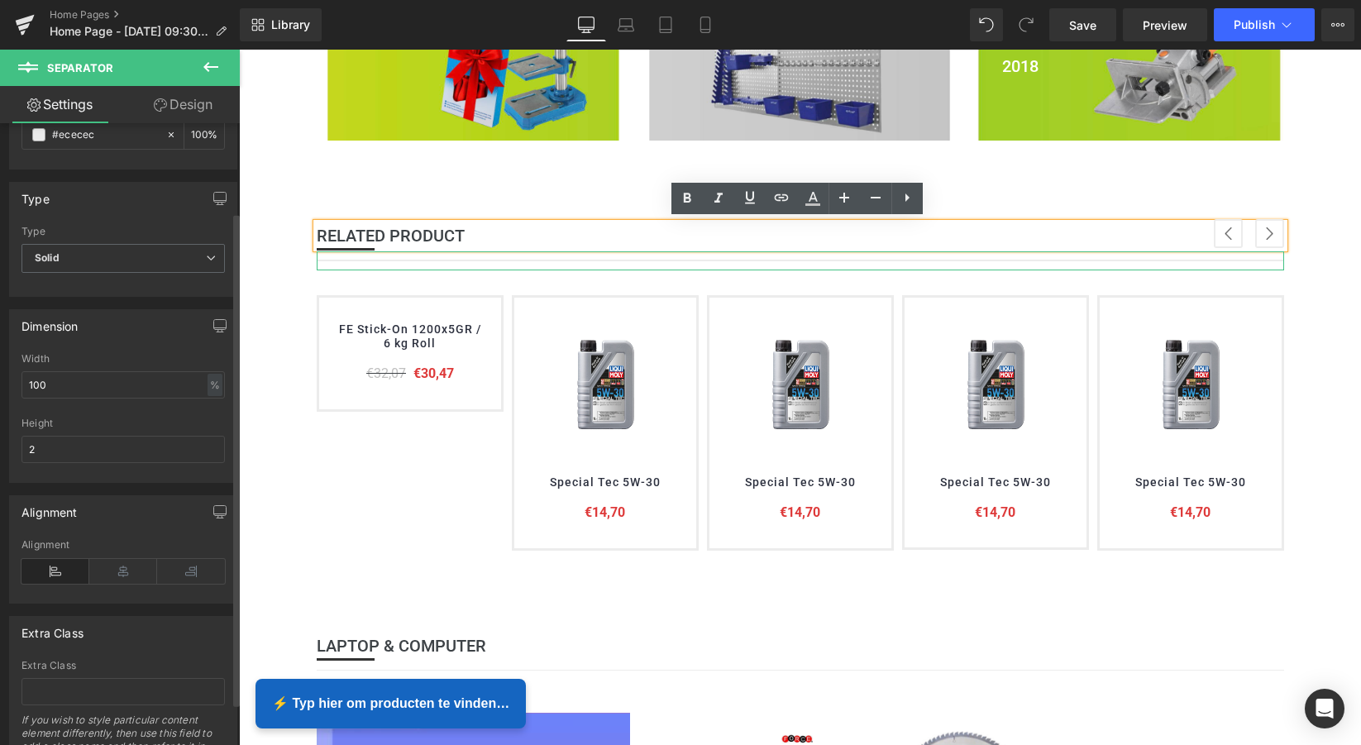
scroll to position [0, 0]
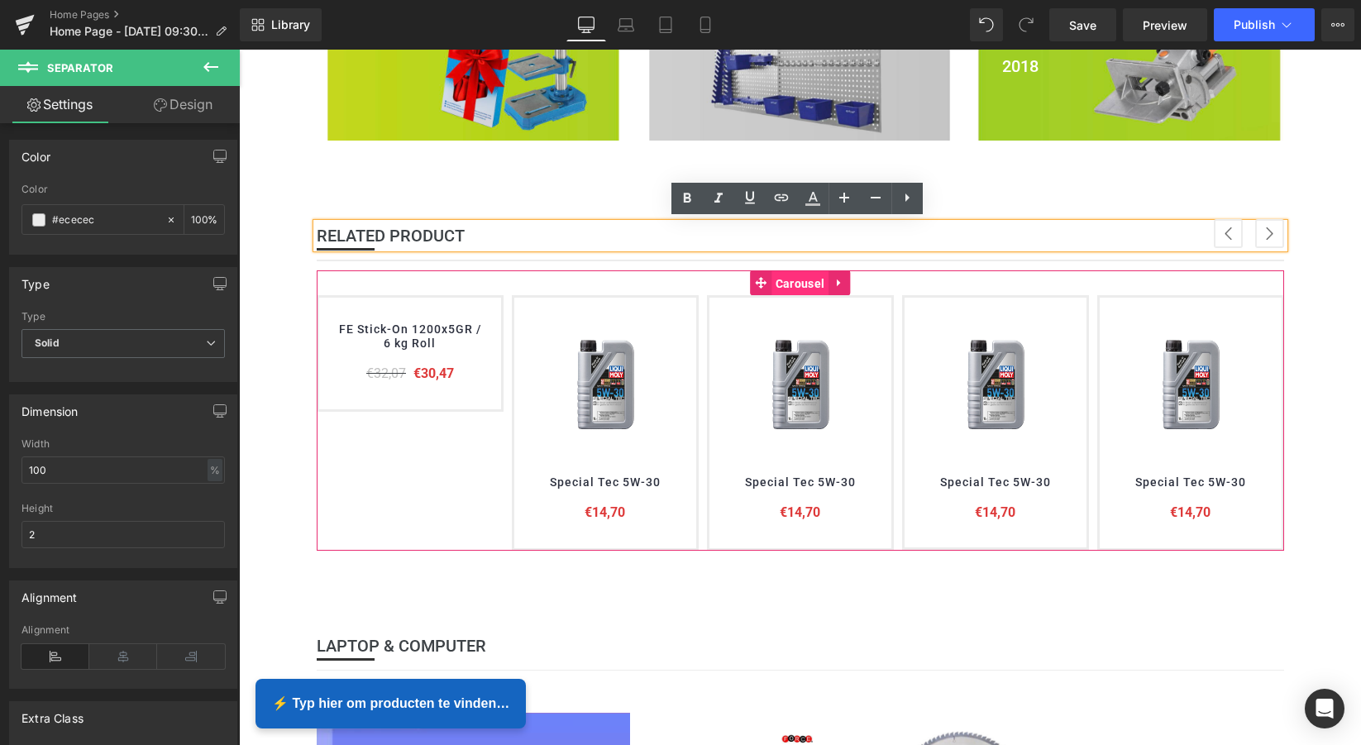
click at [791, 281] on span "Carousel" at bounding box center [799, 283] width 57 height 25
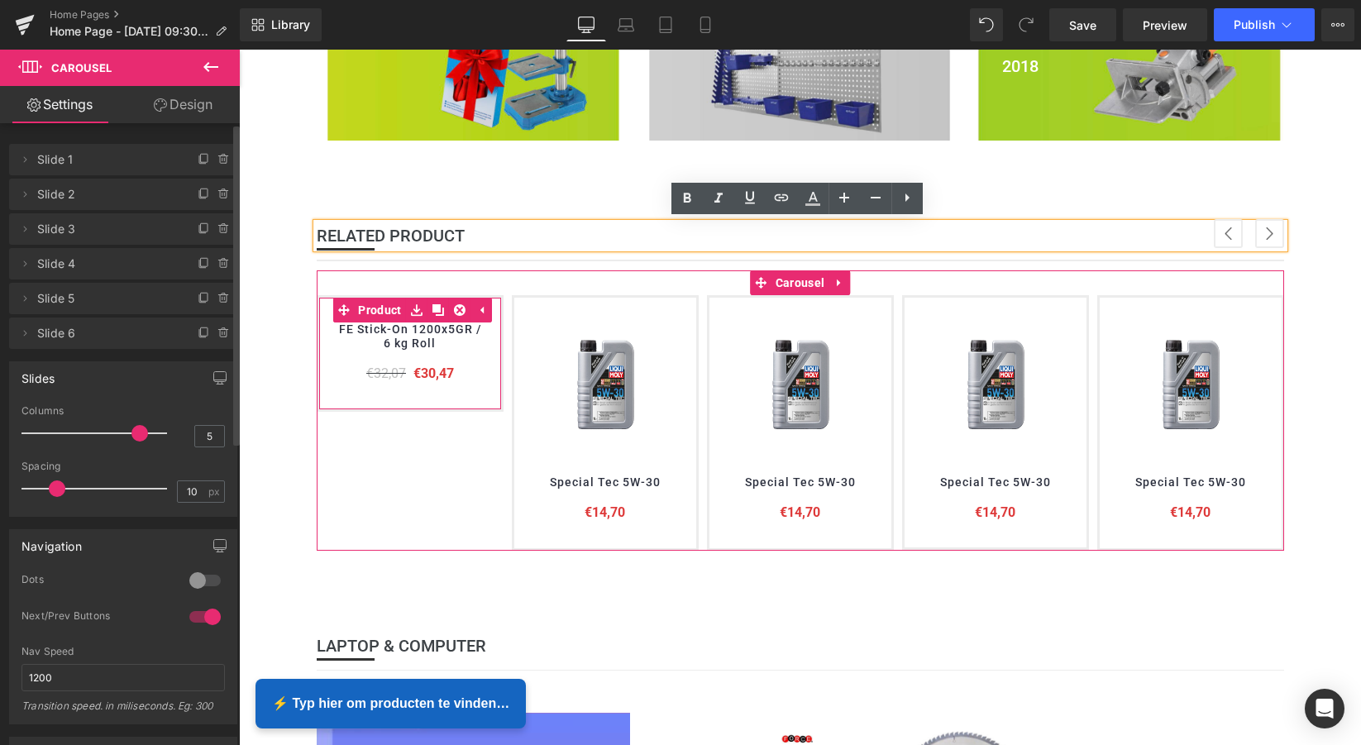
click at [62, 162] on span "Slide 1" at bounding box center [106, 159] width 139 height 31
click at [198, 159] on icon at bounding box center [204, 159] width 13 height 13
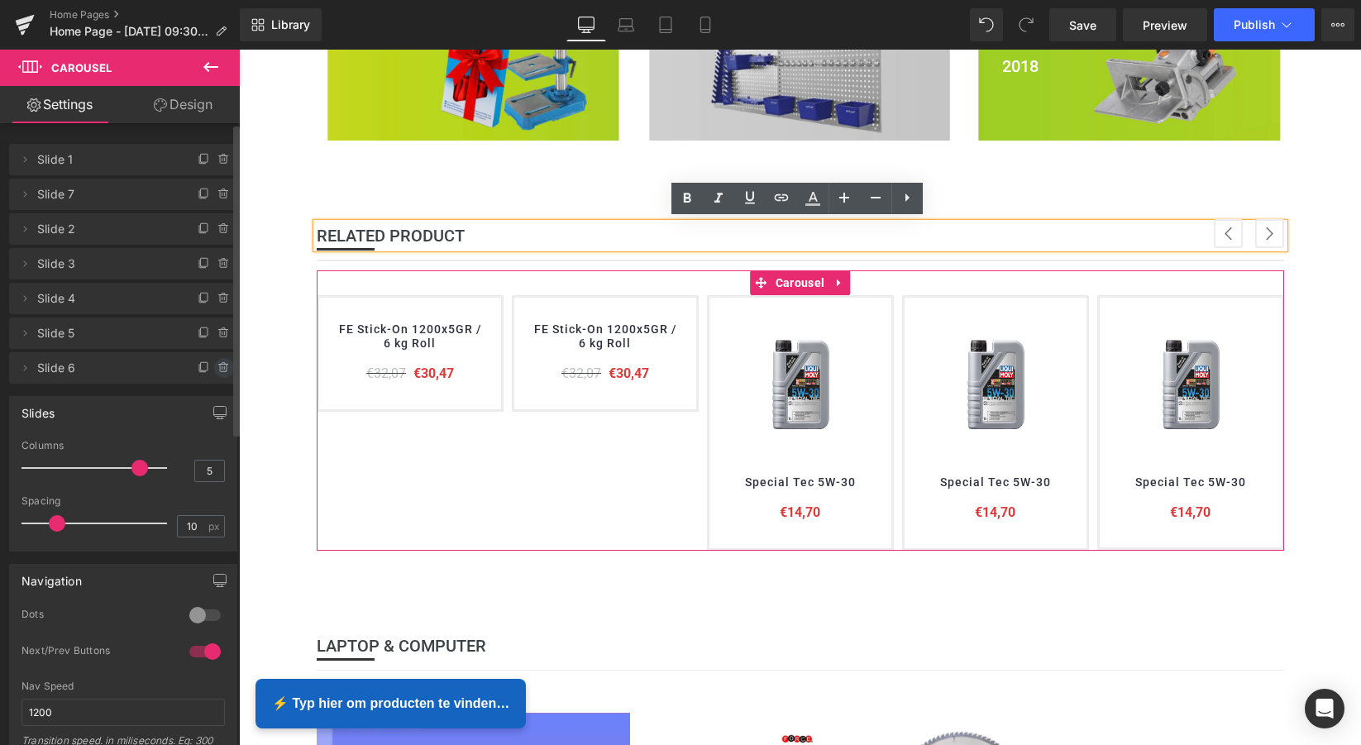
click at [217, 365] on icon at bounding box center [223, 367] width 13 height 13
click at [55, 163] on span "Slide 1" at bounding box center [106, 159] width 139 height 31
click at [67, 163] on span "Slide 1" at bounding box center [106, 159] width 139 height 31
click at [25, 160] on icon at bounding box center [24, 159] width 13 height 13
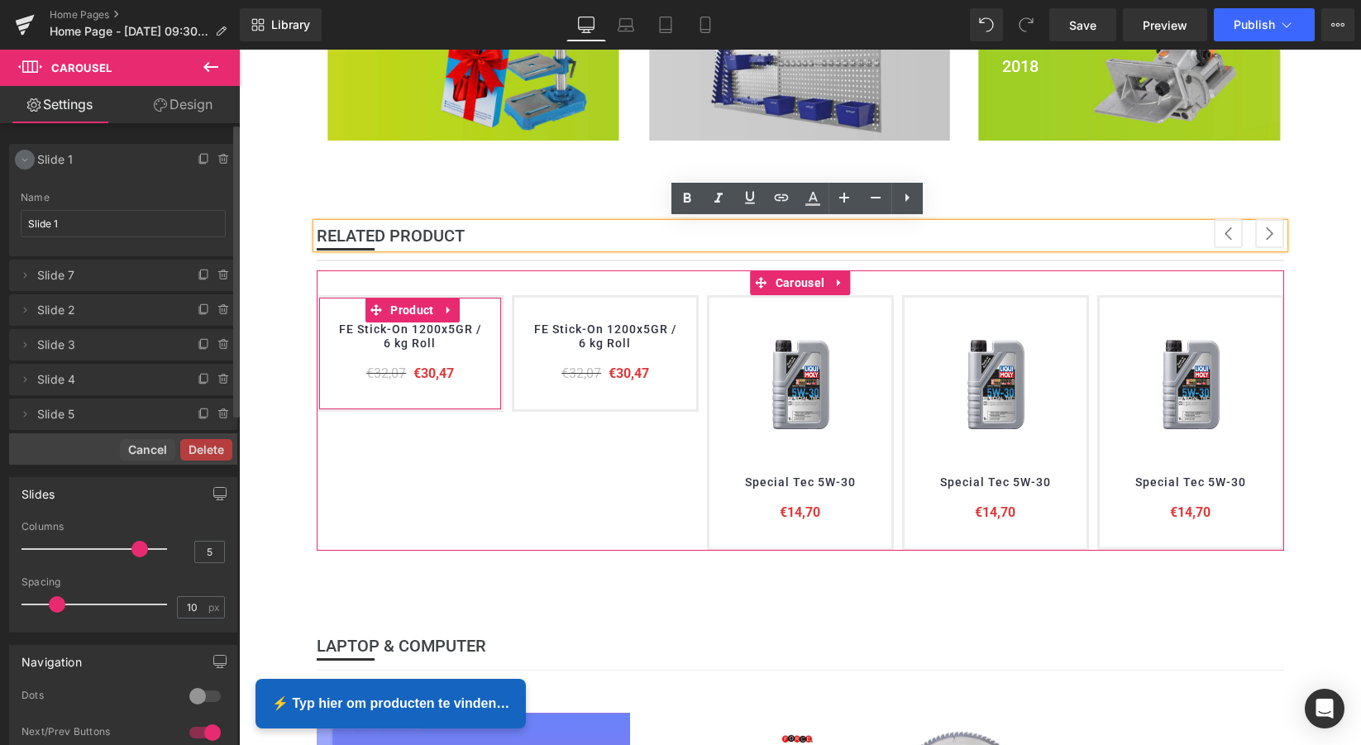
click at [23, 162] on icon at bounding box center [24, 159] width 13 height 13
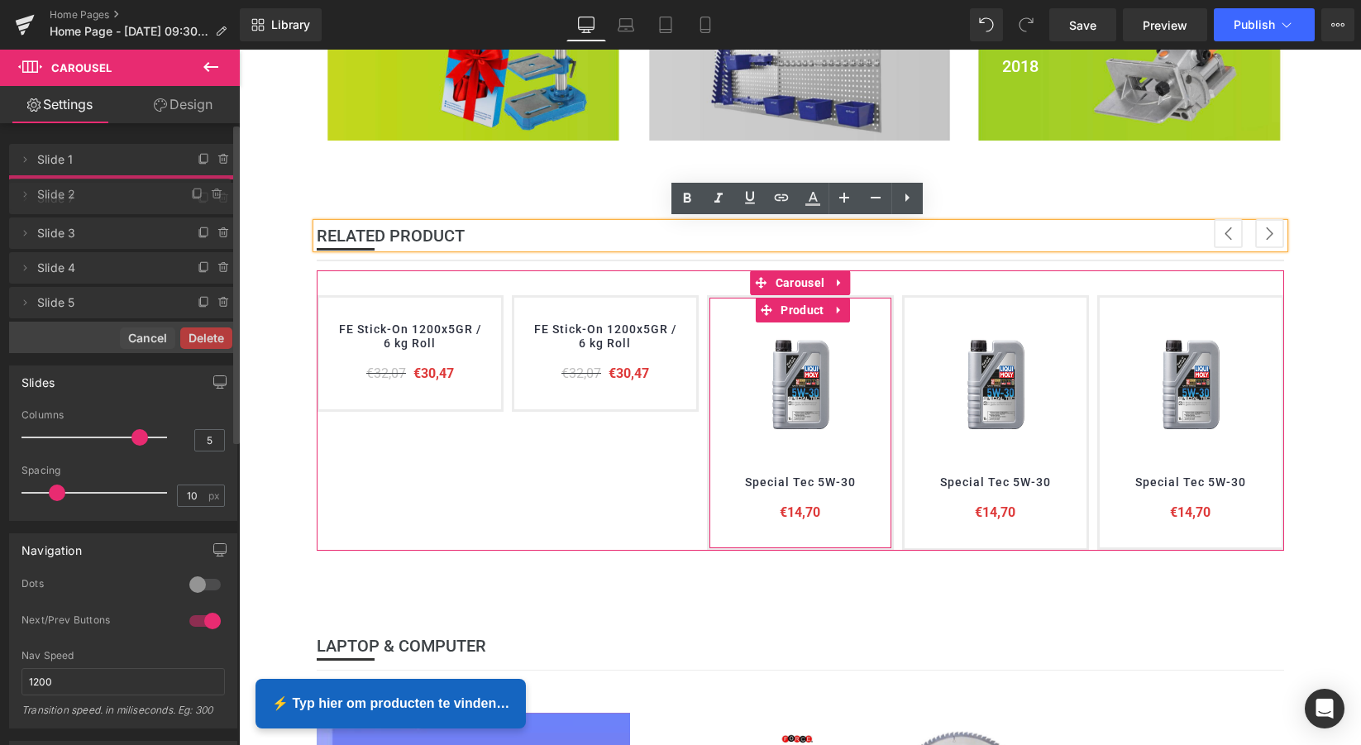
drag, startPoint x: 49, startPoint y: 233, endPoint x: 45, endPoint y: 198, distance: 35.7
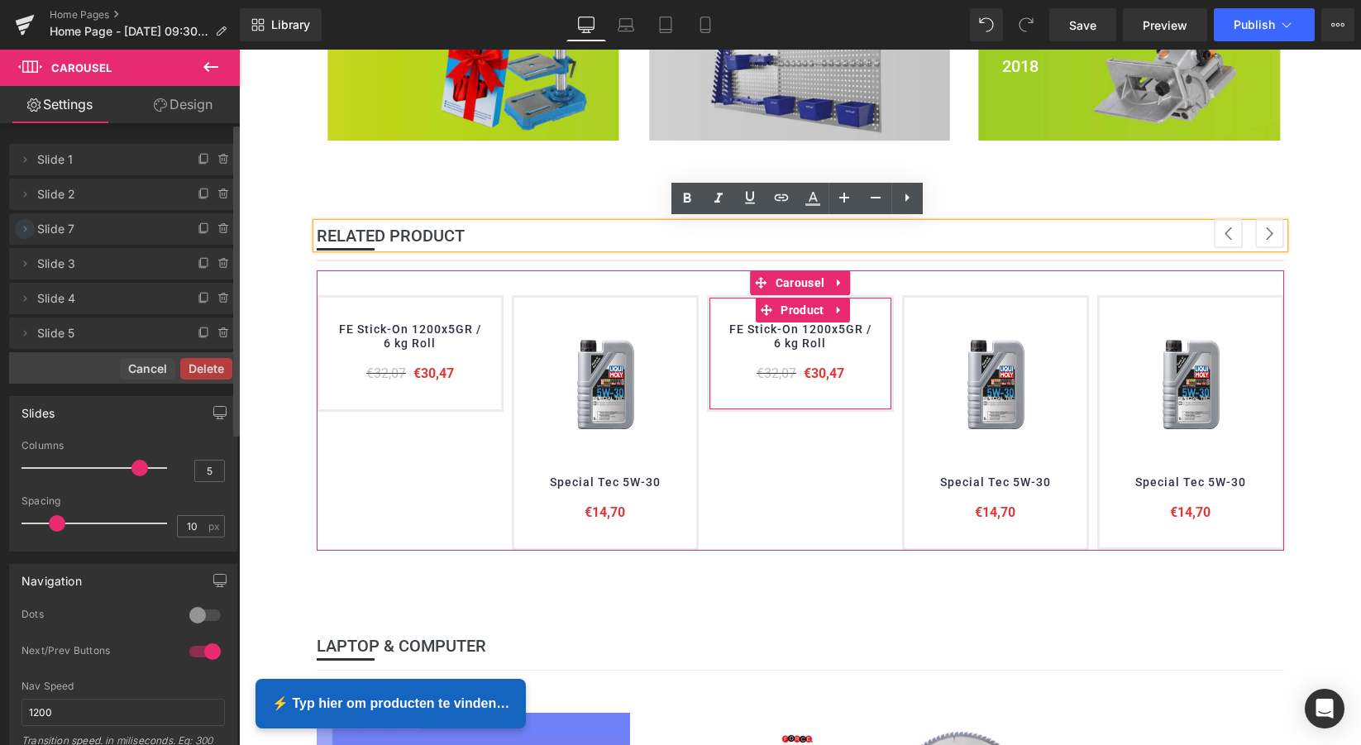
drag, startPoint x: 21, startPoint y: 261, endPoint x: 20, endPoint y: 236, distance: 24.9
click at [20, 141] on ul "Delete Cancel Slide 1 Slide 1 Name Slide 1 Delete Cancel Slide 2 Slide 2 Name S…" at bounding box center [123, 141] width 228 height 0
drag, startPoint x: 22, startPoint y: 261, endPoint x: 35, endPoint y: 245, distance: 20.7
click at [22, 141] on ul "Delete Cancel Slide 1 Slide 1 Name Slide 1 Delete Cancel Slide 2 Slide 2 Name S…" at bounding box center [123, 141] width 228 height 0
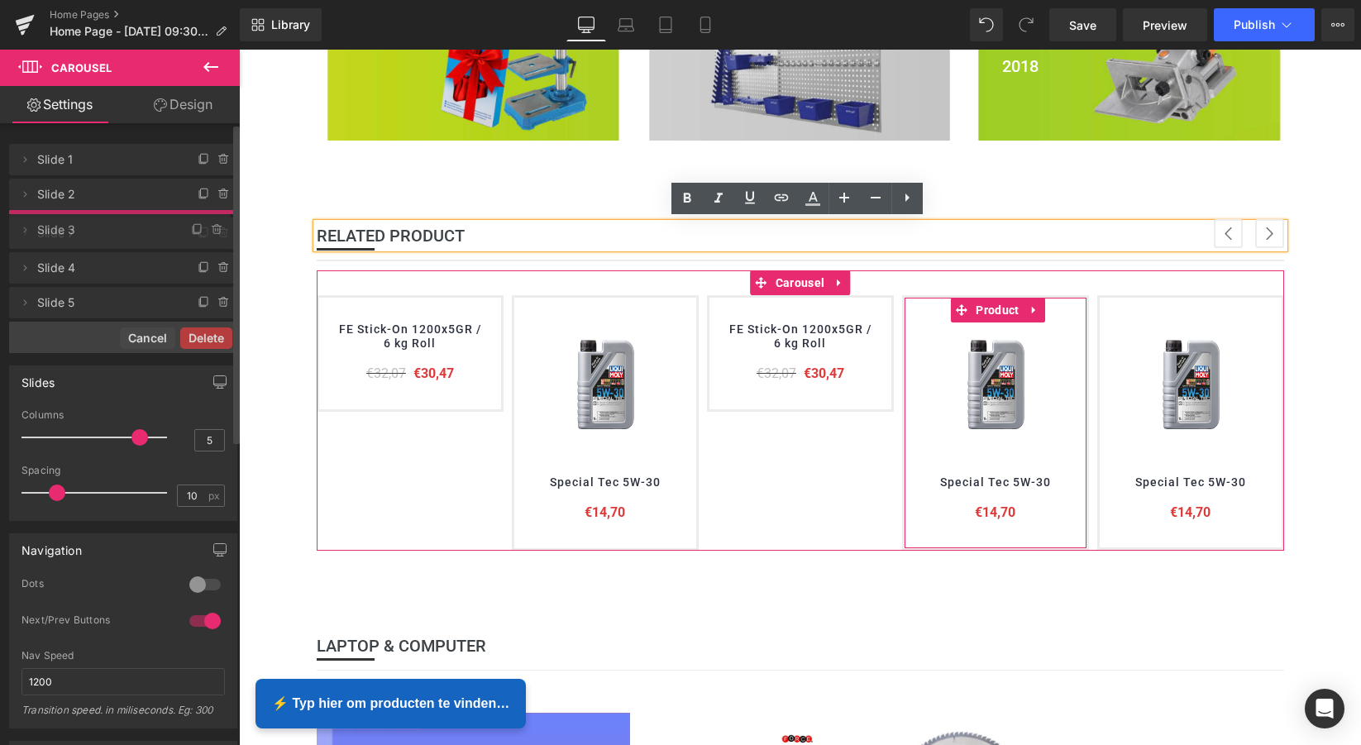
drag, startPoint x: 45, startPoint y: 266, endPoint x: 41, endPoint y: 232, distance: 34.1
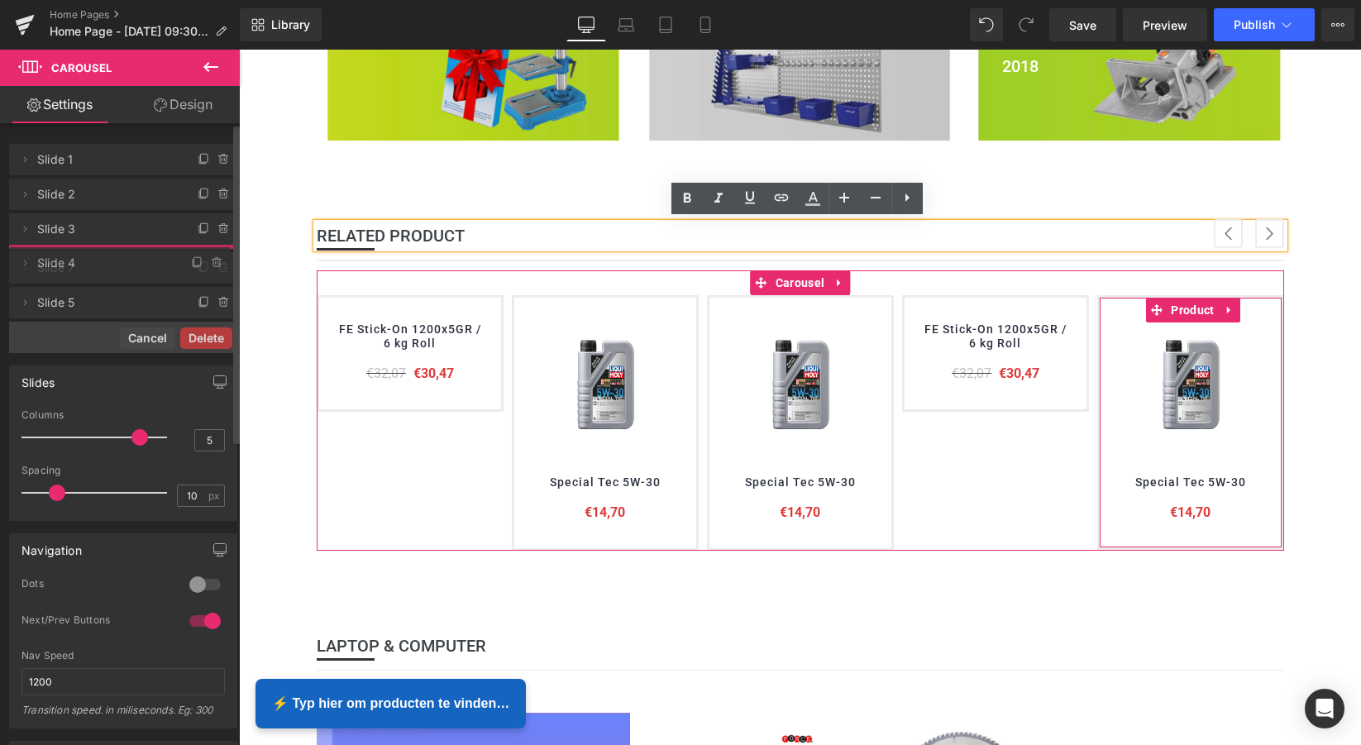
drag, startPoint x: 47, startPoint y: 299, endPoint x: 42, endPoint y: 264, distance: 35.9
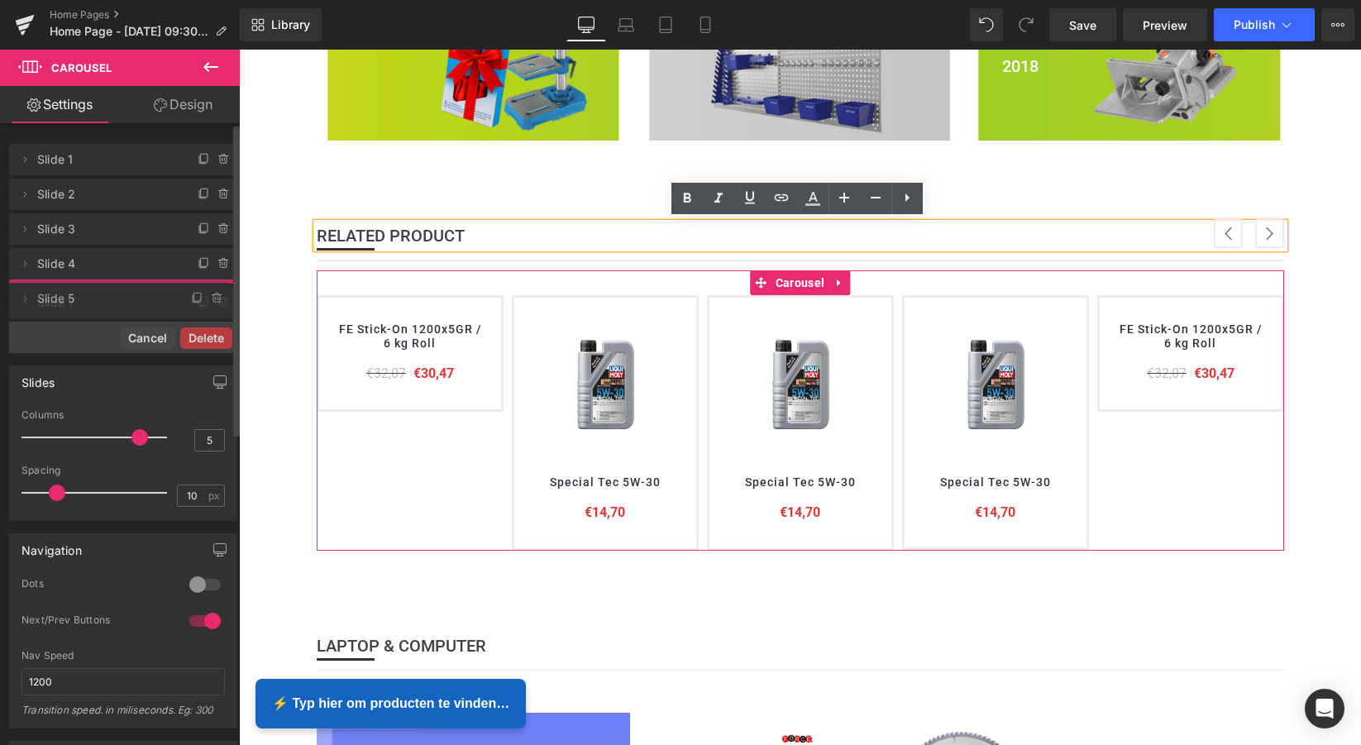
drag, startPoint x: 48, startPoint y: 335, endPoint x: 42, endPoint y: 300, distance: 35.2
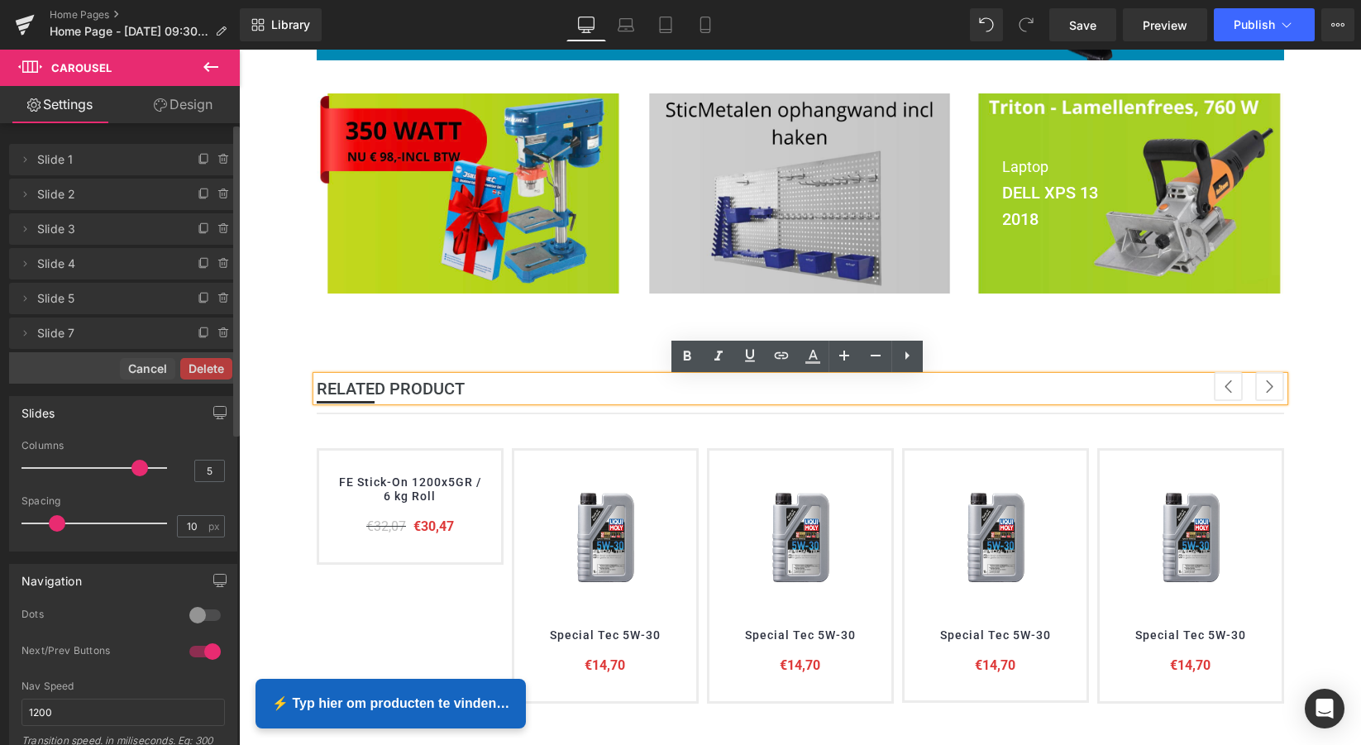
scroll to position [485, 0]
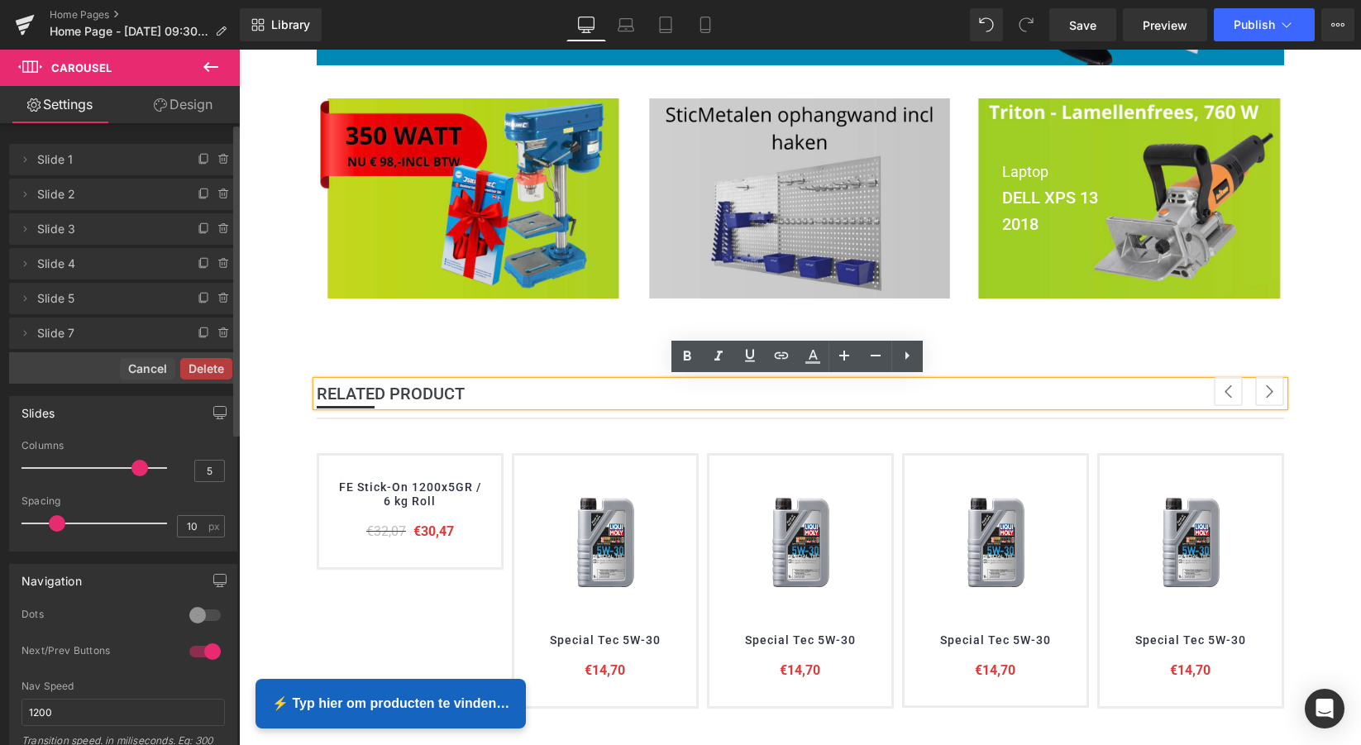
click at [213, 64] on icon at bounding box center [211, 67] width 20 height 20
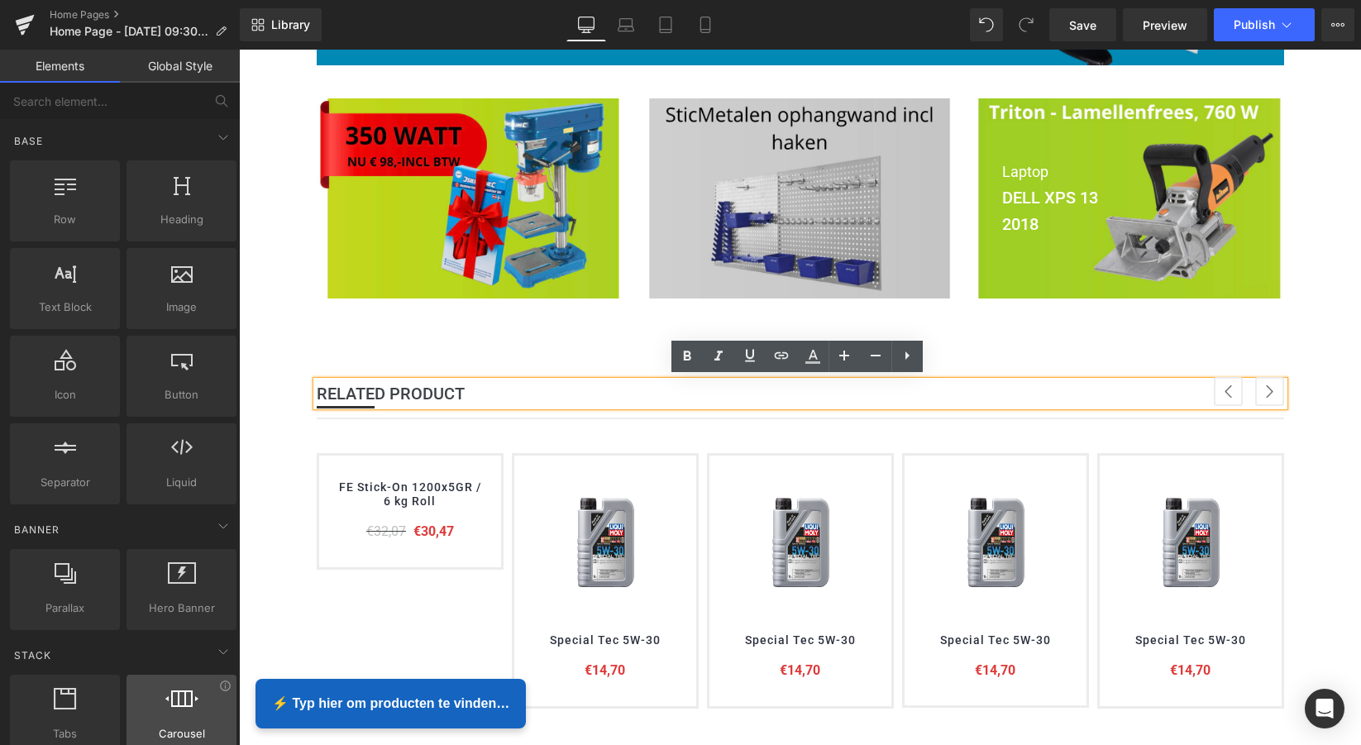
scroll to position [0, 0]
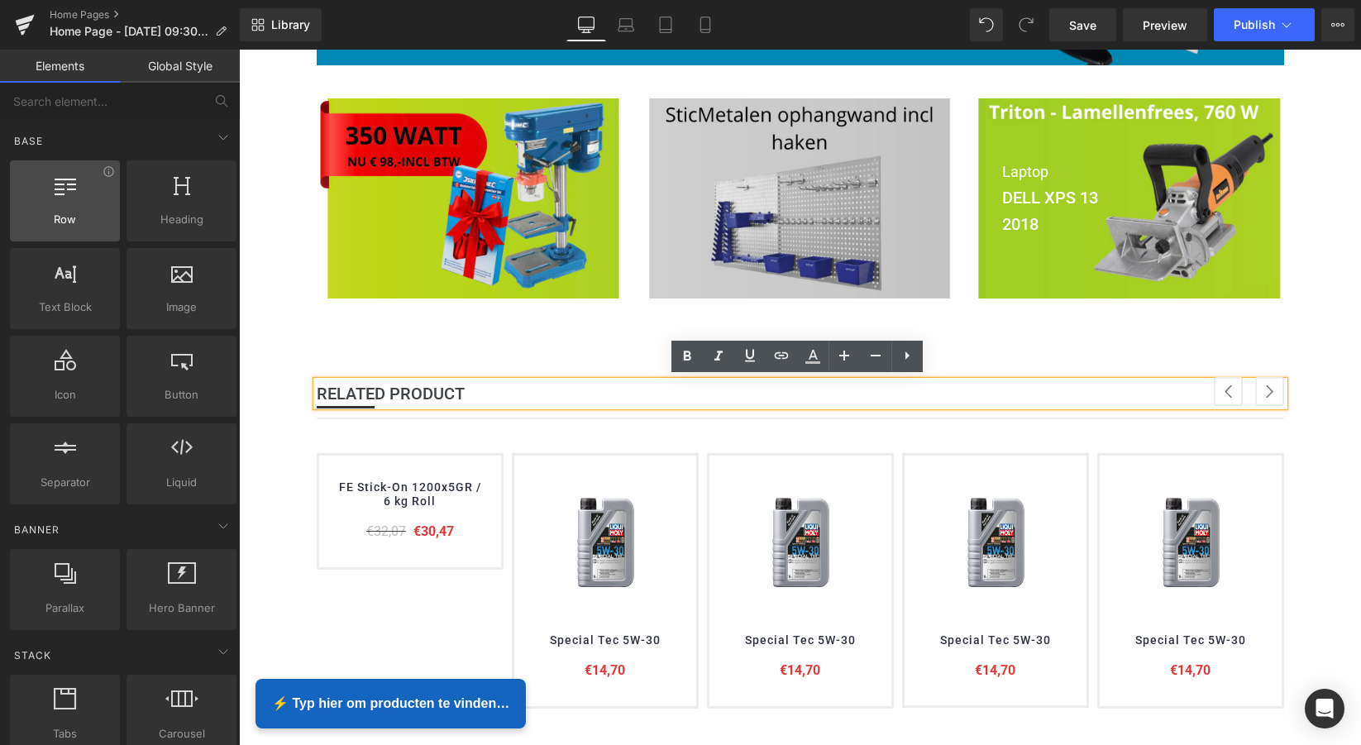
click at [69, 203] on div at bounding box center [65, 192] width 100 height 37
click at [67, 203] on div at bounding box center [65, 192] width 100 height 37
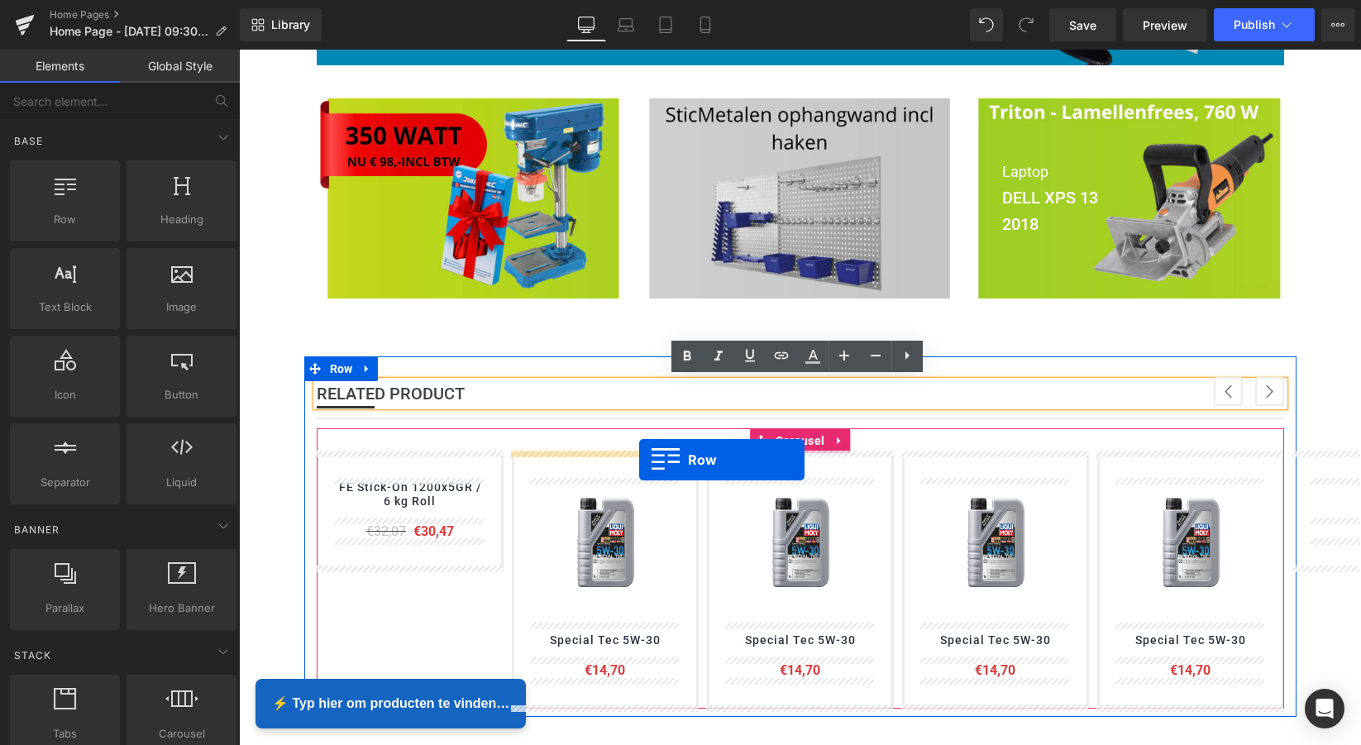
drag, startPoint x: 304, startPoint y: 253, endPoint x: 639, endPoint y: 460, distance: 393.6
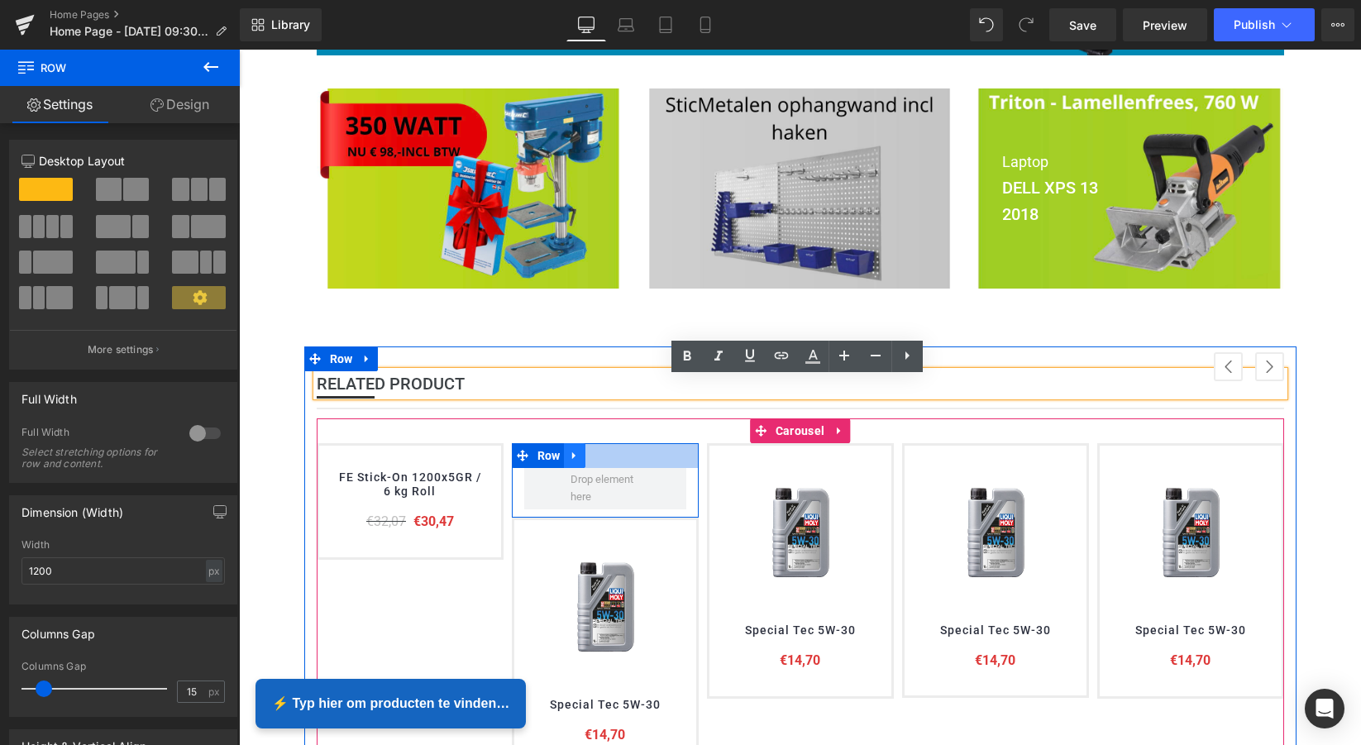
scroll to position [515, 0]
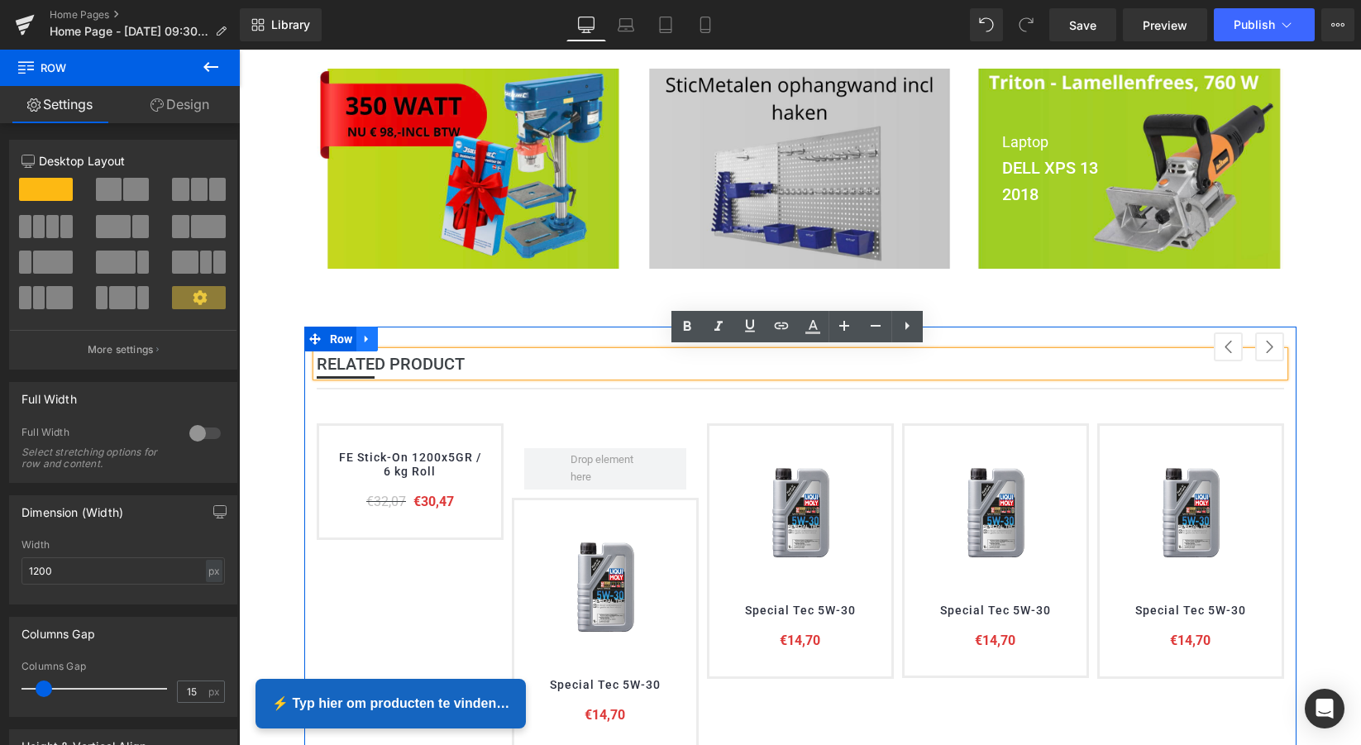
click at [365, 338] on icon at bounding box center [367, 339] width 12 height 12
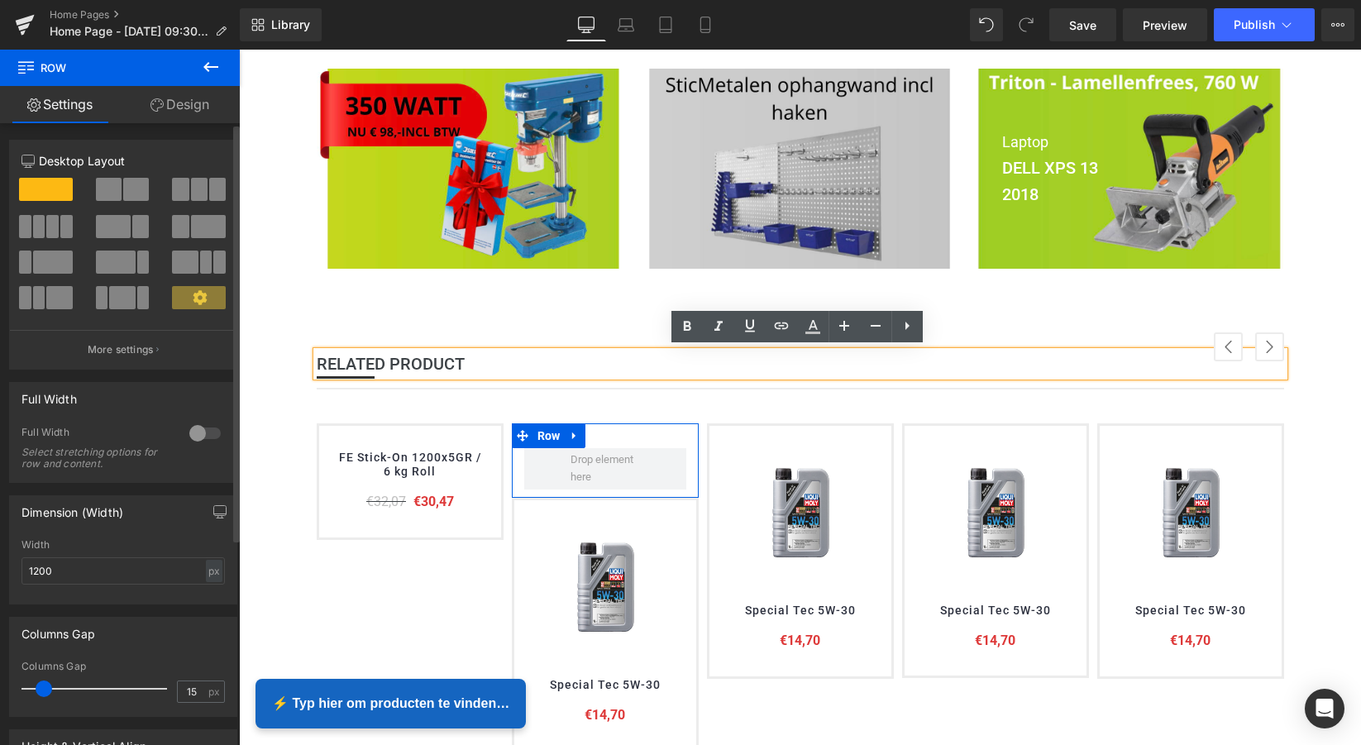
scroll to position [0, 0]
click at [46, 233] on span at bounding box center [52, 226] width 12 height 23
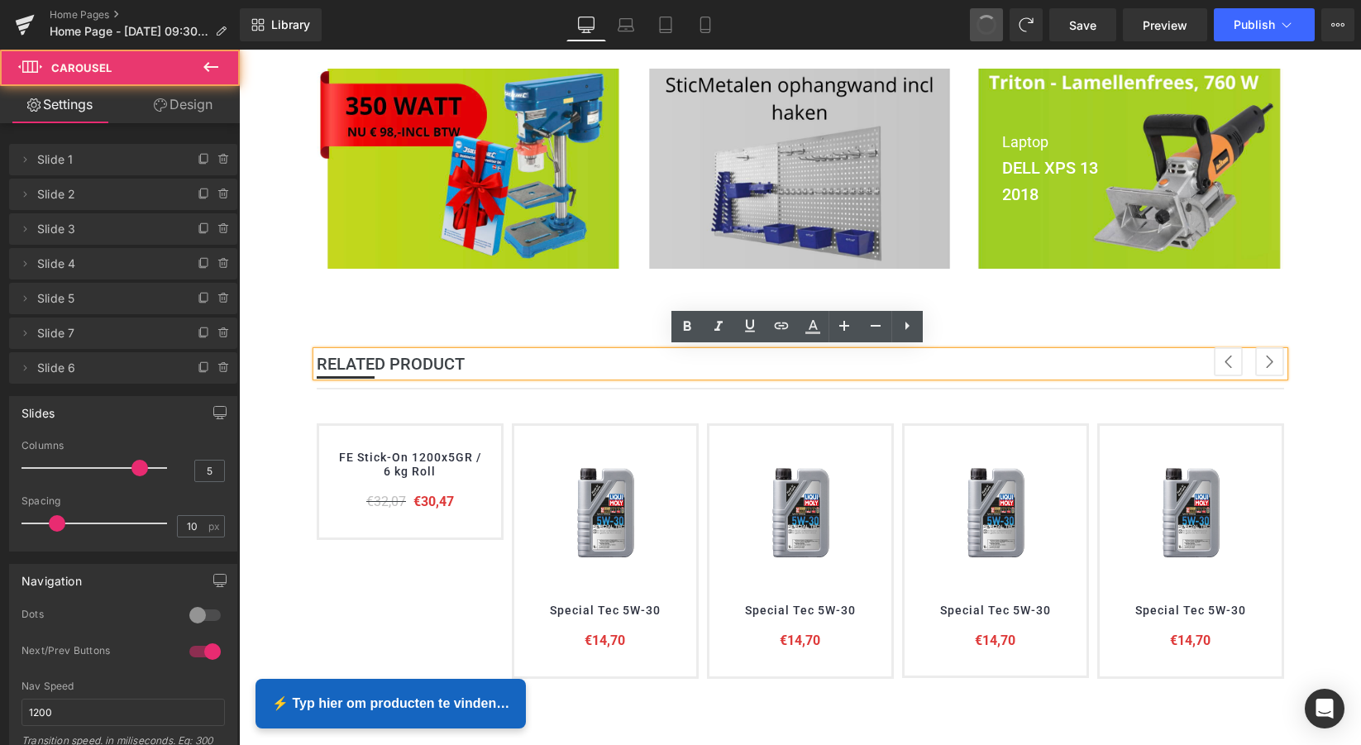
click at [186, 106] on link "Design" at bounding box center [183, 104] width 120 height 37
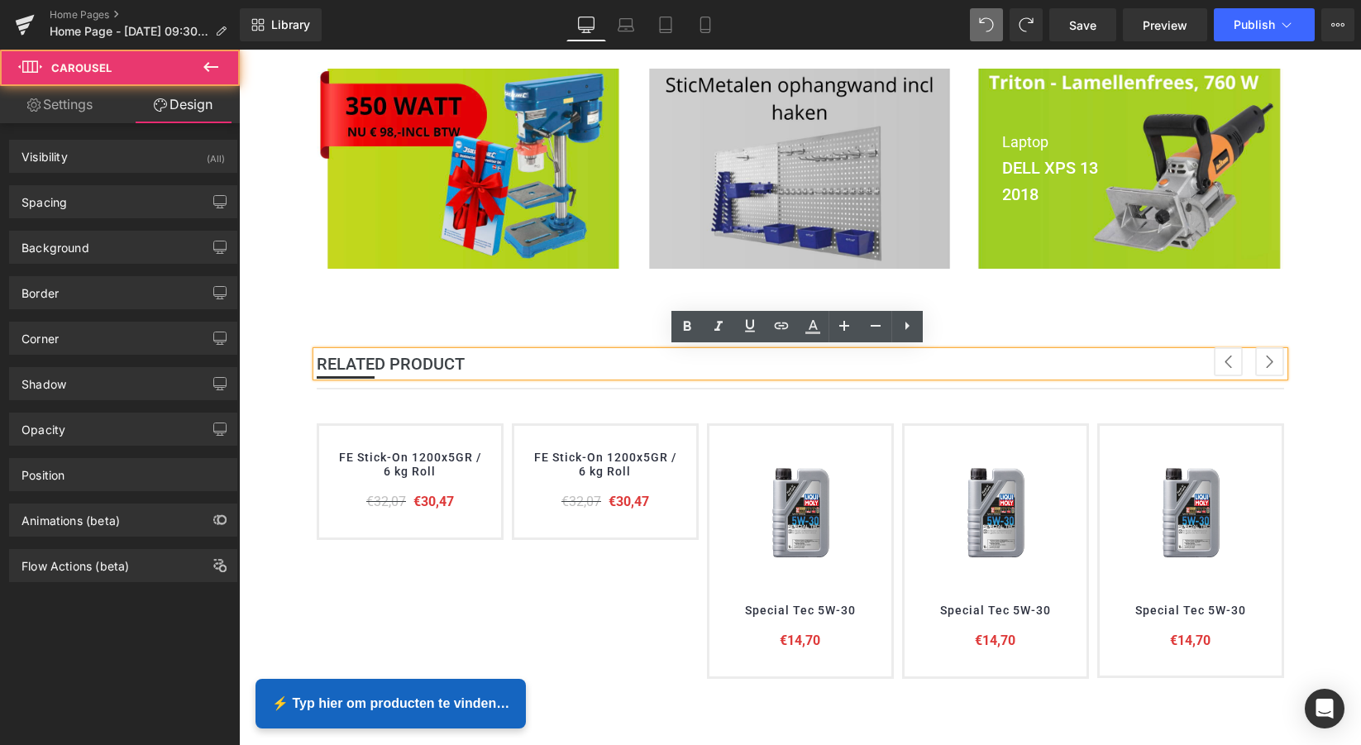
click at [208, 75] on icon at bounding box center [211, 67] width 20 height 20
click at [0, 0] on link "Global Style" at bounding box center [0, 0] width 0 height 0
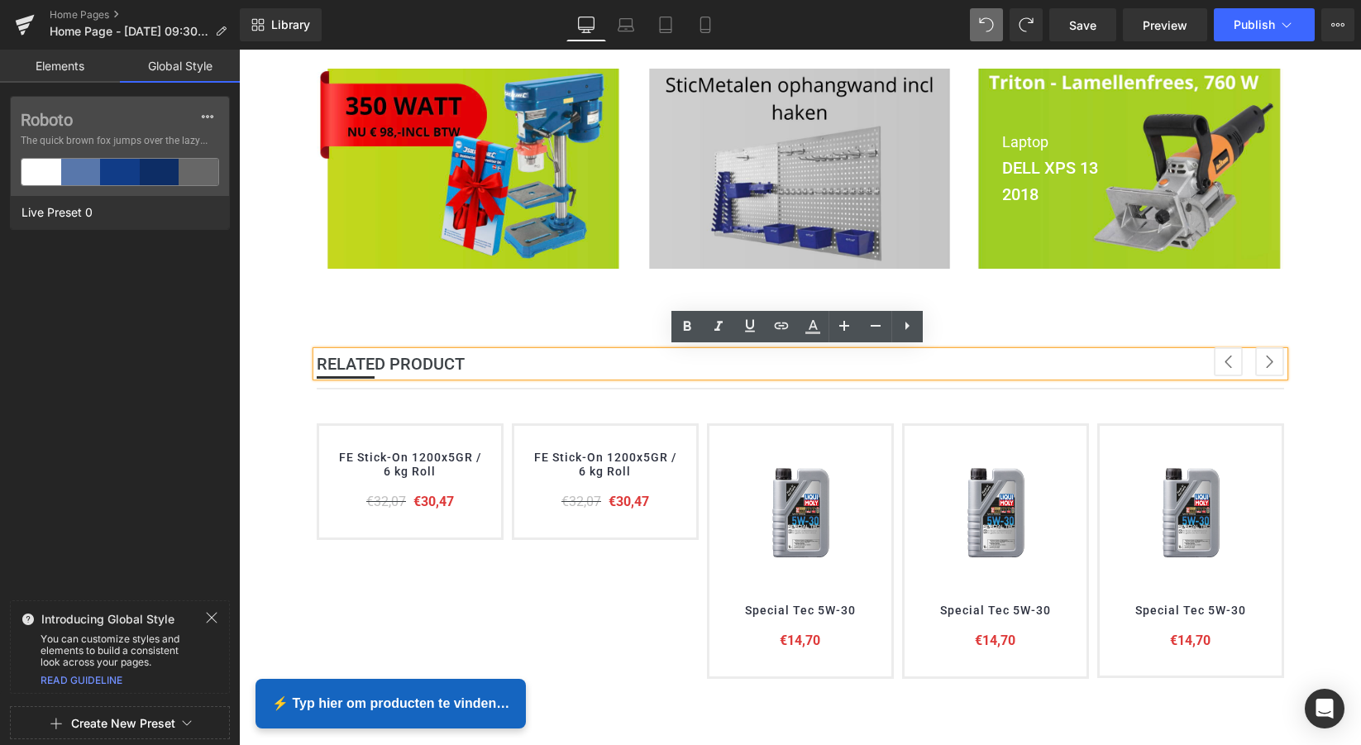
click at [211, 67] on link "Global Style" at bounding box center [180, 66] width 120 height 33
click at [66, 72] on link "Elements" at bounding box center [60, 66] width 120 height 33
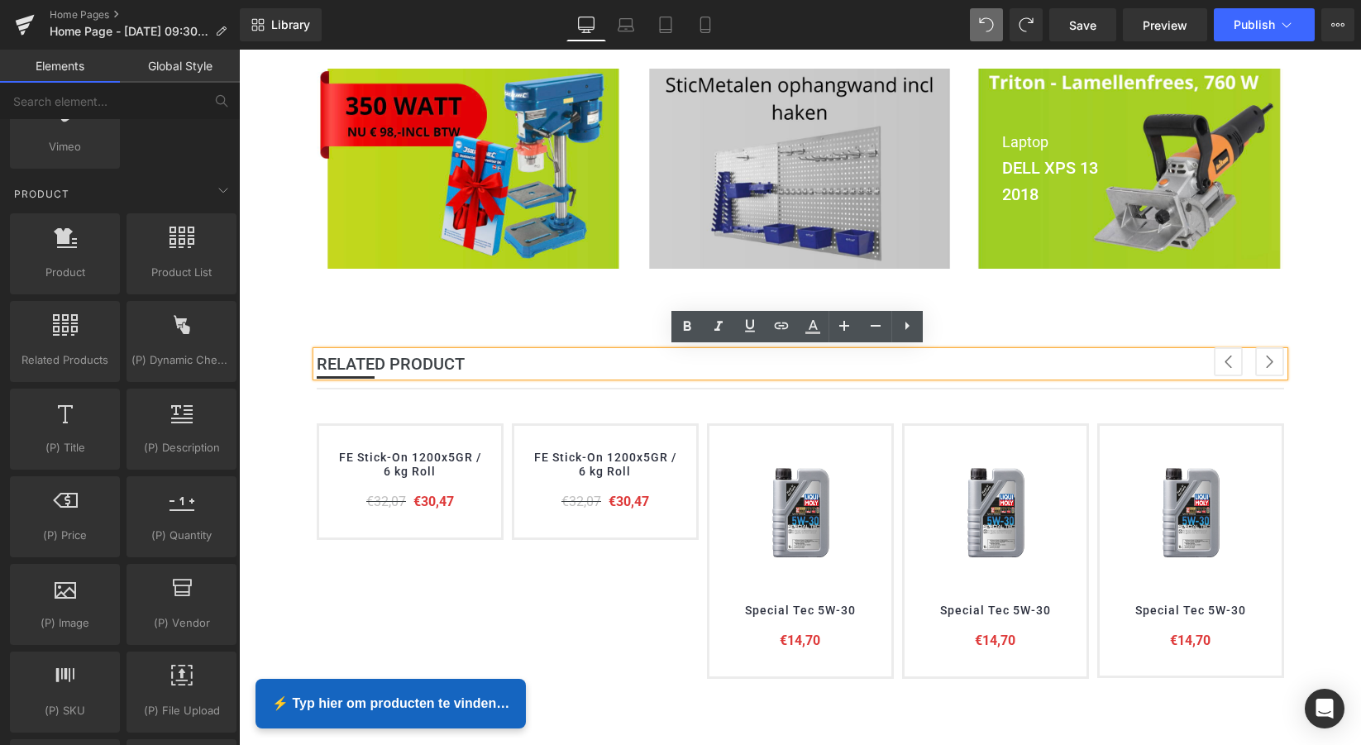
scroll to position [1399, 0]
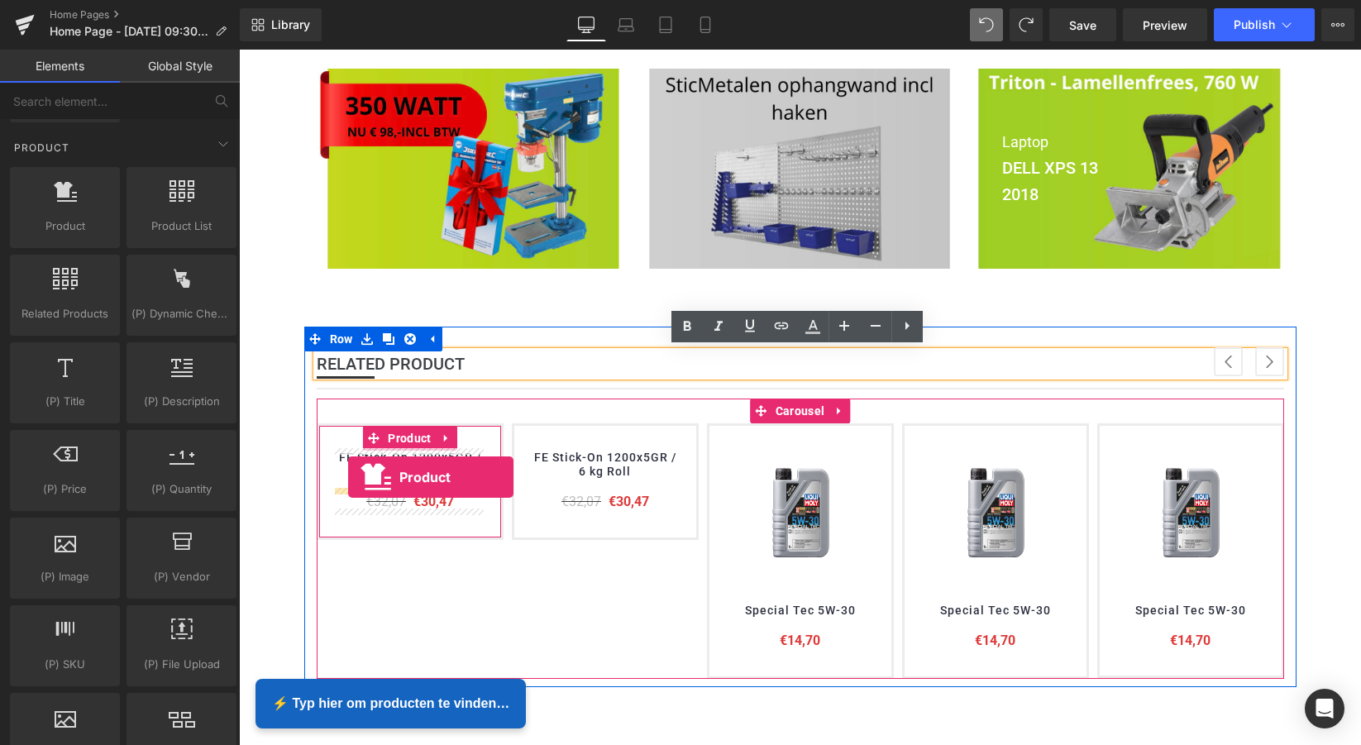
drag, startPoint x: 308, startPoint y: 246, endPoint x: 348, endPoint y: 476, distance: 234.2
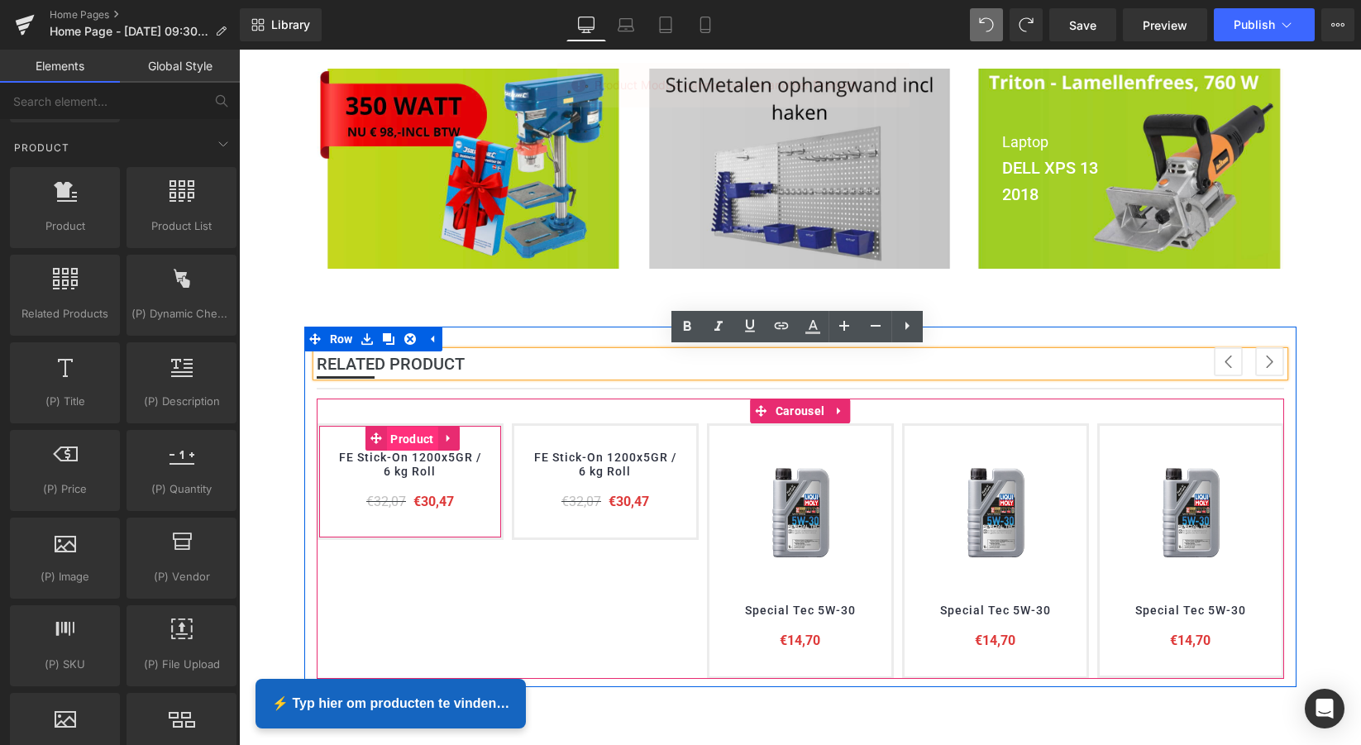
click at [412, 437] on span "Product" at bounding box center [411, 439] width 51 height 25
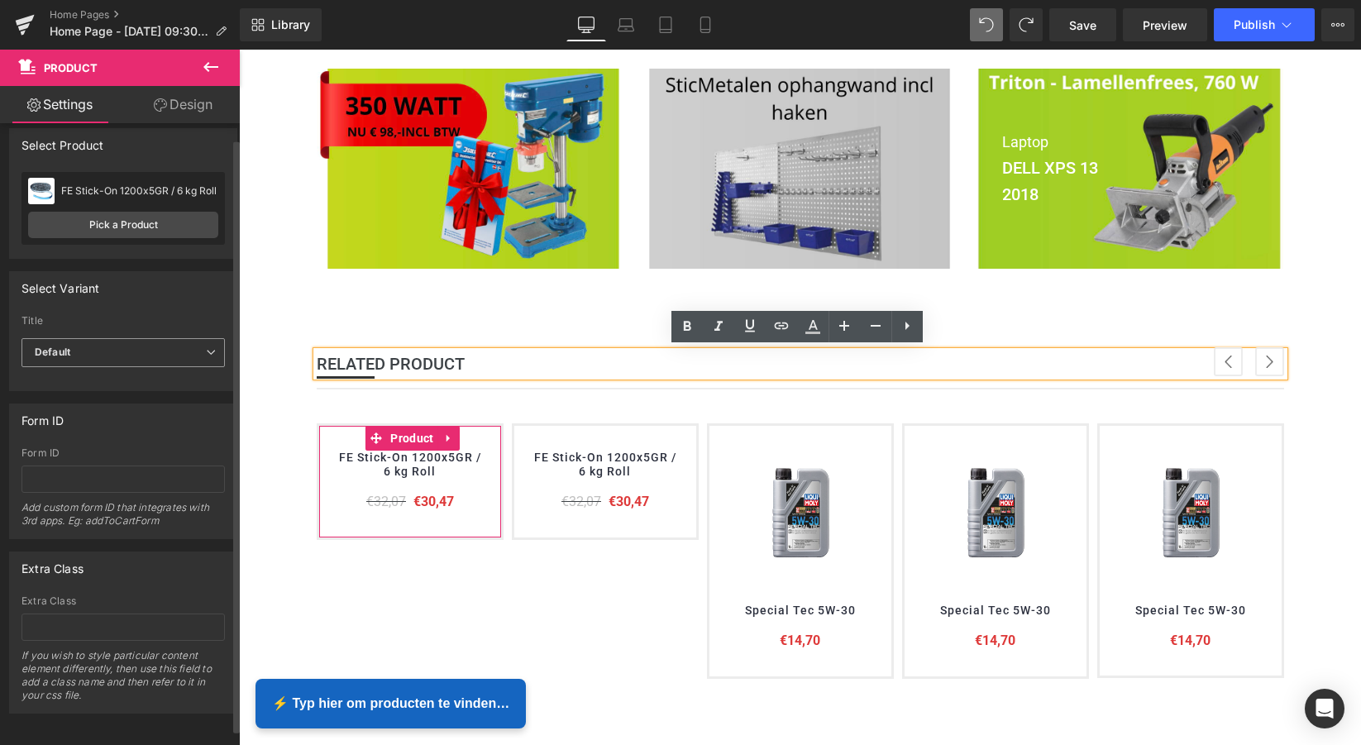
scroll to position [13, 0]
click at [198, 117] on link "Design" at bounding box center [183, 104] width 120 height 37
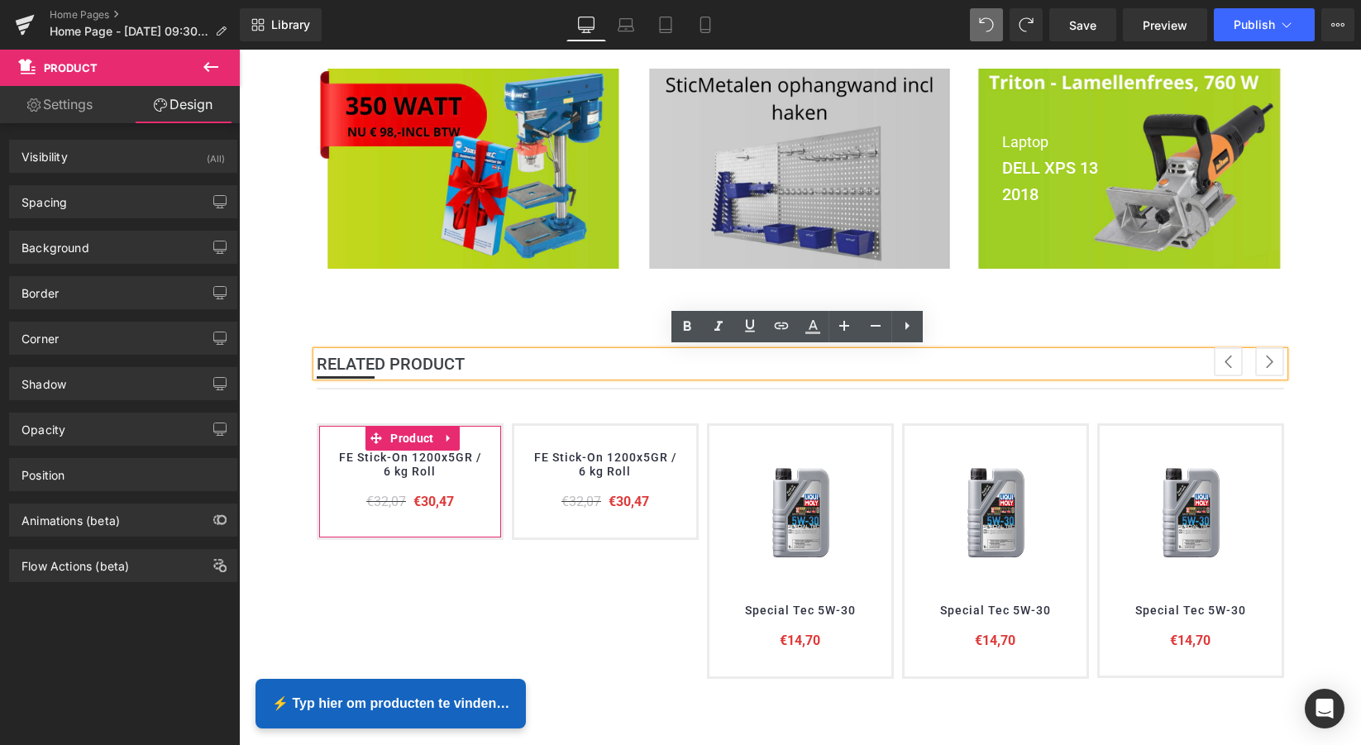
click at [50, 107] on link "Settings" at bounding box center [60, 104] width 120 height 37
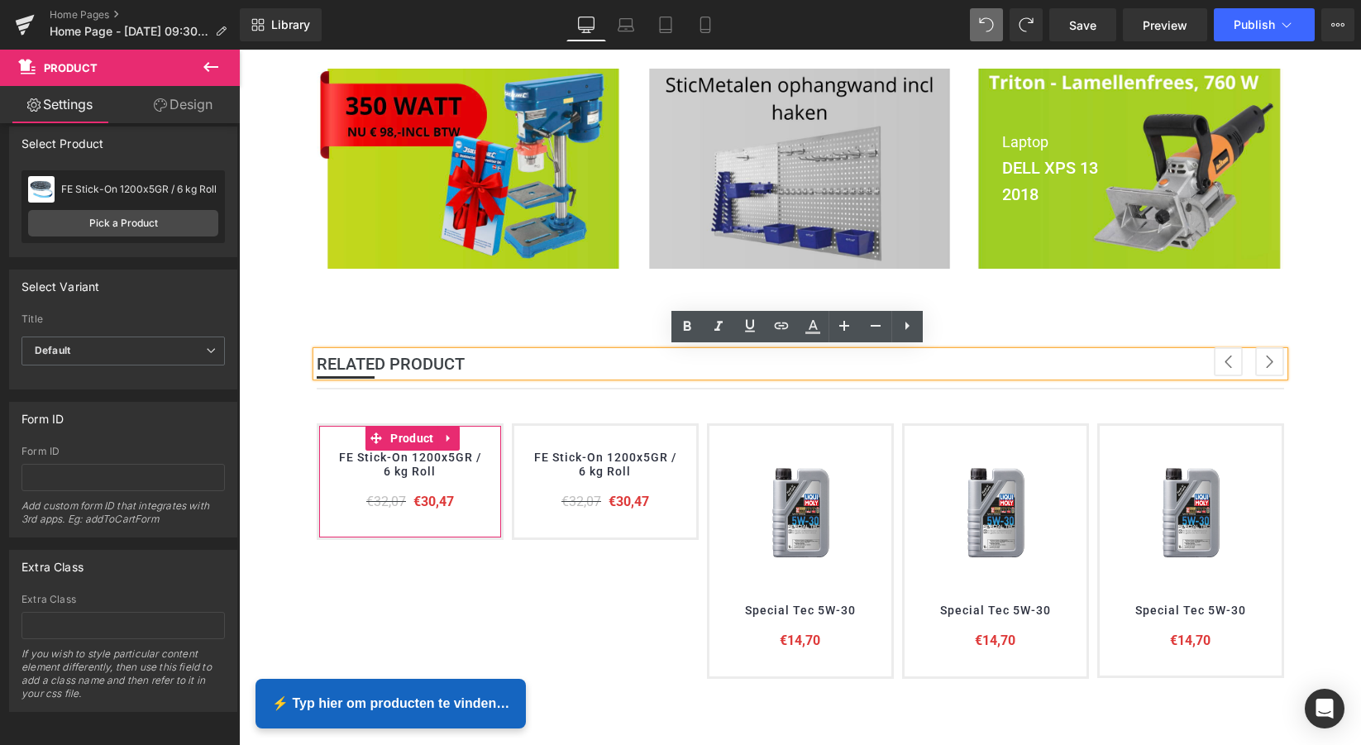
scroll to position [16, 0]
click at [416, 456] on span "(P) Title" at bounding box center [410, 467] width 54 height 25
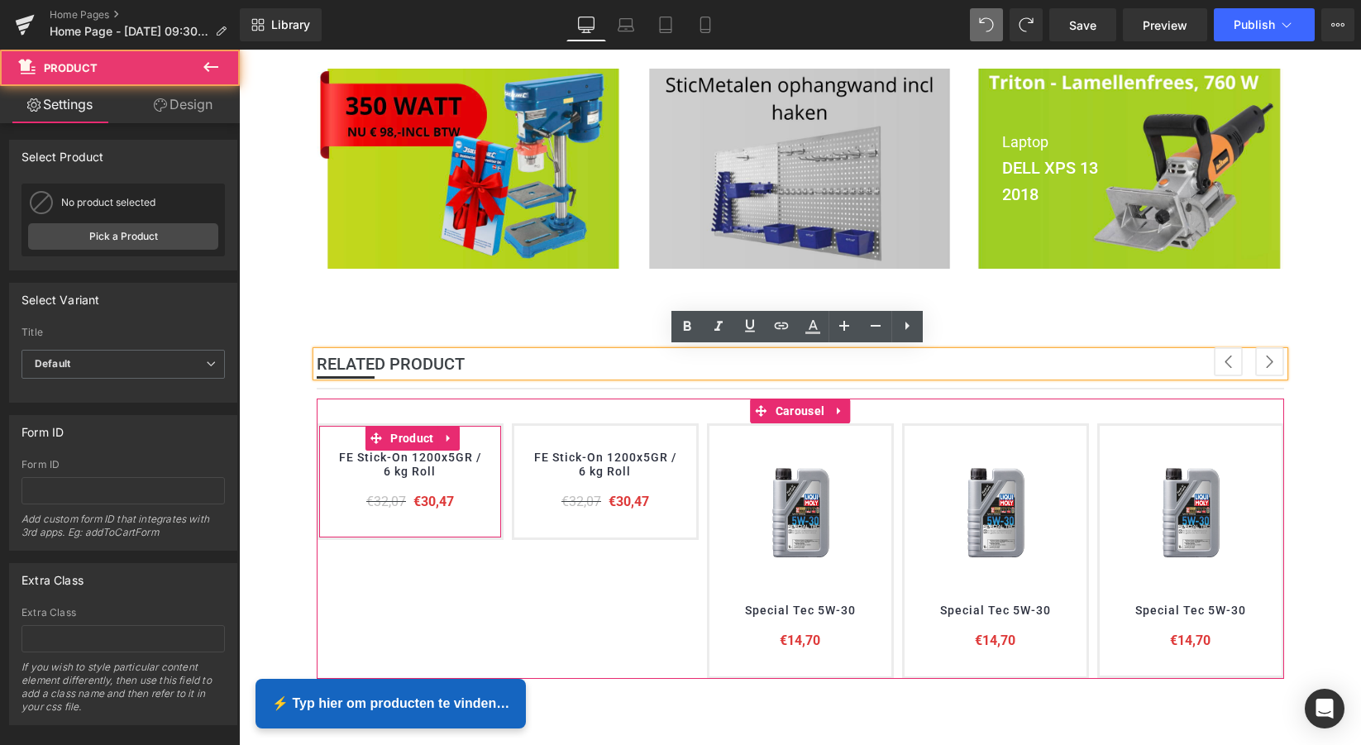
click at [409, 486] on div "FE Stick-On 1200x5GR / 6 kg Roll (P) Title €32,07 €30,47 (P) Price" at bounding box center [410, 481] width 149 height 61
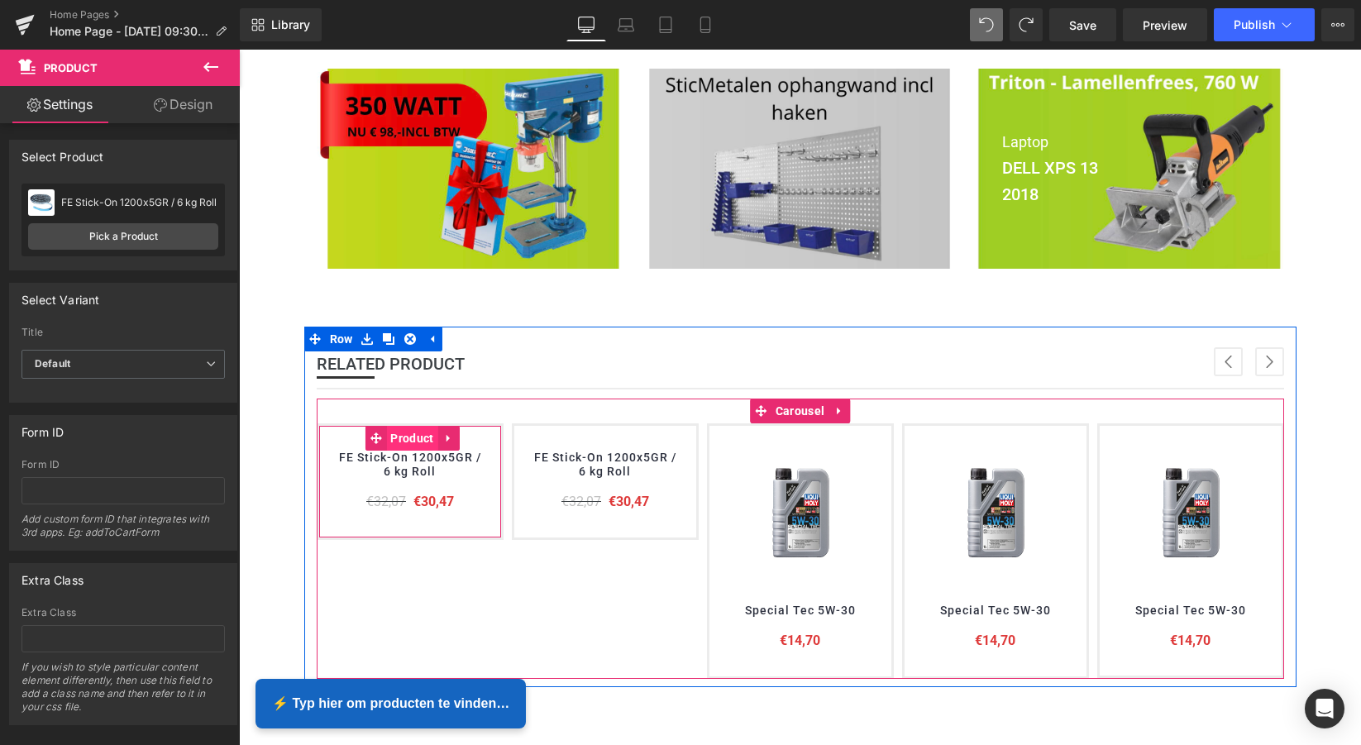
click at [420, 434] on span "Product" at bounding box center [411, 438] width 51 height 25
click at [439, 432] on link at bounding box center [448, 438] width 21 height 25
click at [480, 437] on icon at bounding box center [481, 438] width 3 height 7
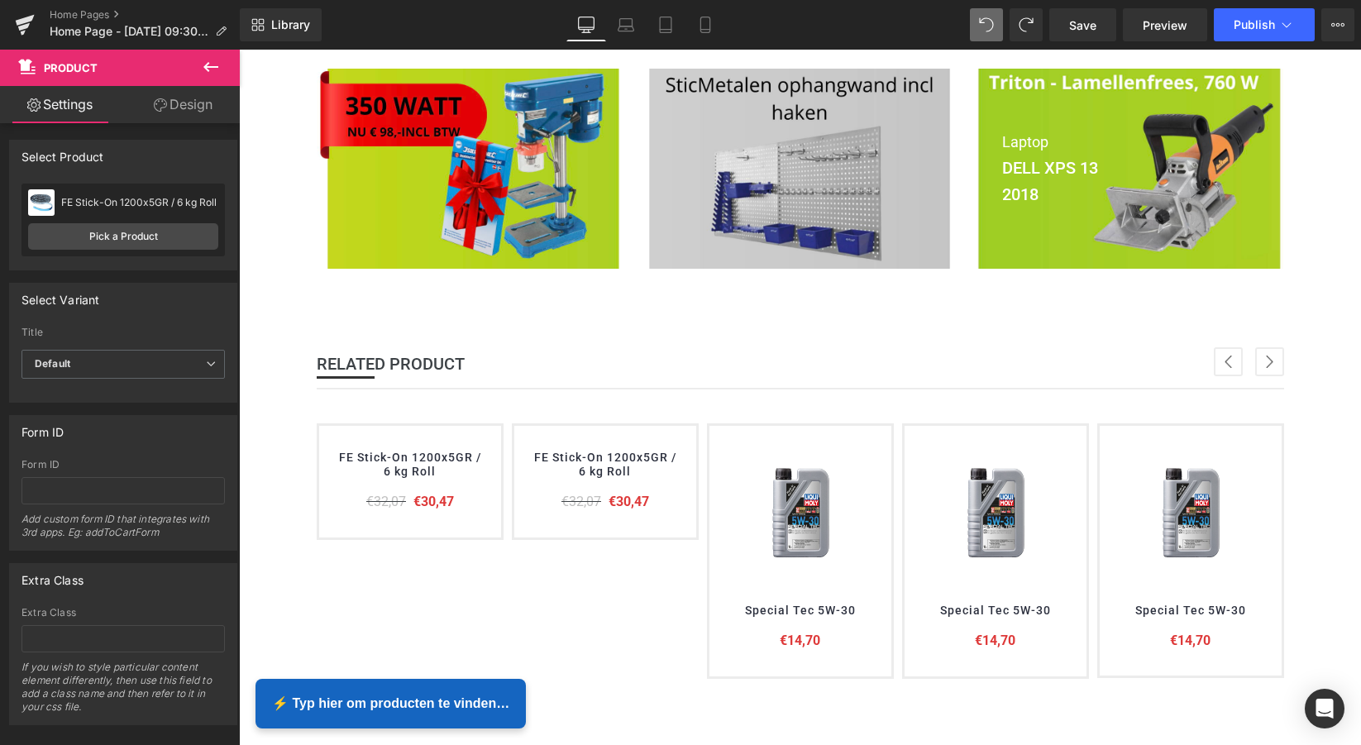
click at [215, 63] on icon at bounding box center [211, 67] width 20 height 20
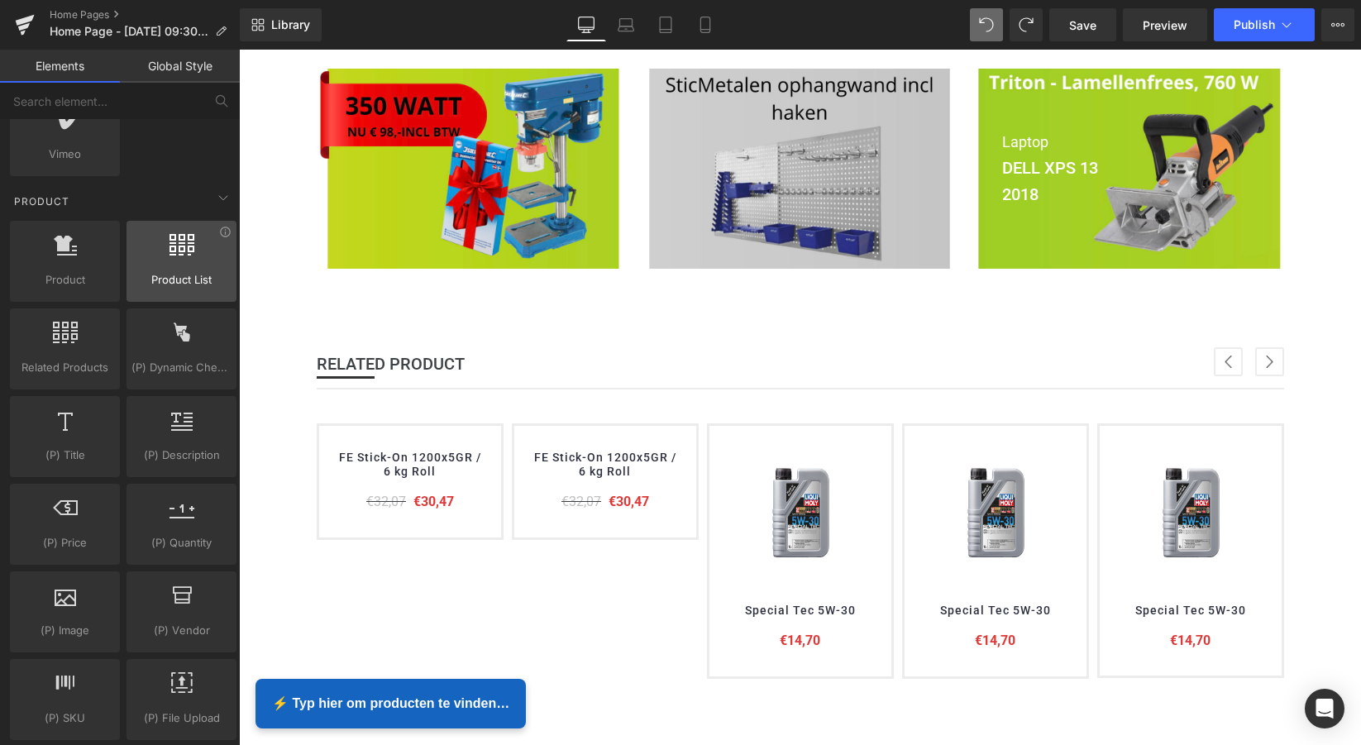
scroll to position [1344, 0]
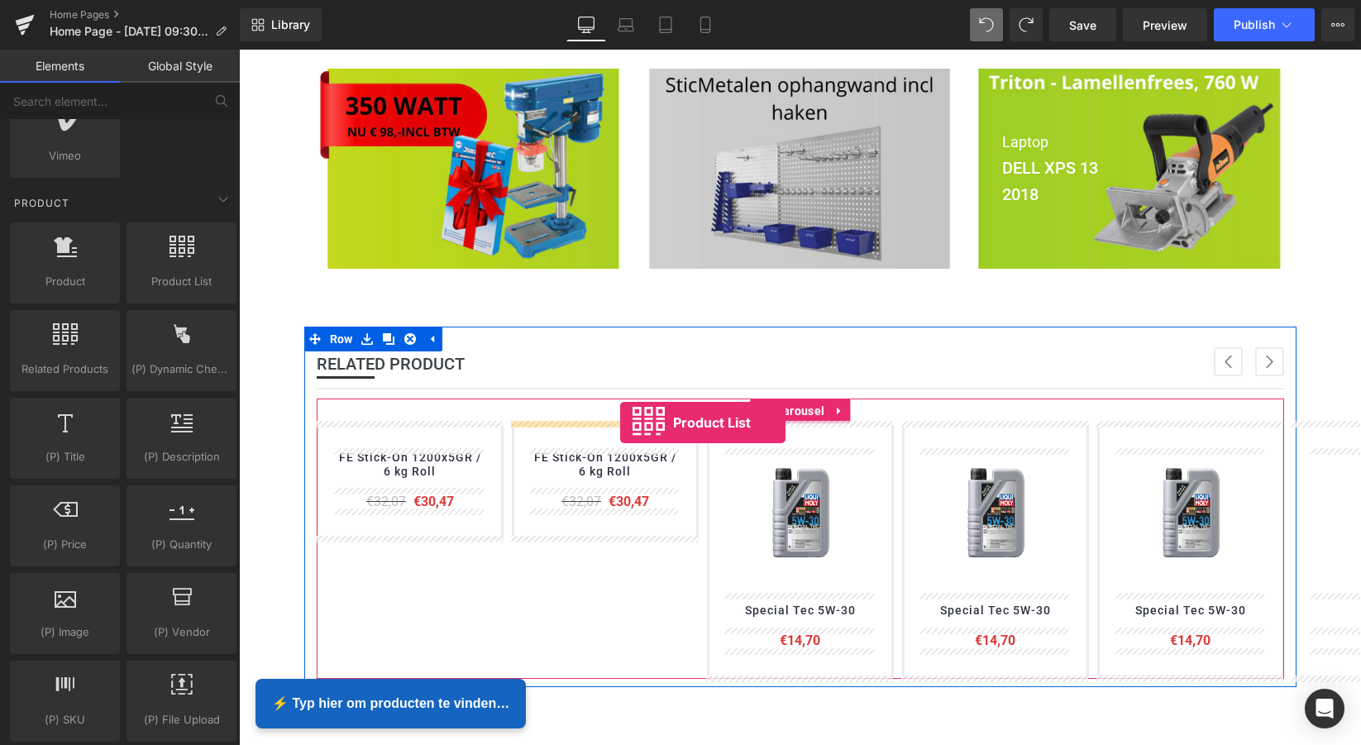
drag, startPoint x: 411, startPoint y: 304, endPoint x: 602, endPoint y: 420, distance: 223.4
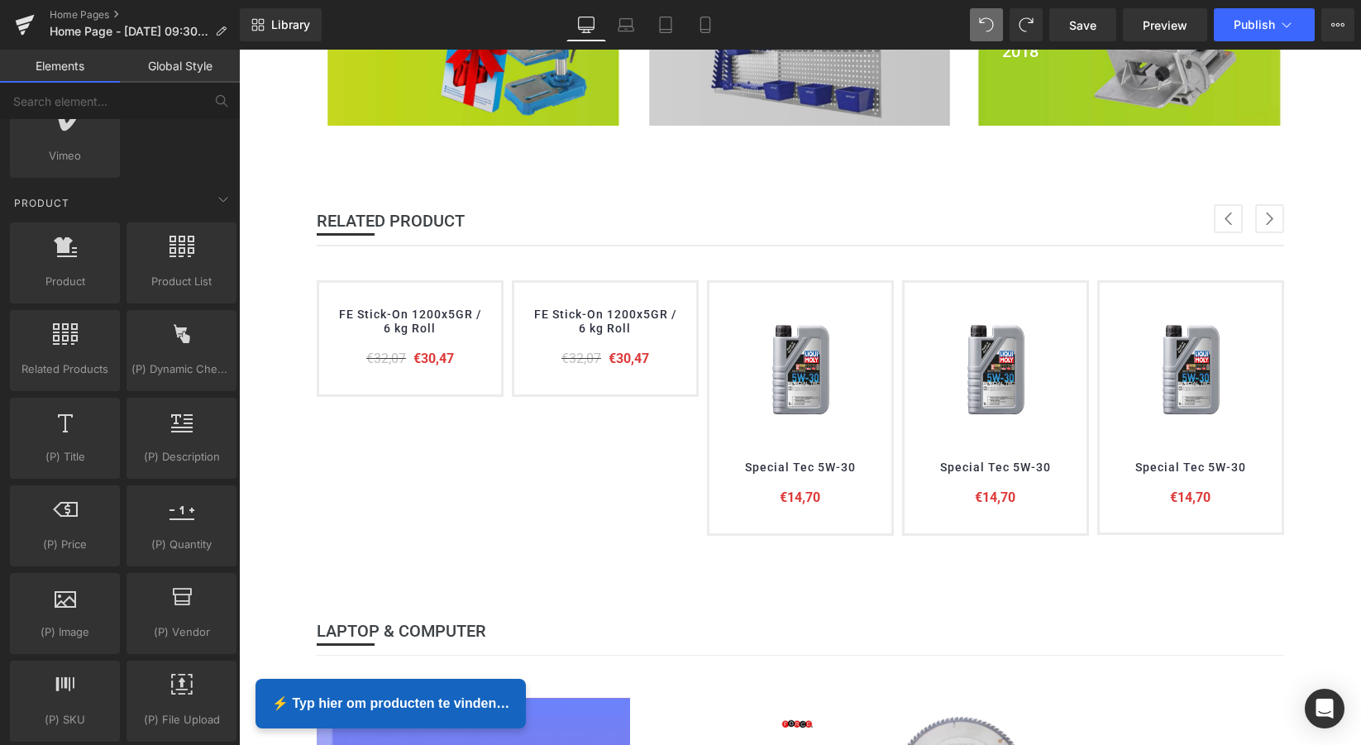
scroll to position [662, 0]
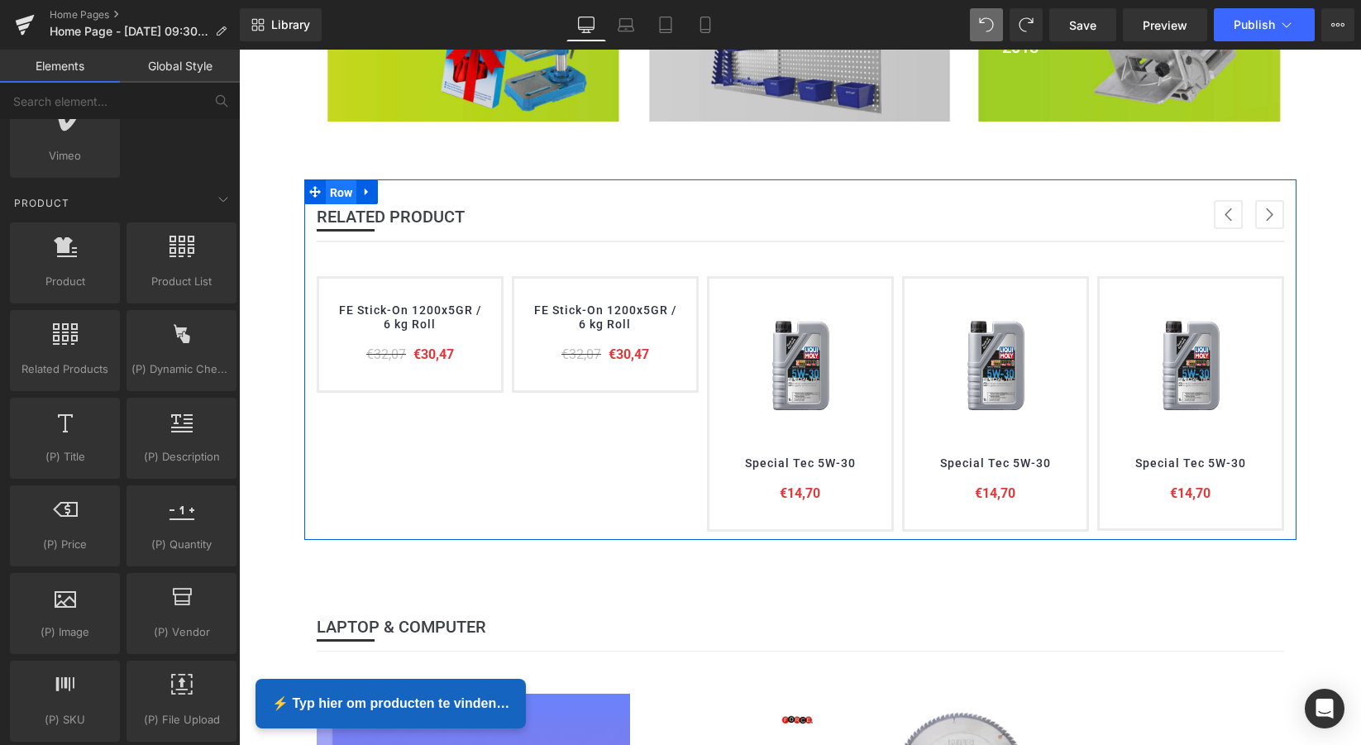
click at [339, 192] on span "Row" at bounding box center [341, 192] width 31 height 25
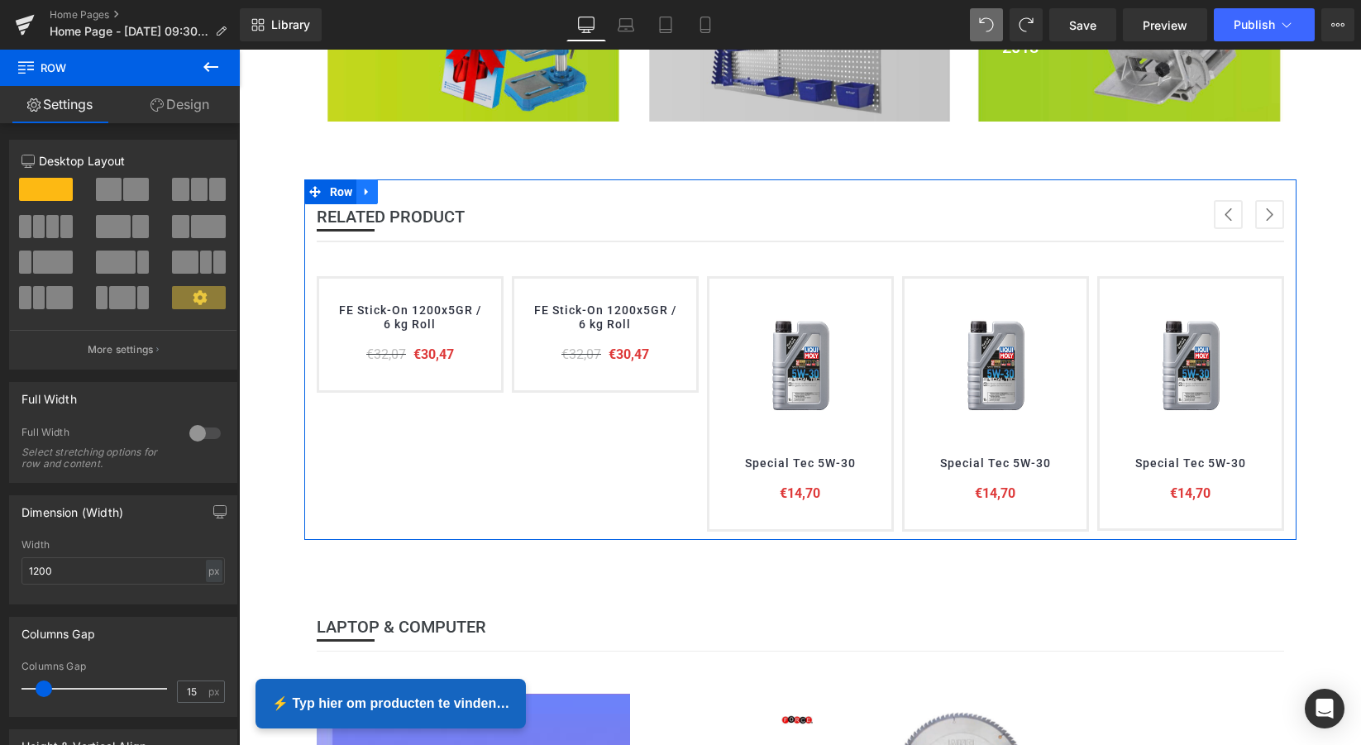
click at [365, 191] on icon at bounding box center [366, 192] width 3 height 7
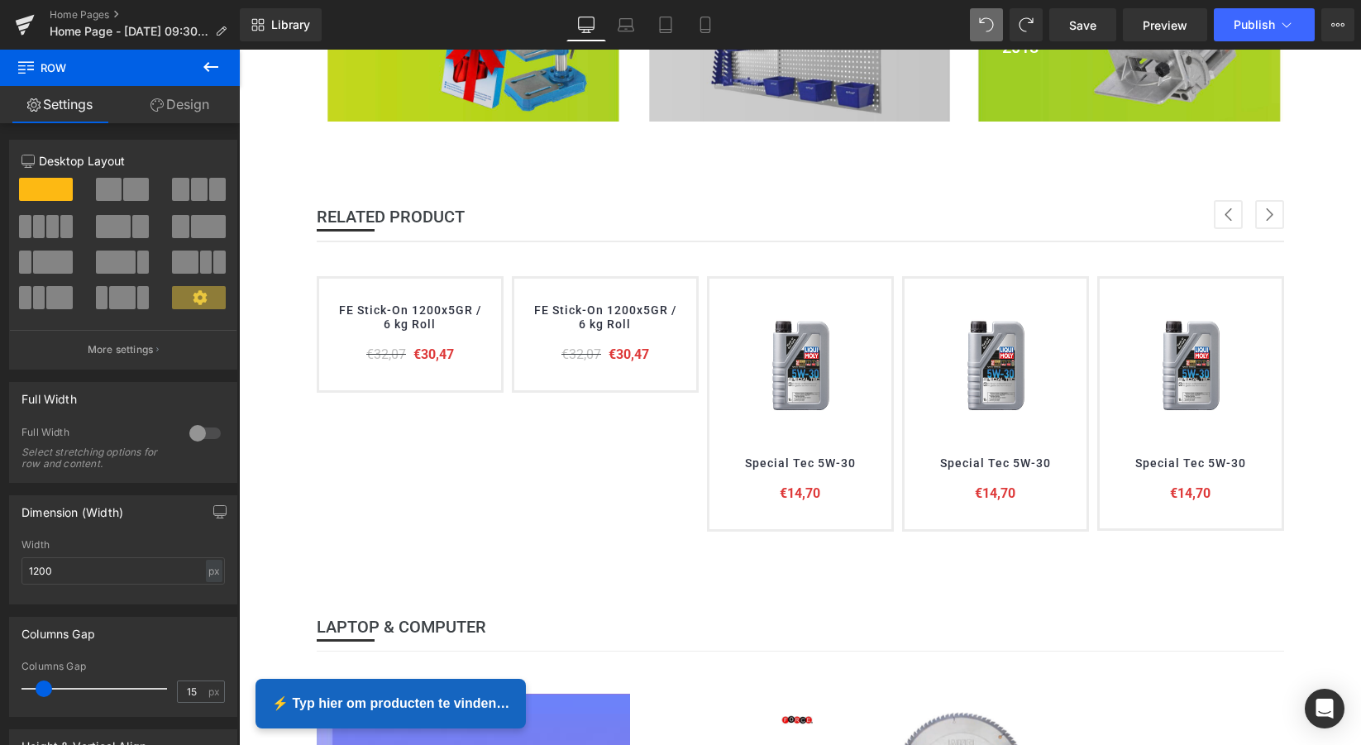
click at [215, 65] on icon at bounding box center [211, 67] width 20 height 20
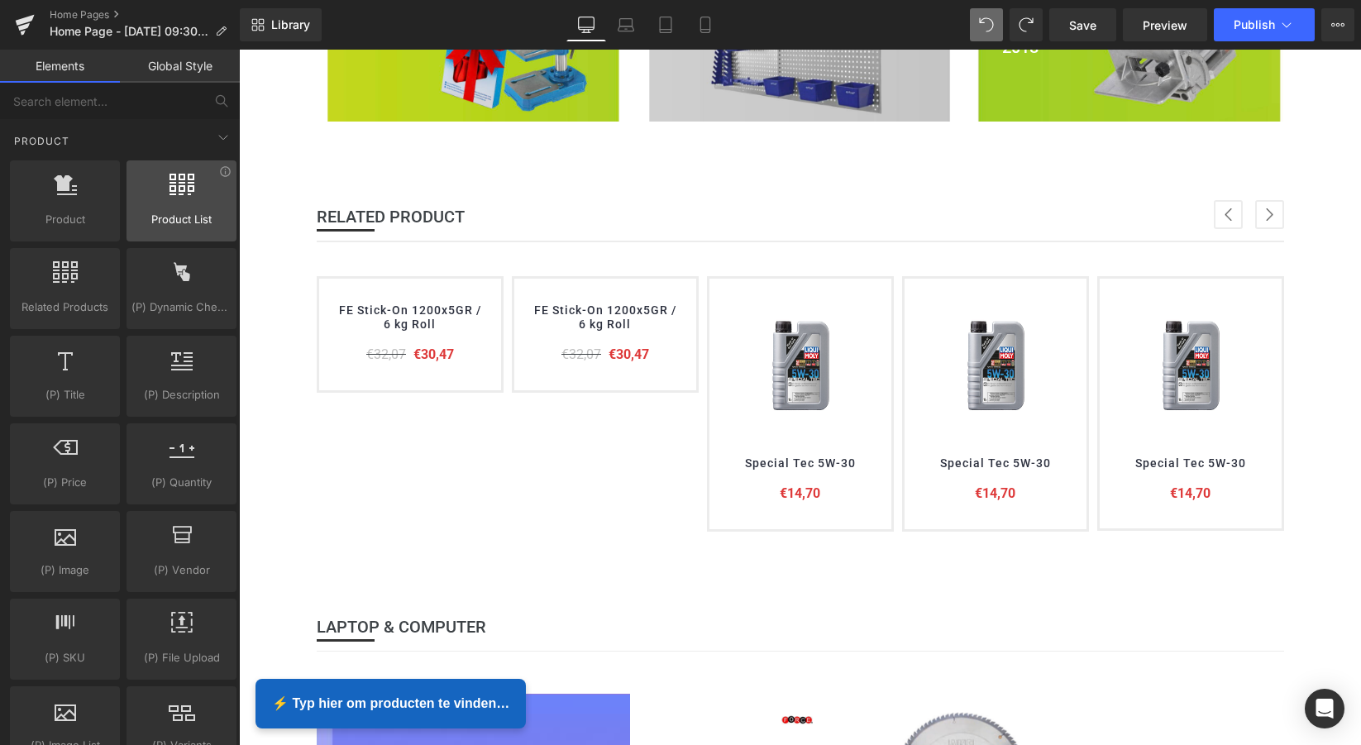
scroll to position [1410, 0]
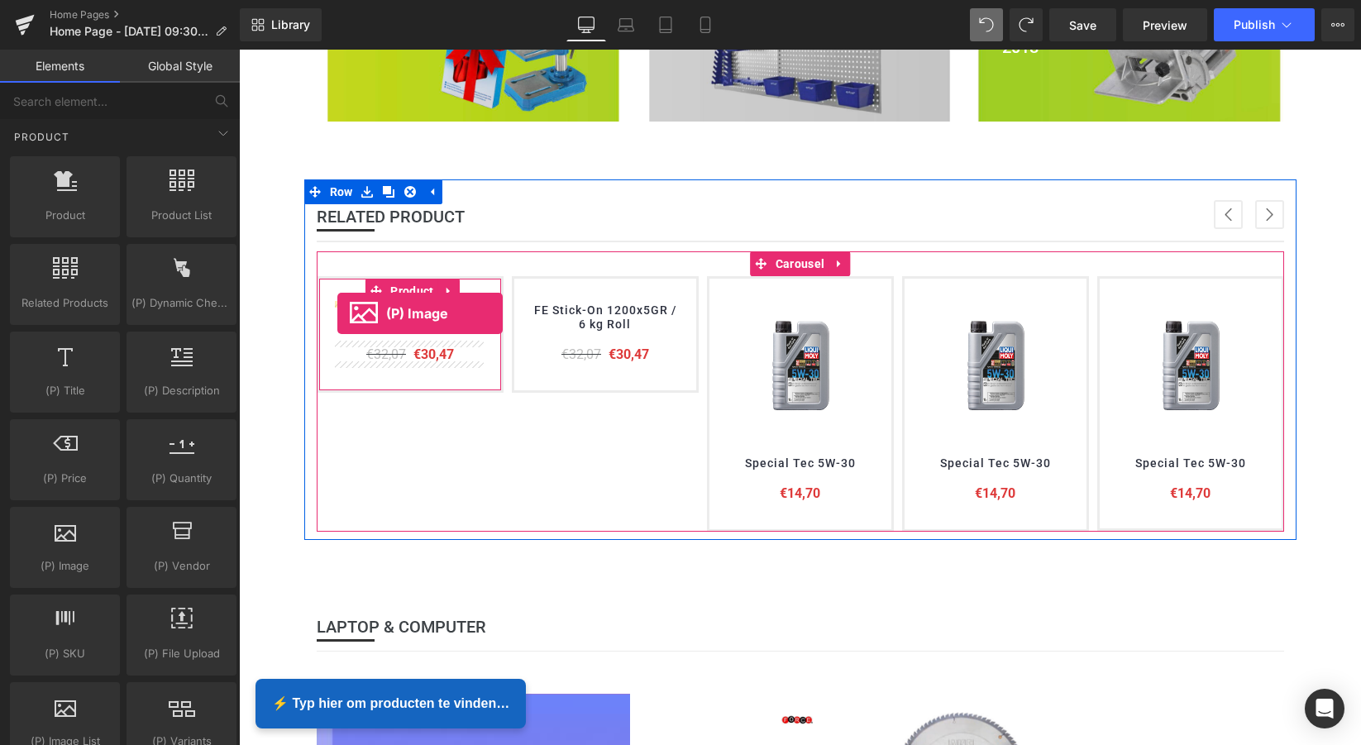
drag, startPoint x: 299, startPoint y: 590, endPoint x: 337, endPoint y: 313, distance: 279.6
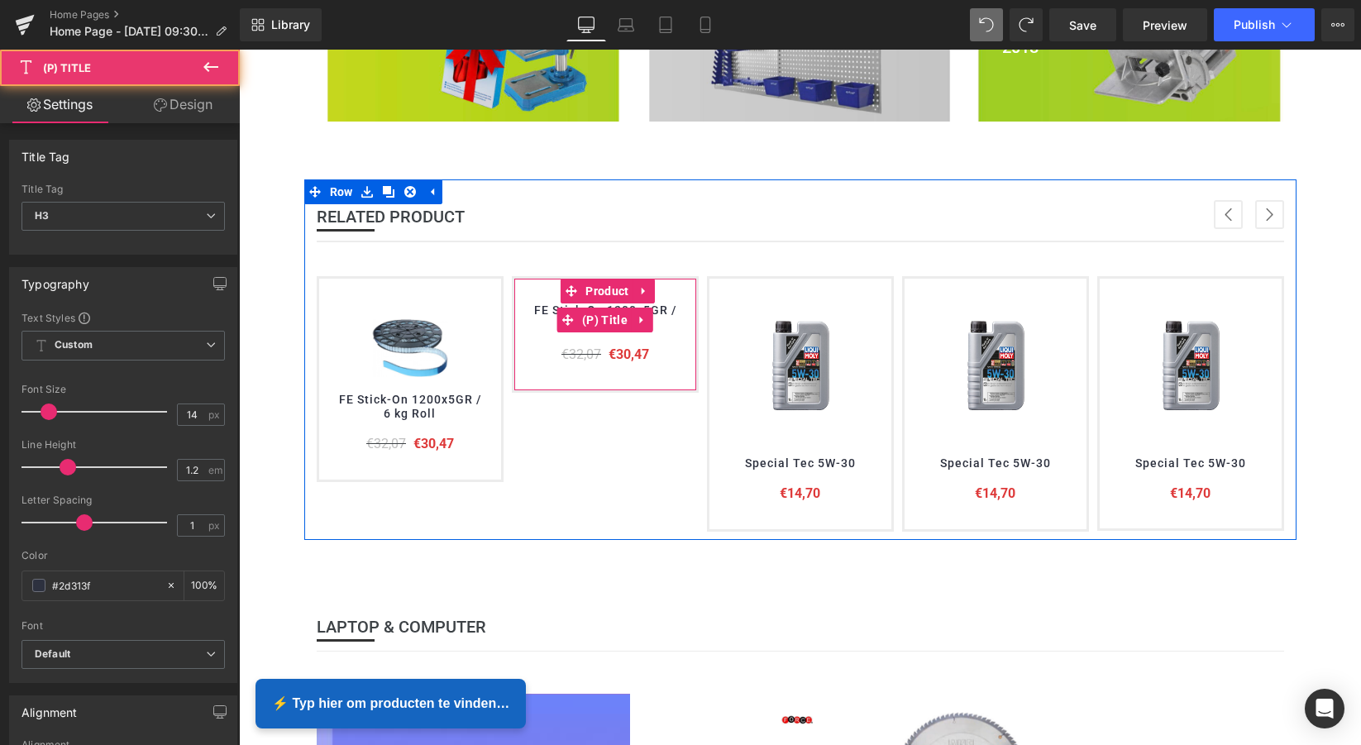
click at [628, 331] on h3 "FE Stick-On 1200x5GR / 6 kg Roll" at bounding box center [605, 319] width 149 height 32
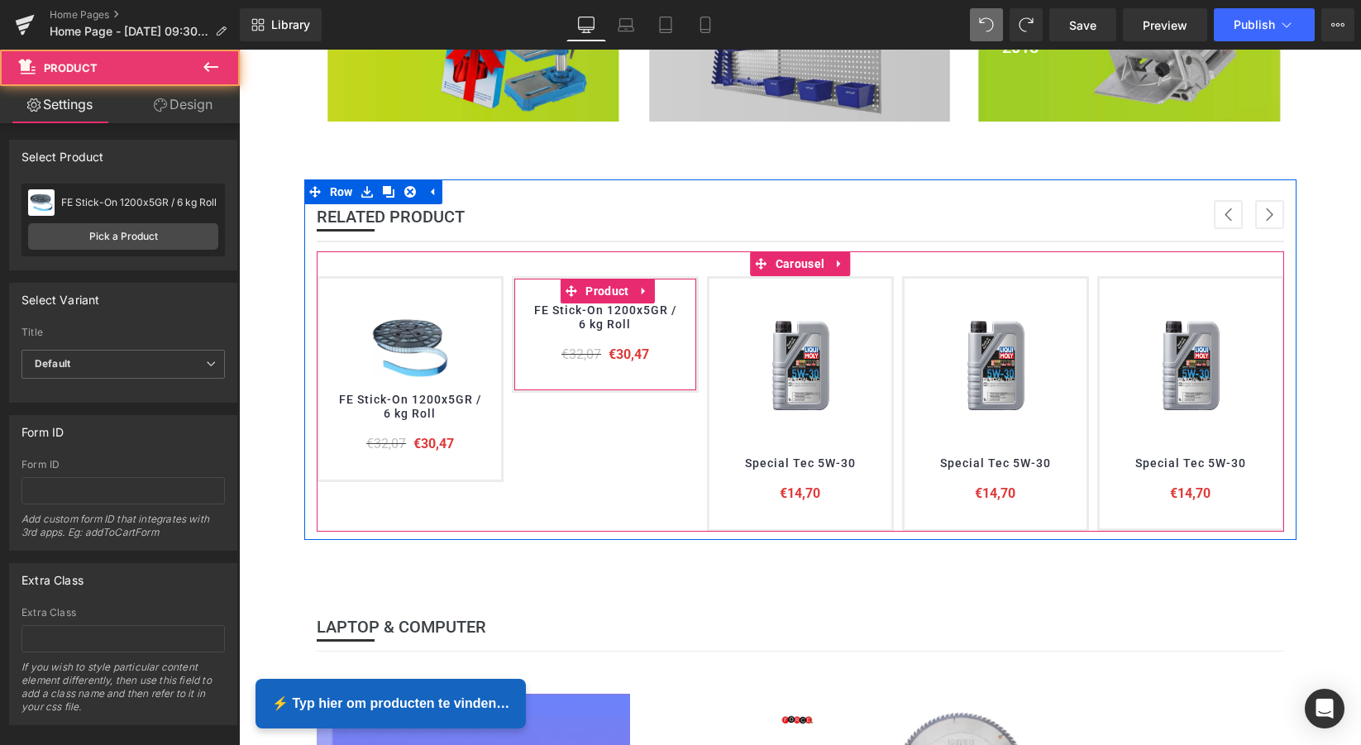
click at [652, 369] on div "FE Stick-On 1200x5GR / 6 kg Roll (P) Title €32,07 €30,47 (P) Price Product" at bounding box center [605, 334] width 187 height 116
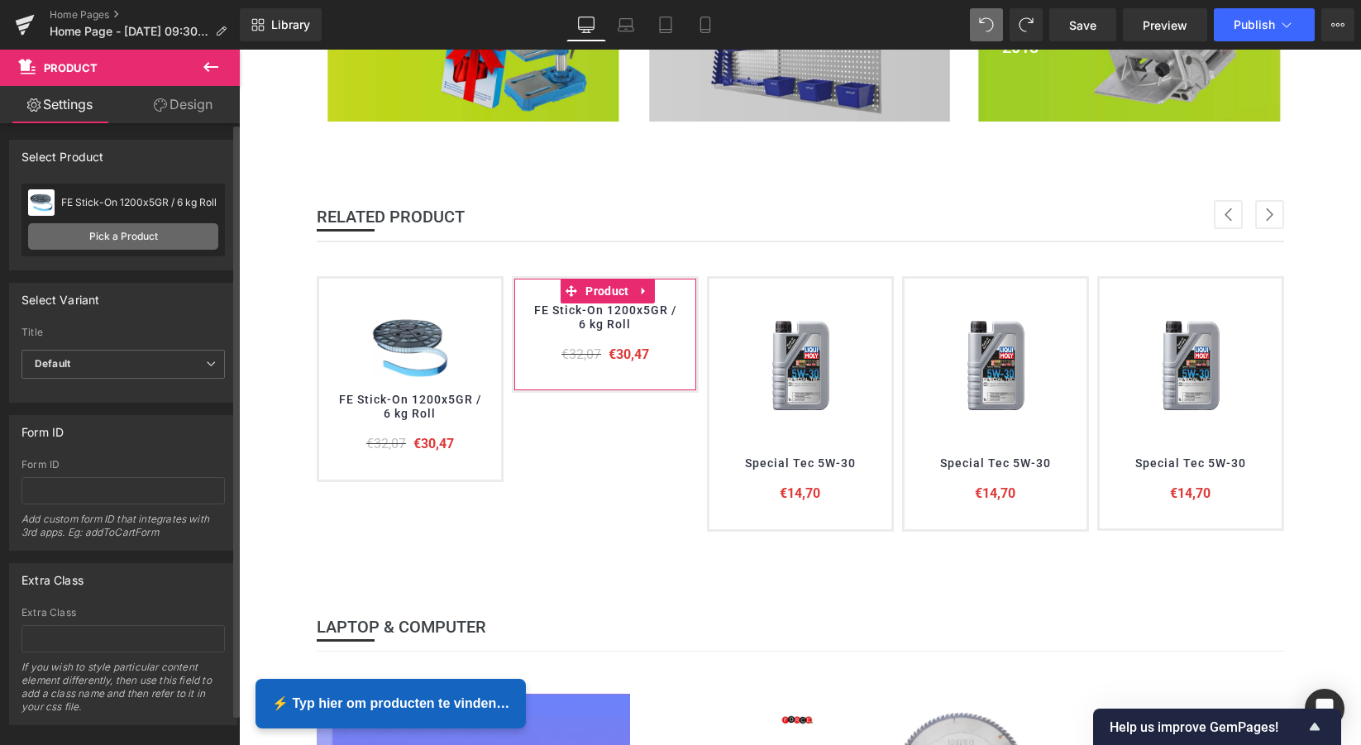
click at [130, 239] on link "Pick a Product" at bounding box center [123, 236] width 190 height 26
click at [131, 234] on link "Pick a Product" at bounding box center [123, 236] width 190 height 26
click at [123, 238] on link "Pick a Product" at bounding box center [123, 236] width 190 height 26
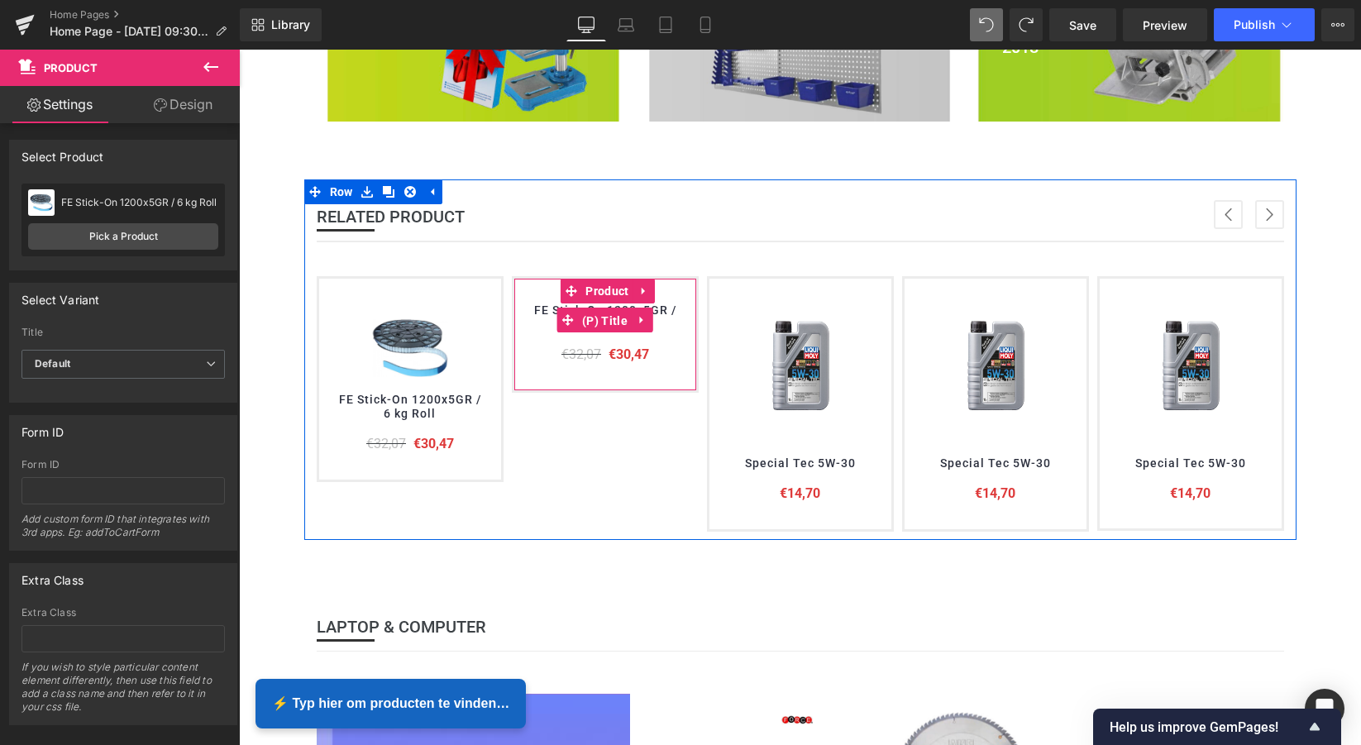
drag, startPoint x: 602, startPoint y: 317, endPoint x: 261, endPoint y: 294, distance: 341.4
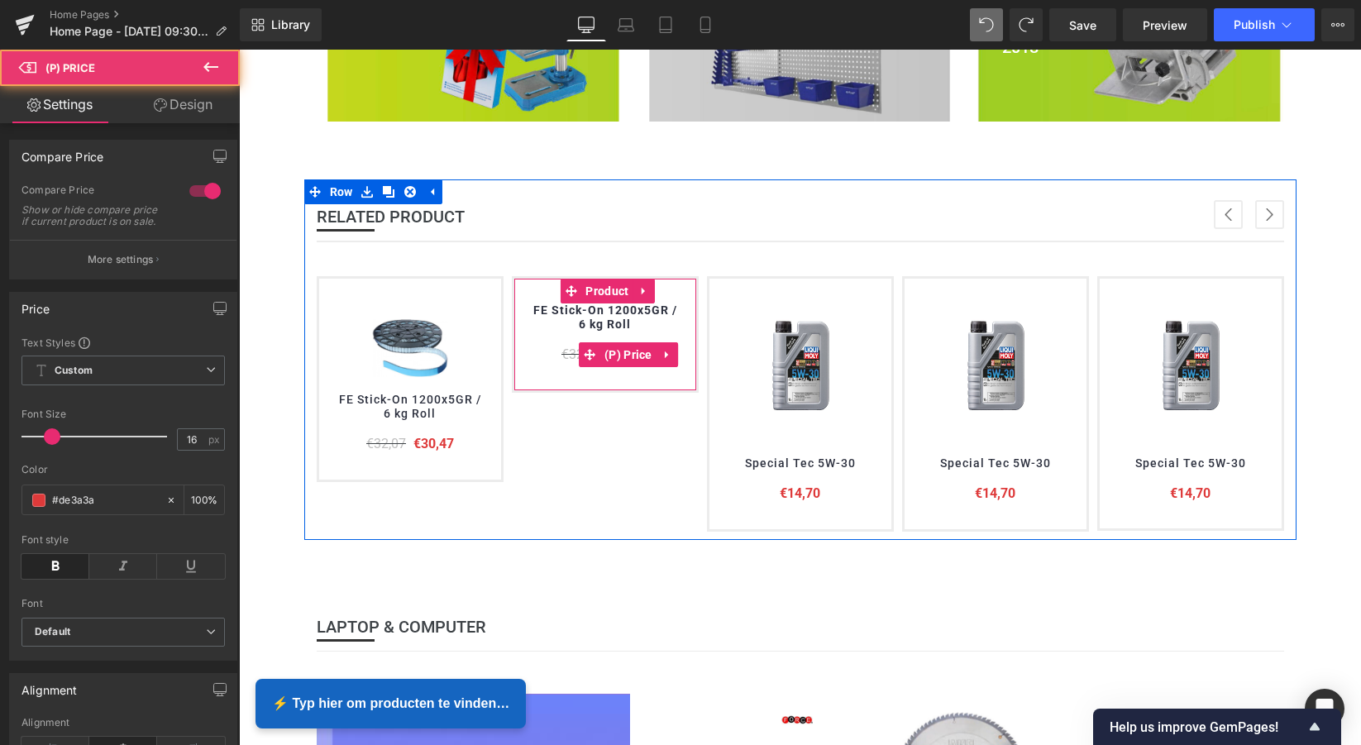
click at [603, 322] on div "FE Stick-On 1200x5GR / 6 kg Roll (P) Title" at bounding box center [605, 319] width 149 height 32
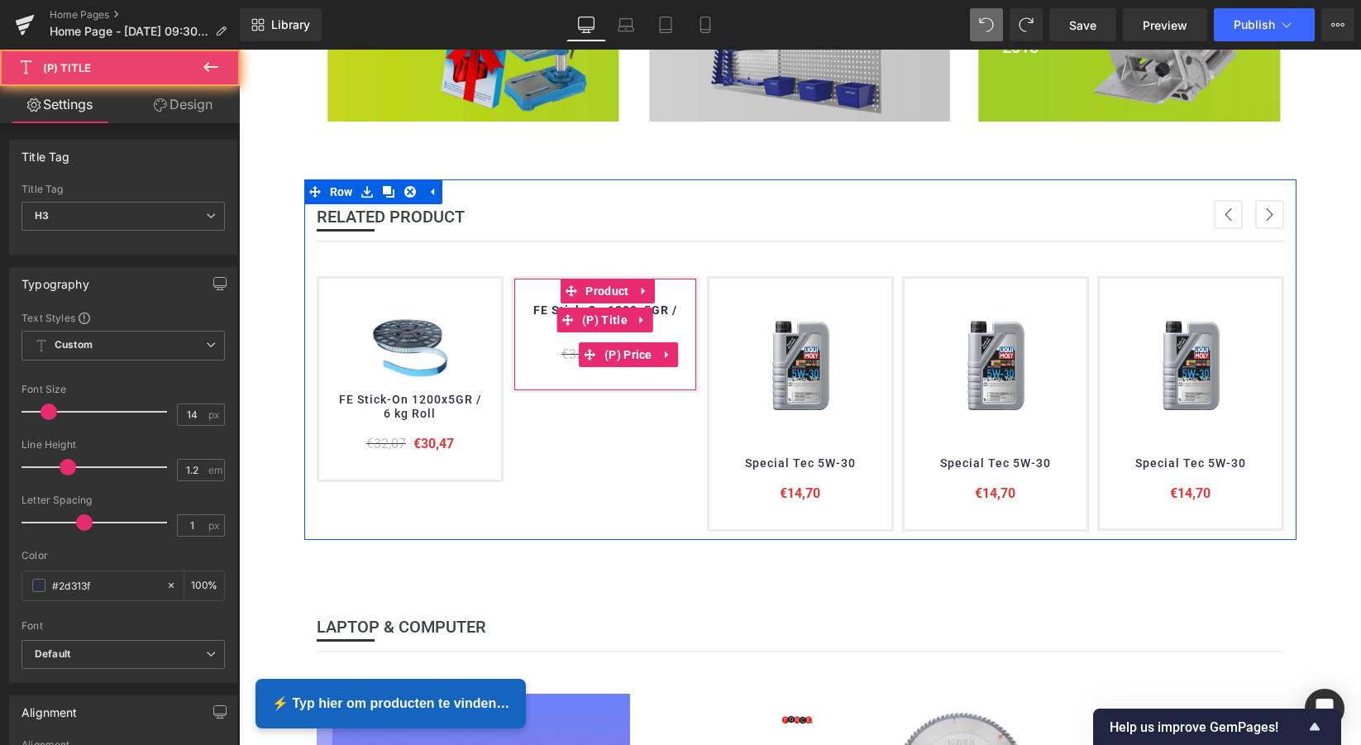
click at [542, 303] on link "FE Stick-On 1200x5GR / 6 kg Roll" at bounding box center [605, 317] width 149 height 28
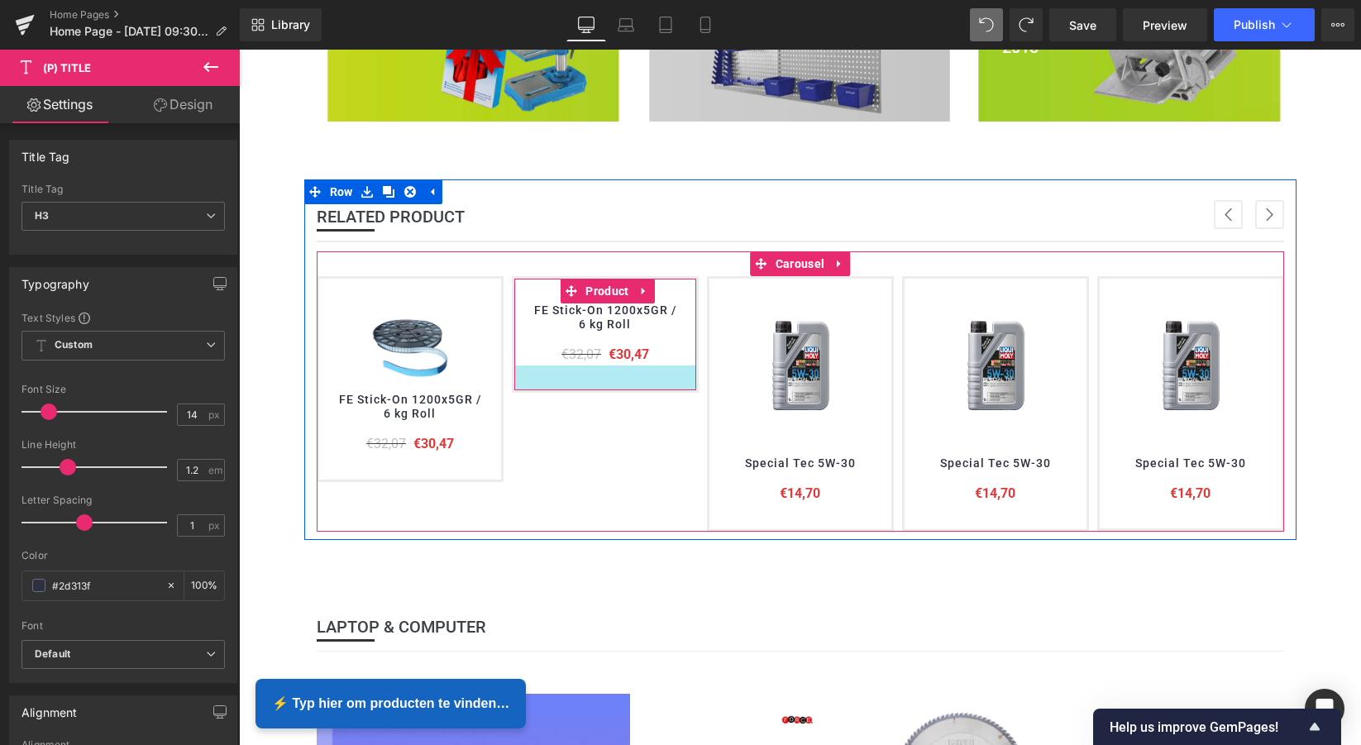
click at [595, 375] on div at bounding box center [605, 377] width 182 height 25
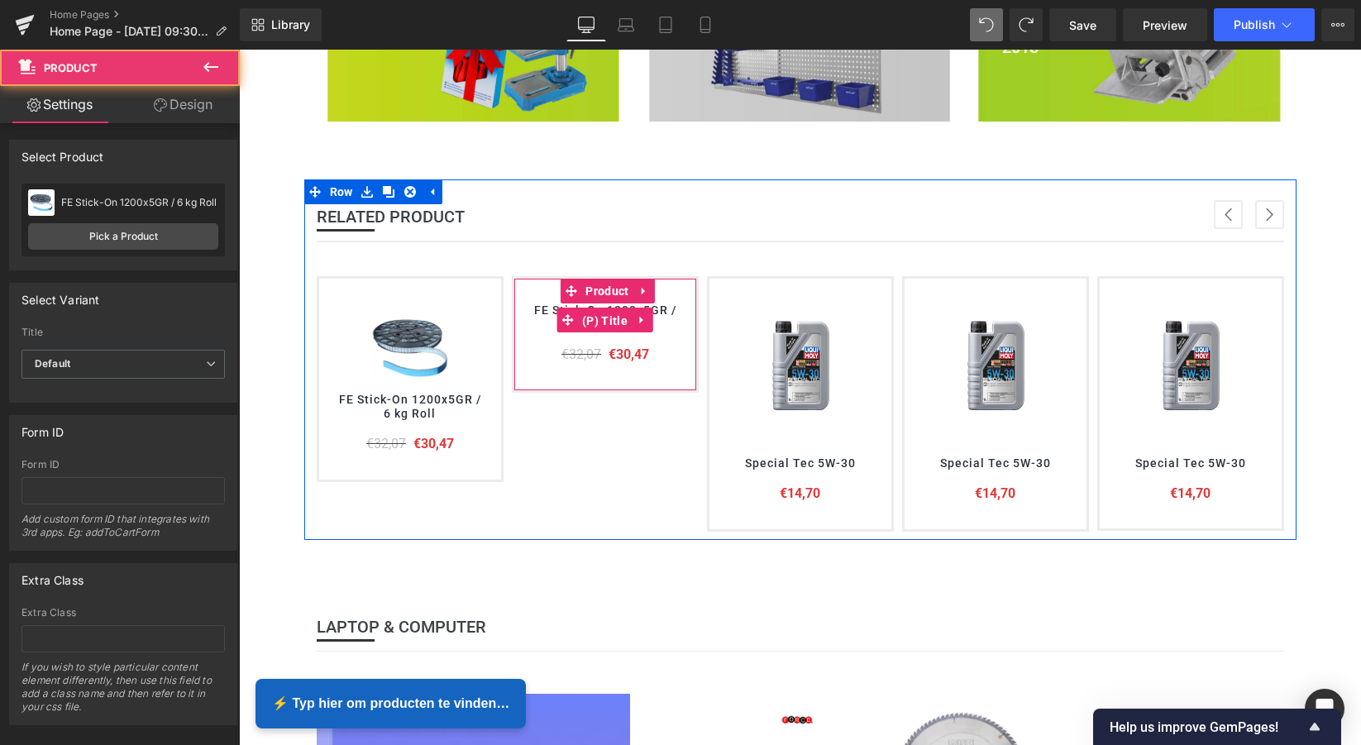
click at [588, 328] on span "(P) Title" at bounding box center [605, 320] width 54 height 25
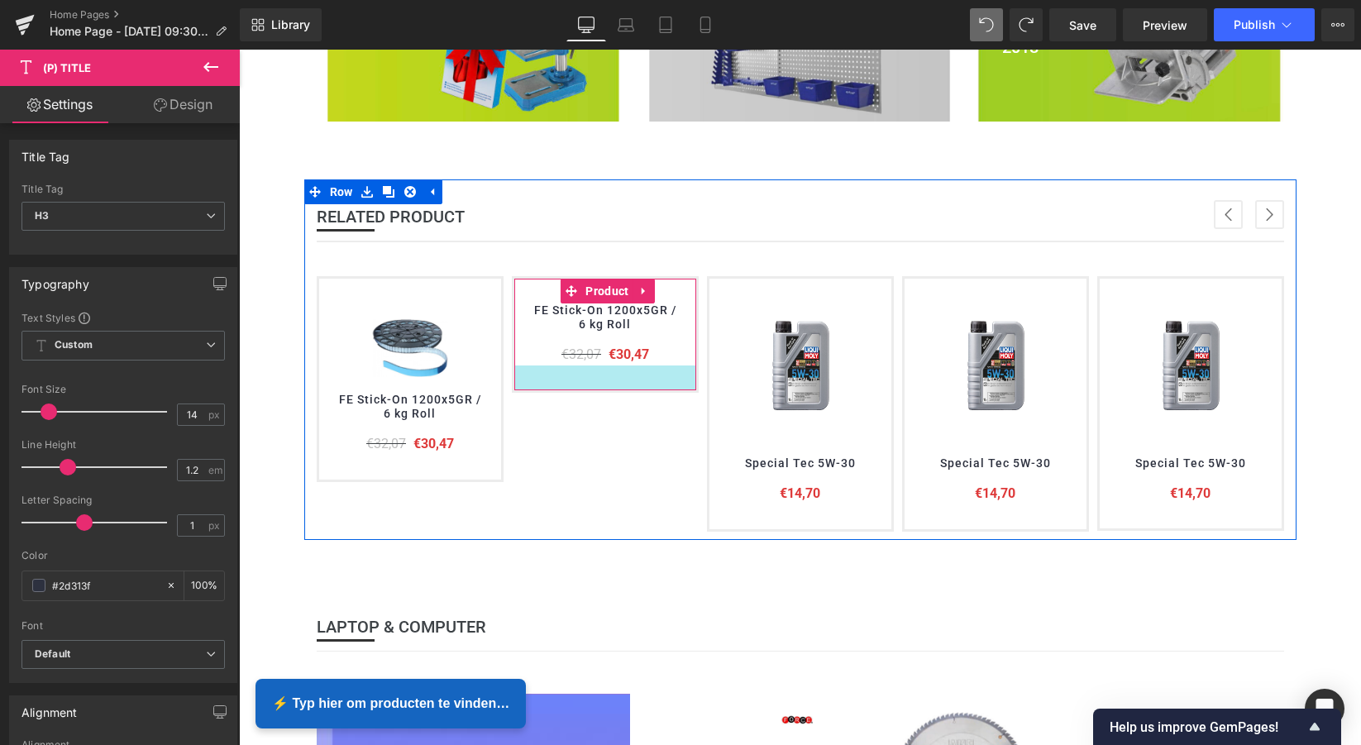
click at [580, 370] on div at bounding box center [605, 377] width 182 height 25
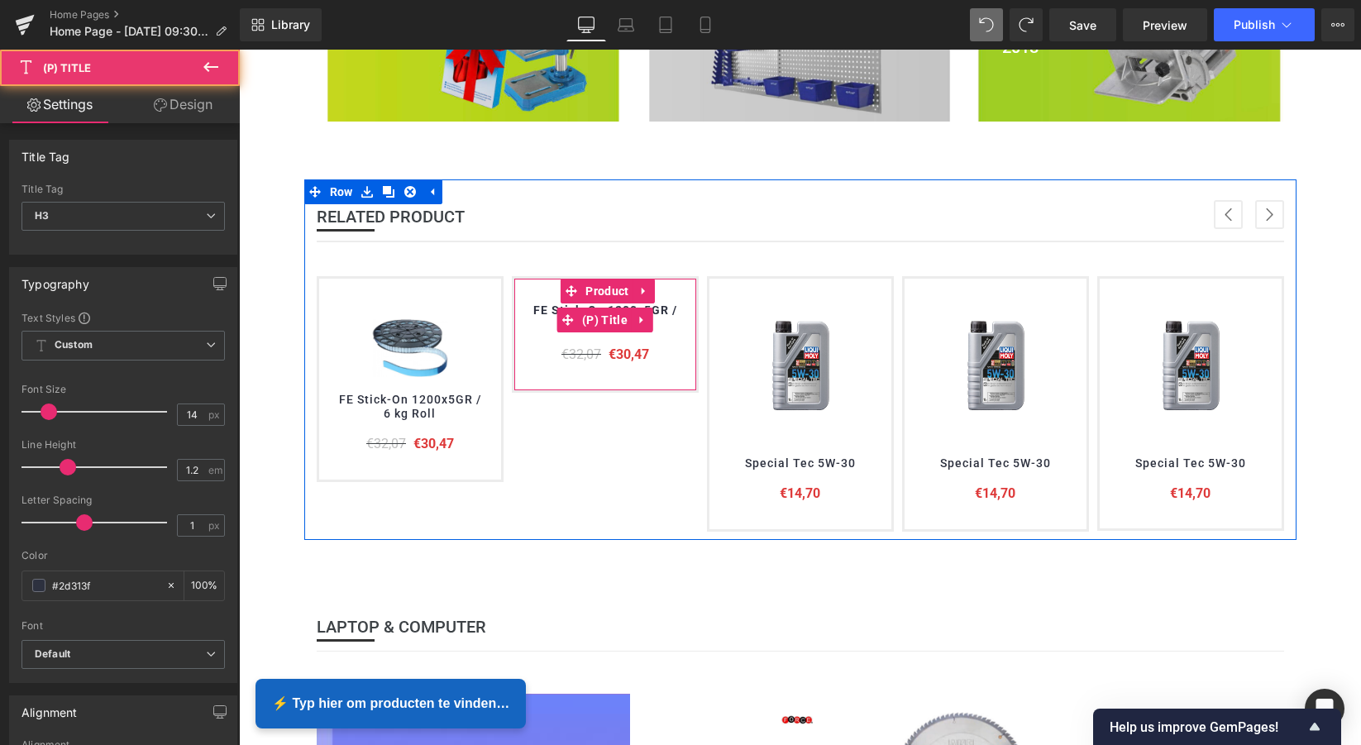
click at [549, 303] on link "FE Stick-On 1200x5GR / 6 kg Roll" at bounding box center [605, 317] width 149 height 28
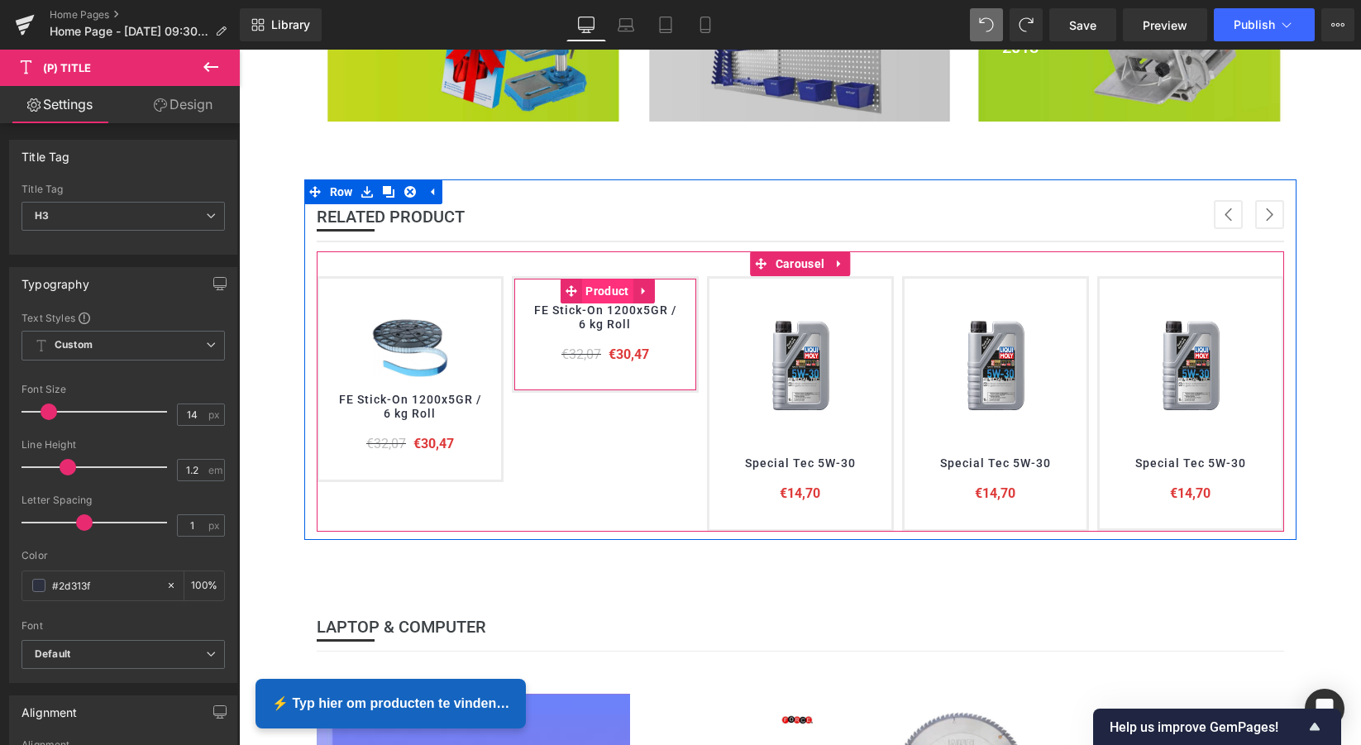
click at [615, 290] on span "Product" at bounding box center [606, 291] width 51 height 25
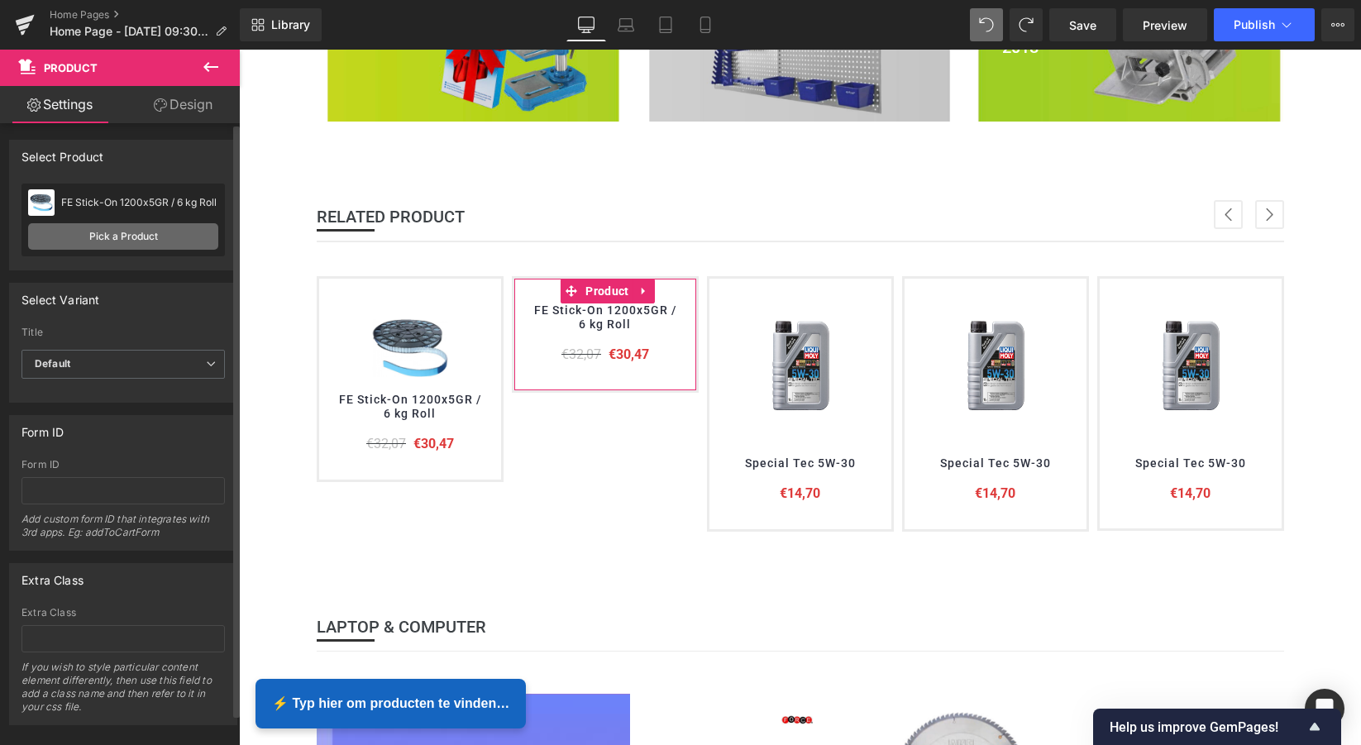
click at [118, 236] on link "Pick a Product" at bounding box center [123, 236] width 190 height 26
click at [138, 208] on div "FE Stick-On 1200x5GR / 6 kg Roll" at bounding box center [139, 203] width 157 height 12
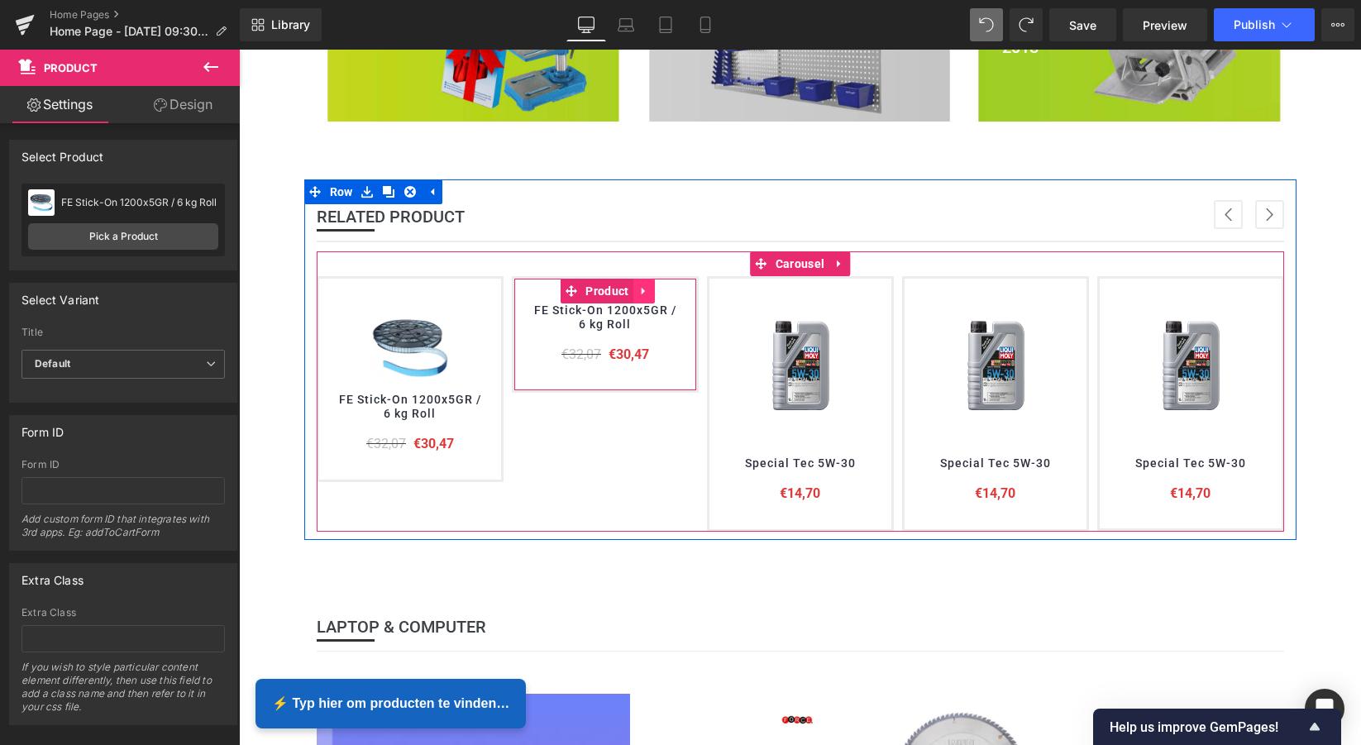
click at [637, 295] on link at bounding box center [643, 291] width 21 height 25
click at [651, 289] on icon at bounding box center [655, 291] width 12 height 12
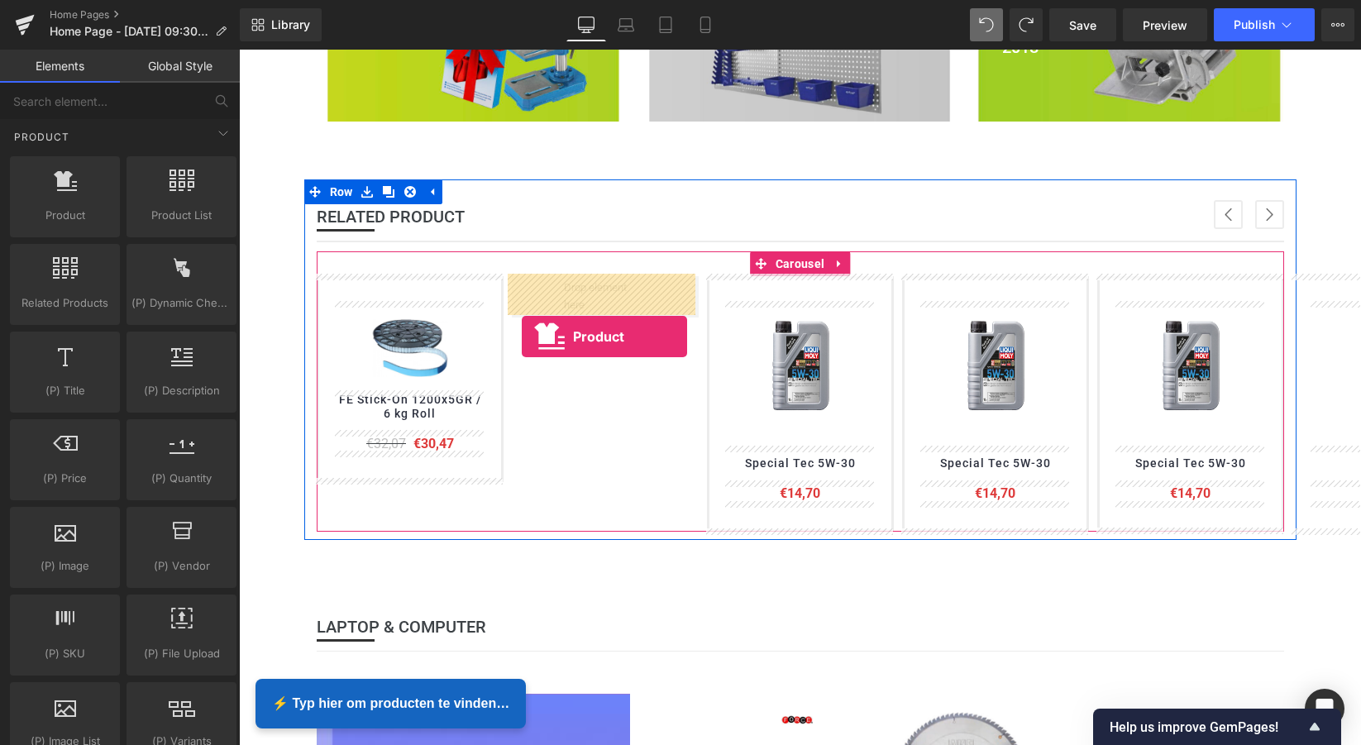
drag, startPoint x: 305, startPoint y: 245, endPoint x: 522, endPoint y: 337, distance: 235.3
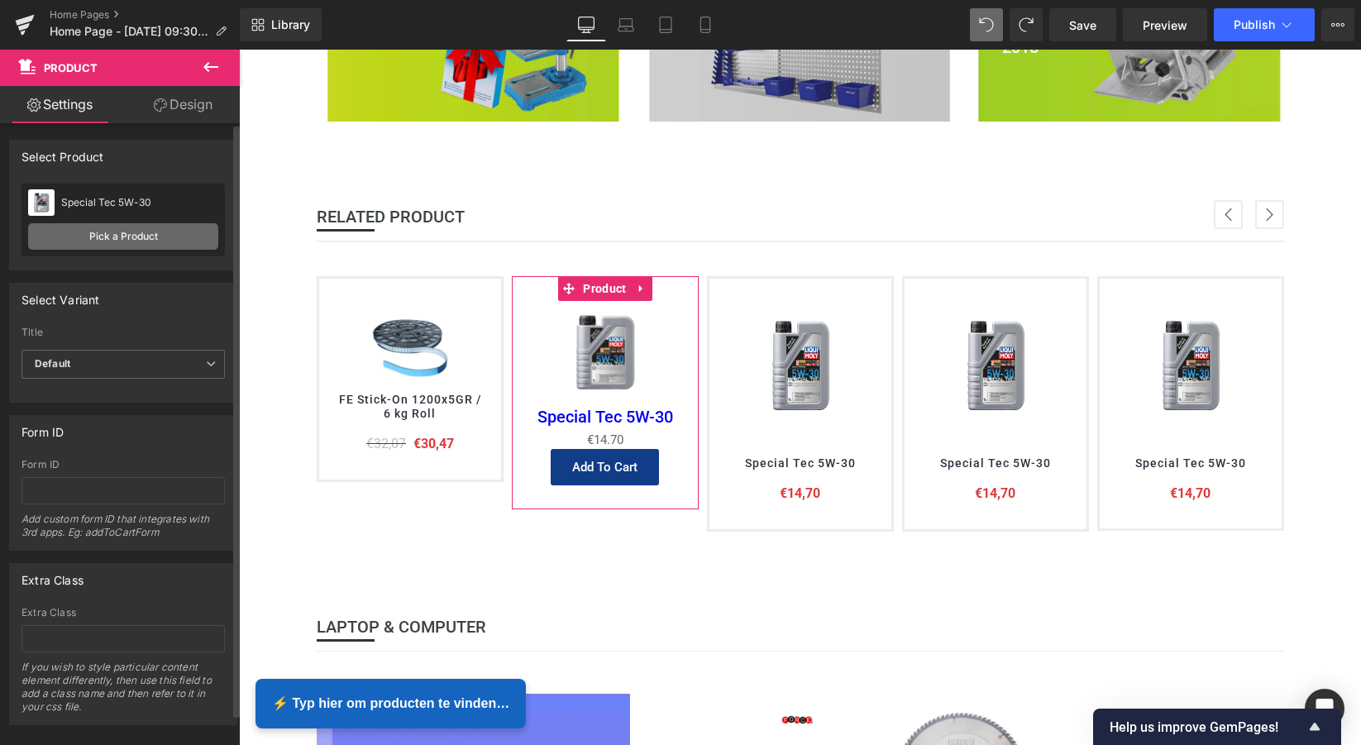
click at [117, 240] on link "Pick a Product" at bounding box center [123, 236] width 190 height 26
click at [131, 203] on div "Special Tec 5W-30" at bounding box center [139, 203] width 157 height 12
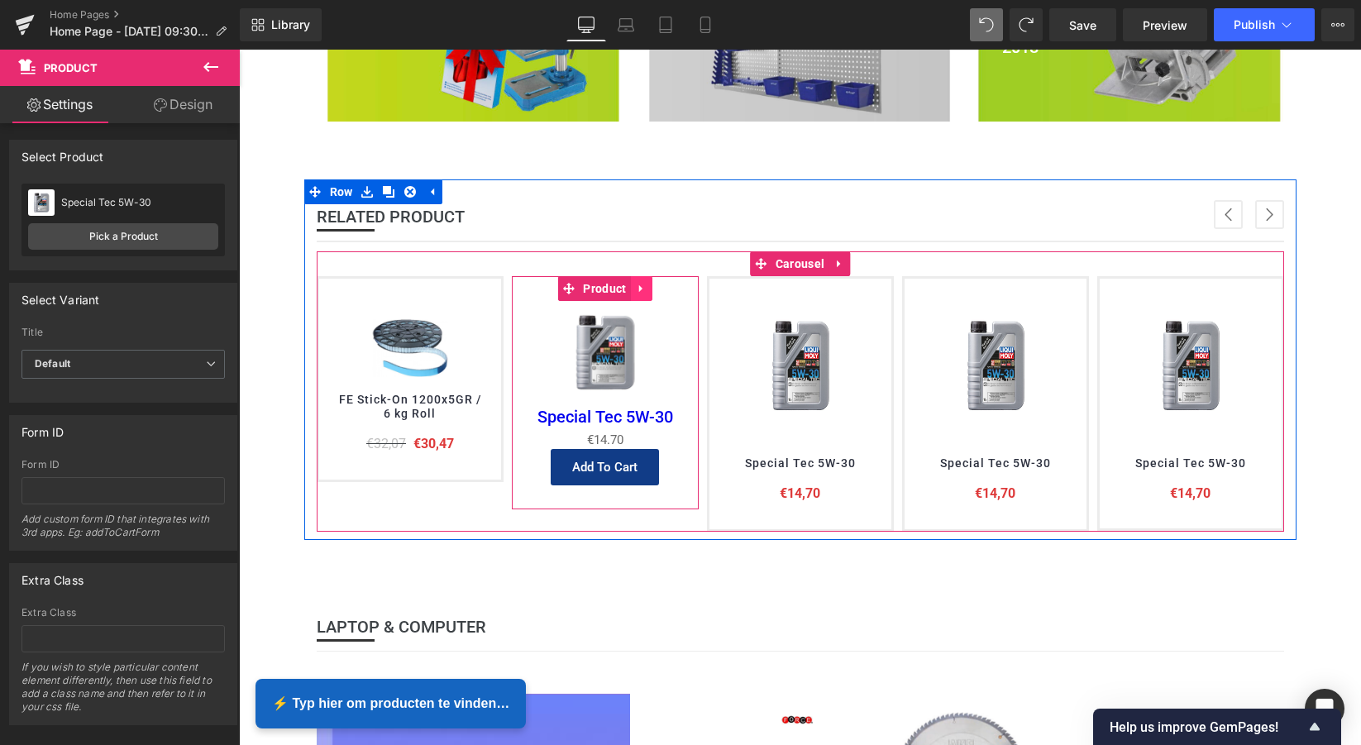
click at [638, 290] on icon at bounding box center [642, 289] width 12 height 12
click at [647, 287] on icon at bounding box center [653, 289] width 12 height 12
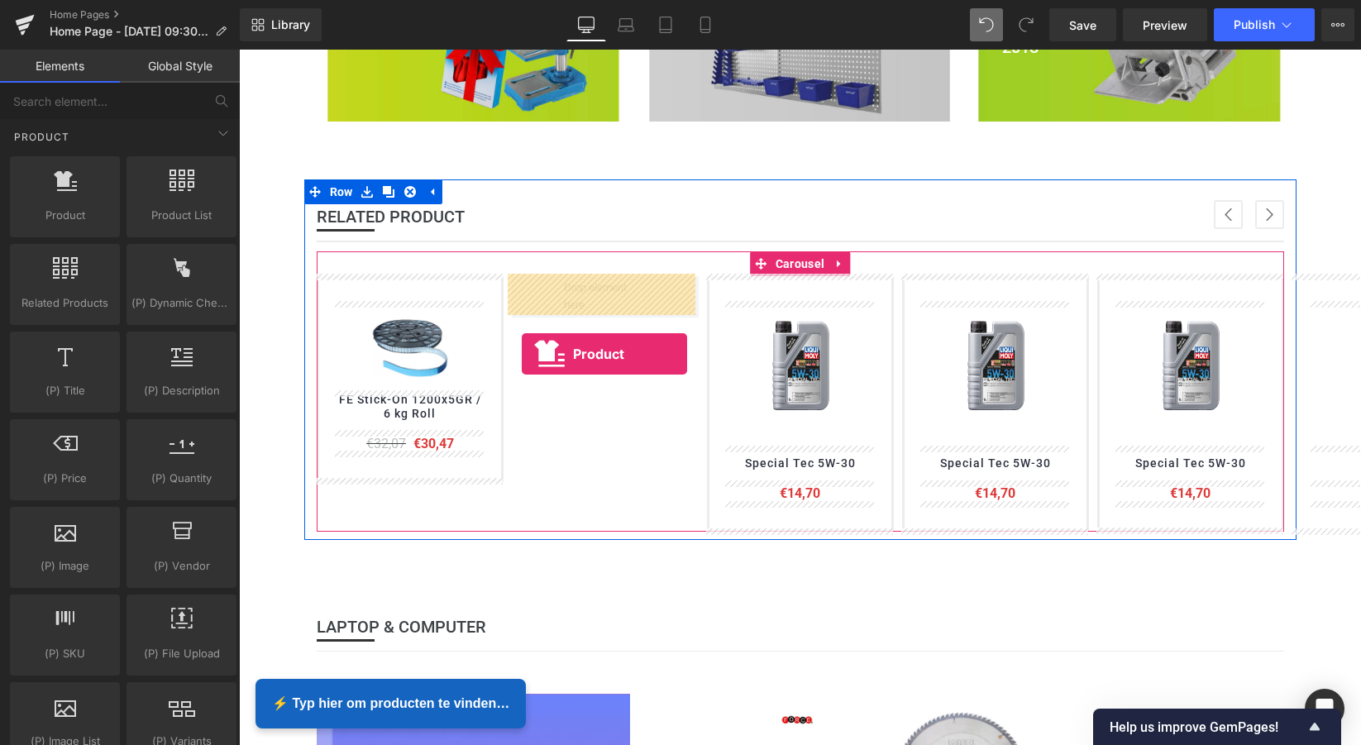
drag, startPoint x: 303, startPoint y: 245, endPoint x: 522, endPoint y: 354, distance: 244.1
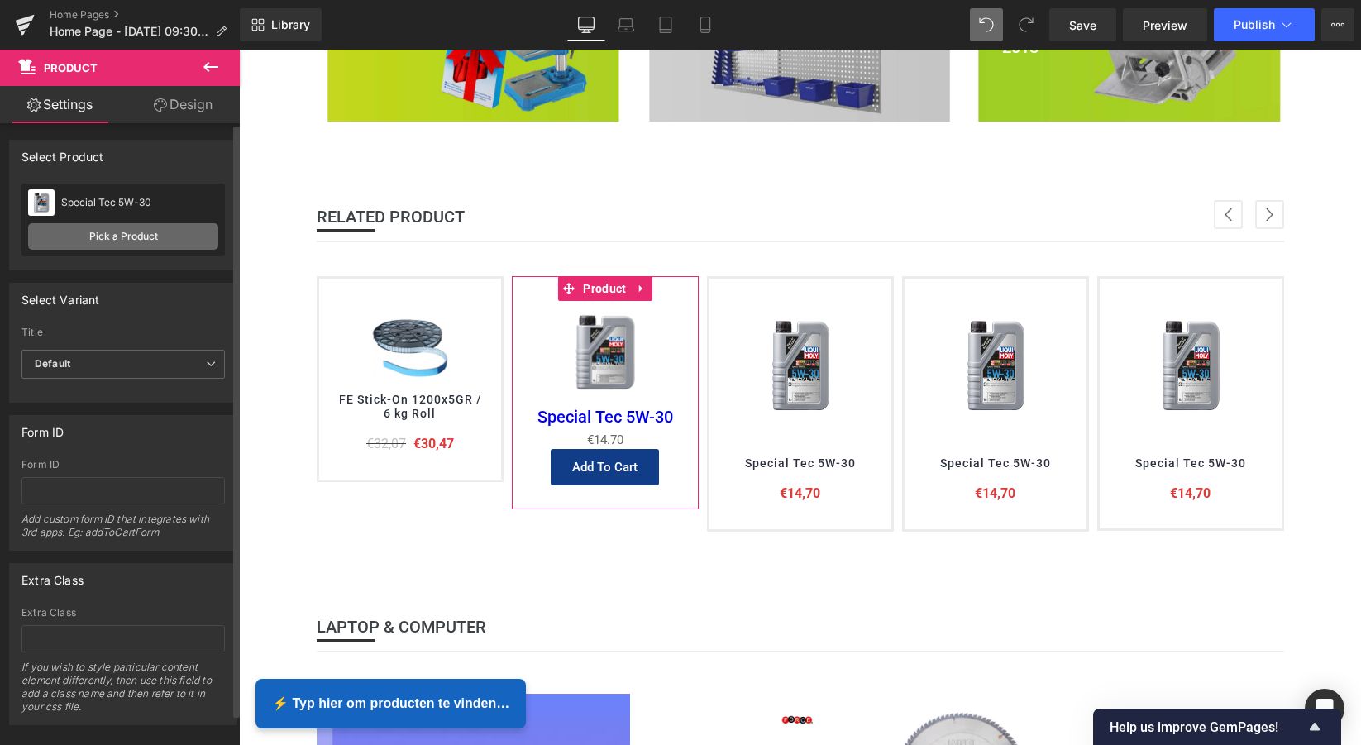
click at [117, 238] on link "Pick a Product" at bounding box center [123, 236] width 190 height 26
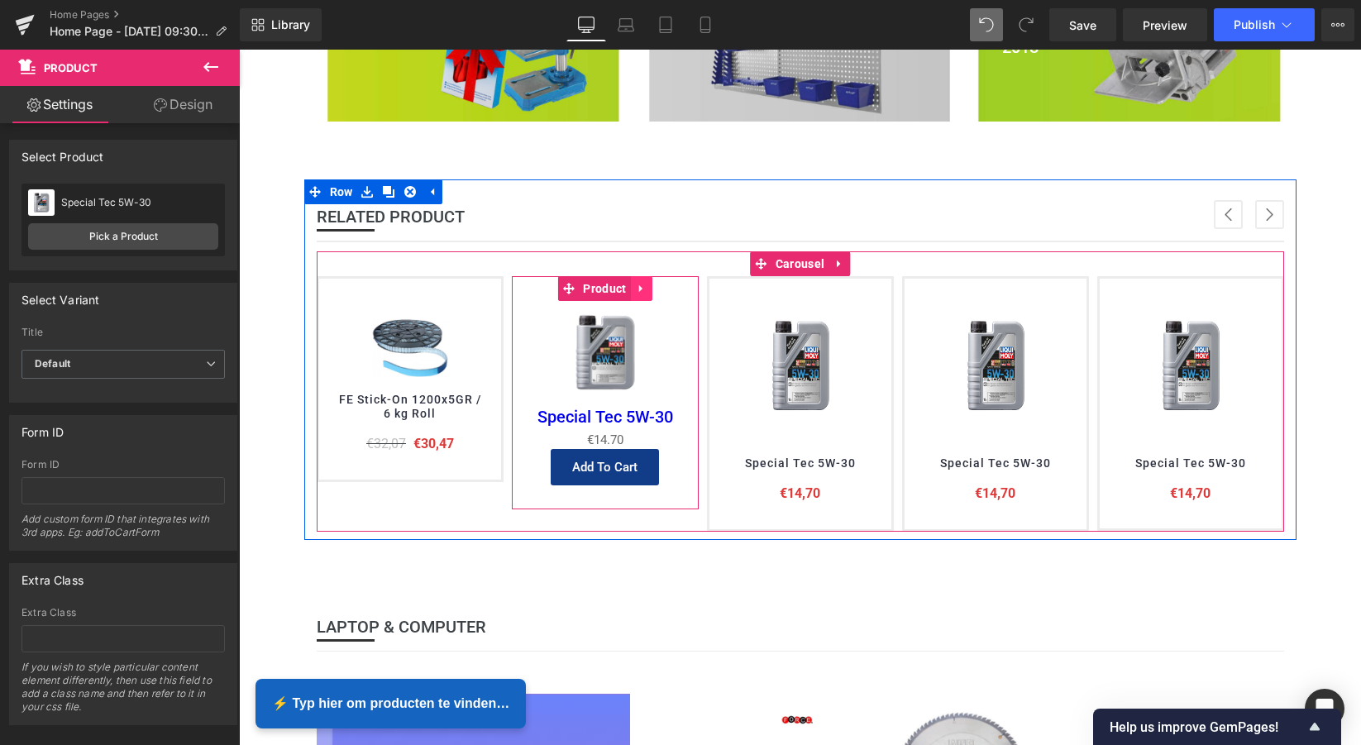
click at [641, 286] on icon at bounding box center [642, 289] width 12 height 12
click at [647, 285] on icon at bounding box center [653, 289] width 12 height 12
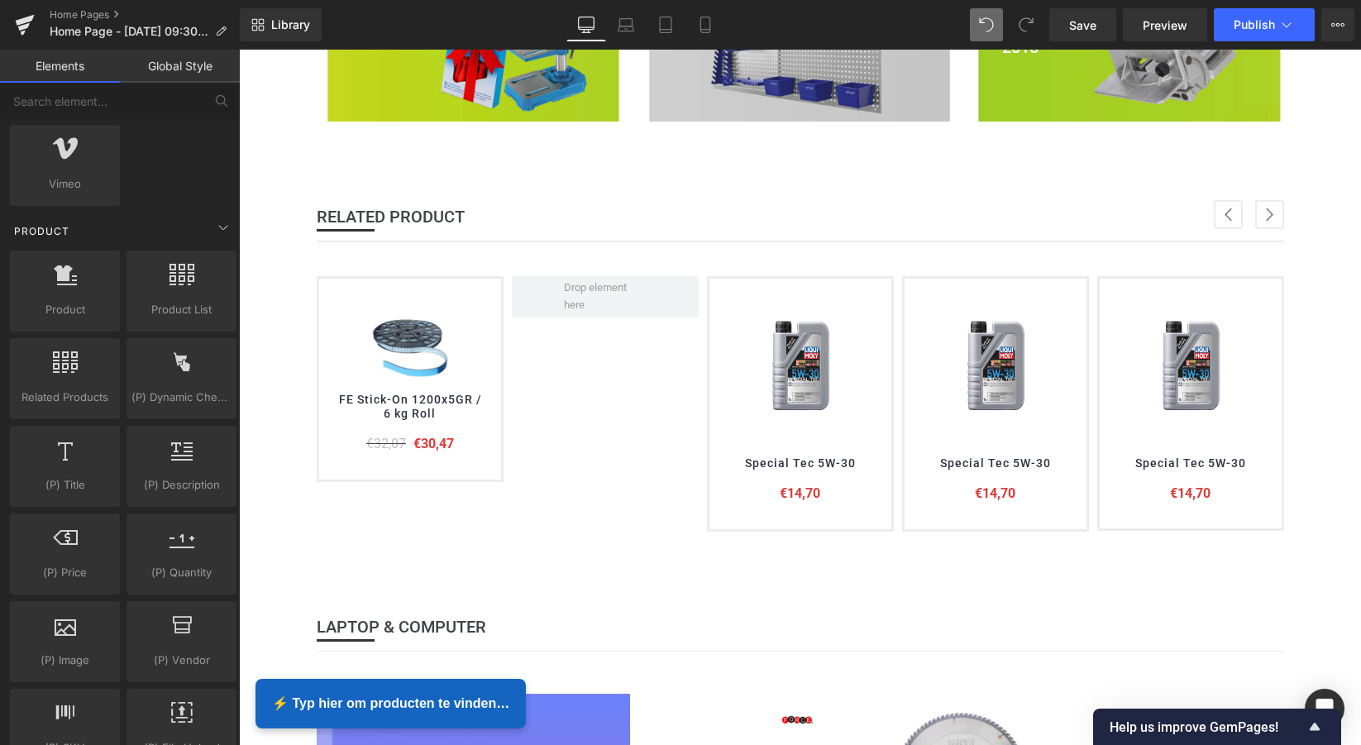
scroll to position [1319, 0]
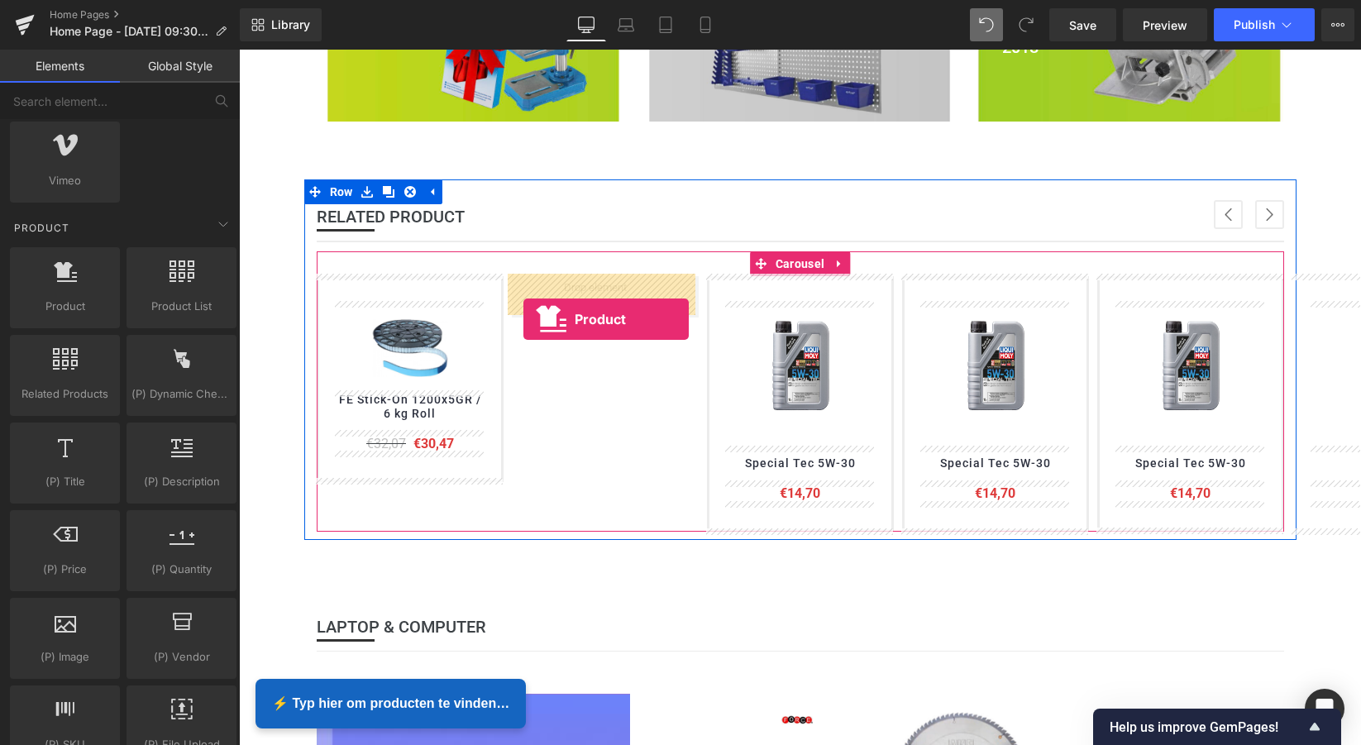
drag, startPoint x: 297, startPoint y: 337, endPoint x: 523, endPoint y: 319, distance: 227.2
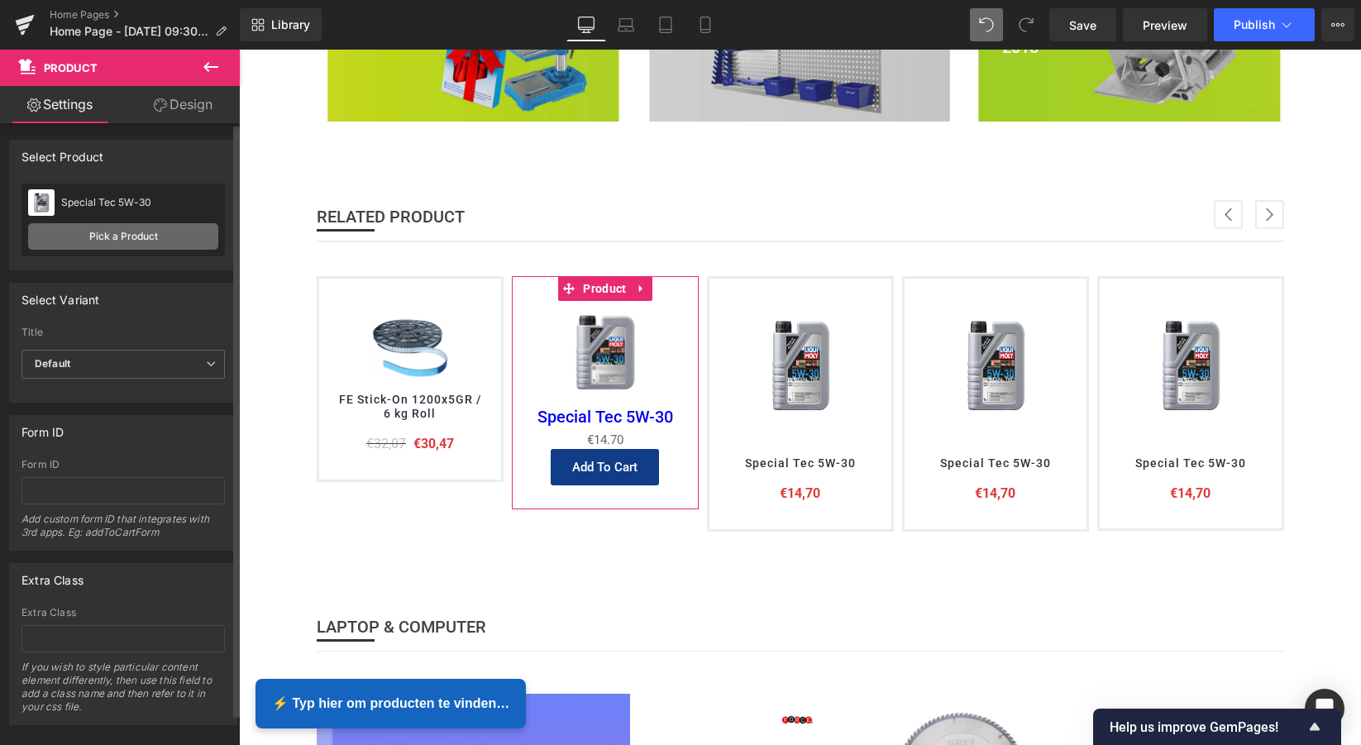
click at [114, 236] on link "Pick a Product" at bounding box center [123, 236] width 190 height 26
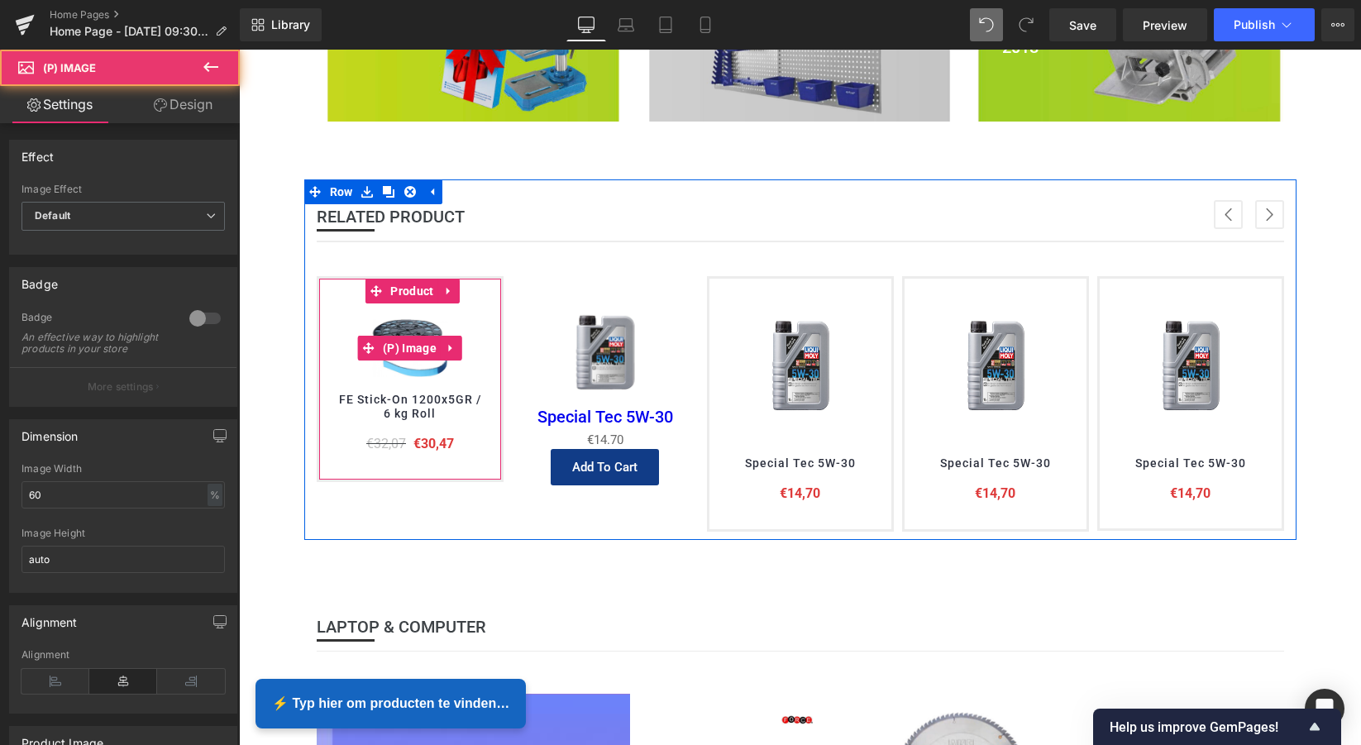
click at [408, 318] on img at bounding box center [409, 347] width 89 height 89
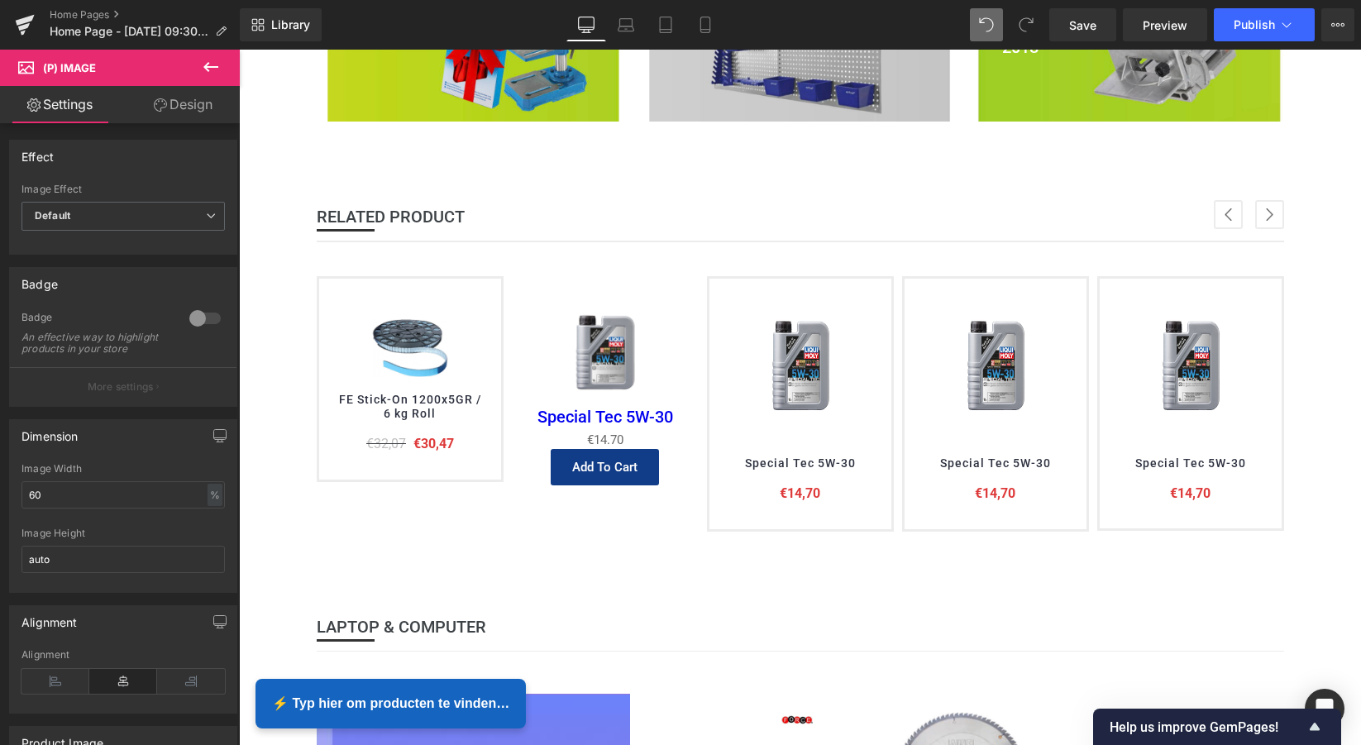
scroll to position [0, 0]
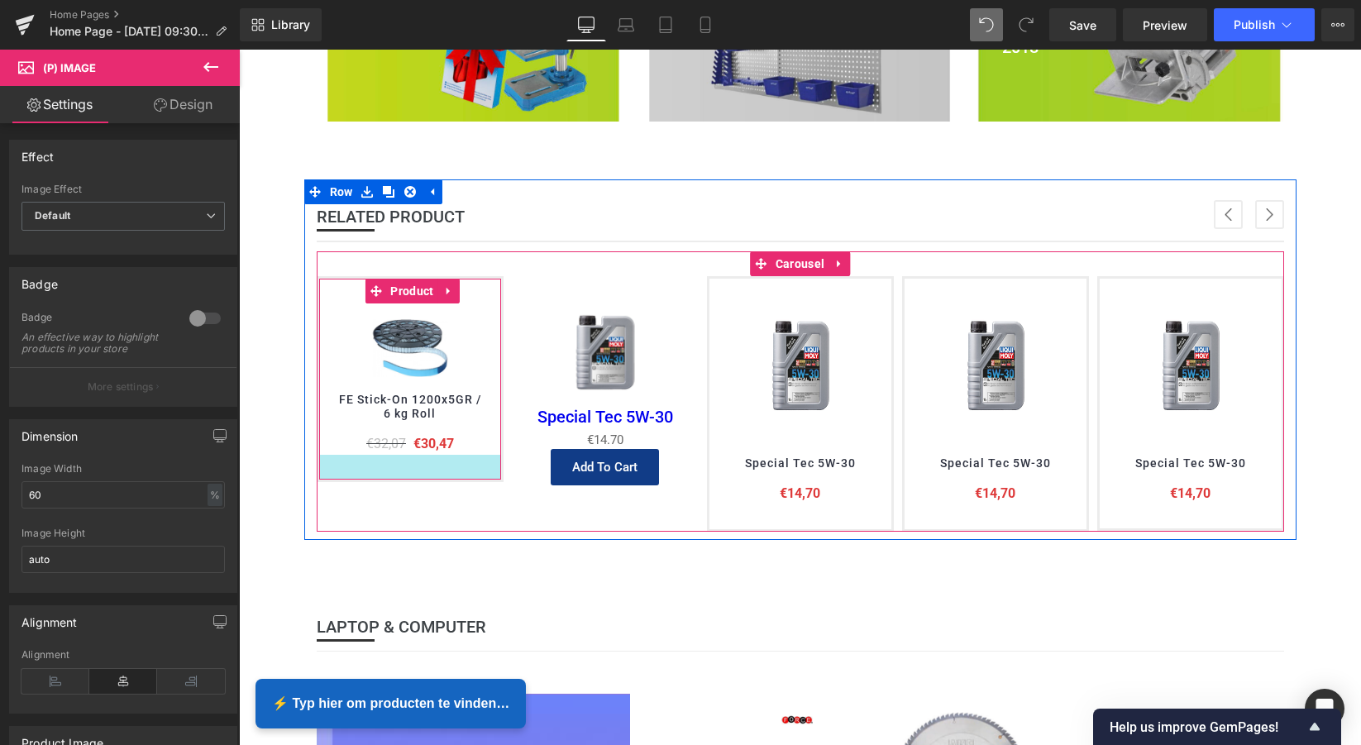
click at [375, 470] on div at bounding box center [410, 467] width 182 height 25
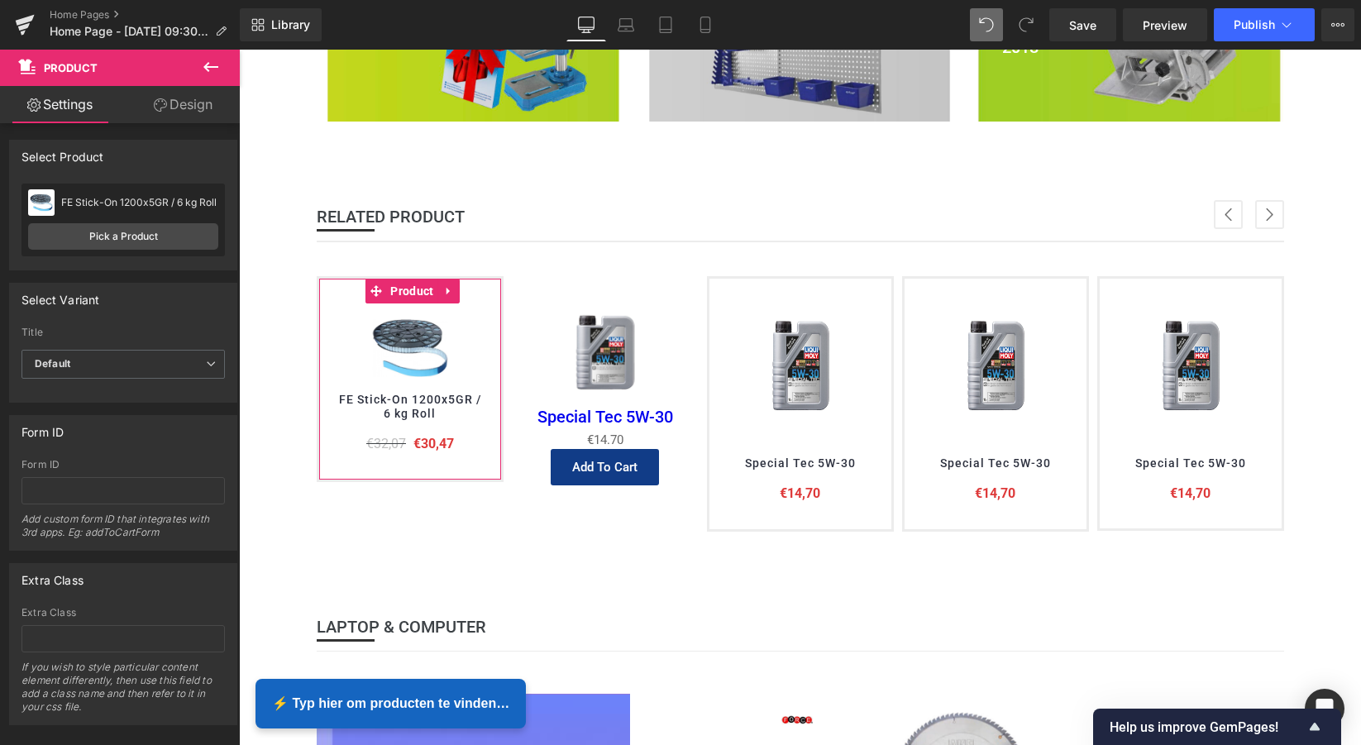
click at [186, 110] on link "Design" at bounding box center [183, 104] width 120 height 37
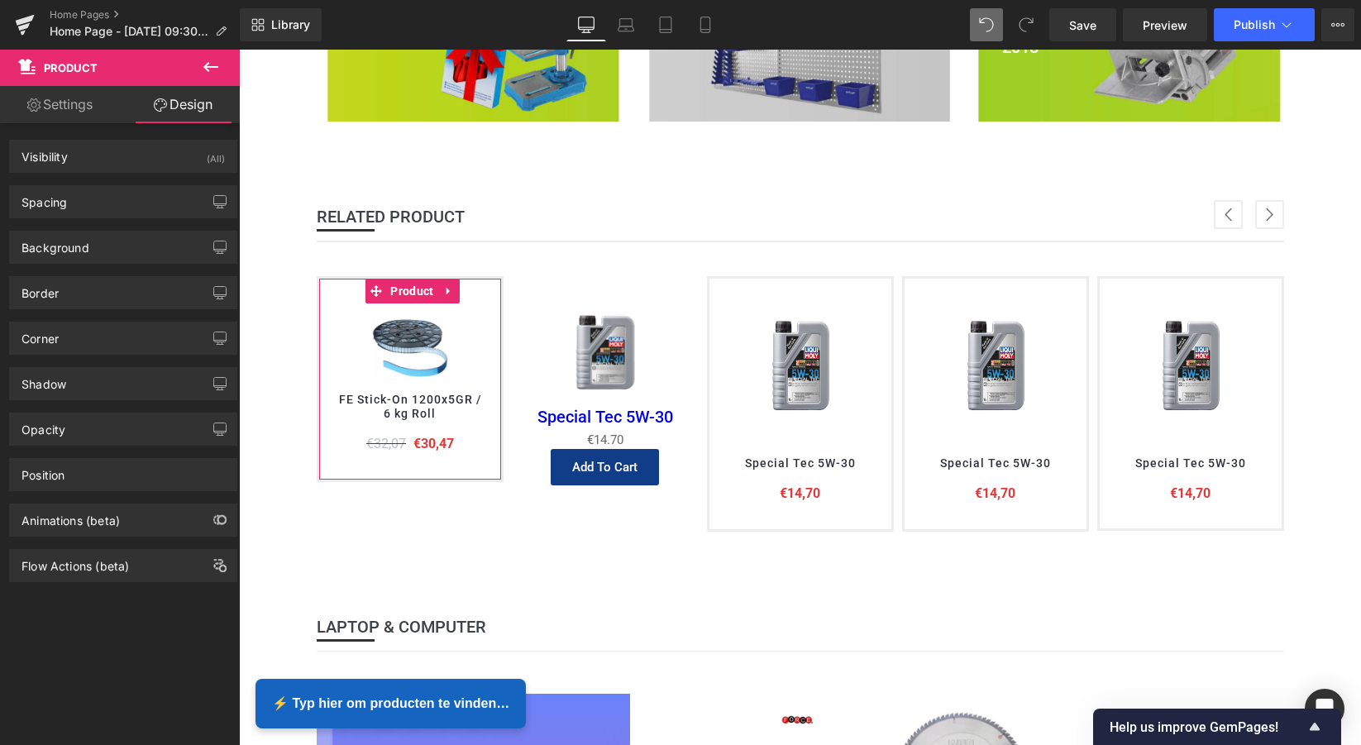
click at [90, 107] on link "Settings" at bounding box center [60, 104] width 120 height 37
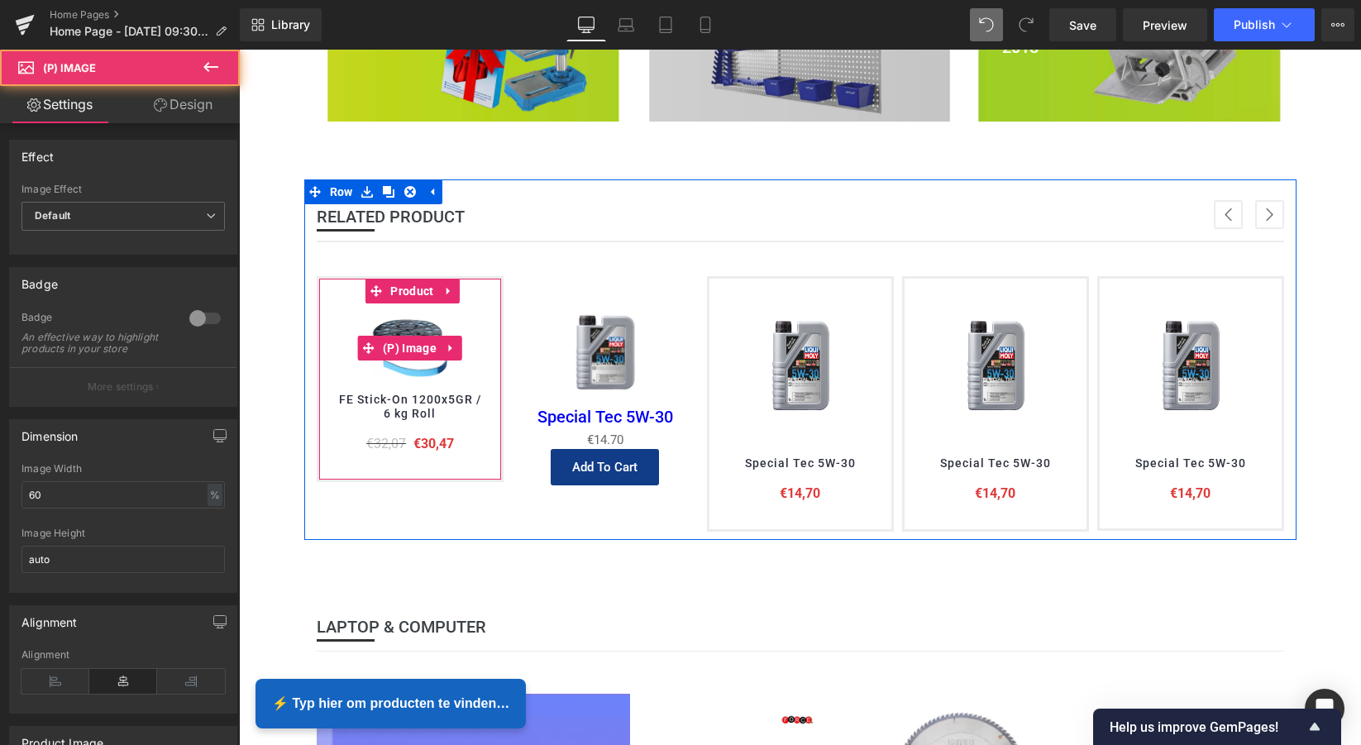
drag, startPoint x: 363, startPoint y: 332, endPoint x: 342, endPoint y: 325, distance: 22.0
click at [361, 332] on div "Sale Off" at bounding box center [410, 347] width 149 height 89
click at [338, 322] on div "Sale Off" at bounding box center [410, 347] width 149 height 89
click at [382, 315] on img at bounding box center [409, 347] width 89 height 89
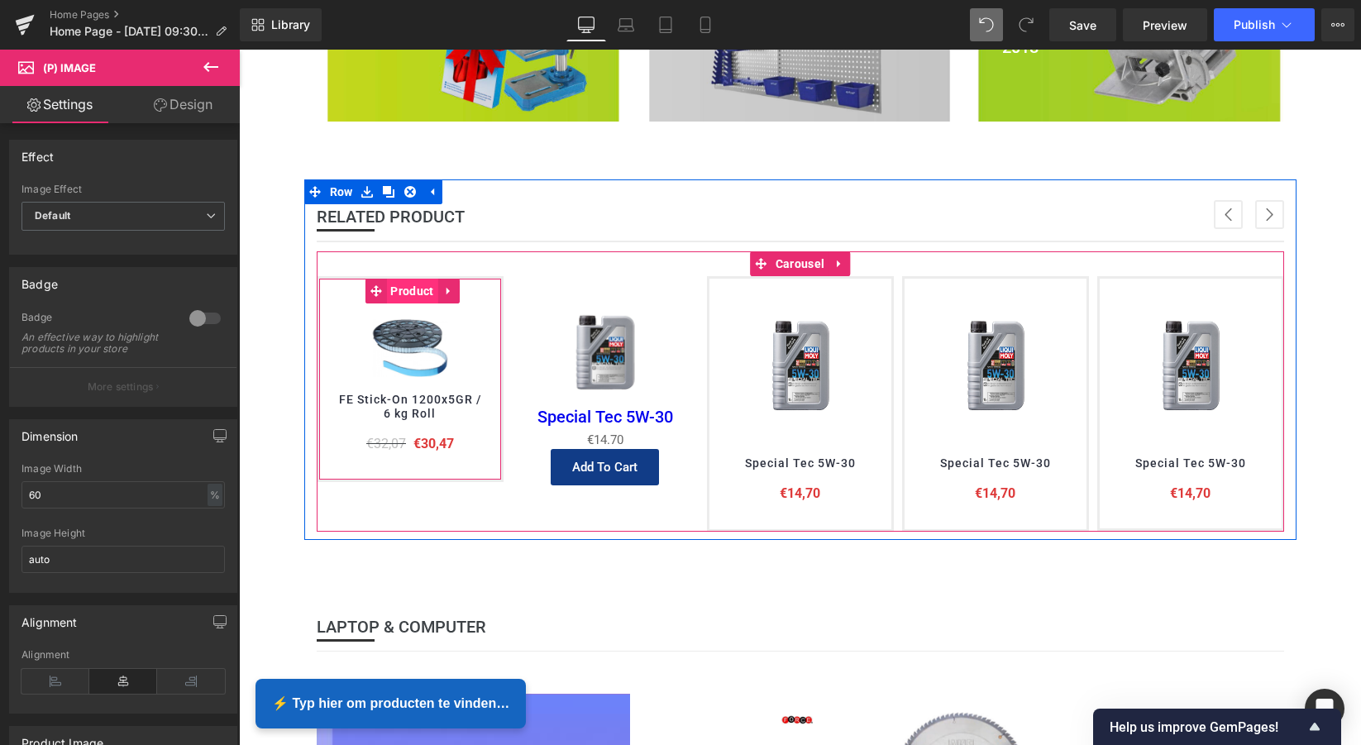
click at [418, 289] on span "Product" at bounding box center [411, 291] width 51 height 25
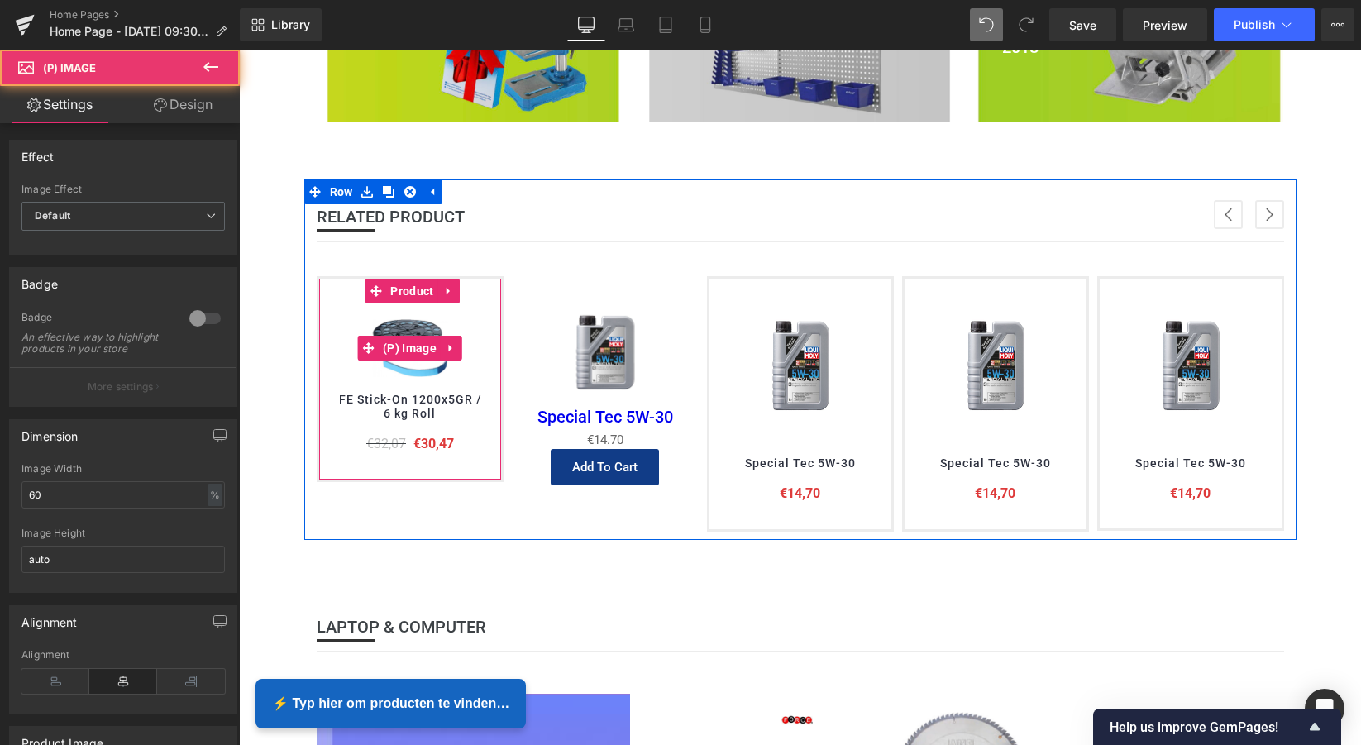
click at [396, 368] on img at bounding box center [409, 347] width 89 height 89
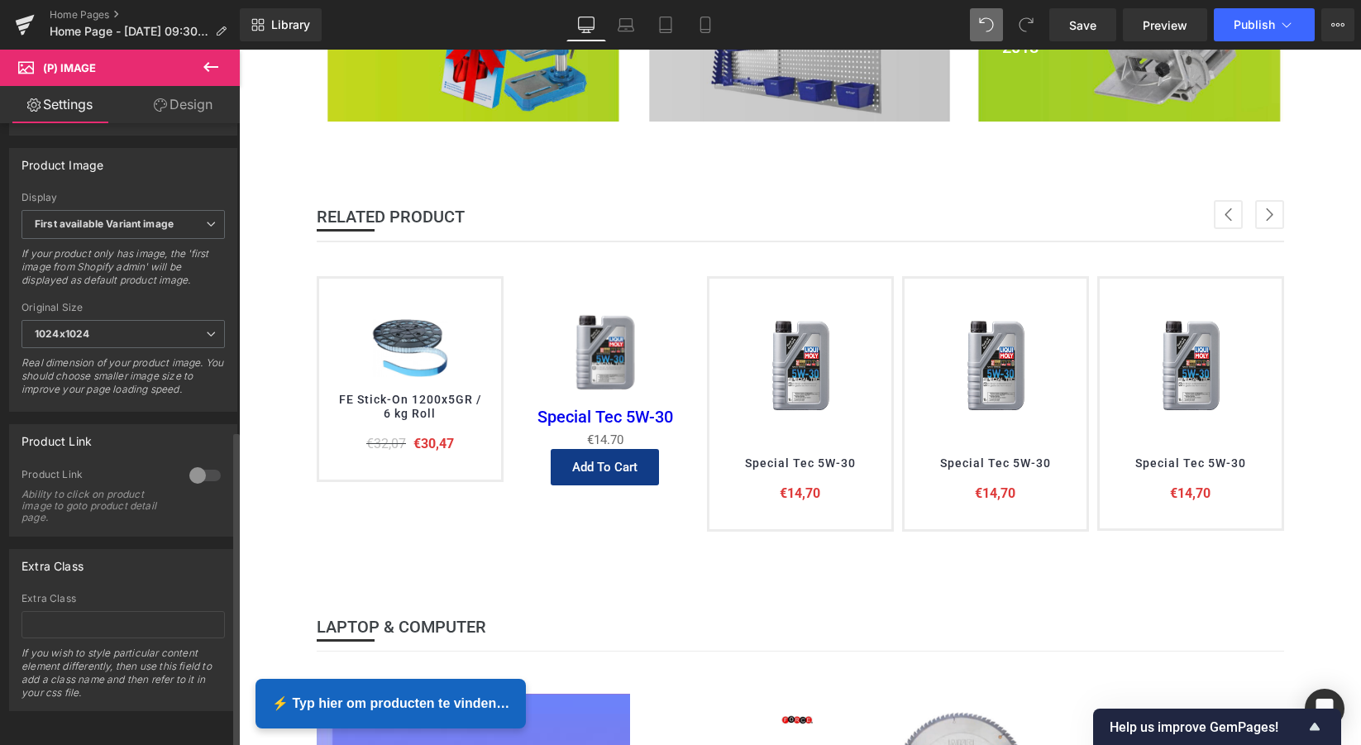
scroll to position [601, 0]
click at [197, 463] on div at bounding box center [205, 475] width 40 height 26
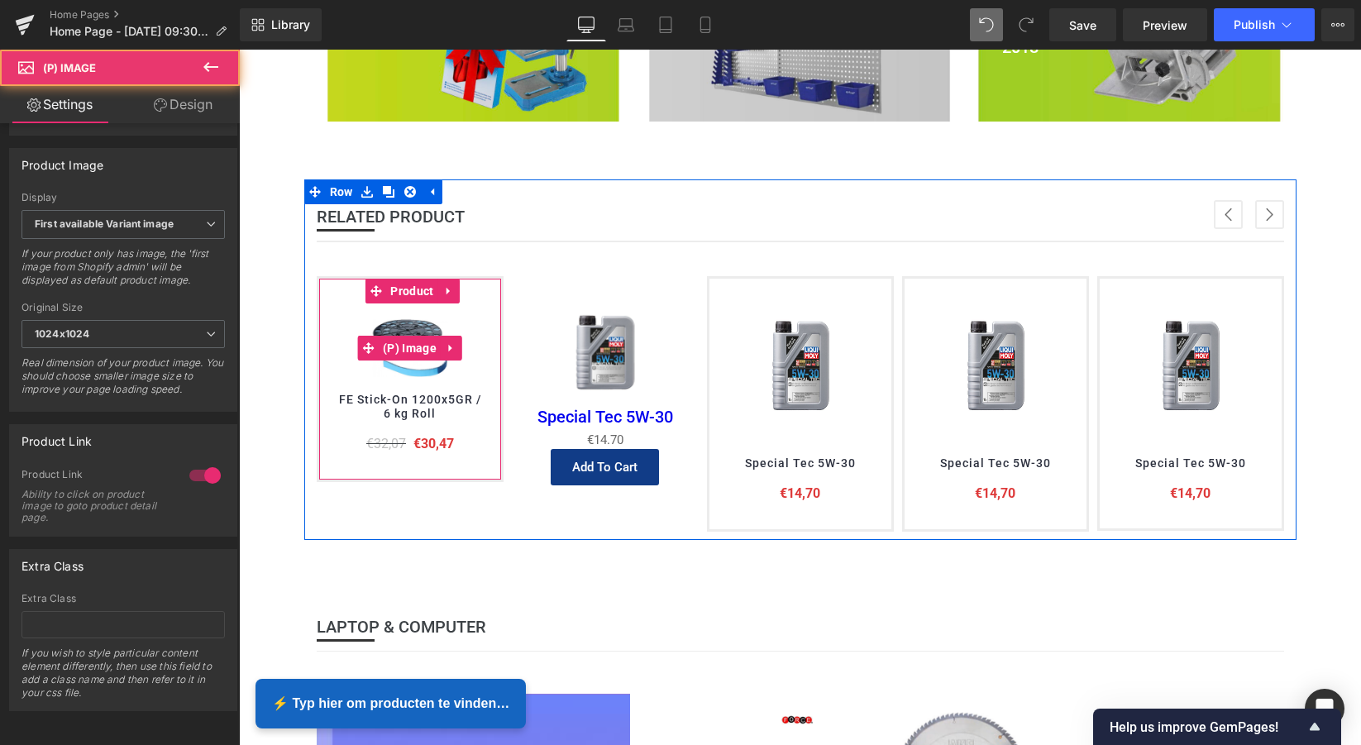
click at [427, 358] on img at bounding box center [409, 347] width 89 height 89
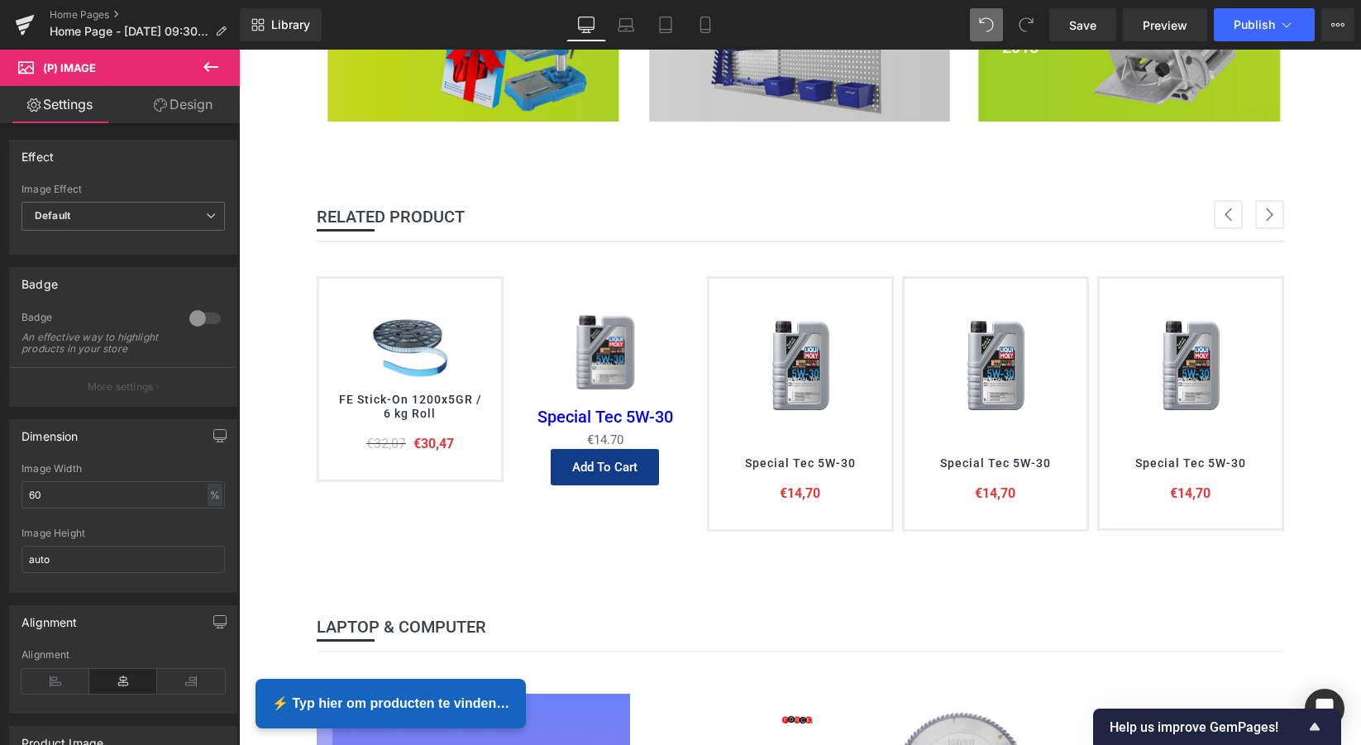
scroll to position [0, 0]
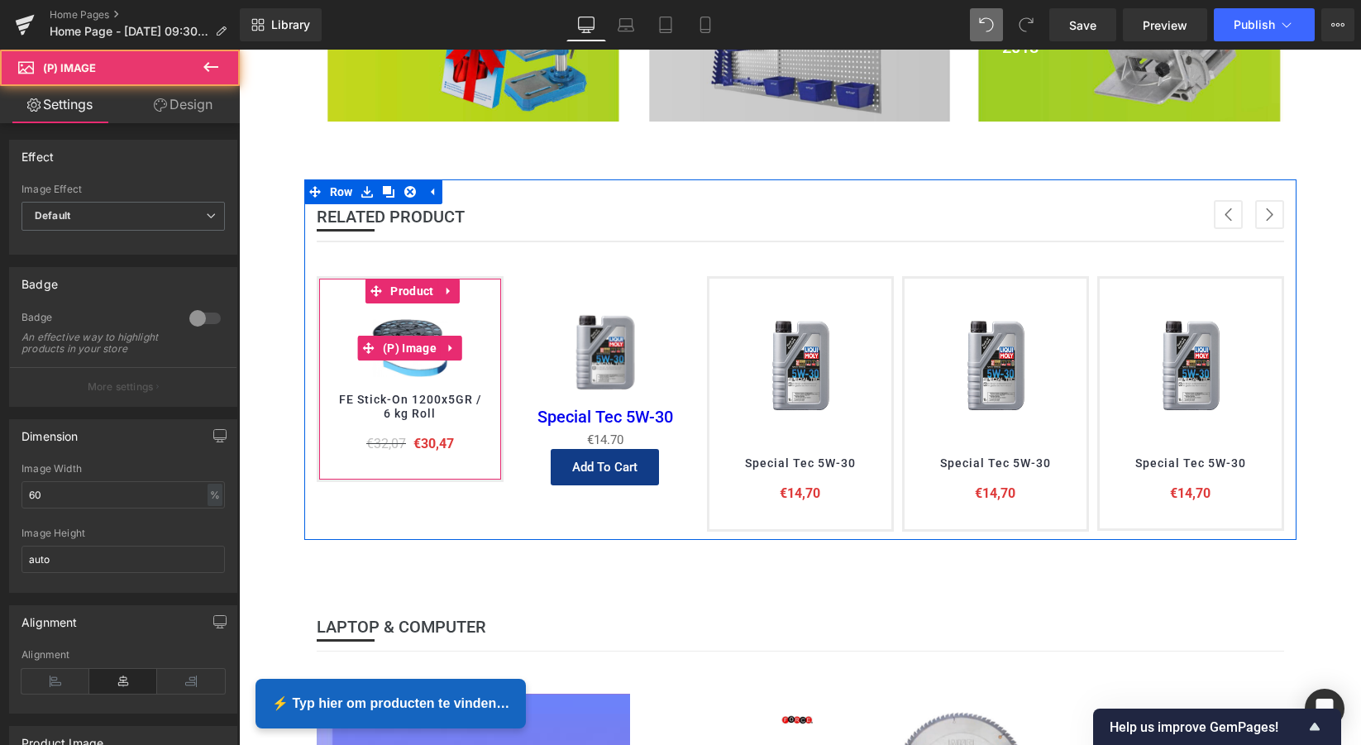
click at [375, 375] on img at bounding box center [409, 347] width 89 height 89
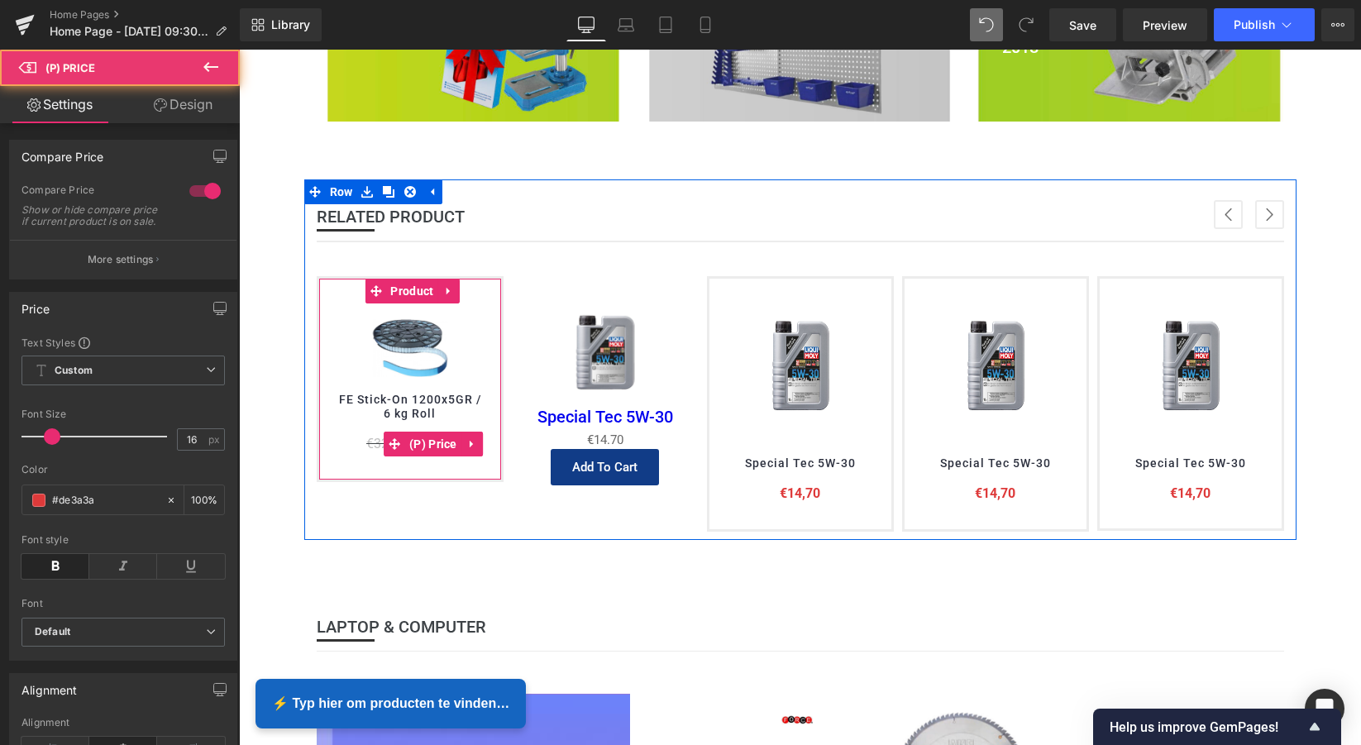
click at [354, 433] on div "€32,07 €30,47" at bounding box center [410, 443] width 149 height 21
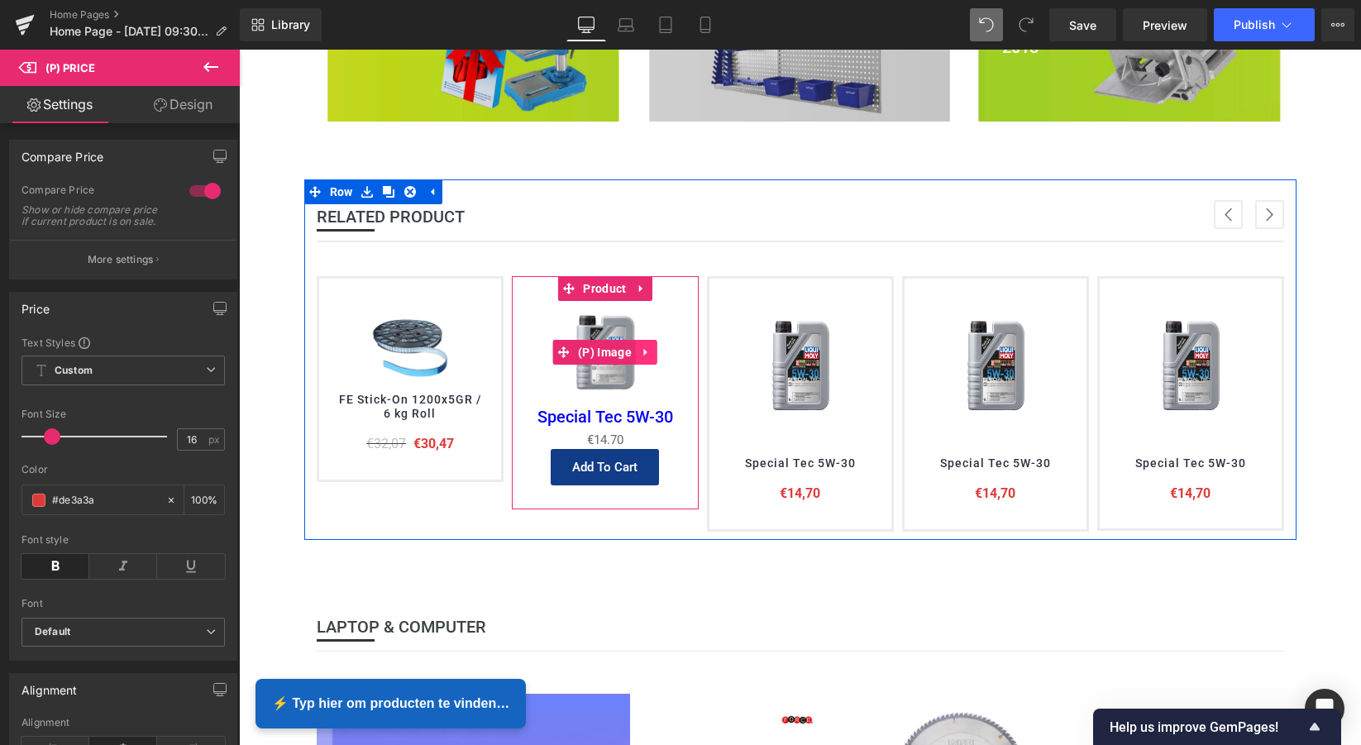
click at [644, 349] on icon at bounding box center [645, 352] width 3 height 7
click at [585, 350] on span "(P) Image" at bounding box center [573, 352] width 62 height 25
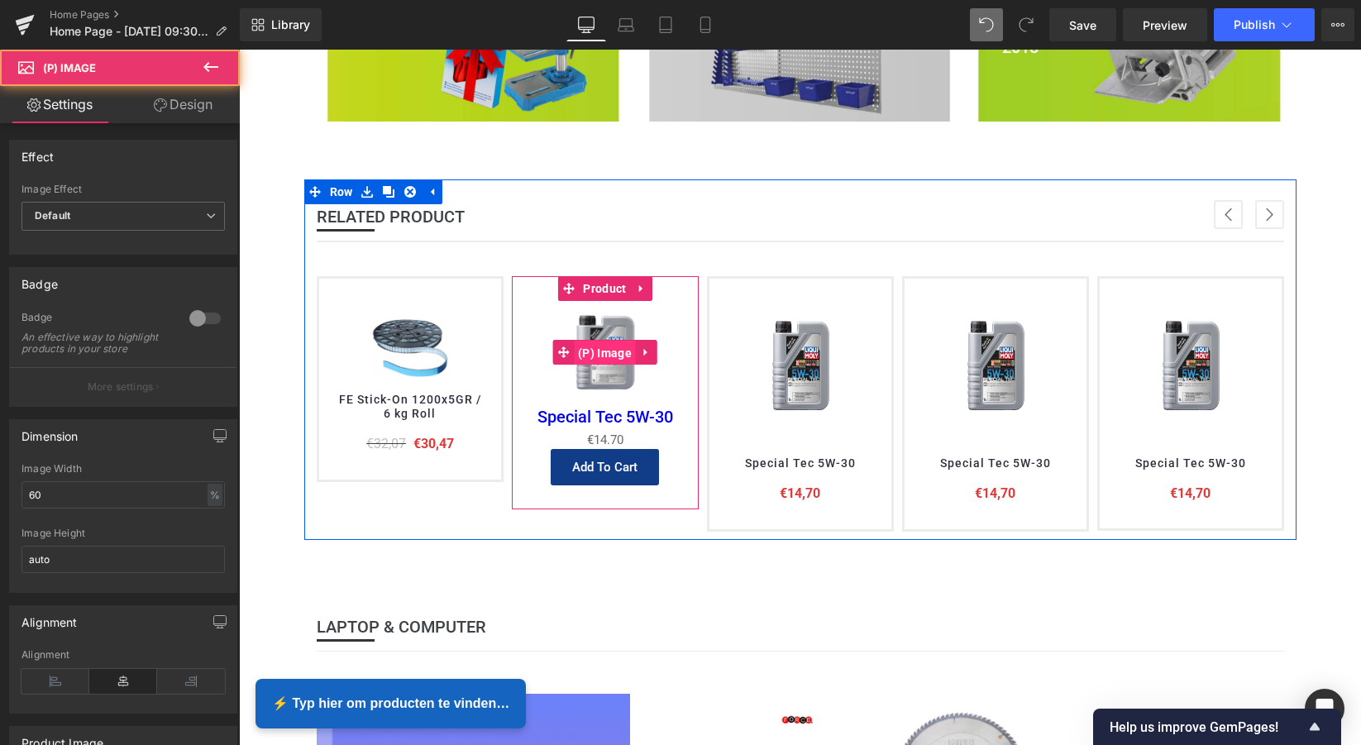
click at [608, 349] on span "(P) Image" at bounding box center [605, 353] width 62 height 25
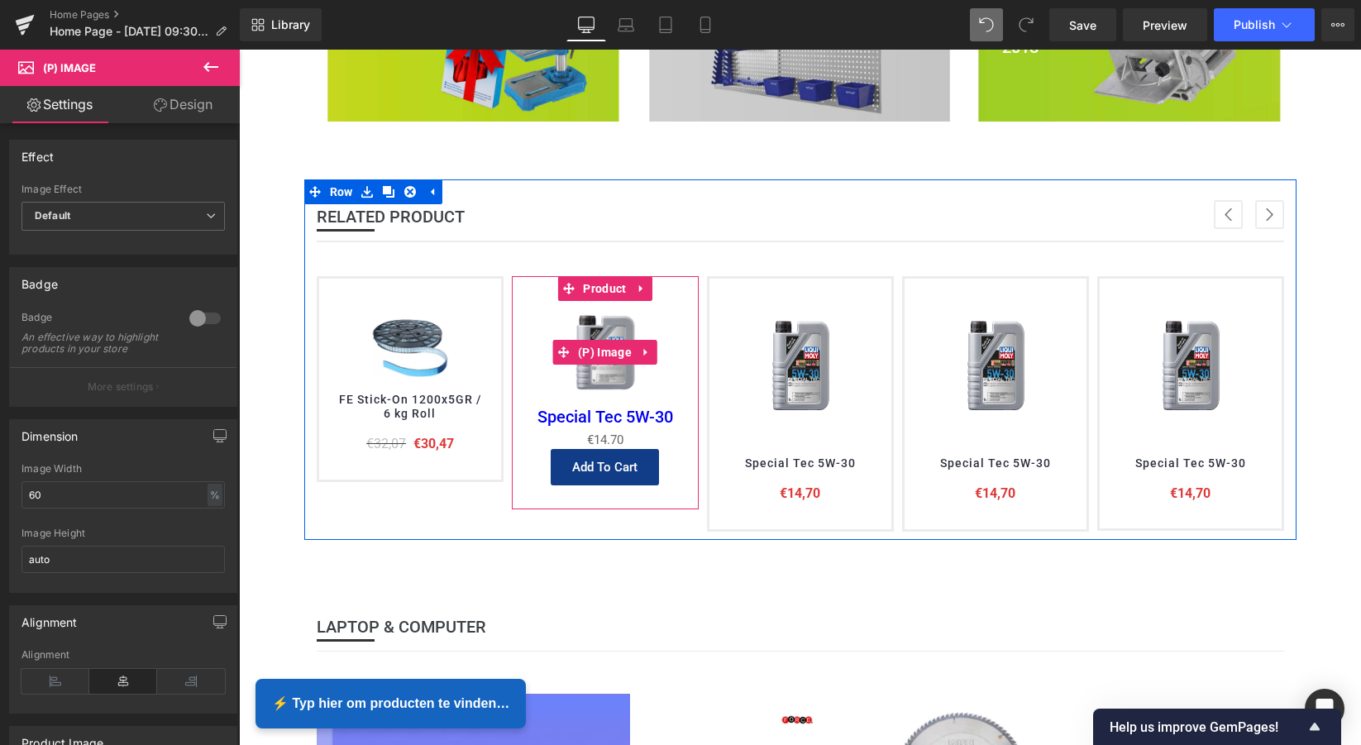
click at [644, 353] on icon at bounding box center [647, 352] width 12 height 12
click at [553, 349] on link "(P) Image" at bounding box center [562, 352] width 84 height 25
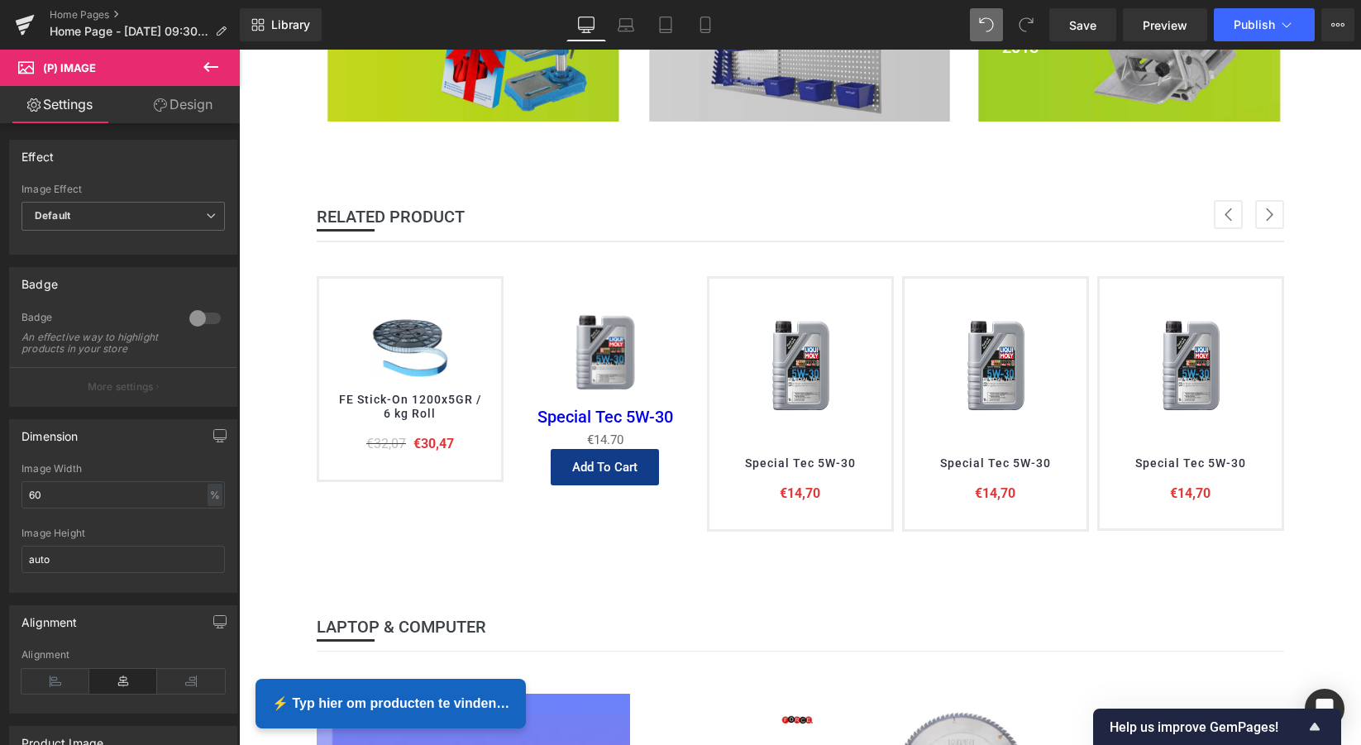
click at [192, 105] on link "Design" at bounding box center [183, 104] width 120 height 37
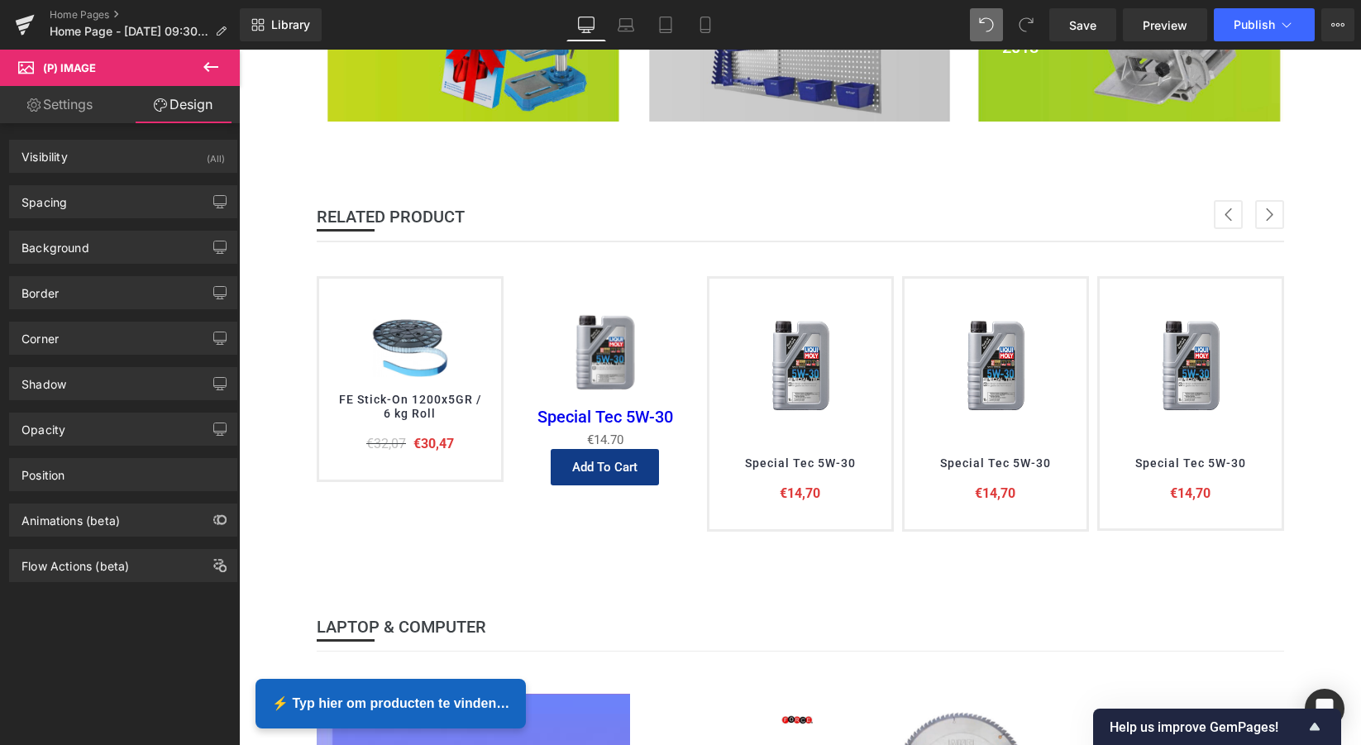
click at [63, 106] on link "Settings" at bounding box center [60, 104] width 120 height 37
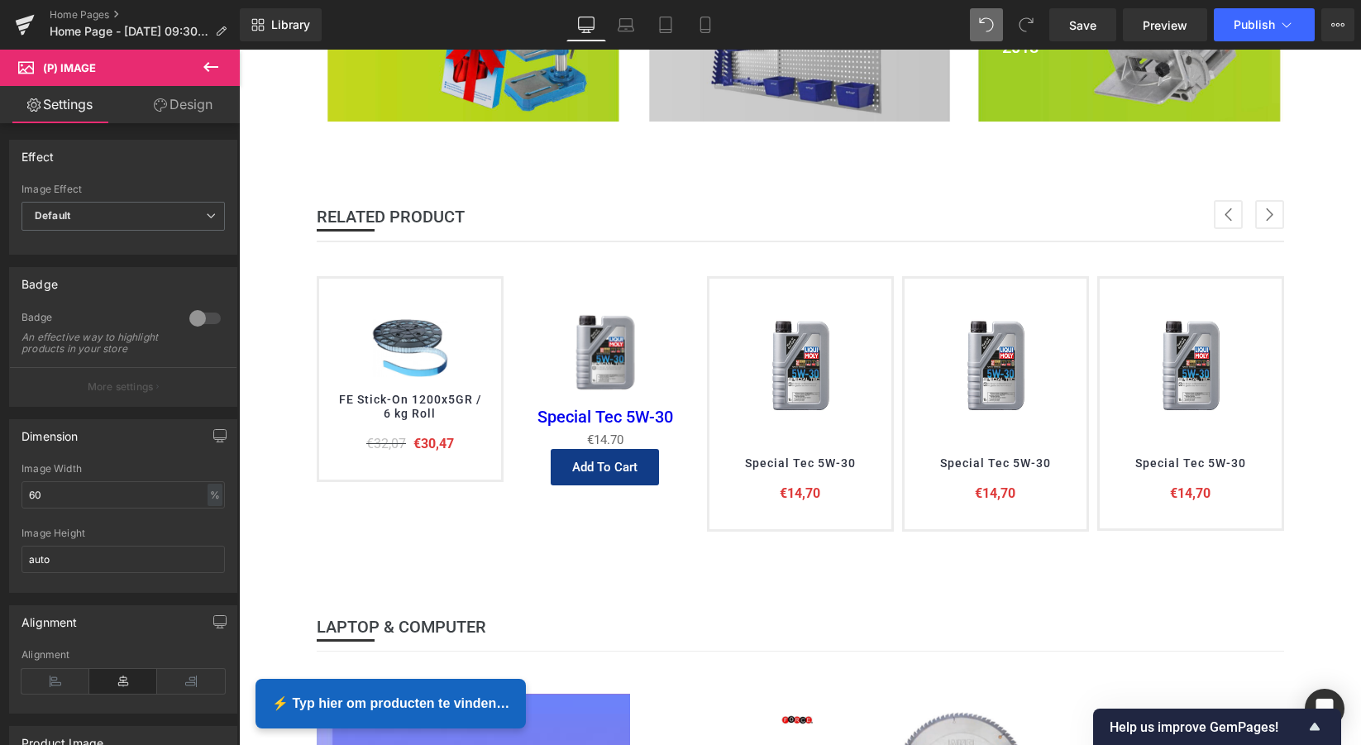
click at [208, 69] on icon at bounding box center [211, 67] width 20 height 20
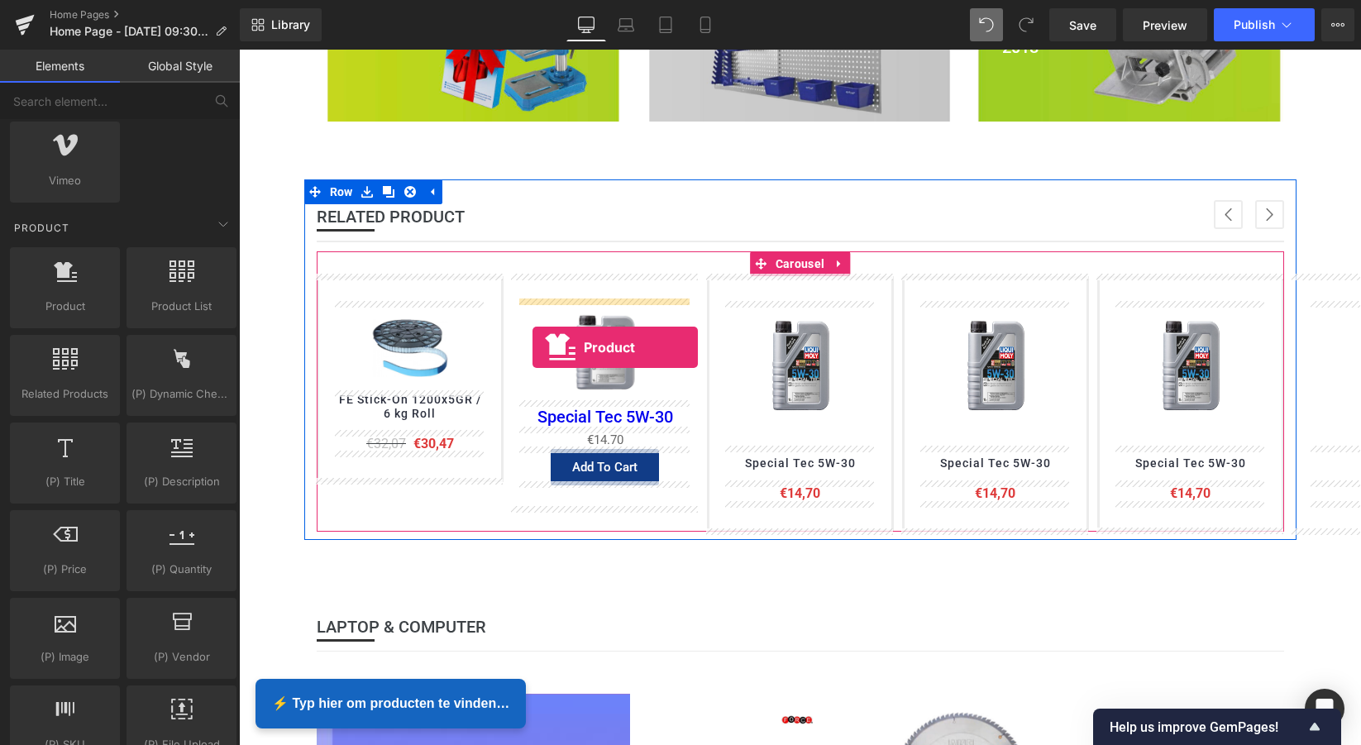
drag, startPoint x: 311, startPoint y: 334, endPoint x: 532, endPoint y: 347, distance: 221.2
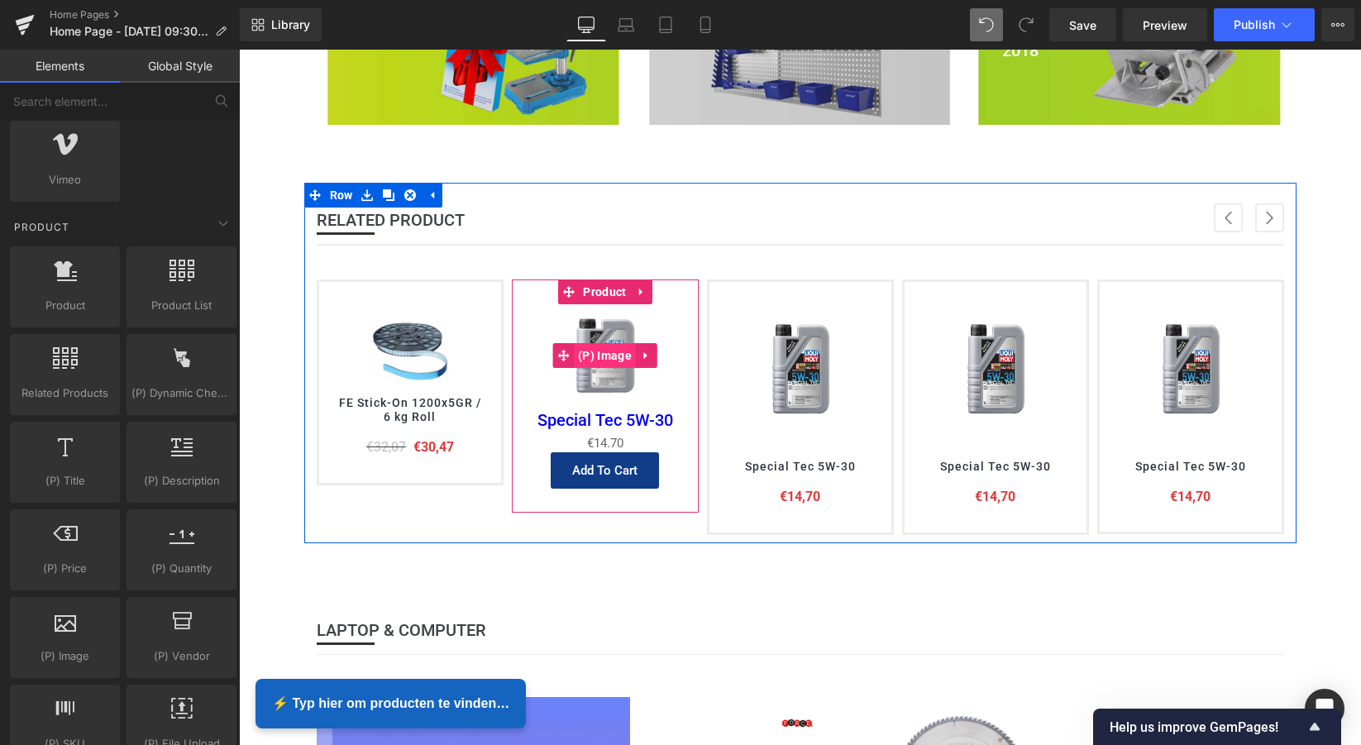
scroll to position [661, 0]
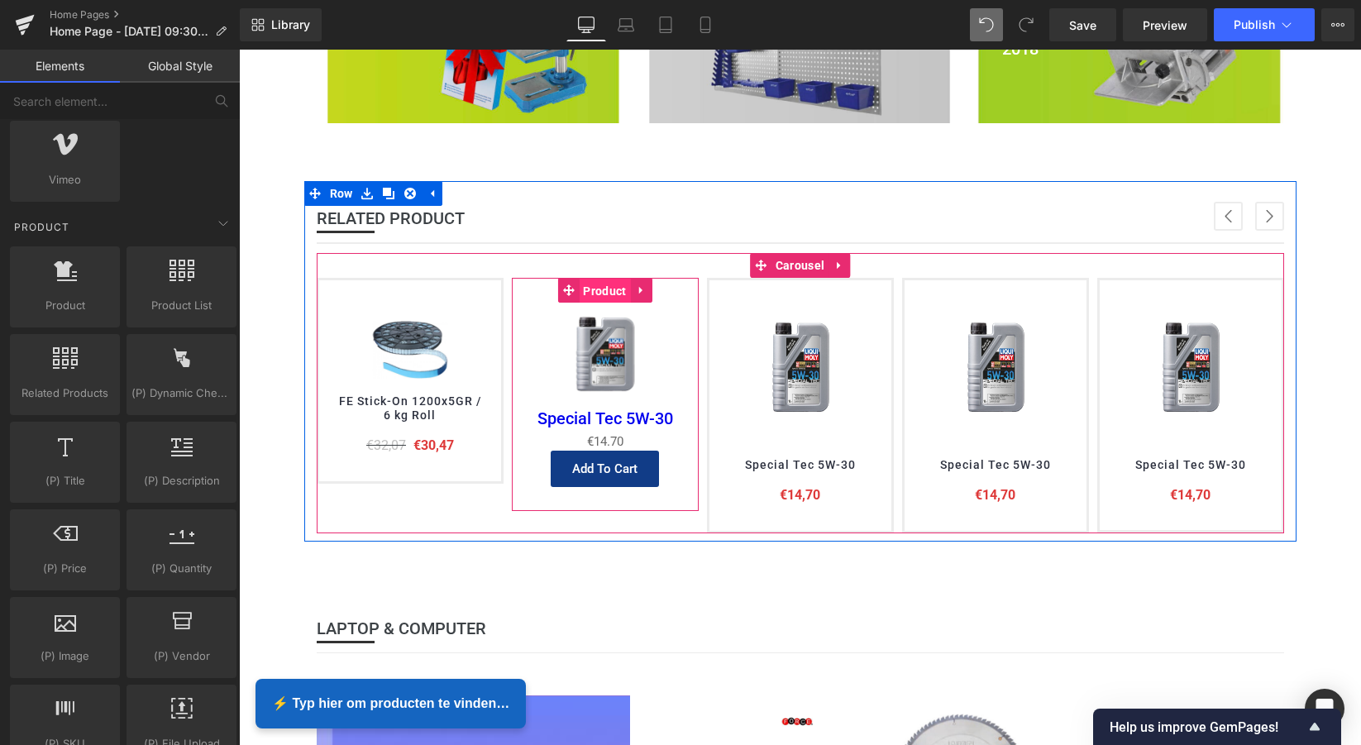
click at [611, 284] on span "Product" at bounding box center [604, 291] width 51 height 25
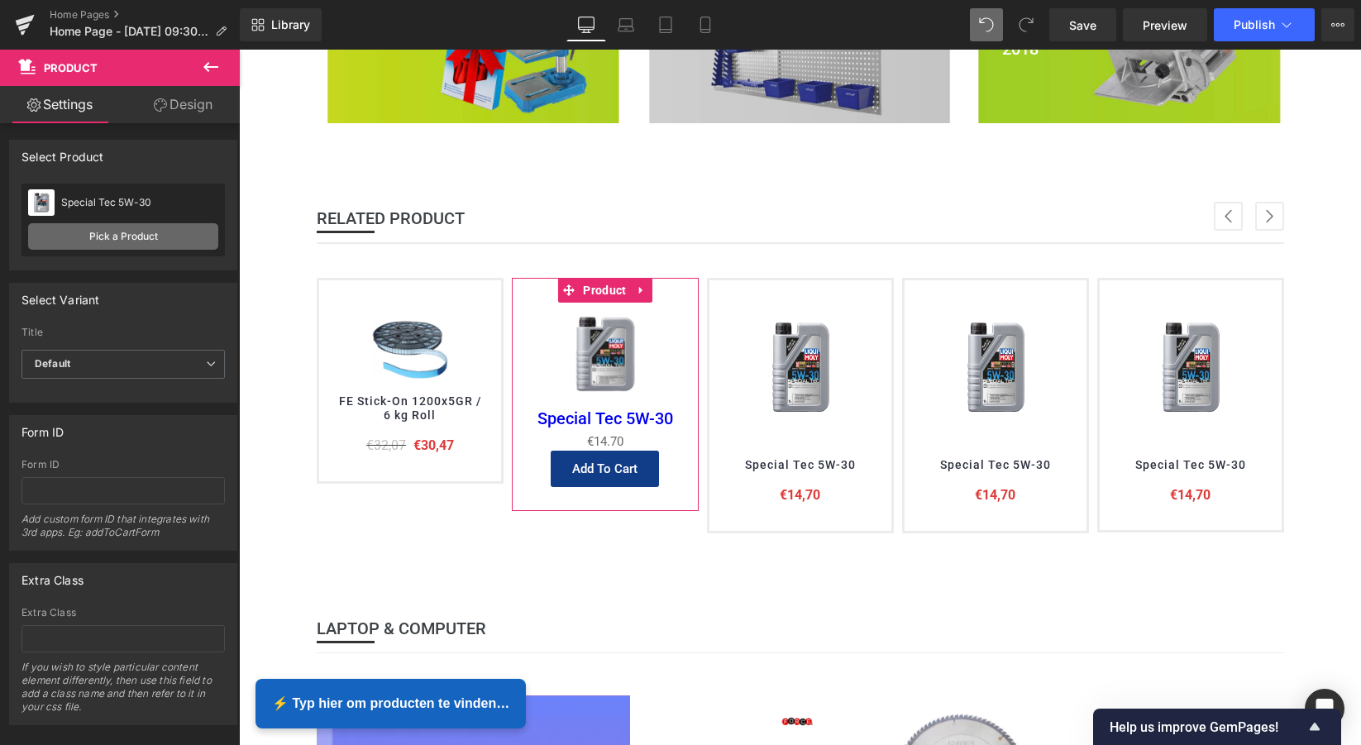
click at [130, 237] on link "Pick a Product" at bounding box center [123, 236] width 190 height 26
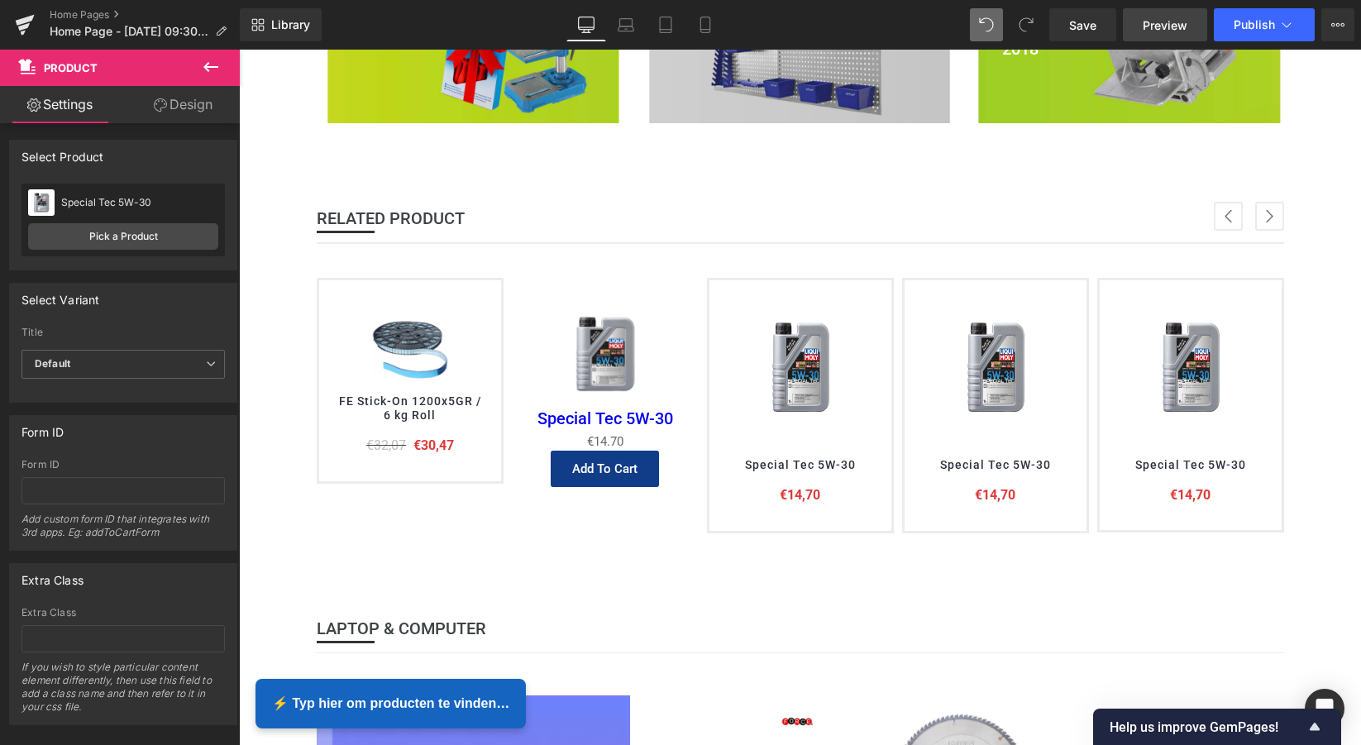
click at [1162, 23] on span "Preview" at bounding box center [1165, 25] width 45 height 17
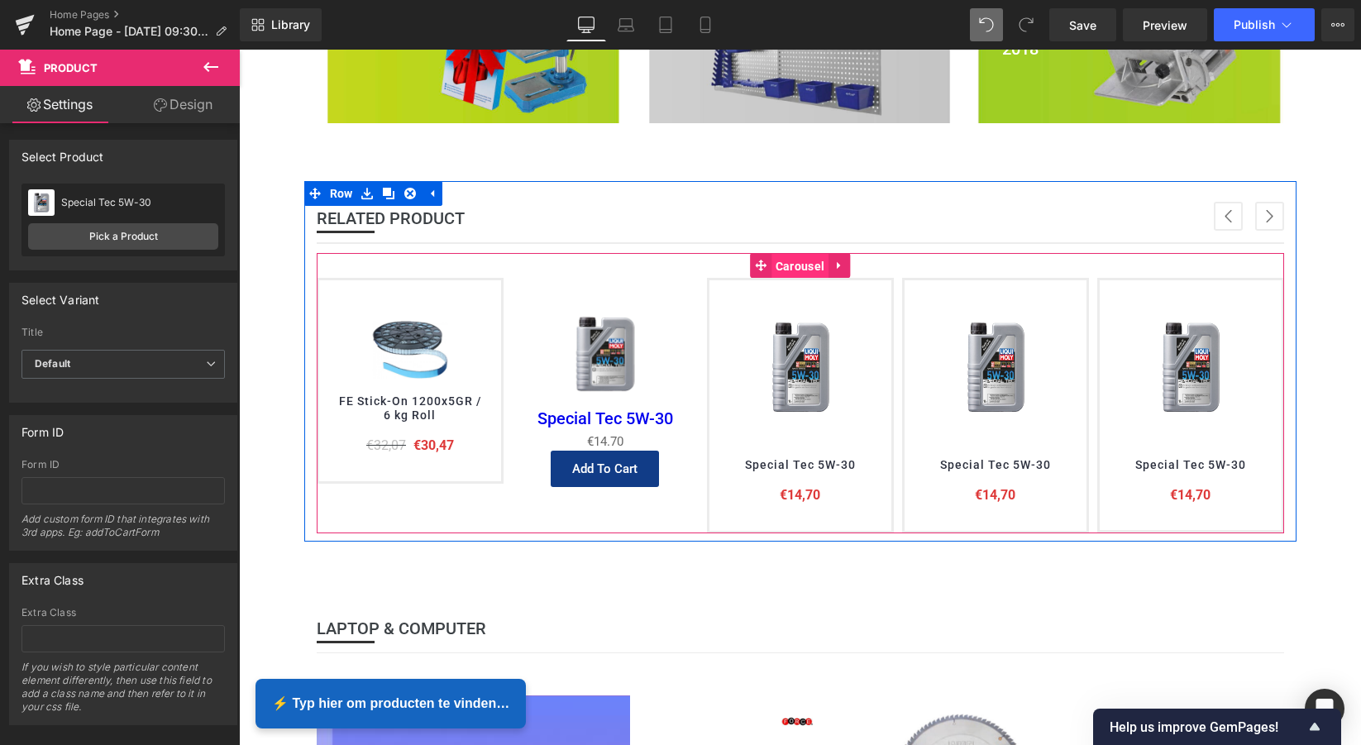
click at [807, 263] on span "Carousel" at bounding box center [799, 266] width 57 height 25
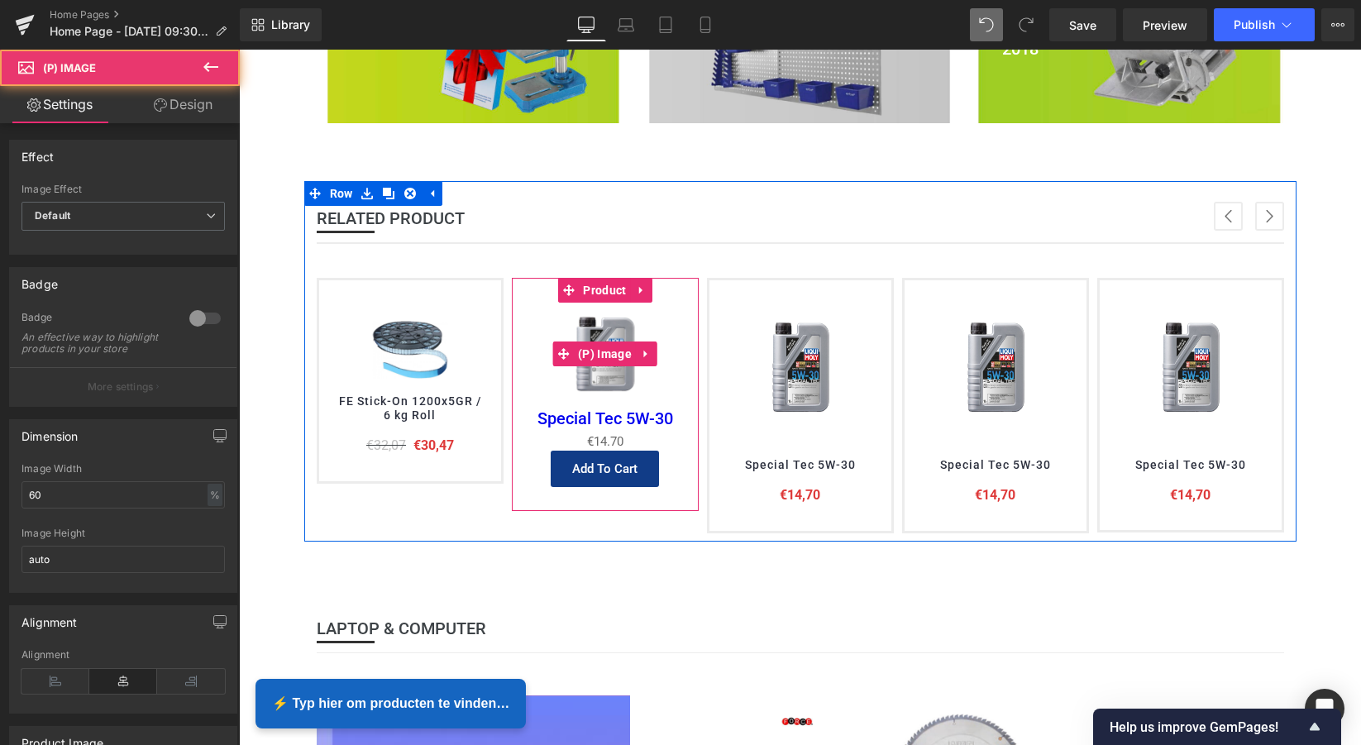
click at [600, 324] on img at bounding box center [605, 354] width 103 height 103
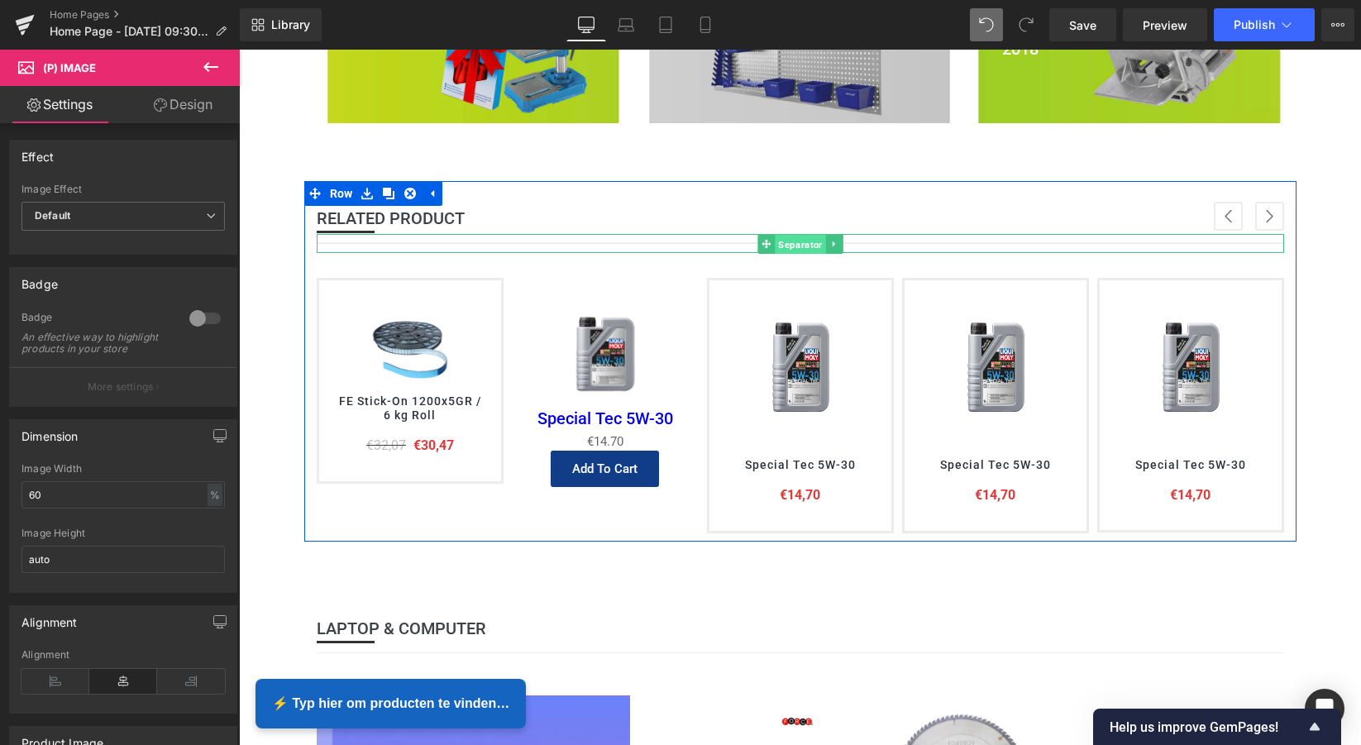
click at [797, 241] on span "Separator" at bounding box center [800, 244] width 50 height 20
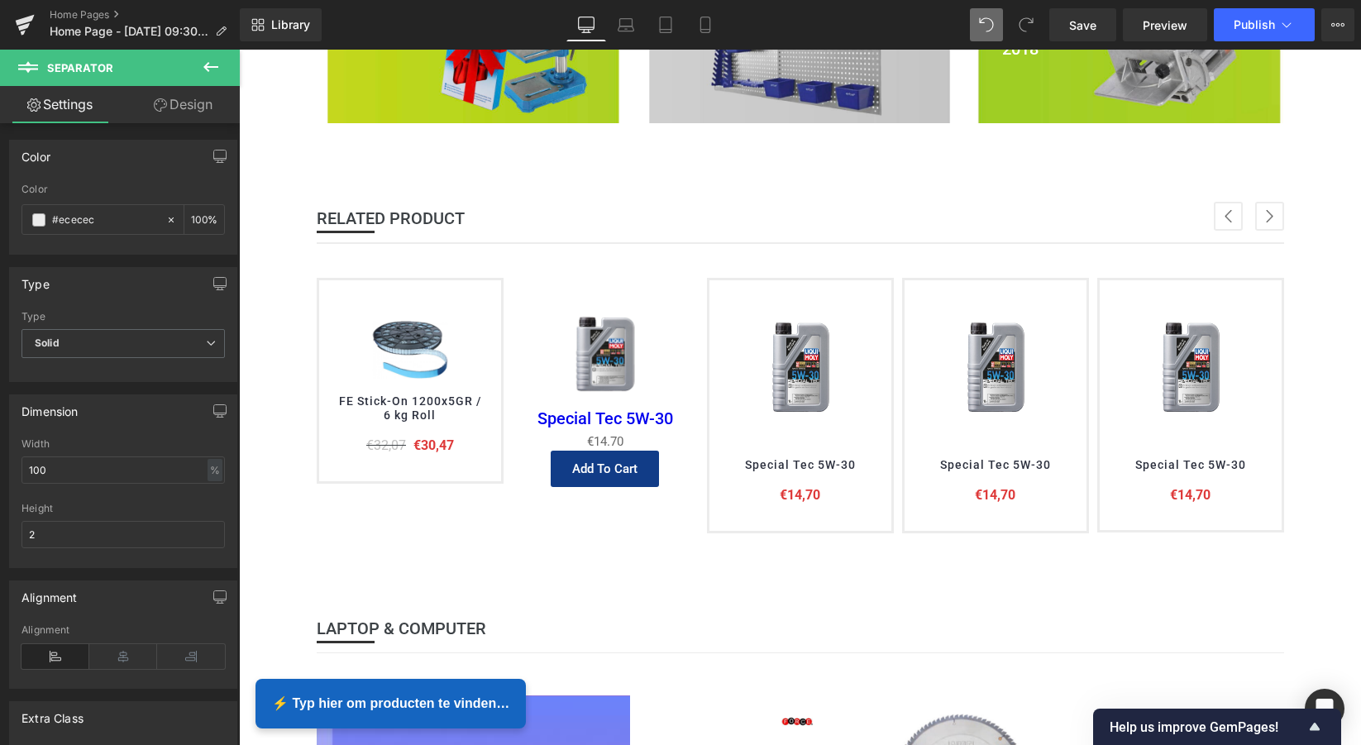
click at [214, 58] on icon at bounding box center [211, 67] width 20 height 20
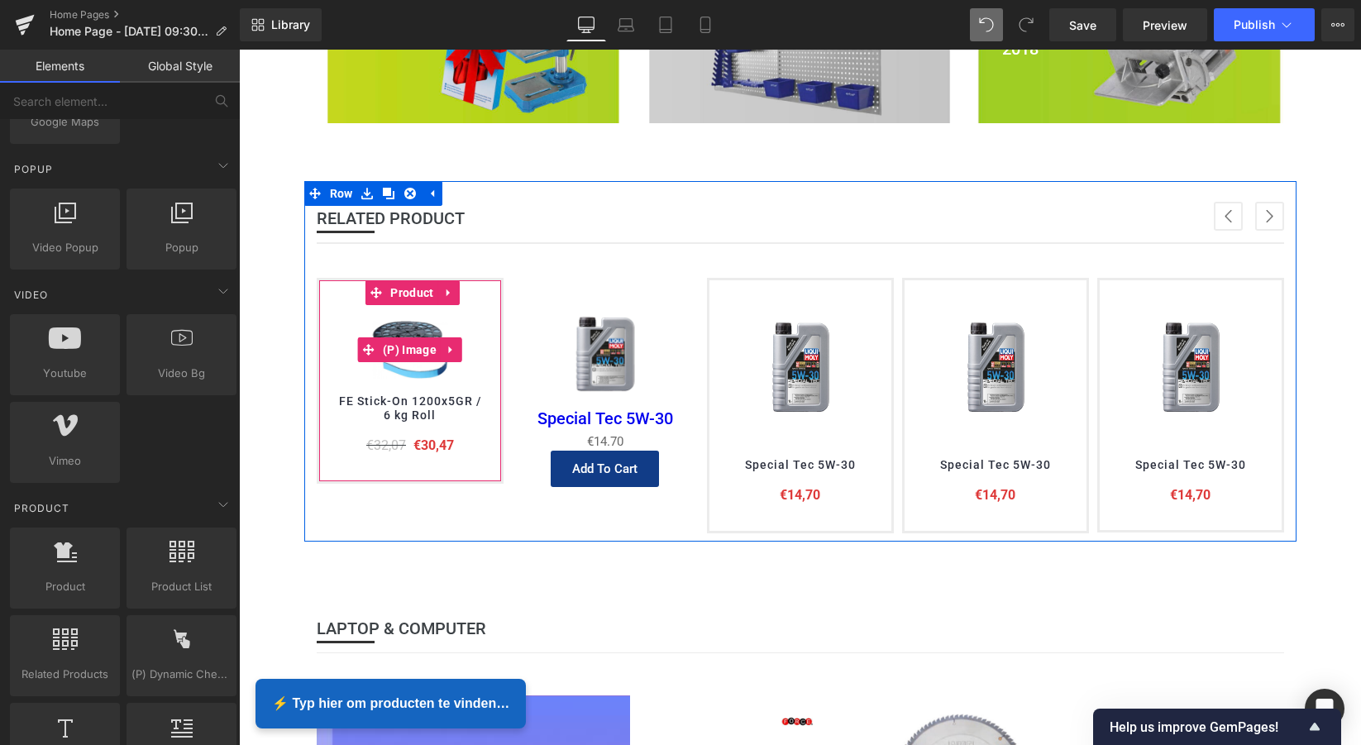
scroll to position [1036, 0]
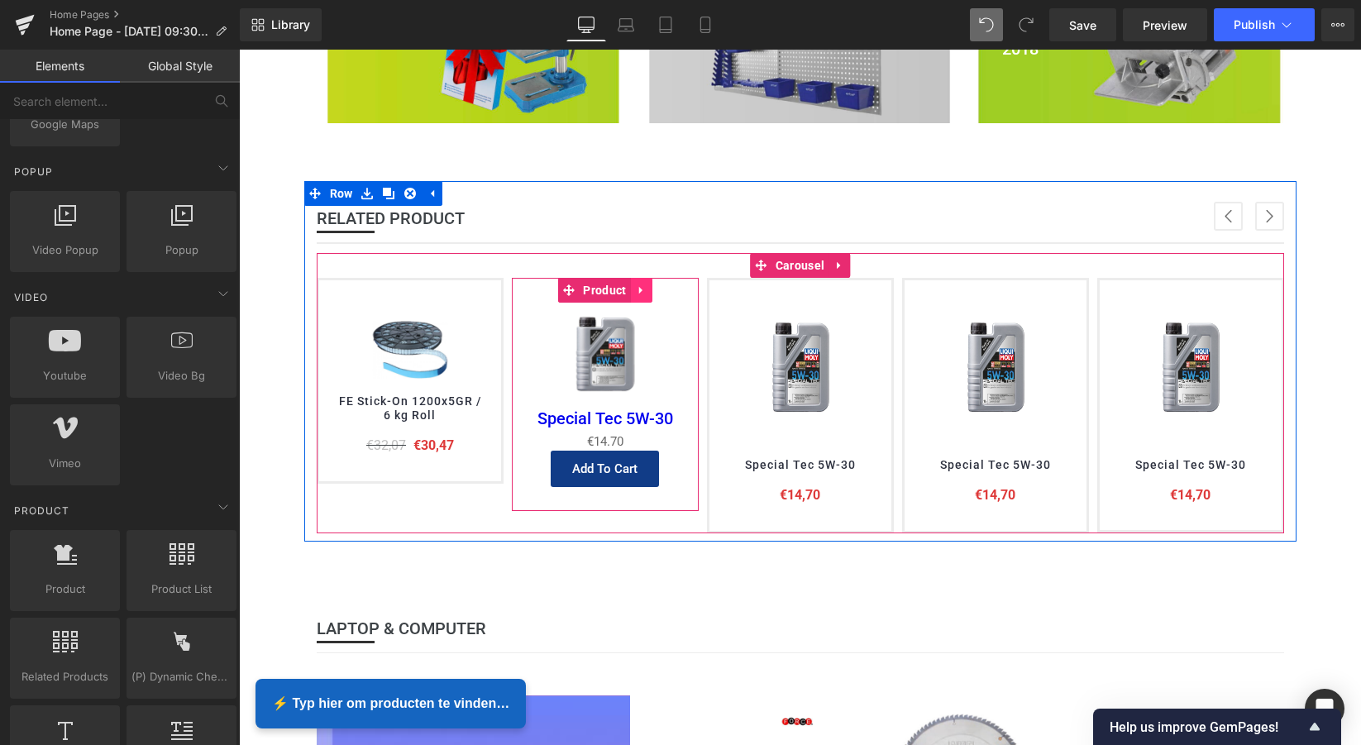
click at [638, 290] on icon at bounding box center [639, 290] width 3 height 7
click at [648, 289] on icon at bounding box center [653, 290] width 12 height 12
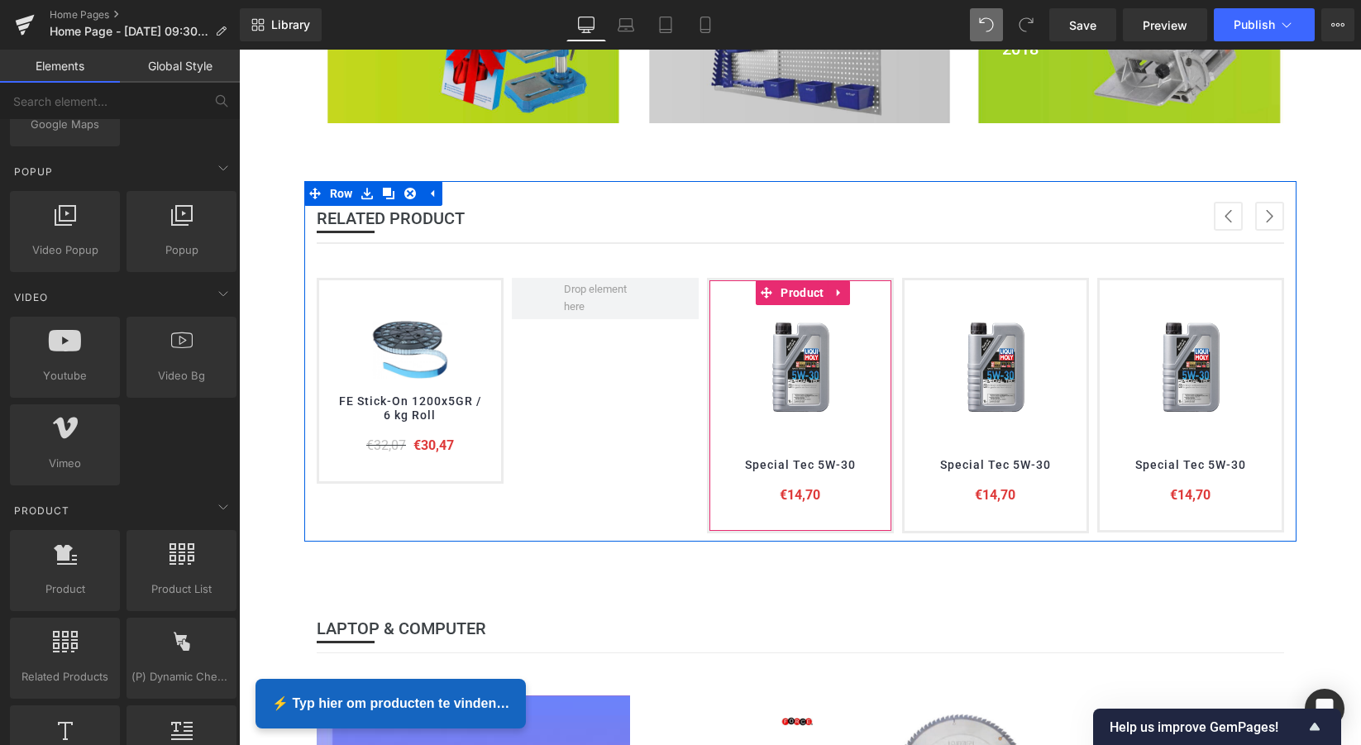
click at [838, 292] on icon at bounding box center [839, 293] width 12 height 12
click at [848, 288] on icon at bounding box center [850, 293] width 12 height 12
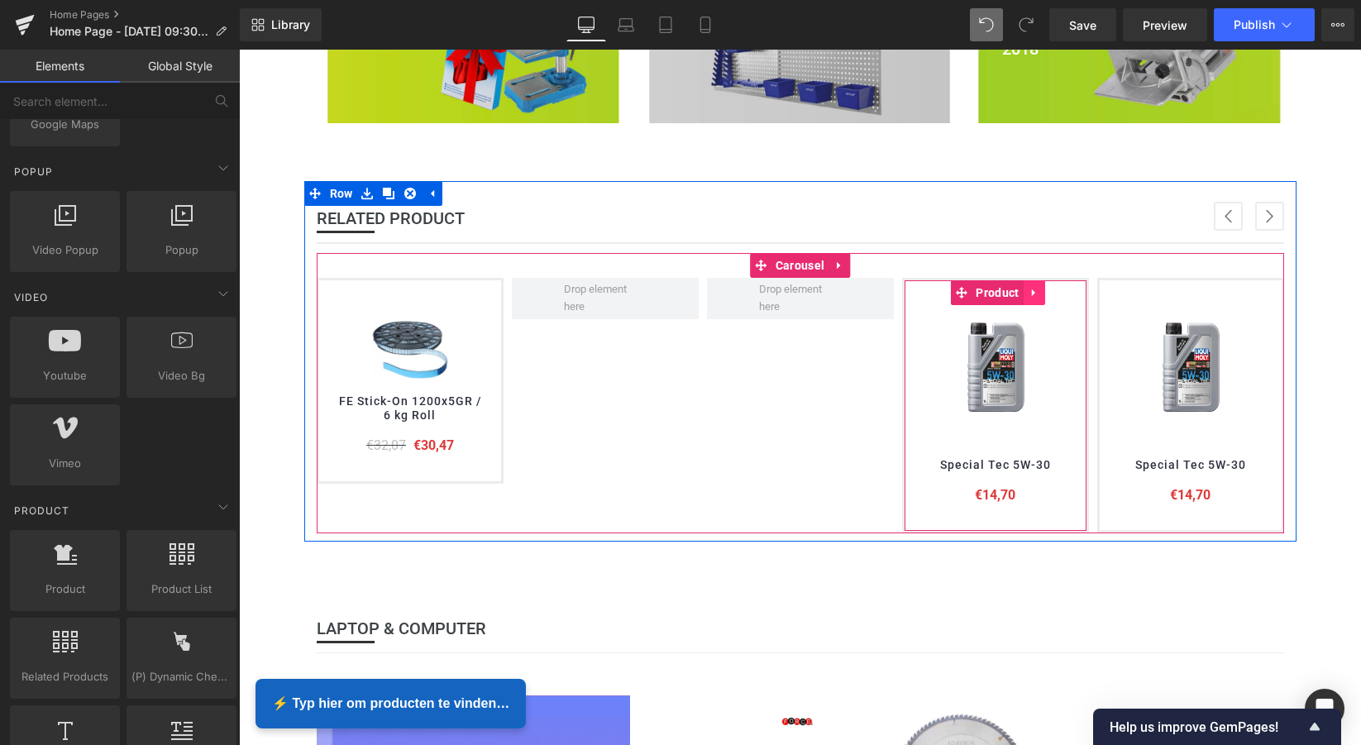
click at [1031, 291] on icon at bounding box center [1032, 292] width 3 height 7
click at [1039, 290] on icon at bounding box center [1045, 293] width 12 height 12
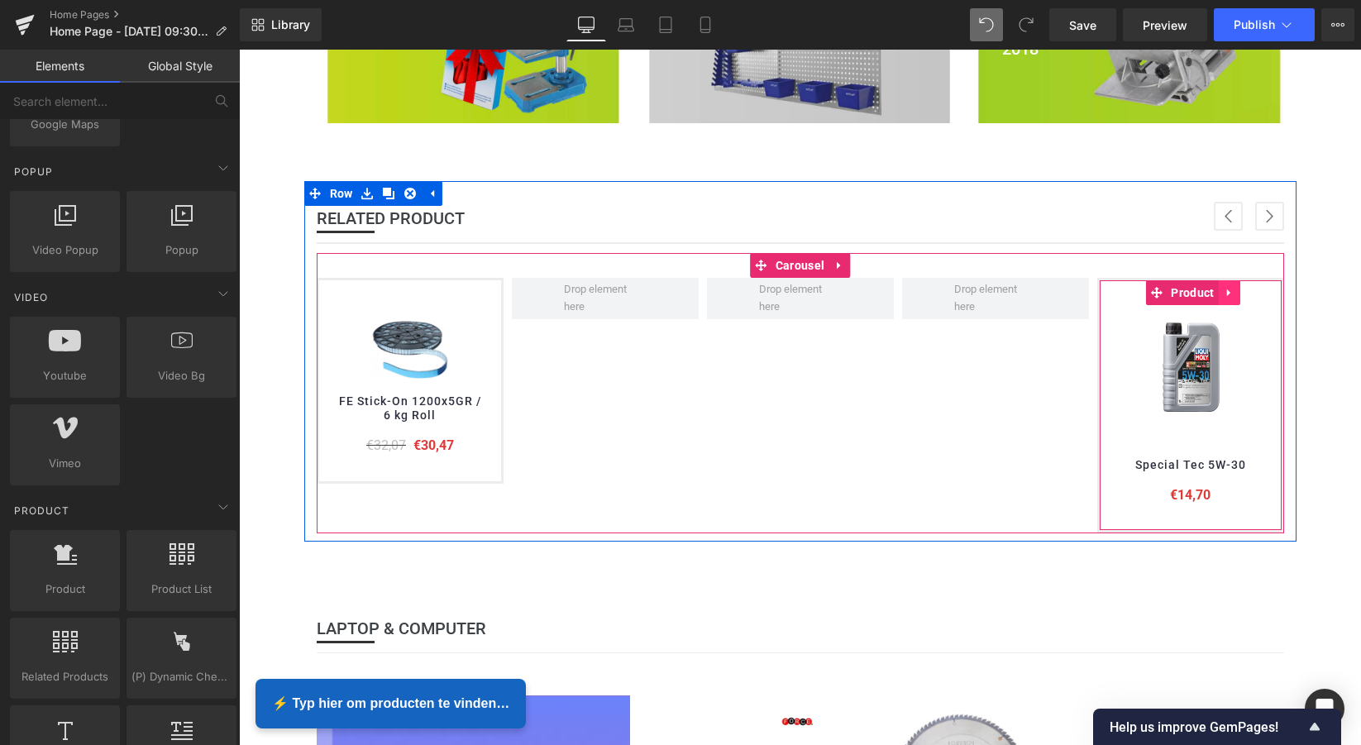
click at [1226, 291] on icon at bounding box center [1227, 292] width 3 height 7
click at [1237, 290] on icon at bounding box center [1241, 293] width 12 height 12
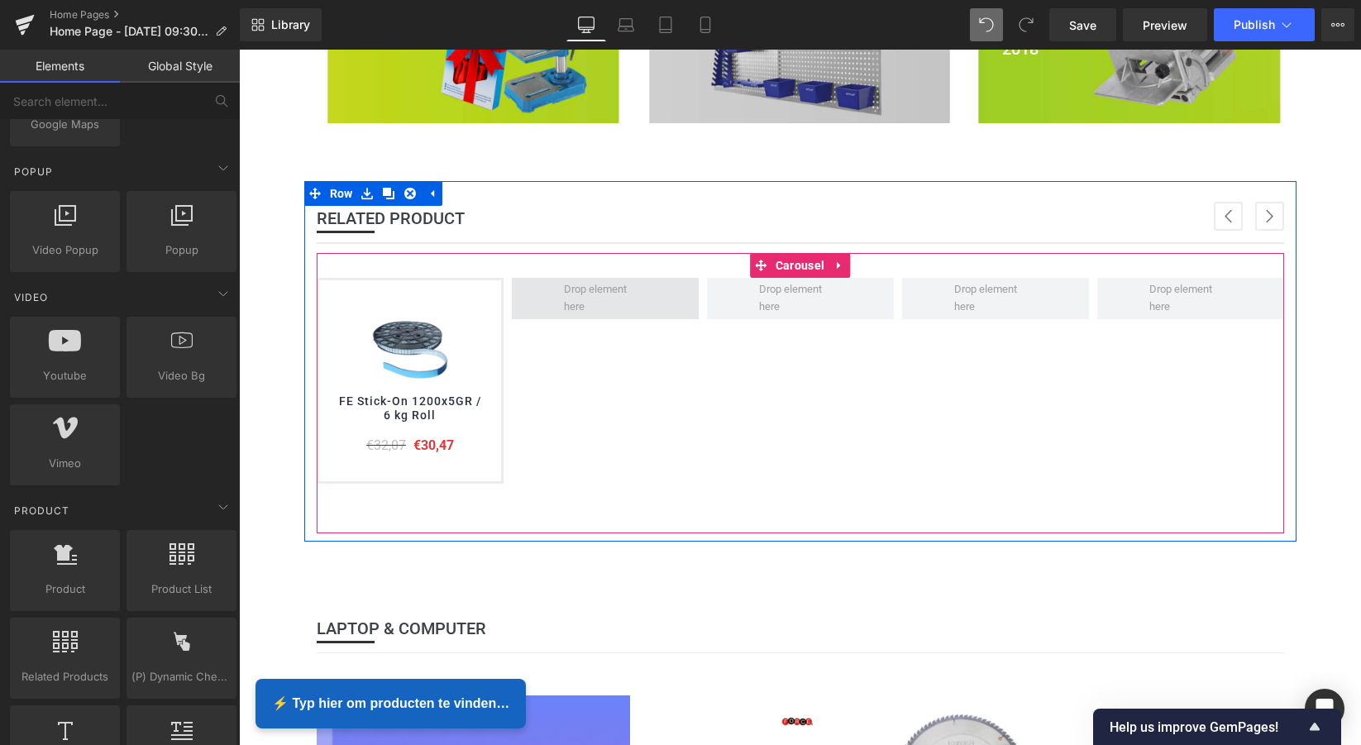
click at [600, 301] on span at bounding box center [604, 298] width 93 height 43
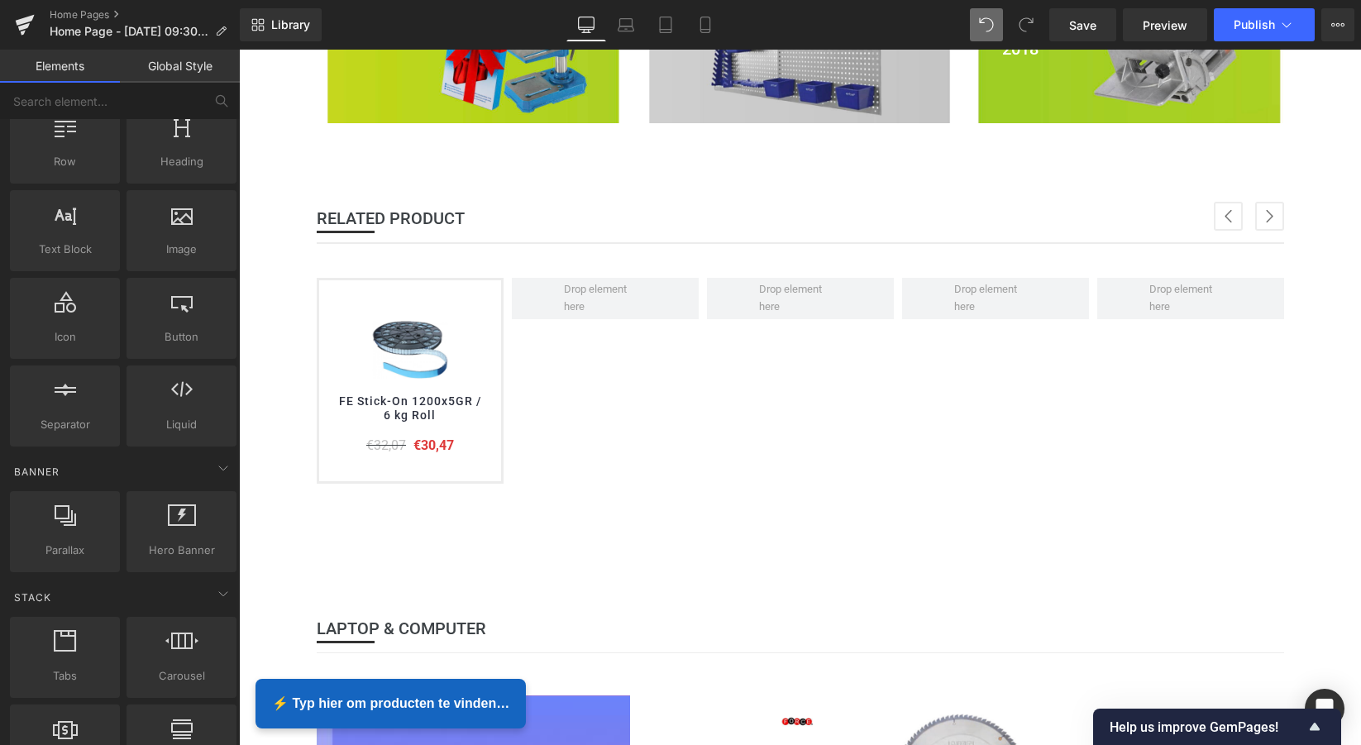
scroll to position [59, 0]
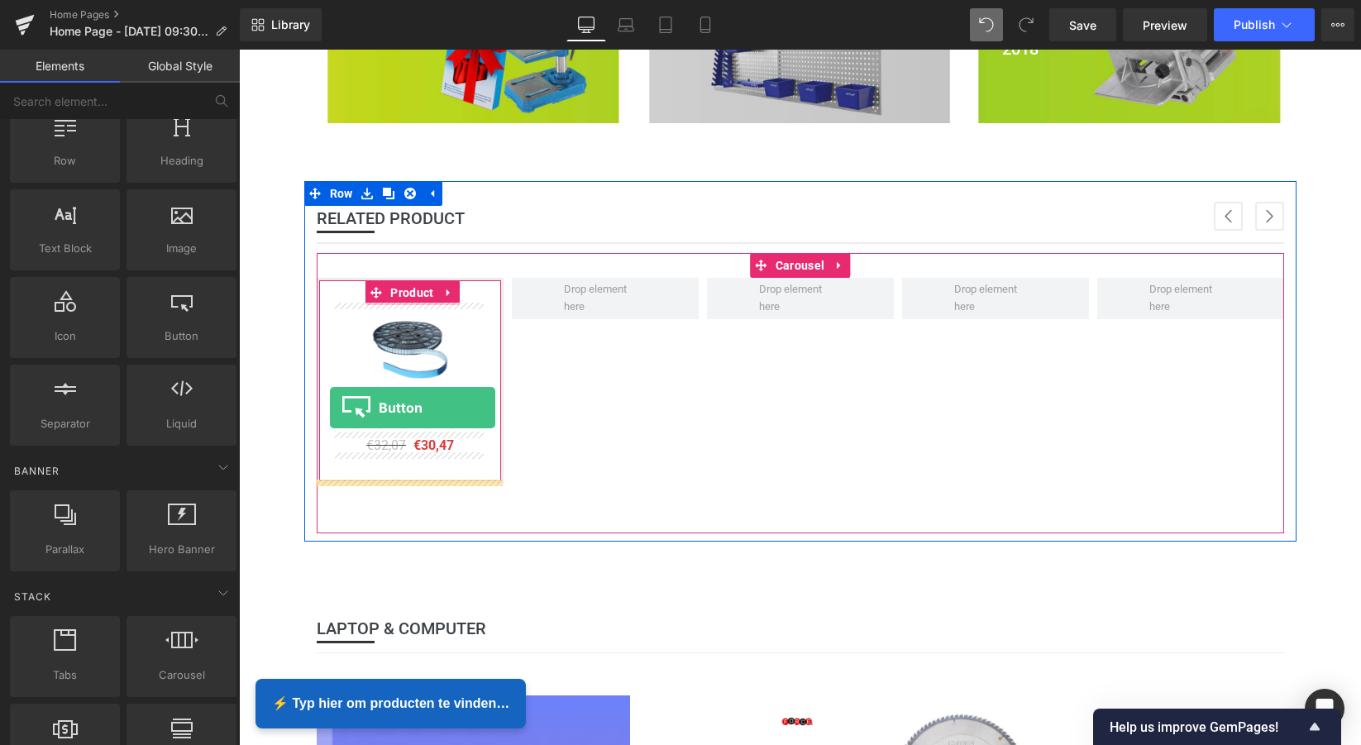
drag, startPoint x: 408, startPoint y: 365, endPoint x: 323, endPoint y: 406, distance: 93.9
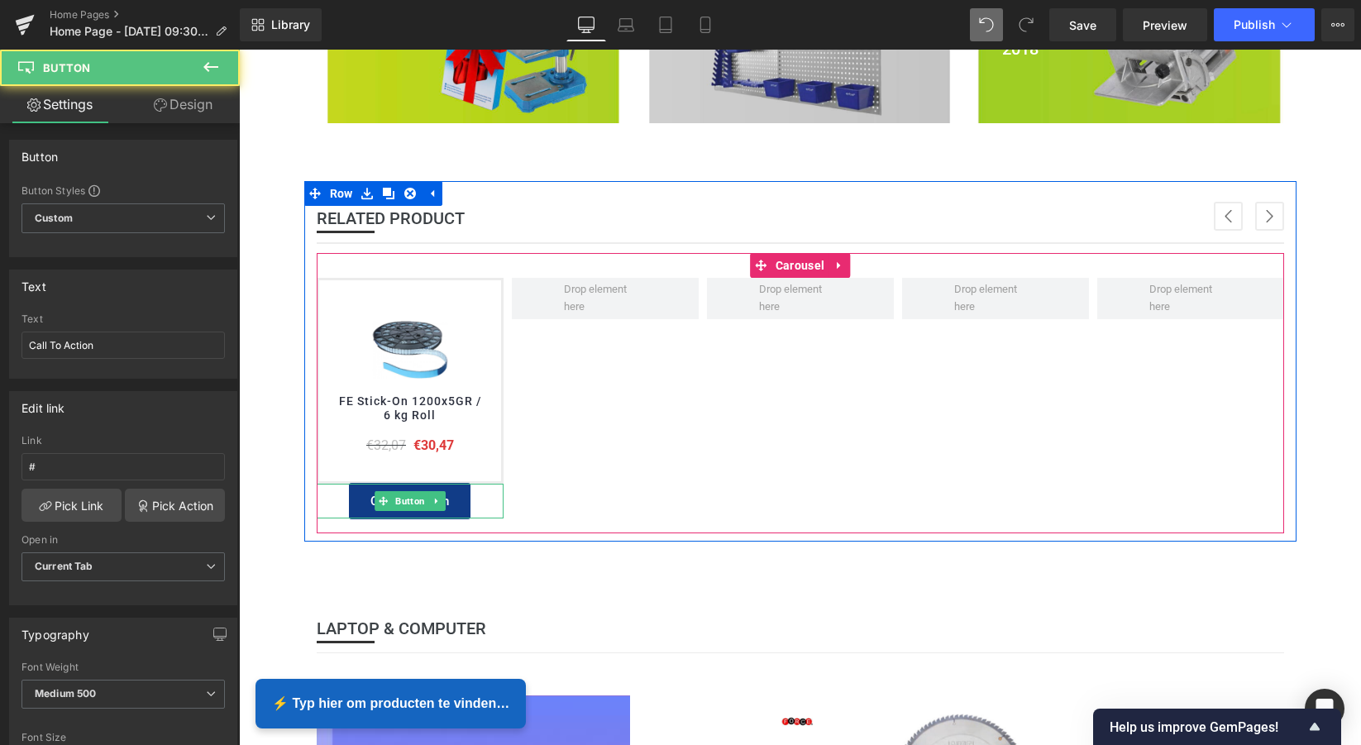
click at [484, 495] on div "Call To Action" at bounding box center [410, 501] width 187 height 35
click at [434, 498] on icon at bounding box center [435, 501] width 2 height 6
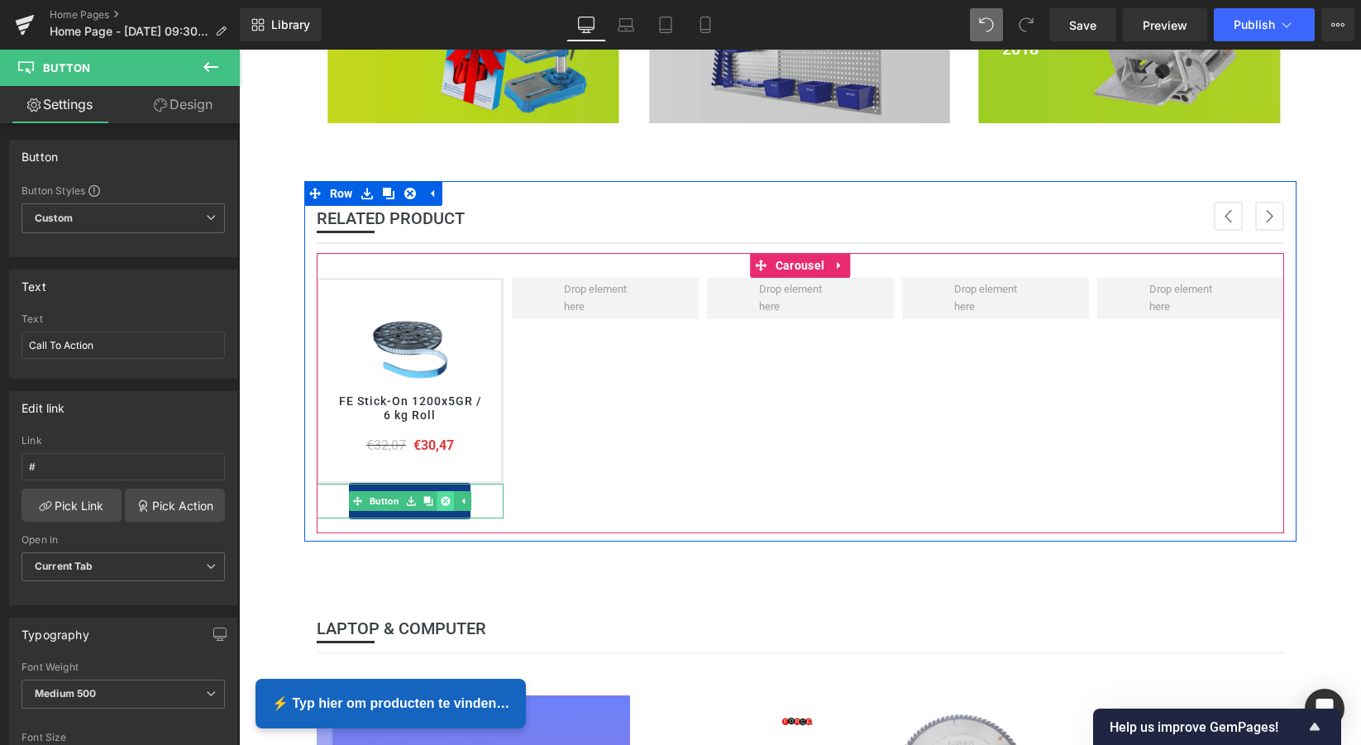
click at [441, 496] on icon at bounding box center [445, 500] width 9 height 9
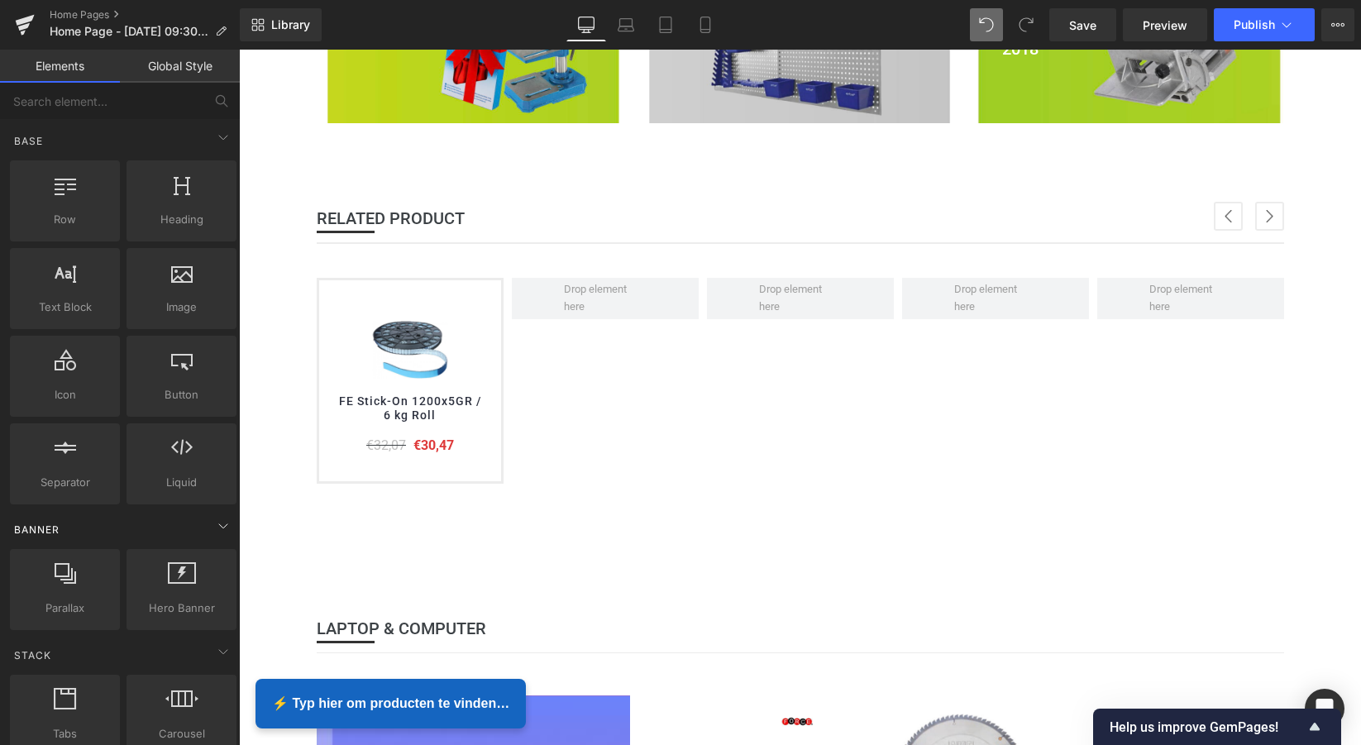
scroll to position [0, 0]
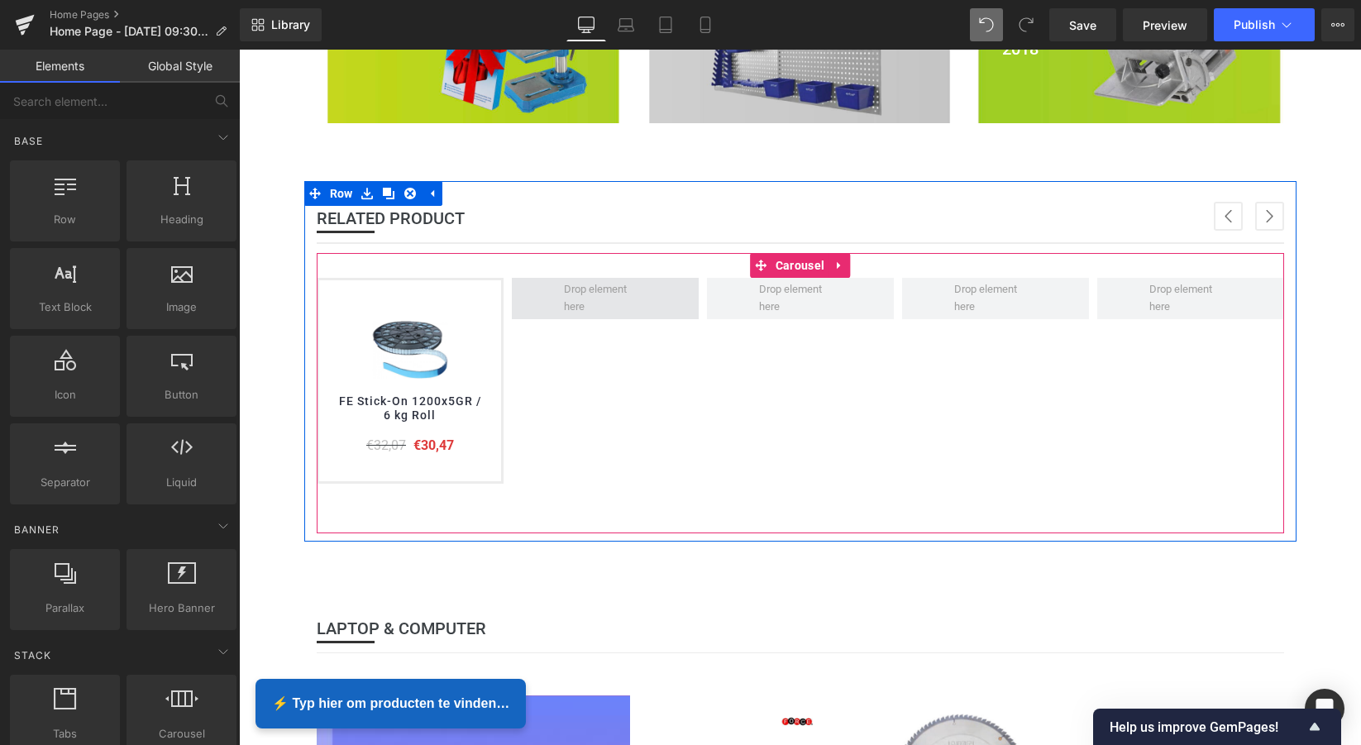
click at [618, 309] on span at bounding box center [604, 298] width 93 height 43
click at [798, 265] on span "Carousel" at bounding box center [799, 266] width 57 height 25
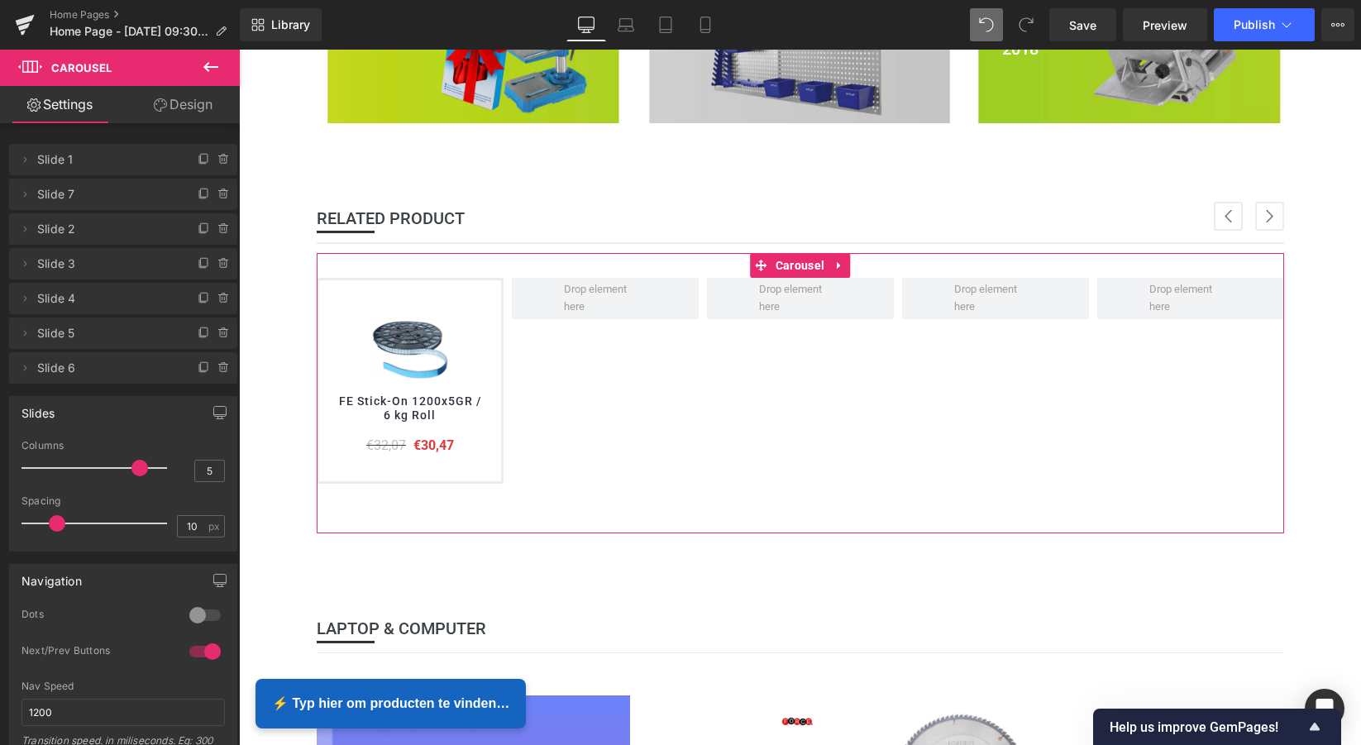
click at [68, 235] on span "Slide 2" at bounding box center [106, 228] width 139 height 31
click at [112, 229] on span "Slide 2" at bounding box center [106, 228] width 139 height 31
click at [145, 166] on span "Slide 1" at bounding box center [106, 159] width 139 height 31
click at [27, 163] on icon at bounding box center [24, 159] width 13 height 13
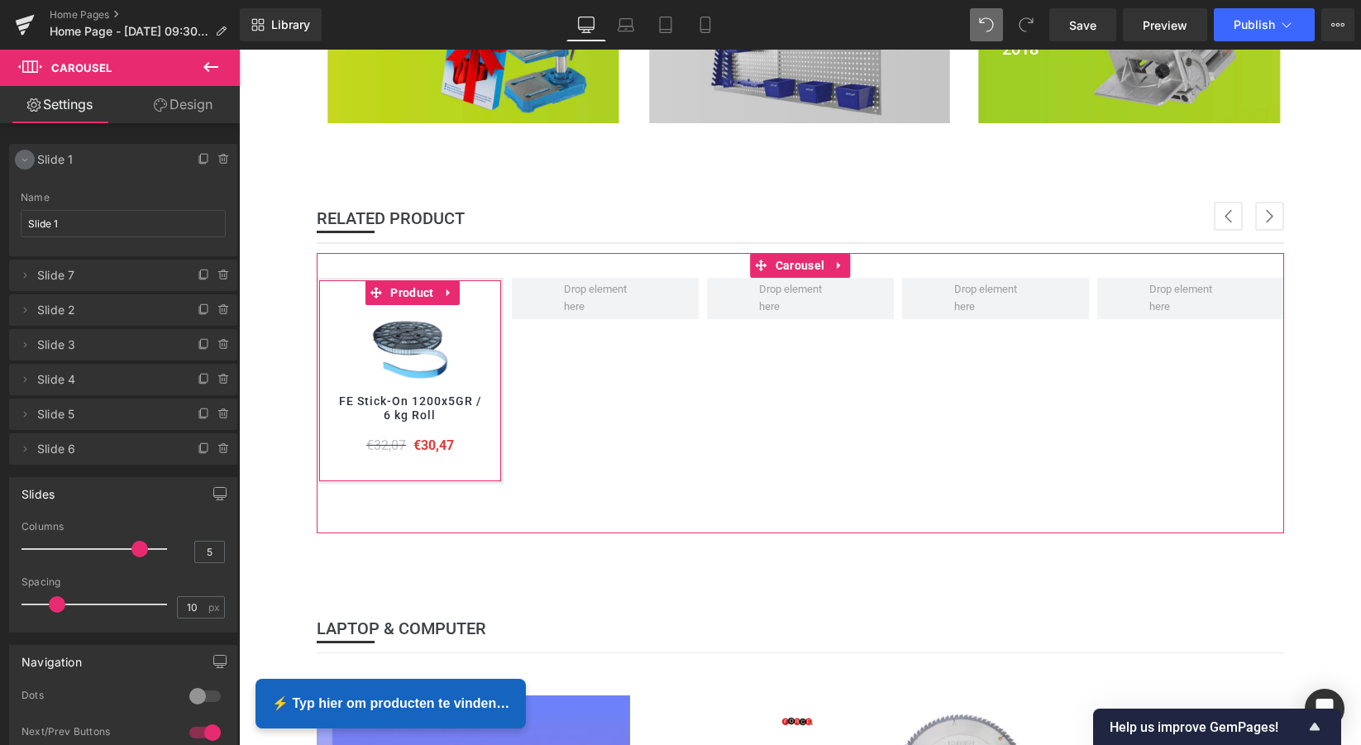
click at [27, 163] on icon at bounding box center [24, 159] width 13 height 13
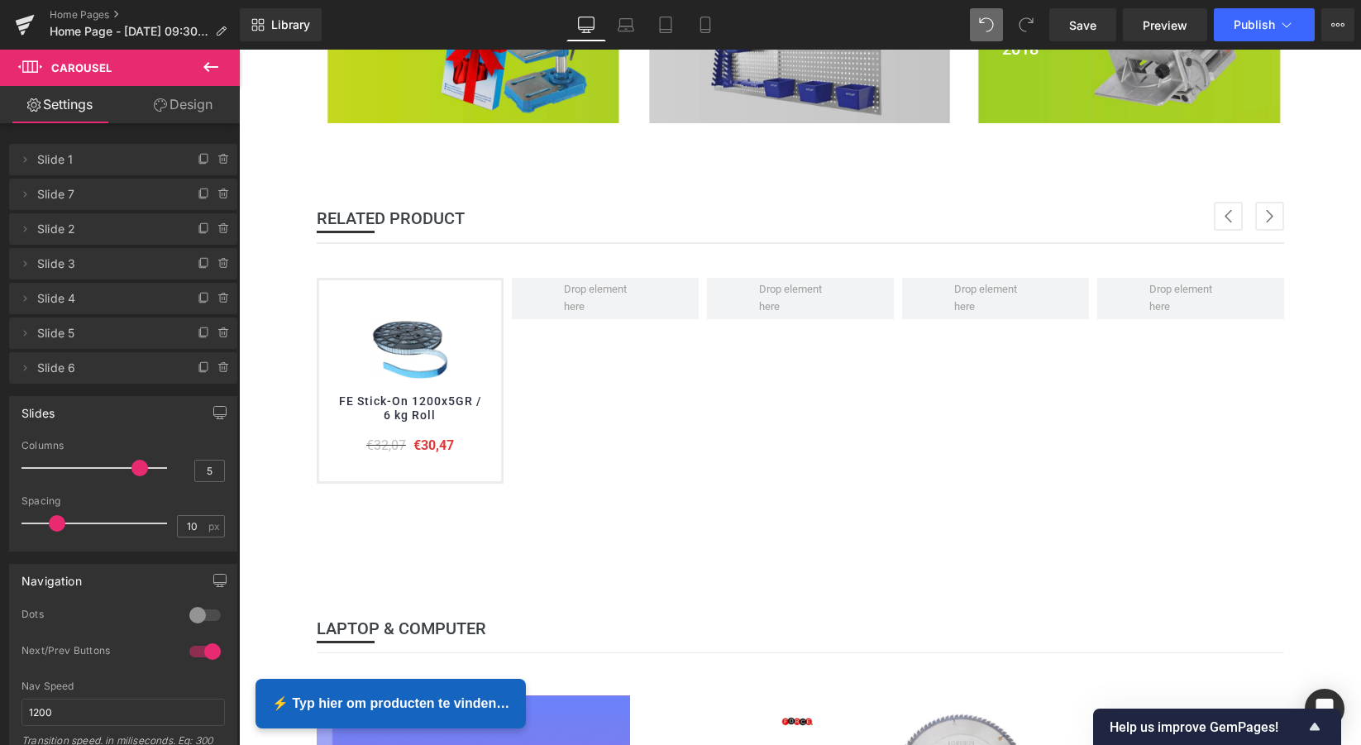
click at [210, 70] on icon at bounding box center [211, 67] width 20 height 20
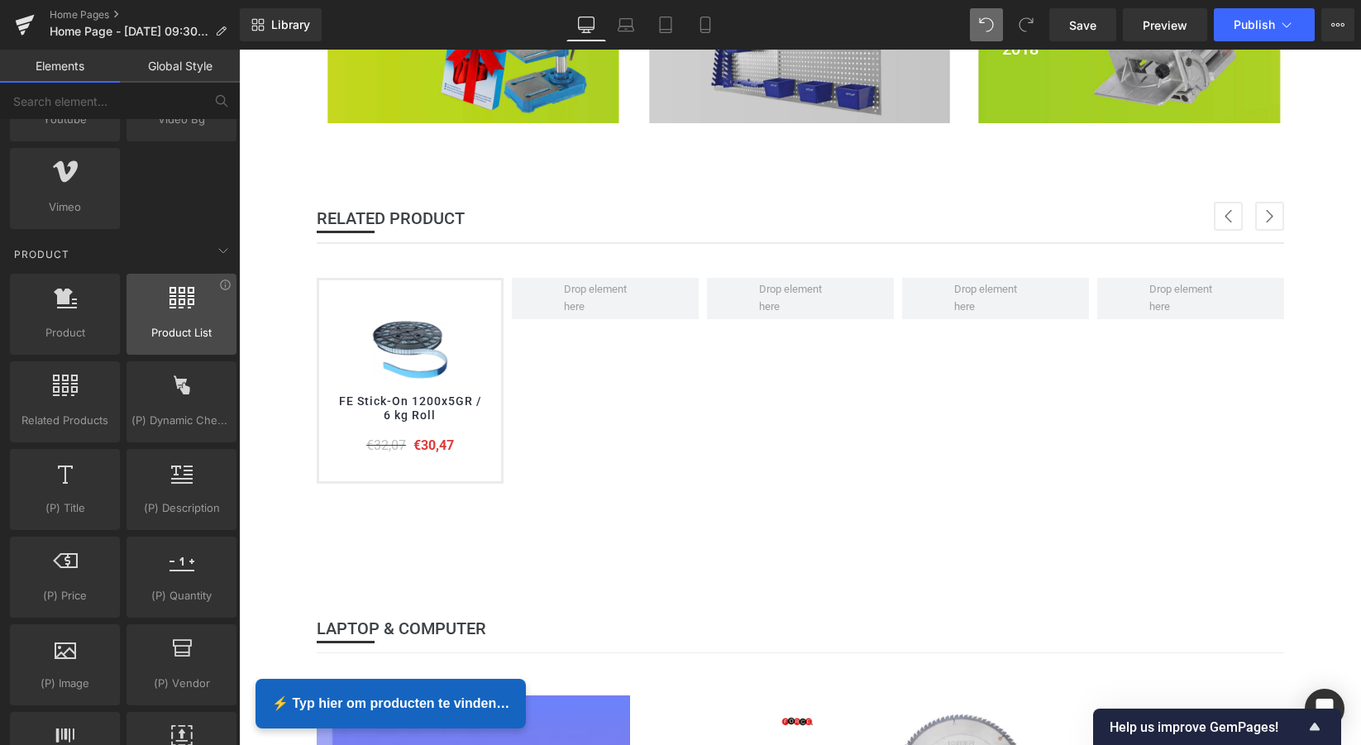
scroll to position [1315, 0]
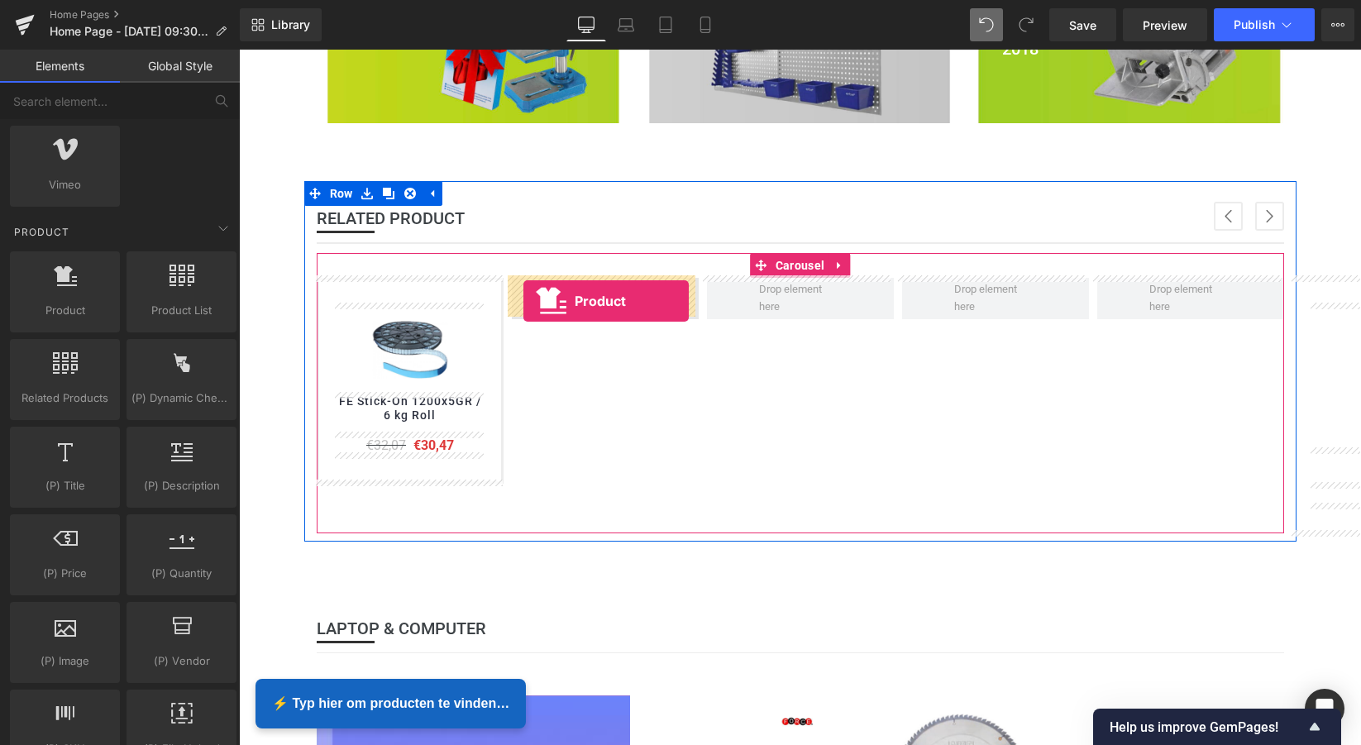
drag, startPoint x: 307, startPoint y: 337, endPoint x: 523, endPoint y: 301, distance: 219.7
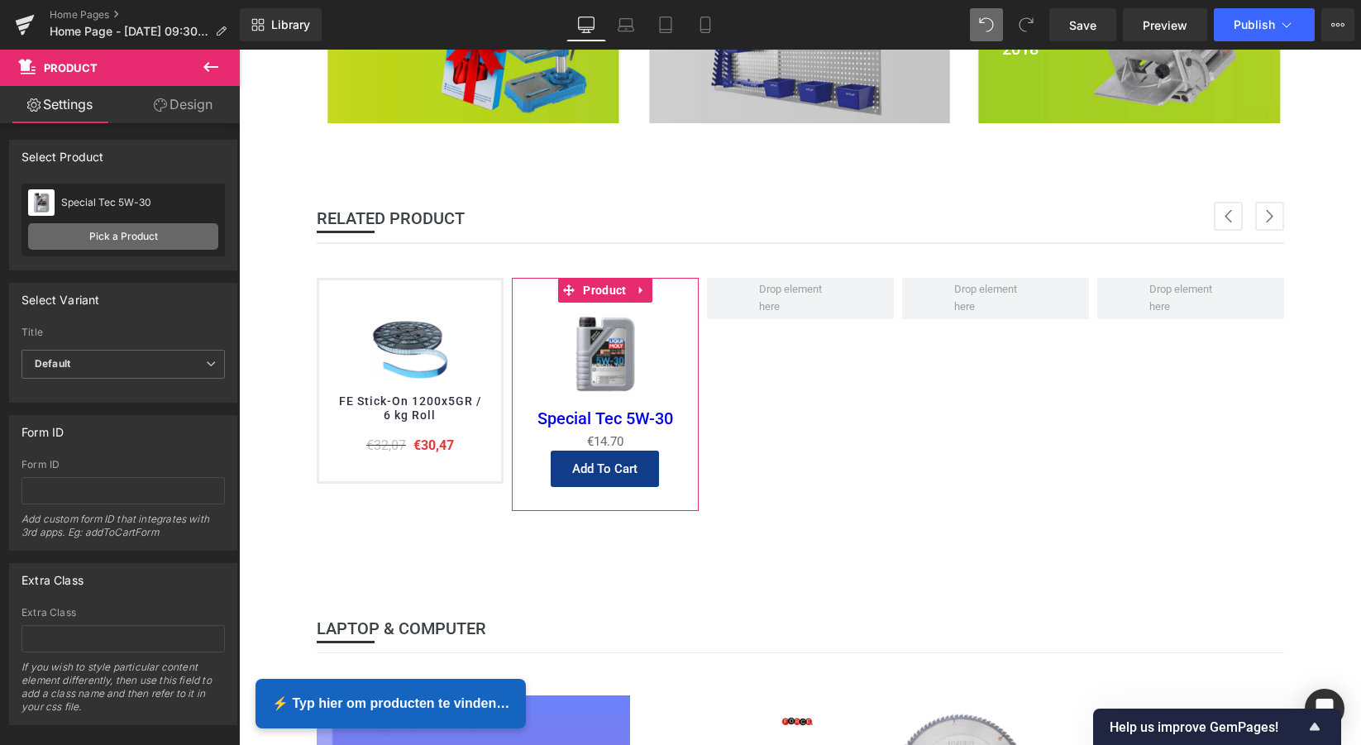
click at [120, 236] on link "Pick a Product" at bounding box center [123, 236] width 190 height 26
click at [140, 207] on div "Special Tec 5W-30" at bounding box center [139, 203] width 157 height 12
click at [155, 228] on link "Pick a Product" at bounding box center [123, 236] width 190 height 26
click at [45, 204] on img at bounding box center [41, 202] width 26 height 26
click at [106, 206] on div "Special Tec 5W-30" at bounding box center [139, 203] width 157 height 12
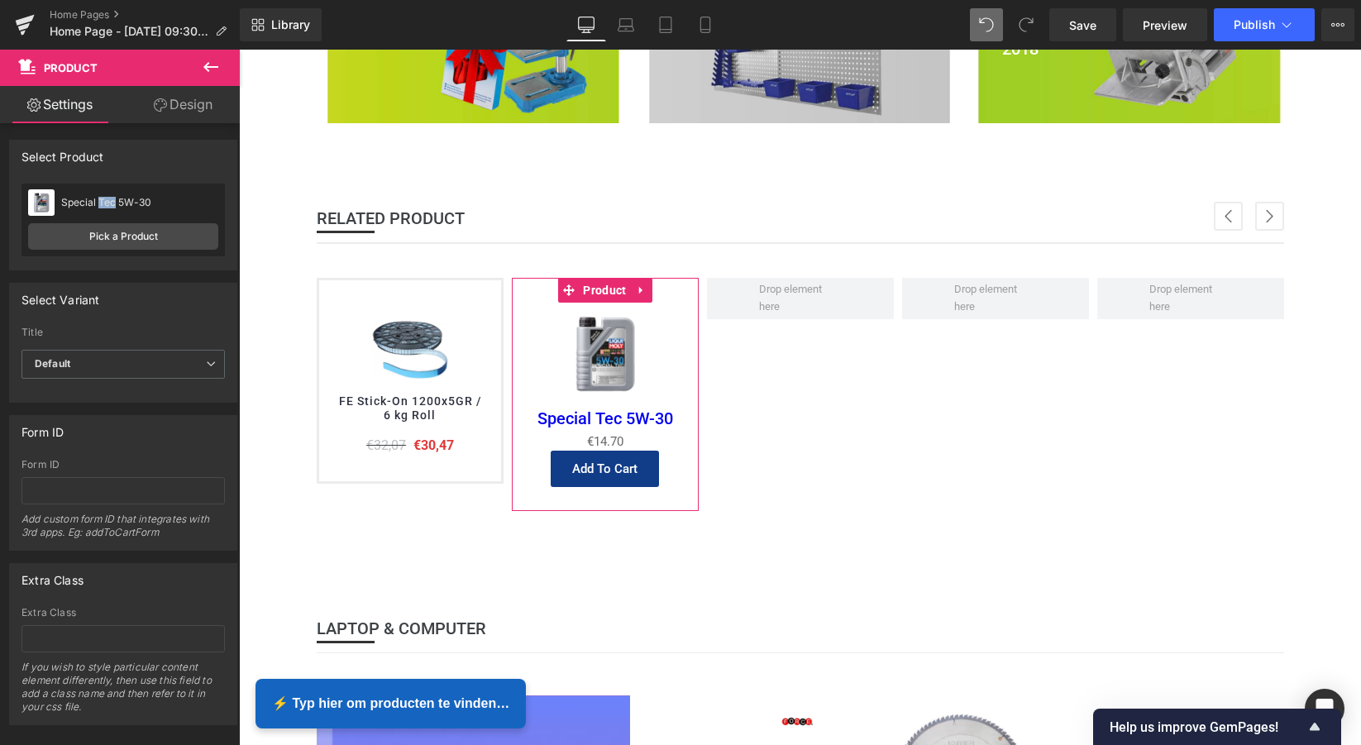
click at [106, 206] on div "Special Tec 5W-30" at bounding box center [139, 203] width 157 height 12
click at [121, 224] on div "Special Tec 5W-30 Special Tec 5W-30 Pick a Product" at bounding box center [122, 220] width 203 height 73
click at [122, 226] on link "Pick a Product" at bounding box center [123, 236] width 190 height 26
click at [124, 231] on link "Pick a Product" at bounding box center [123, 236] width 190 height 26
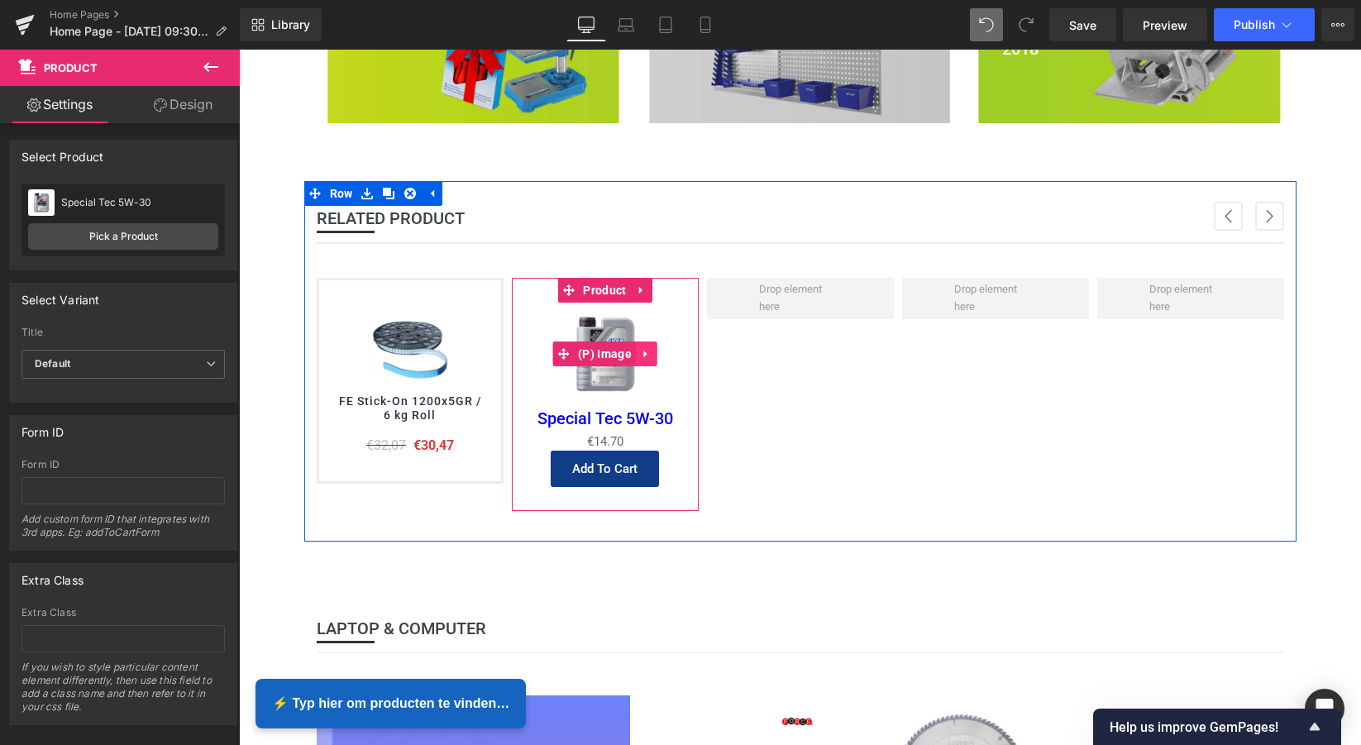
click at [644, 351] on icon at bounding box center [645, 354] width 3 height 7
click at [653, 351] on icon at bounding box center [658, 353] width 12 height 12
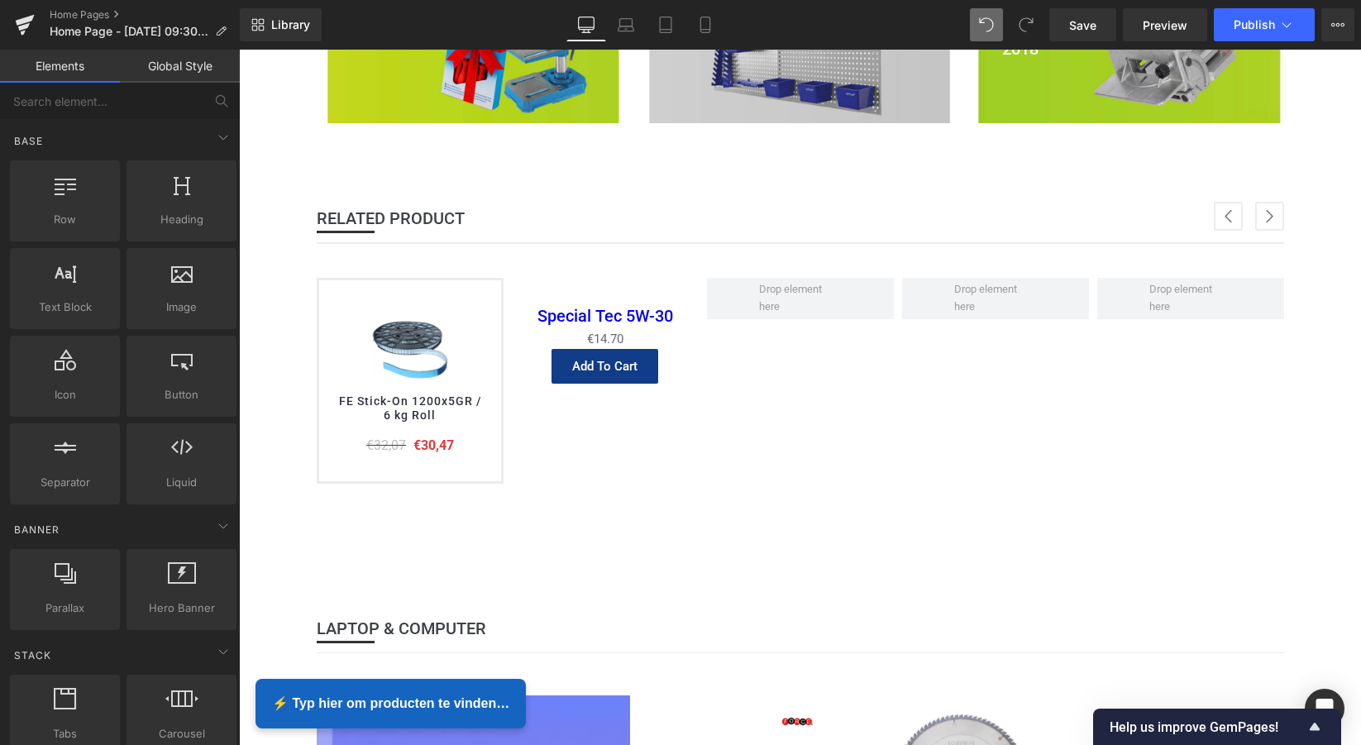
scroll to position [0, 0]
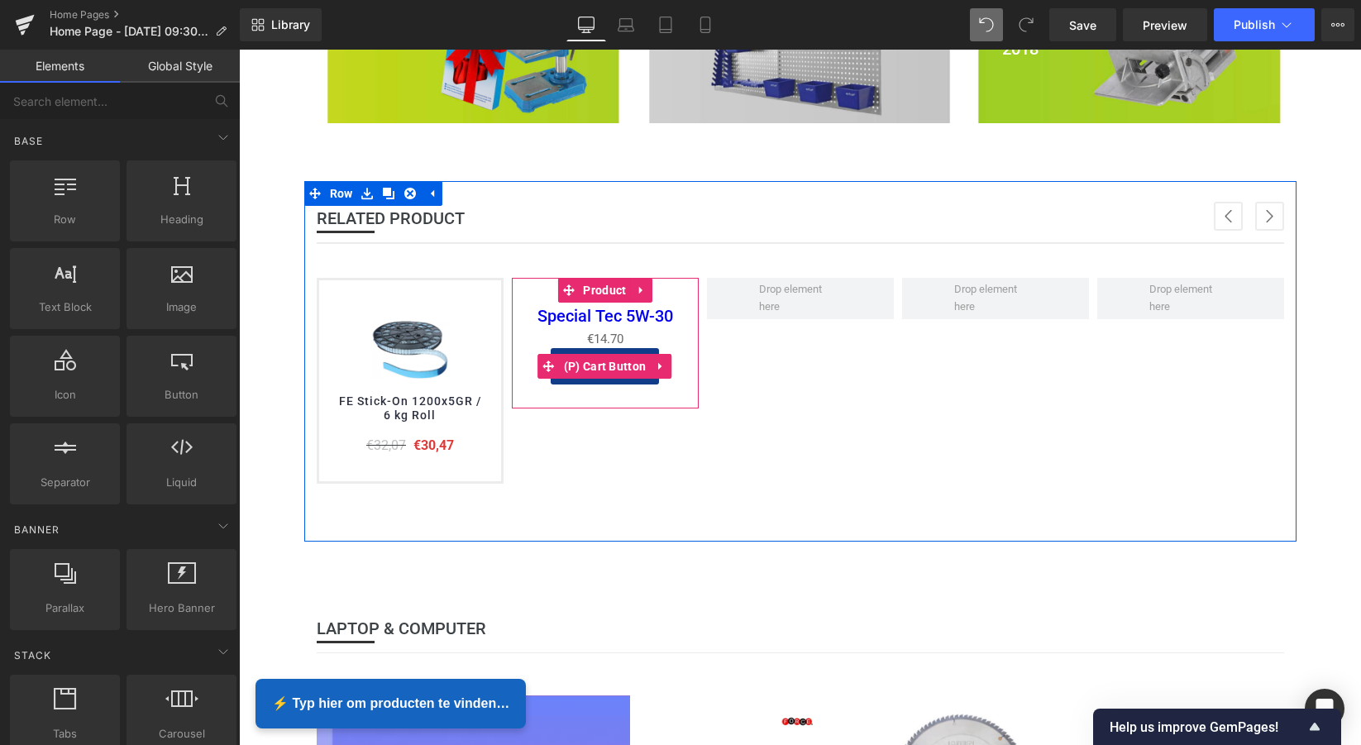
click at [661, 365] on icon at bounding box center [661, 367] width 12 height 12
click at [672, 365] on icon at bounding box center [672, 367] width 12 height 12
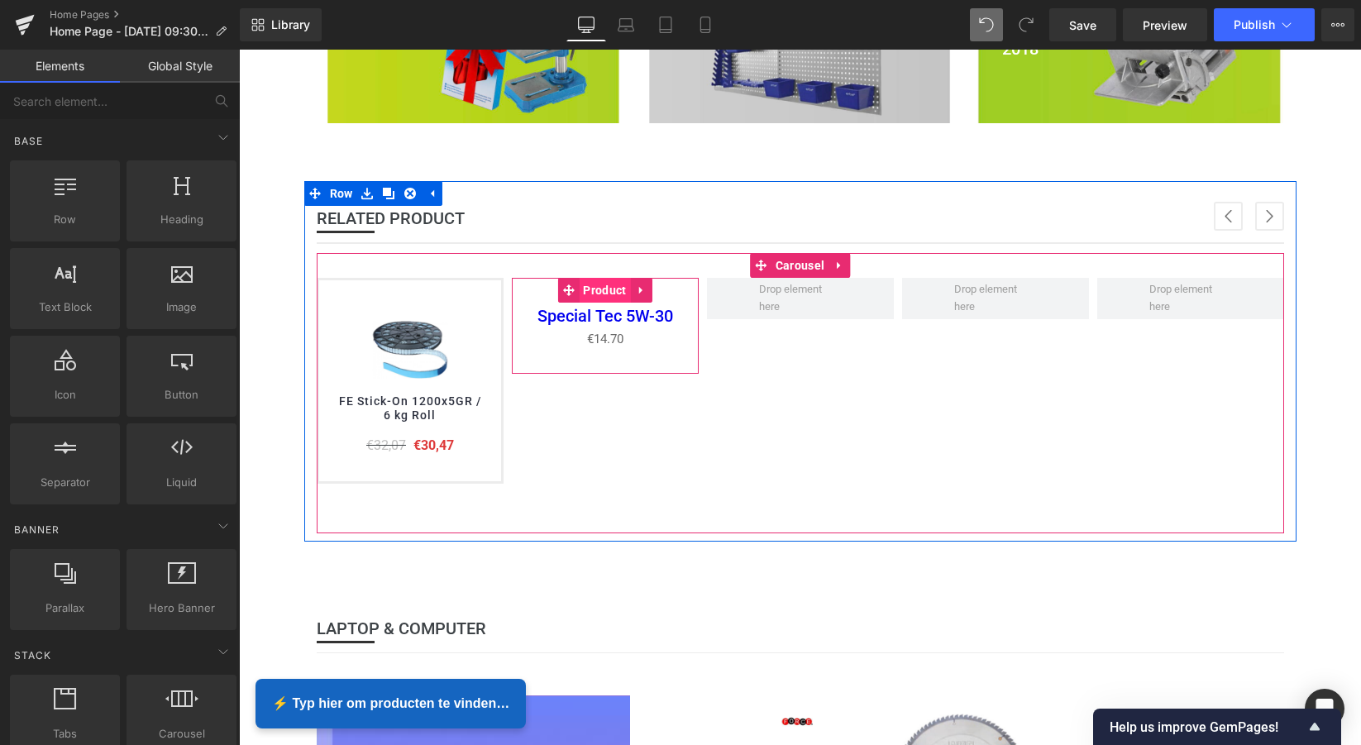
click at [614, 289] on span "Product" at bounding box center [604, 290] width 51 height 25
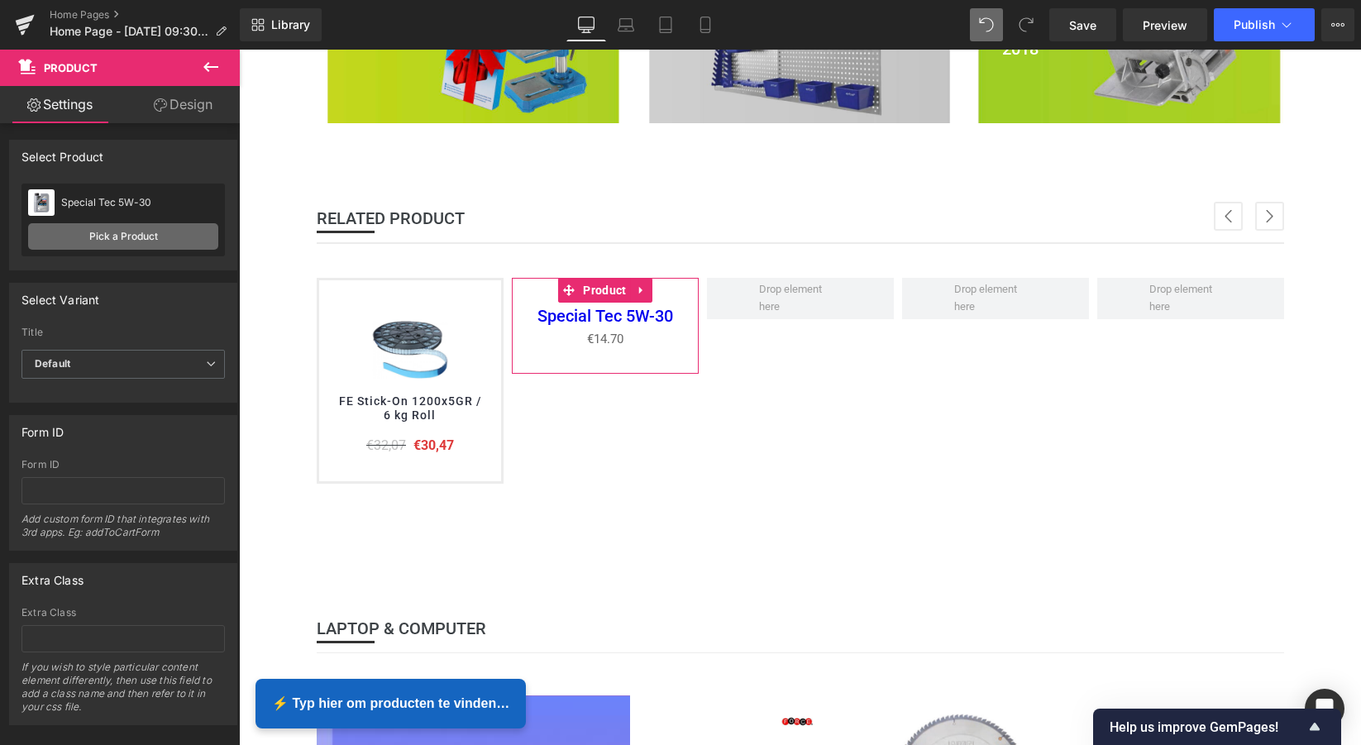
click at [117, 237] on link "Pick a Product" at bounding box center [123, 236] width 190 height 26
click at [118, 237] on link "Pick a Product" at bounding box center [123, 236] width 190 height 26
click at [126, 213] on div "Special Tec 5W-30 Special Tec 5W-30" at bounding box center [123, 202] width 190 height 25
click at [121, 232] on link "Pick a Product" at bounding box center [123, 236] width 190 height 26
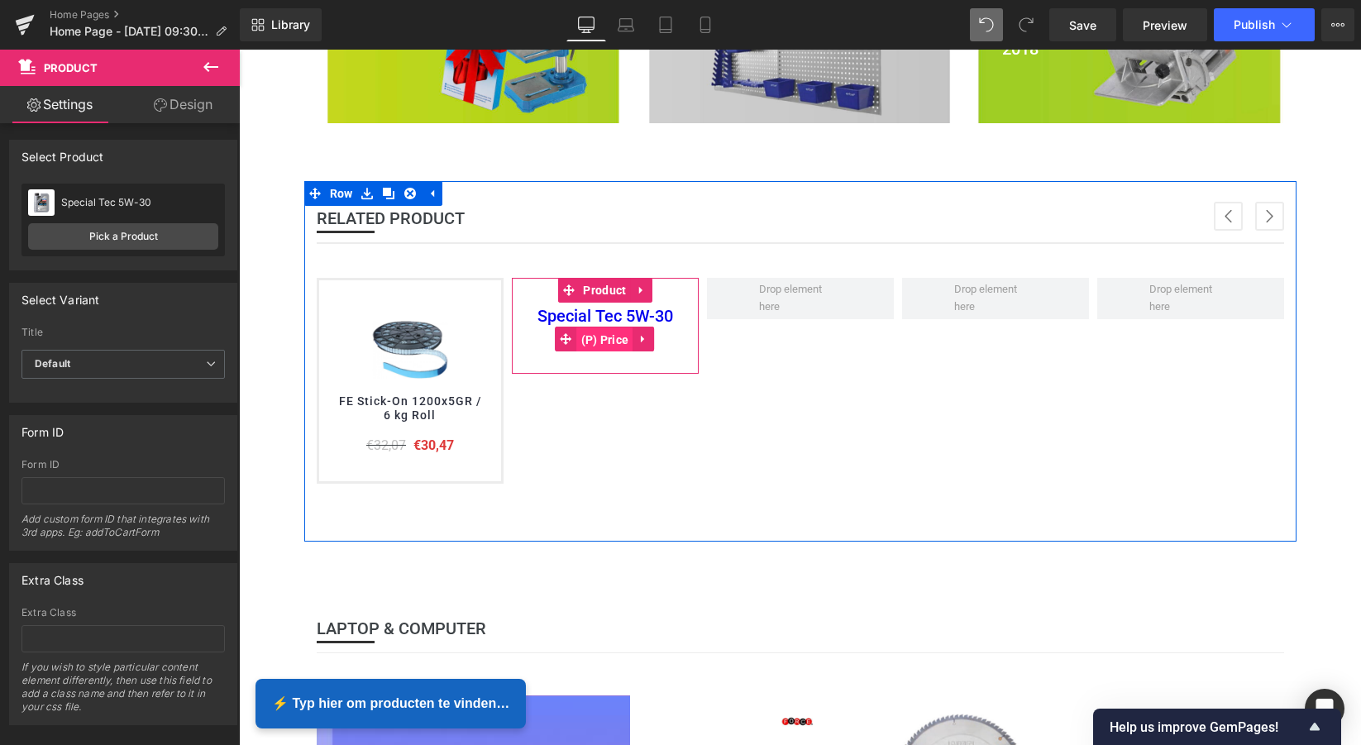
click at [626, 334] on span "(P) Price" at bounding box center [605, 339] width 56 height 25
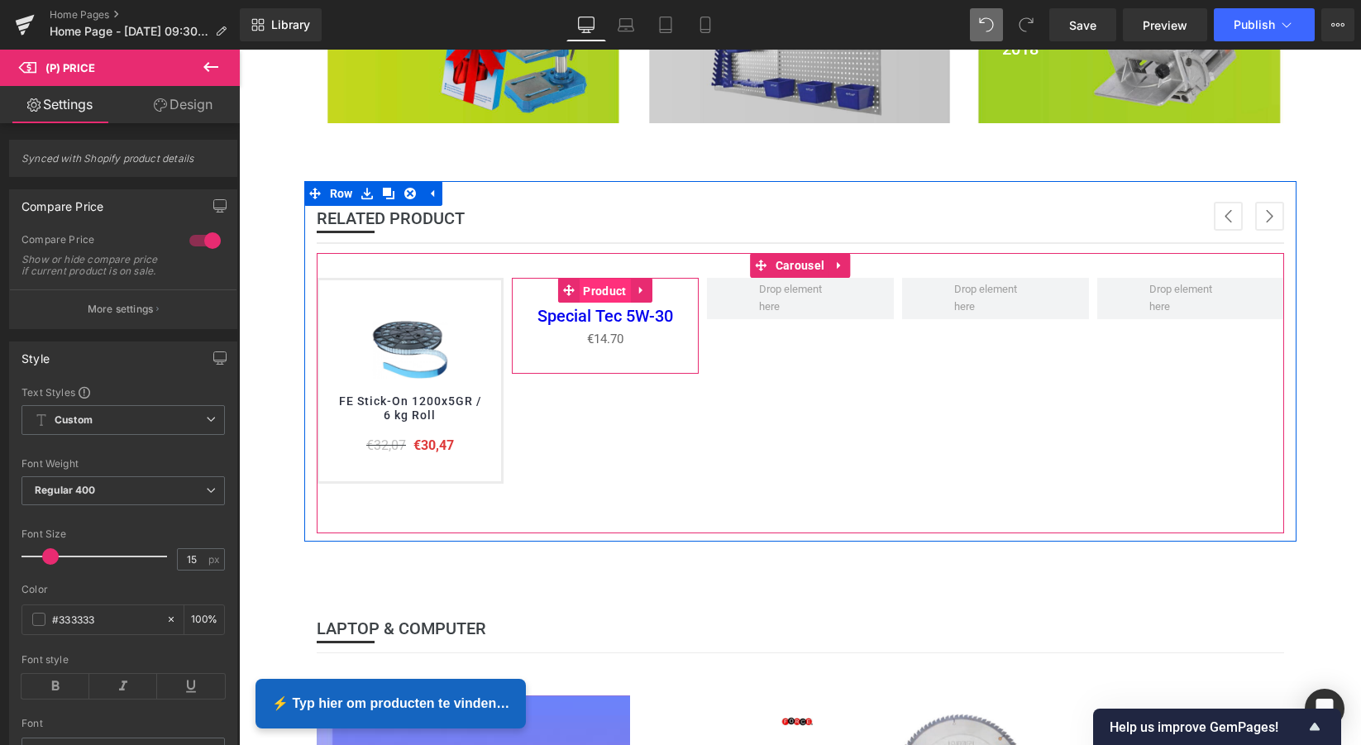
click at [612, 287] on span "Product" at bounding box center [604, 291] width 51 height 25
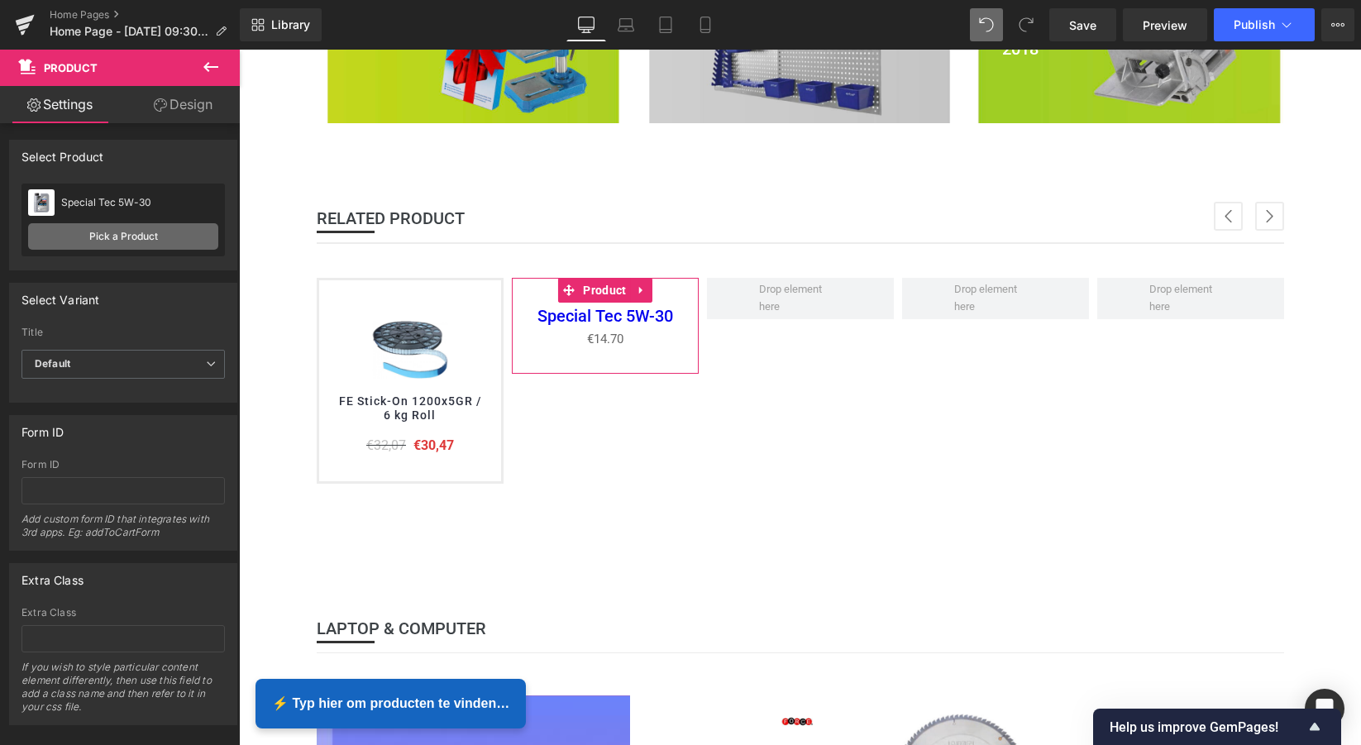
click at [119, 235] on link "Pick a Product" at bounding box center [123, 236] width 190 height 26
click at [113, 203] on div "Special Tec 5W-30" at bounding box center [139, 203] width 157 height 12
click at [118, 236] on link "Pick a Product" at bounding box center [123, 236] width 190 height 26
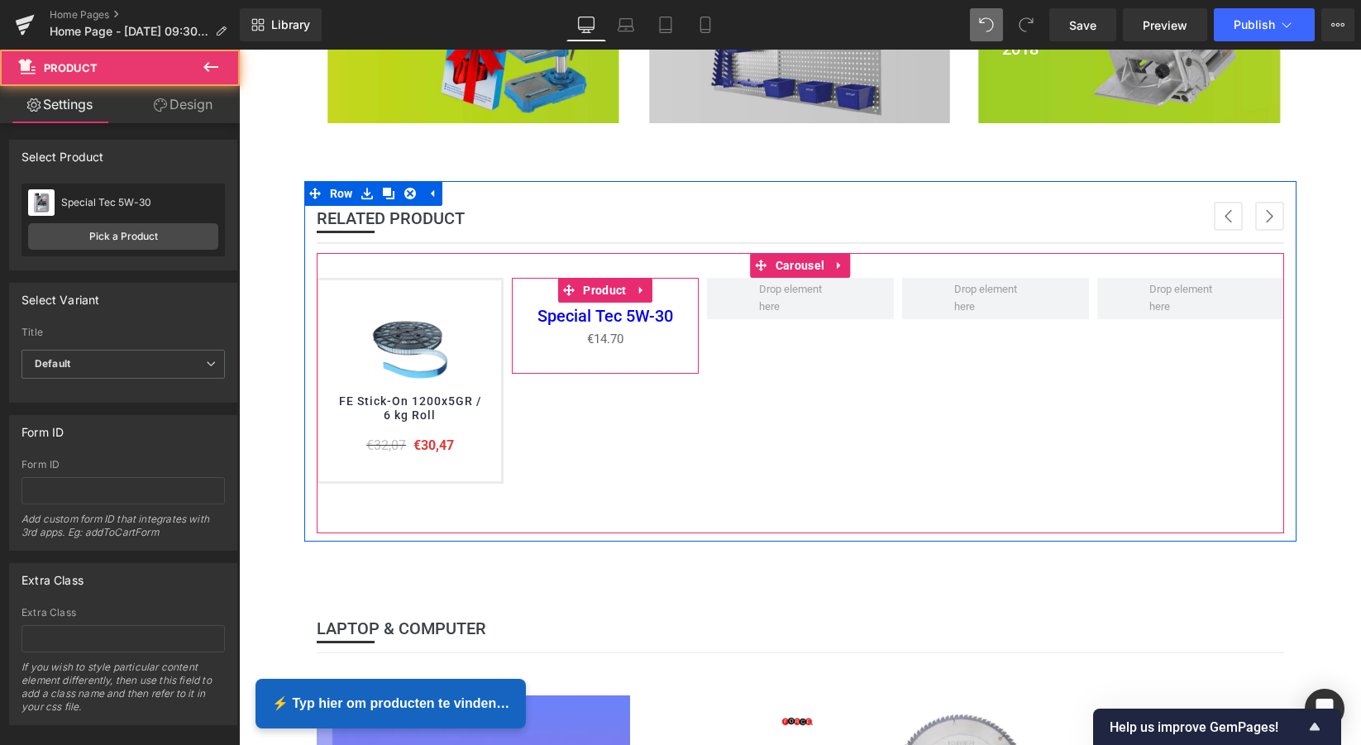
click at [615, 361] on div "Special Tec 5W-30 (P) Title €0 €14.70 (P) Price Product" at bounding box center [605, 326] width 187 height 96
click at [602, 361] on div "Special Tec 5W-30 (P) Title €0 €14.70 (P) Price Product" at bounding box center [605, 326] width 187 height 96
click at [603, 360] on div "Special Tec 5W-30 (P) Title €0 €14.70 (P) Price Product" at bounding box center [605, 326] width 187 height 96
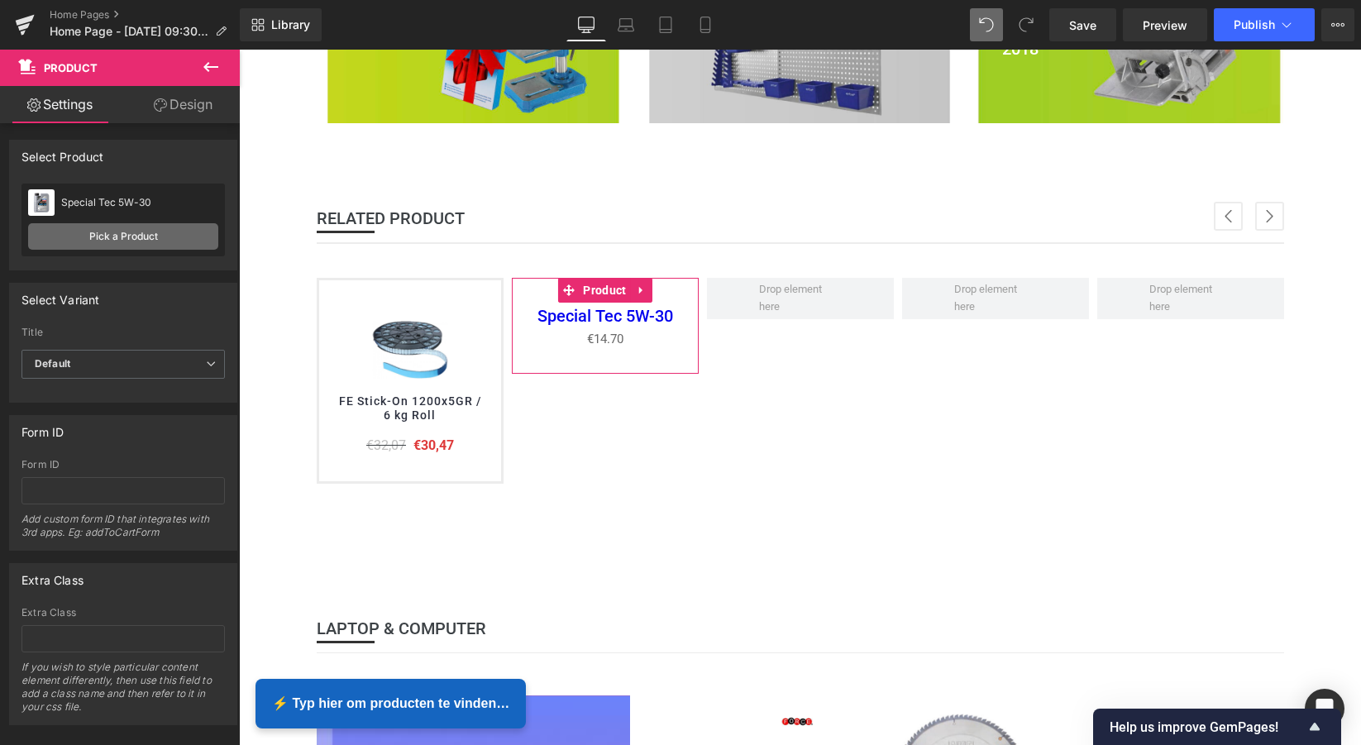
click at [122, 237] on link "Pick a Product" at bounding box center [123, 236] width 190 height 26
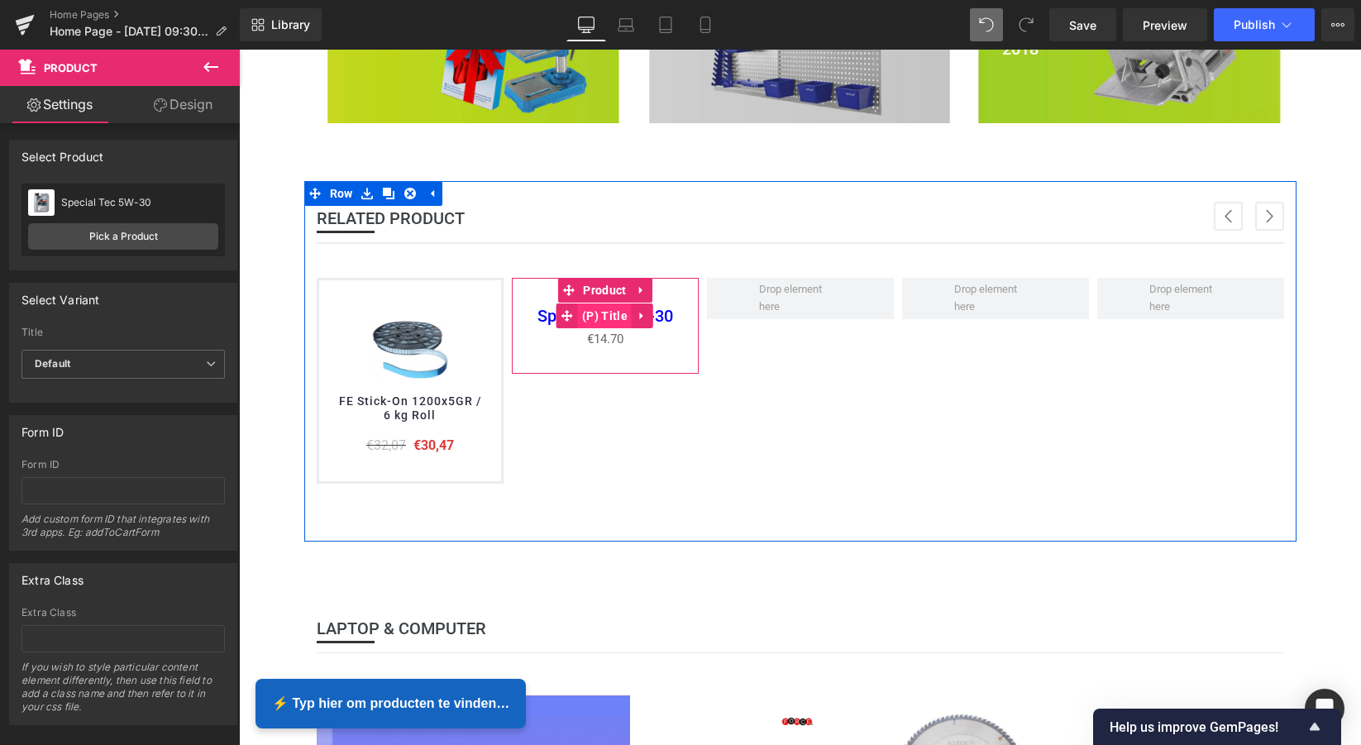
click at [604, 314] on span "(P) Title" at bounding box center [605, 315] width 54 height 25
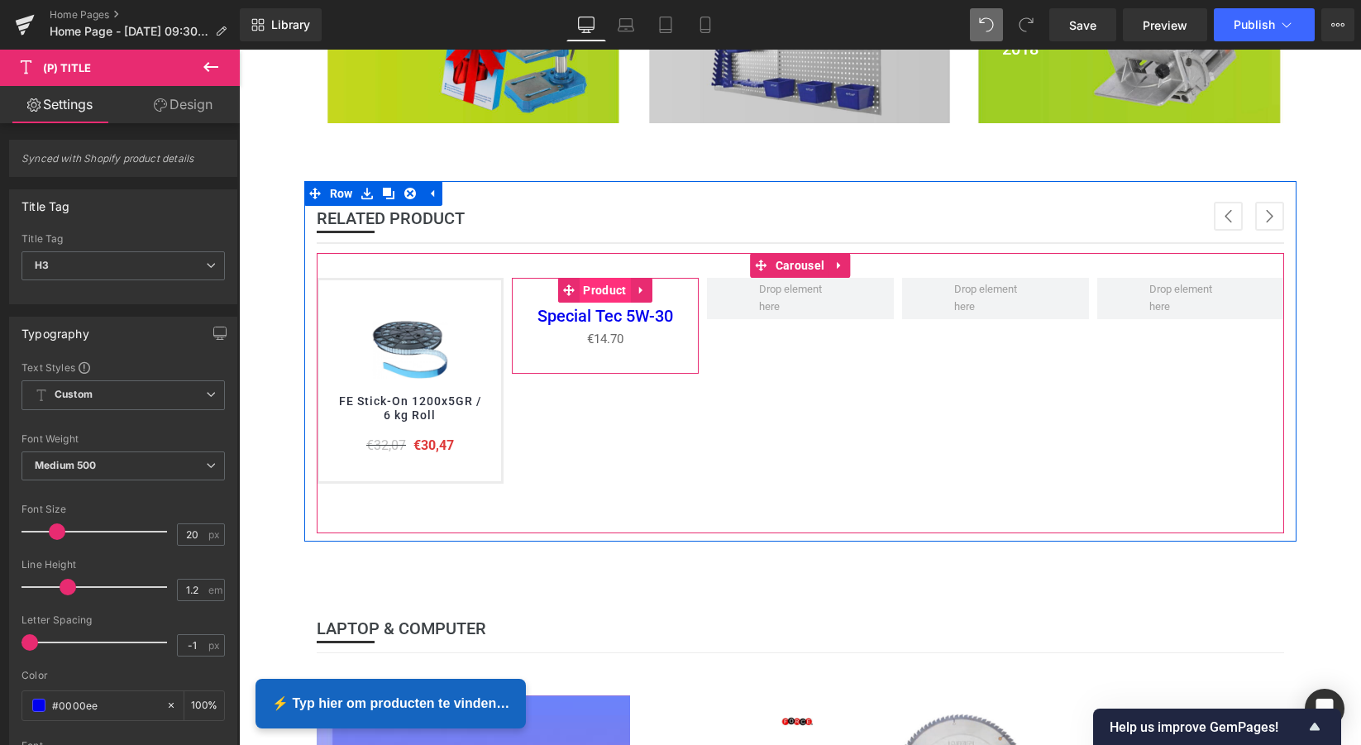
click at [617, 289] on span "Product" at bounding box center [604, 290] width 51 height 25
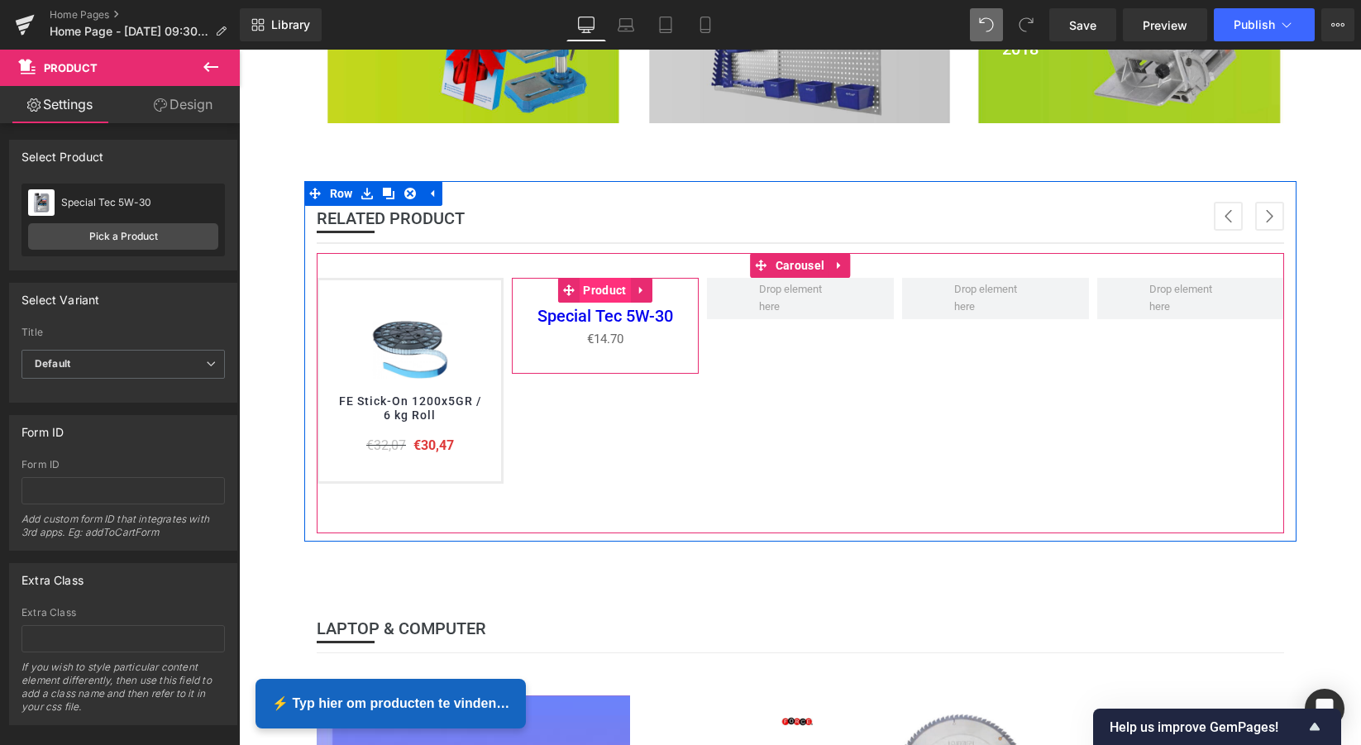
click at [616, 289] on span "Product" at bounding box center [604, 290] width 51 height 25
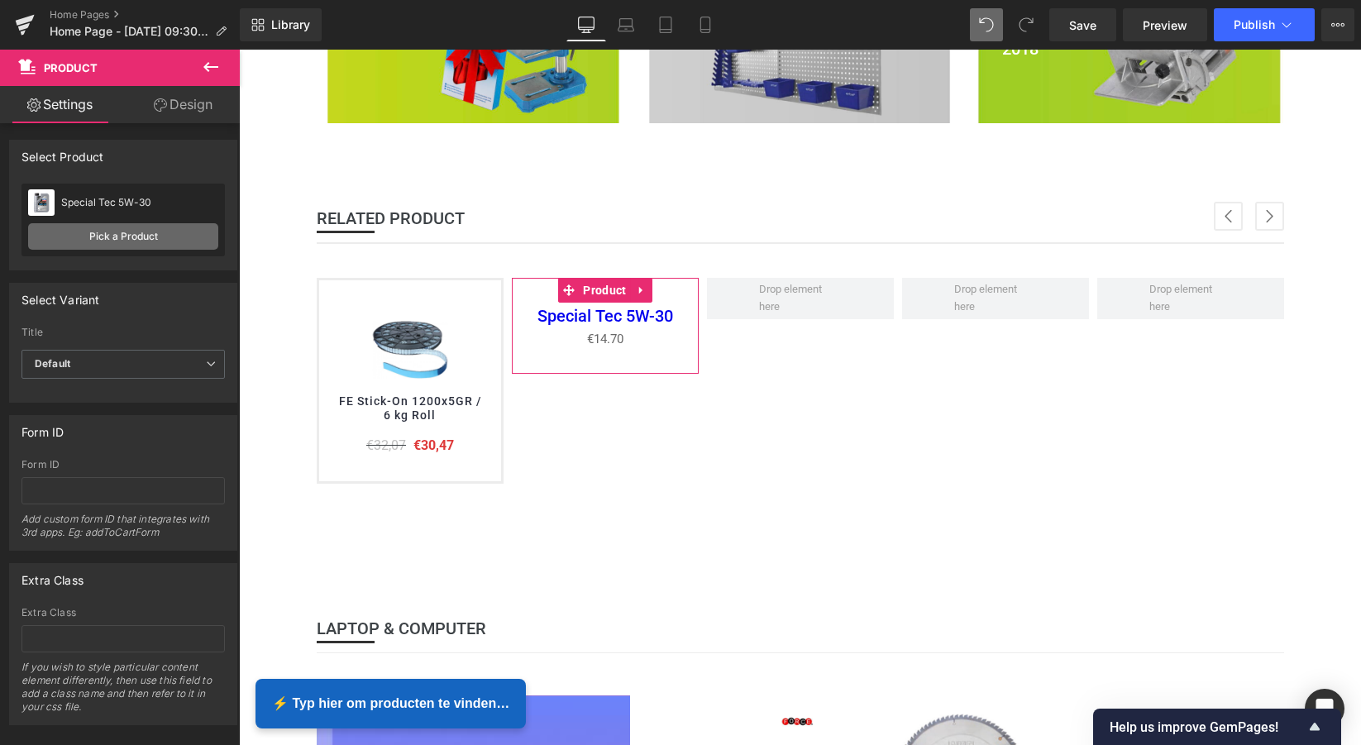
click at [103, 240] on link "Pick a Product" at bounding box center [123, 236] width 190 height 26
click at [102, 212] on div "Special Tec 5W-30 Special Tec 5W-30" at bounding box center [123, 202] width 190 height 25
click at [112, 233] on link "Pick a Product" at bounding box center [123, 236] width 190 height 26
click at [122, 359] on span "Default" at bounding box center [122, 364] width 203 height 29
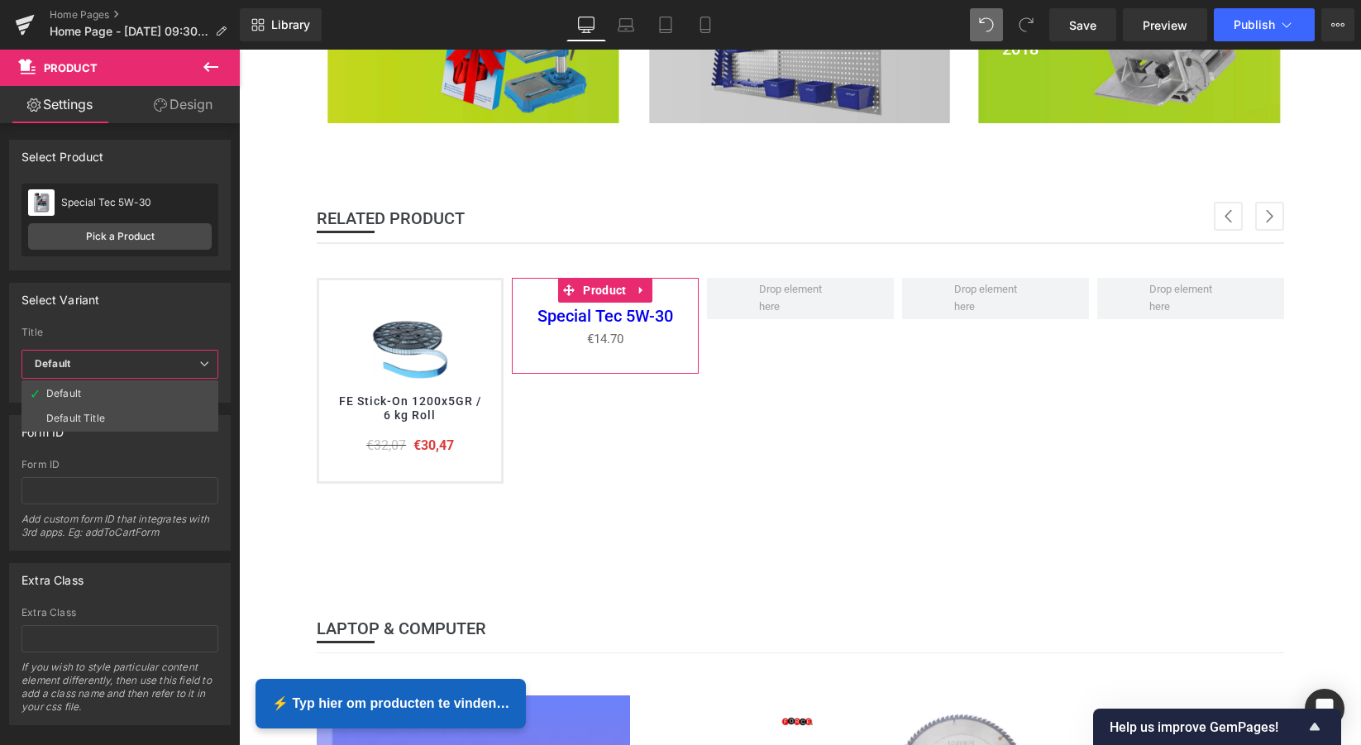
click at [122, 359] on span "Default" at bounding box center [119, 364] width 197 height 29
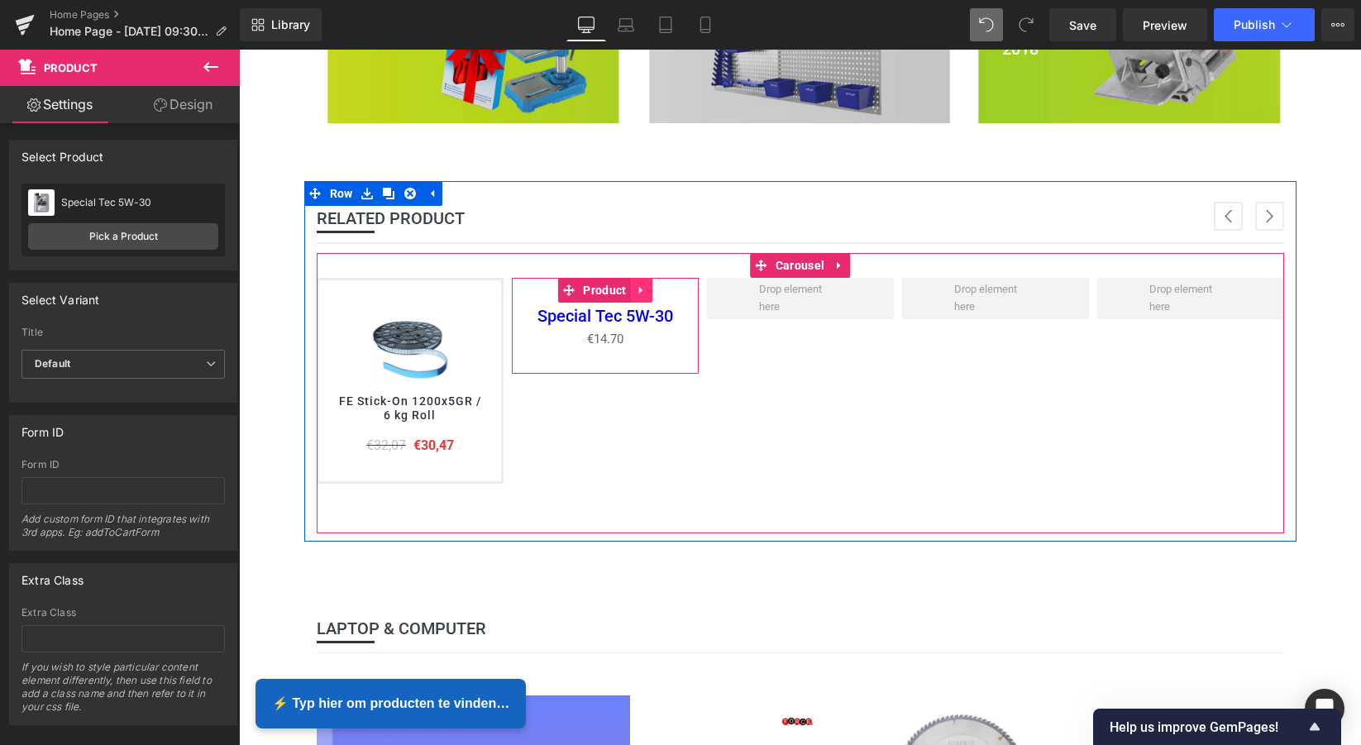
click at [638, 287] on icon at bounding box center [639, 290] width 3 height 7
click at [609, 288] on icon at bounding box center [610, 290] width 12 height 12
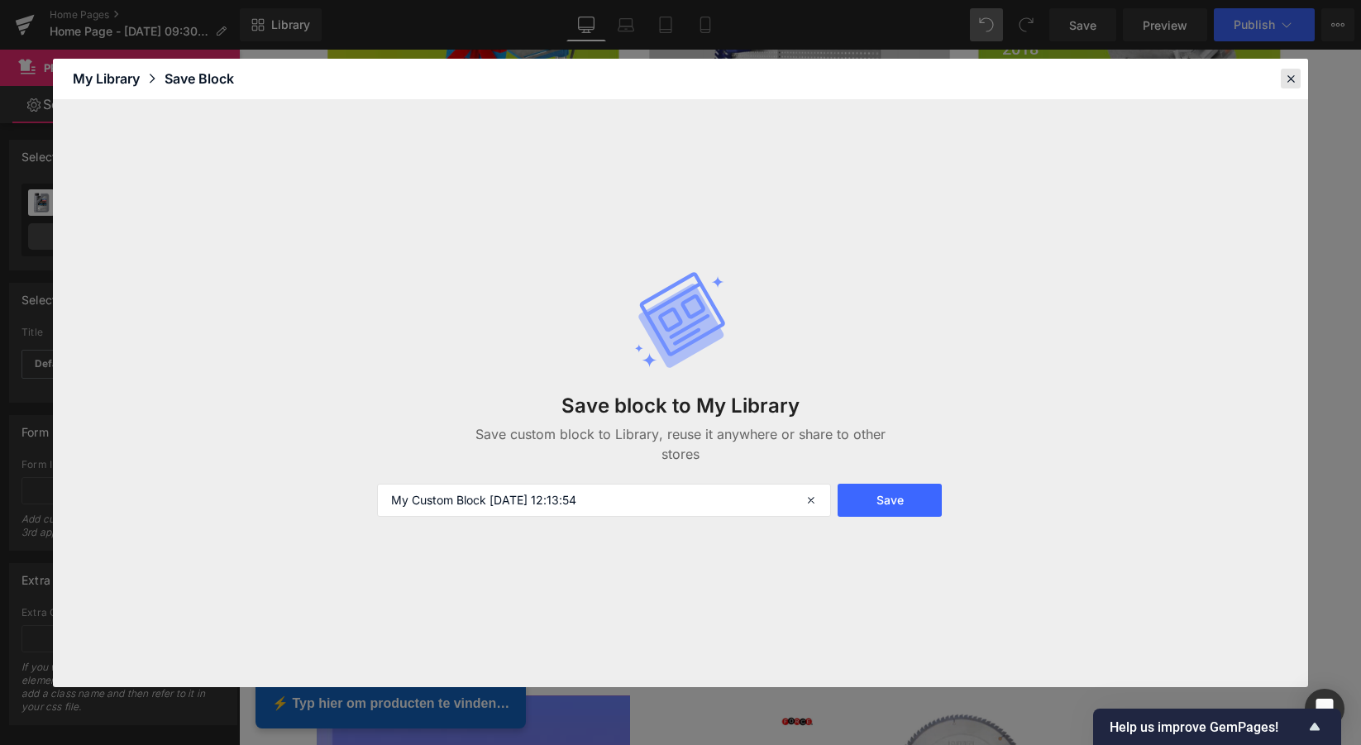
click at [1289, 84] on icon at bounding box center [1290, 78] width 15 height 15
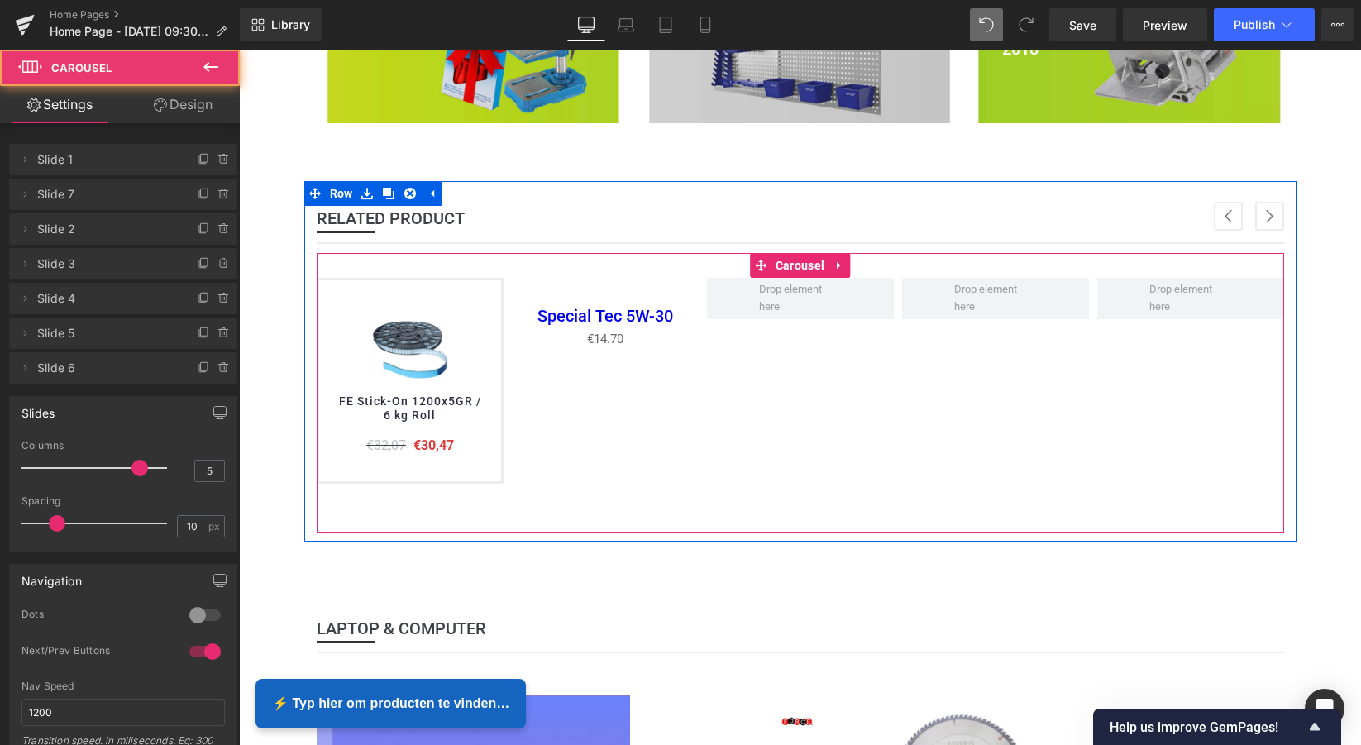
click at [800, 330] on div "Sale Off (P) Image FE Stick-On 1200x5GR / 6 kg Roll (P) Title €32,07 €30,47" at bounding box center [1000, 406] width 1366 height 256
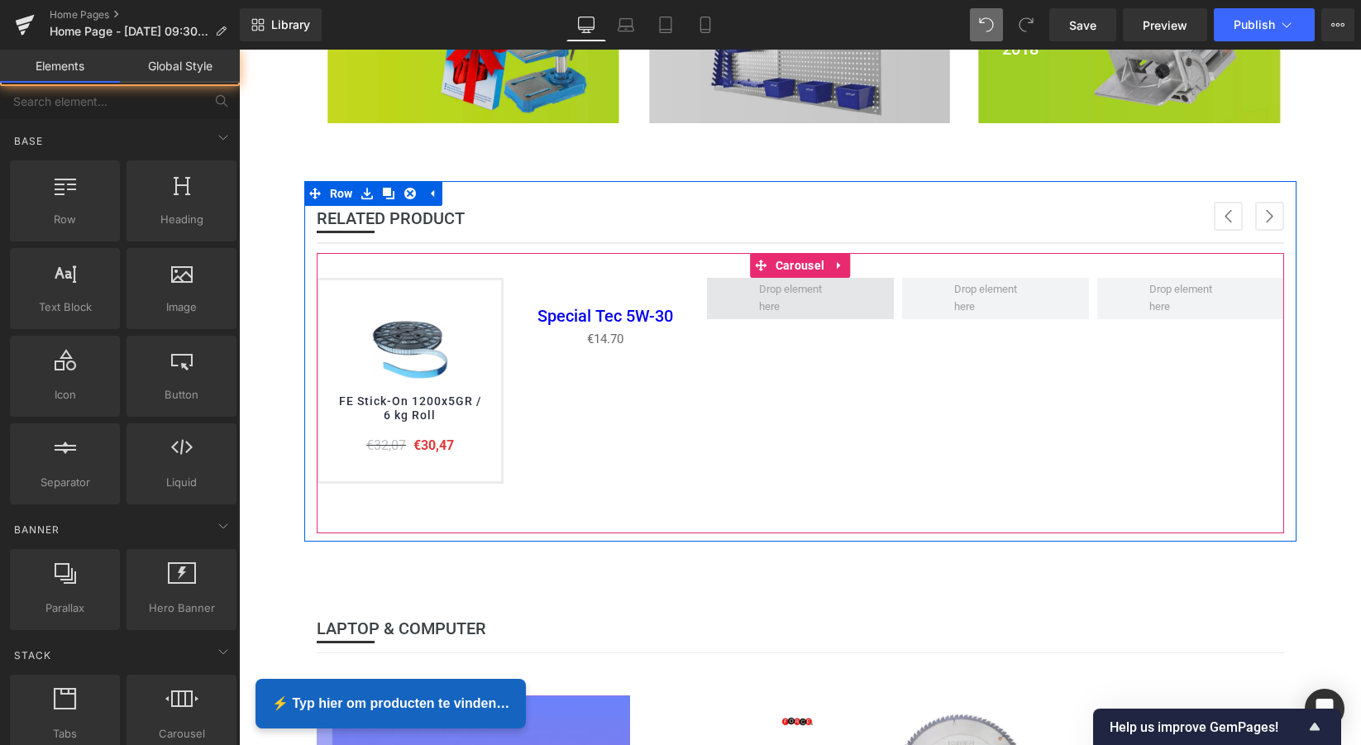
click at [814, 306] on span at bounding box center [799, 298] width 93 height 43
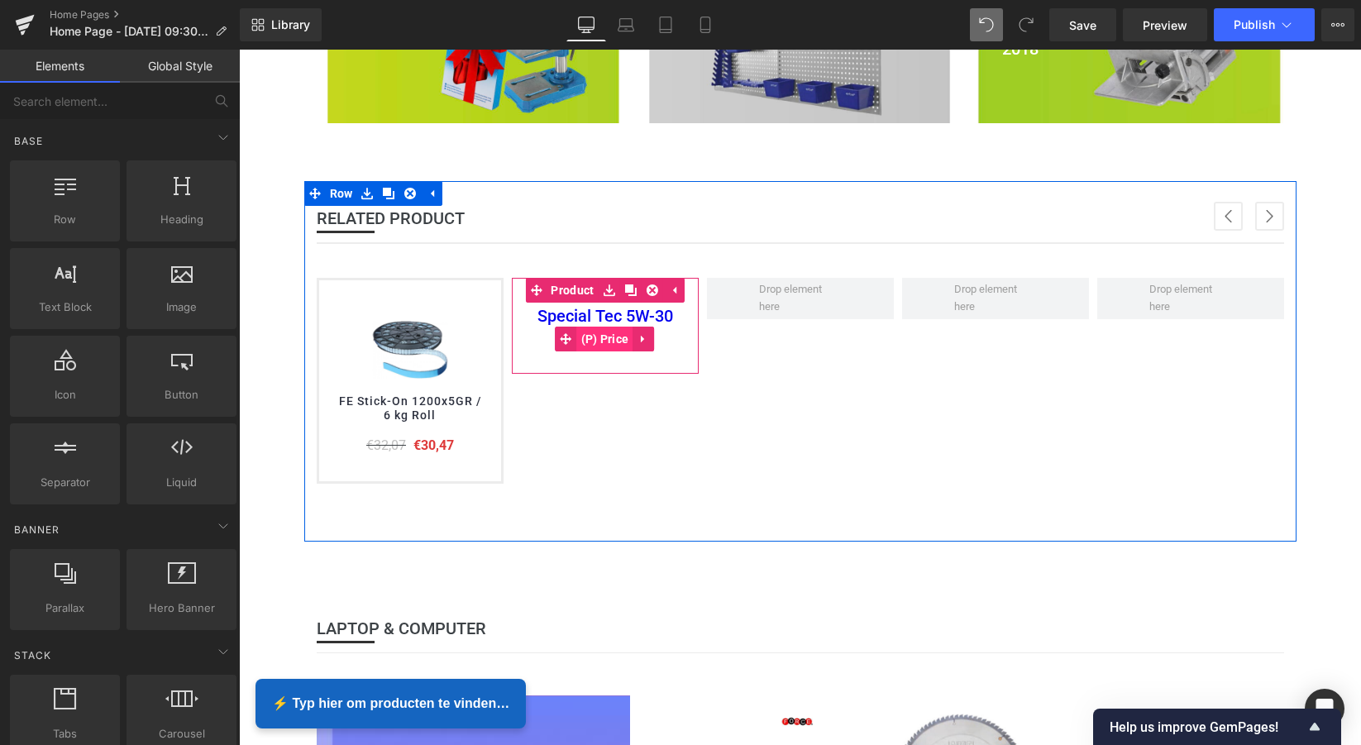
click at [589, 330] on span "(P) Price" at bounding box center [605, 339] width 56 height 25
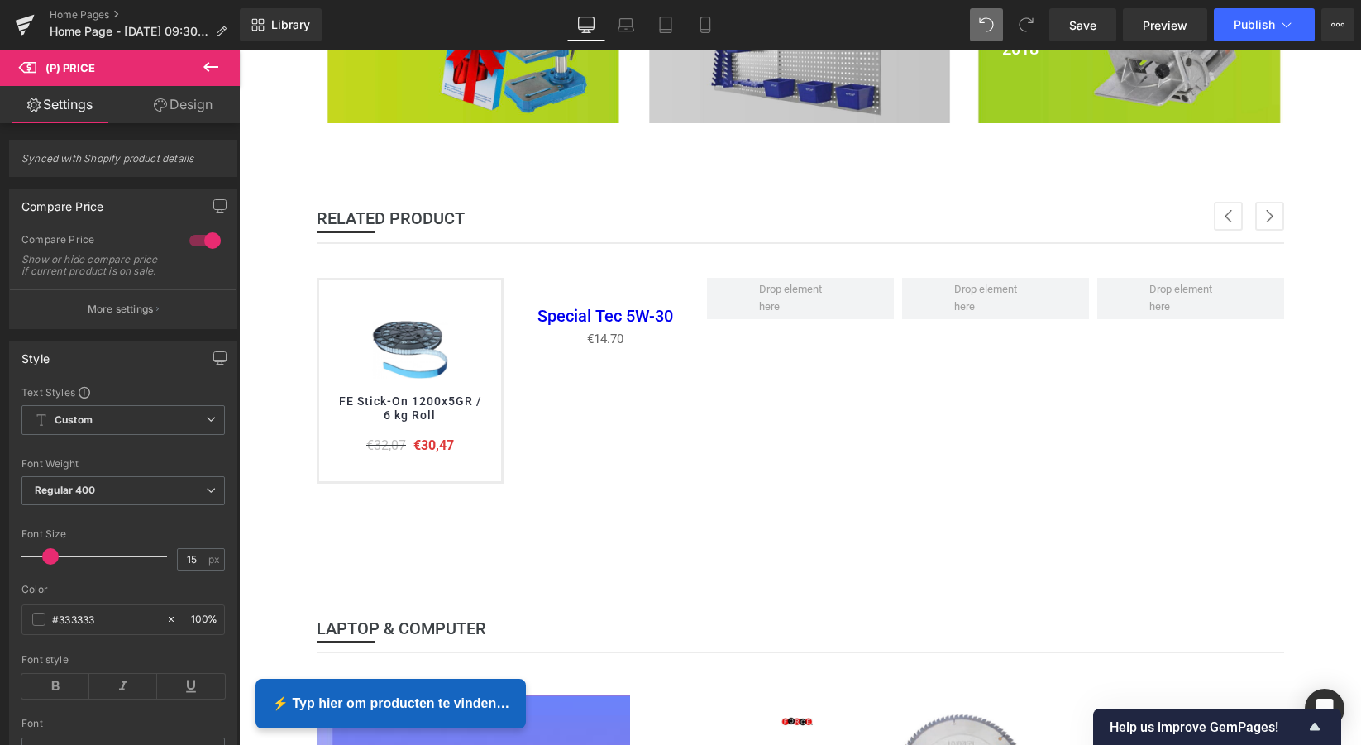
click at [212, 70] on icon at bounding box center [211, 67] width 20 height 20
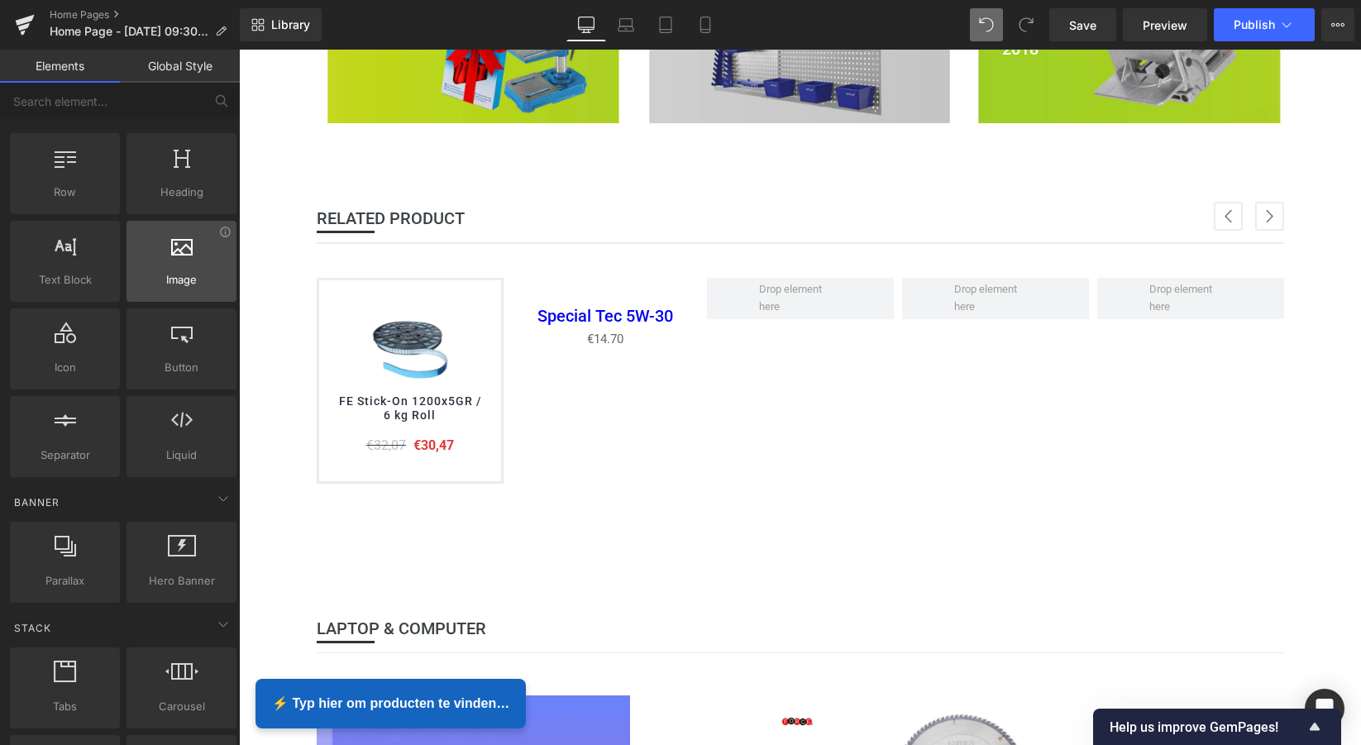
scroll to position [28, 0]
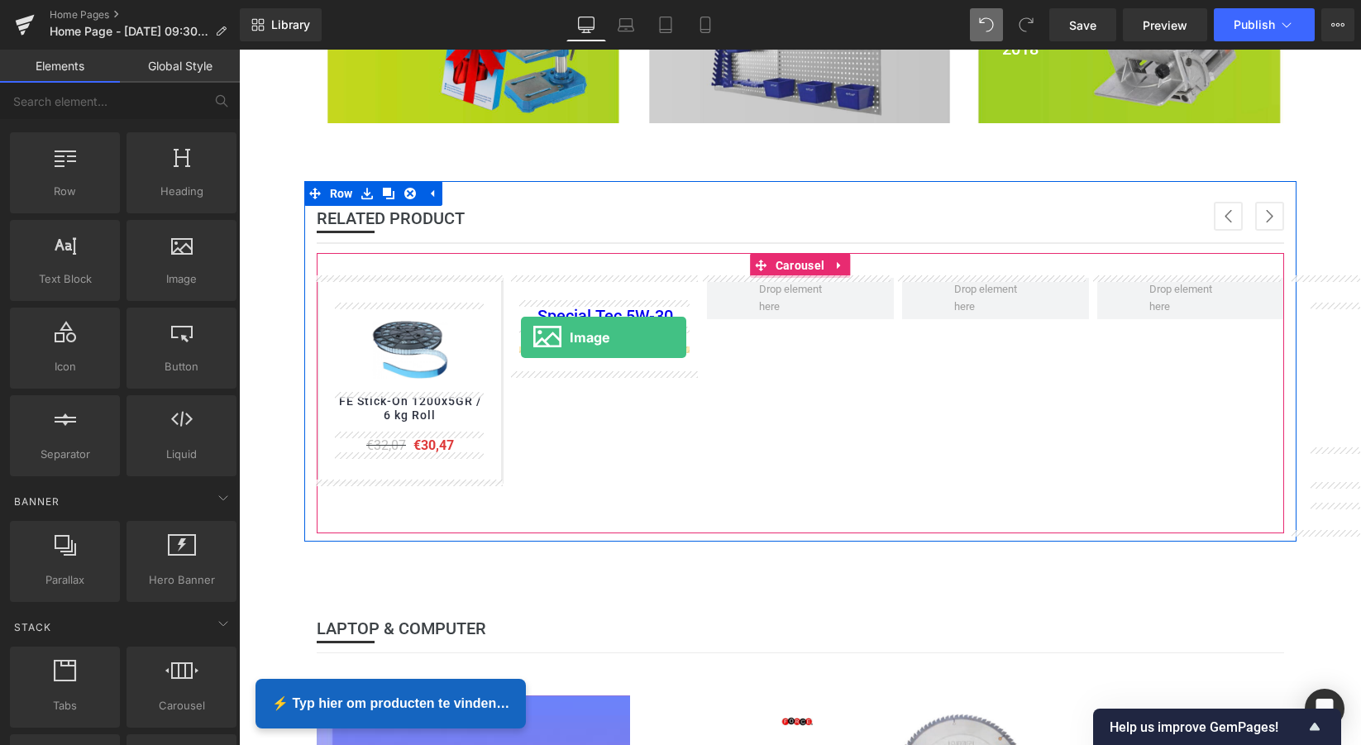
drag, startPoint x: 413, startPoint y: 305, endPoint x: 521, endPoint y: 337, distance: 113.0
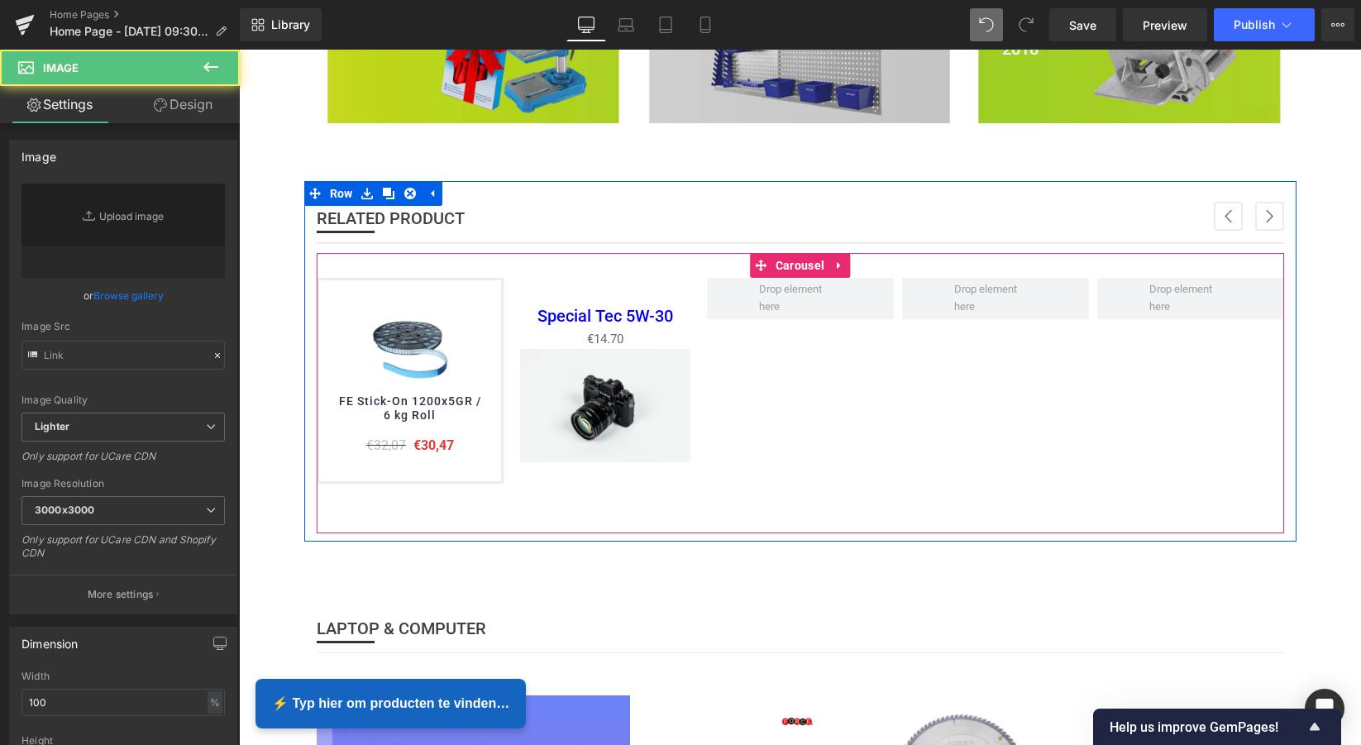
type input "//d1um8515vdn9kb.cloudfront.net/images/parallax.jpg"
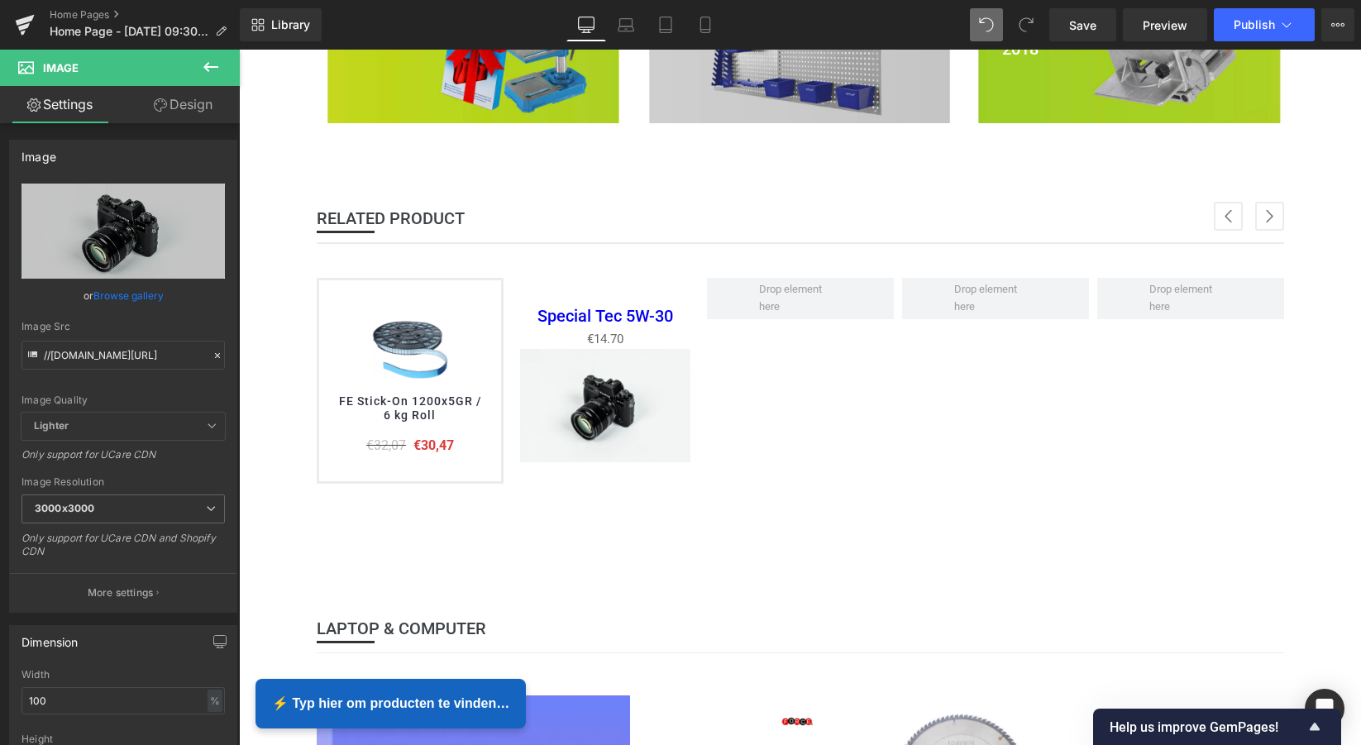
click at [211, 66] on icon at bounding box center [210, 67] width 15 height 10
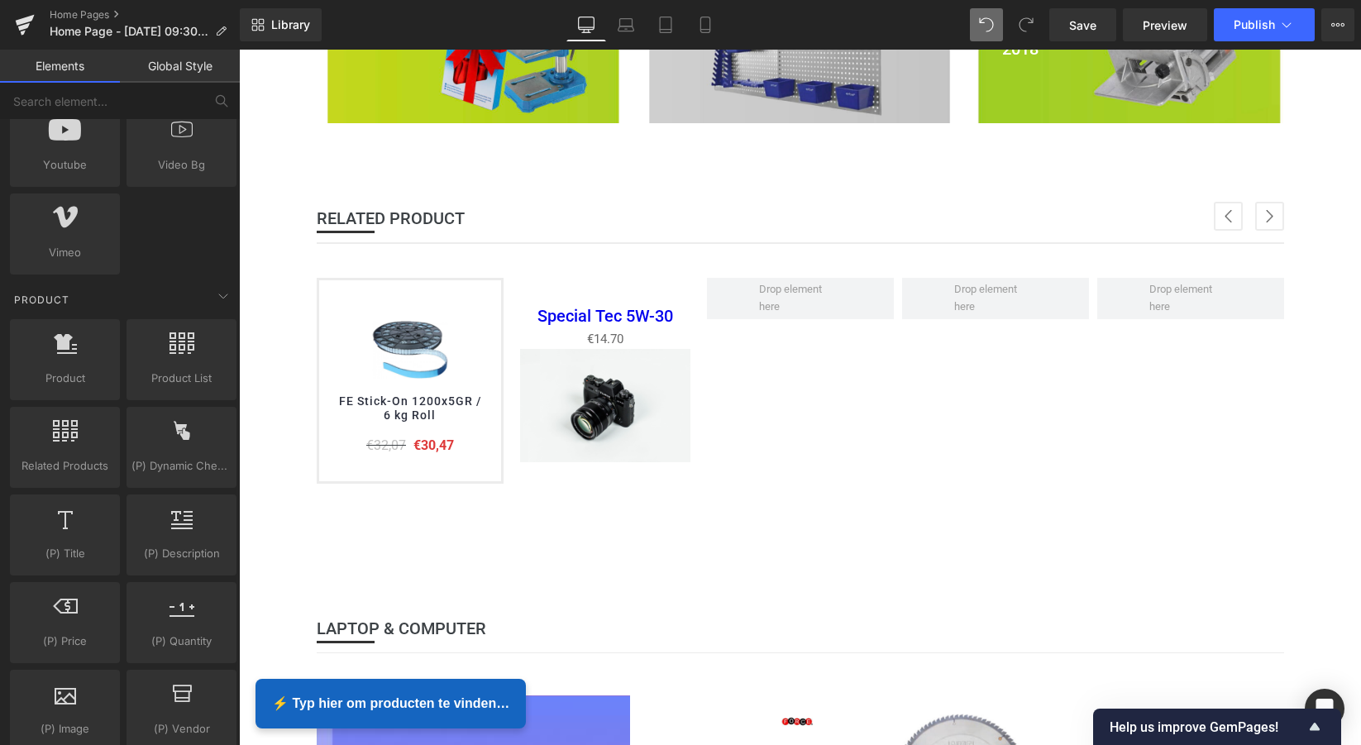
scroll to position [1248, 0]
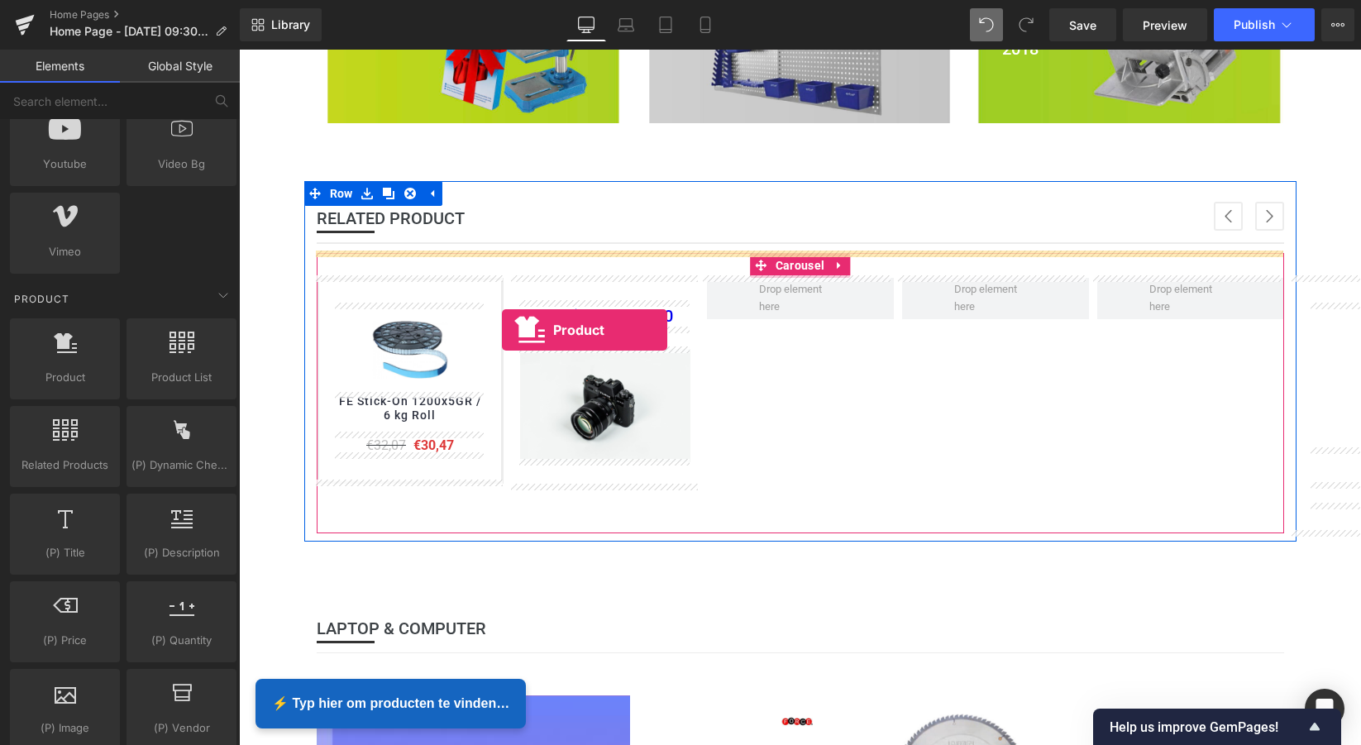
drag, startPoint x: 322, startPoint y: 404, endPoint x: 502, endPoint y: 330, distance: 193.9
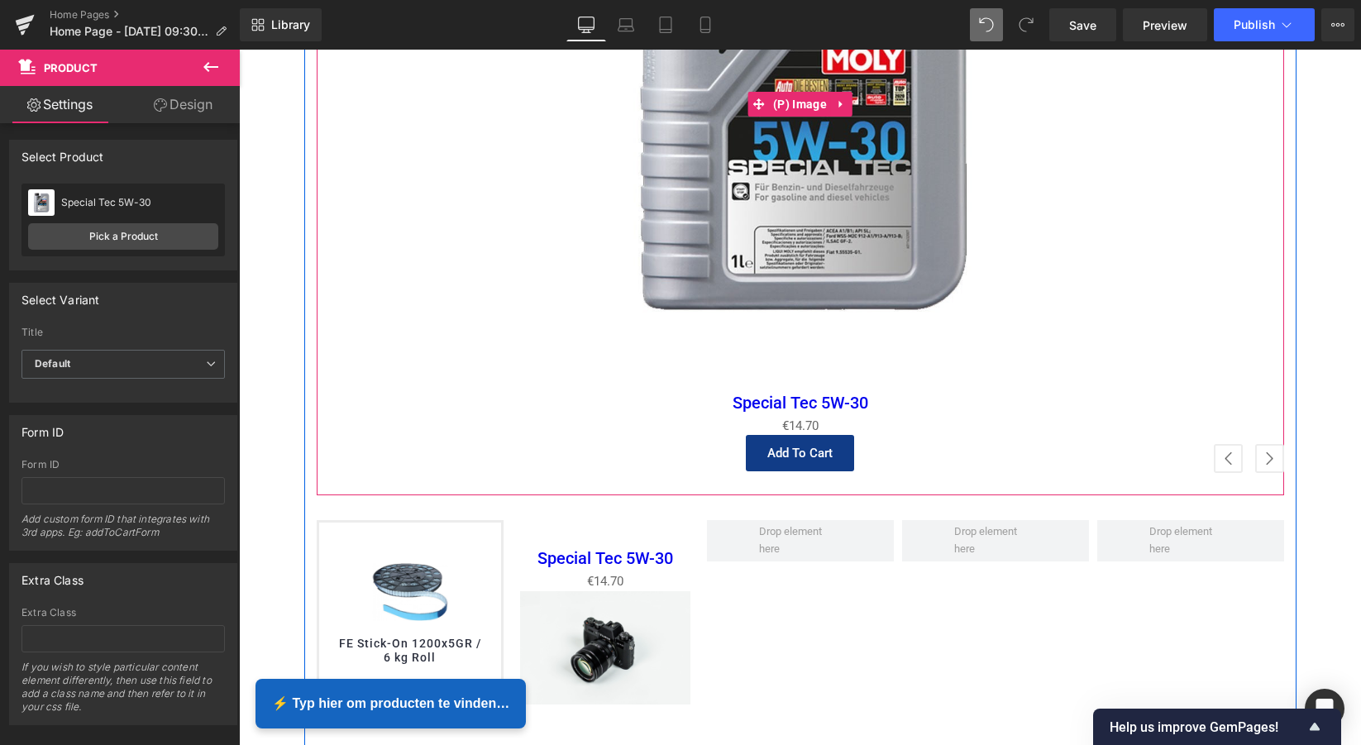
scroll to position [1205, 0]
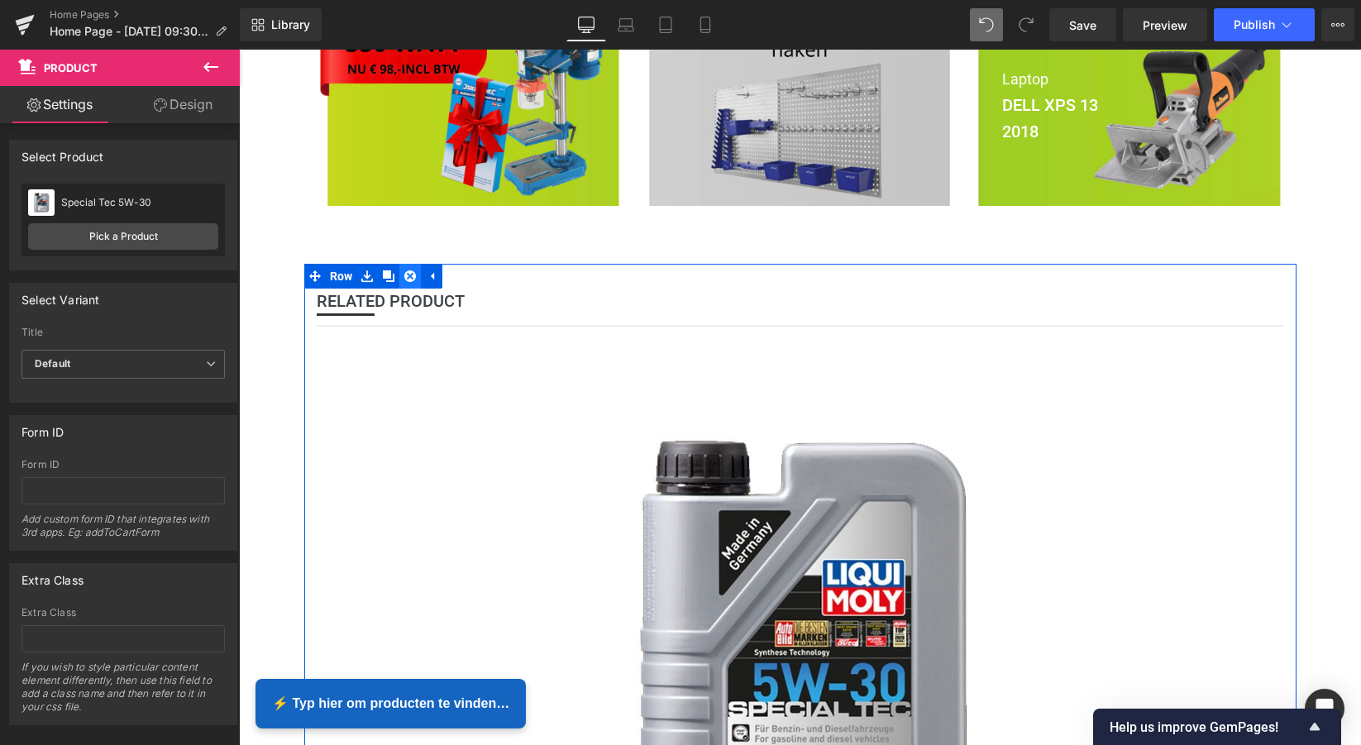
click at [408, 276] on icon at bounding box center [410, 276] width 12 height 12
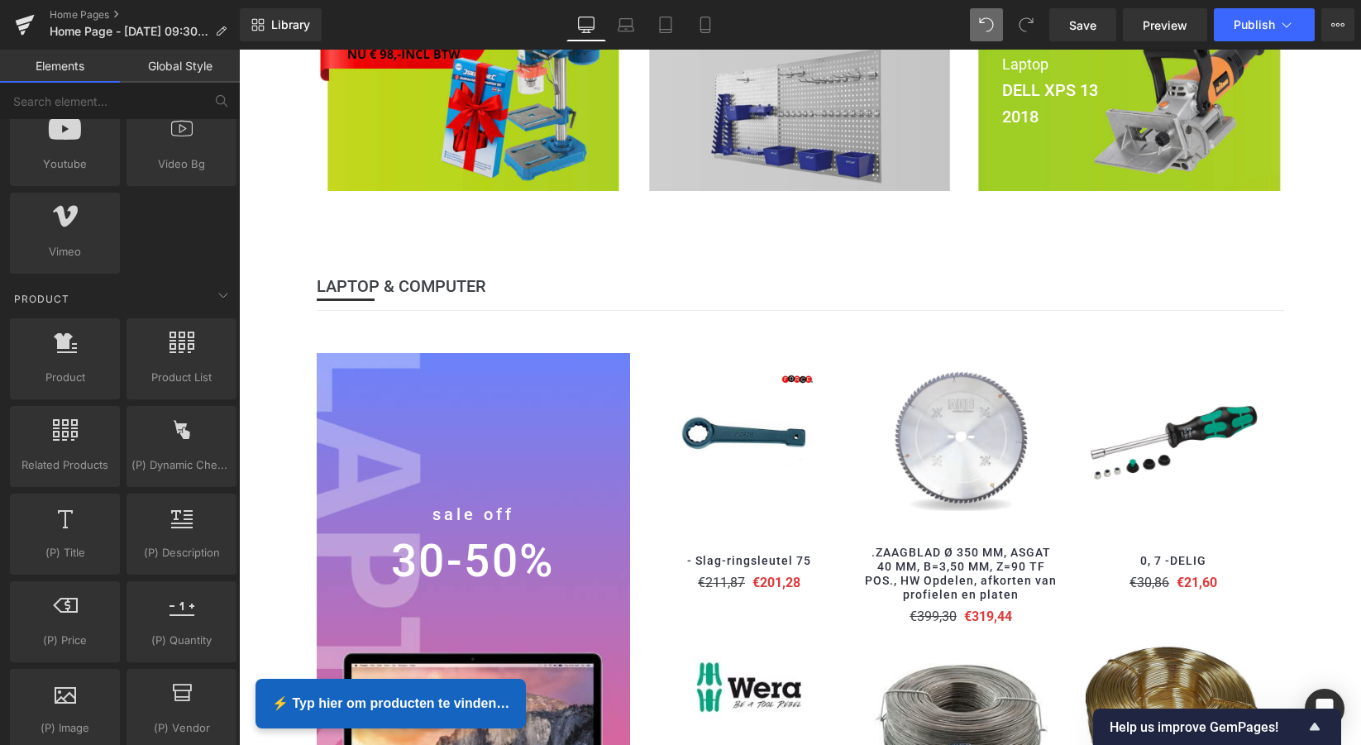
scroll to position [591, 0]
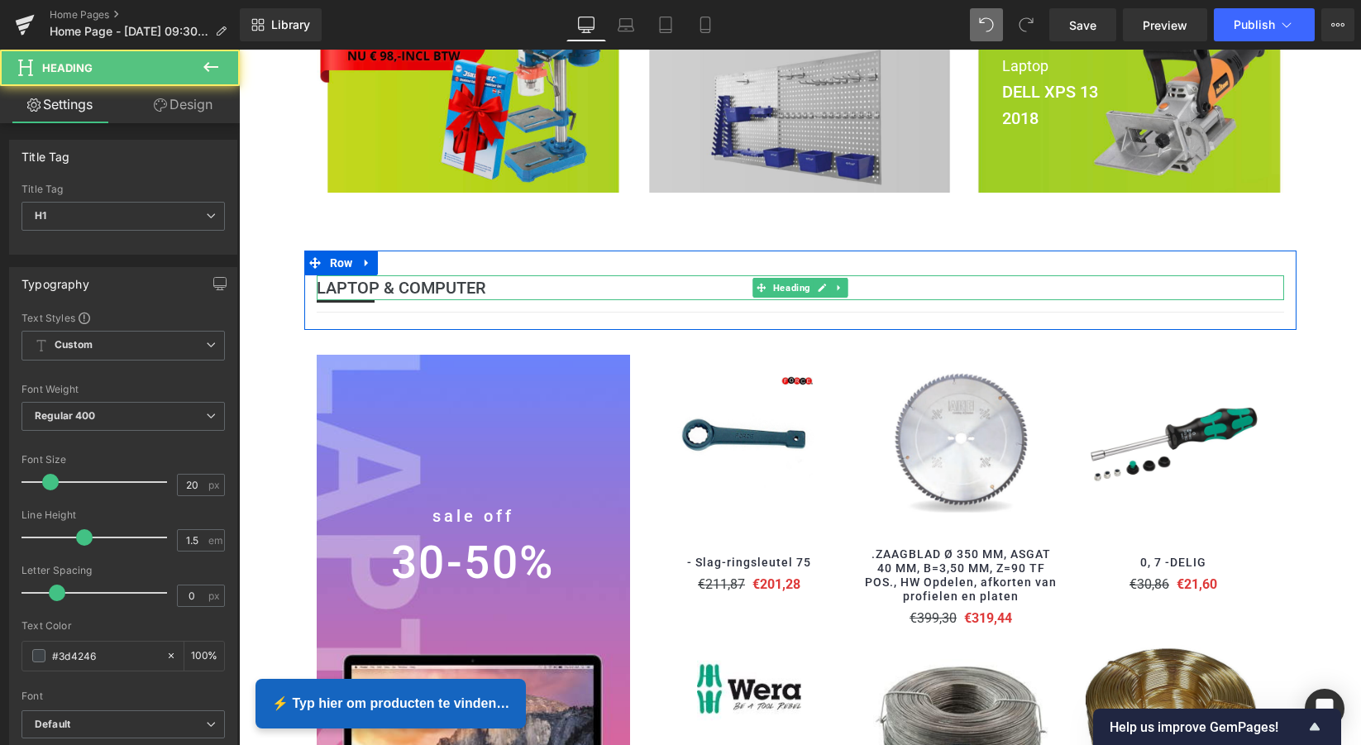
click at [524, 279] on h1 "LAPTOP & COMPUTER" at bounding box center [800, 287] width 967 height 25
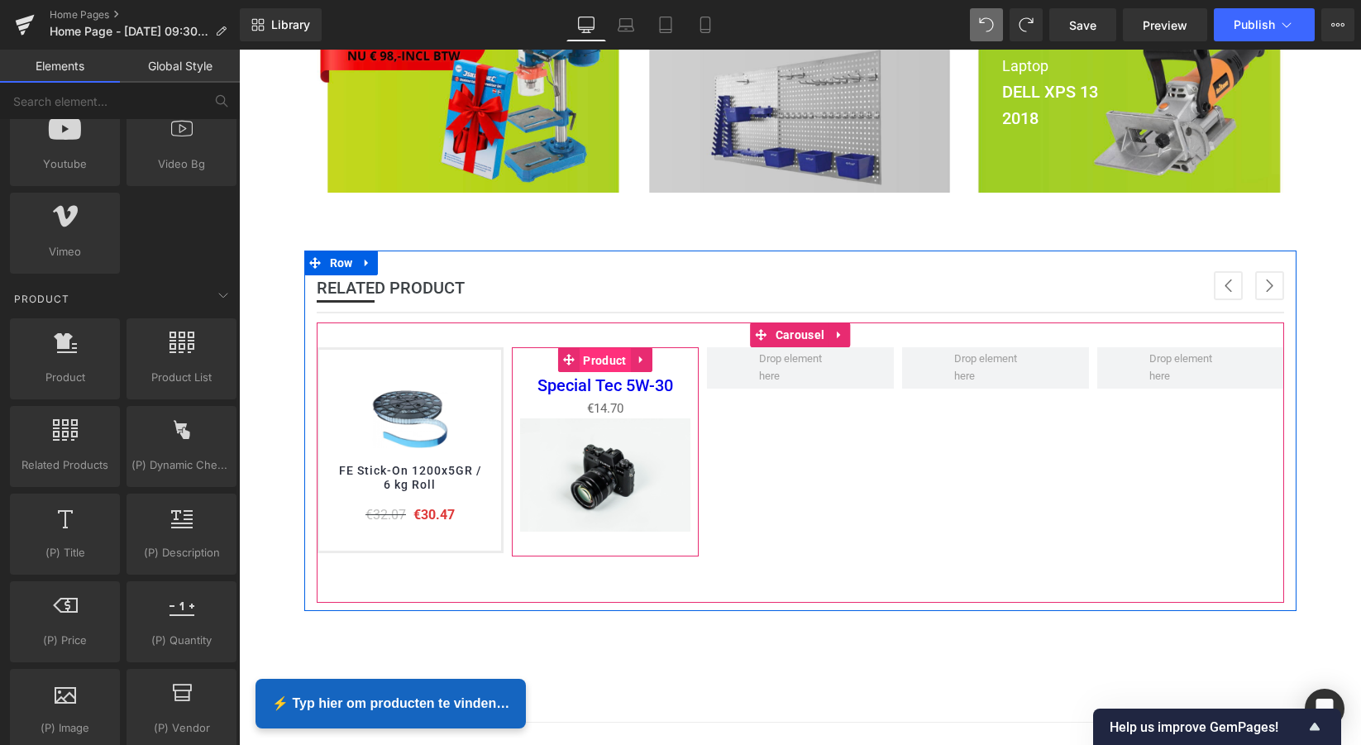
click at [606, 356] on span "Product" at bounding box center [604, 360] width 51 height 25
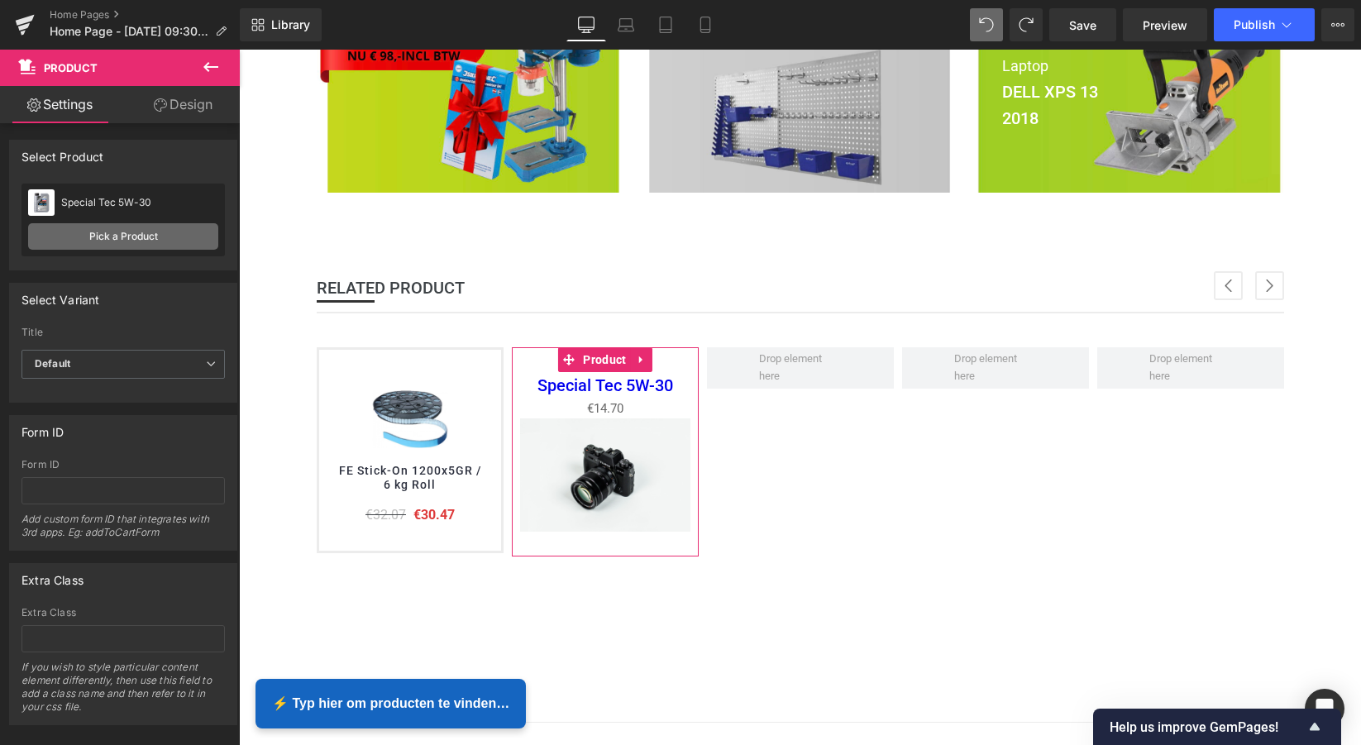
click at [123, 234] on link "Pick a Product" at bounding box center [123, 236] width 190 height 26
click at [120, 205] on div "Special Tec 5W-30" at bounding box center [139, 203] width 157 height 12
click at [121, 203] on div "Special Tec 5W-30" at bounding box center [139, 203] width 157 height 12
click at [119, 236] on link "Pick a Product" at bounding box center [123, 236] width 190 height 26
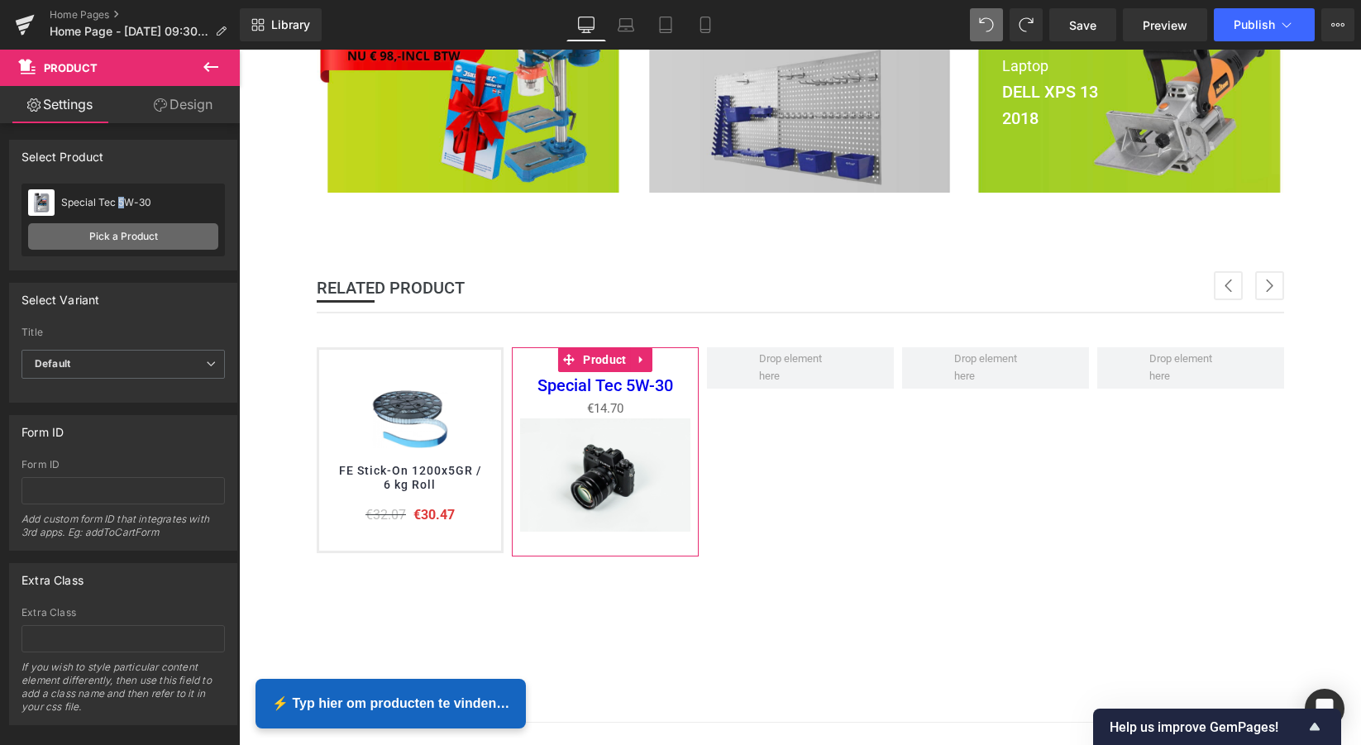
click at [119, 236] on link "Pick a Product" at bounding box center [123, 236] width 190 height 26
click at [133, 240] on link "Pick a Product" at bounding box center [123, 236] width 190 height 26
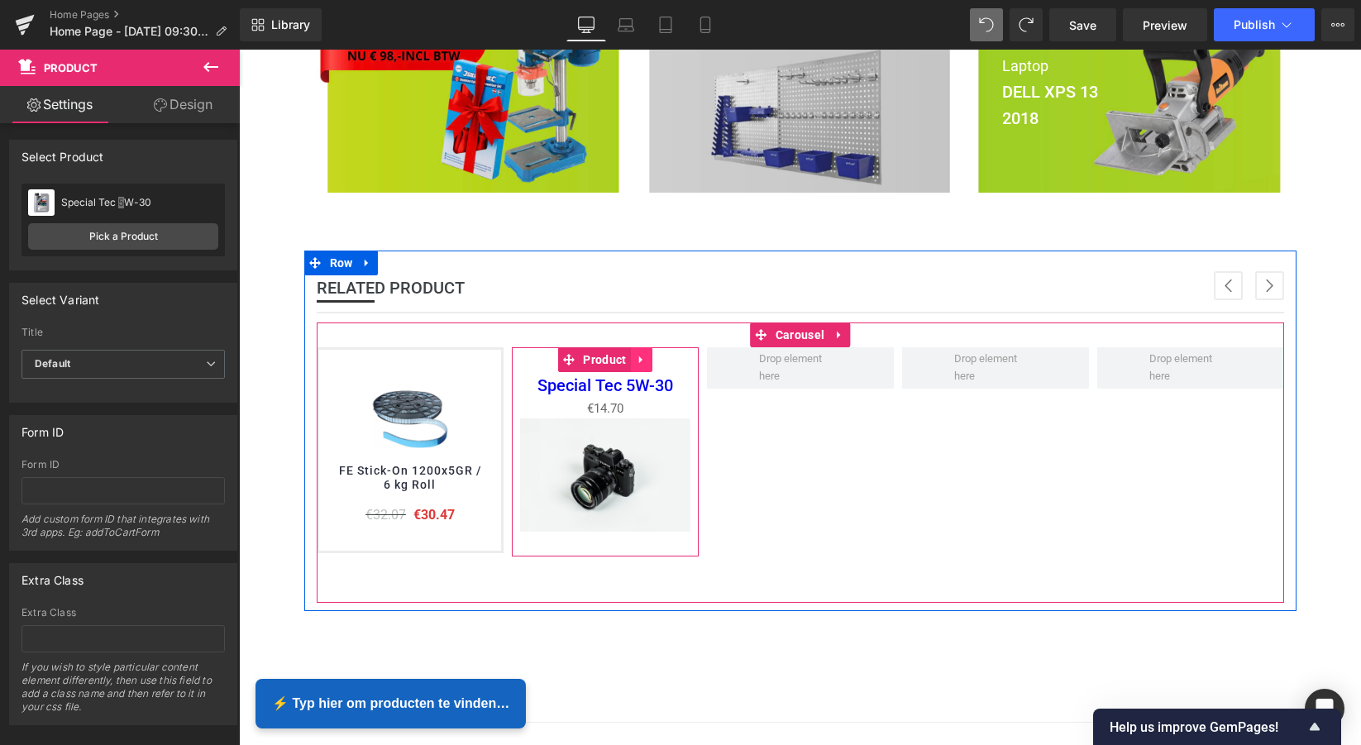
click at [638, 357] on icon at bounding box center [639, 359] width 3 height 7
click at [627, 361] on icon at bounding box center [631, 360] width 12 height 12
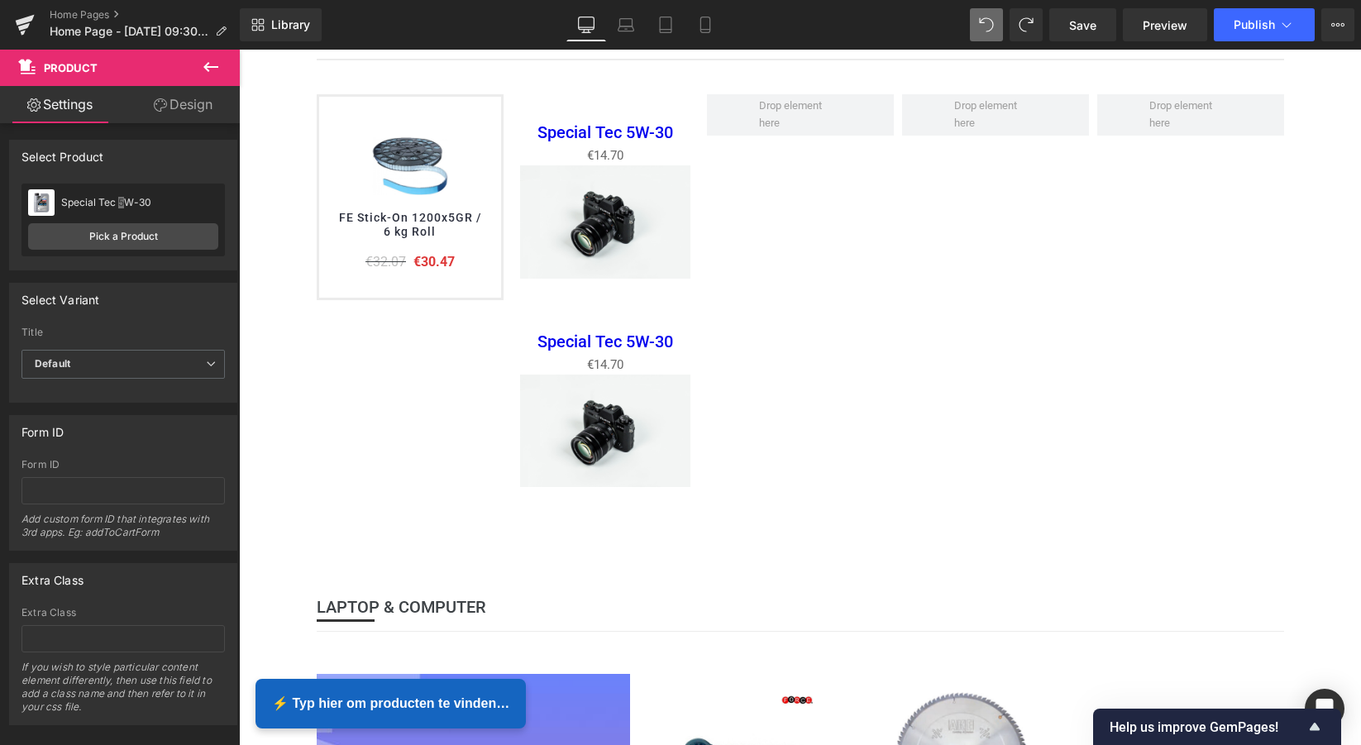
scroll to position [838, 0]
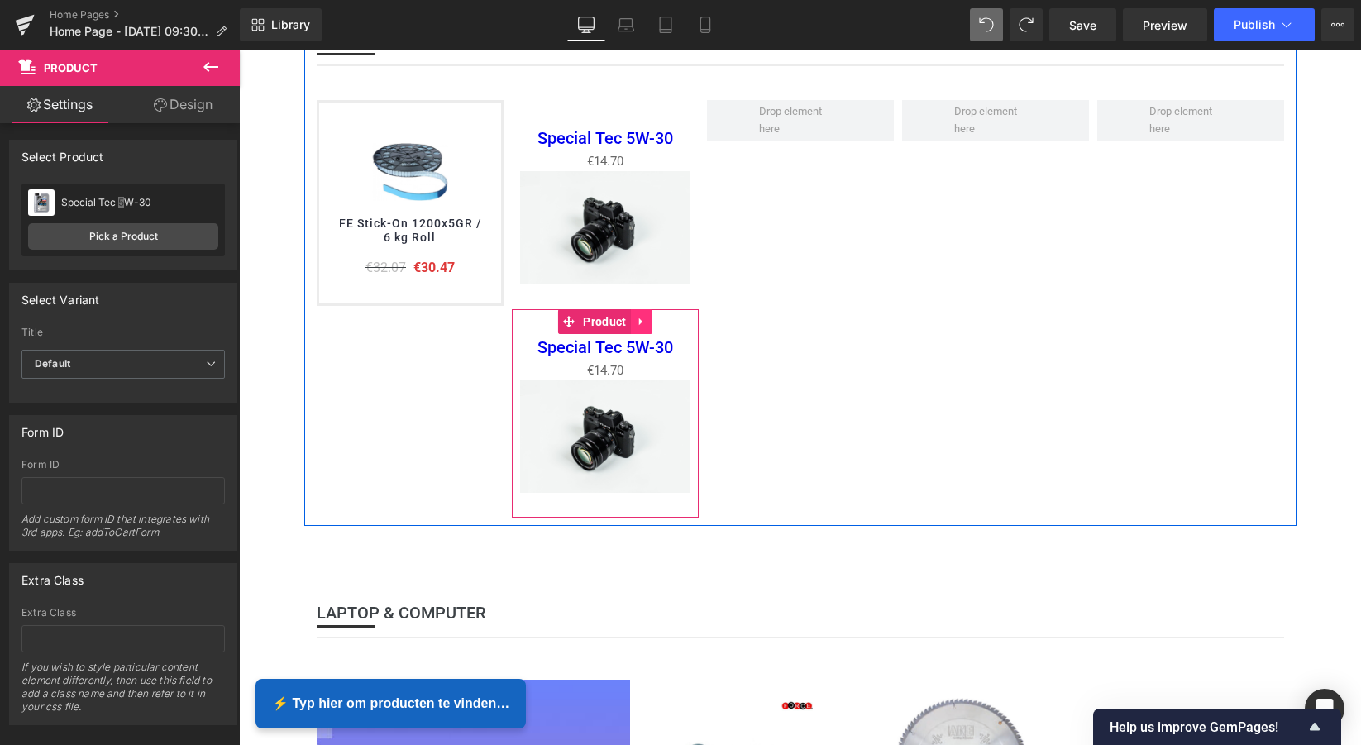
click at [638, 319] on icon at bounding box center [642, 321] width 12 height 12
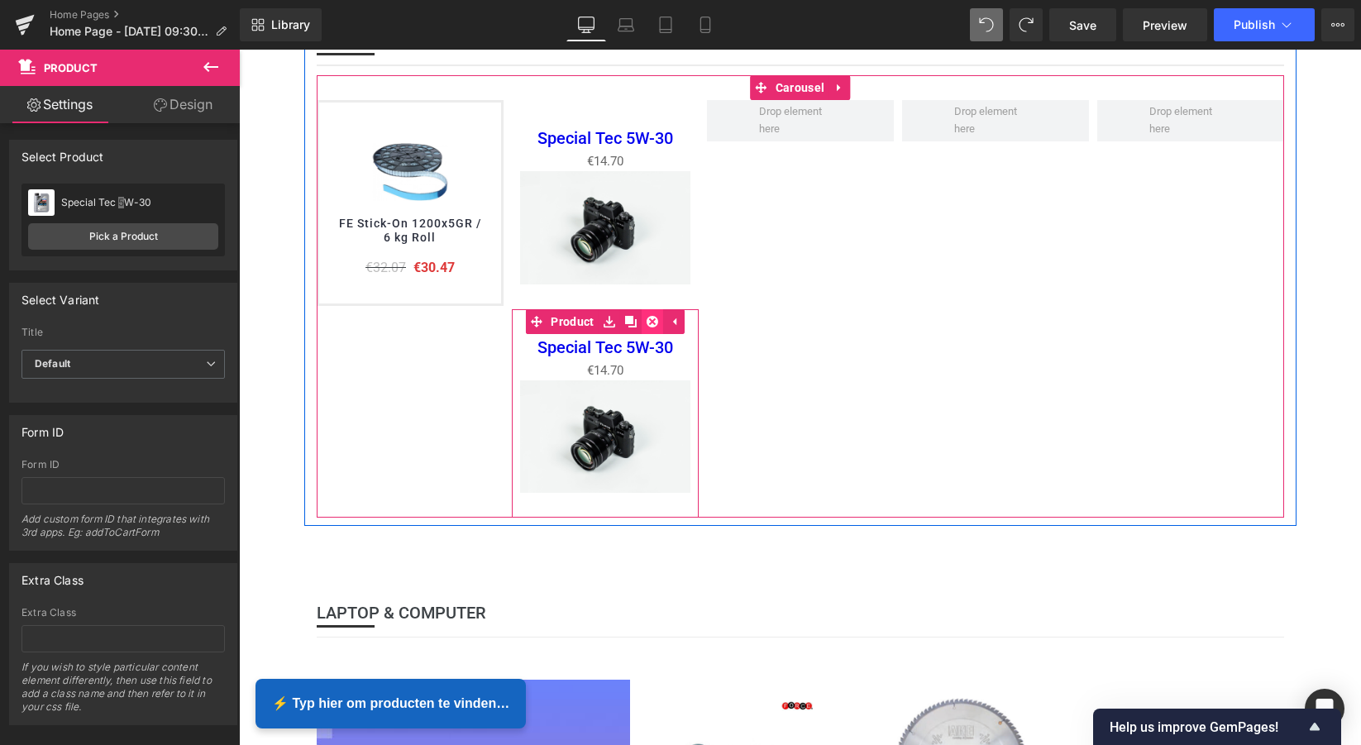
click at [650, 317] on icon at bounding box center [653, 321] width 12 height 12
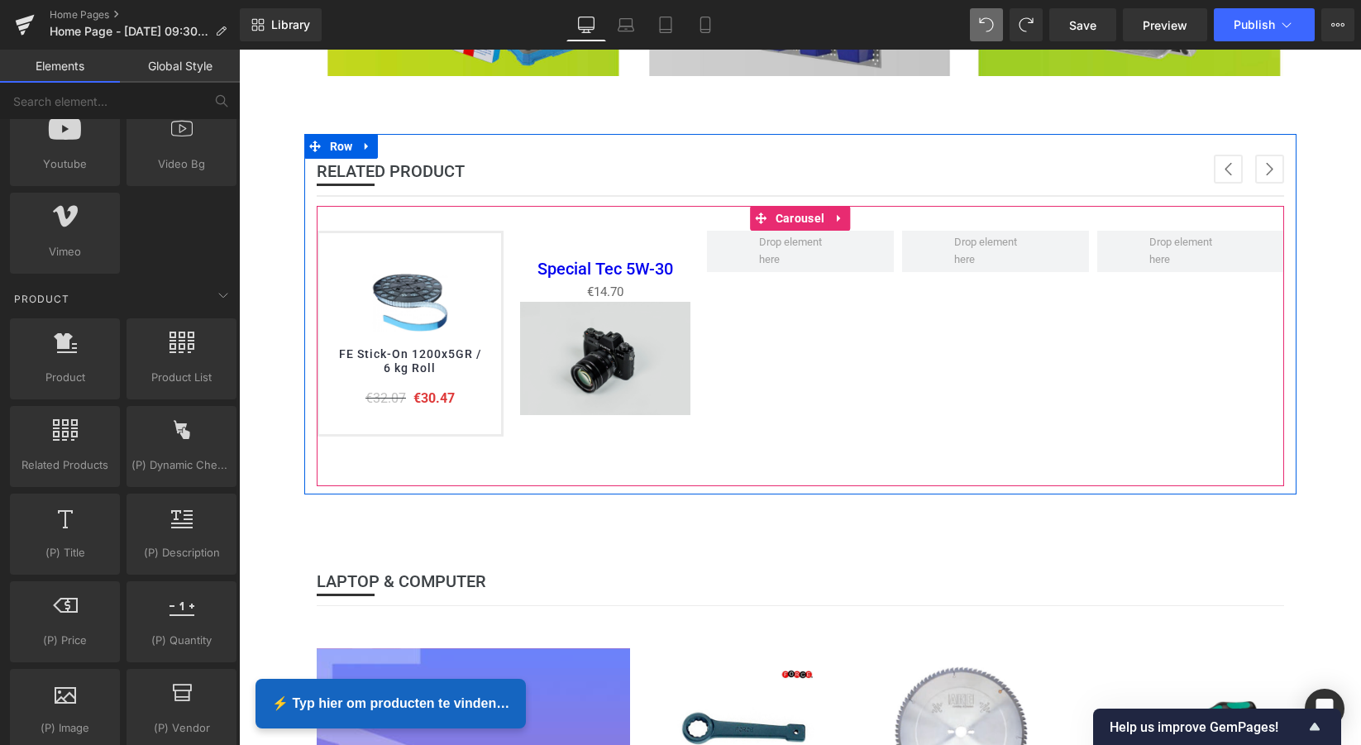
scroll to position [665, 0]
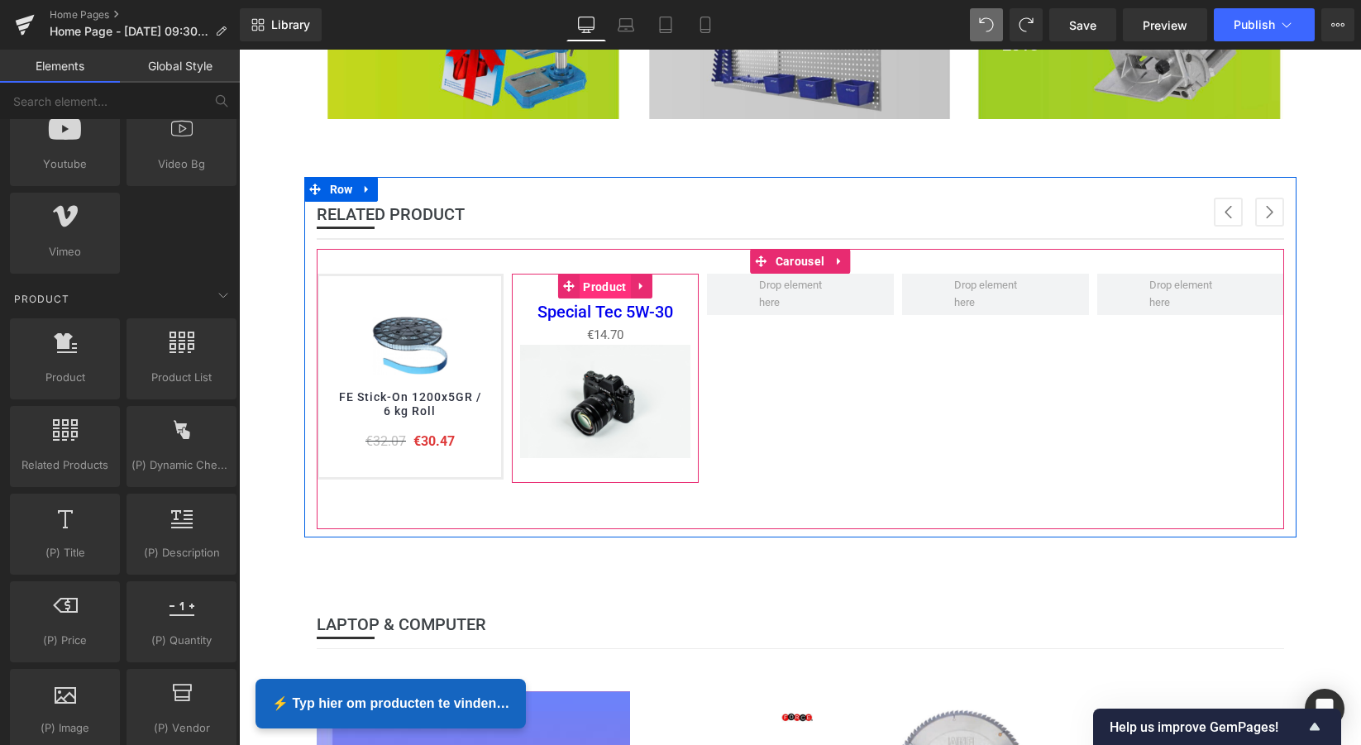
click at [579, 283] on span "Product" at bounding box center [604, 287] width 51 height 25
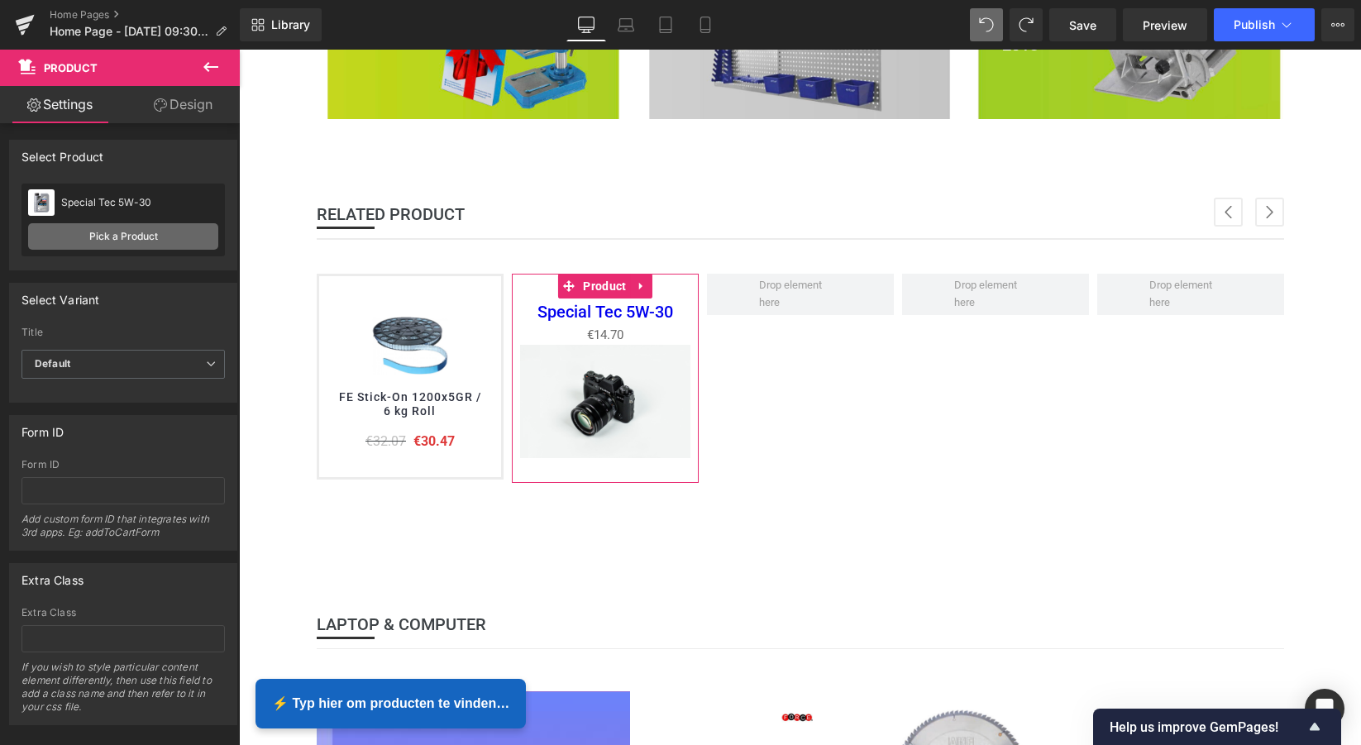
click at [108, 233] on link "Pick a Product" at bounding box center [123, 236] width 190 height 26
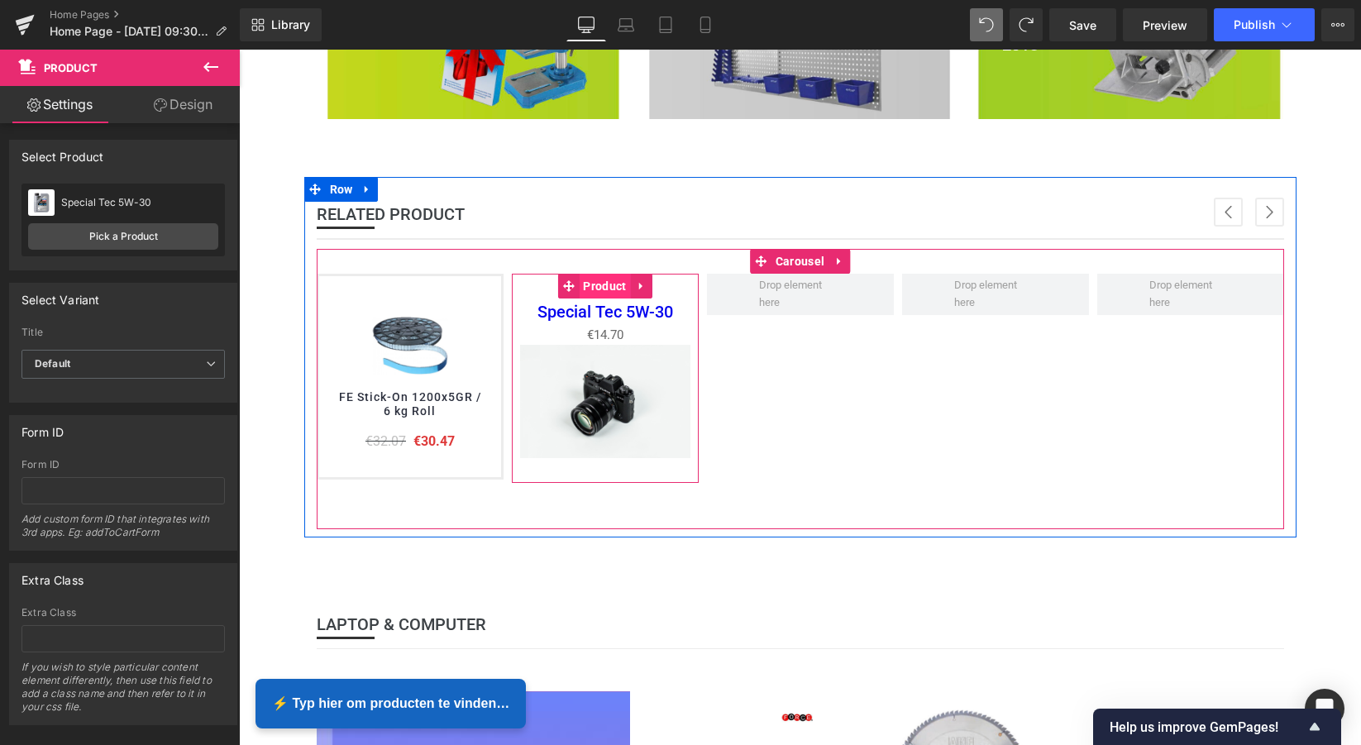
click at [607, 284] on span "Product" at bounding box center [604, 286] width 51 height 25
click at [565, 281] on icon at bounding box center [568, 286] width 12 height 12
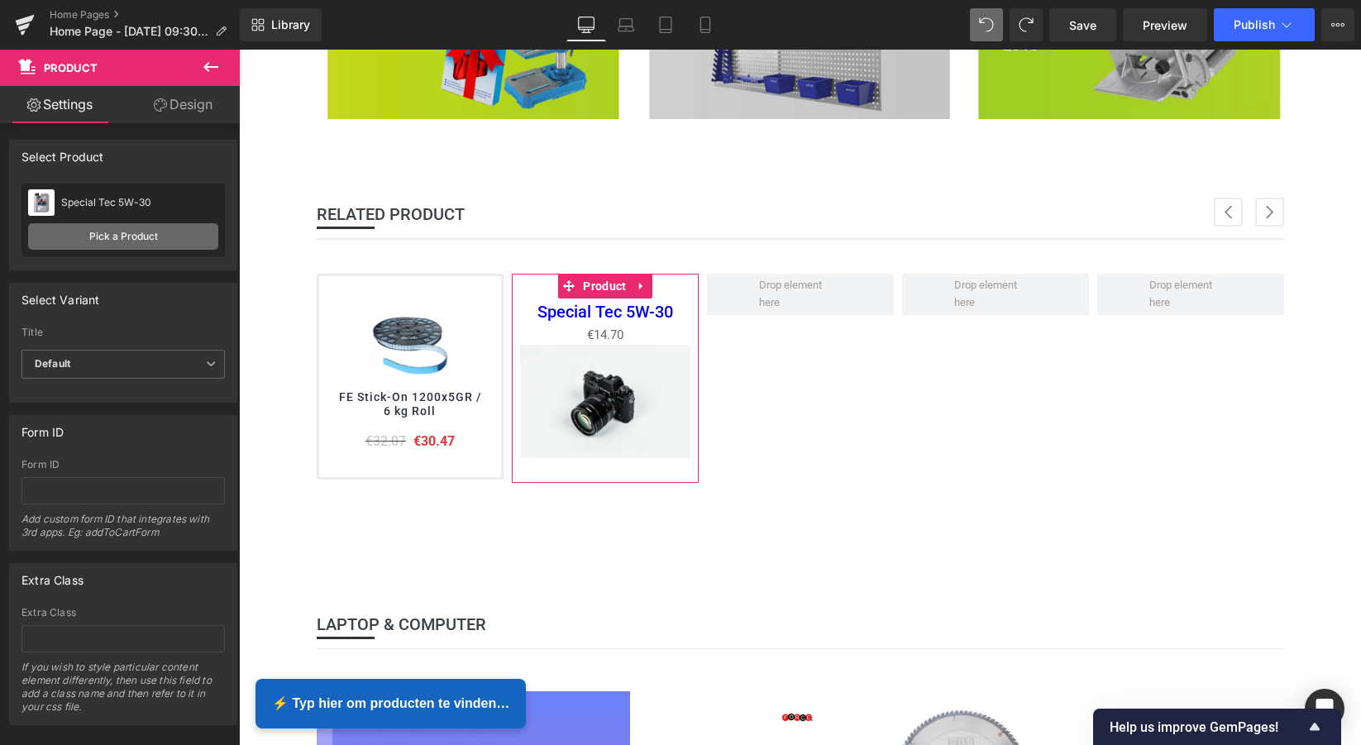
click at [140, 243] on link "Pick a Product" at bounding box center [123, 236] width 190 height 26
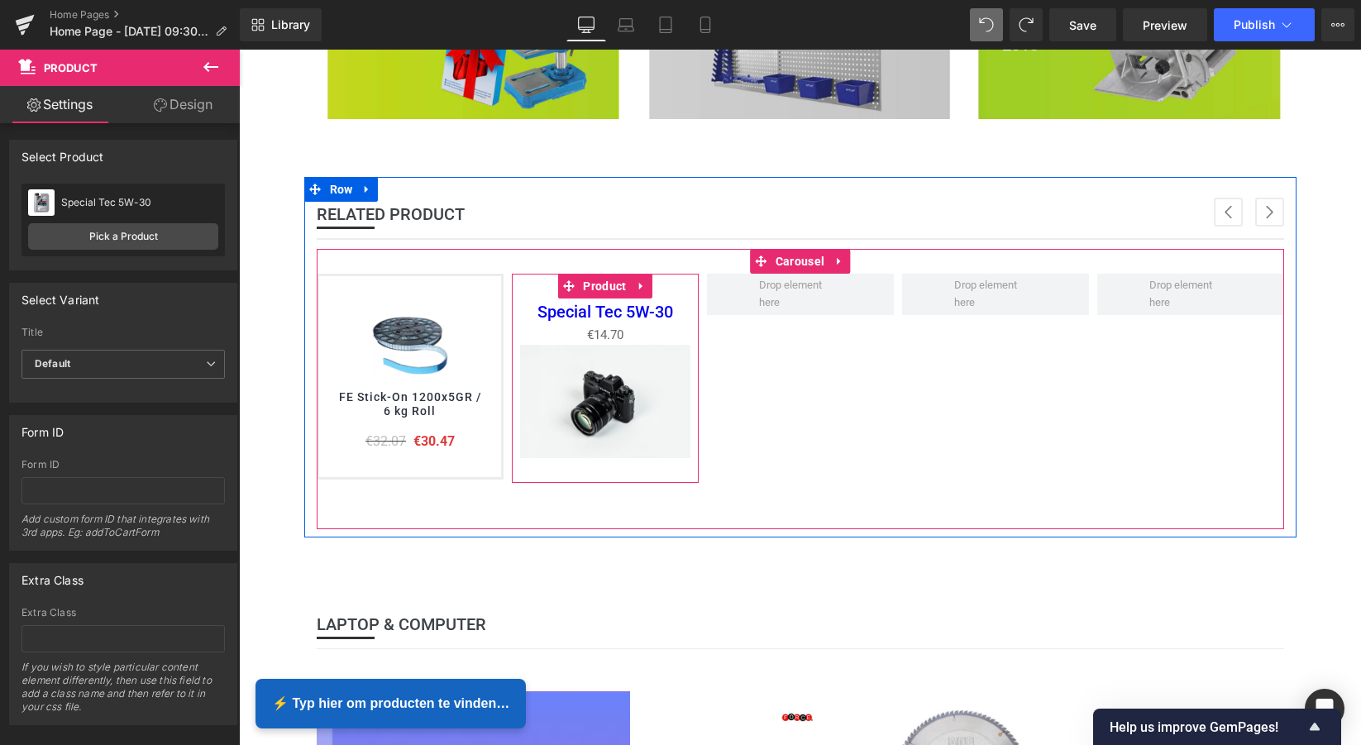
click at [637, 289] on icon at bounding box center [642, 286] width 12 height 12
click at [672, 283] on icon at bounding box center [673, 286] width 3 height 7
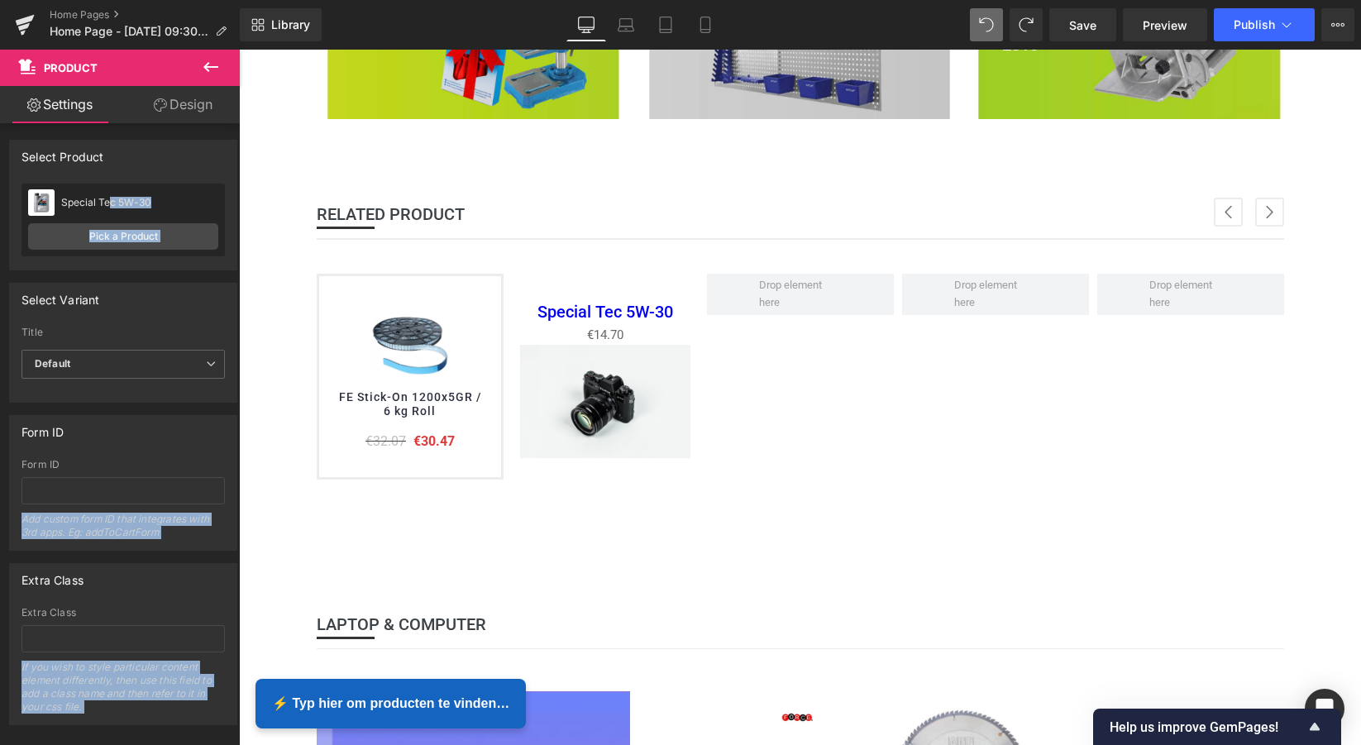
drag, startPoint x: 350, startPoint y: 249, endPoint x: 239, endPoint y: 234, distance: 111.8
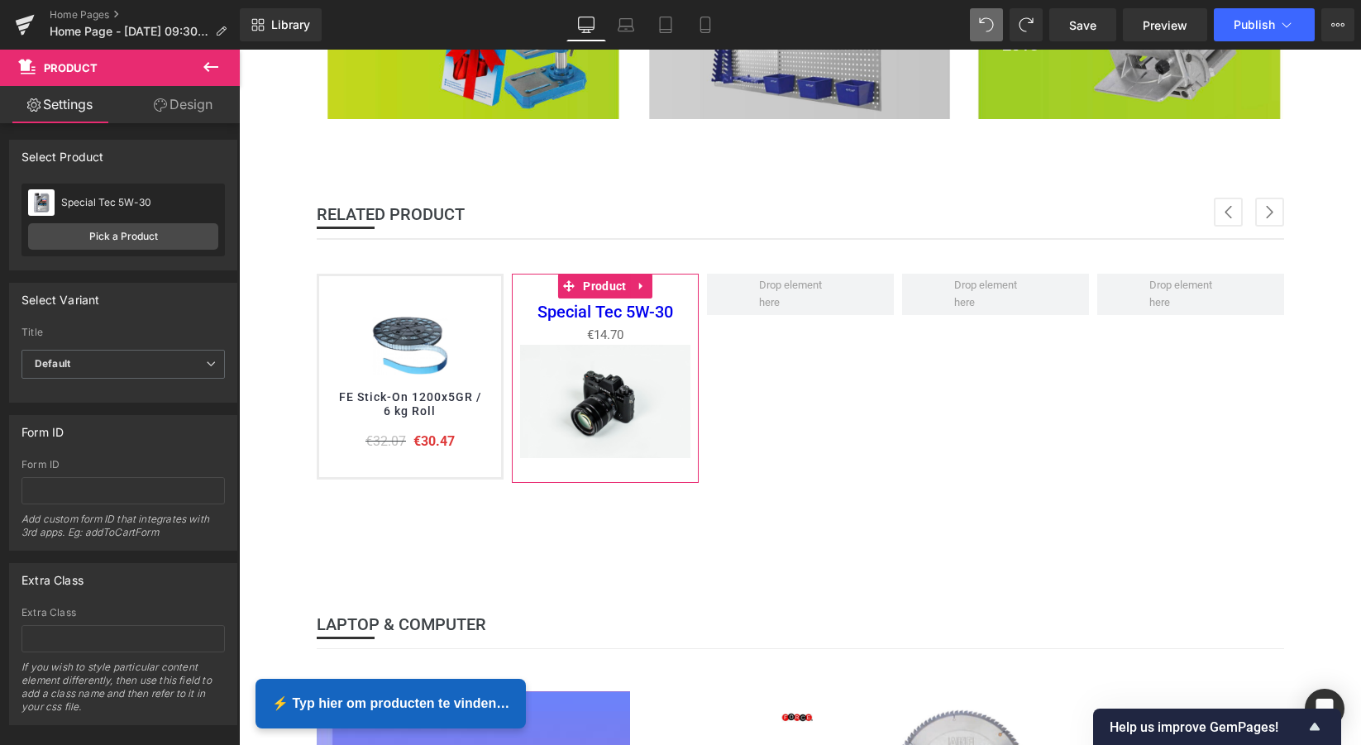
click at [65, 203] on div "Special Tec 5W-30" at bounding box center [139, 203] width 157 height 12
click at [36, 201] on img at bounding box center [41, 202] width 26 height 26
click at [117, 241] on link "Pick a Product" at bounding box center [123, 236] width 190 height 26
click at [118, 241] on link "Pick a Product" at bounding box center [123, 236] width 190 height 26
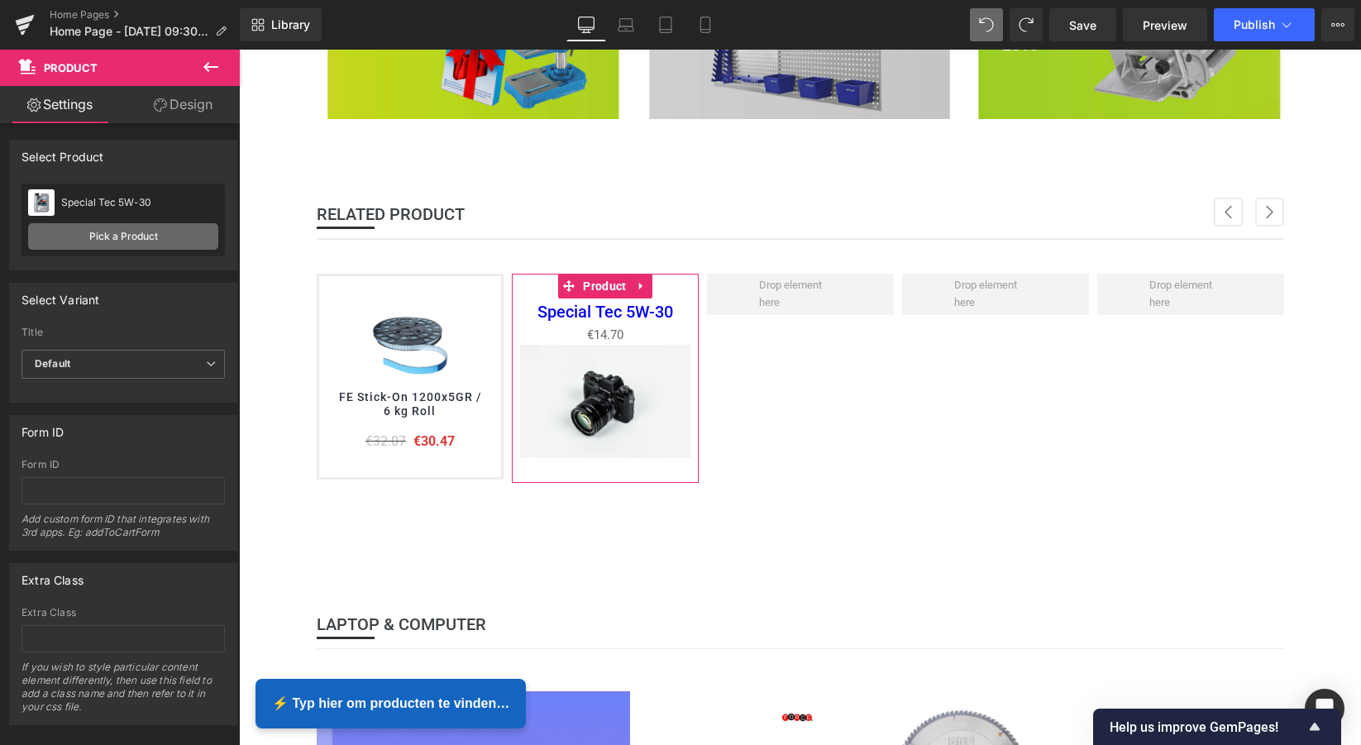
click at [119, 239] on link "Pick a Product" at bounding box center [123, 236] width 190 height 26
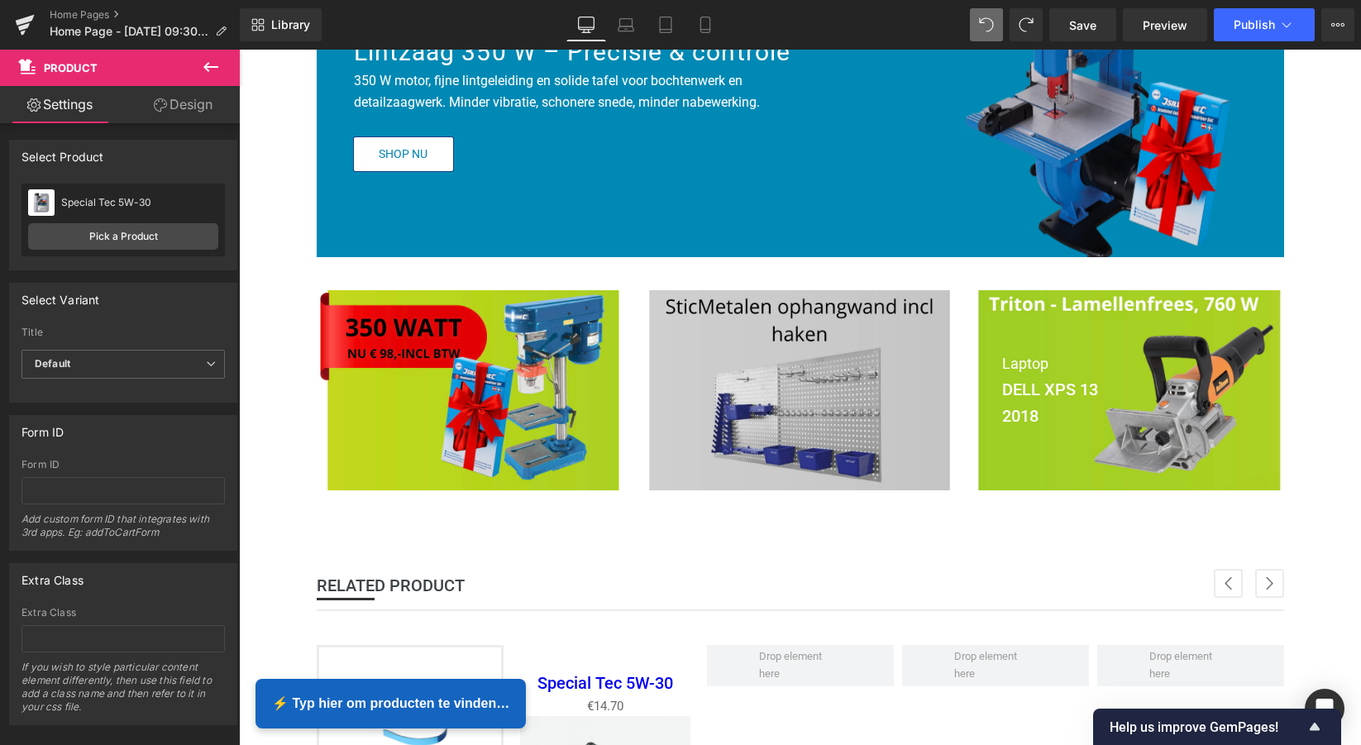
scroll to position [271, 0]
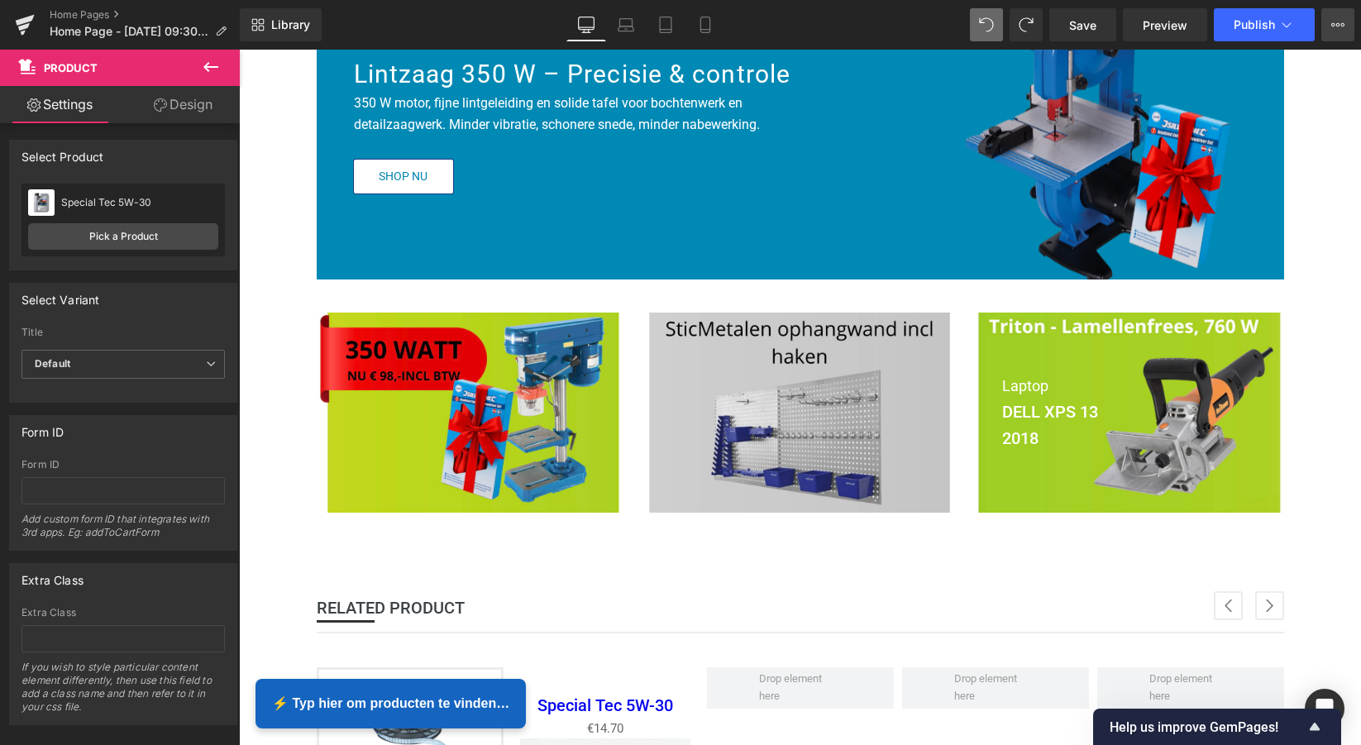
click at [1333, 30] on icon at bounding box center [1337, 24] width 13 height 13
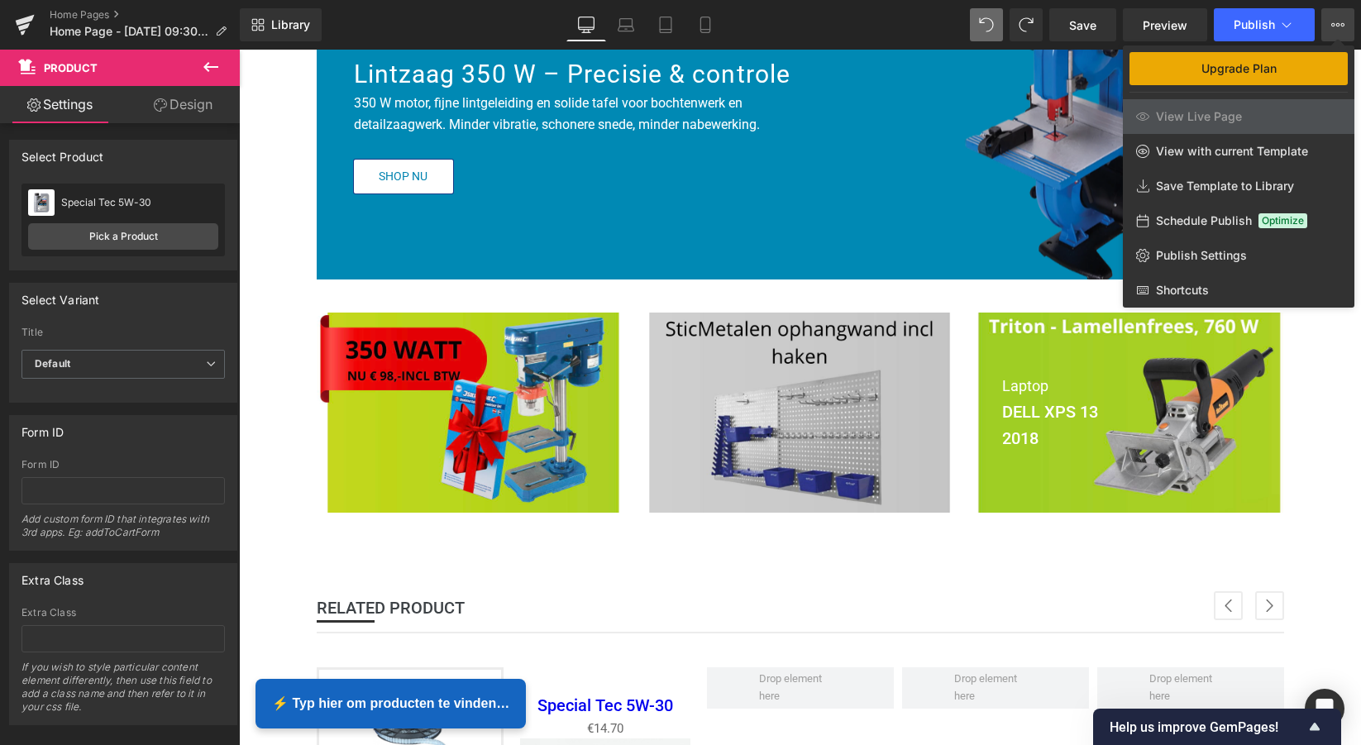
click at [1249, 73] on span "Upgrade Plan" at bounding box center [1238, 68] width 75 height 13
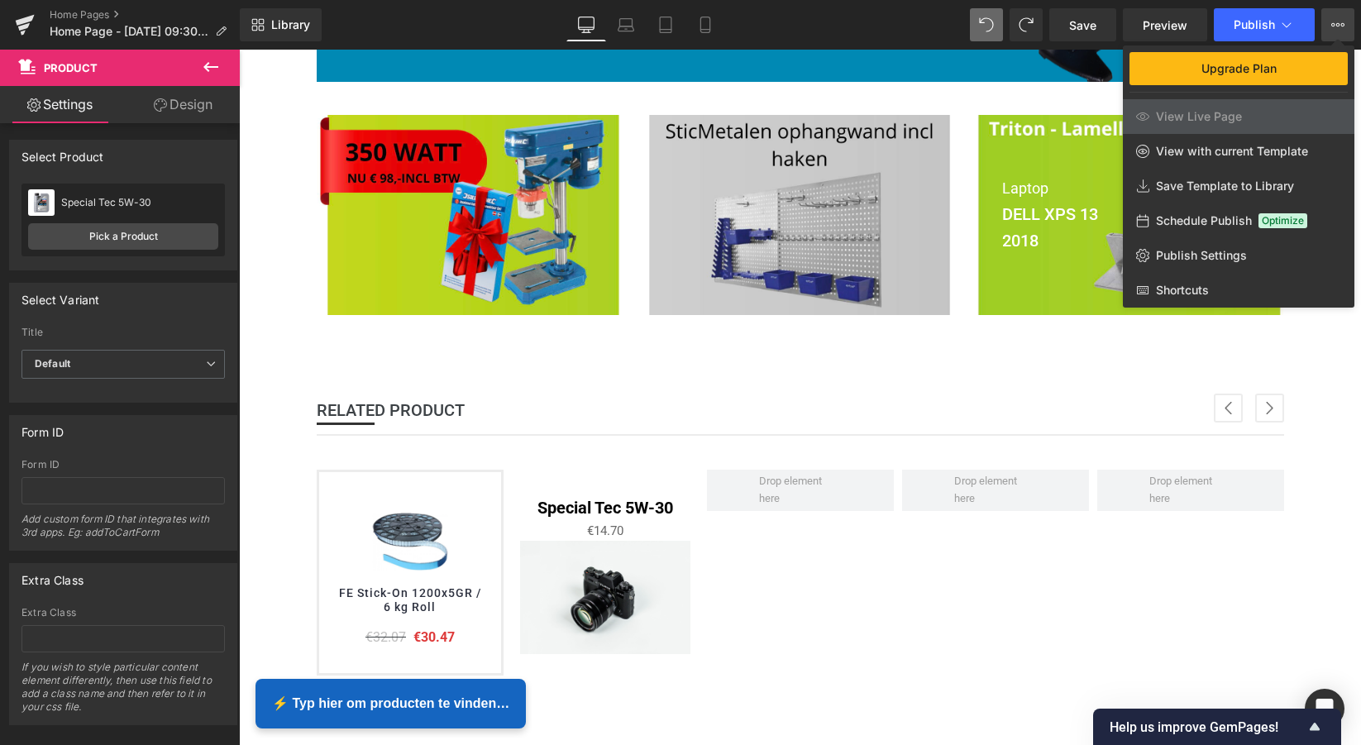
scroll to position [483, 0]
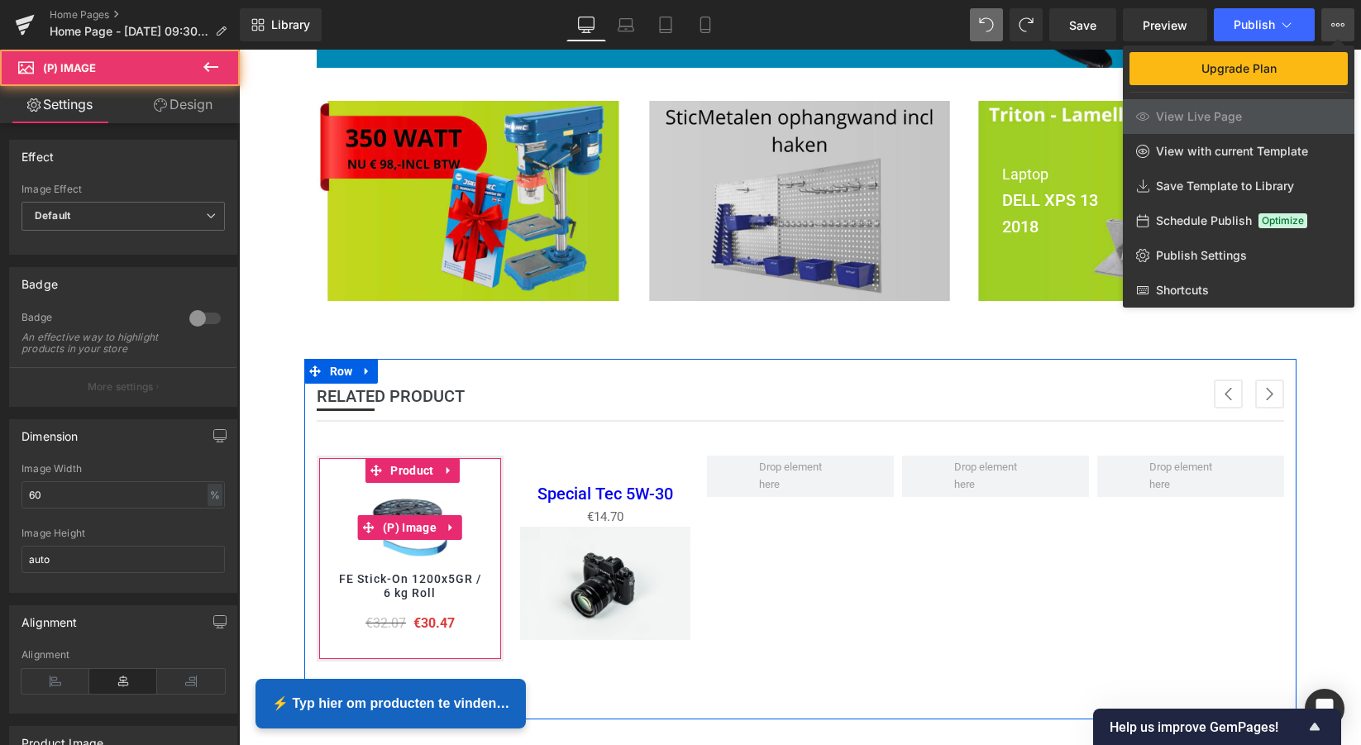
click at [420, 503] on img at bounding box center [409, 527] width 89 height 89
click at [408, 525] on span "(P) Image" at bounding box center [410, 527] width 62 height 25
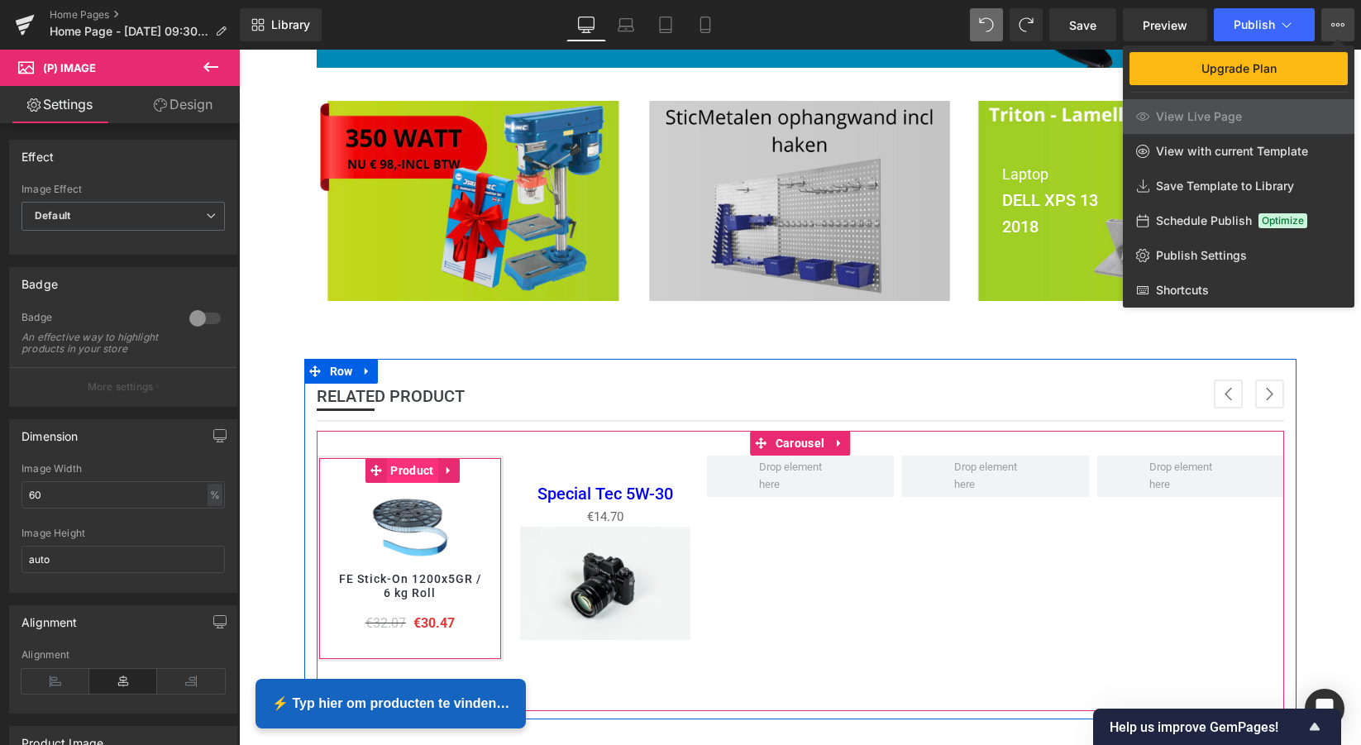
click at [416, 470] on span "Product" at bounding box center [411, 470] width 51 height 25
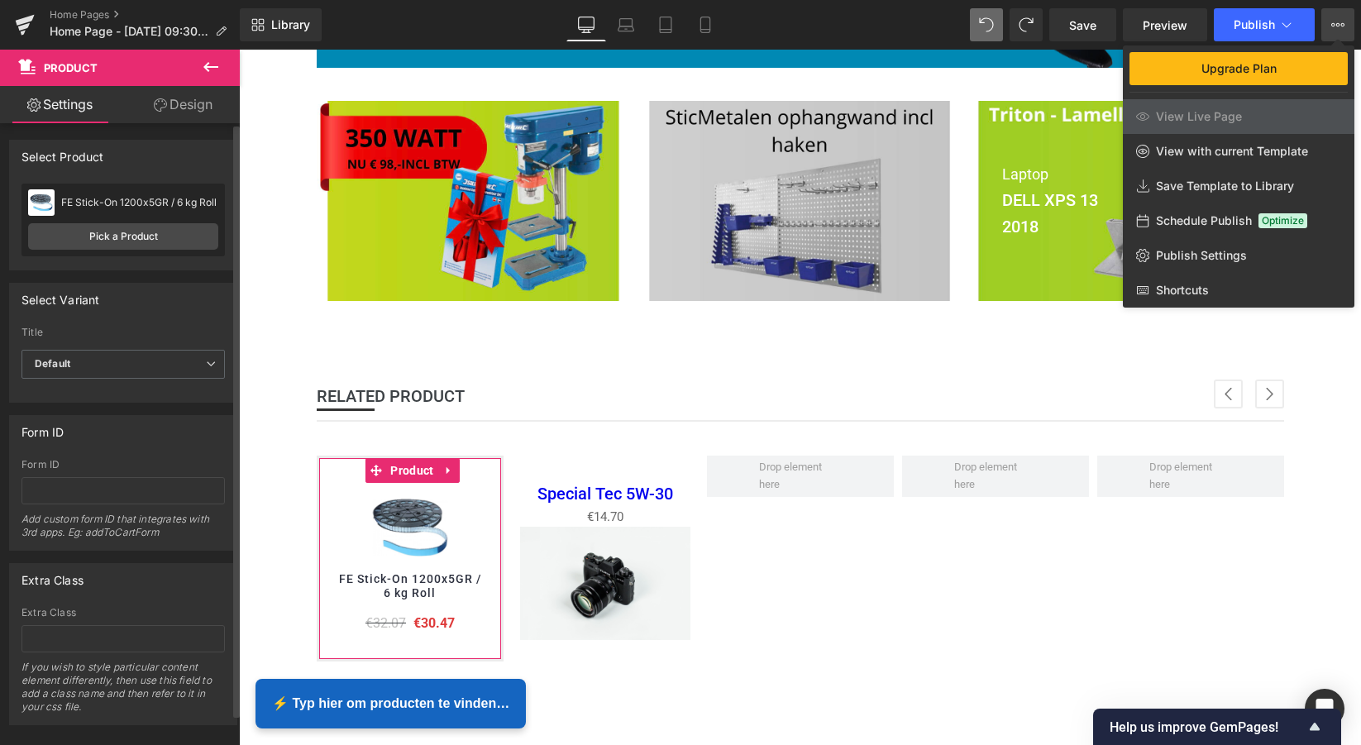
scroll to position [0, 0]
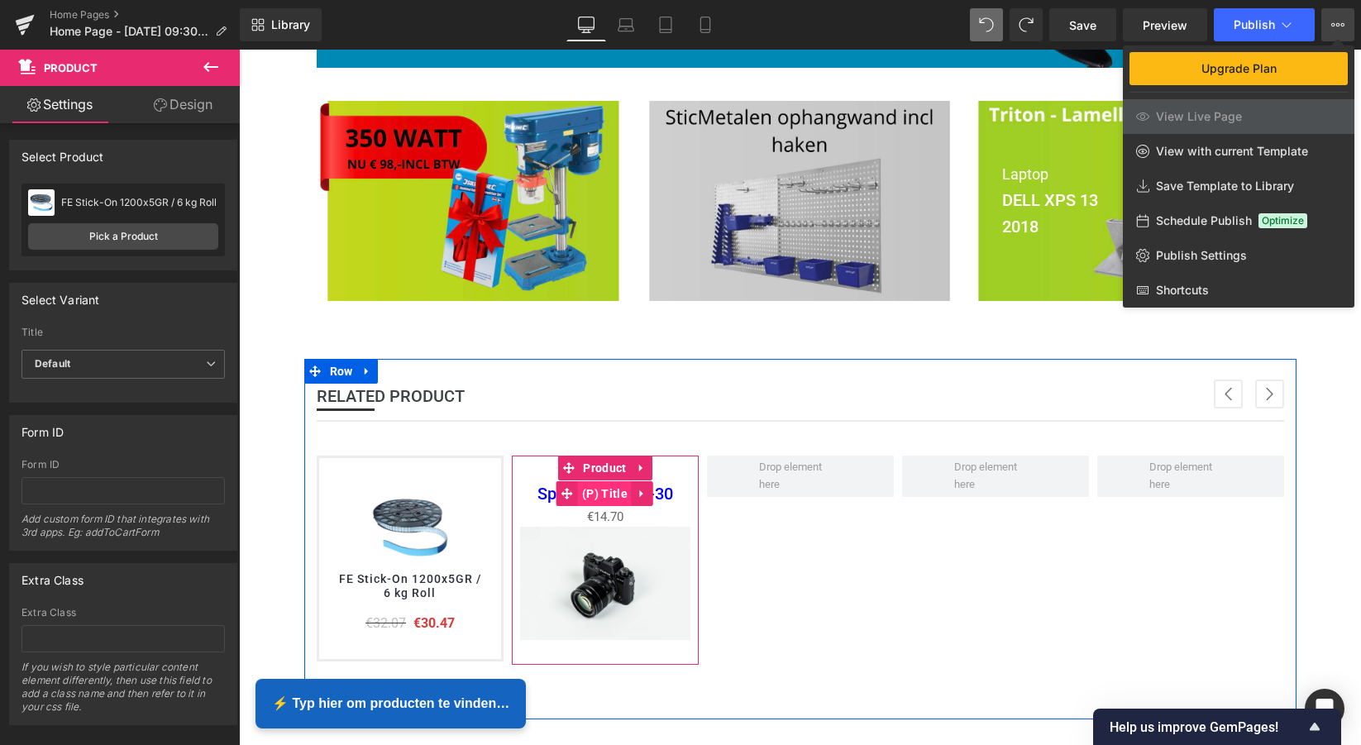
click at [595, 496] on span "(P) Title" at bounding box center [605, 493] width 54 height 25
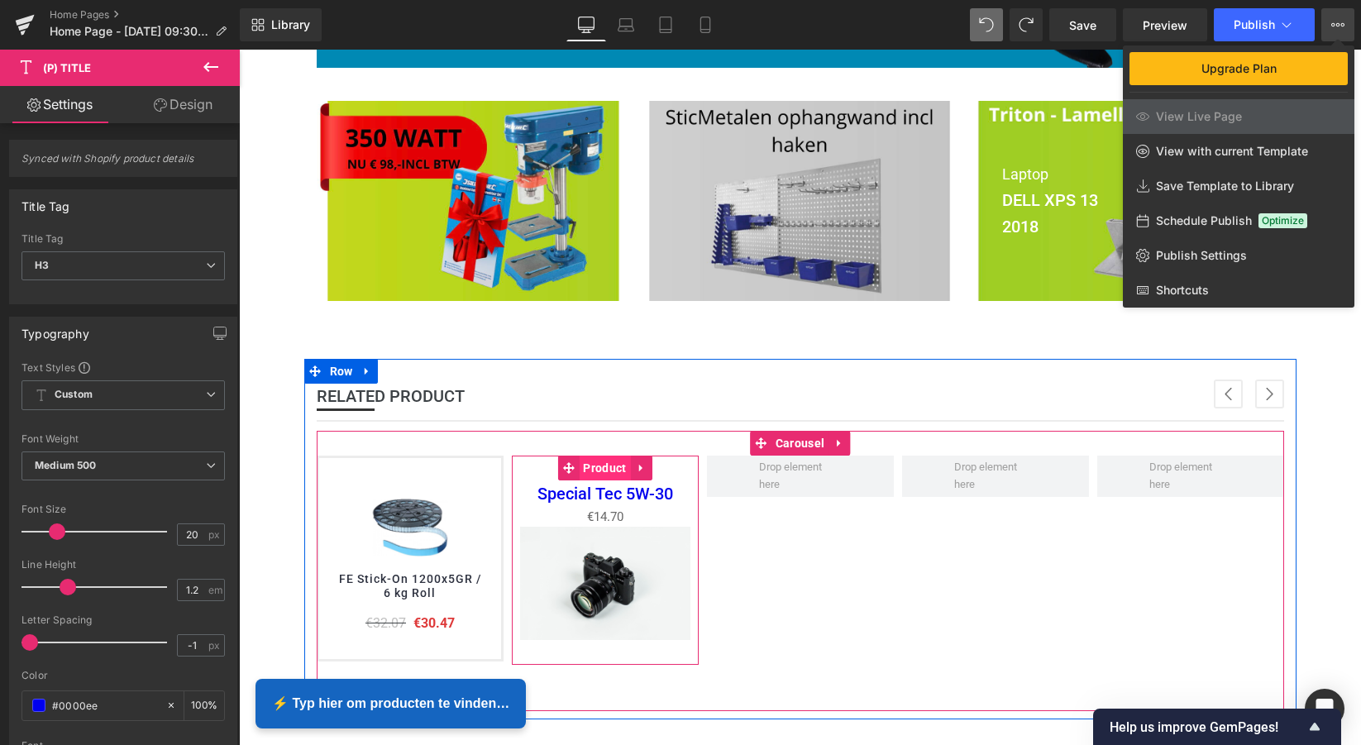
click at [614, 463] on span "Product" at bounding box center [604, 468] width 51 height 25
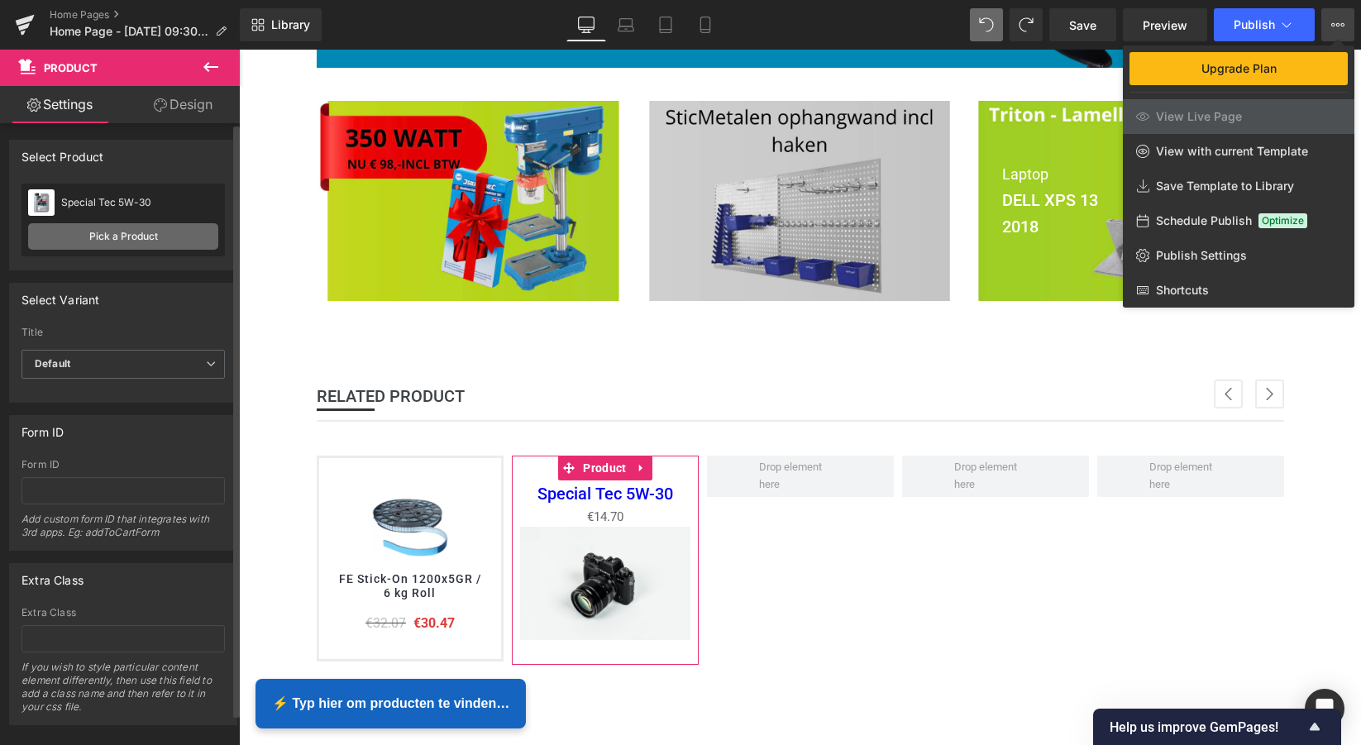
click at [127, 234] on link "Pick a Product" at bounding box center [123, 236] width 190 height 26
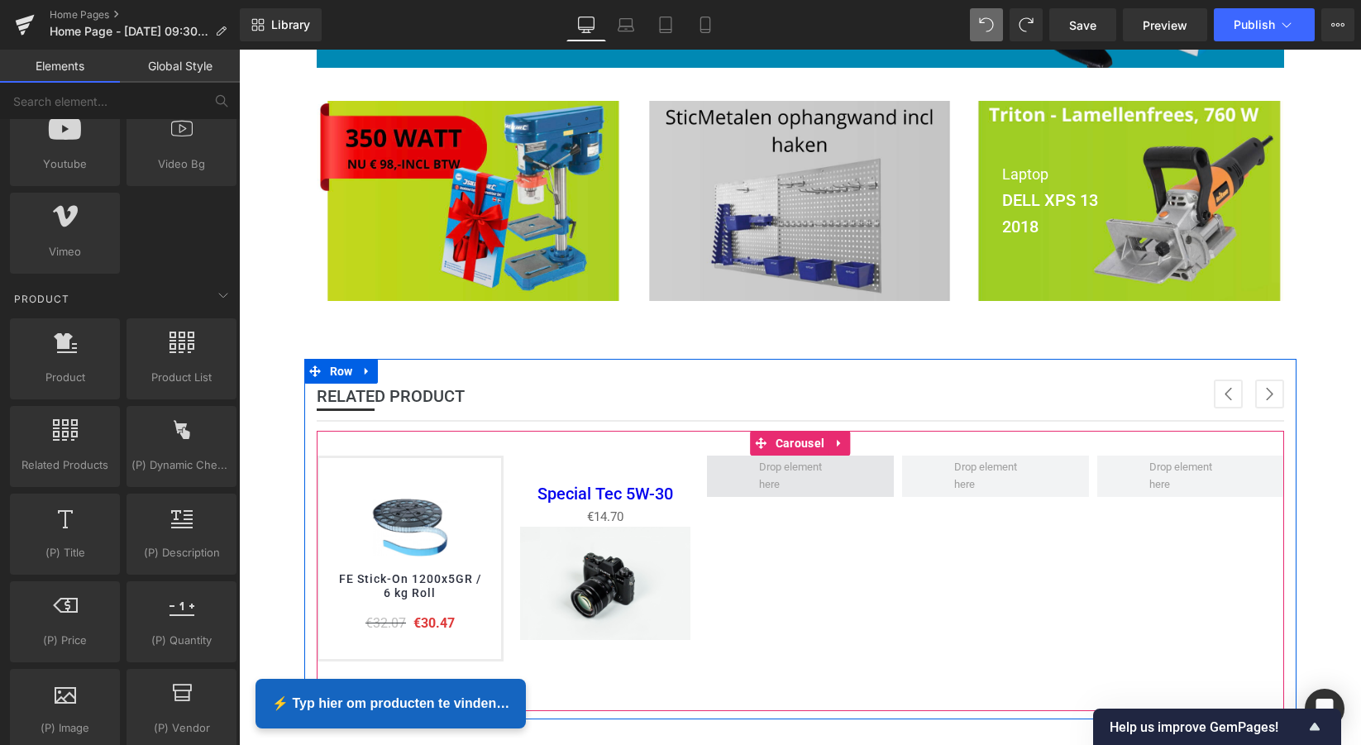
click at [794, 469] on span at bounding box center [799, 476] width 93 height 43
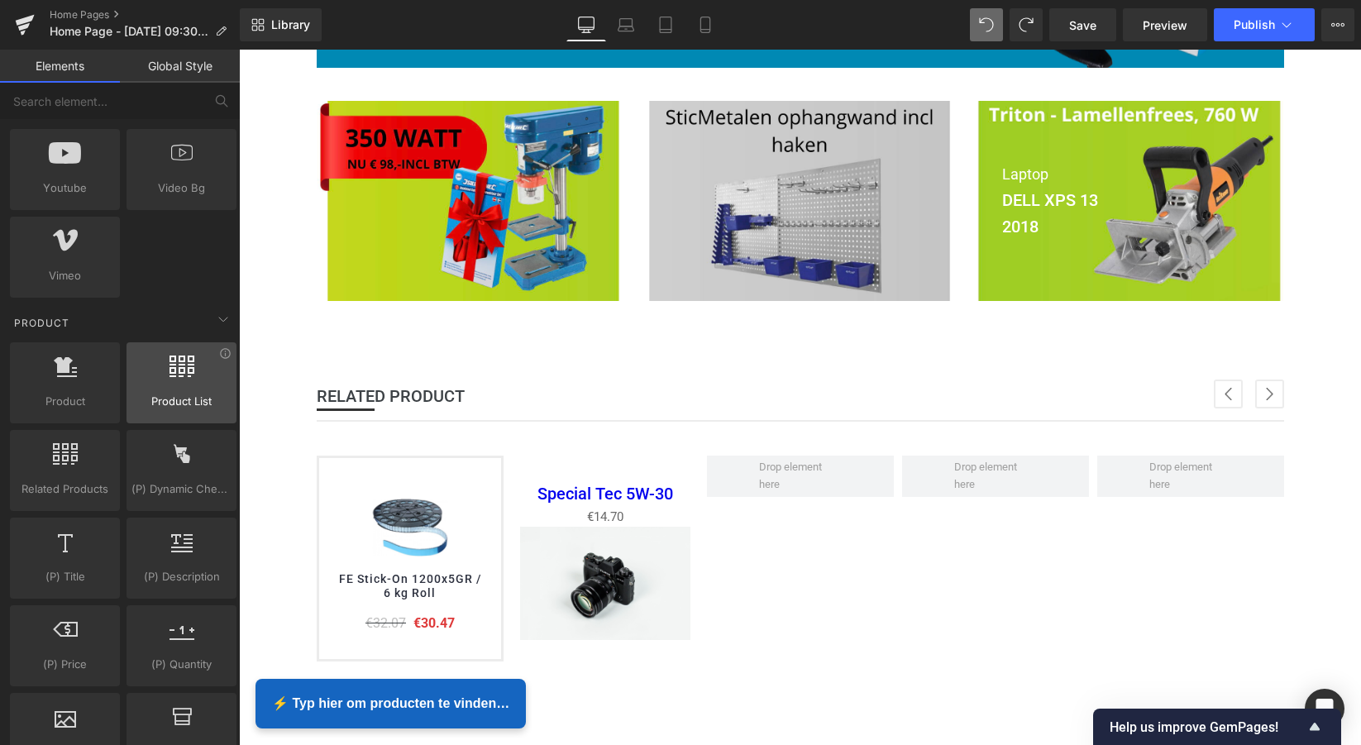
scroll to position [1230, 0]
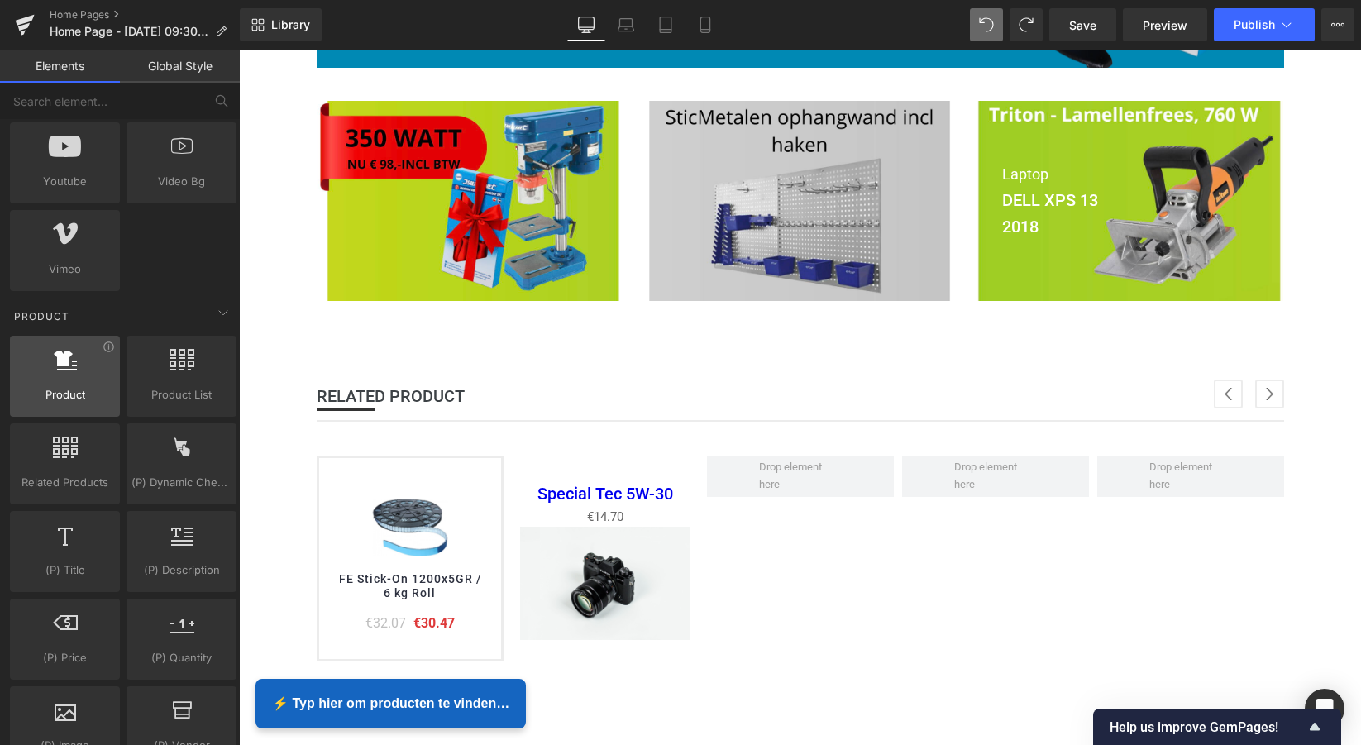
click at [58, 365] on icon at bounding box center [65, 359] width 23 height 21
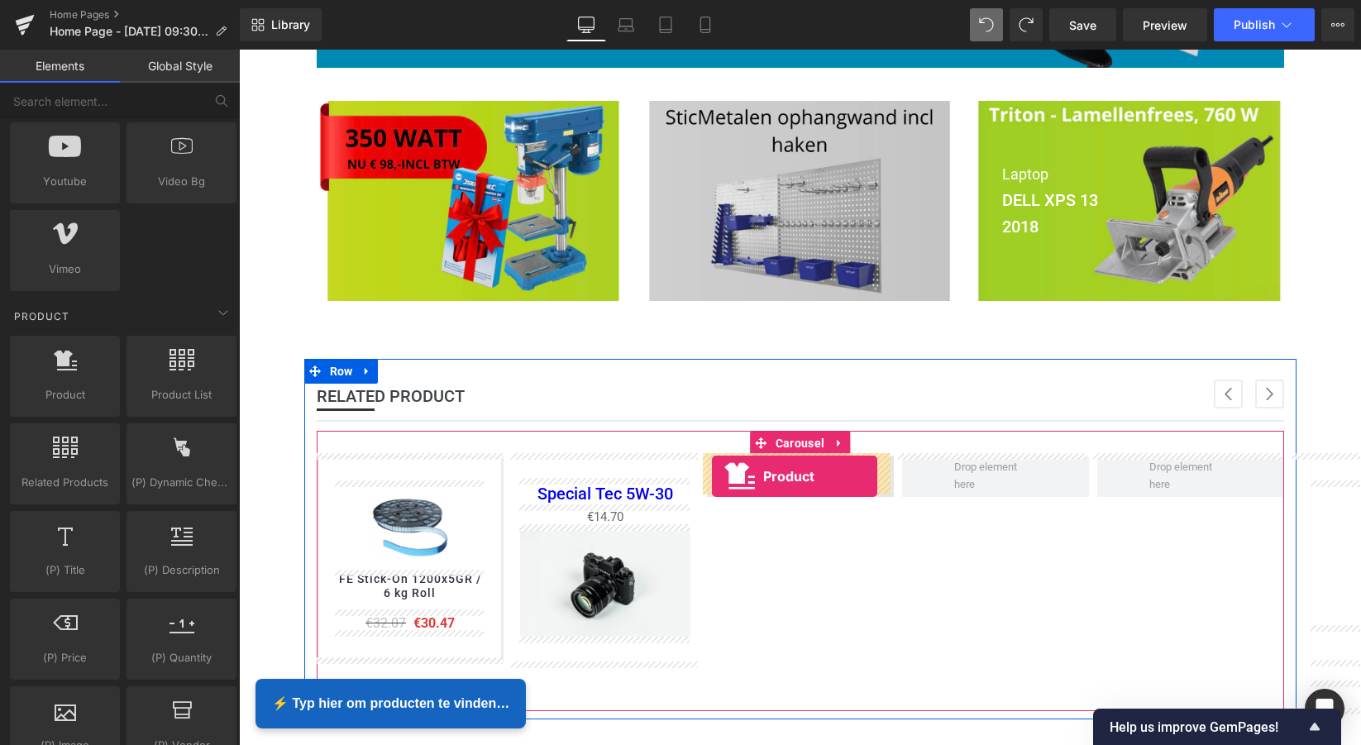
drag, startPoint x: 303, startPoint y: 418, endPoint x: 712, endPoint y: 476, distance: 413.4
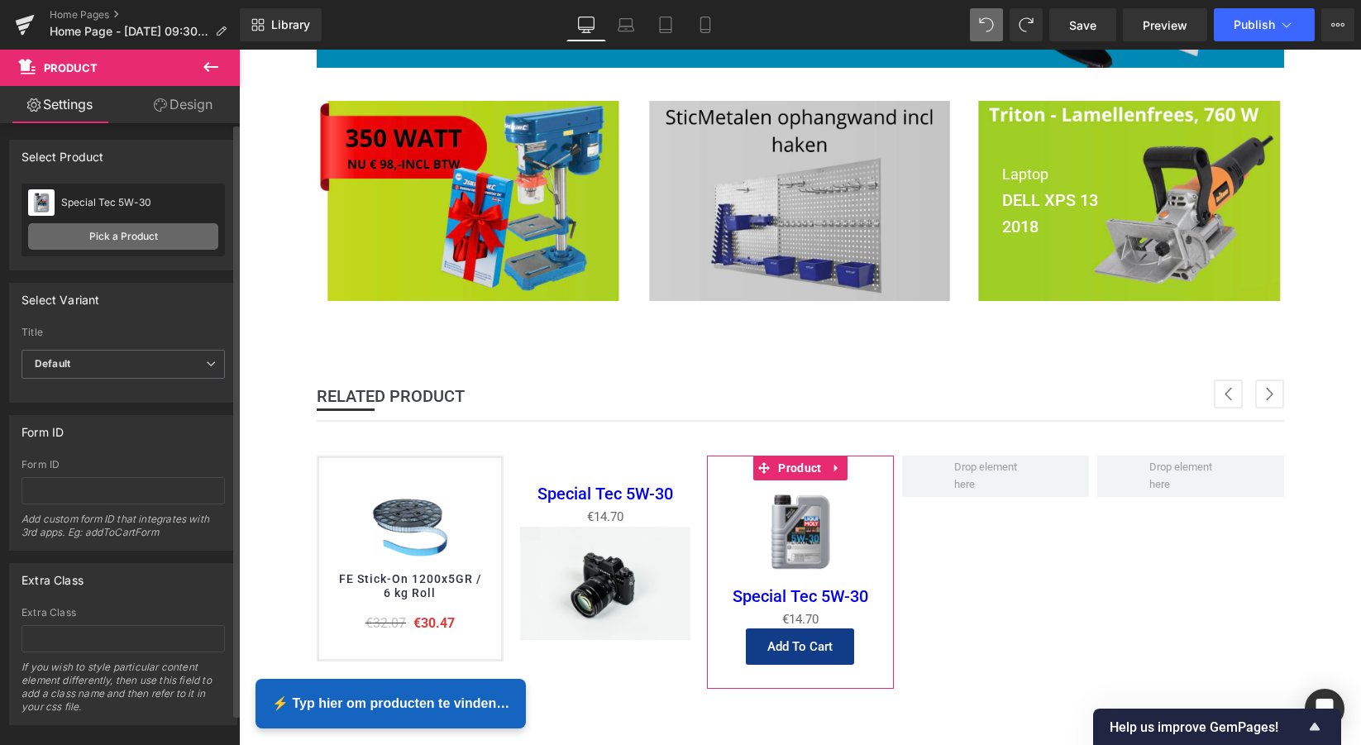
click at [142, 240] on link "Pick a Product" at bounding box center [123, 236] width 190 height 26
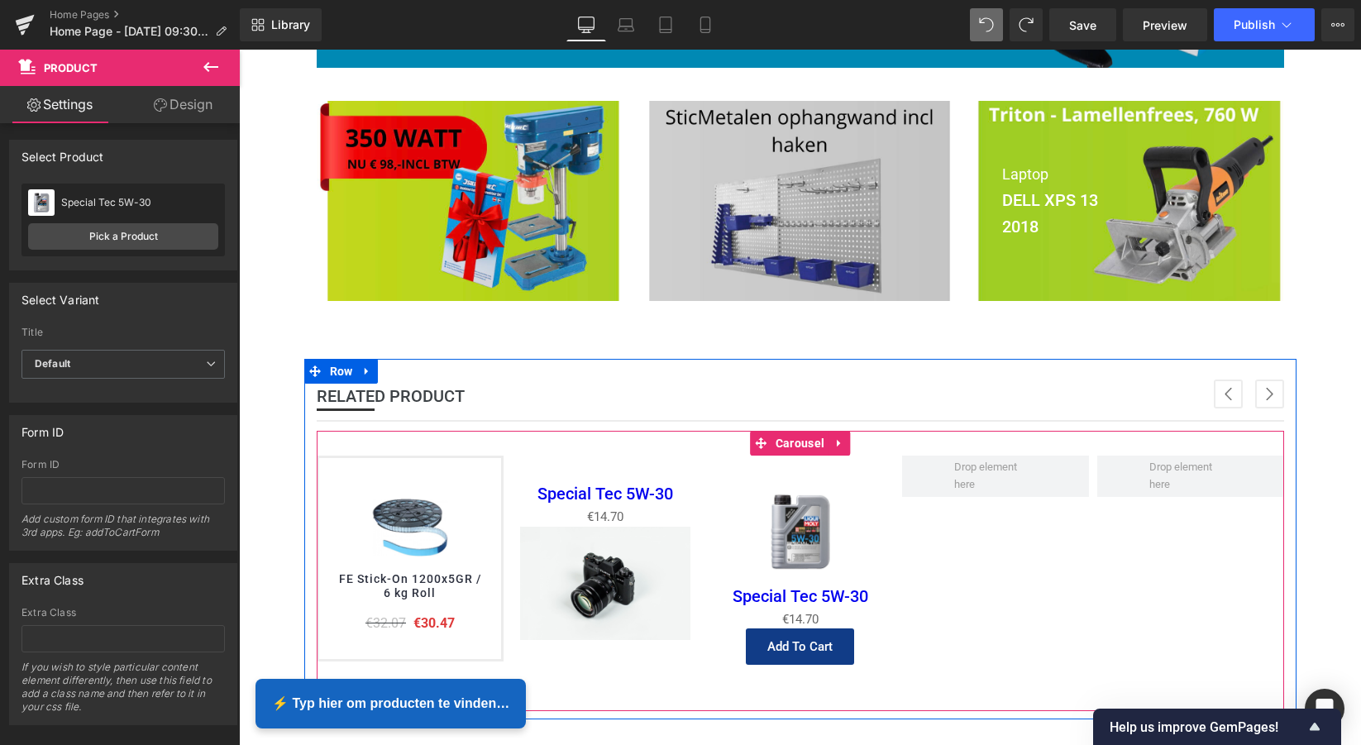
click at [1265, 391] on button "›" at bounding box center [1269, 394] width 29 height 29
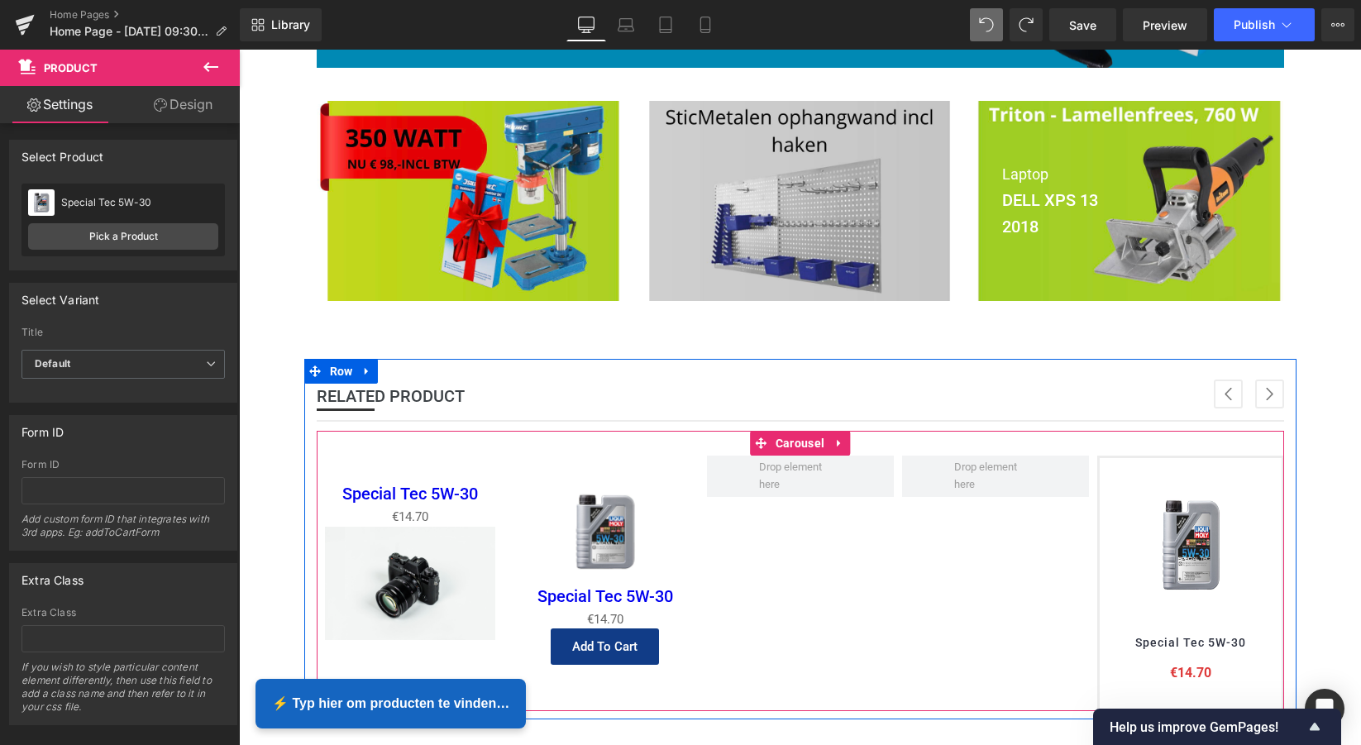
click at [1265, 391] on button "›" at bounding box center [1269, 394] width 29 height 29
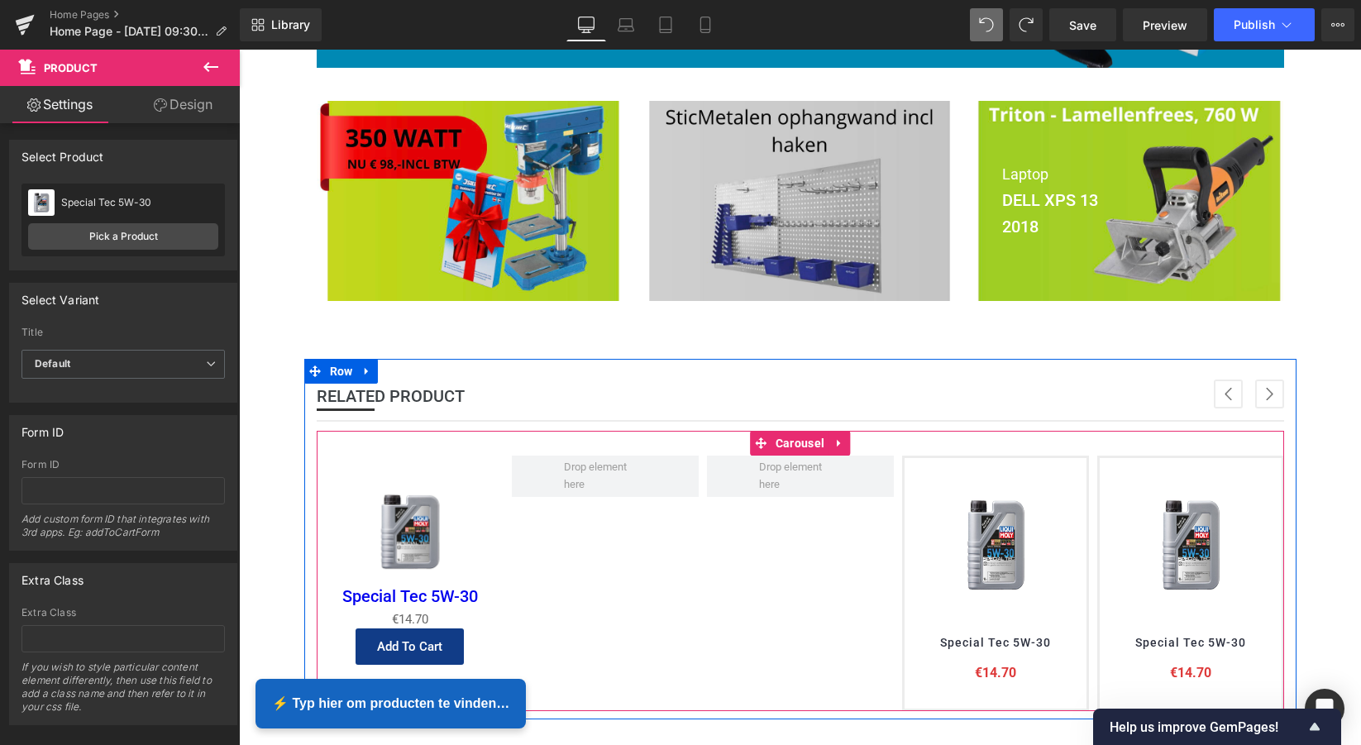
click at [1265, 391] on button "›" at bounding box center [1269, 394] width 29 height 29
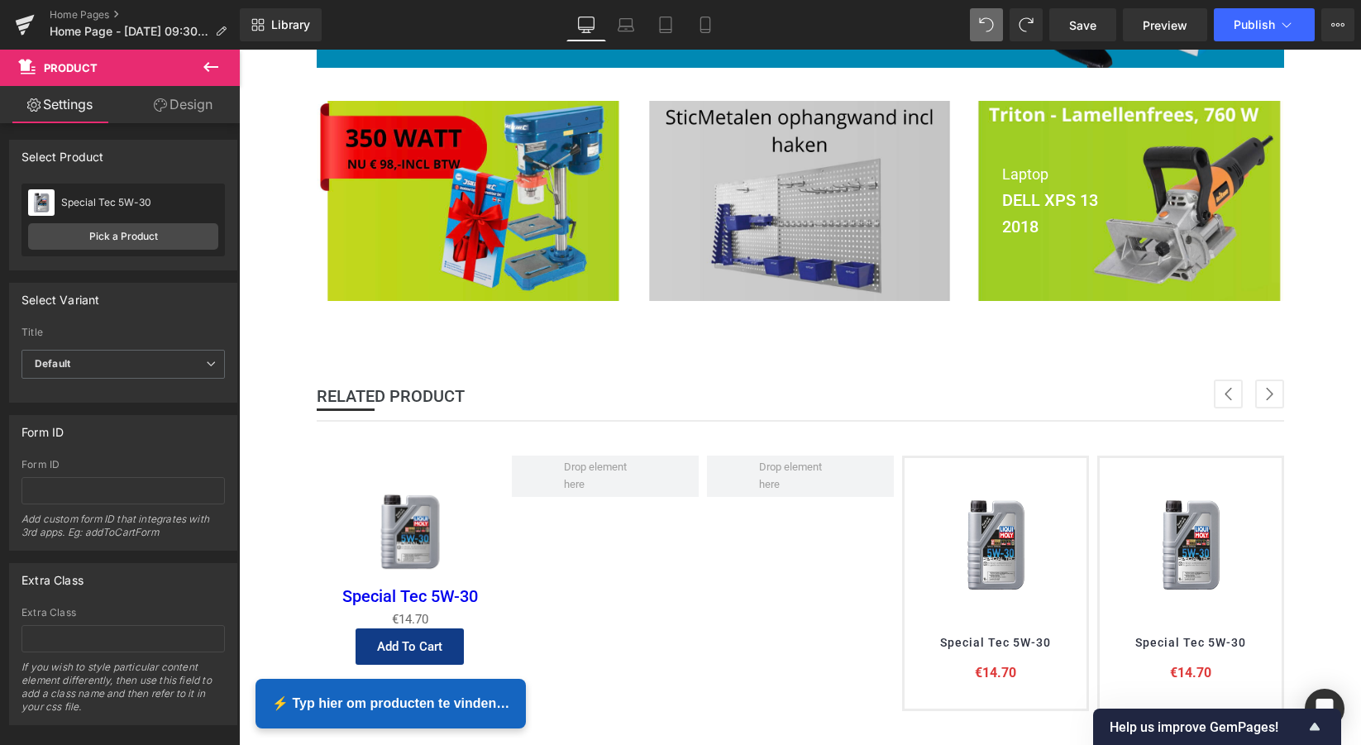
click at [206, 74] on icon at bounding box center [211, 67] width 20 height 20
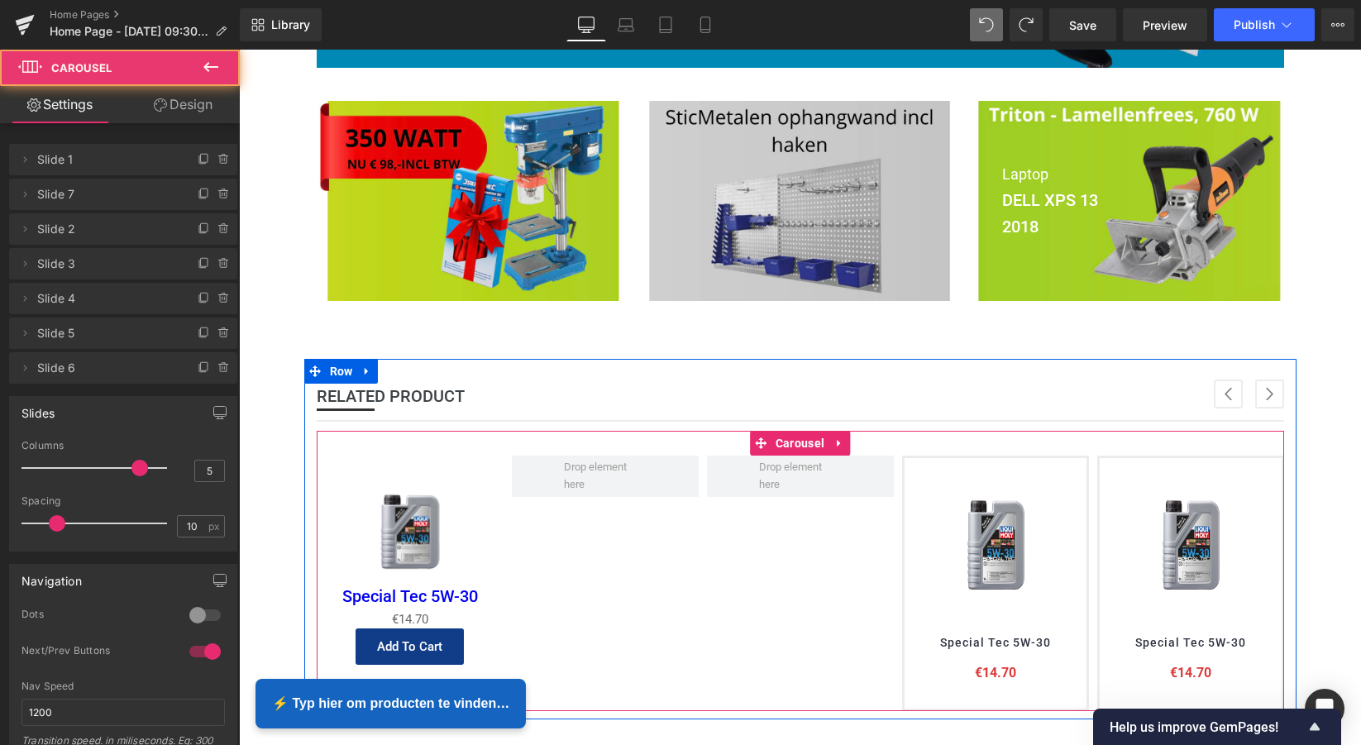
click at [558, 516] on div "Sale Off (P) Image FE Stick-On 1200x5GR / 6 kg Roll (P) Title €32.07 €30.47 (P)…" at bounding box center [609, 584] width 1366 height 256
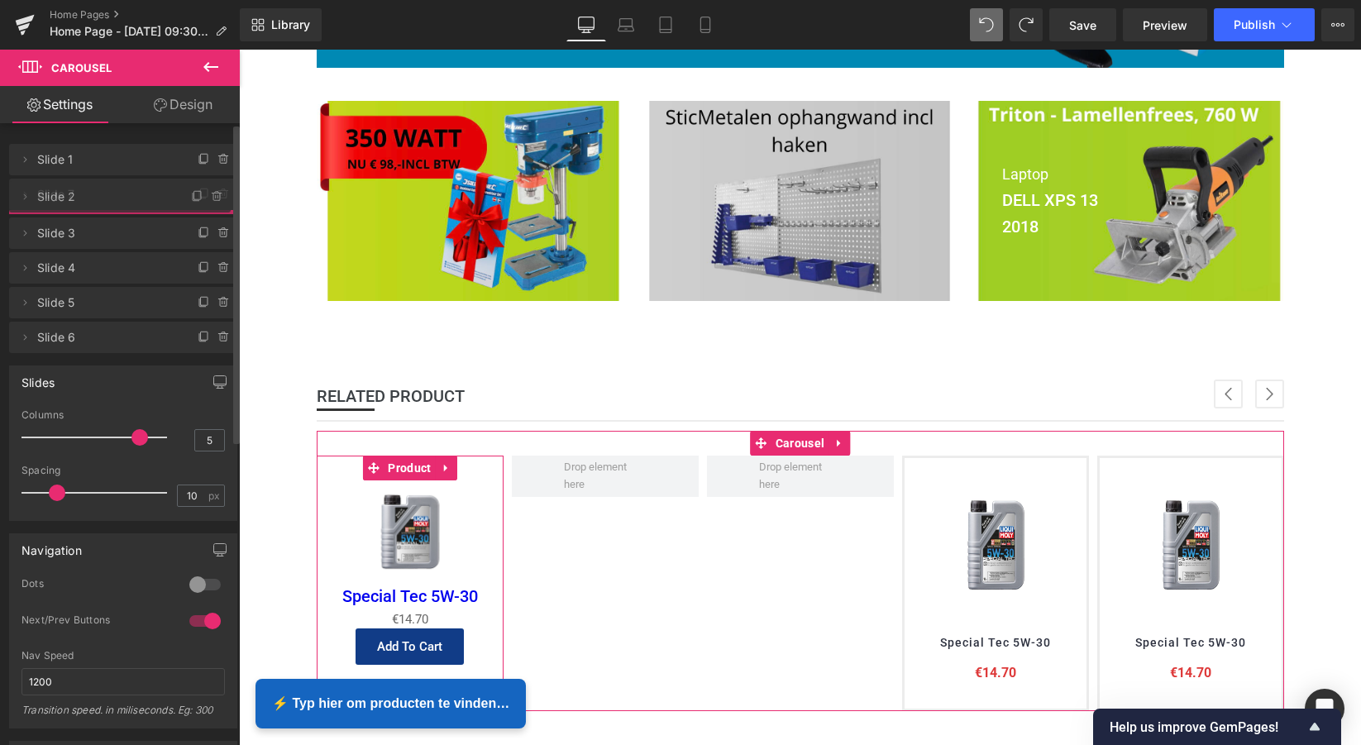
drag, startPoint x: 49, startPoint y: 230, endPoint x: 47, endPoint y: 198, distance: 31.5
drag, startPoint x: 48, startPoint y: 228, endPoint x: 44, endPoint y: 194, distance: 34.2
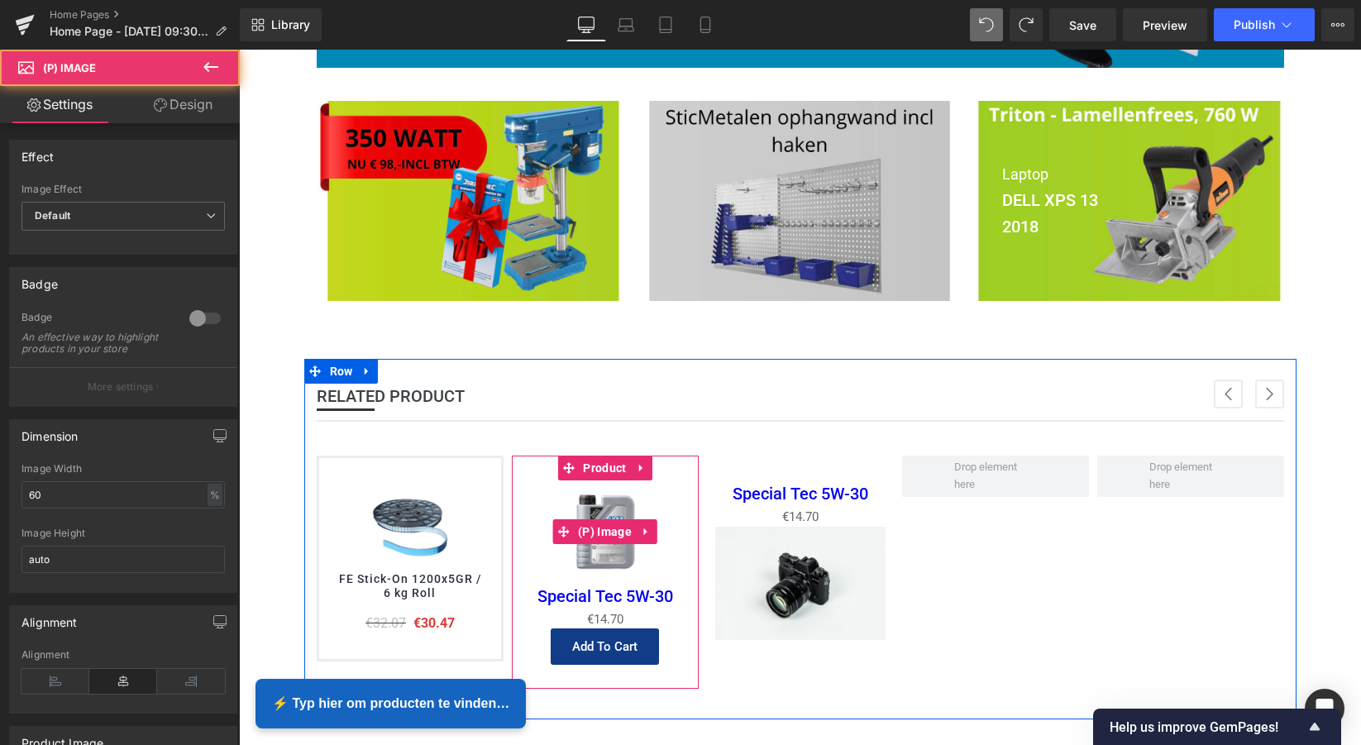
click at [604, 551] on img at bounding box center [605, 531] width 103 height 103
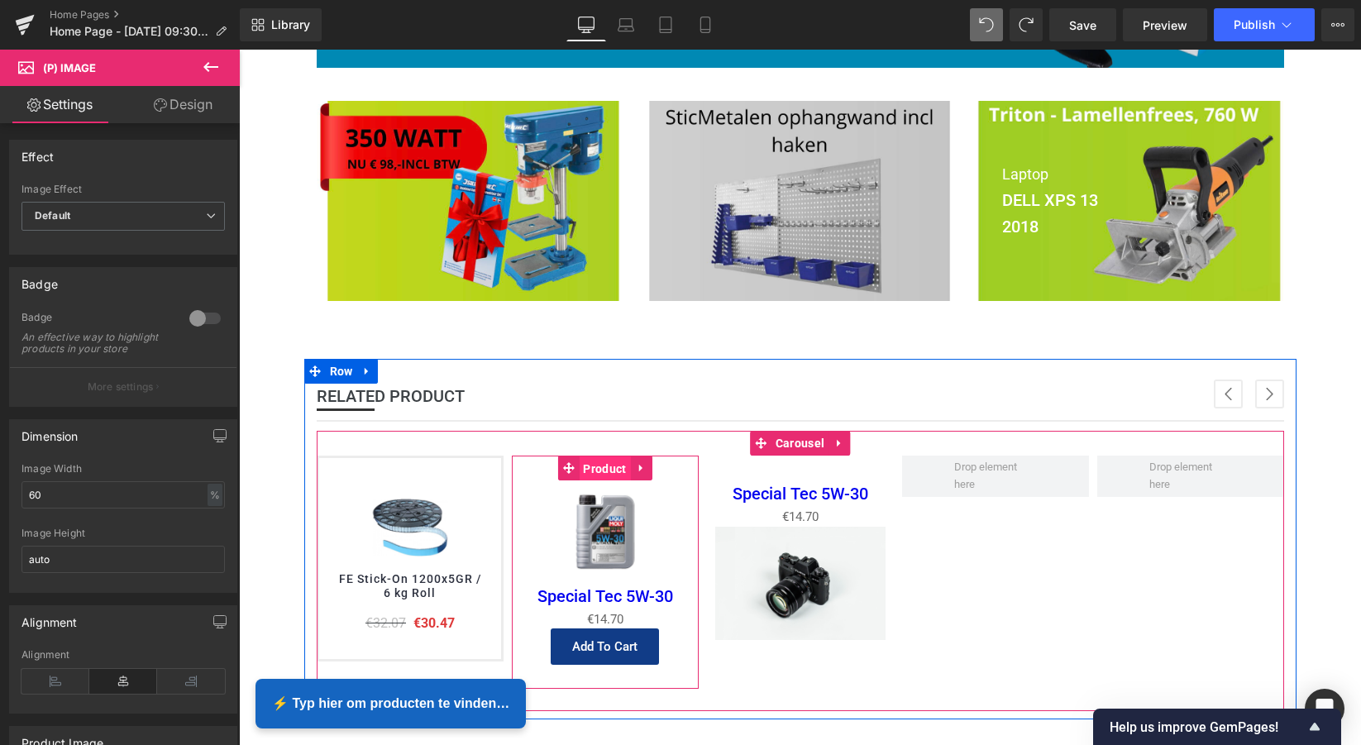
click at [607, 467] on span "Product" at bounding box center [604, 468] width 51 height 25
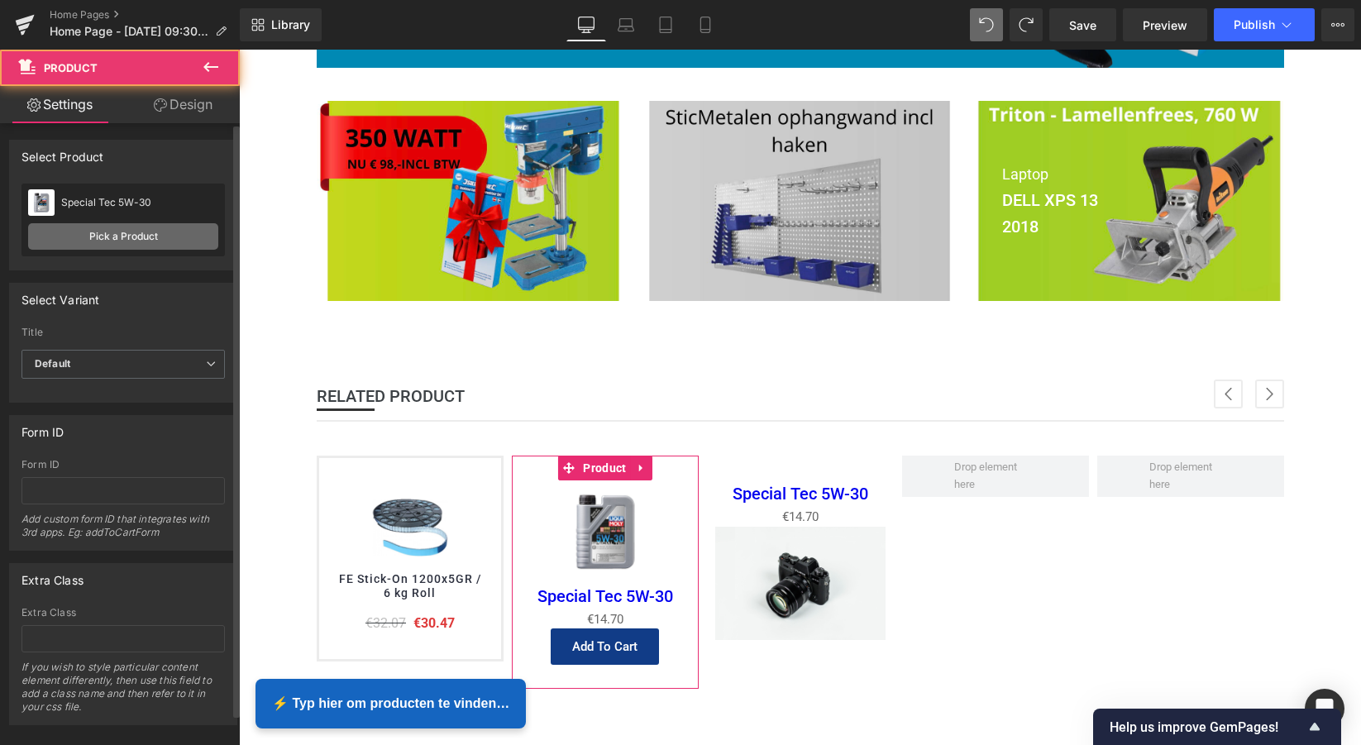
click at [138, 240] on link "Pick a Product" at bounding box center [123, 236] width 190 height 26
click at [129, 236] on link "Pick a Product" at bounding box center [123, 236] width 190 height 26
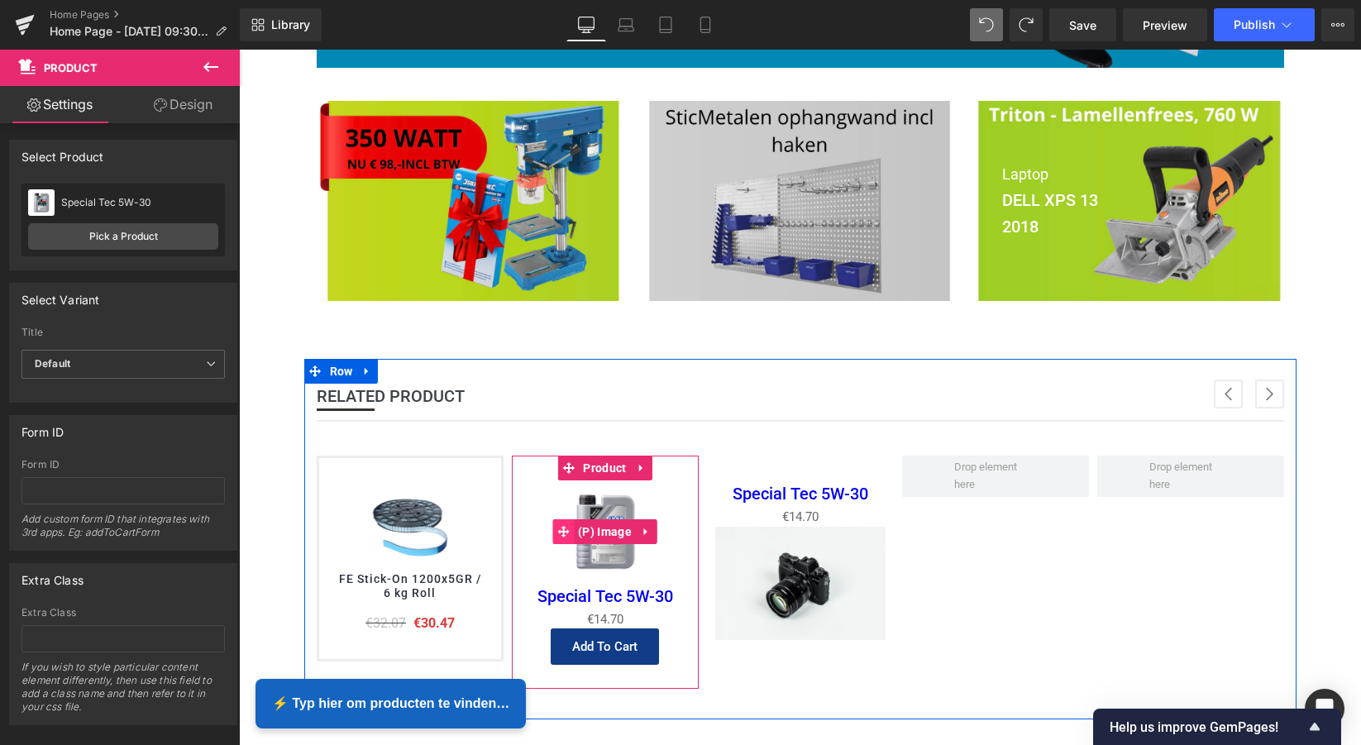
click at [560, 529] on icon at bounding box center [563, 532] width 12 height 12
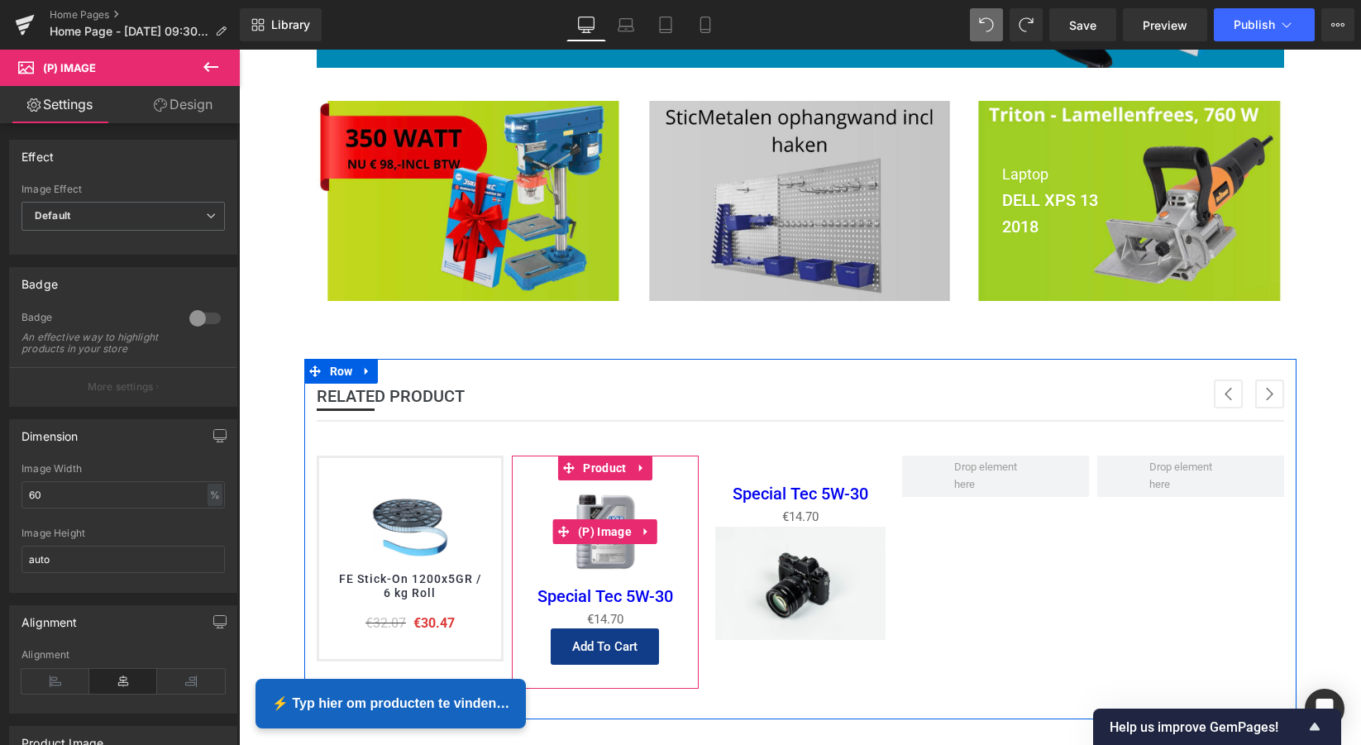
click at [633, 562] on img at bounding box center [605, 531] width 103 height 103
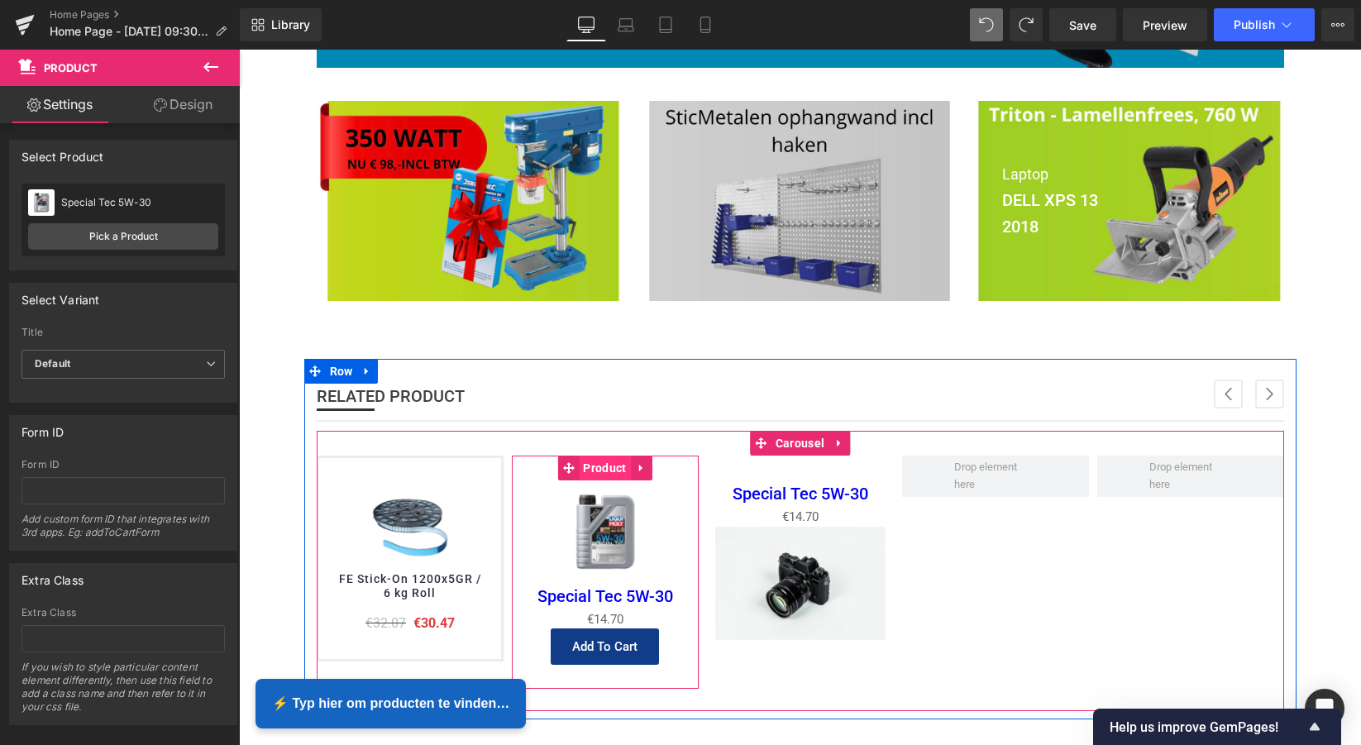
click at [600, 468] on span "Product" at bounding box center [604, 468] width 51 height 25
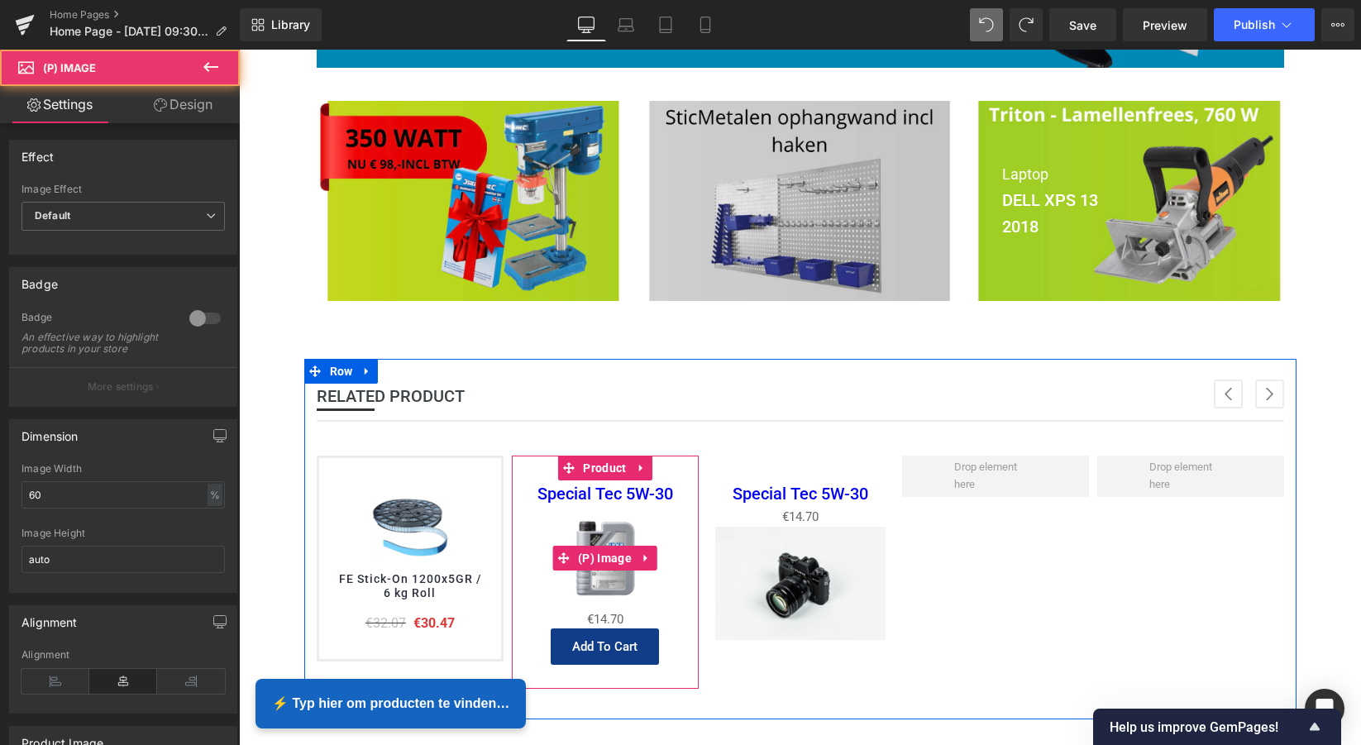
click at [602, 532] on img at bounding box center [605, 558] width 103 height 103
click at [609, 571] on img at bounding box center [605, 558] width 103 height 103
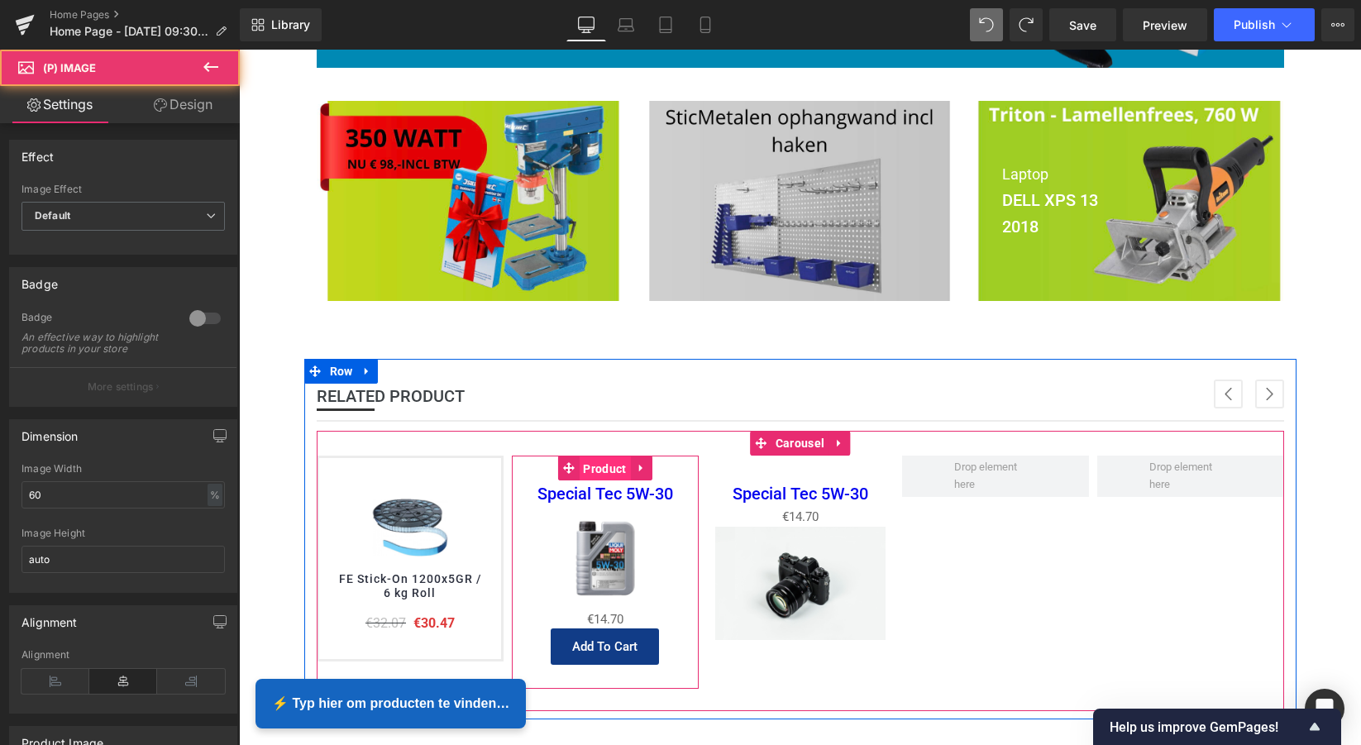
click at [598, 456] on span "Product" at bounding box center [604, 468] width 51 height 25
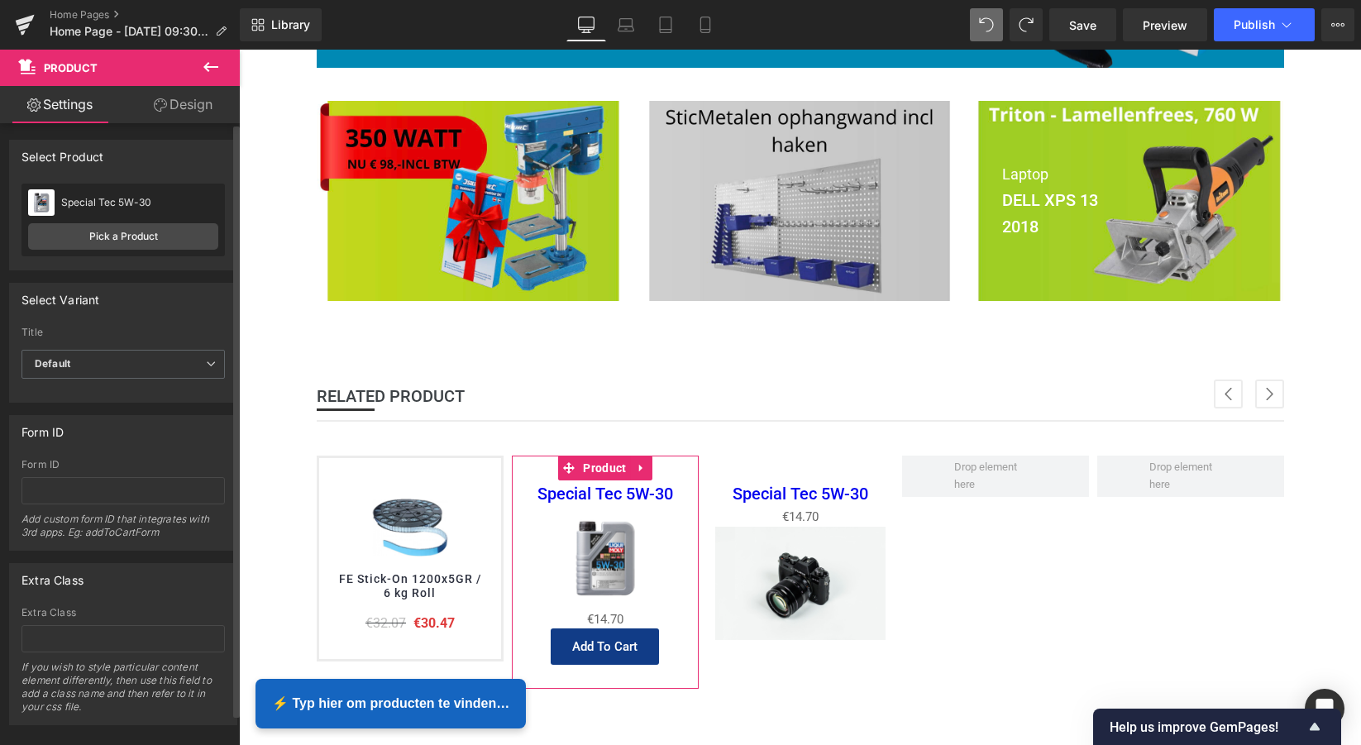
click at [152, 202] on div "Special Tec 5W-30" at bounding box center [139, 203] width 157 height 12
click at [132, 230] on link "Pick a Product" at bounding box center [123, 236] width 190 height 26
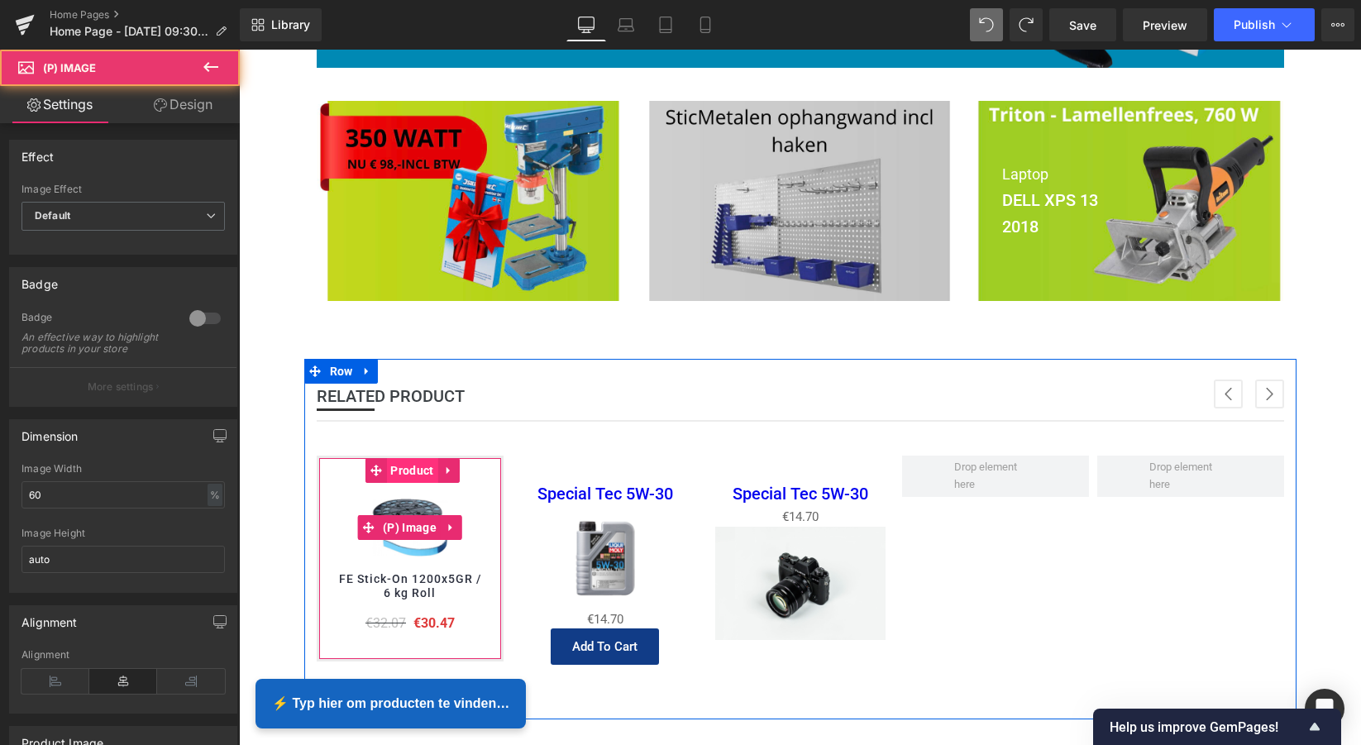
drag, startPoint x: 411, startPoint y: 506, endPoint x: 414, endPoint y: 478, distance: 28.3
click at [411, 505] on img at bounding box center [409, 527] width 89 height 89
click at [415, 466] on span "Product" at bounding box center [411, 470] width 51 height 25
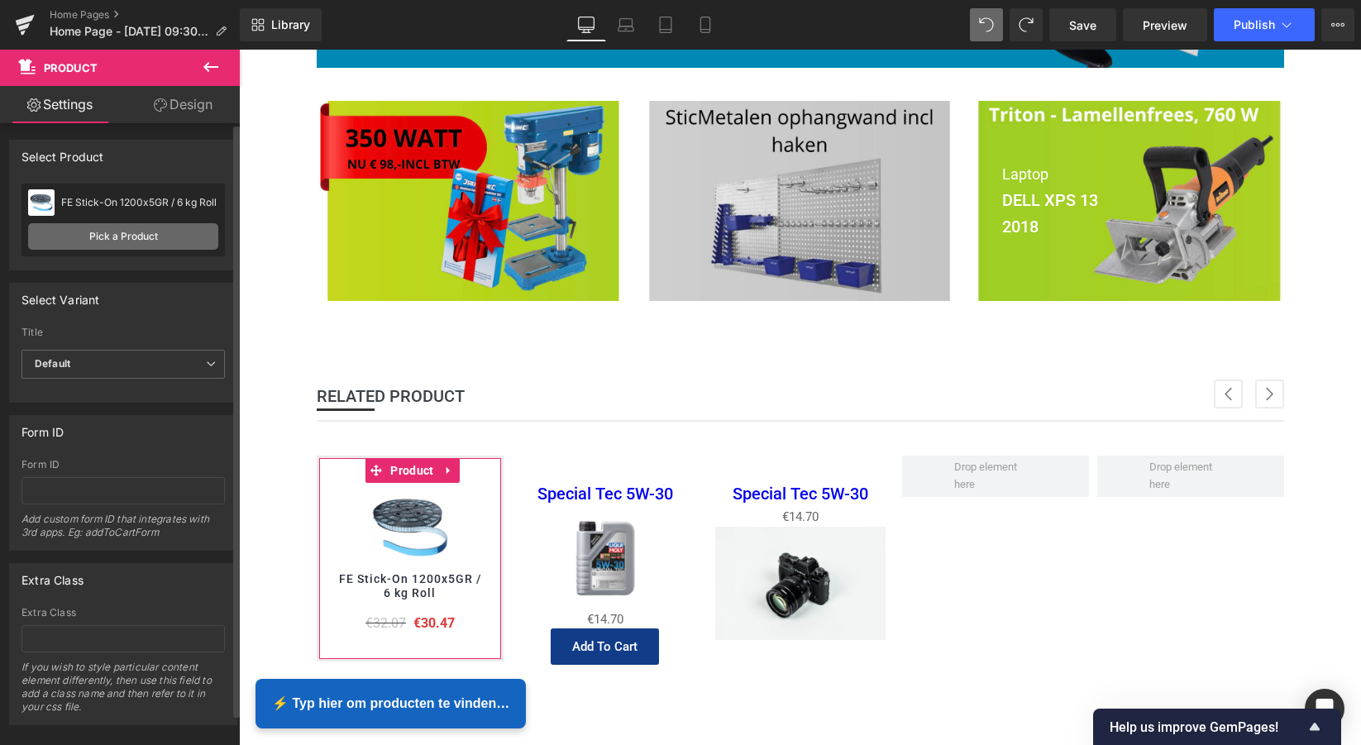
click at [127, 238] on link "Pick a Product" at bounding box center [123, 236] width 190 height 26
click at [127, 236] on link "Pick a Product" at bounding box center [123, 236] width 190 height 26
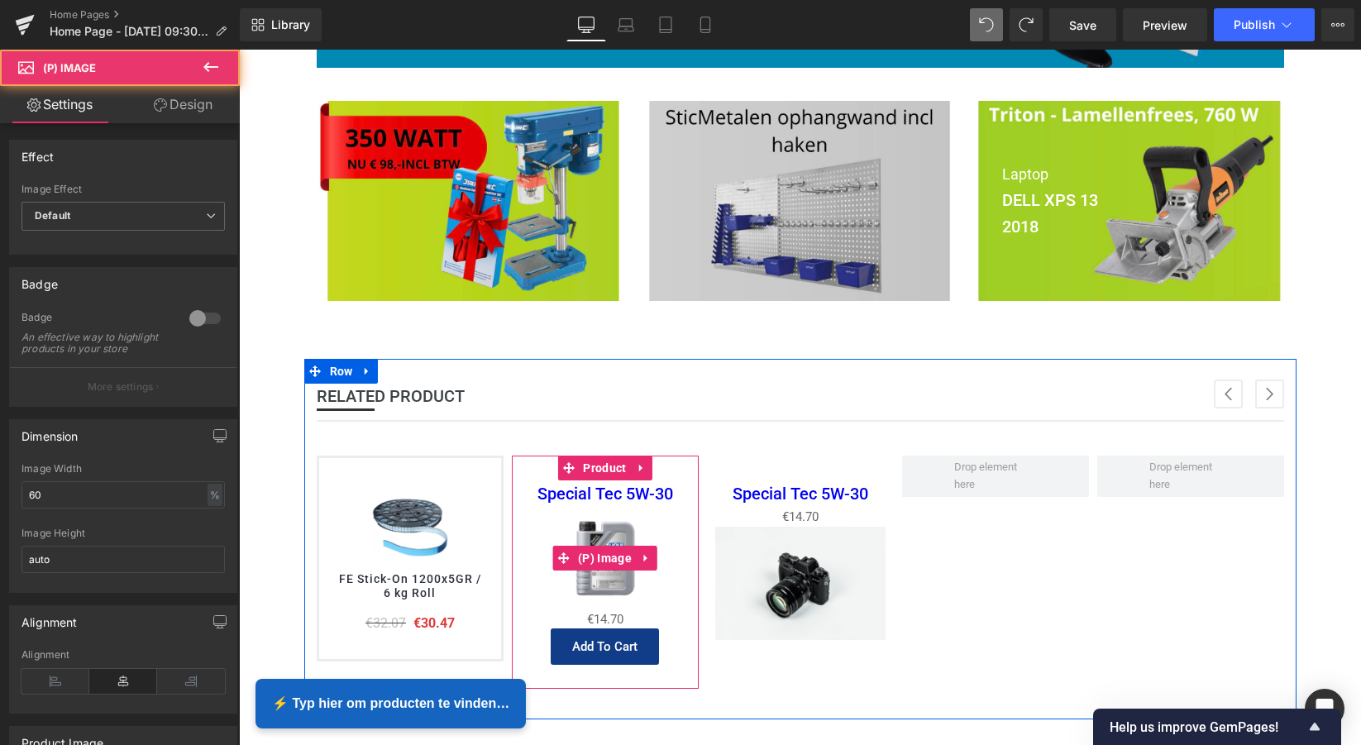
click at [614, 527] on img at bounding box center [605, 558] width 103 height 103
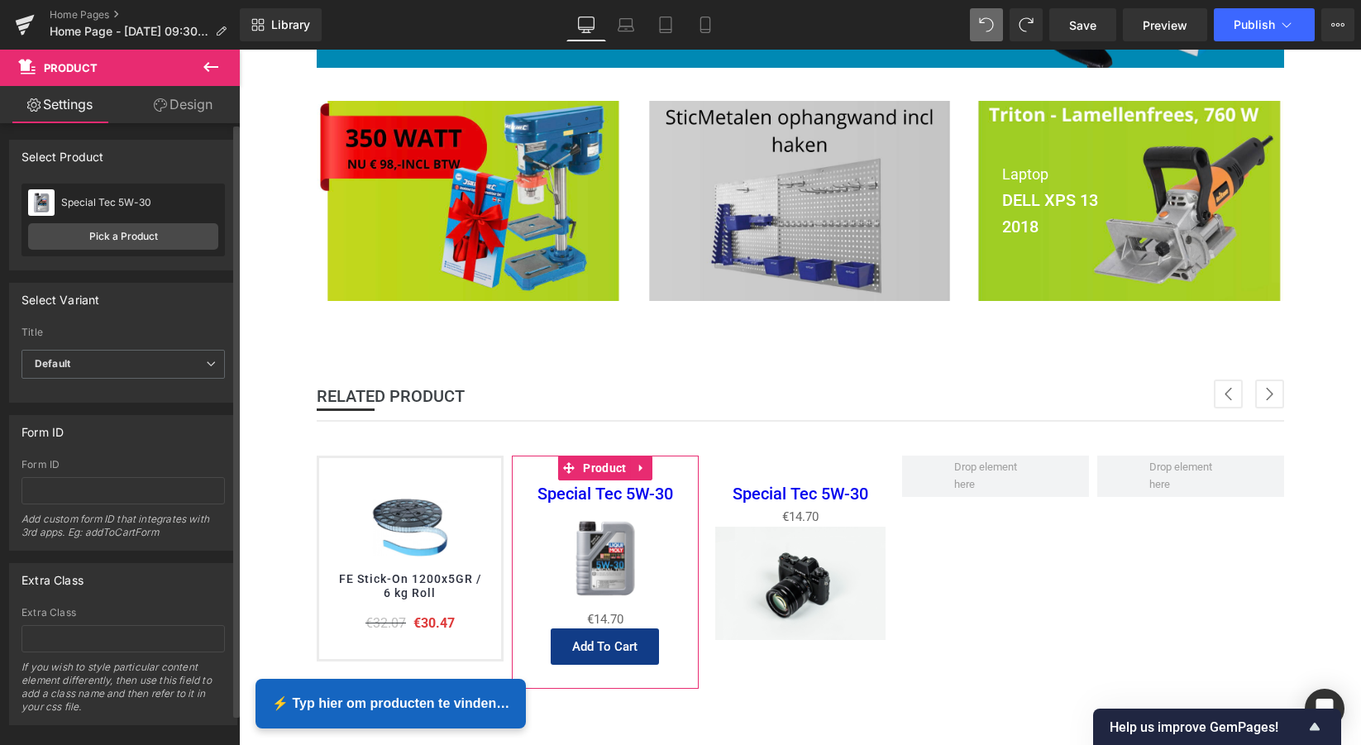
scroll to position [0, 0]
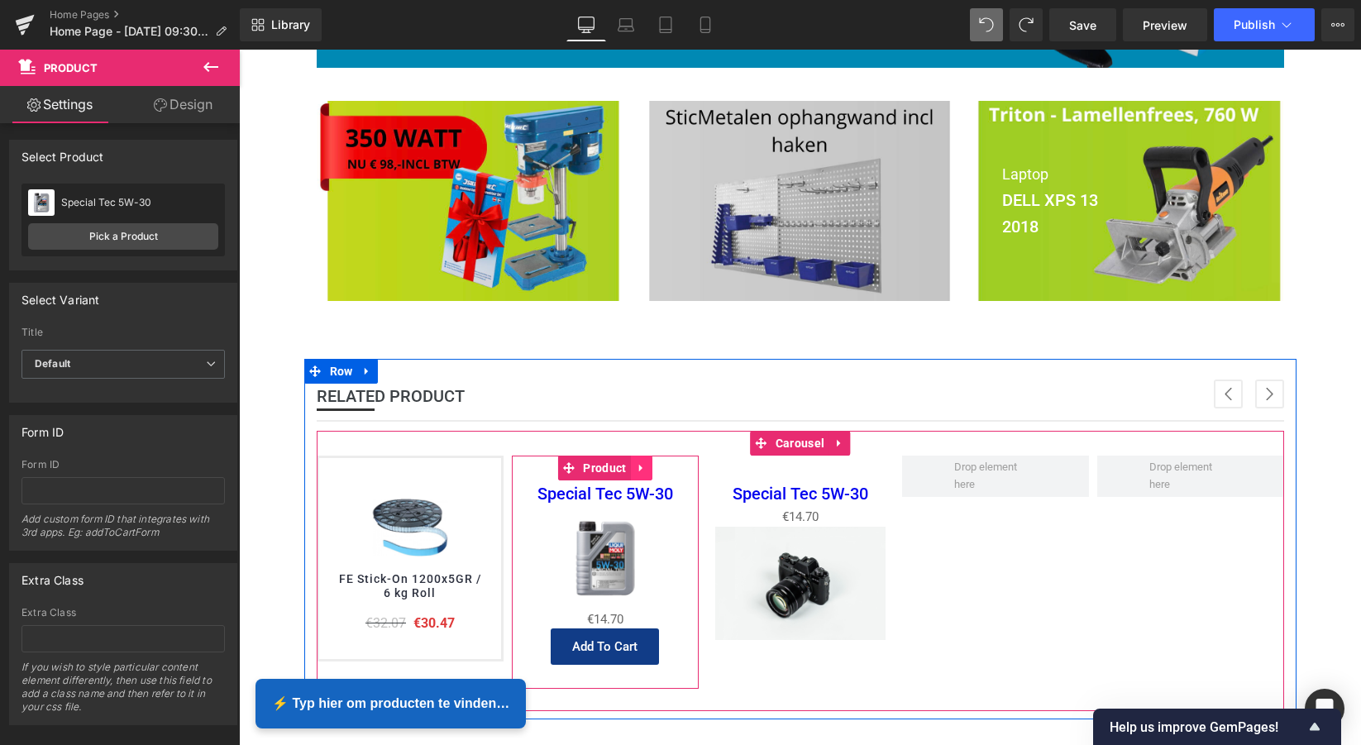
click at [636, 465] on icon at bounding box center [642, 468] width 12 height 12
click at [647, 465] on icon at bounding box center [653, 468] width 12 height 12
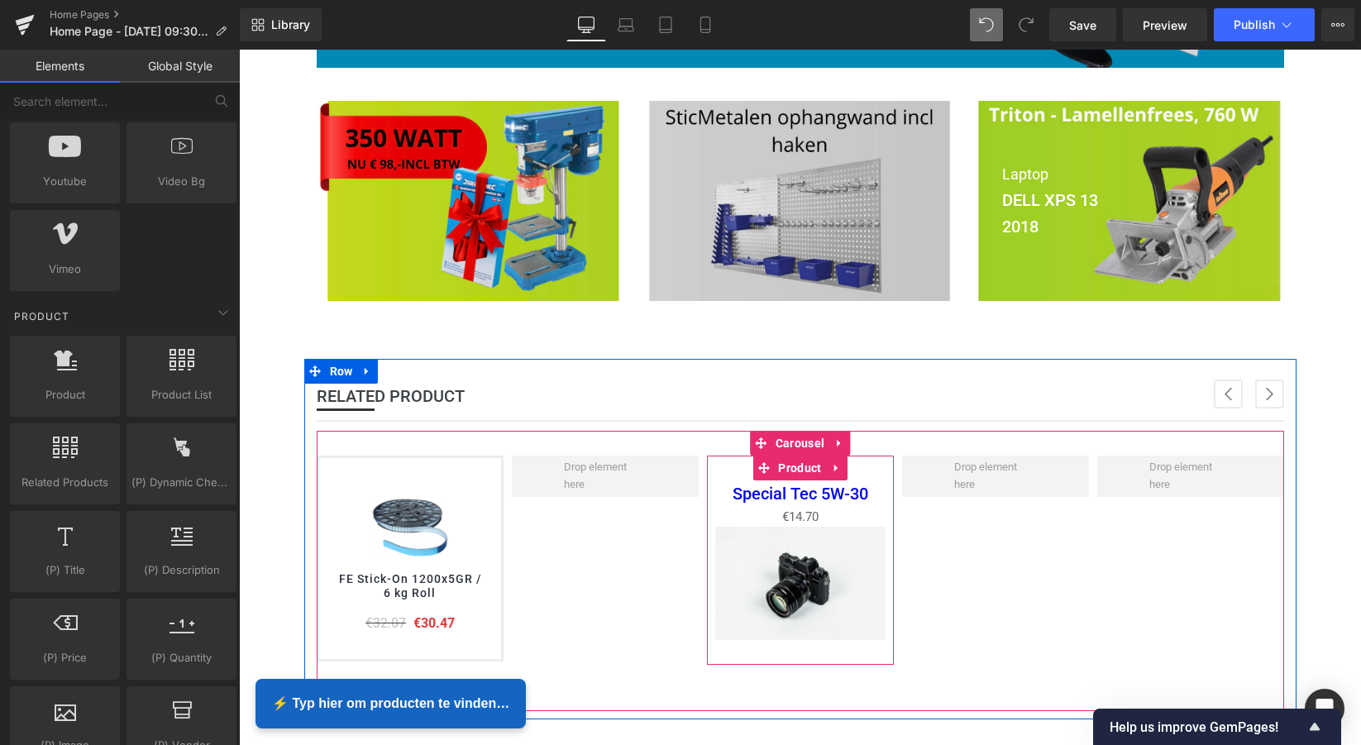
click at [833, 462] on icon at bounding box center [837, 468] width 12 height 12
click at [844, 464] on icon at bounding box center [848, 468] width 12 height 12
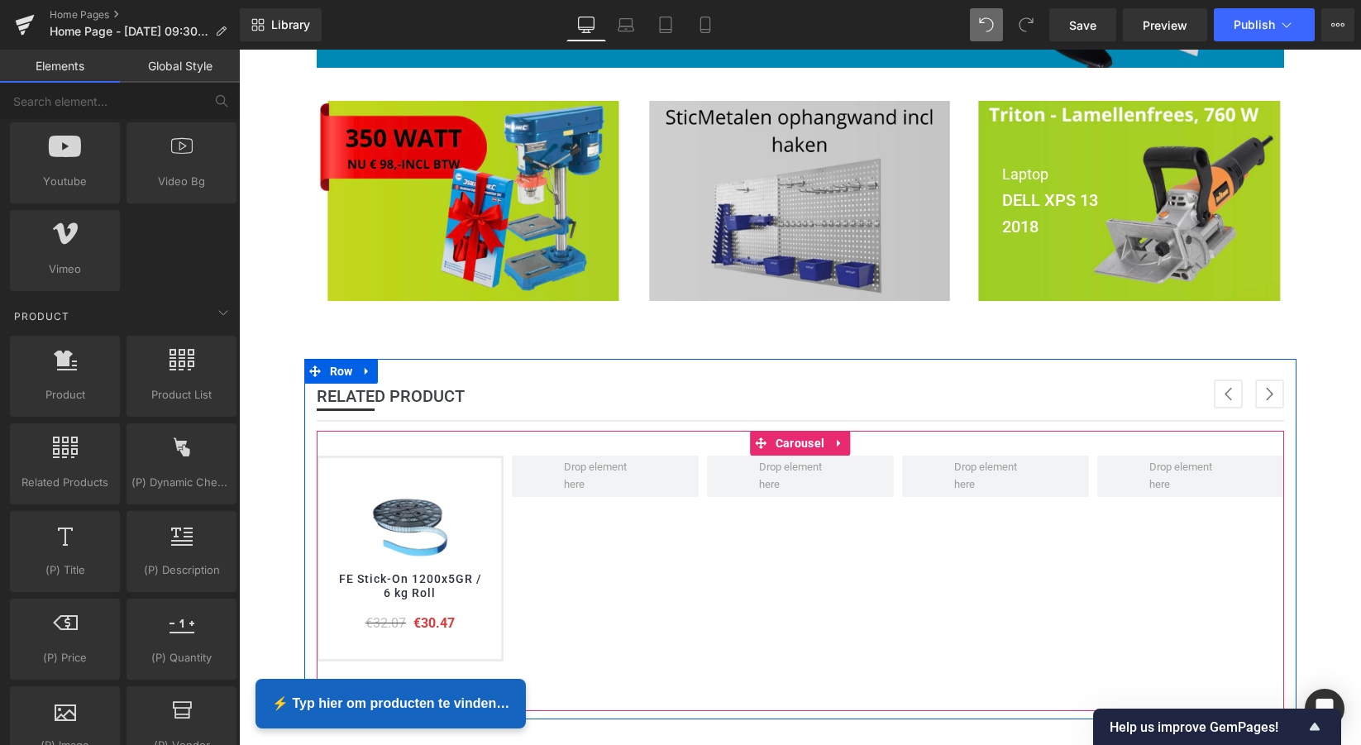
click at [1268, 388] on button "›" at bounding box center [1269, 394] width 29 height 29
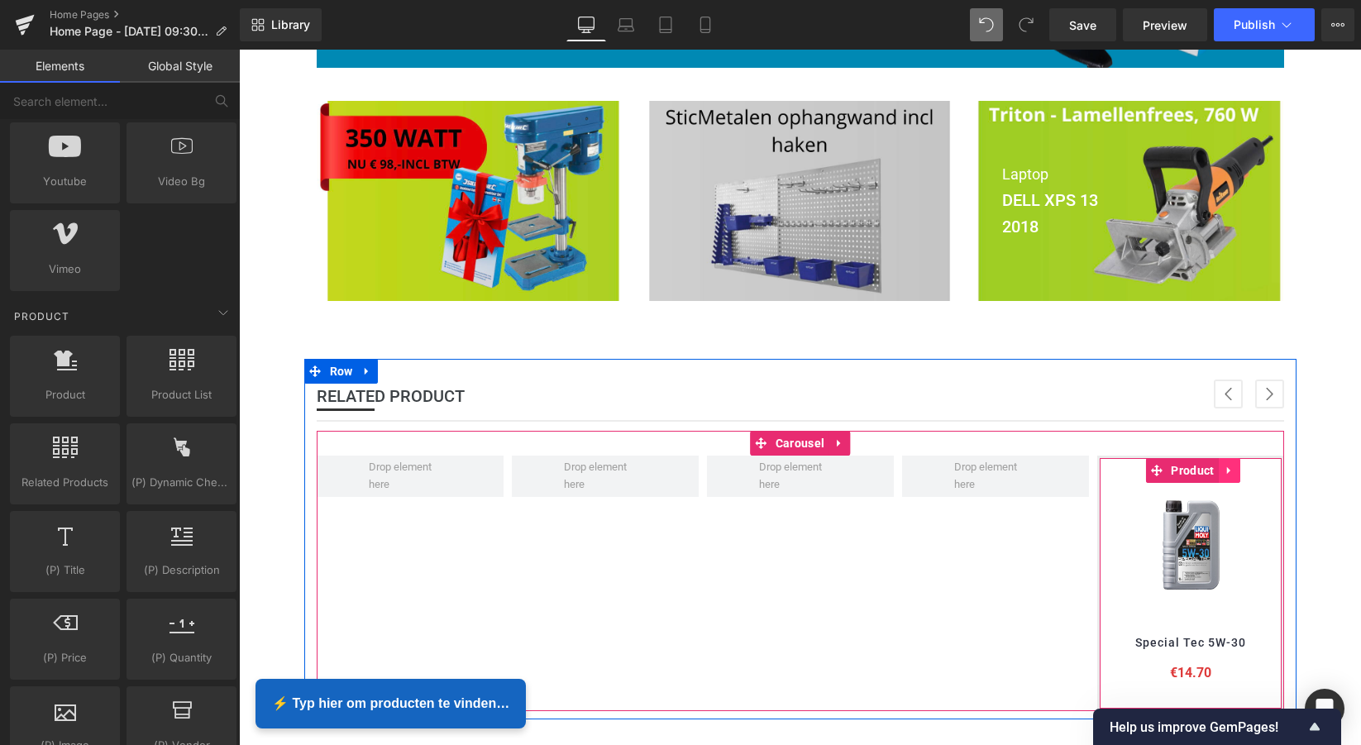
click at [1227, 469] on icon at bounding box center [1230, 471] width 12 height 12
click at [1240, 466] on icon at bounding box center [1241, 471] width 12 height 12
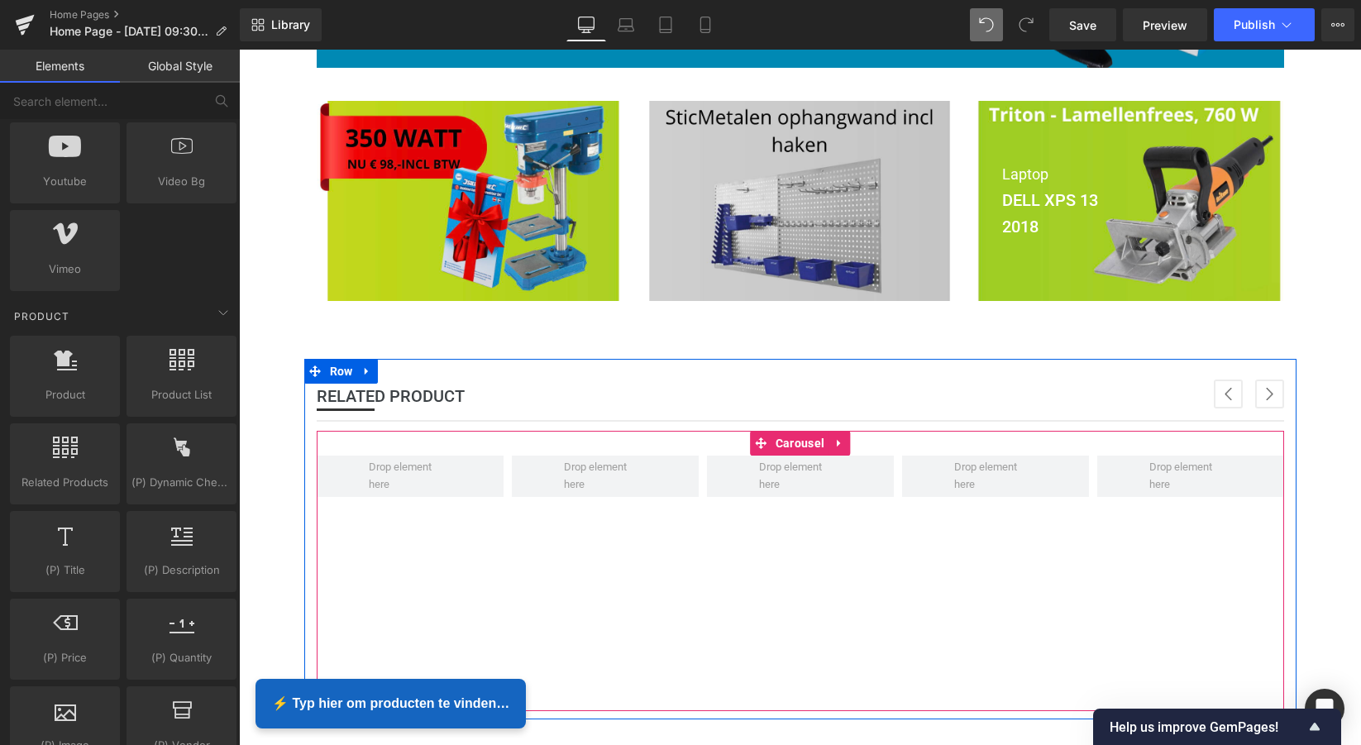
click at [1268, 400] on button "›" at bounding box center [1269, 394] width 29 height 29
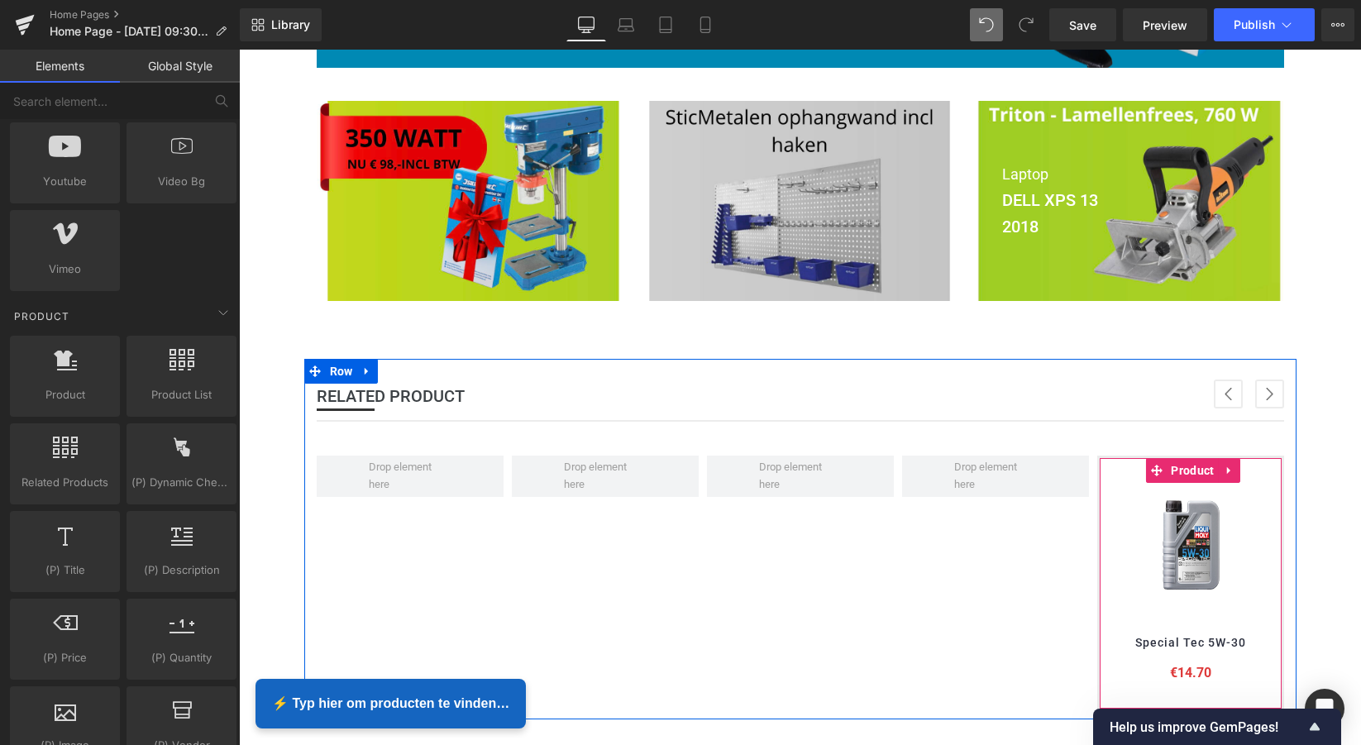
click at [1226, 470] on icon at bounding box center [1227, 470] width 3 height 7
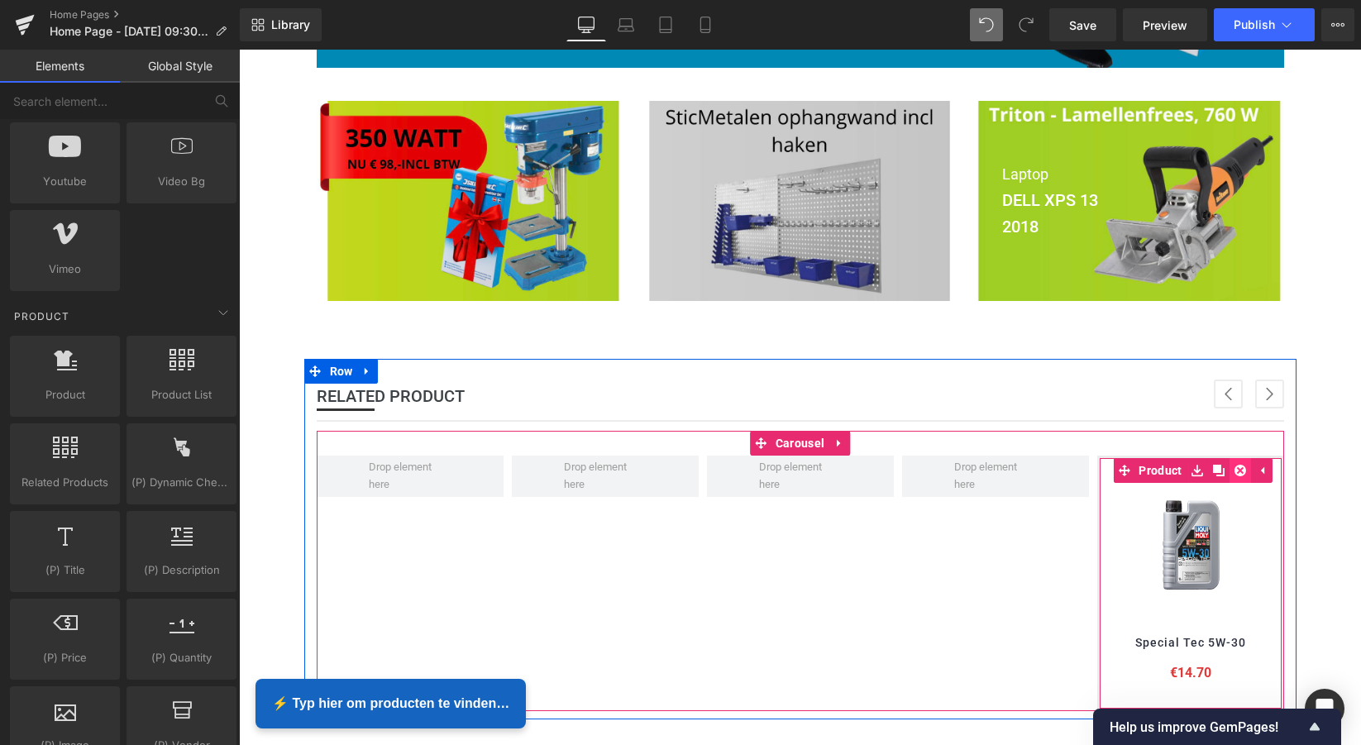
click at [1235, 466] on icon at bounding box center [1241, 471] width 12 height 12
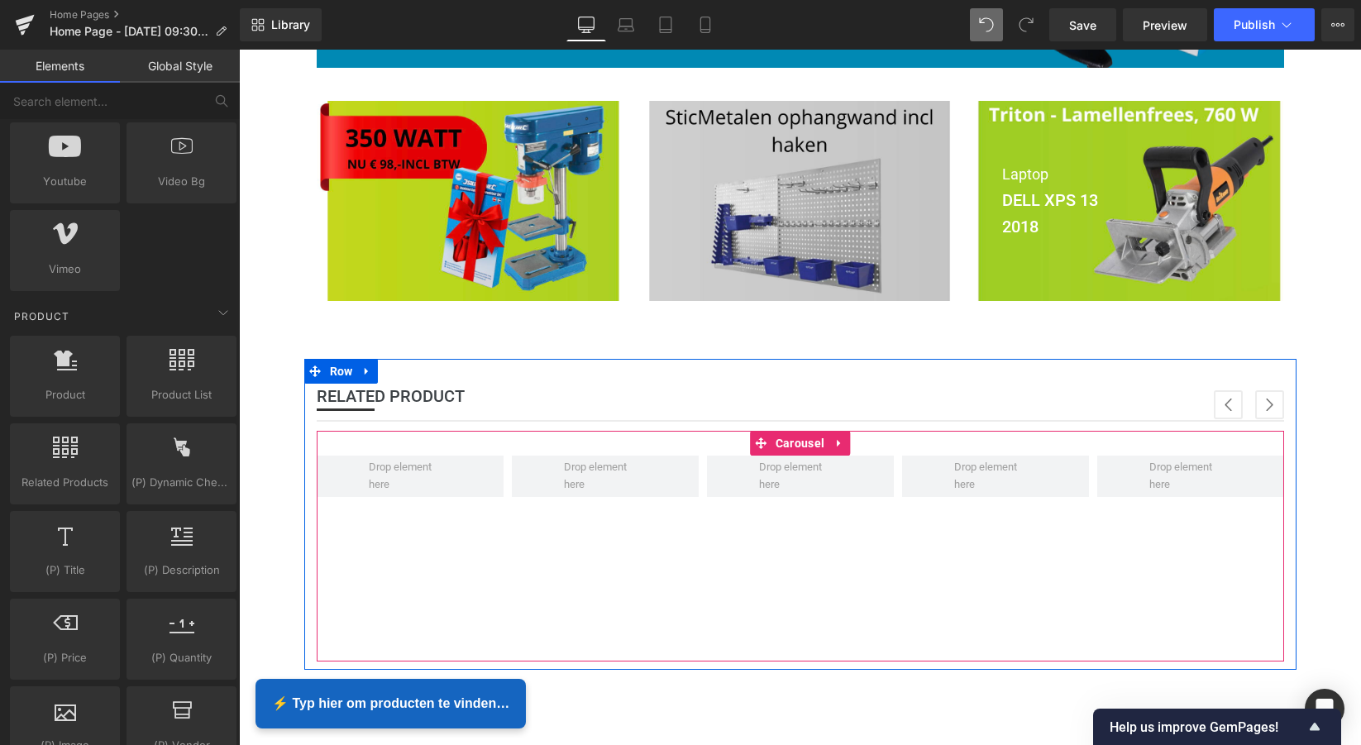
click at [1263, 400] on button "›" at bounding box center [1269, 404] width 29 height 29
click at [1220, 399] on button "‹" at bounding box center [1228, 404] width 29 height 29
click at [1224, 399] on button "‹" at bounding box center [1228, 404] width 29 height 29
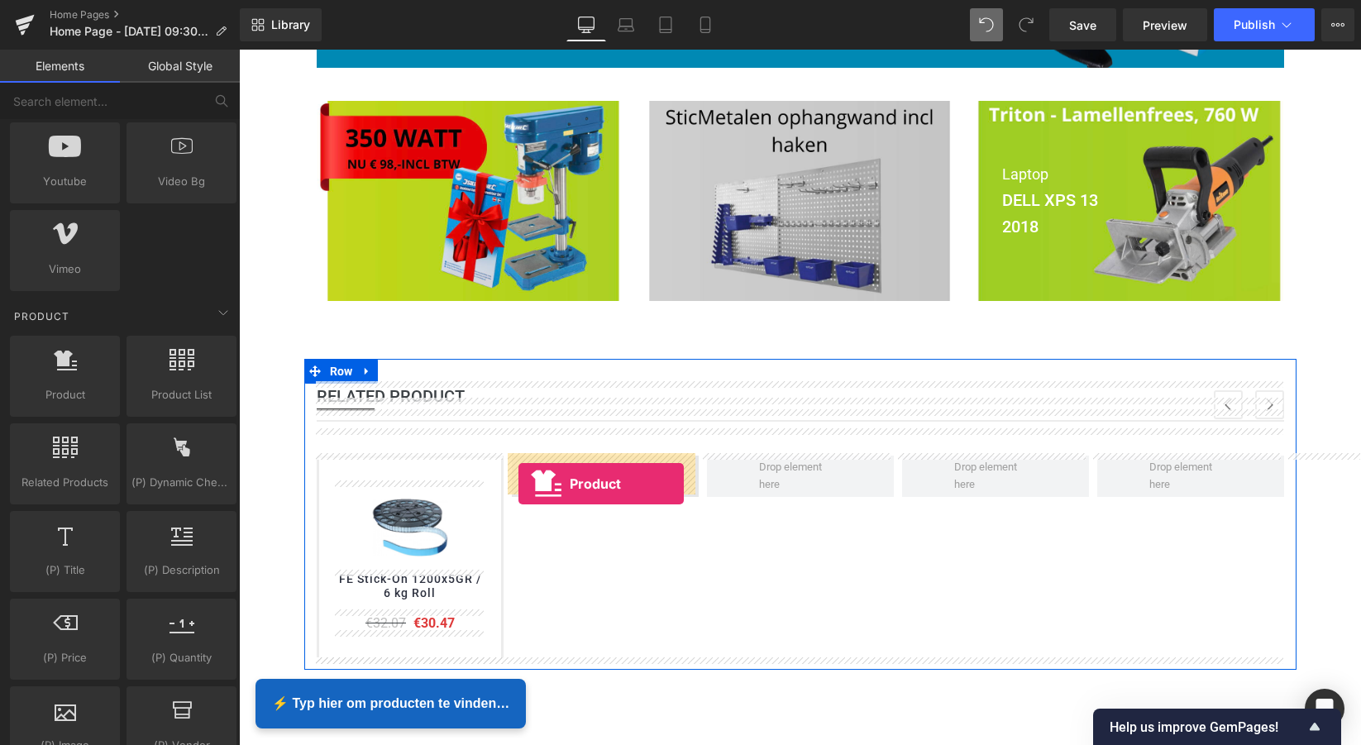
drag, startPoint x: 305, startPoint y: 420, endPoint x: 518, endPoint y: 484, distance: 222.6
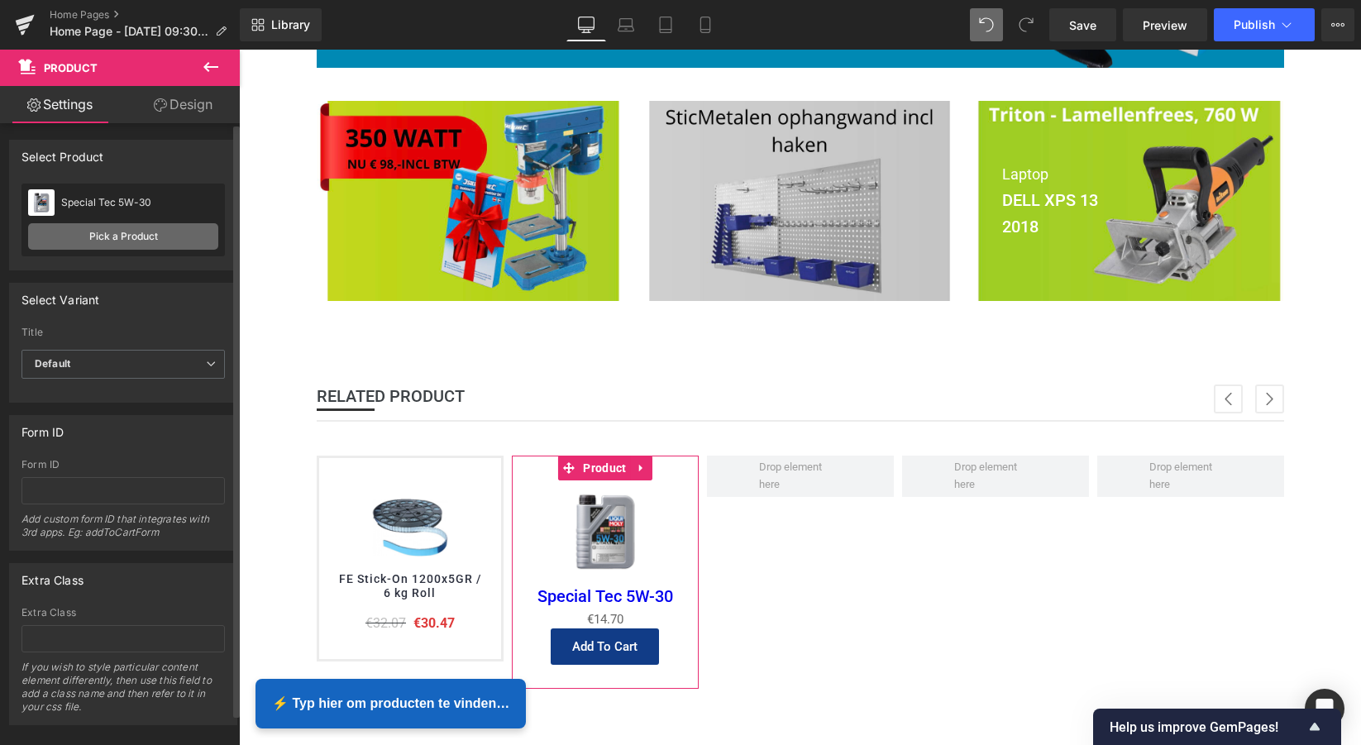
click at [125, 236] on link "Pick a Product" at bounding box center [123, 236] width 190 height 26
click at [123, 236] on link "Pick a Product" at bounding box center [123, 236] width 190 height 26
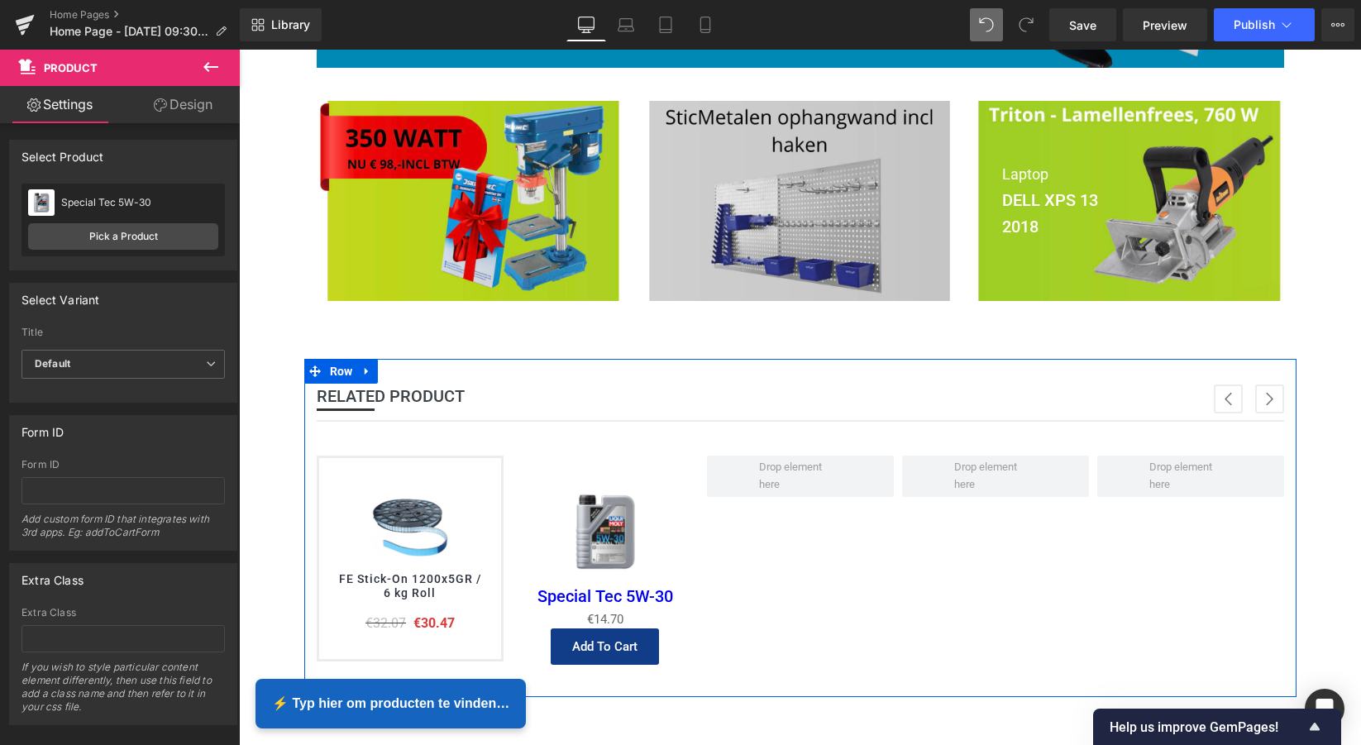
click at [365, 369] on icon at bounding box center [366, 371] width 3 height 7
click at [427, 367] on icon at bounding box center [432, 371] width 12 height 12
click at [347, 370] on span "Row" at bounding box center [341, 372] width 31 height 25
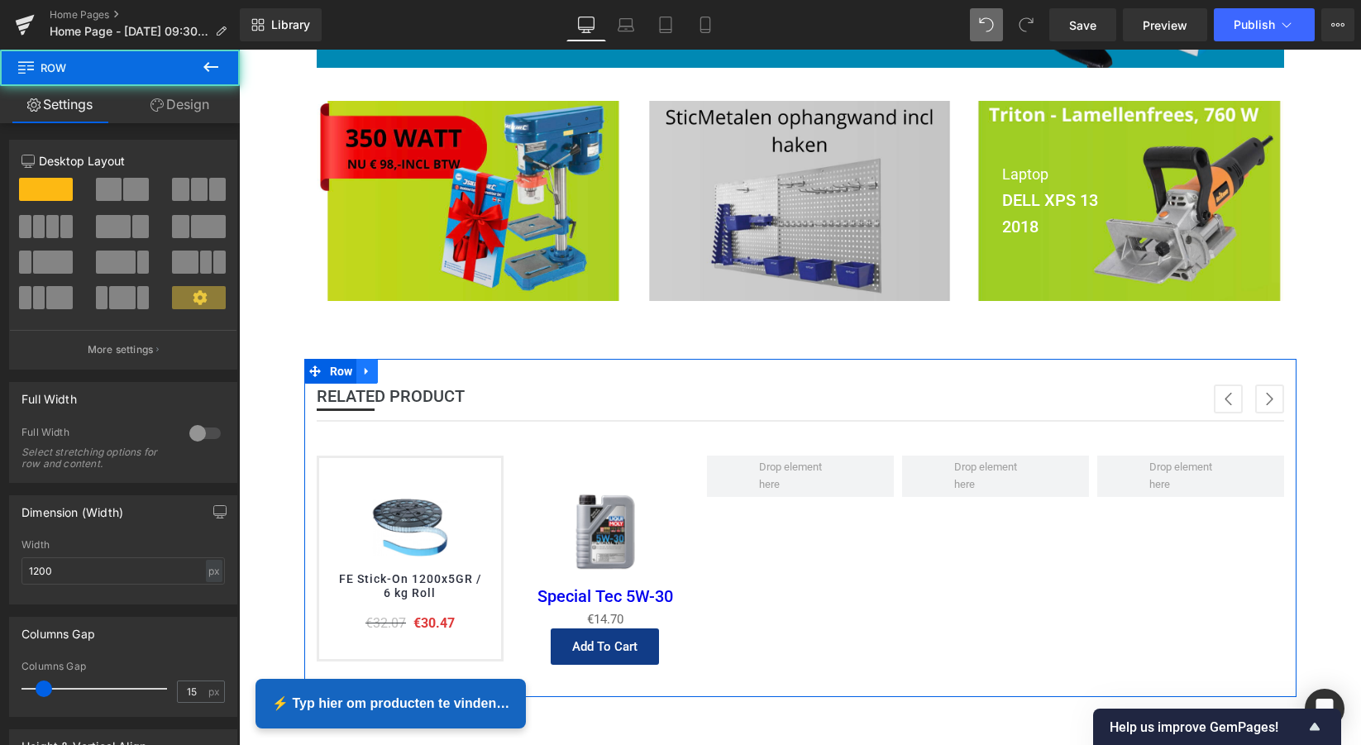
click at [365, 369] on icon at bounding box center [366, 371] width 3 height 7
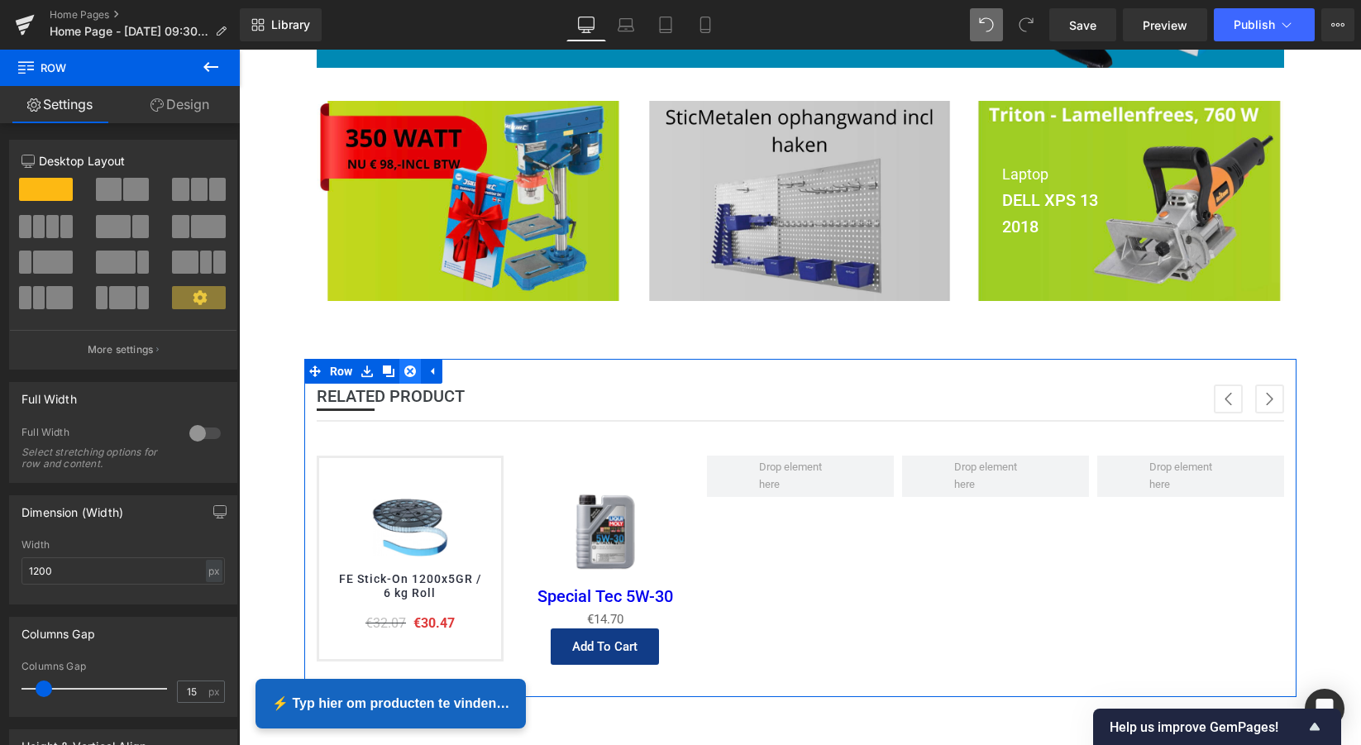
click at [412, 365] on icon at bounding box center [410, 371] width 12 height 12
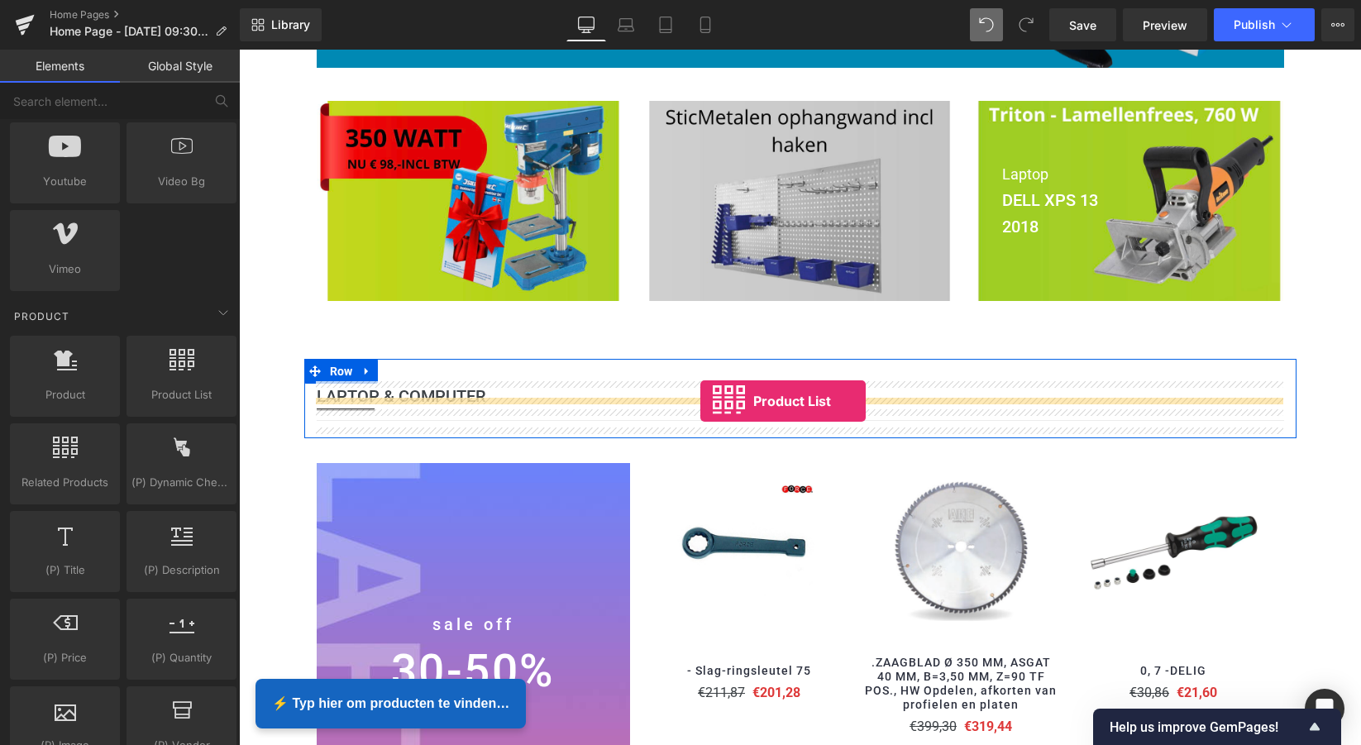
drag, startPoint x: 408, startPoint y: 418, endPoint x: 698, endPoint y: 401, distance: 290.7
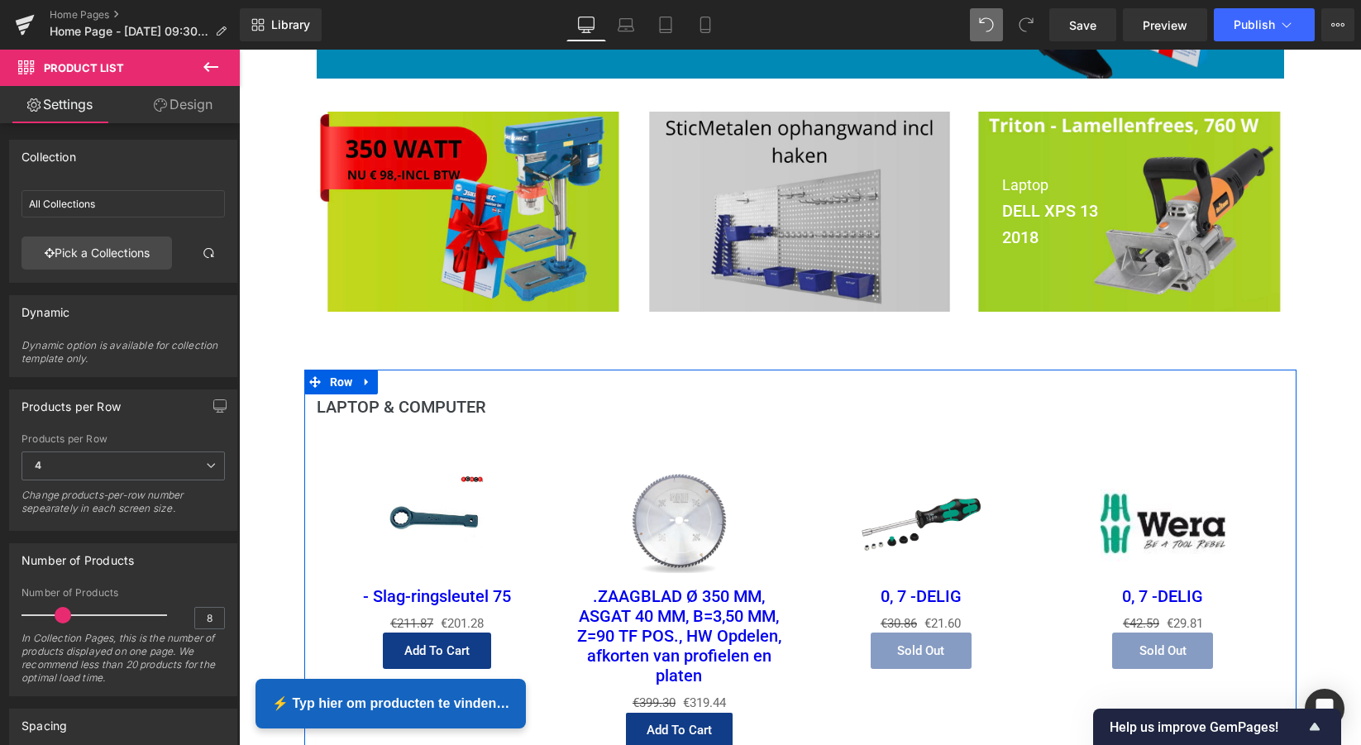
scroll to position [461, 0]
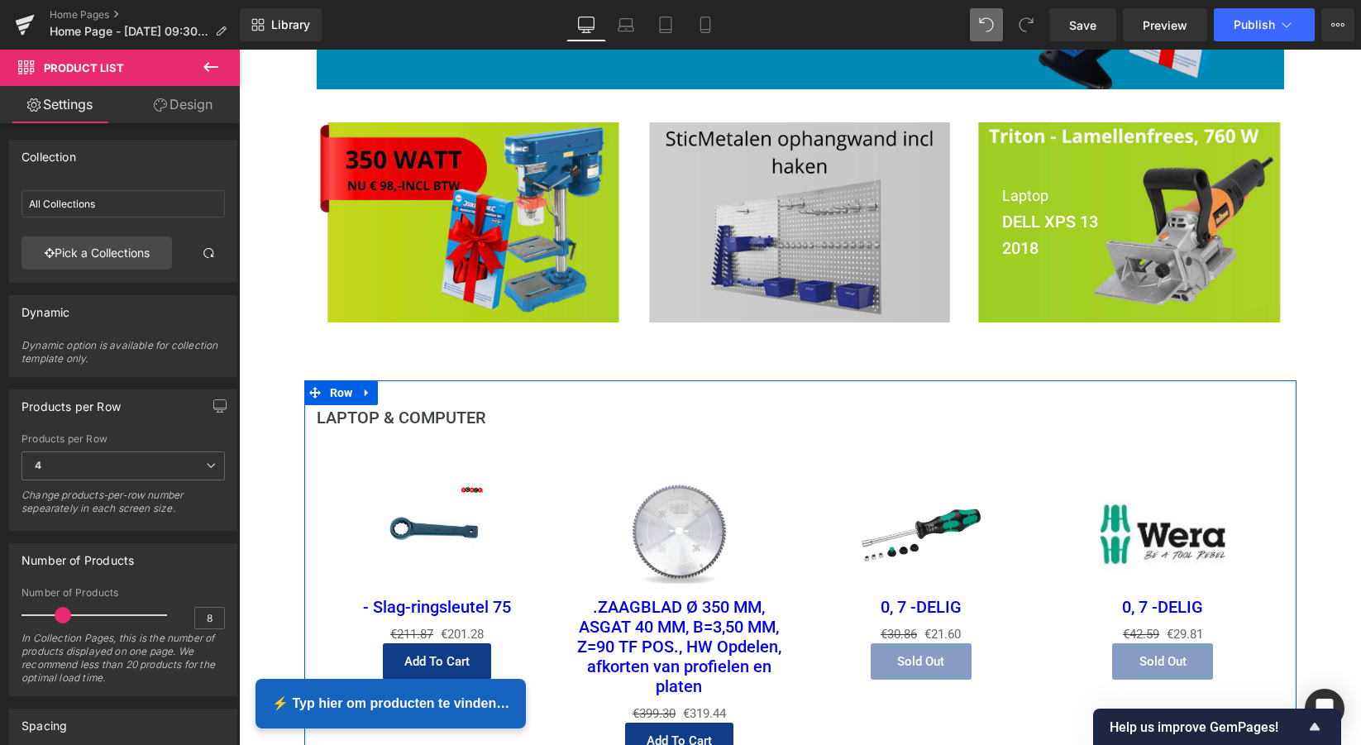
click at [361, 389] on icon at bounding box center [367, 393] width 12 height 12
click at [408, 387] on icon at bounding box center [410, 393] width 12 height 12
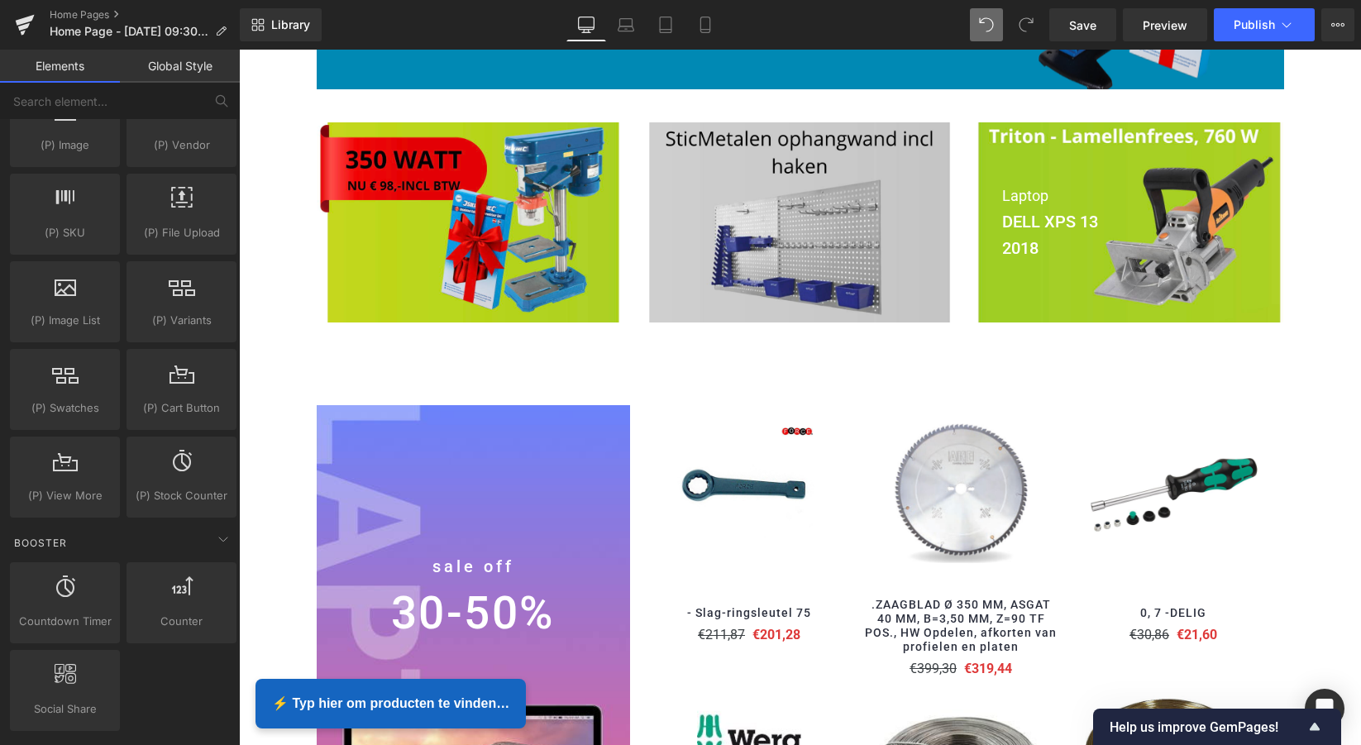
scroll to position [1832, 0]
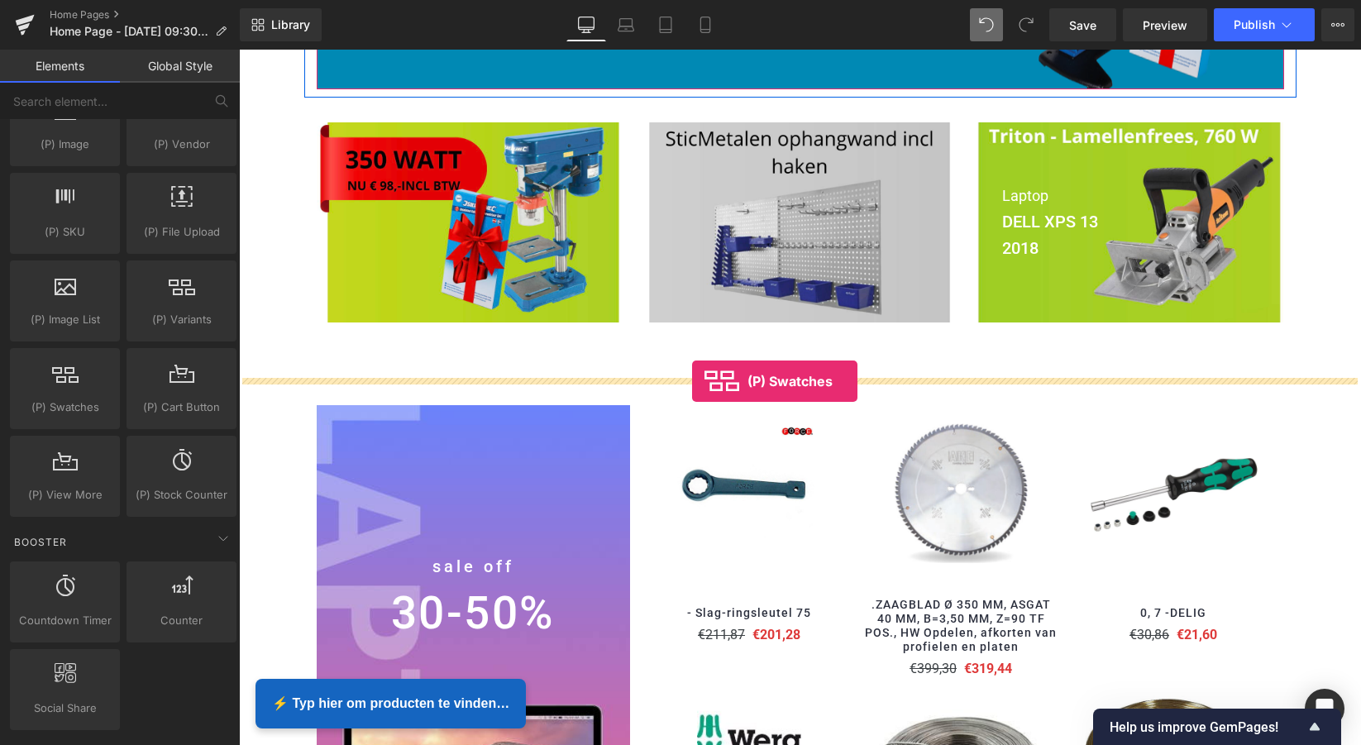
drag, startPoint x: 303, startPoint y: 430, endPoint x: 693, endPoint y: 381, distance: 392.5
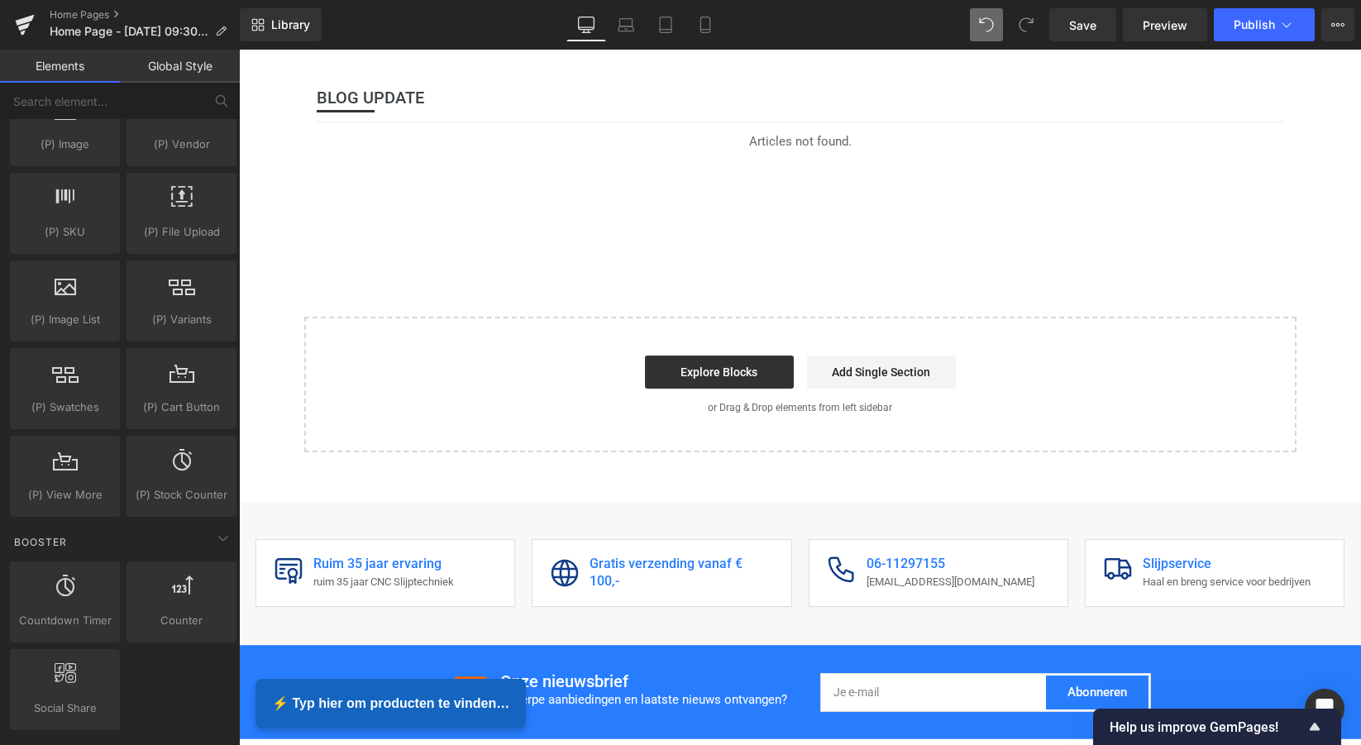
scroll to position [2160, 0]
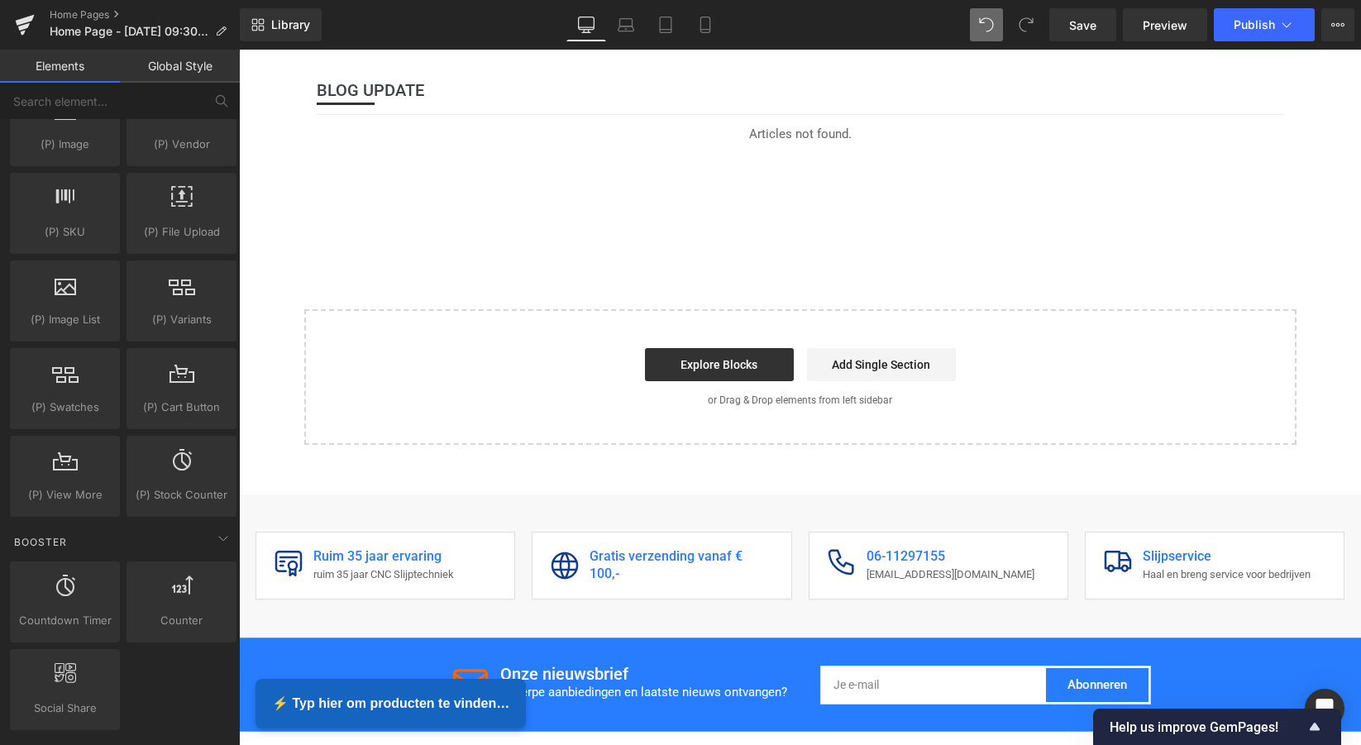
click at [537, 353] on div "Explore Blocks Add Single Section" at bounding box center [800, 364] width 939 height 33
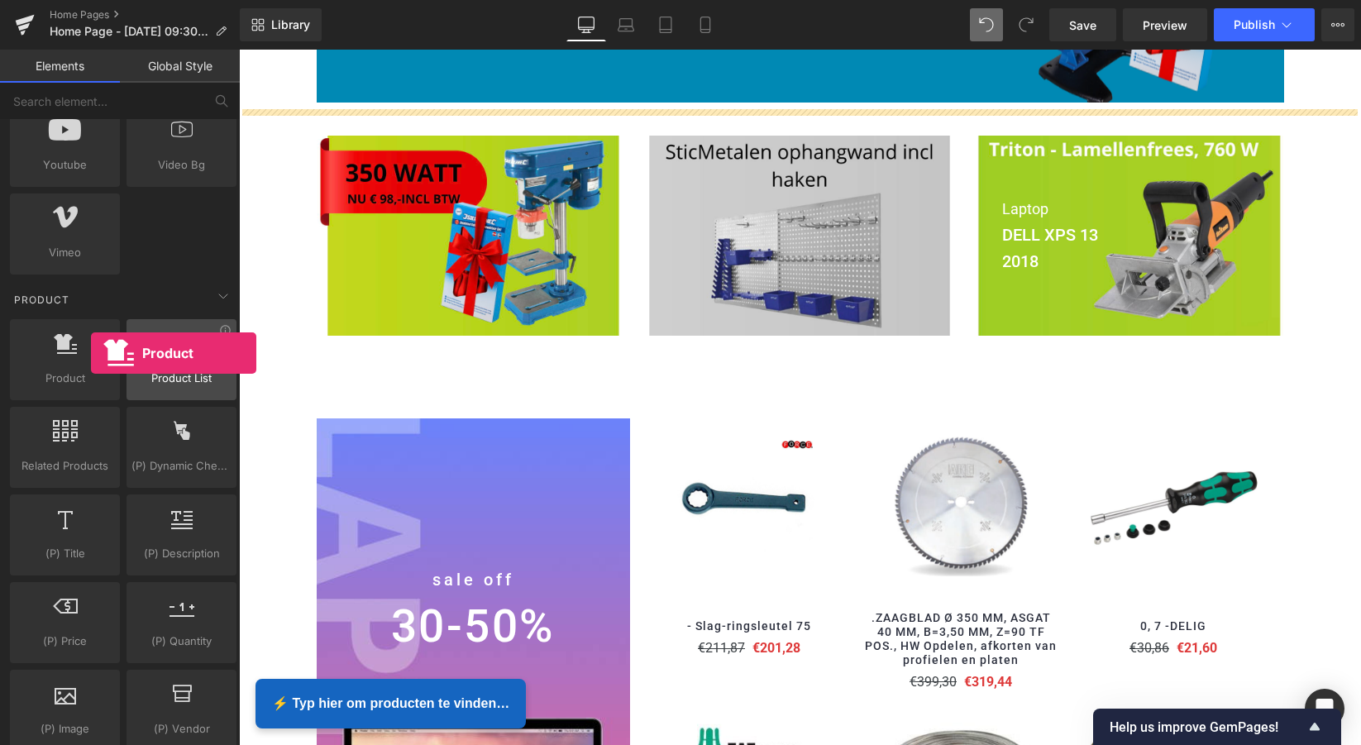
scroll to position [1244, 0]
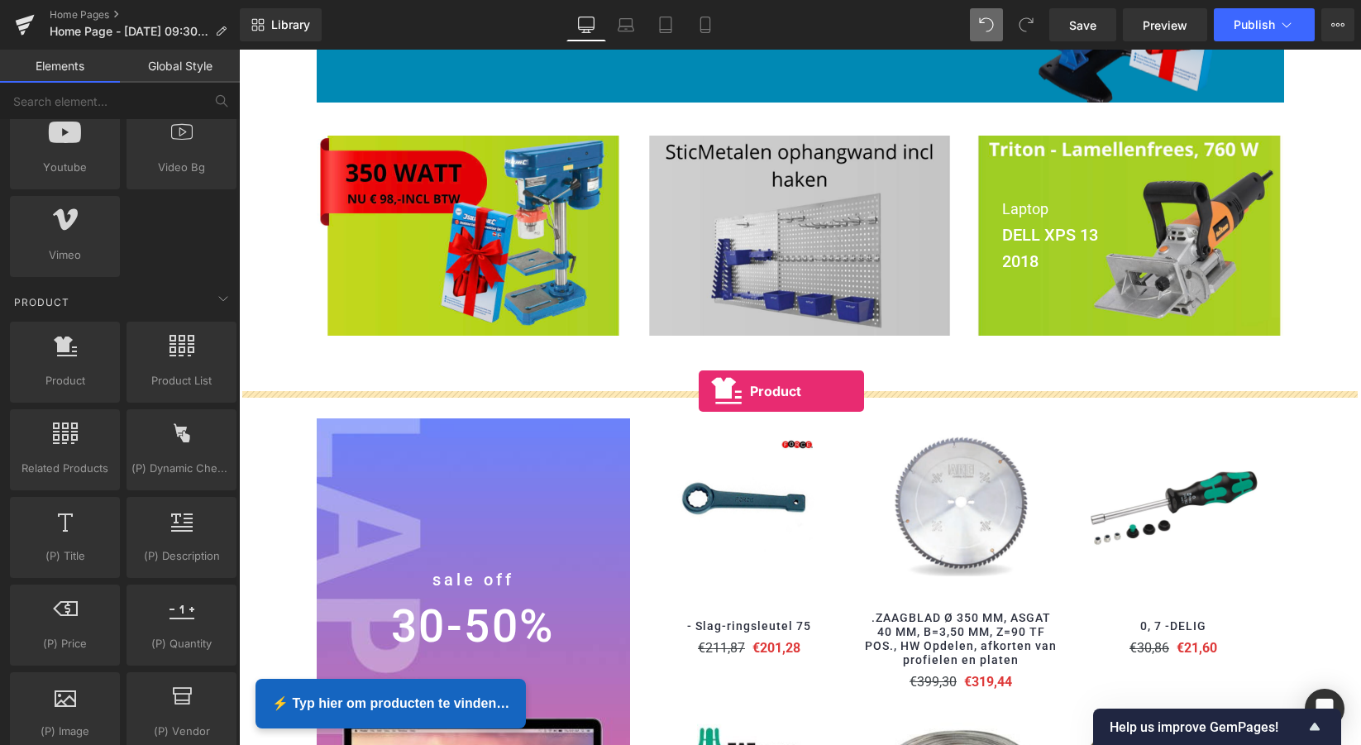
drag, startPoint x: 330, startPoint y: 403, endPoint x: 699, endPoint y: 392, distance: 368.9
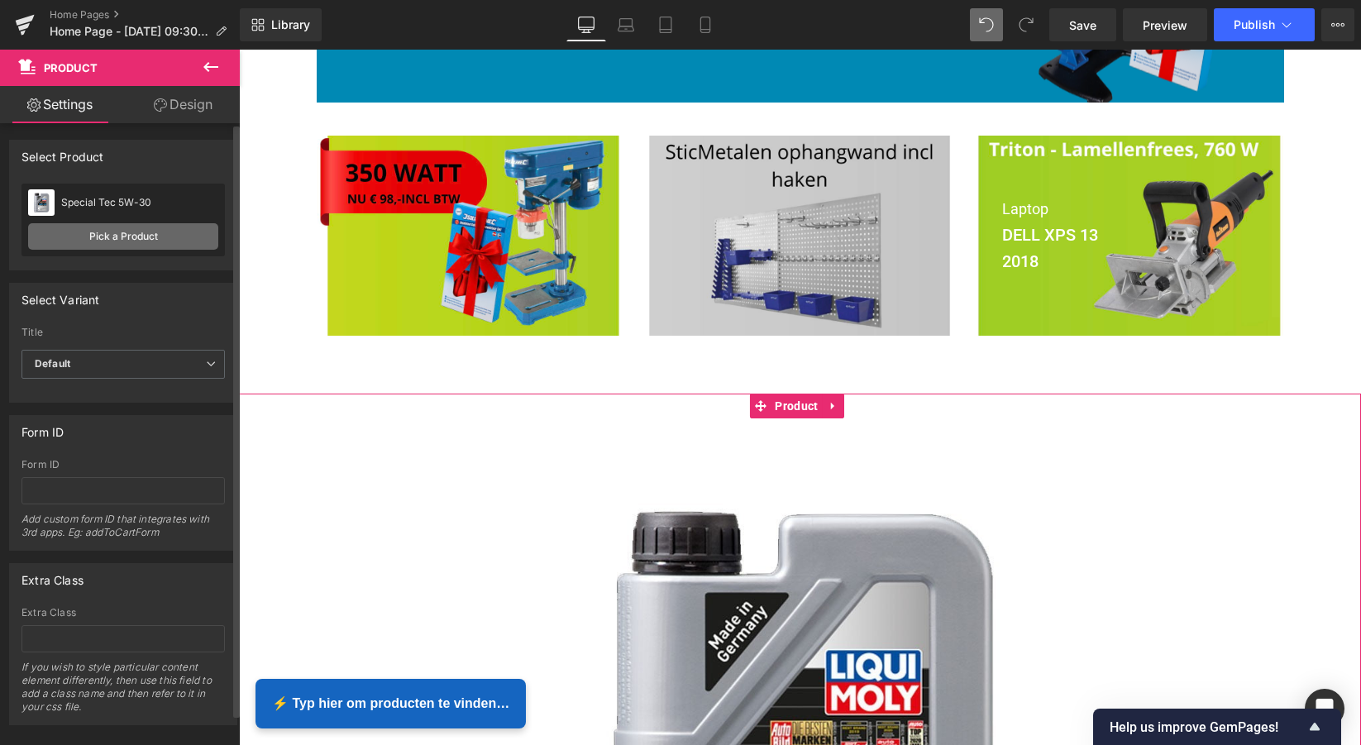
click at [126, 233] on link "Pick a Product" at bounding box center [123, 236] width 190 height 26
click at [124, 236] on link "Pick a Product" at bounding box center [123, 236] width 190 height 26
click at [124, 237] on link "Pick a Product" at bounding box center [123, 236] width 190 height 26
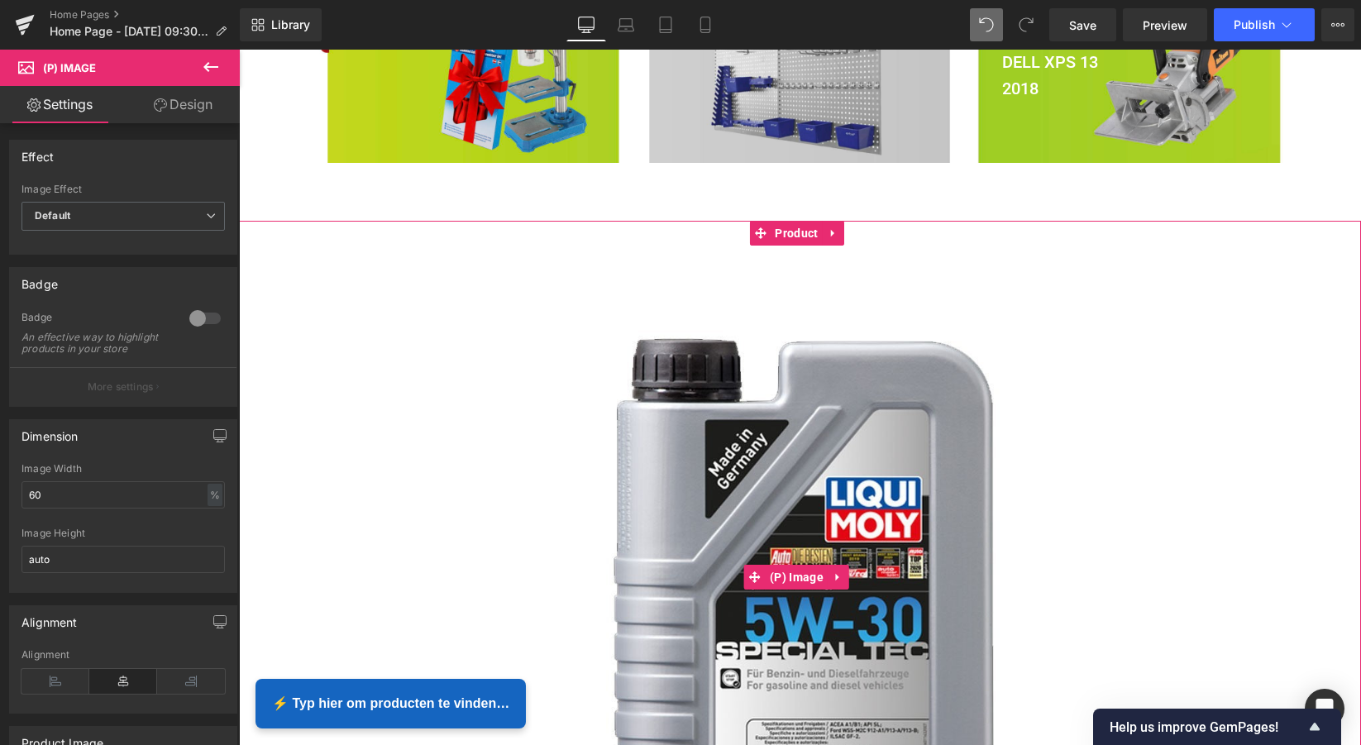
scroll to position [623, 0]
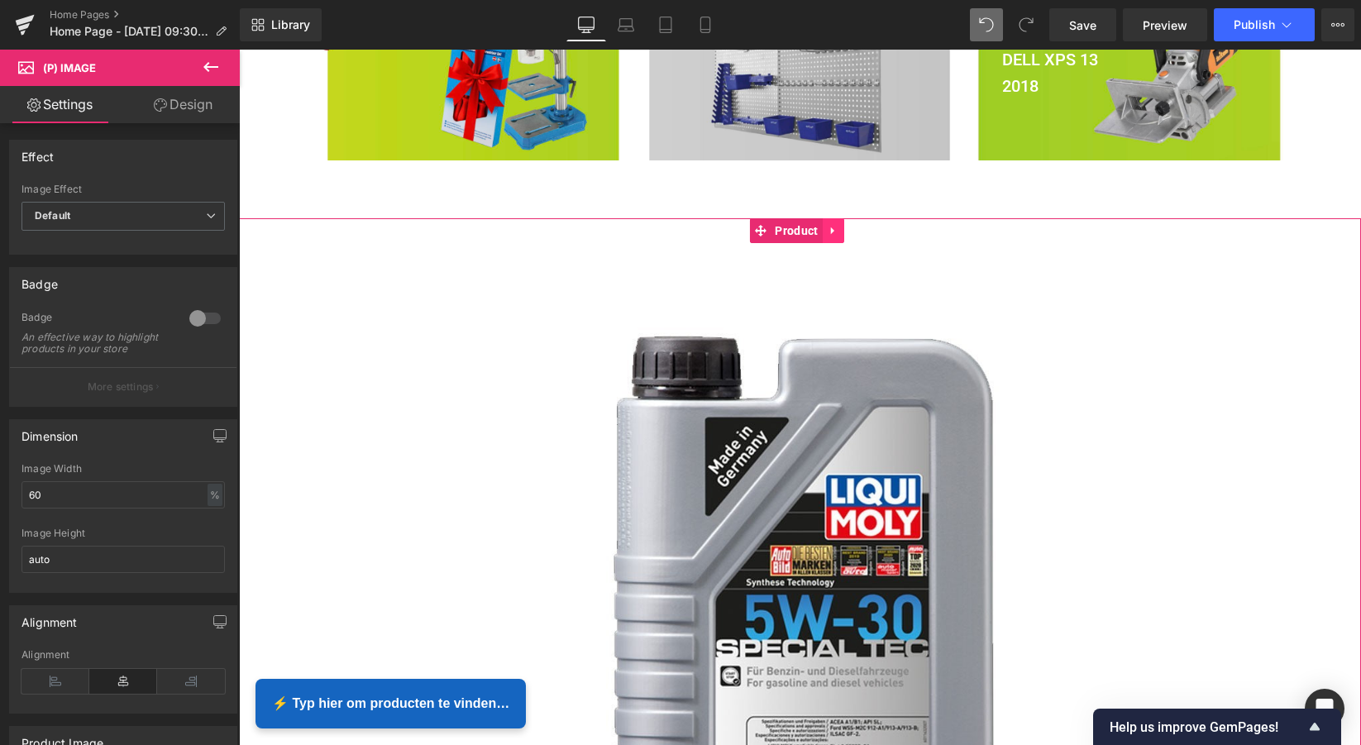
click at [836, 230] on icon at bounding box center [834, 231] width 12 height 12
click at [842, 228] on icon at bounding box center [844, 231] width 12 height 12
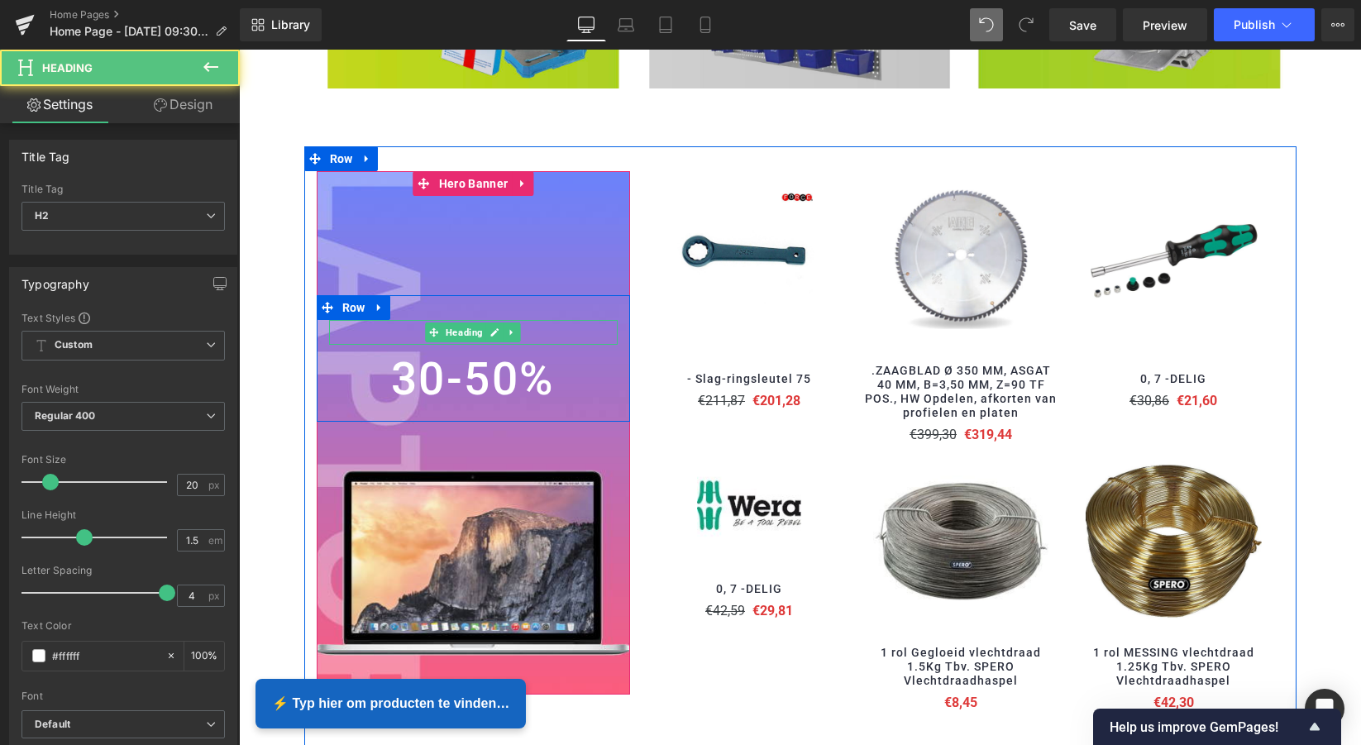
click at [528, 329] on h2 "sale off" at bounding box center [473, 332] width 289 height 25
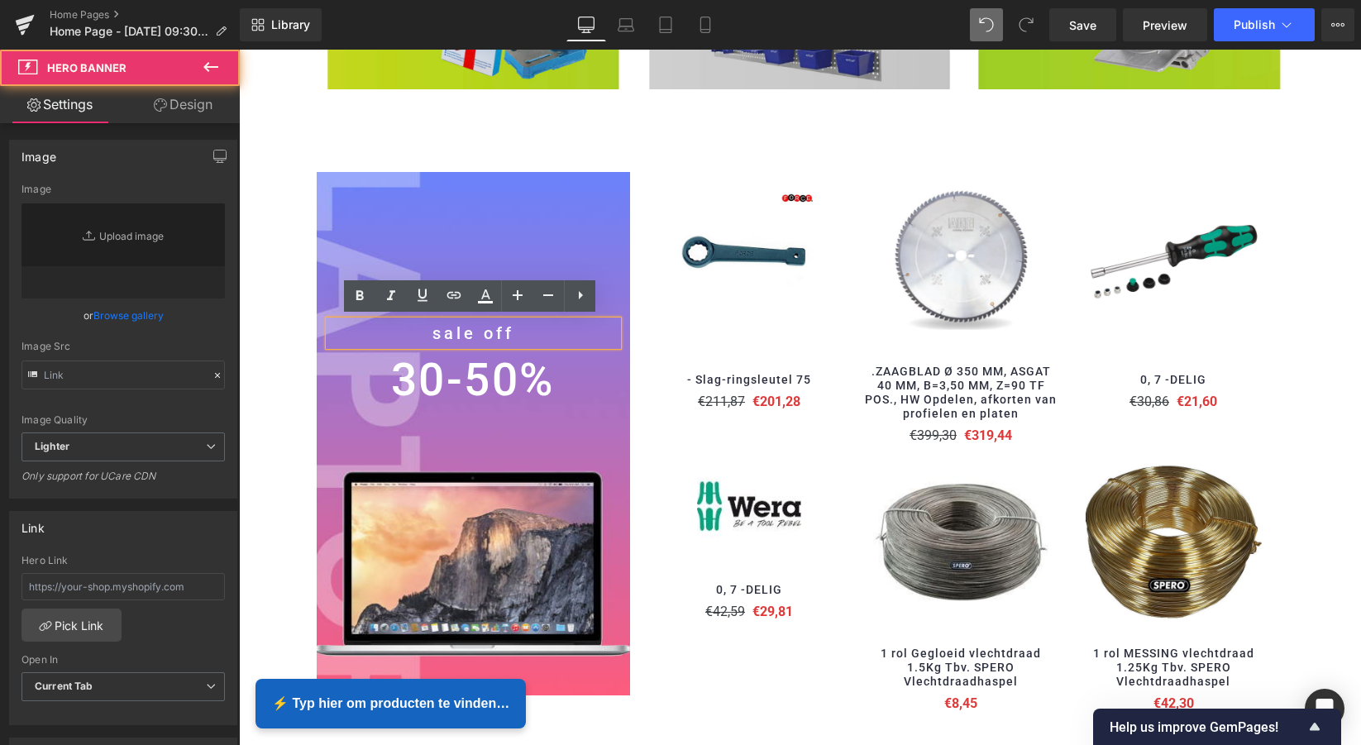
click at [486, 531] on div at bounding box center [474, 433] width 314 height 523
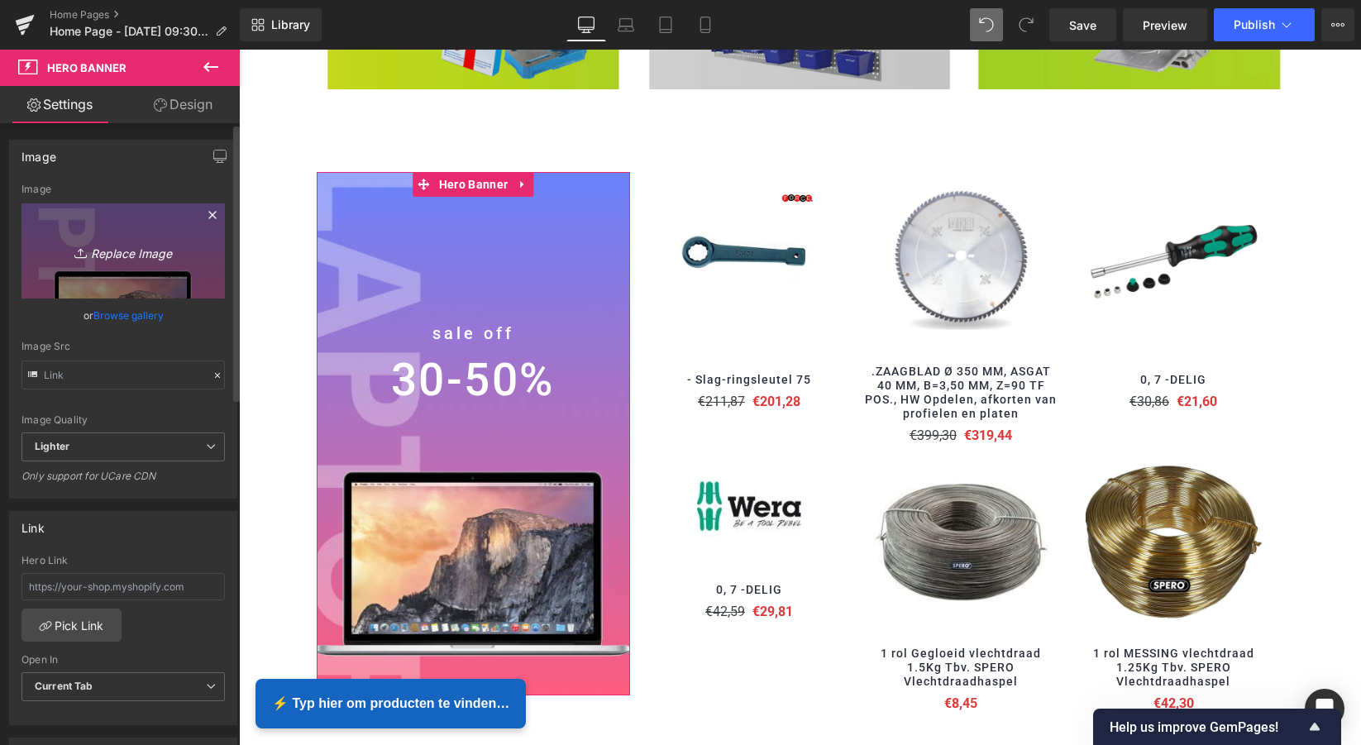
click at [136, 255] on icon "Replace Image" at bounding box center [123, 251] width 132 height 21
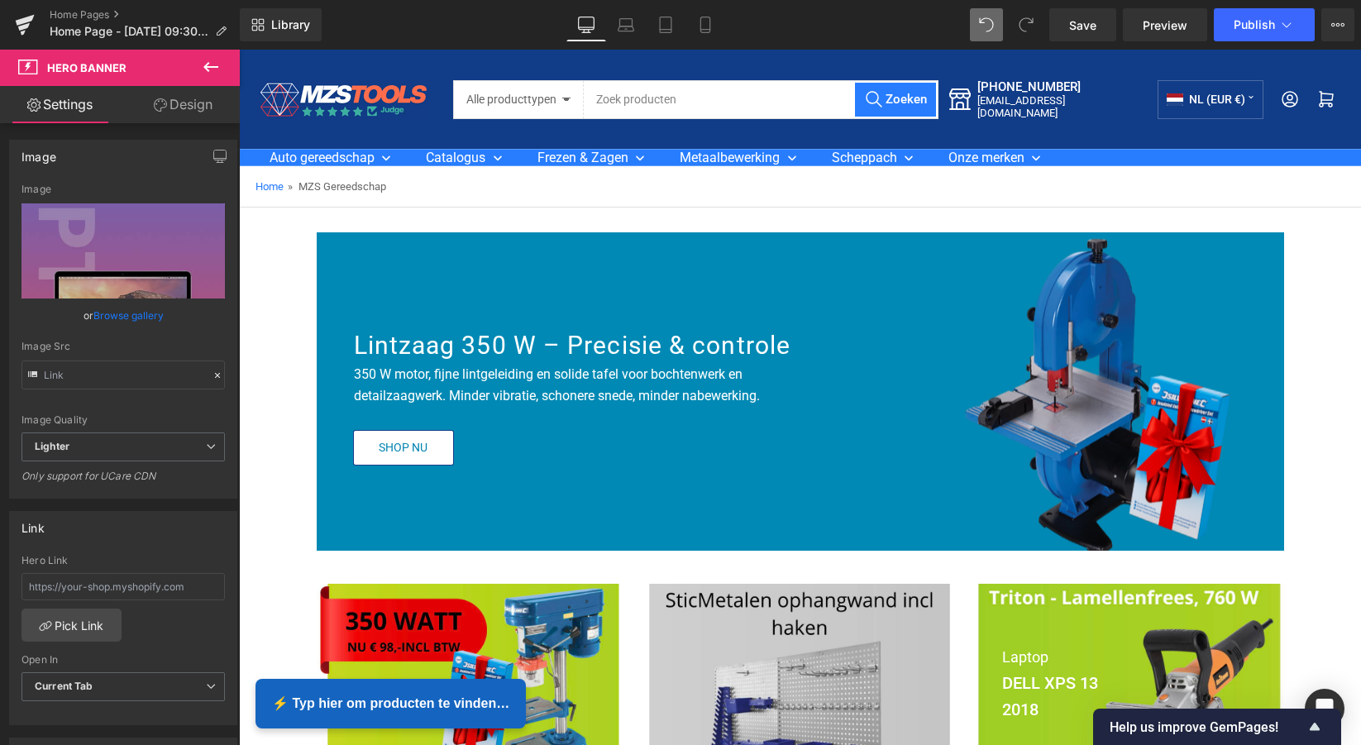
scroll to position [0, 0]
click at [218, 64] on icon at bounding box center [211, 67] width 20 height 20
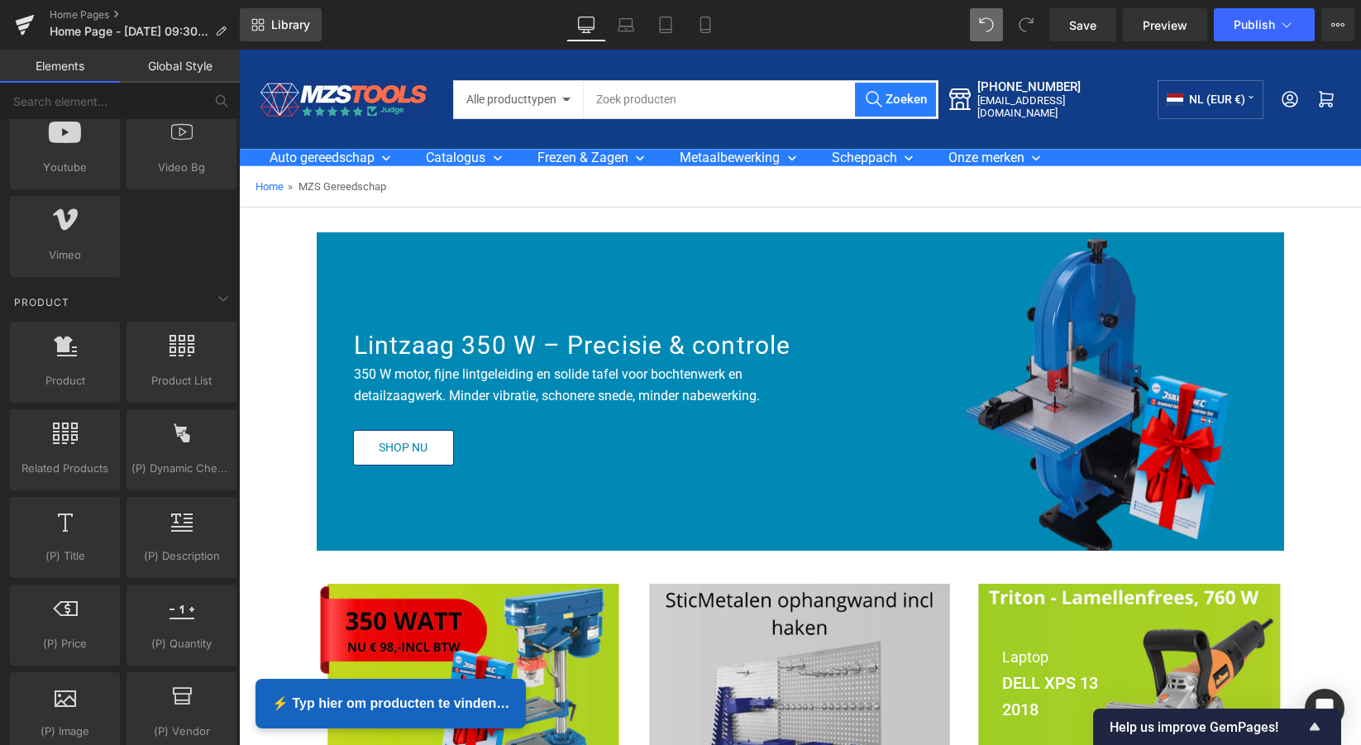
click at [285, 31] on span "Library" at bounding box center [290, 24] width 39 height 15
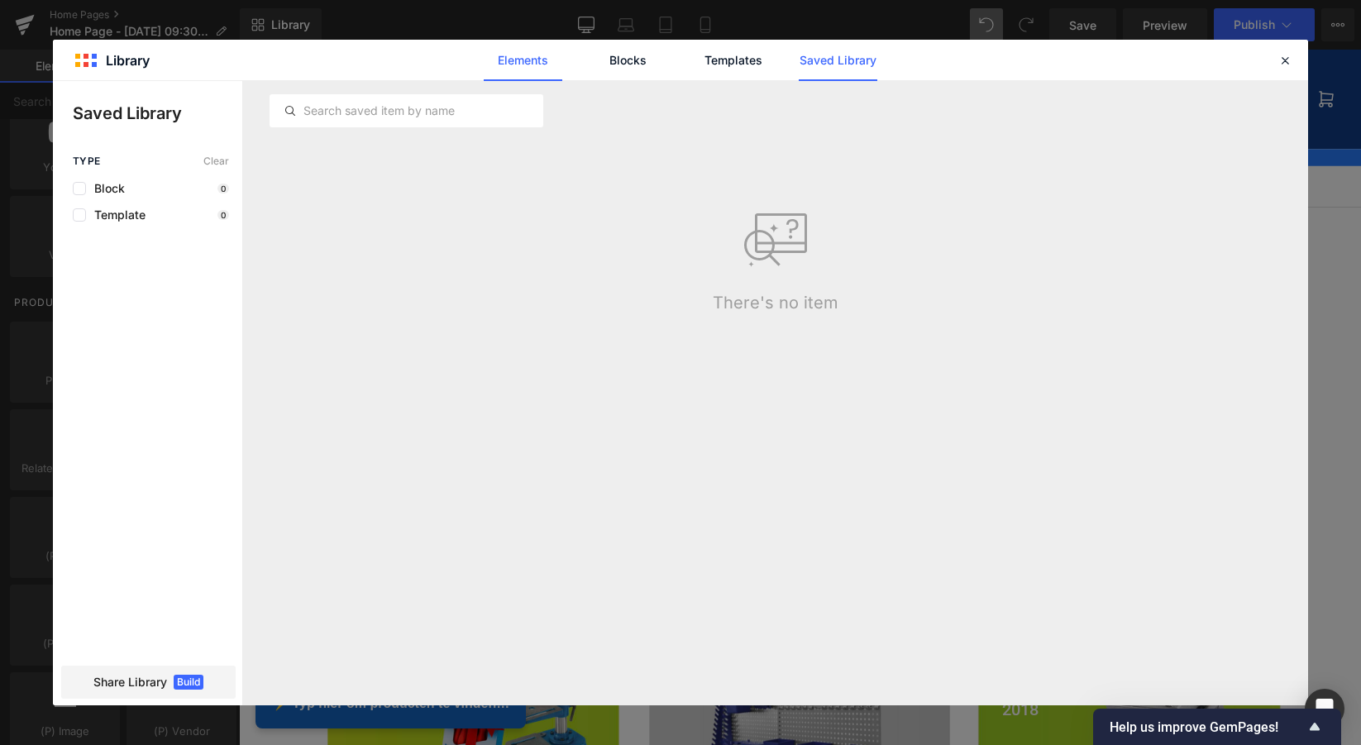
click at [543, 60] on link "Elements" at bounding box center [523, 60] width 79 height 41
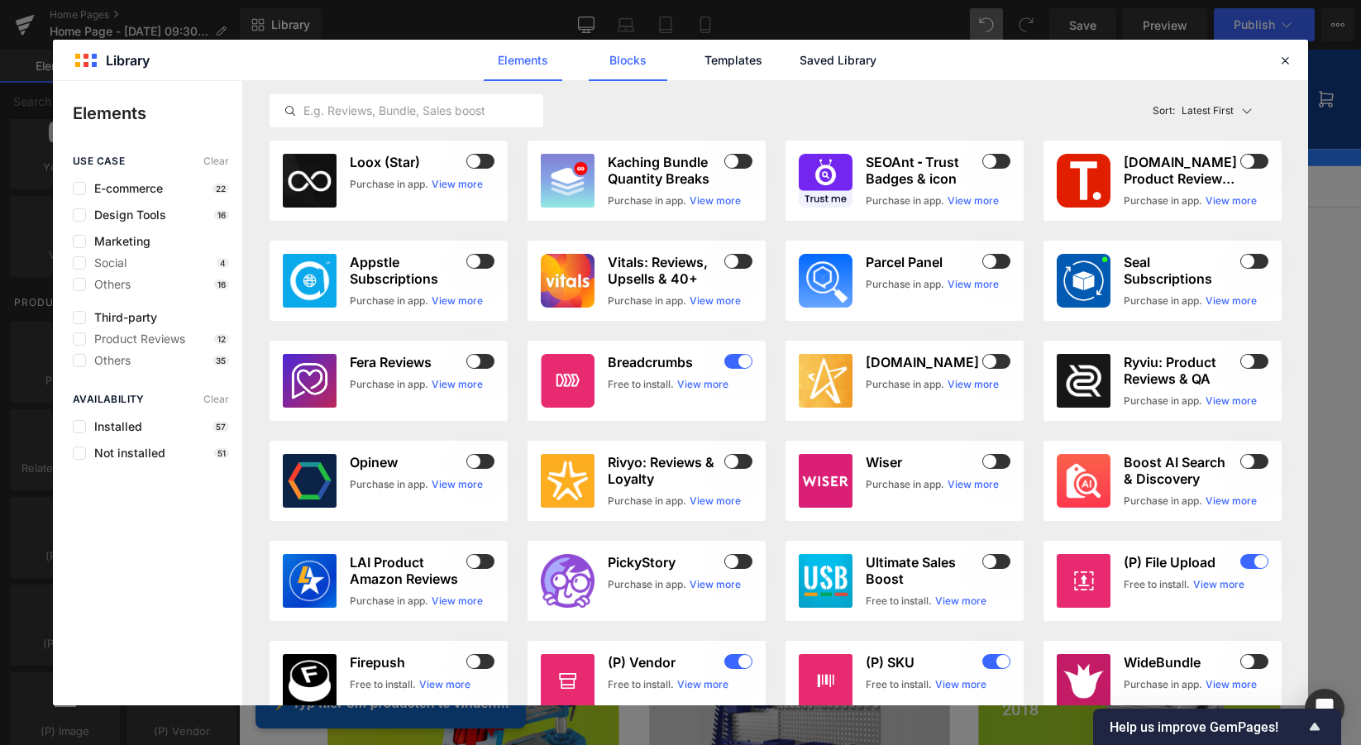
click at [621, 63] on link "Blocks" at bounding box center [628, 60] width 79 height 41
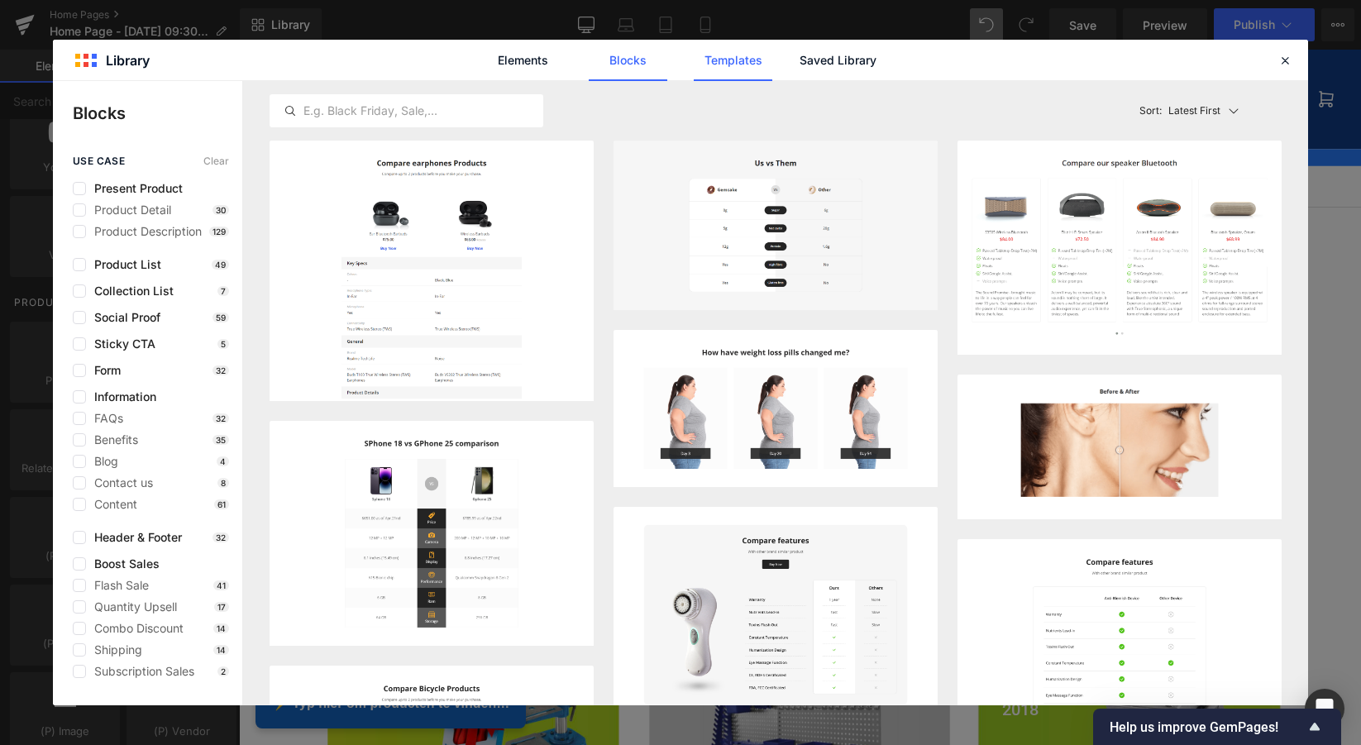
click at [737, 64] on link "Templates" at bounding box center [733, 60] width 79 height 41
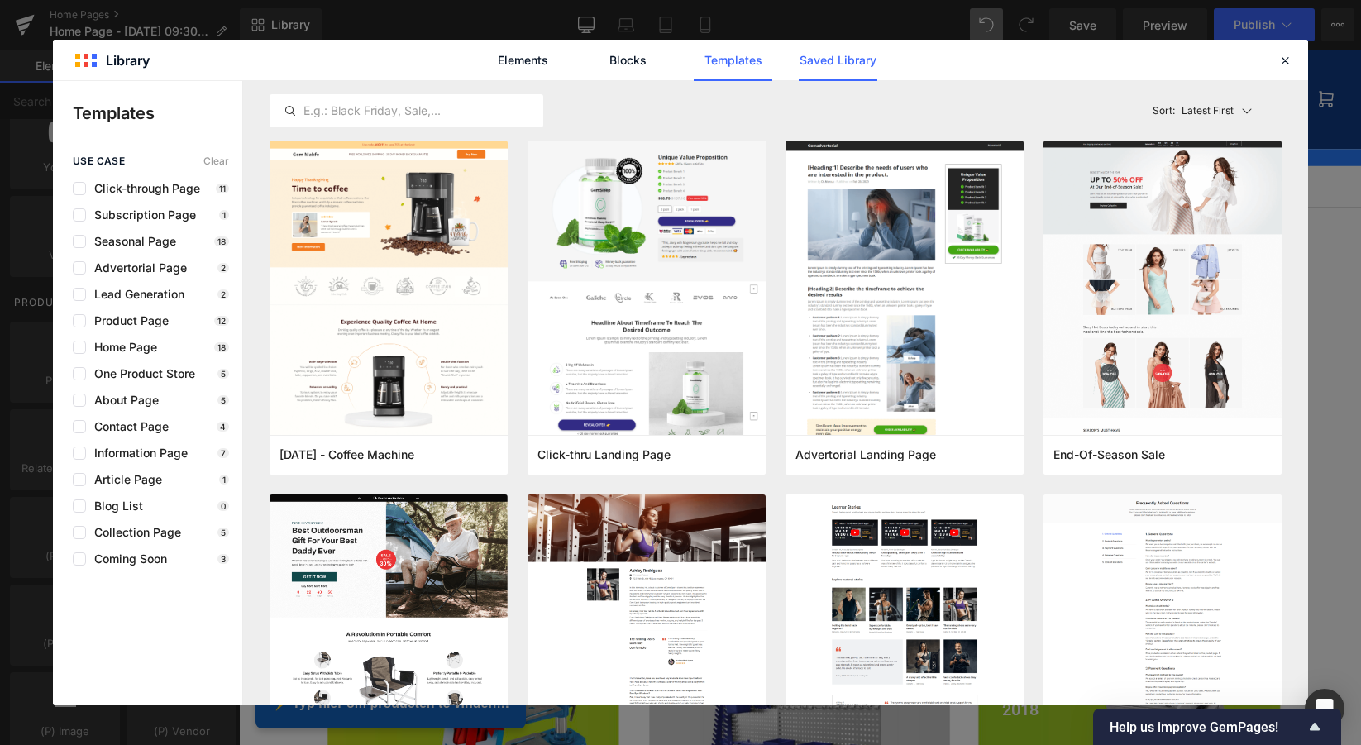
click at [842, 65] on link "Saved Library" at bounding box center [838, 60] width 79 height 41
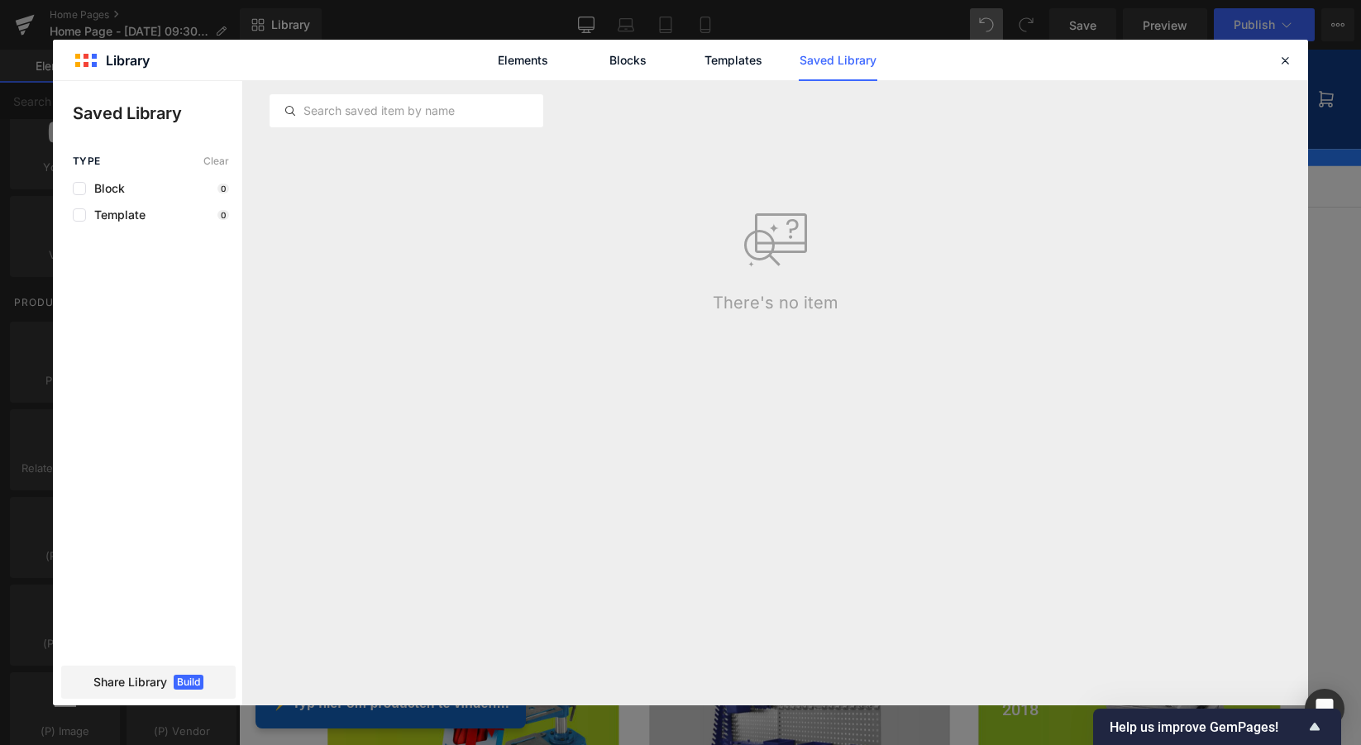
click at [107, 62] on div "Elements Blocks Templates Saved Library" at bounding box center [680, 60] width 1255 height 41
click at [517, 63] on link "Elements" at bounding box center [523, 60] width 79 height 41
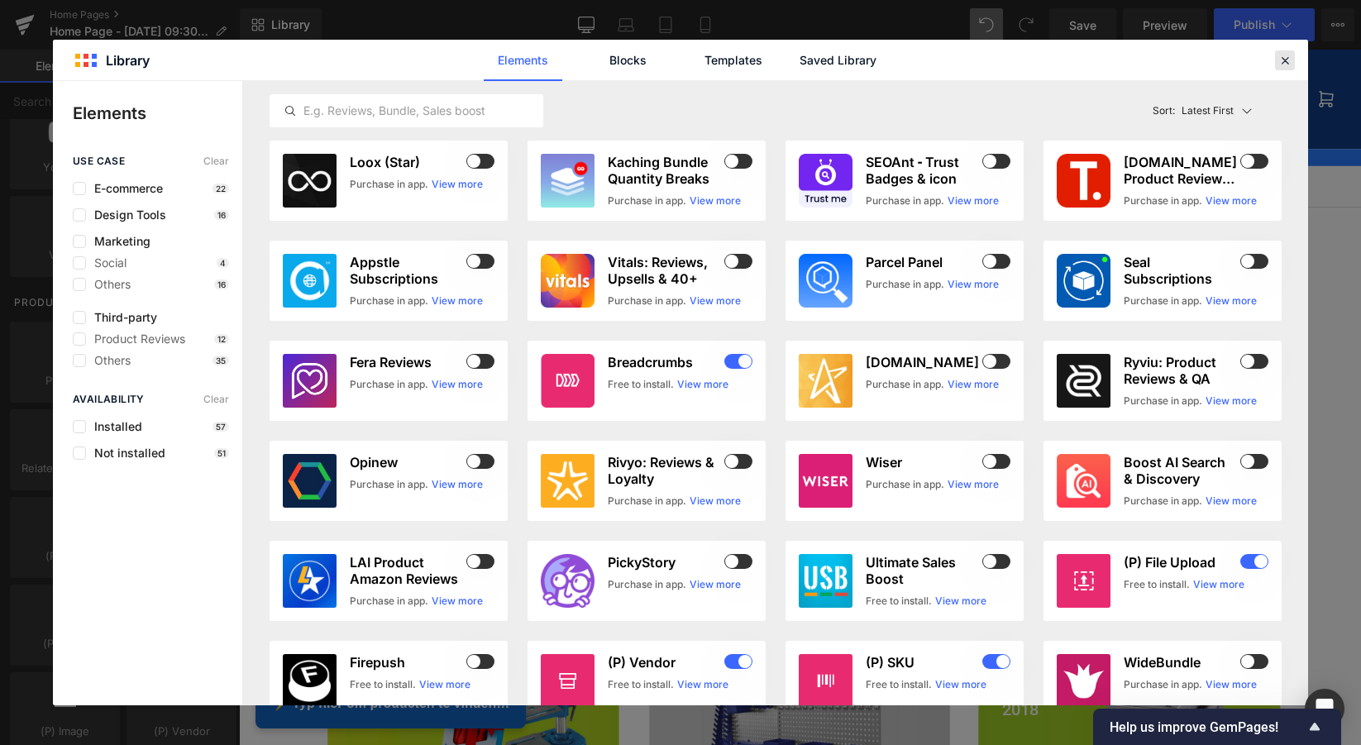
click at [1291, 62] on icon at bounding box center [1285, 60] width 15 height 15
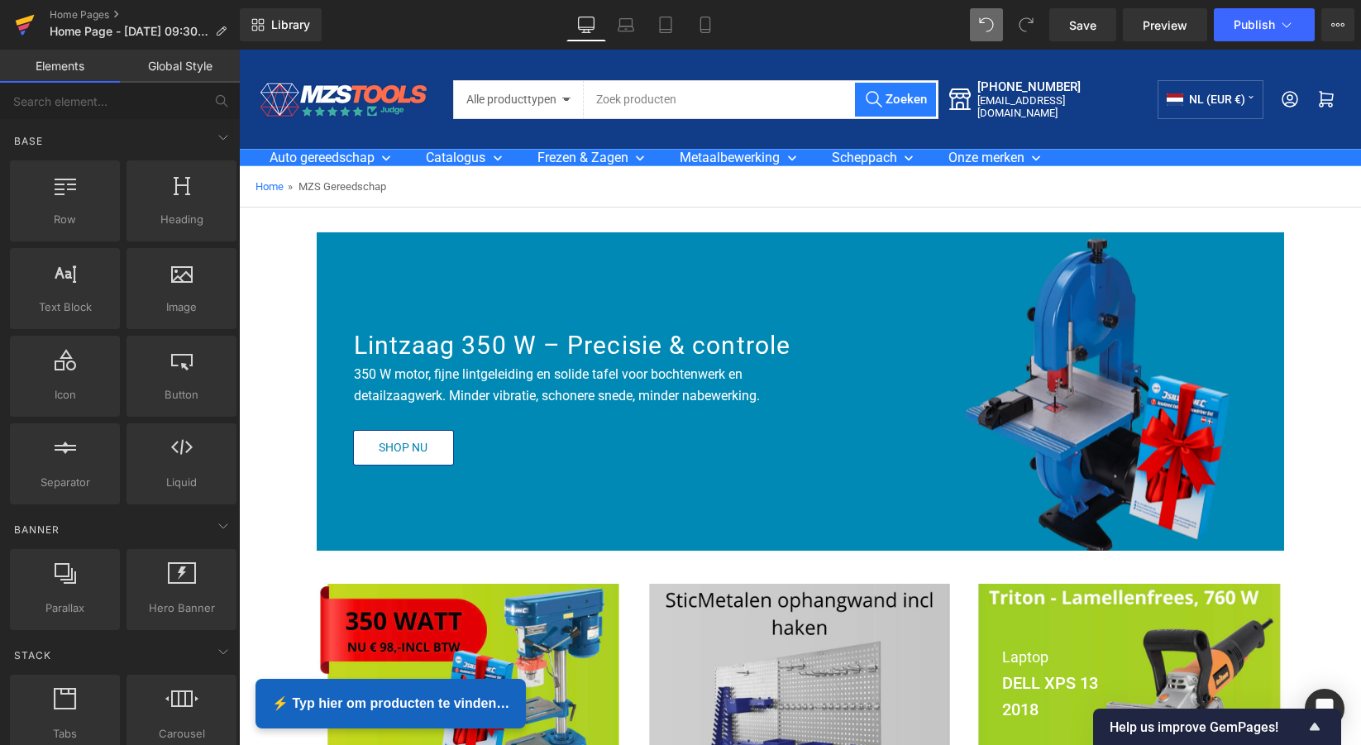
click at [22, 30] on icon at bounding box center [25, 24] width 20 height 41
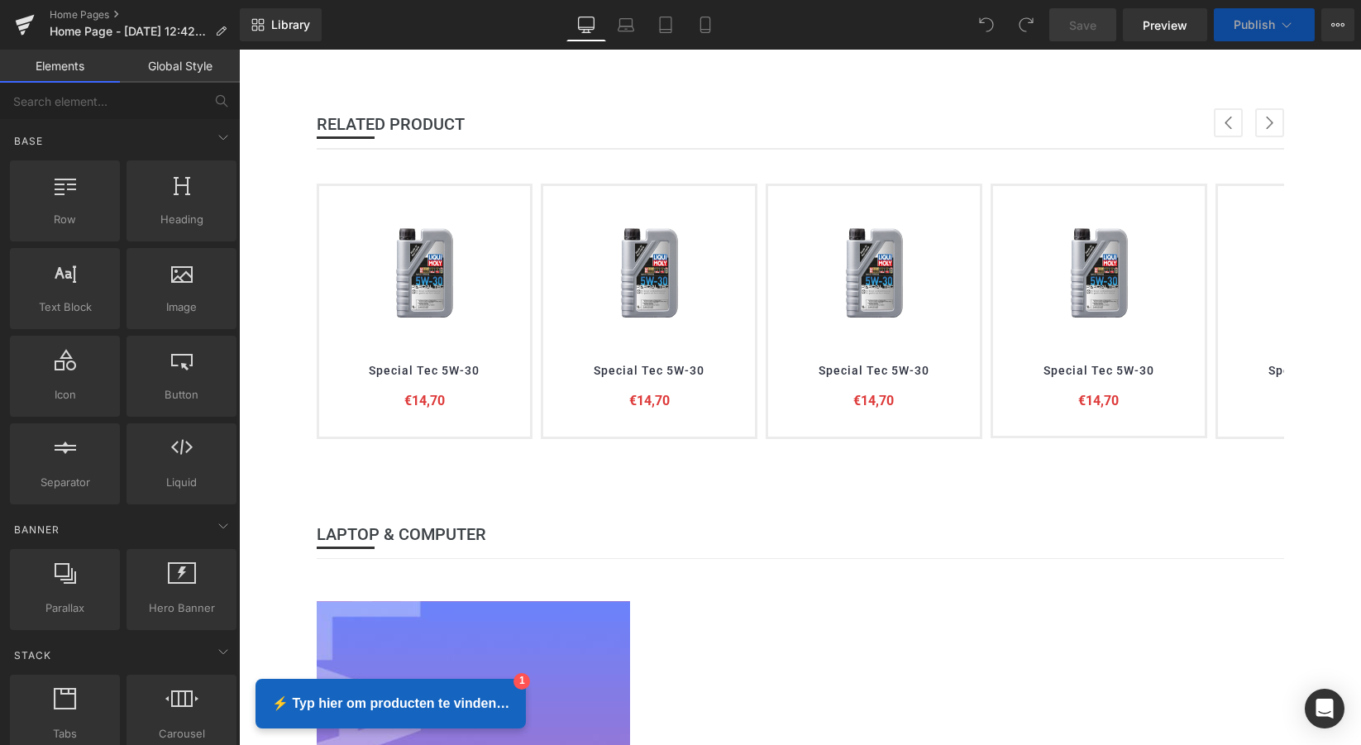
scroll to position [793, 0]
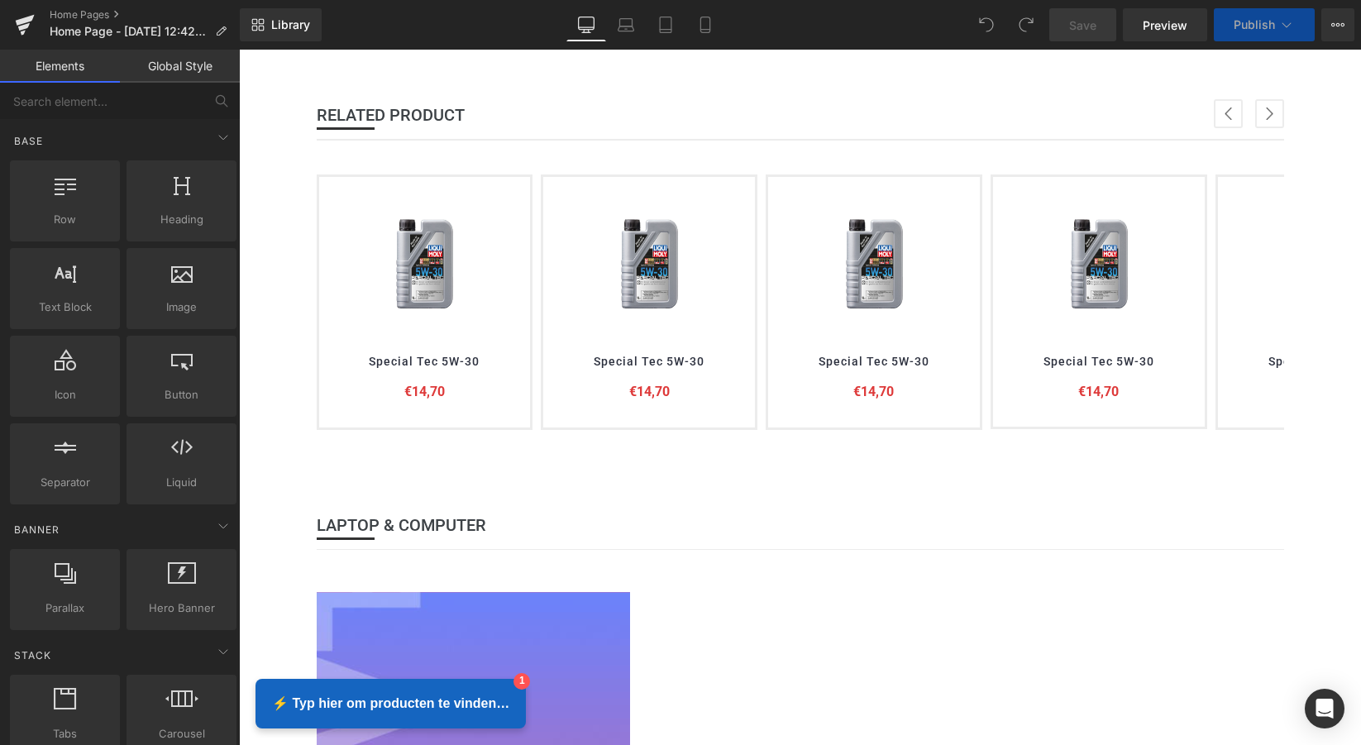
click at [418, 260] on div "(P) Image" at bounding box center [425, 264] width 179 height 124
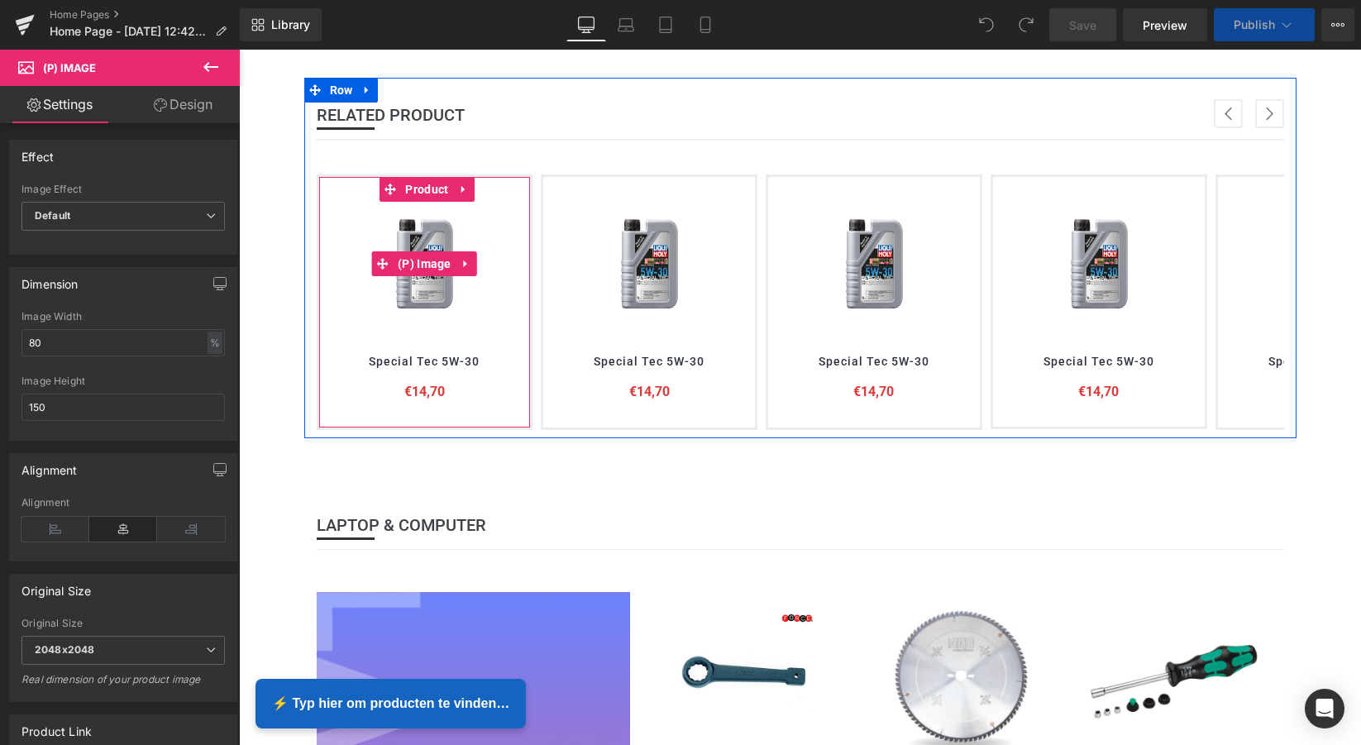
click at [434, 232] on img at bounding box center [424, 264] width 99 height 124
